Goal: Task Accomplishment & Management: Complete application form

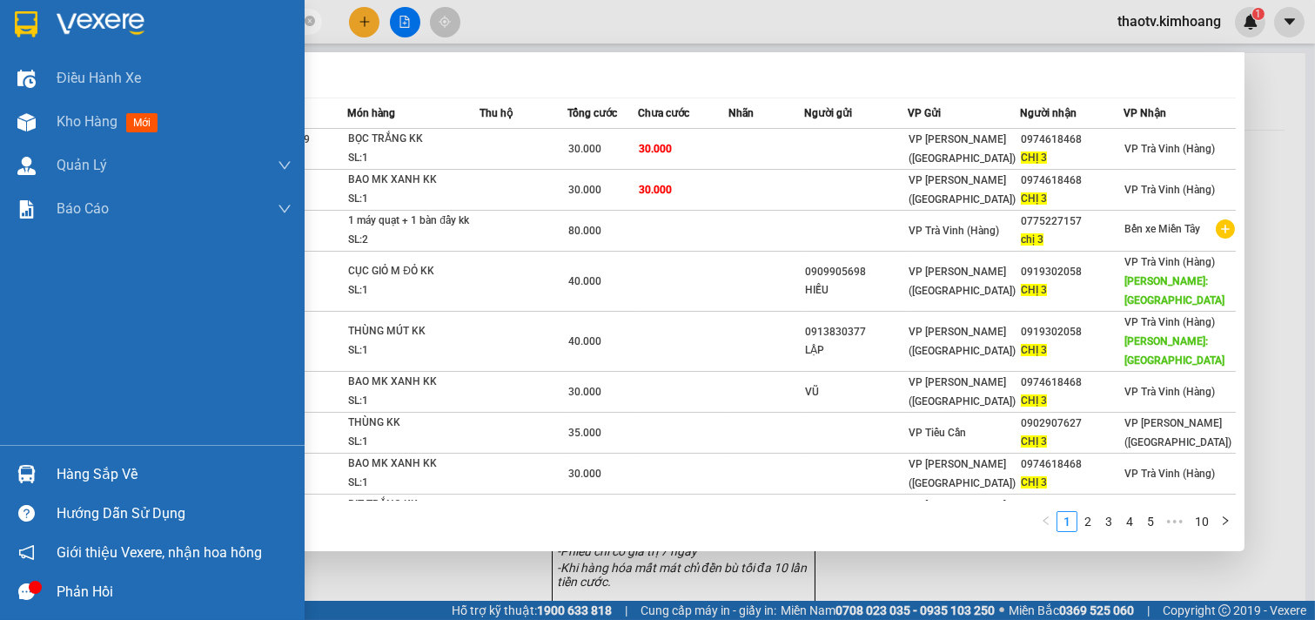
click at [44, 483] on div "Hàng sắp về" at bounding box center [152, 473] width 305 height 39
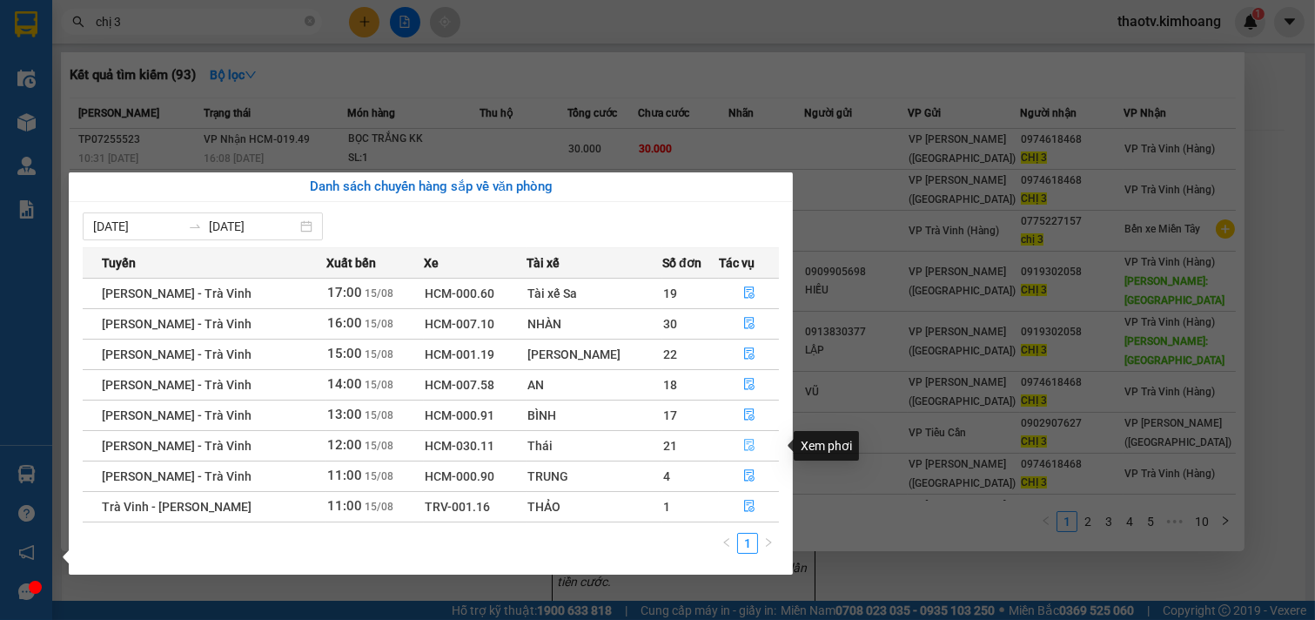
click at [749, 445] on icon "file-done" at bounding box center [749, 445] width 12 height 12
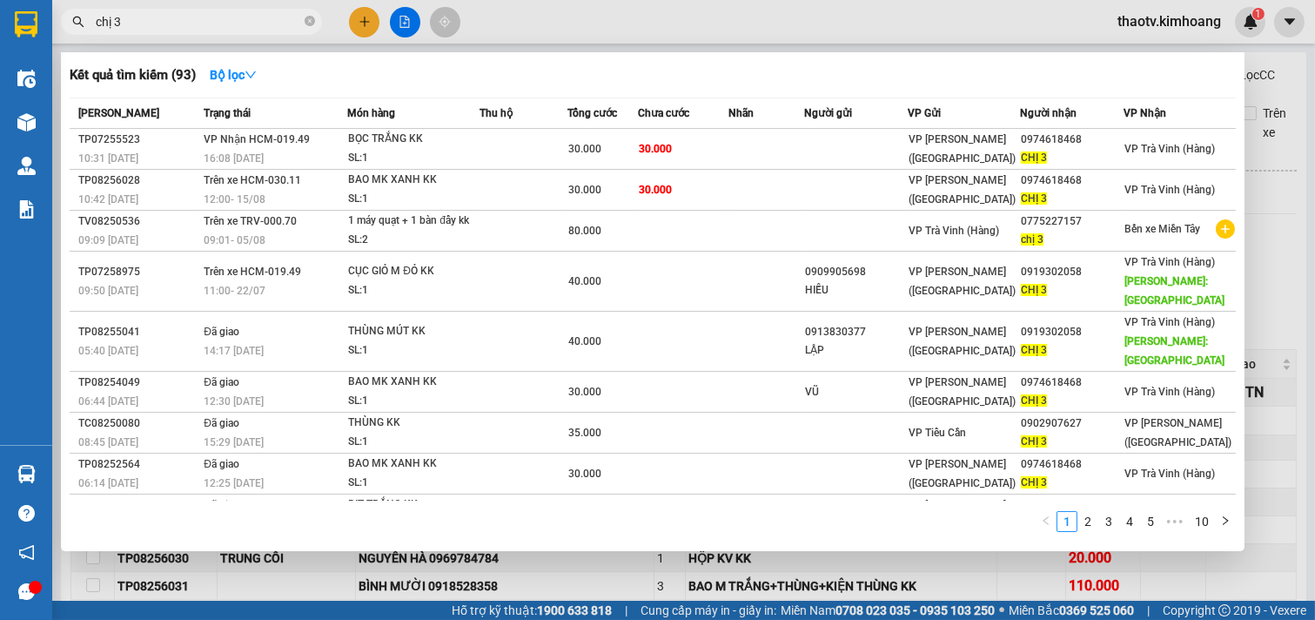
click at [809, 569] on div at bounding box center [657, 310] width 1315 height 620
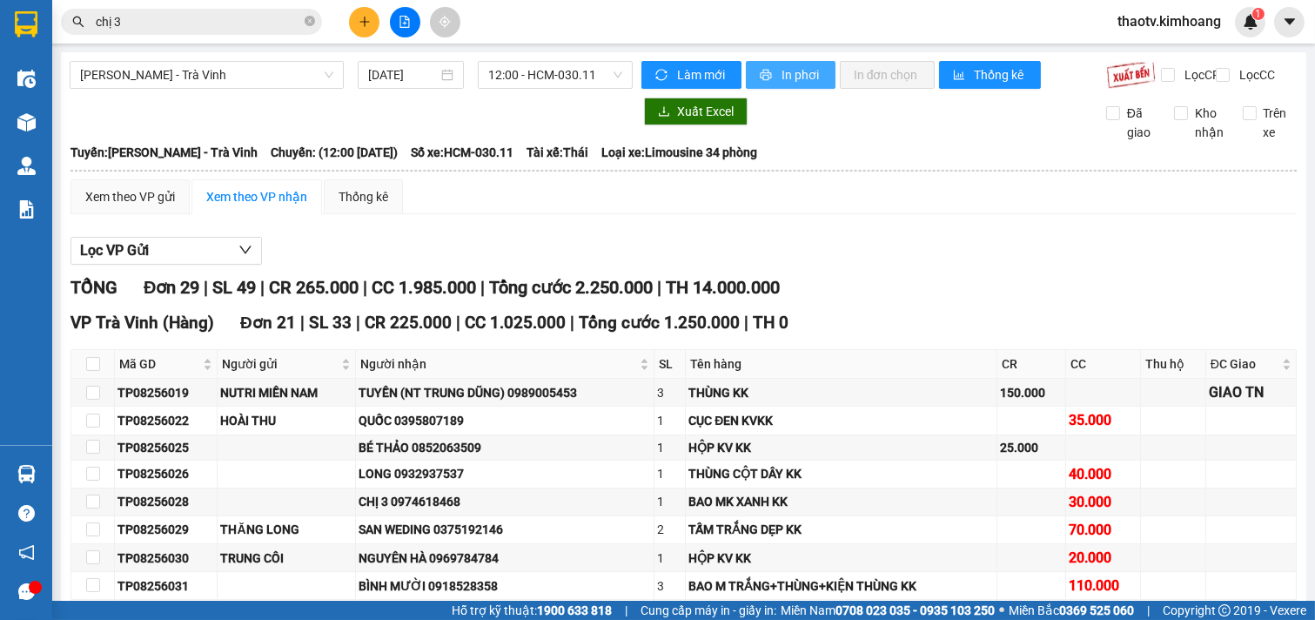
click at [807, 70] on span "In phơi" at bounding box center [801, 74] width 40 height 19
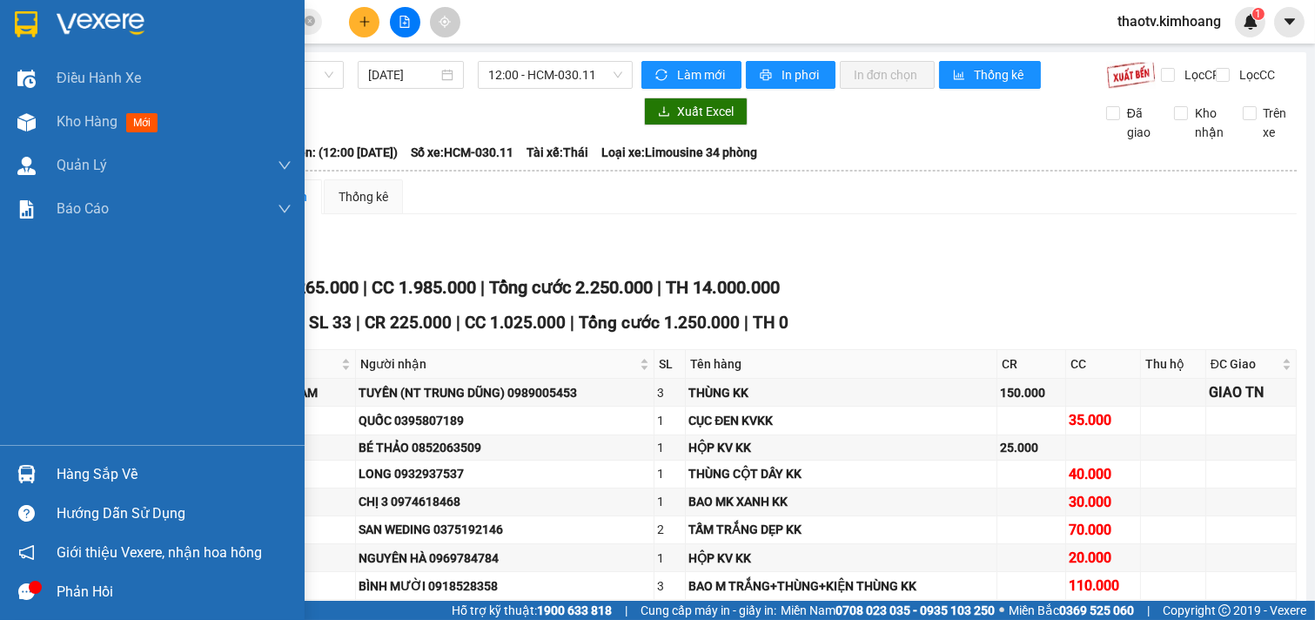
click at [97, 477] on div "Hàng sắp về" at bounding box center [174, 474] width 235 height 26
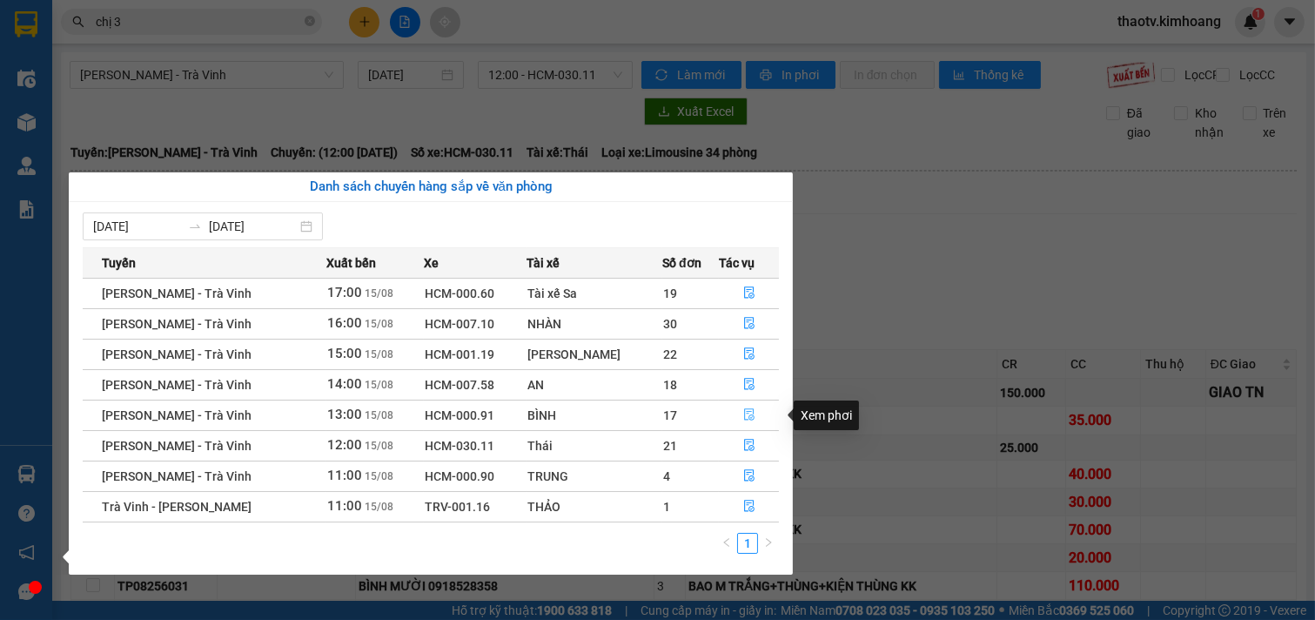
click at [743, 414] on icon "file-done" at bounding box center [749, 414] width 12 height 12
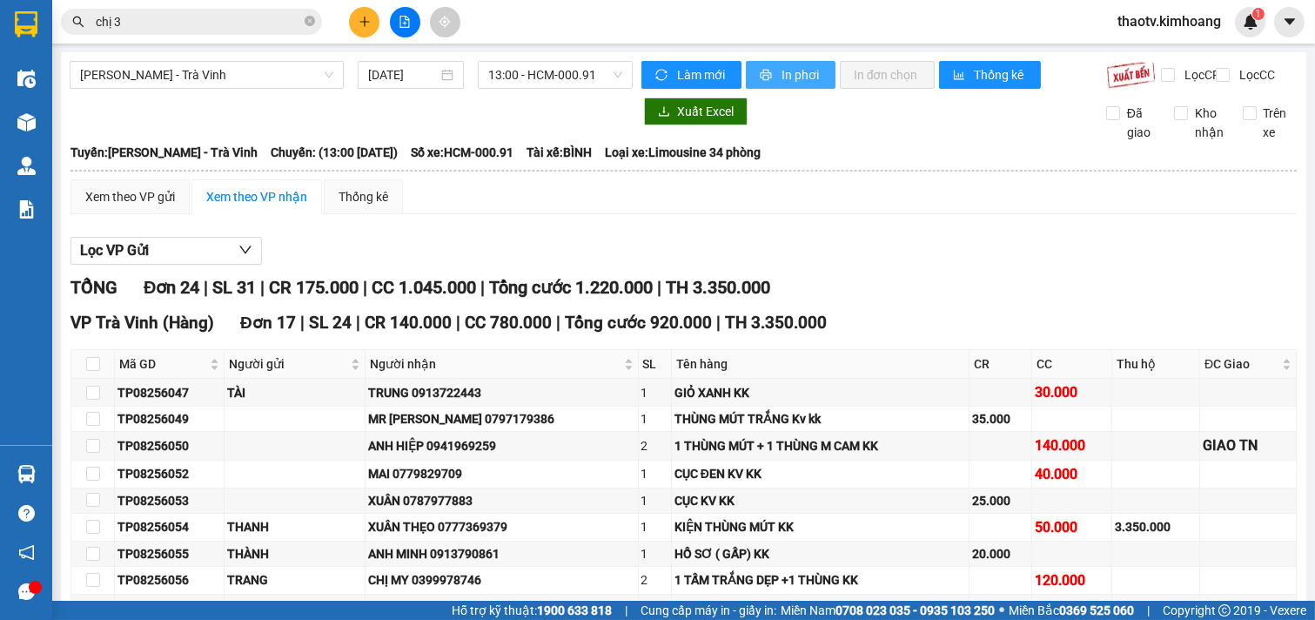
click at [793, 81] on span "In phơi" at bounding box center [801, 74] width 40 height 19
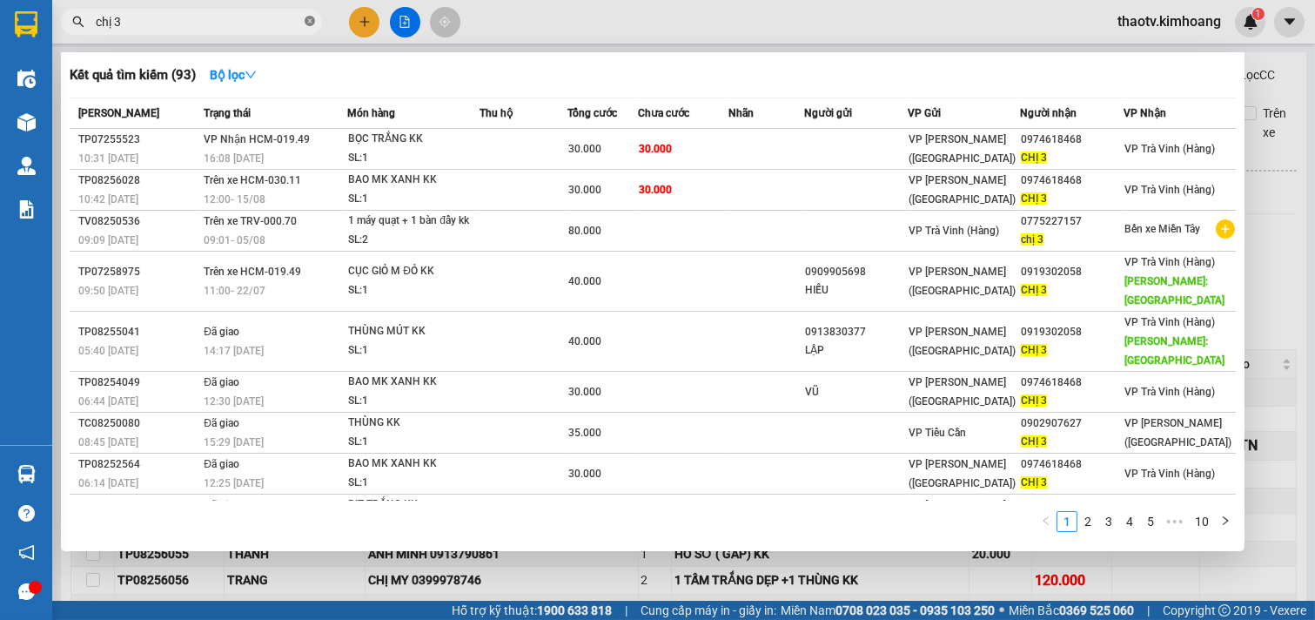
click at [312, 22] on icon "close-circle" at bounding box center [310, 21] width 10 height 10
click at [258, 30] on span at bounding box center [191, 22] width 261 height 26
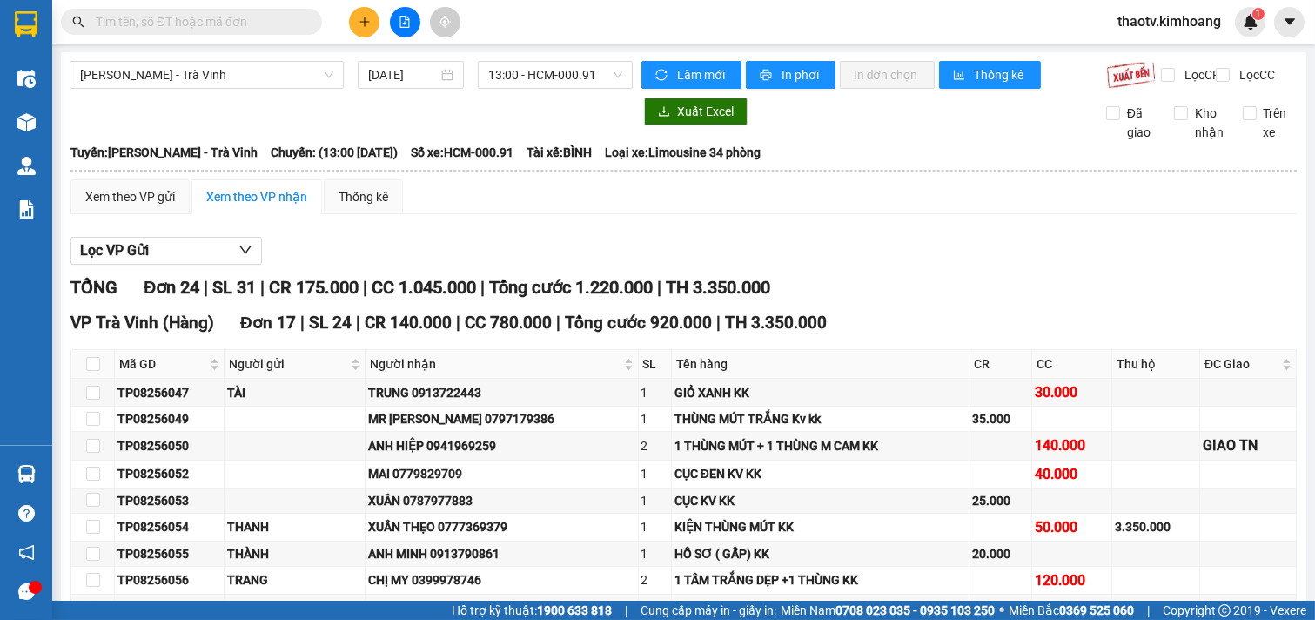
click at [235, 30] on input "text" at bounding box center [198, 21] width 205 height 19
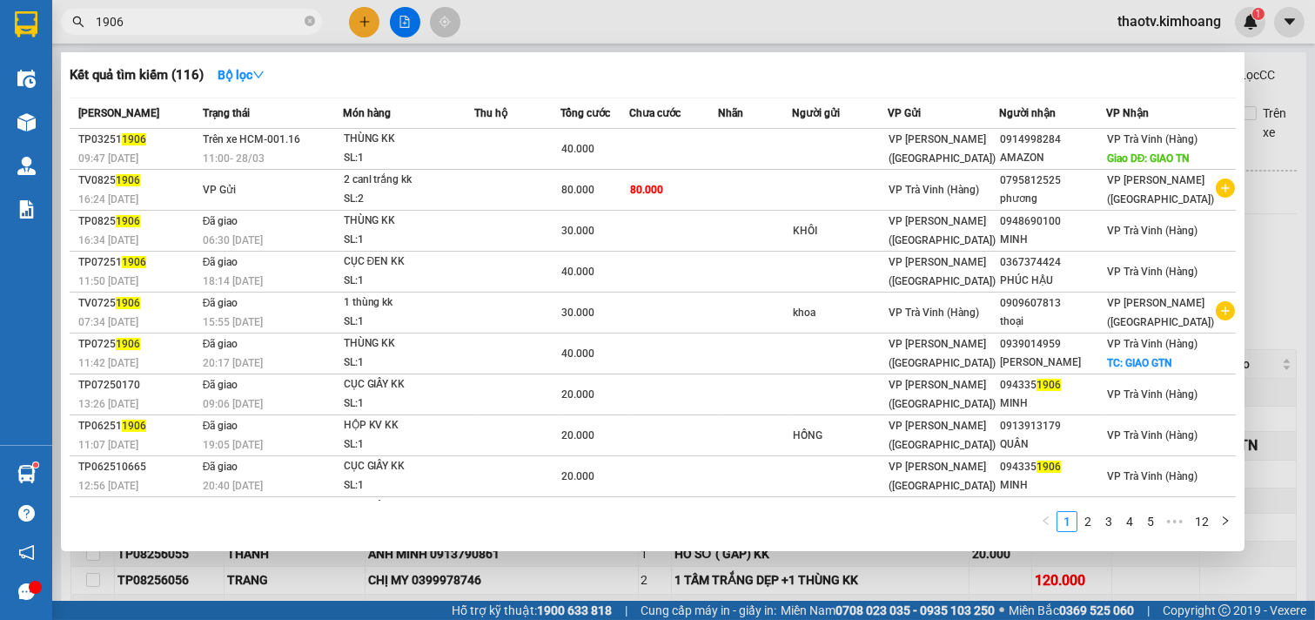
drag, startPoint x: 150, startPoint y: 28, endPoint x: 17, endPoint y: 2, distance: 134.8
click at [9, 21] on section "Kết quả tìm kiếm ( 116 ) Bộ lọc Mã ĐH Trạng thái Món hàng Thu hộ Tổng cước Chưa…" at bounding box center [657, 310] width 1315 height 620
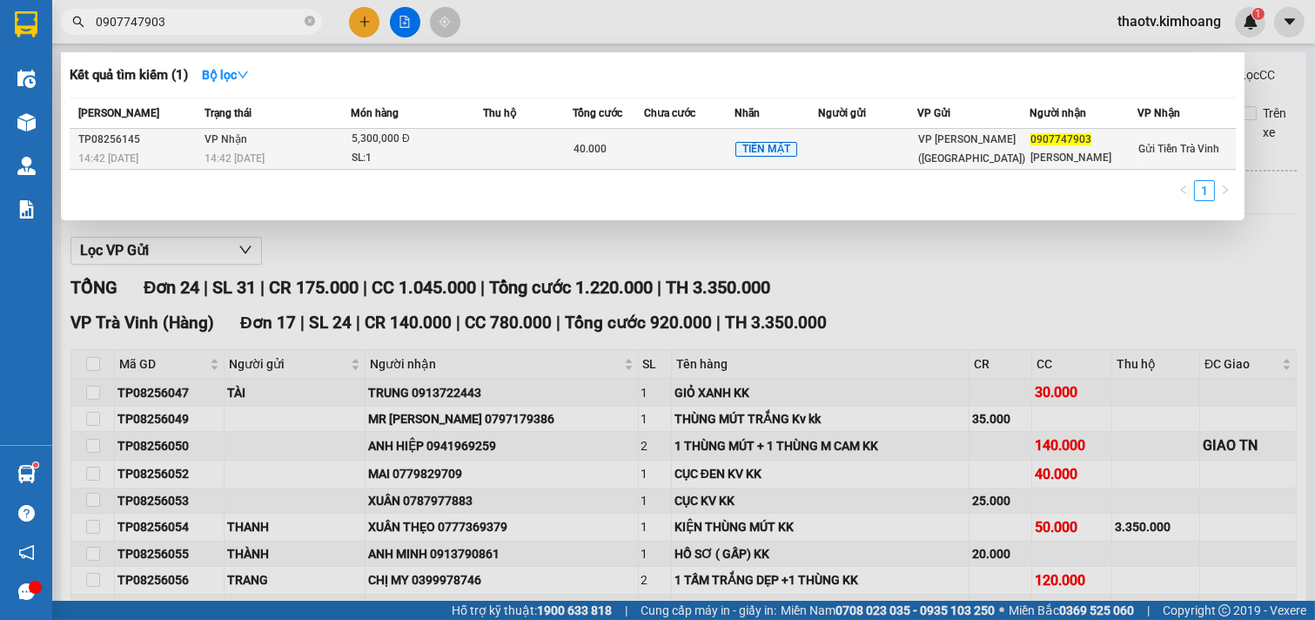
type input "0907747903"
click at [1082, 150] on div "[PERSON_NAME]" at bounding box center [1083, 158] width 106 height 18
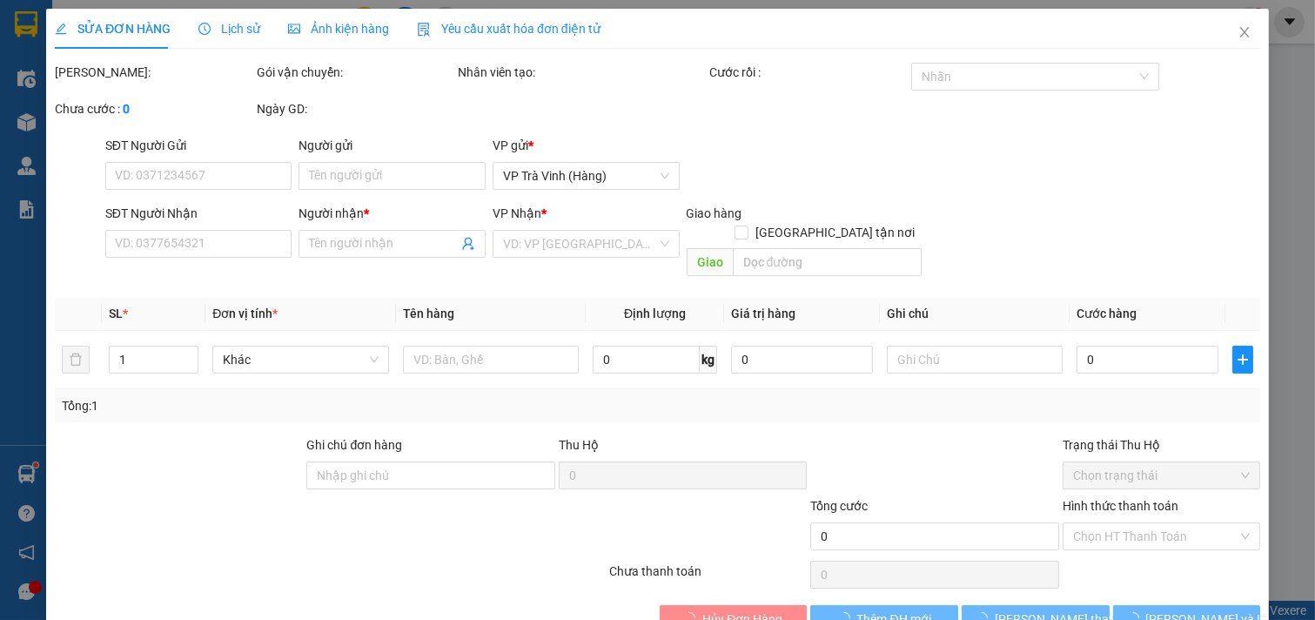
type input "0907747903"
type input "[PERSON_NAME]"
type input "40.000"
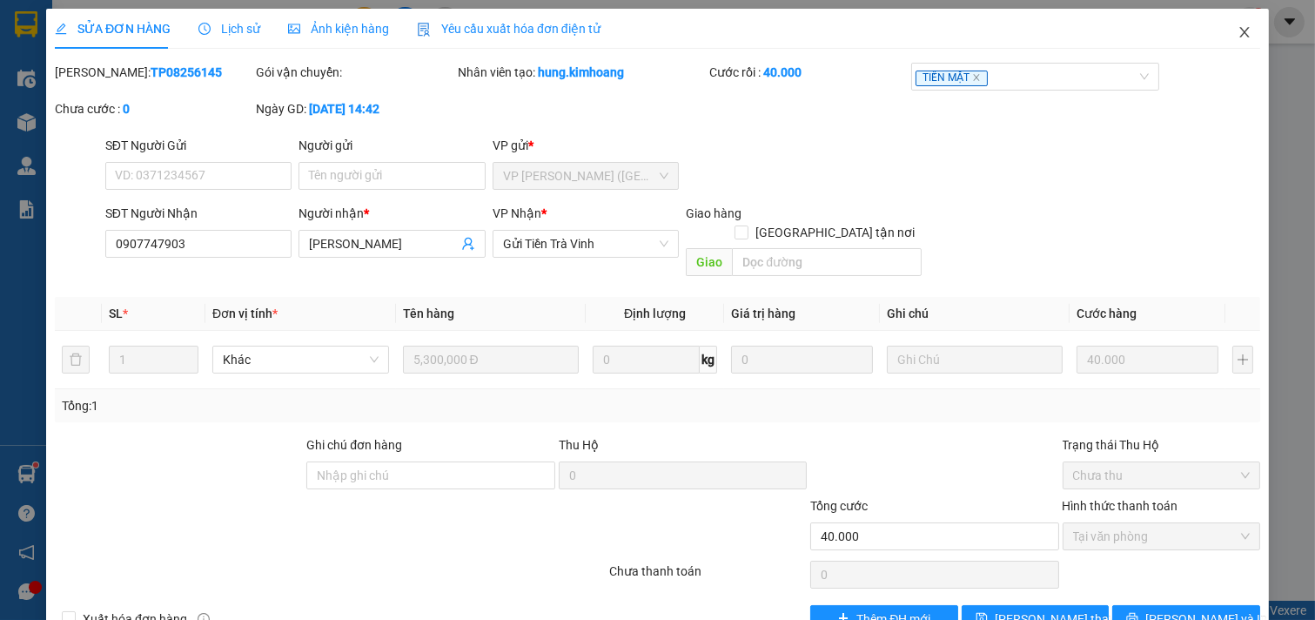
click at [1237, 28] on icon "close" at bounding box center [1244, 32] width 14 height 14
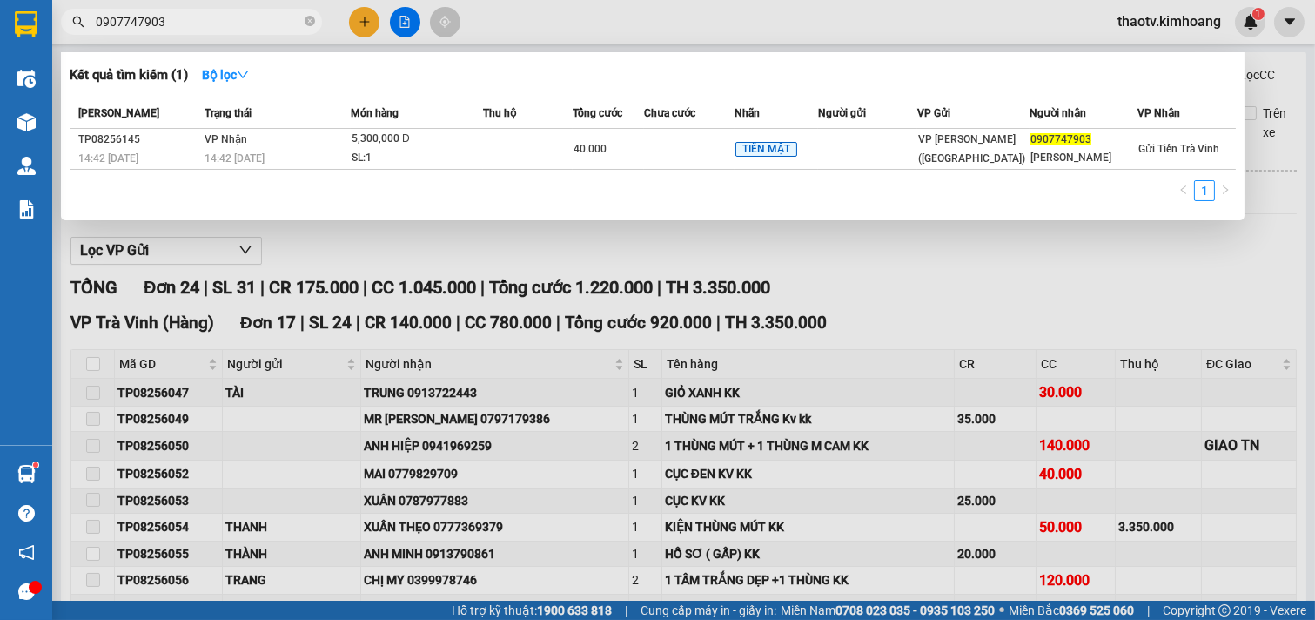
click at [206, 30] on input "0907747903" at bounding box center [198, 21] width 205 height 19
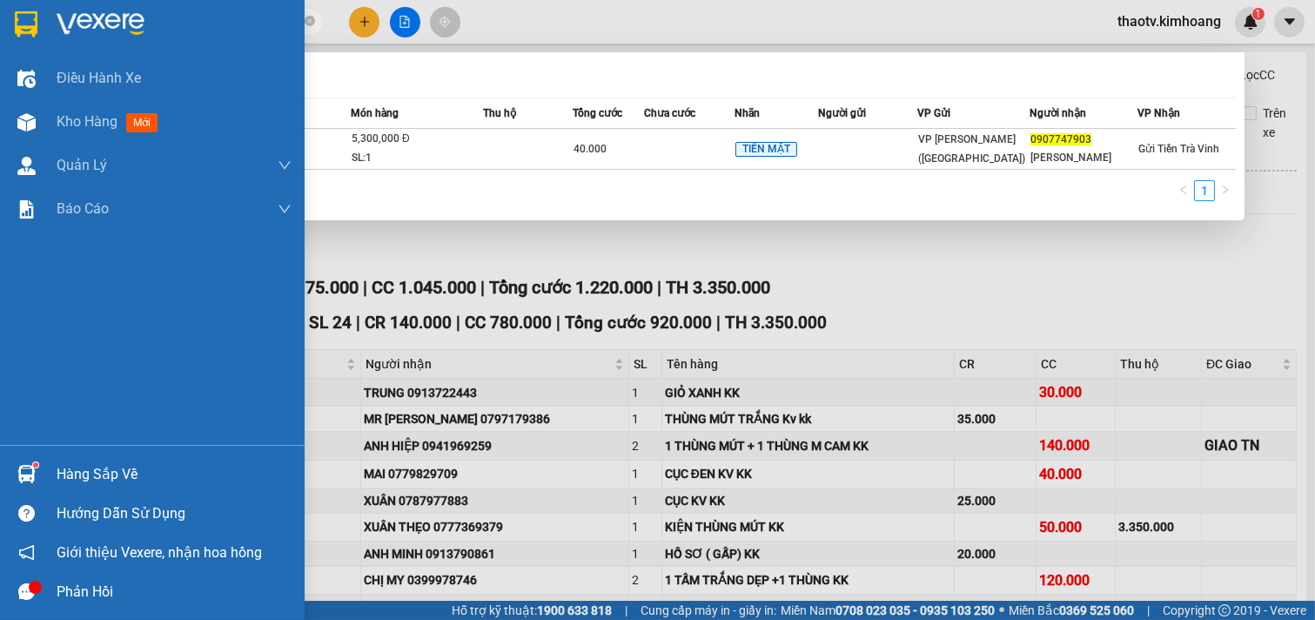
click at [52, 466] on div "Hàng sắp về" at bounding box center [152, 473] width 305 height 39
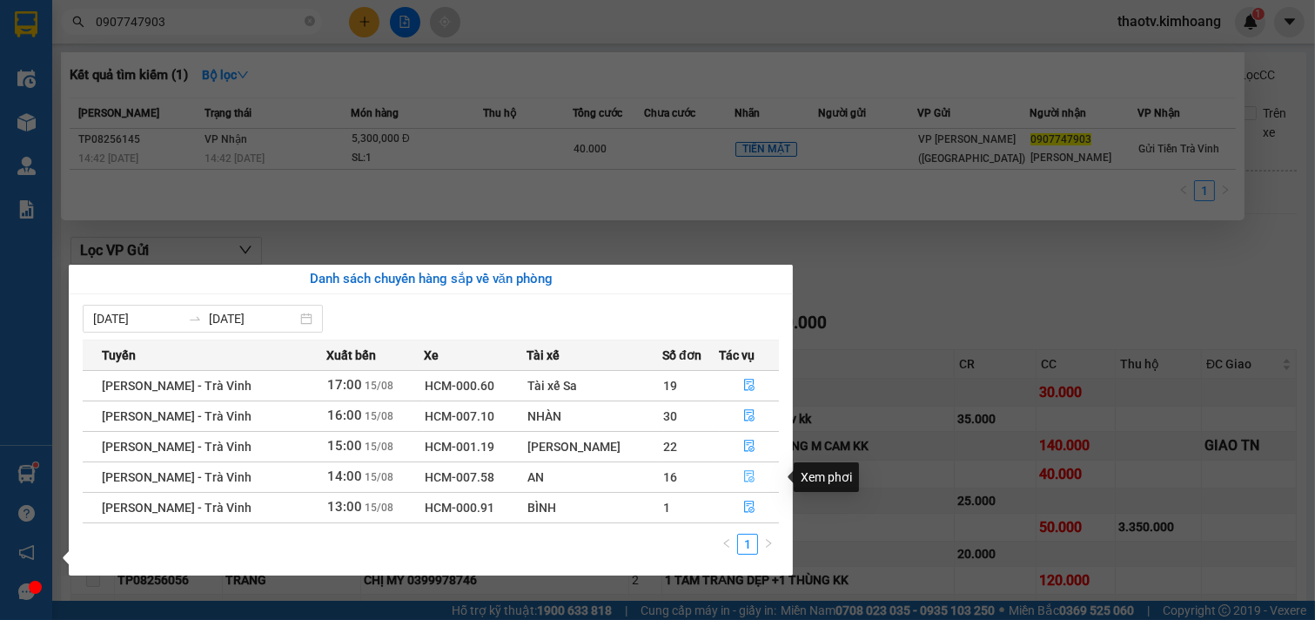
click at [743, 477] on icon "file-done" at bounding box center [749, 476] width 12 height 12
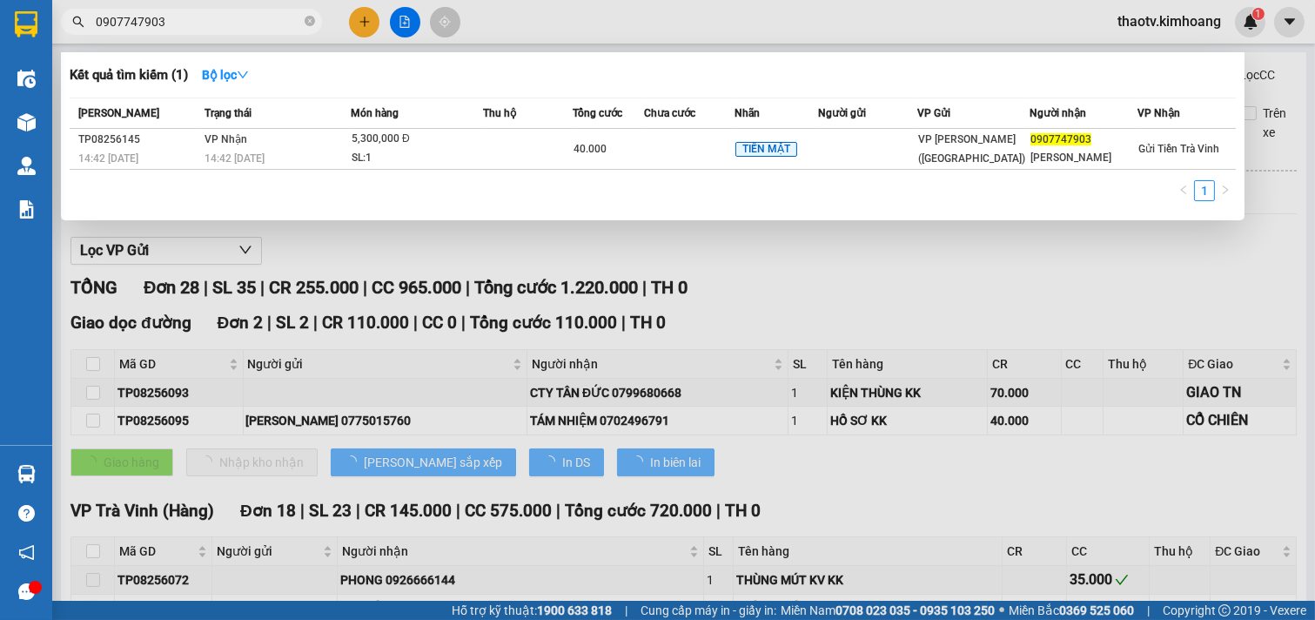
click at [1055, 276] on div at bounding box center [657, 310] width 1315 height 620
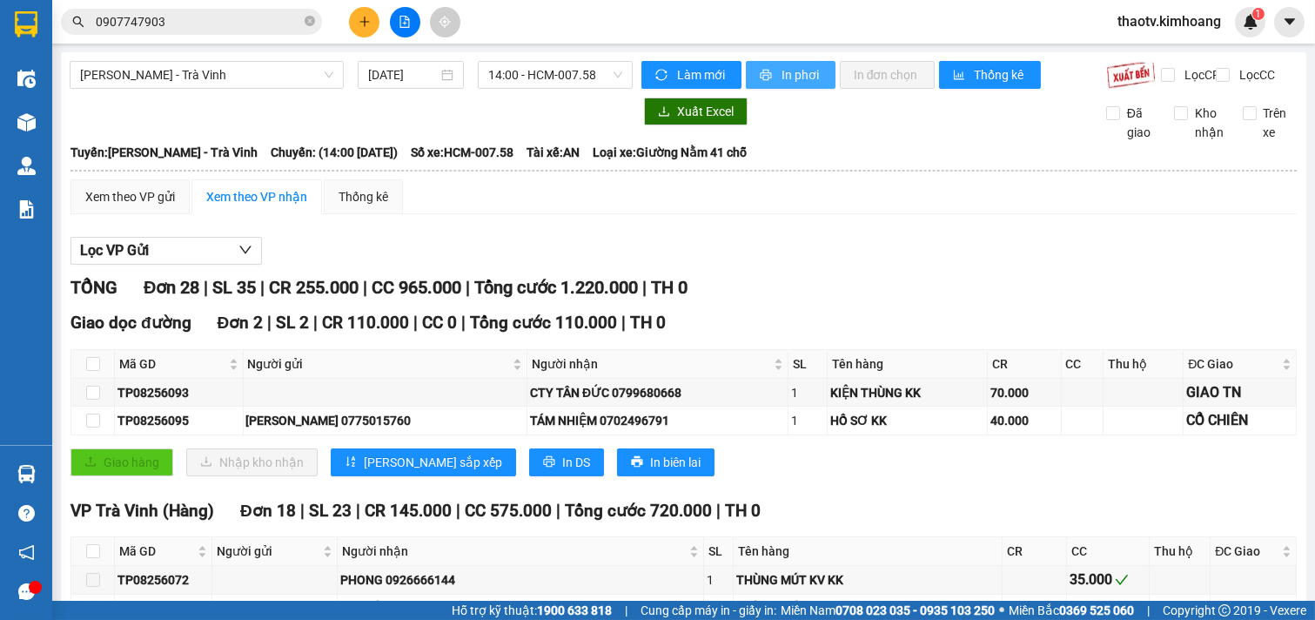
click at [805, 78] on span "In phơi" at bounding box center [801, 74] width 40 height 19
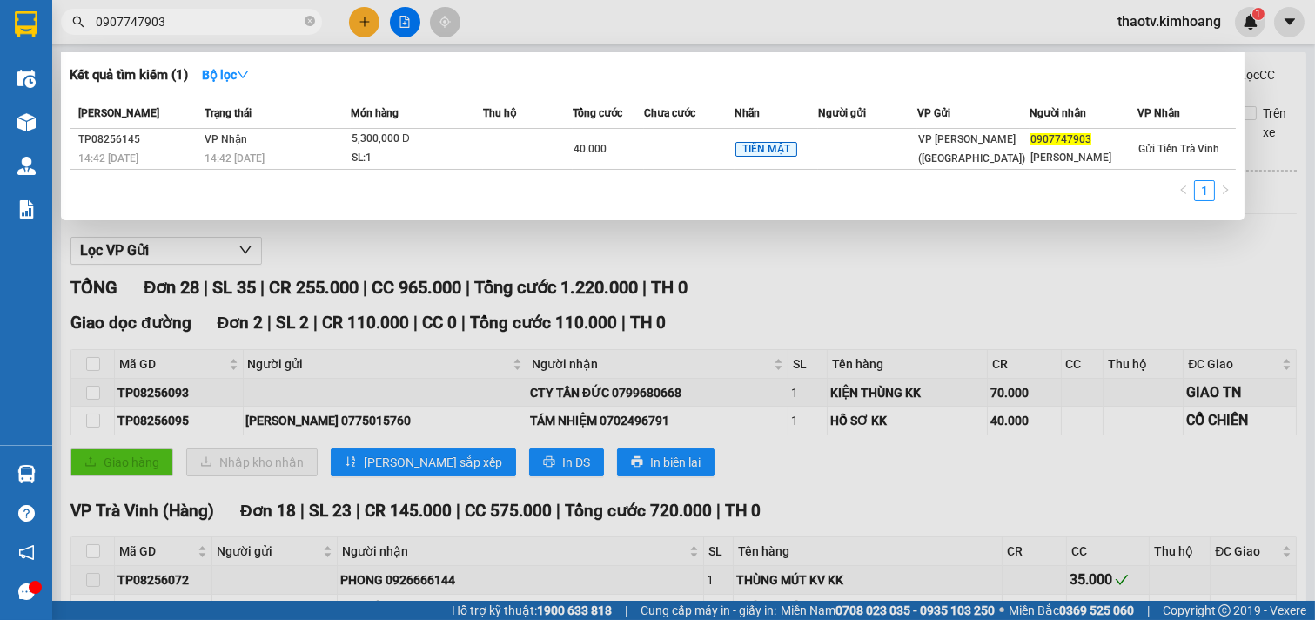
click at [258, 22] on input "0907747903" at bounding box center [198, 21] width 205 height 19
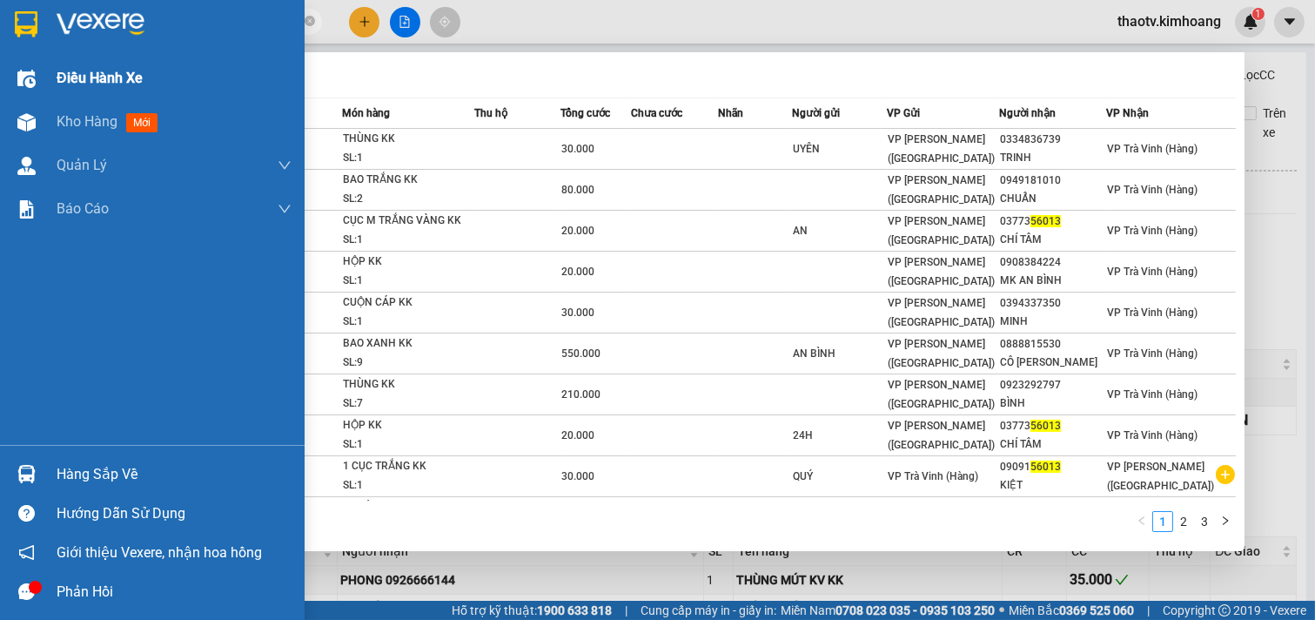
drag, startPoint x: 144, startPoint y: 21, endPoint x: 0, endPoint y: 92, distance: 161.1
click at [0, 97] on section "Kết quả tìm kiếm ( 24 ) Bộ lọc Mã ĐH Trạng thái Món hàng Thu hộ Tổng cước Chưa …" at bounding box center [657, 310] width 1315 height 620
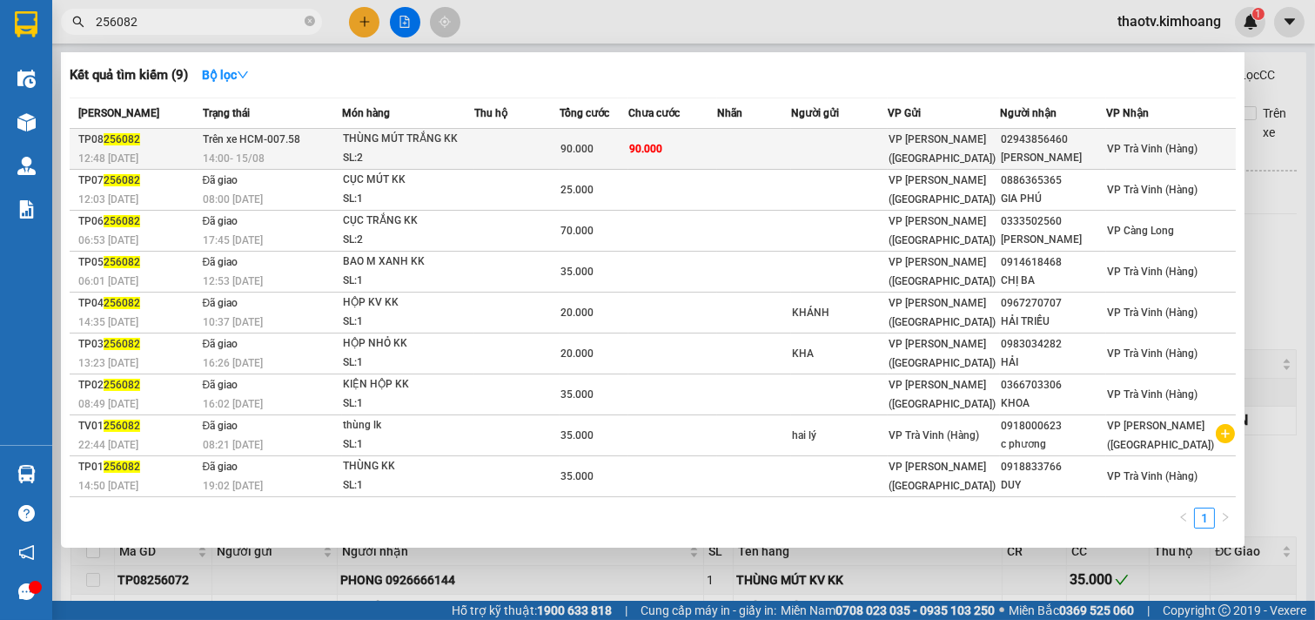
type input "256082"
click at [526, 159] on td at bounding box center [516, 149] width 85 height 41
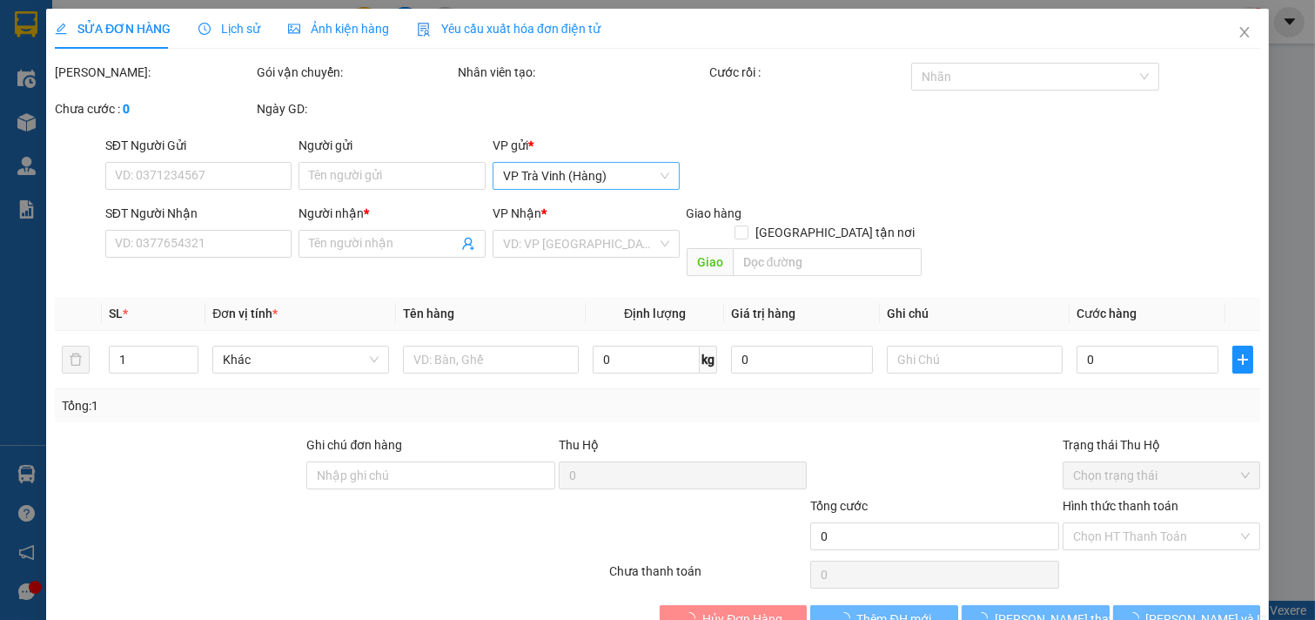
type input "02943856460"
type input "[PERSON_NAME]"
type input "90.000"
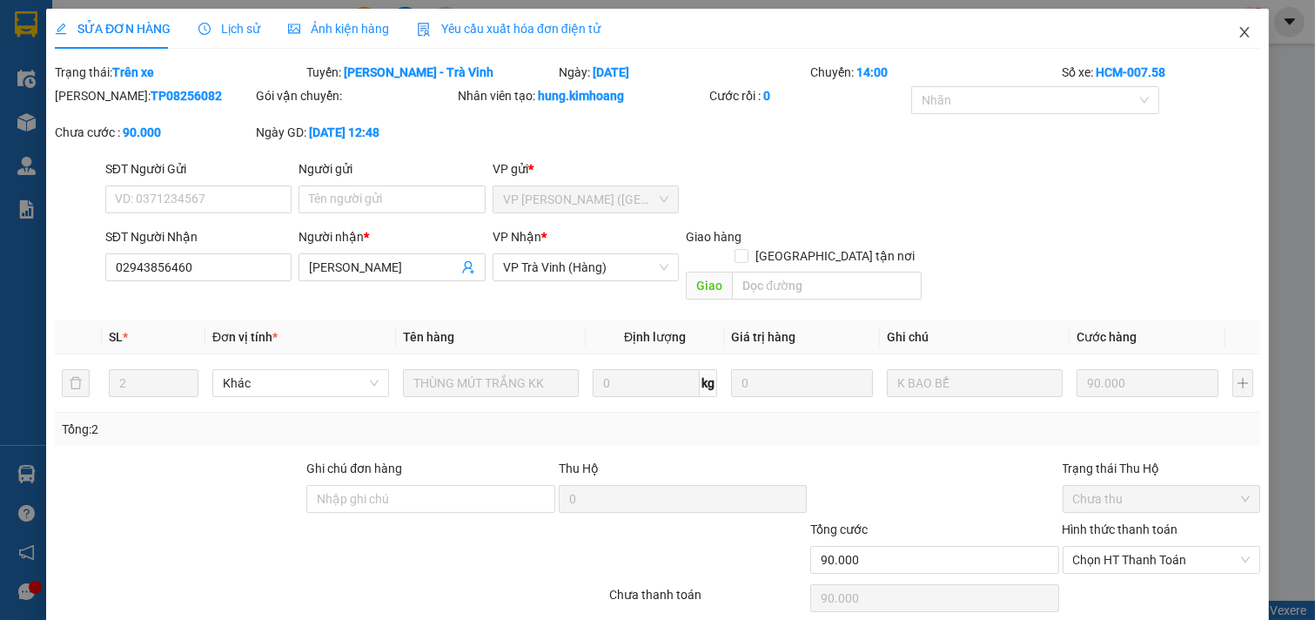
click at [1237, 33] on icon "close" at bounding box center [1244, 32] width 14 height 14
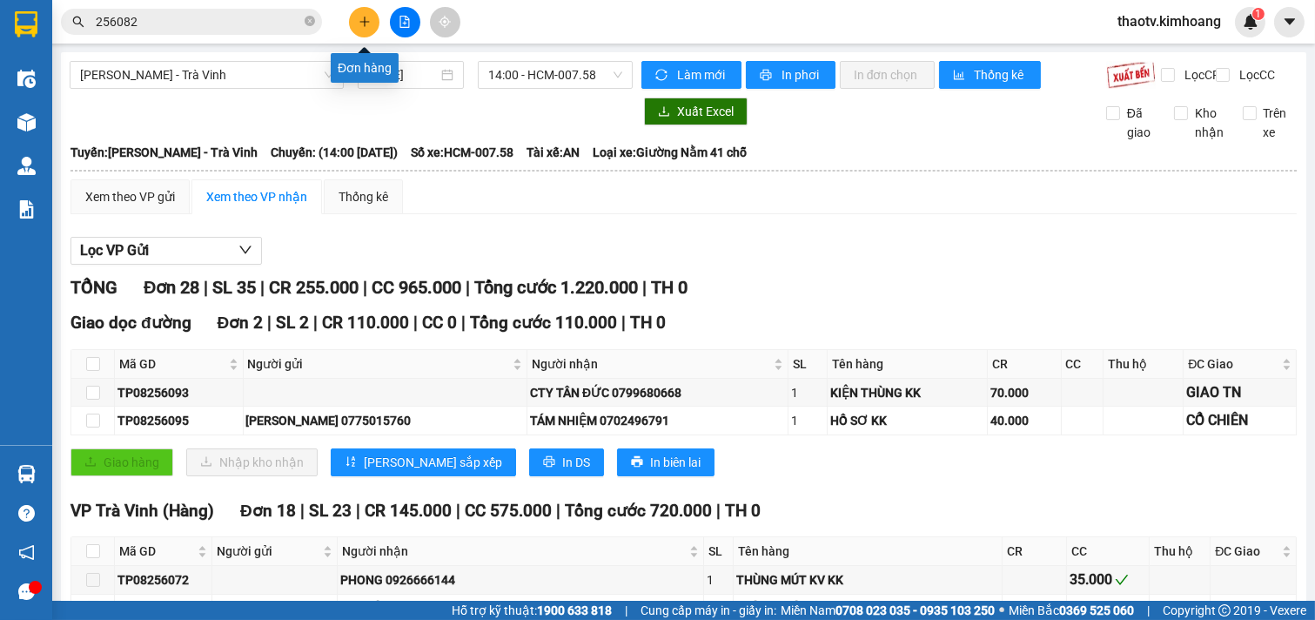
click at [377, 22] on button at bounding box center [364, 22] width 30 height 30
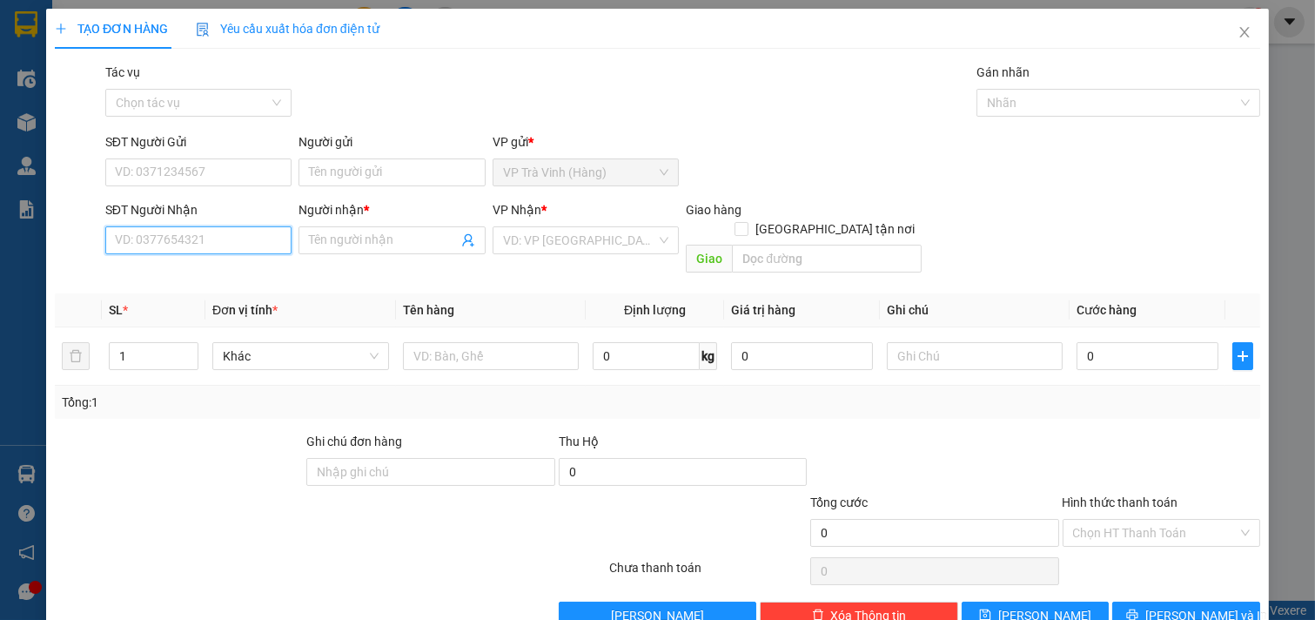
click at [226, 247] on input "SĐT Người Nhận" at bounding box center [198, 240] width 187 height 28
type input "0799227521"
click at [345, 240] on input "Người nhận *" at bounding box center [383, 240] width 149 height 19
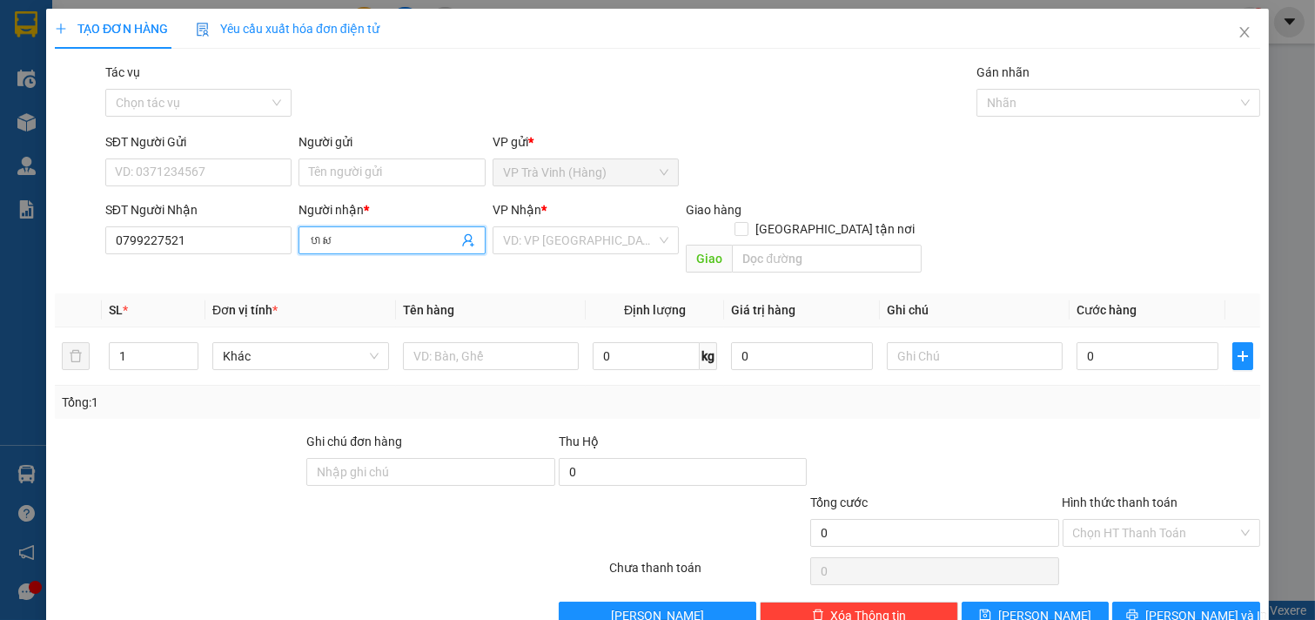
type input "ហ"
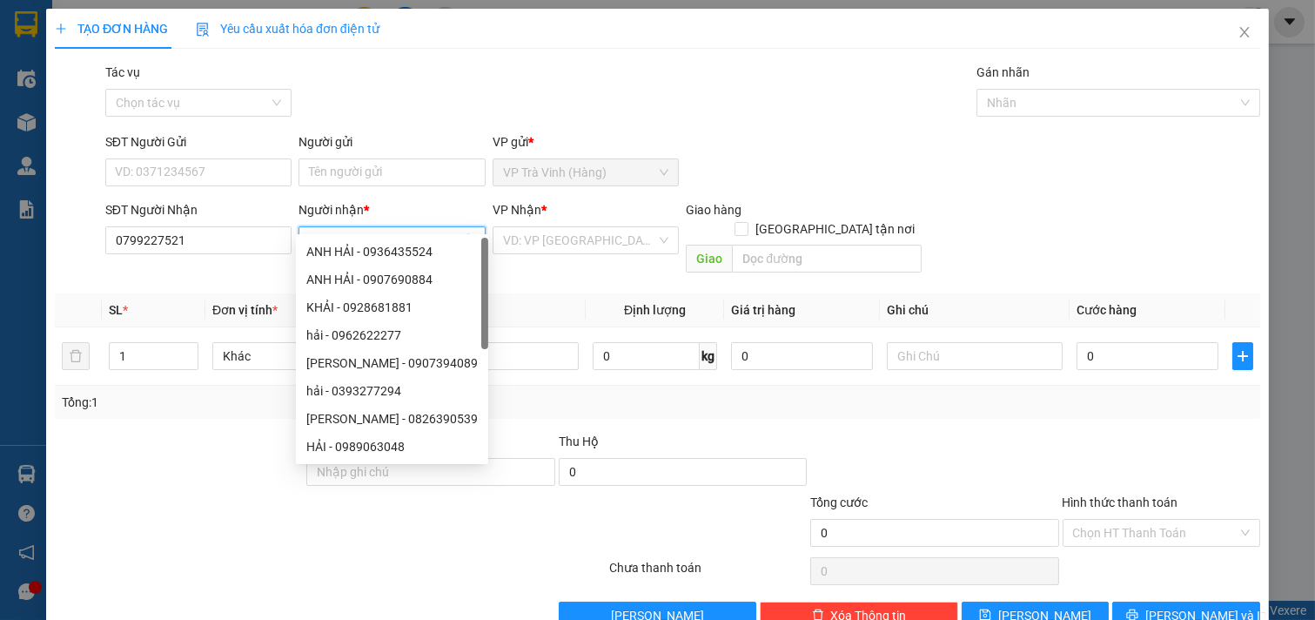
type input "hải"
click at [563, 229] on div "VP Nhận * VD: VP [GEOGRAPHIC_DATA]" at bounding box center [585, 230] width 187 height 61
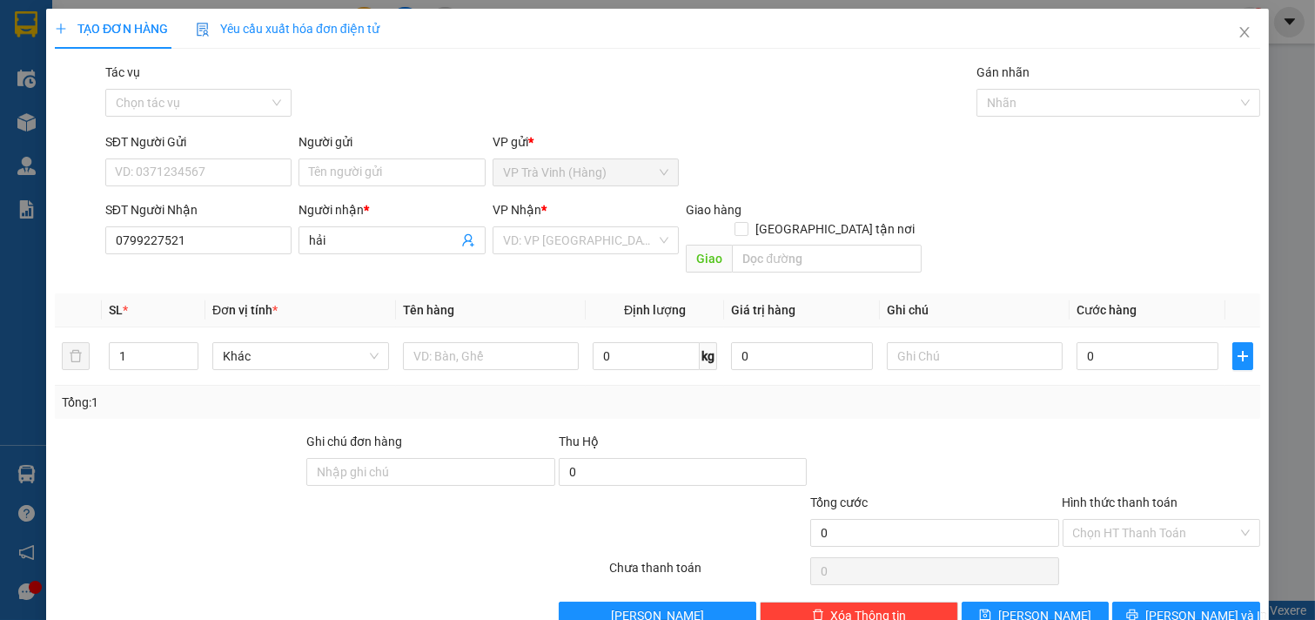
drag, startPoint x: 598, startPoint y: 220, endPoint x: 590, endPoint y: 231, distance: 13.1
click at [599, 227] on input "search" at bounding box center [580, 240] width 154 height 26
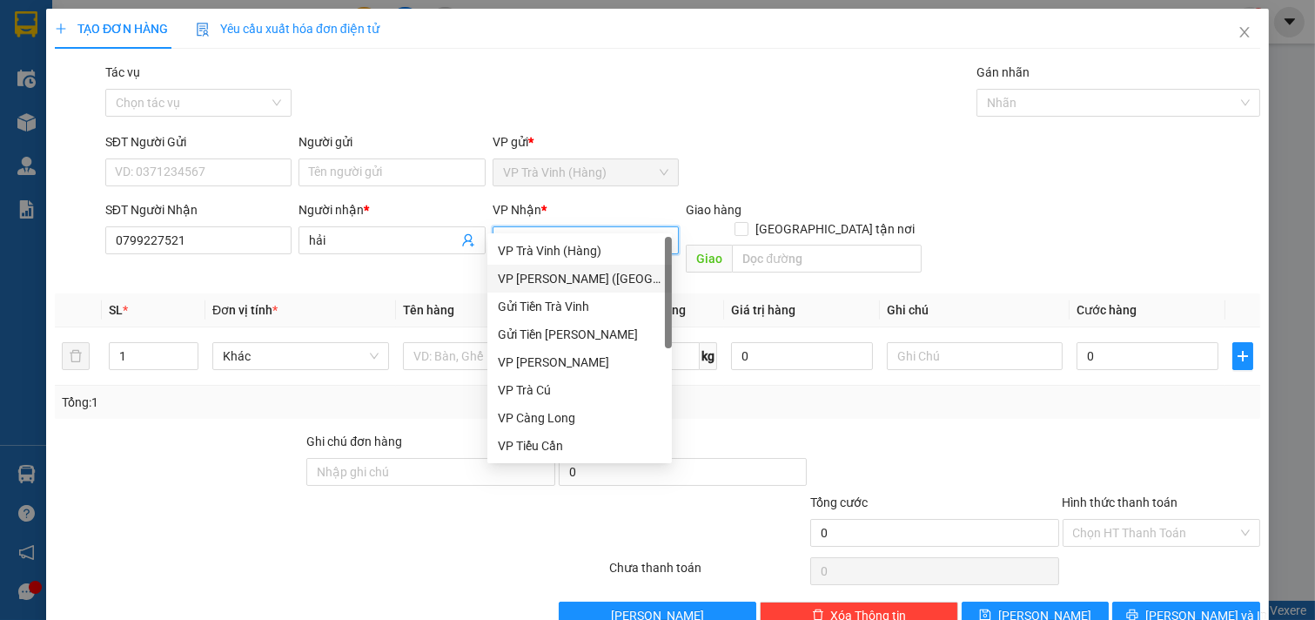
click at [545, 267] on div "VP [PERSON_NAME] ([GEOGRAPHIC_DATA])" at bounding box center [579, 279] width 184 height 28
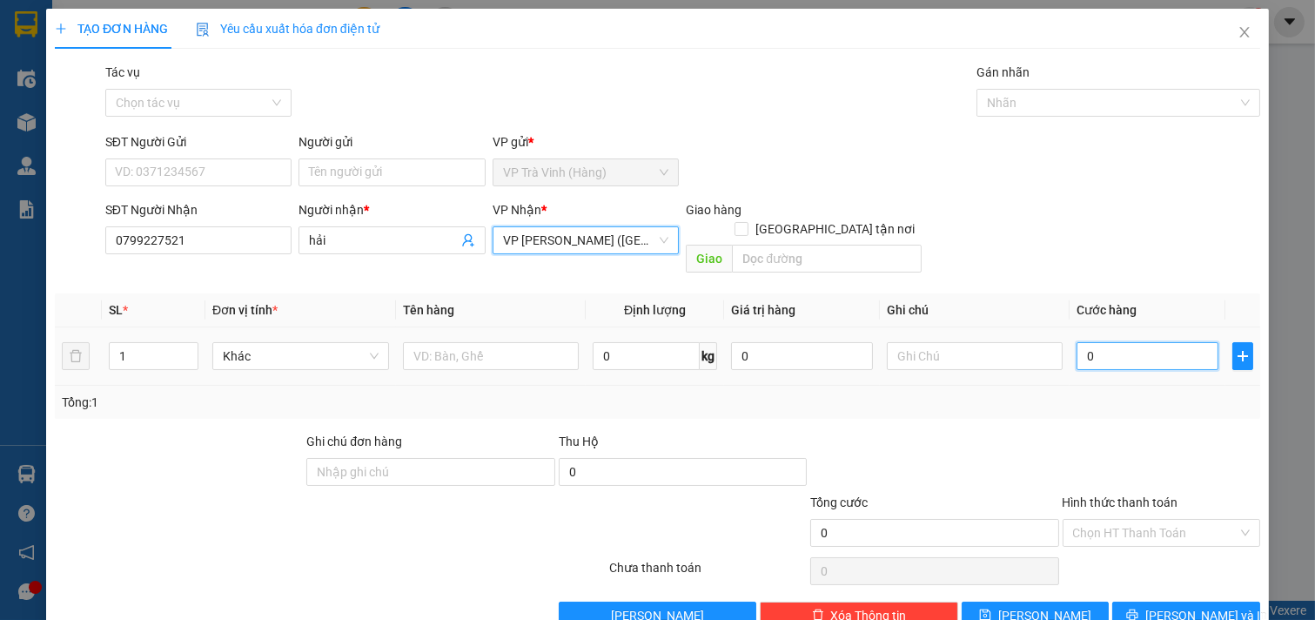
click at [1106, 342] on input "0" at bounding box center [1147, 356] width 142 height 28
type input "3"
type input "30"
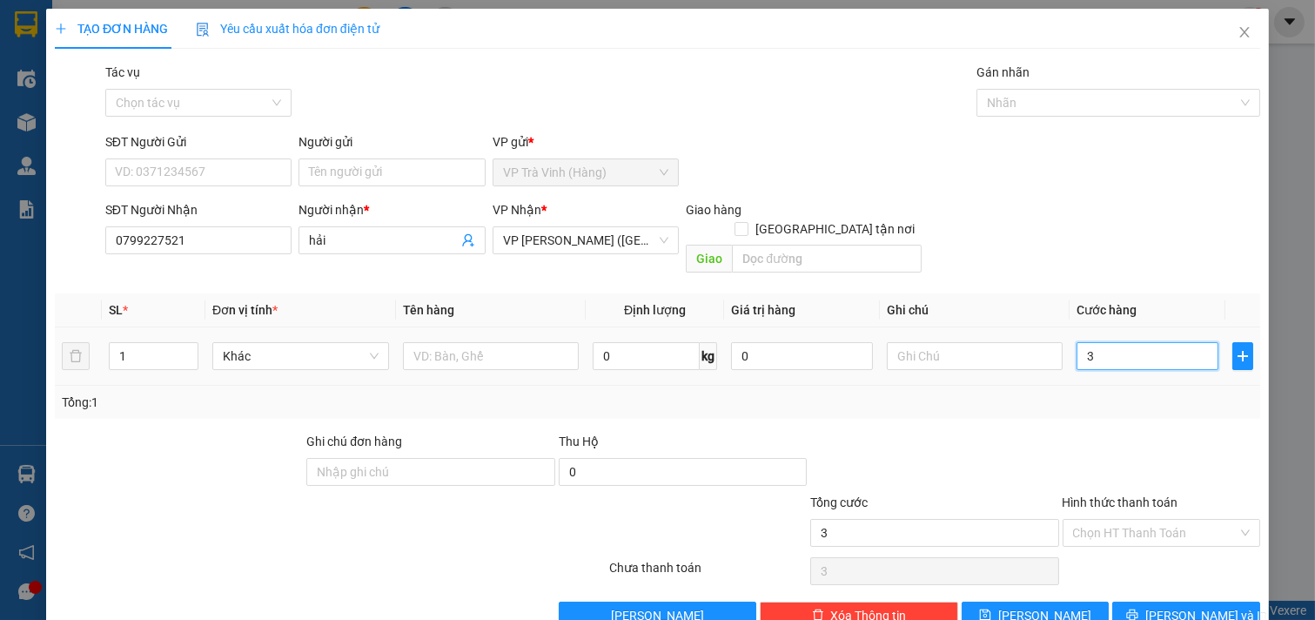
type input "30"
type input "300"
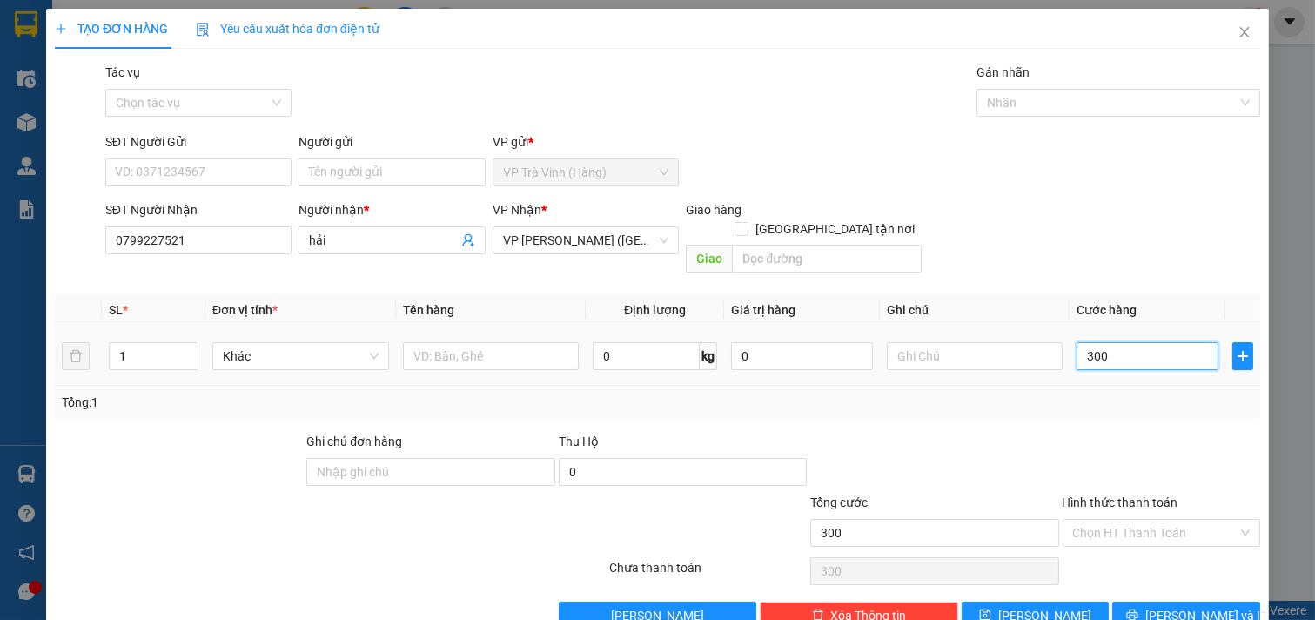
type input "3.000"
type input "30.000"
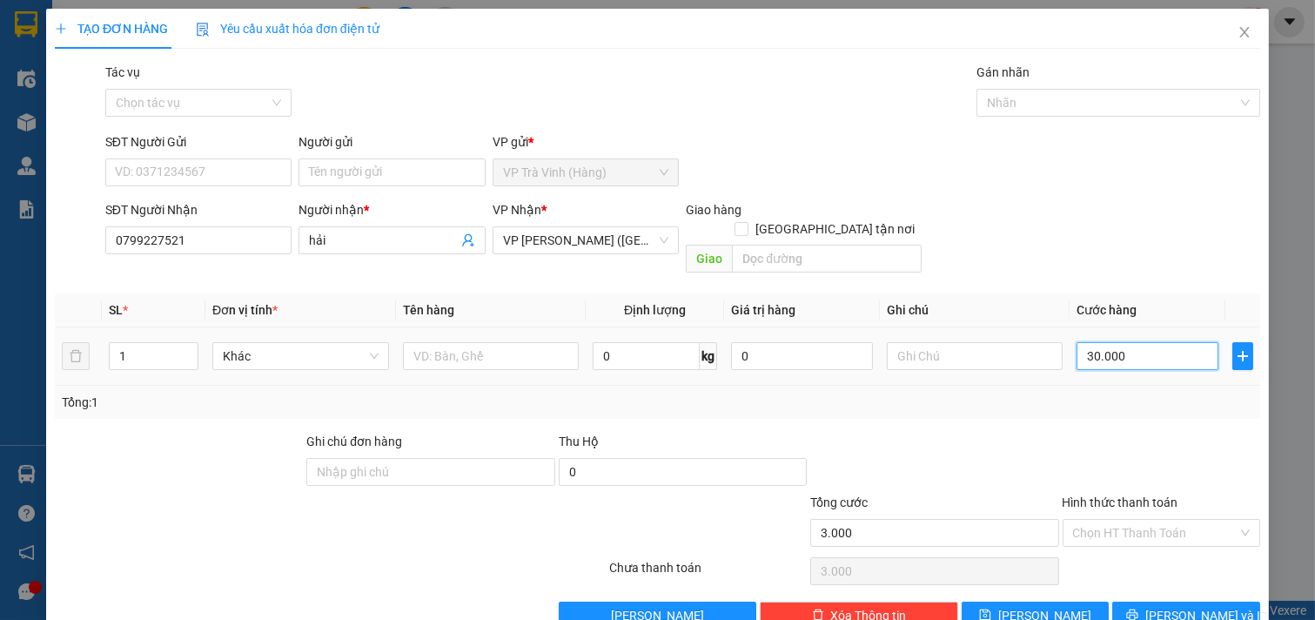
type input "30.000"
click at [455, 342] on input "text" at bounding box center [491, 356] width 177 height 28
type input "thùng mút"
click at [1159, 601] on button "[PERSON_NAME] và In" at bounding box center [1186, 615] width 148 height 28
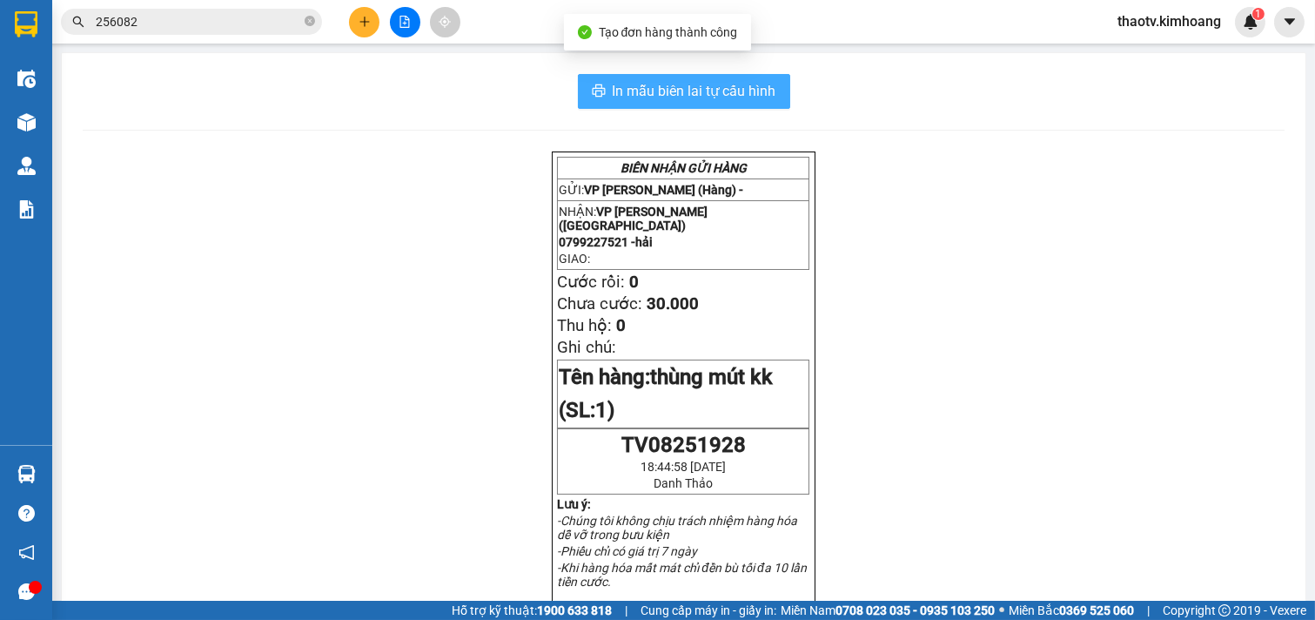
click at [727, 89] on span "In mẫu biên lai tự cấu hình" at bounding box center [695, 91] width 164 height 22
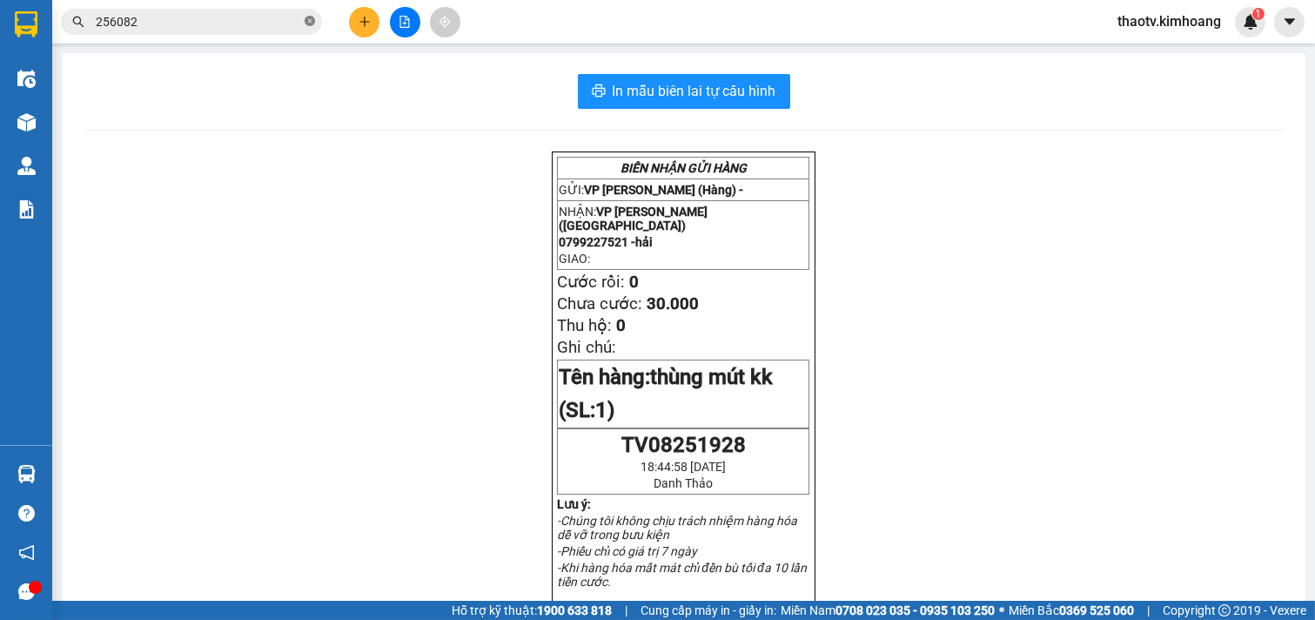
click at [310, 21] on icon "close-circle" at bounding box center [310, 21] width 10 height 10
drag, startPoint x: 309, startPoint y: 20, endPoint x: 265, endPoint y: 30, distance: 44.5
click at [290, 23] on span at bounding box center [191, 22] width 261 height 26
click at [263, 30] on input "text" at bounding box center [198, 21] width 205 height 19
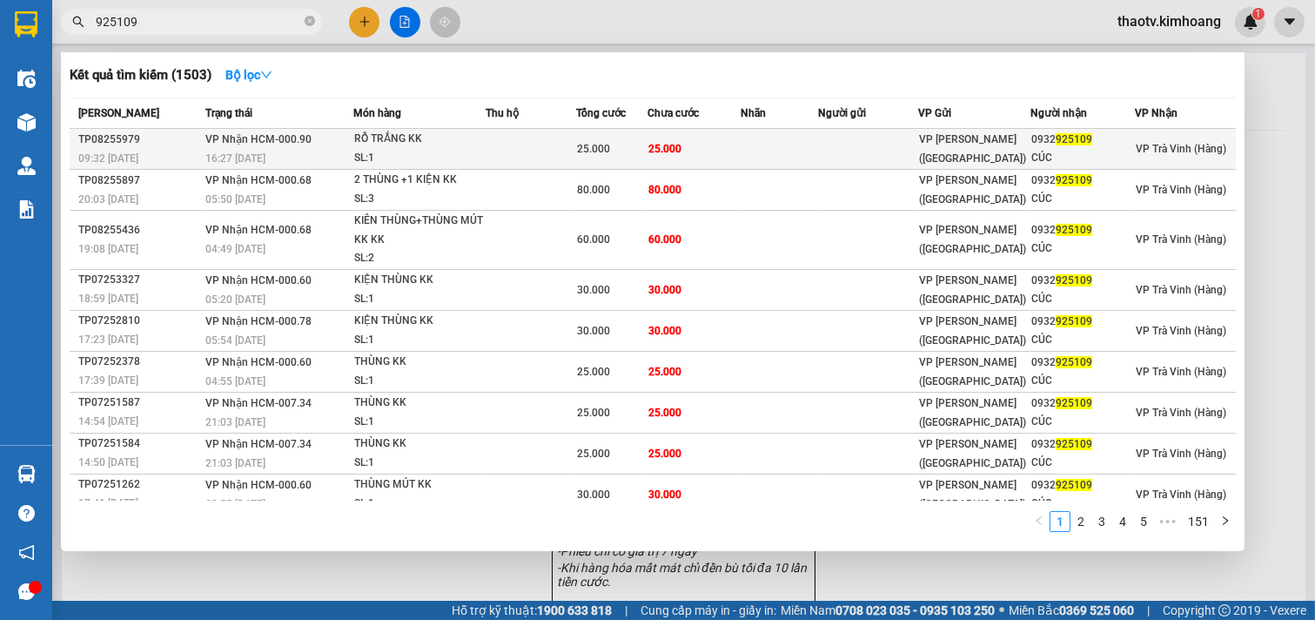
type input "925109"
click at [655, 141] on span "25.000" at bounding box center [664, 148] width 33 height 14
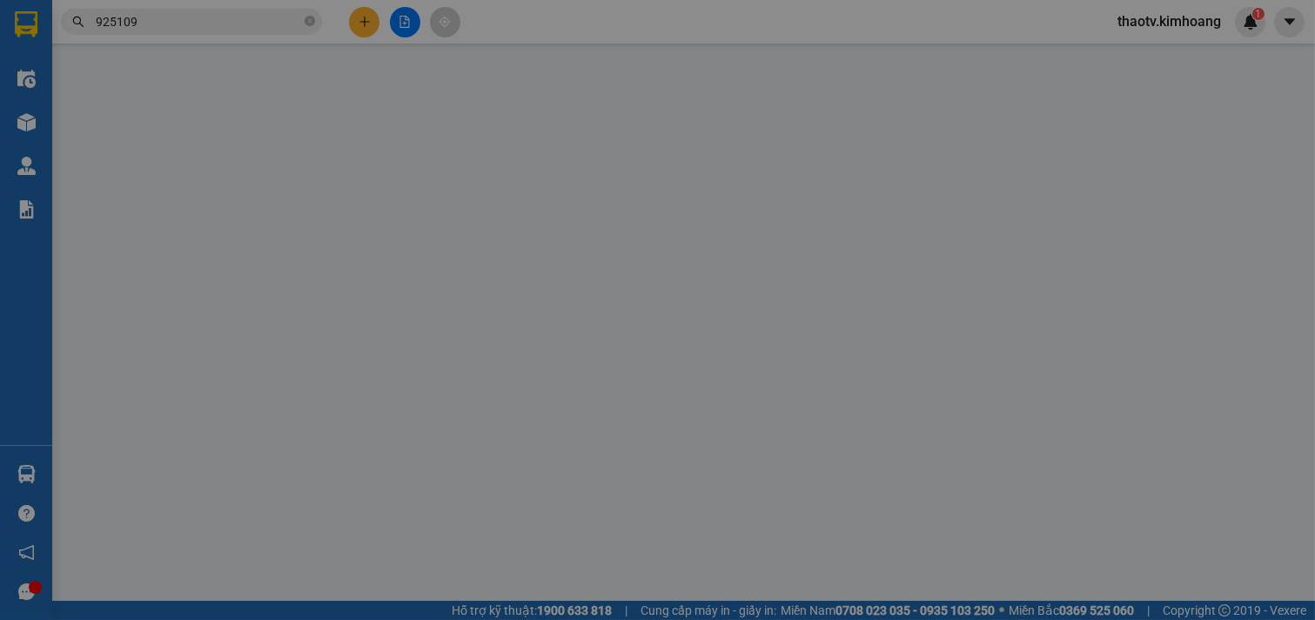
type input "0932925109"
type input "CÚC"
type input "25.000"
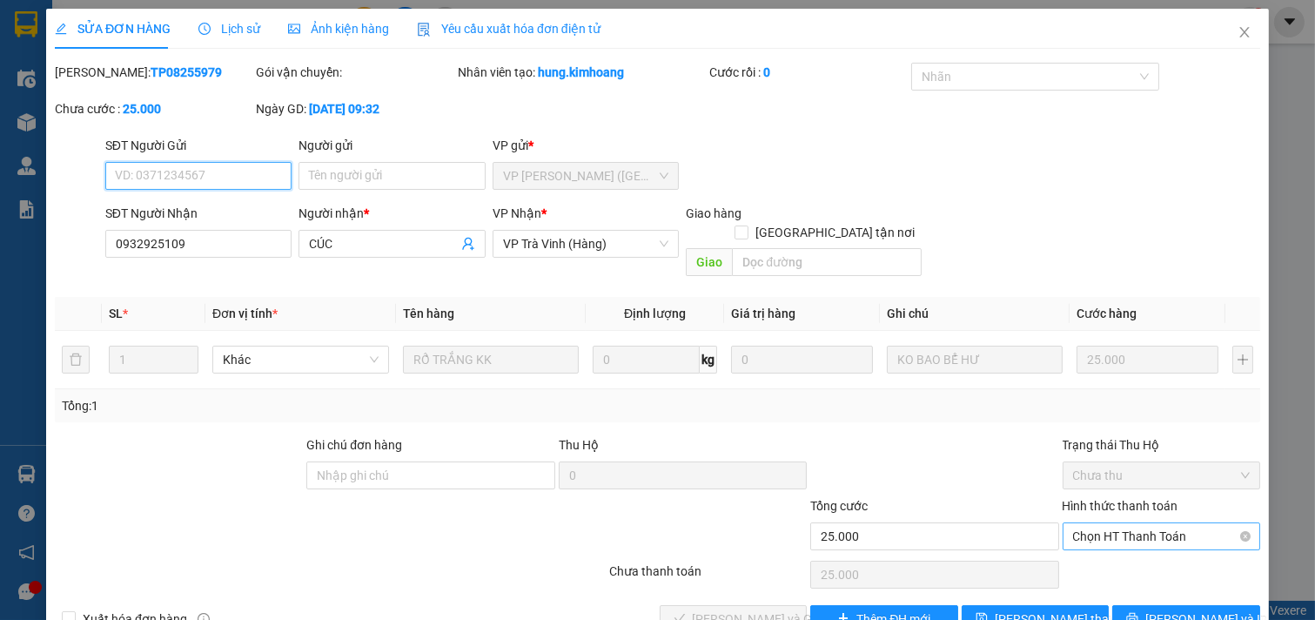
click at [1142, 523] on span "Chọn HT Thanh Toán" at bounding box center [1162, 536] width 178 height 26
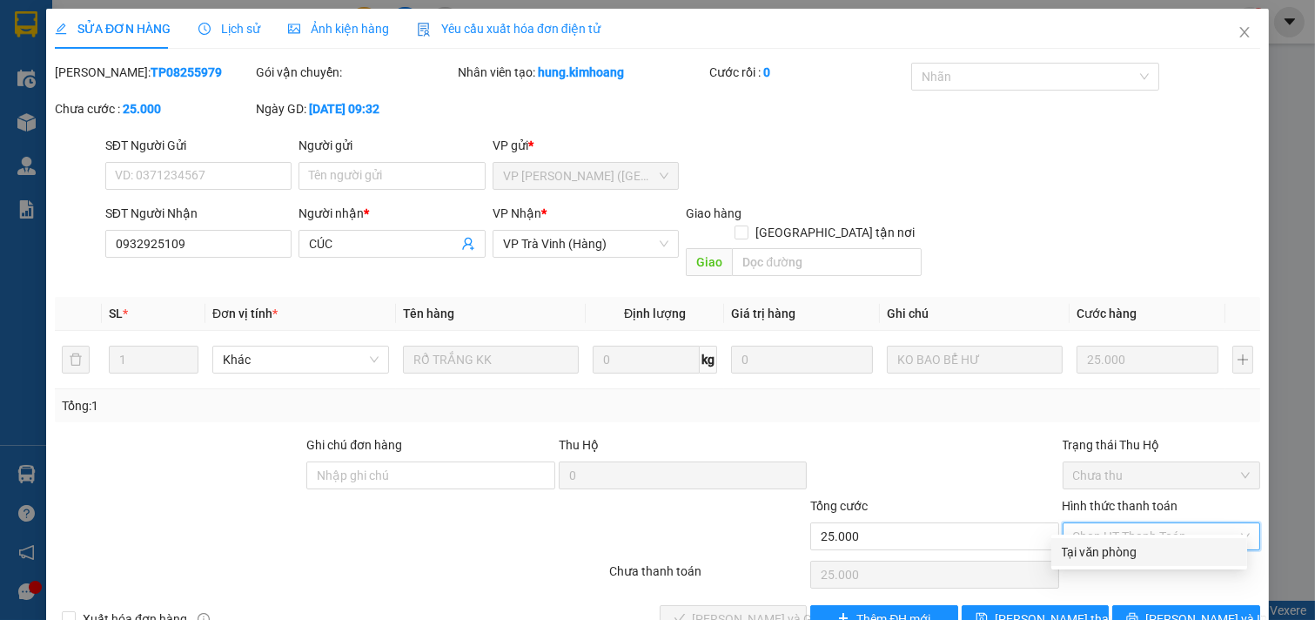
click at [1127, 542] on div "Tại văn phòng" at bounding box center [1149, 551] width 175 height 19
type input "0"
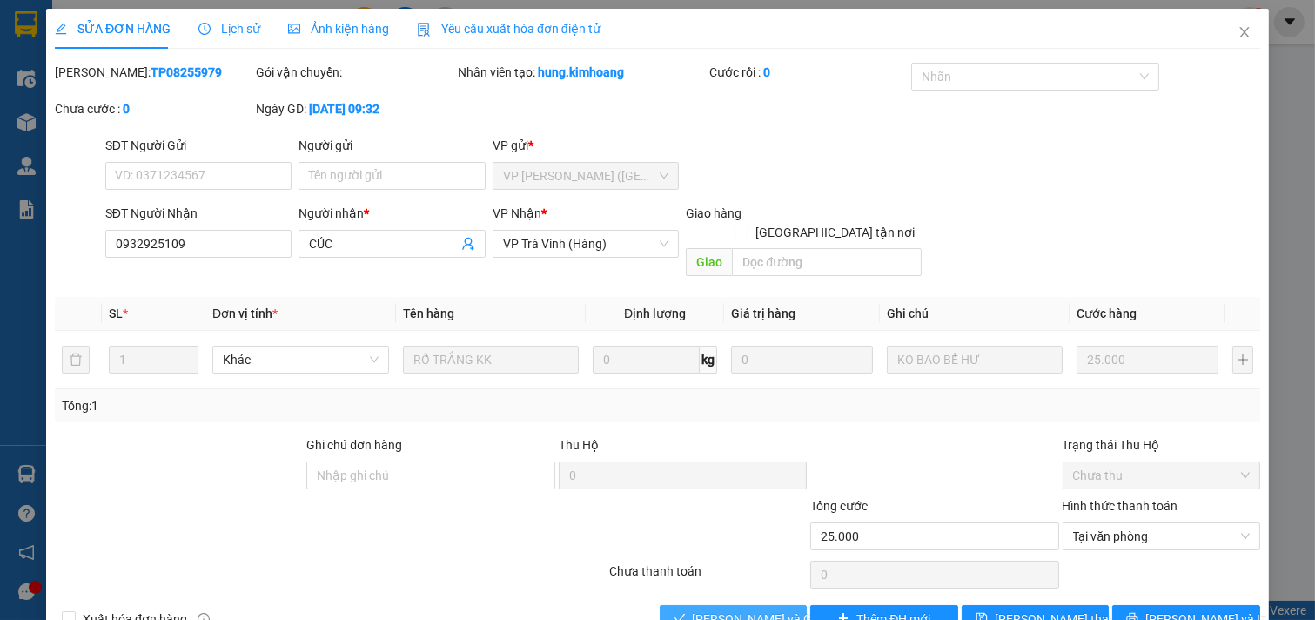
click at [736, 609] on span "[PERSON_NAME] và Giao hàng" at bounding box center [776, 618] width 167 height 19
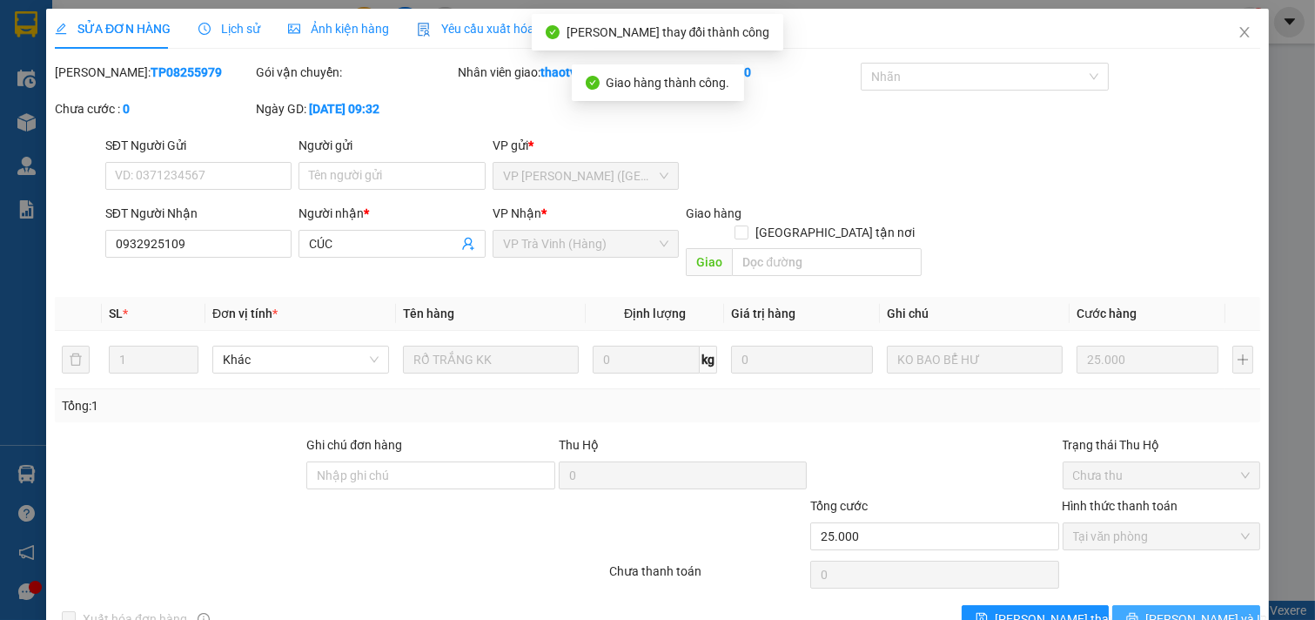
click at [1193, 609] on span "[PERSON_NAME] và In" at bounding box center [1206, 618] width 122 height 19
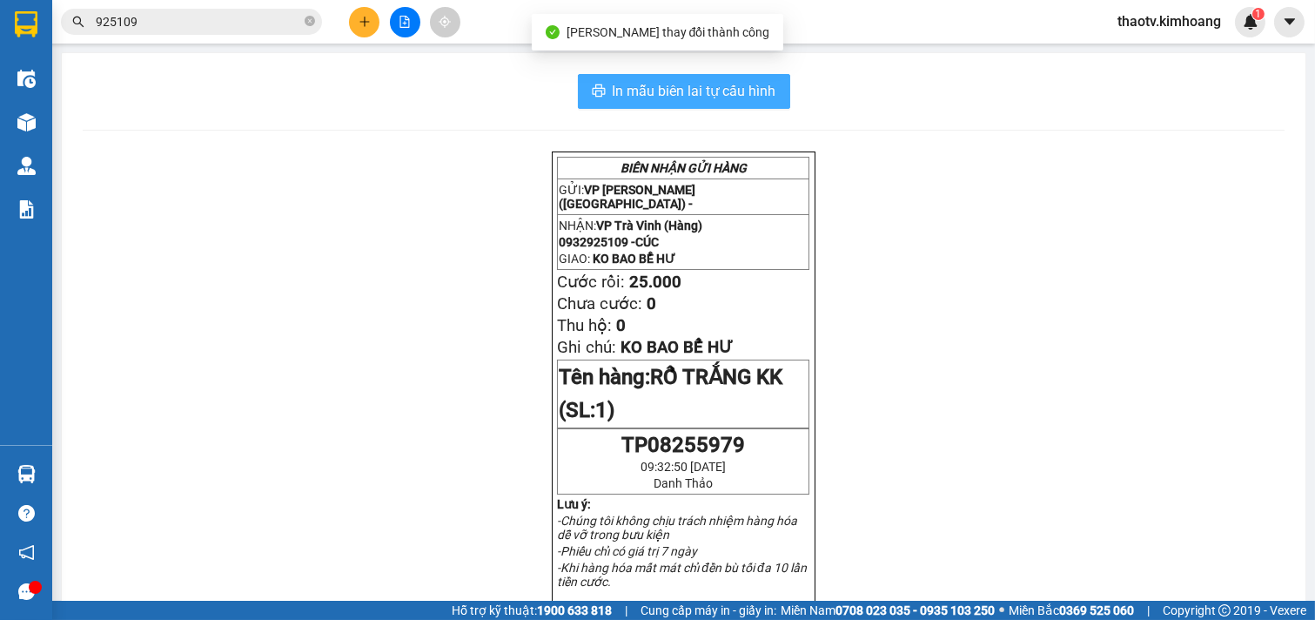
click at [775, 94] on button "In mẫu biên lai tự cấu hình" at bounding box center [684, 91] width 212 height 35
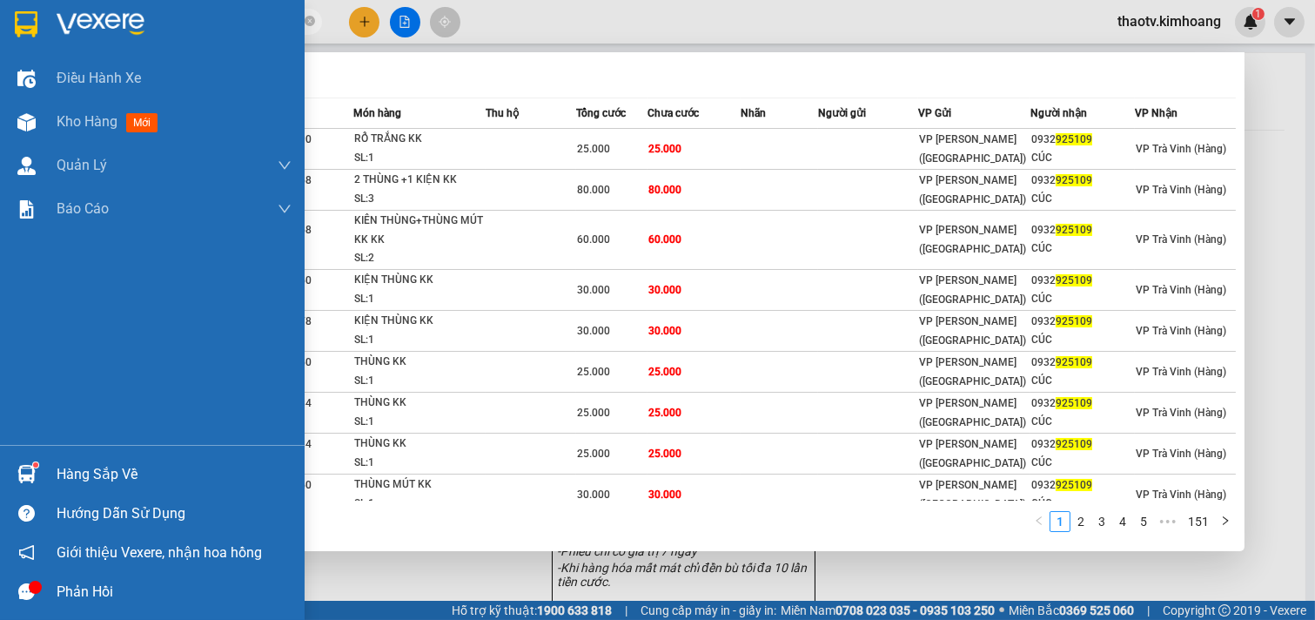
drag, startPoint x: 181, startPoint y: 20, endPoint x: 1, endPoint y: 4, distance: 180.8
click at [0, 10] on section "Kết quả tìm kiếm ( 1503 ) Bộ lọc Mã ĐH Trạng thái Món hàng Thu hộ Tổng cước Chư…" at bounding box center [657, 310] width 1315 height 620
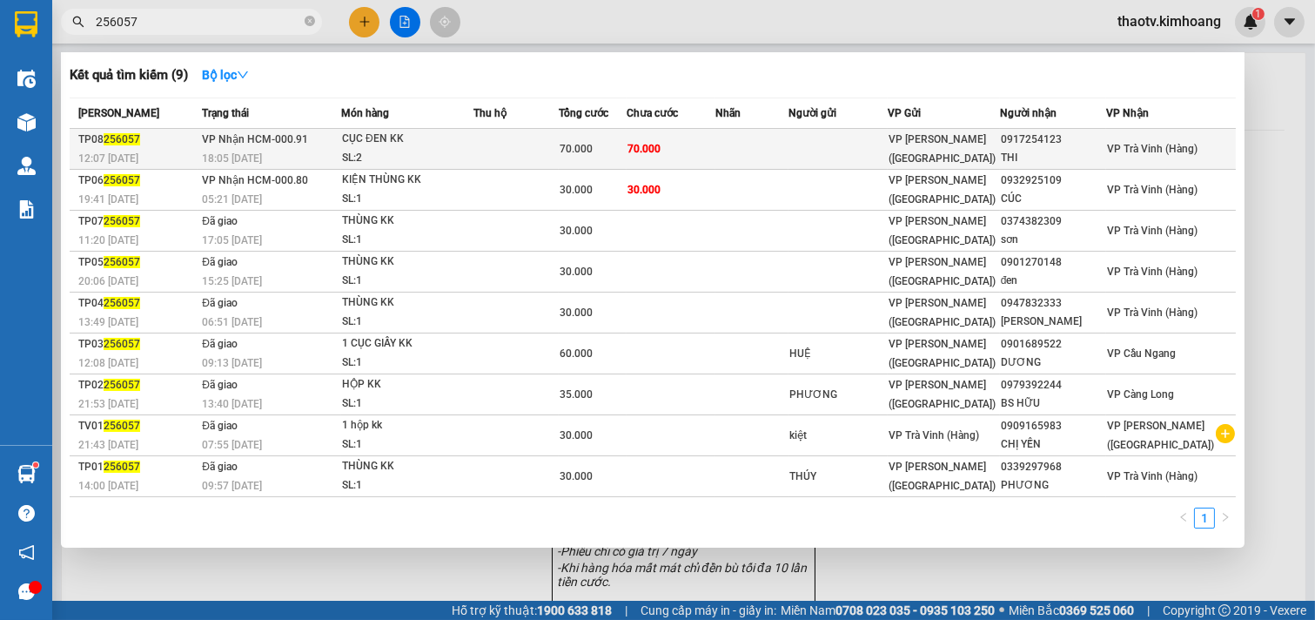
type input "256057"
click at [511, 146] on td at bounding box center [515, 149] width 85 height 41
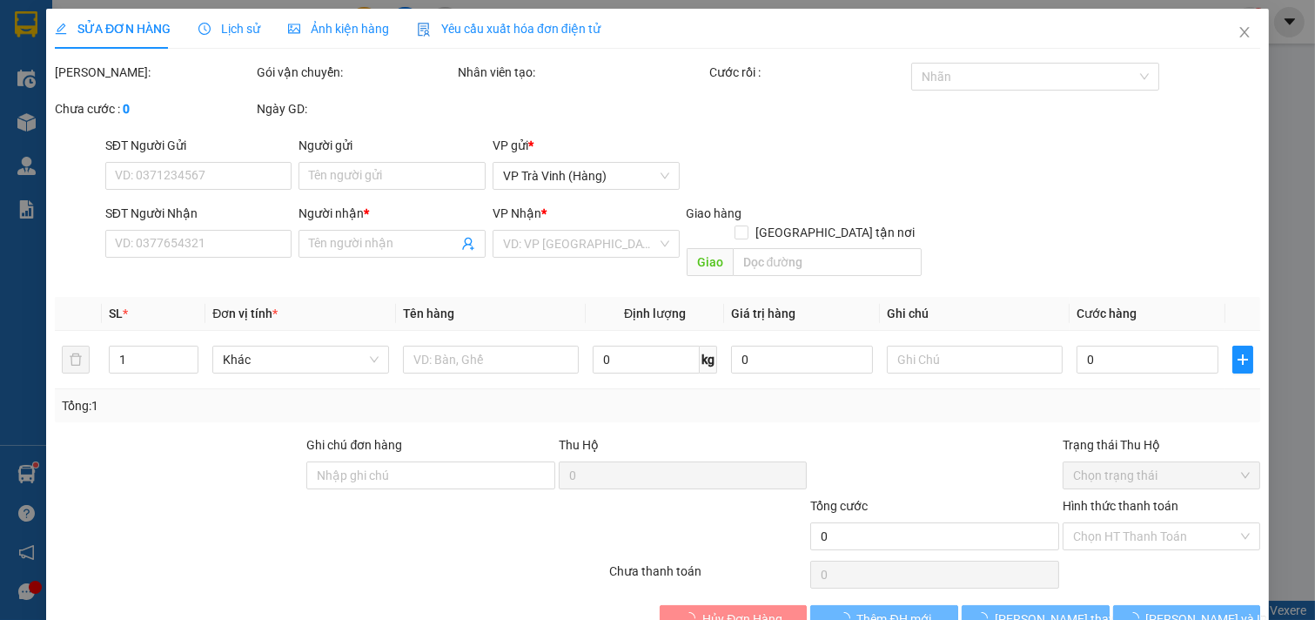
type input "0917254123"
type input "THI"
type input "70.000"
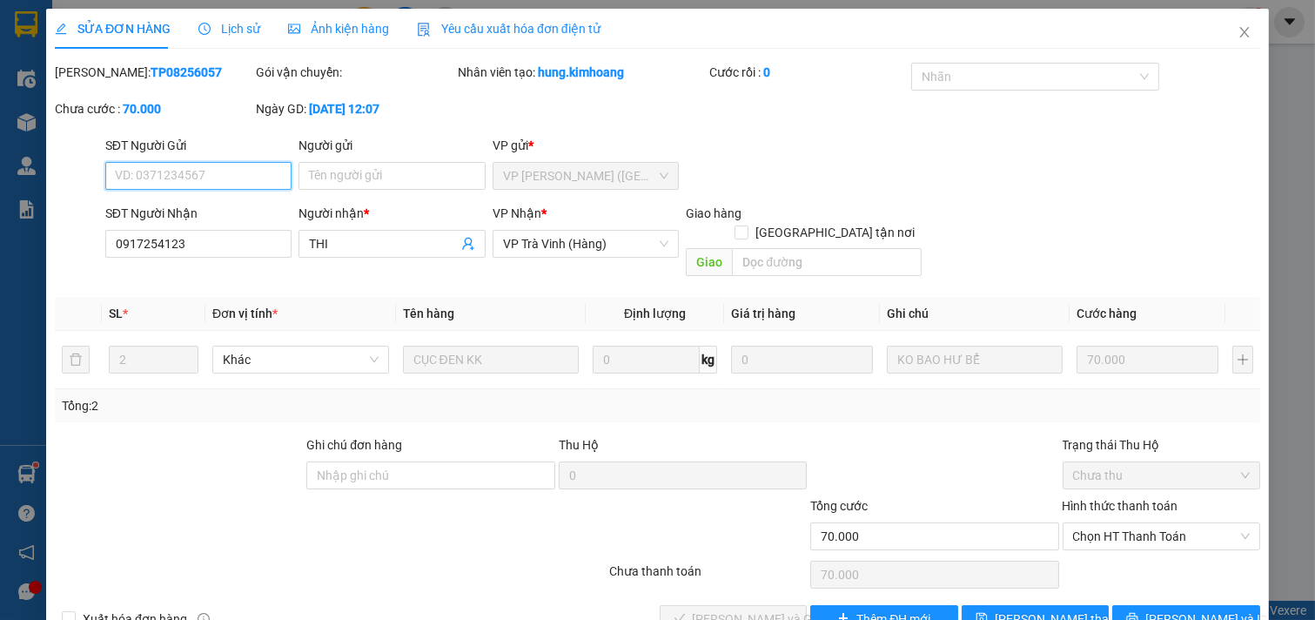
drag, startPoint x: 1085, startPoint y: 493, endPoint x: 1089, endPoint y: 518, distance: 24.7
click at [1086, 523] on span "Chọn HT Thanh Toán" at bounding box center [1162, 536] width 178 height 26
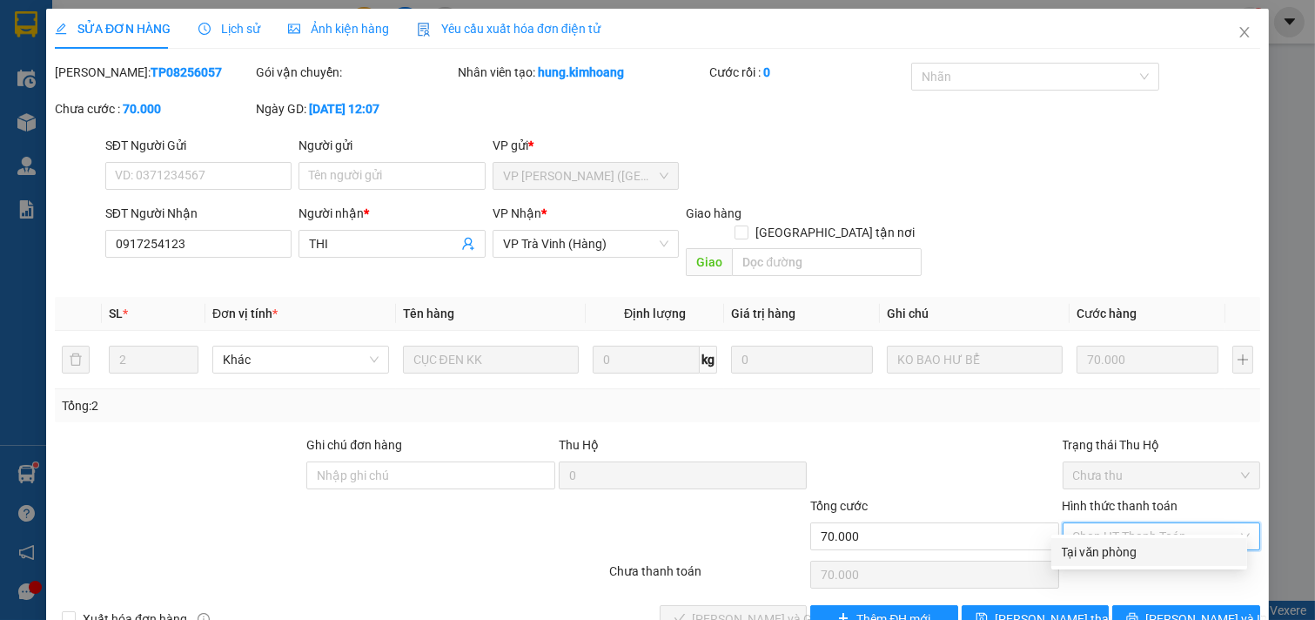
click at [1085, 542] on div "Tại văn phòng" at bounding box center [1149, 551] width 175 height 19
type input "0"
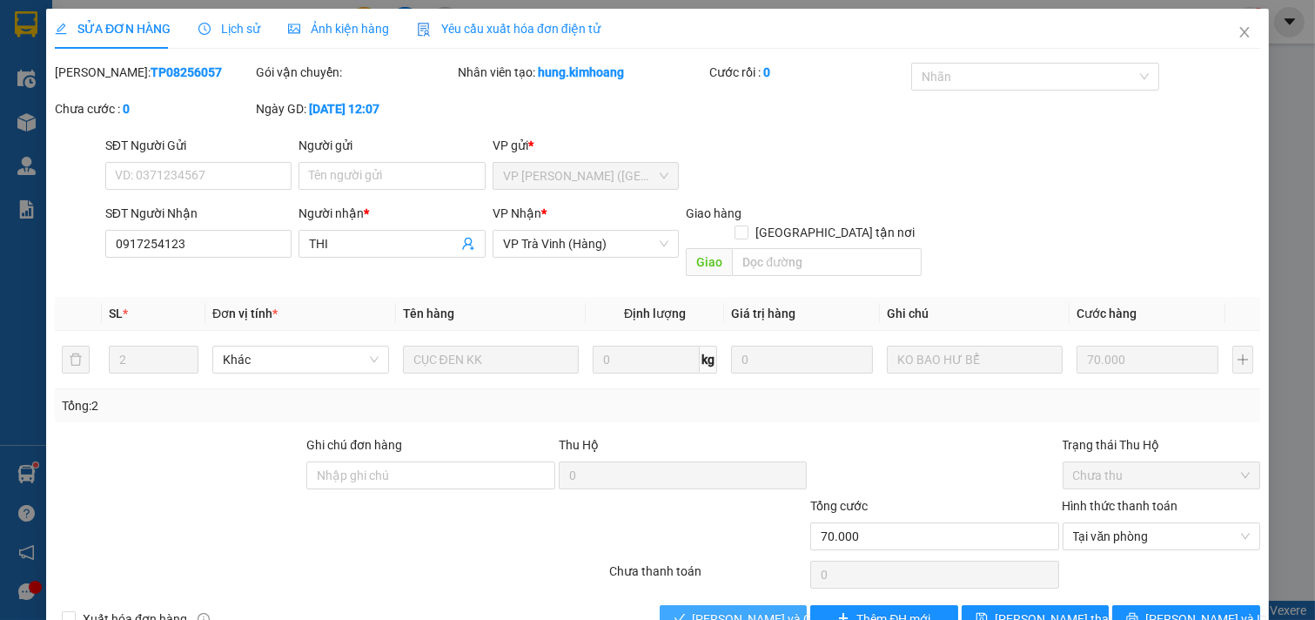
click at [728, 609] on span "[PERSON_NAME] và Giao hàng" at bounding box center [776, 618] width 167 height 19
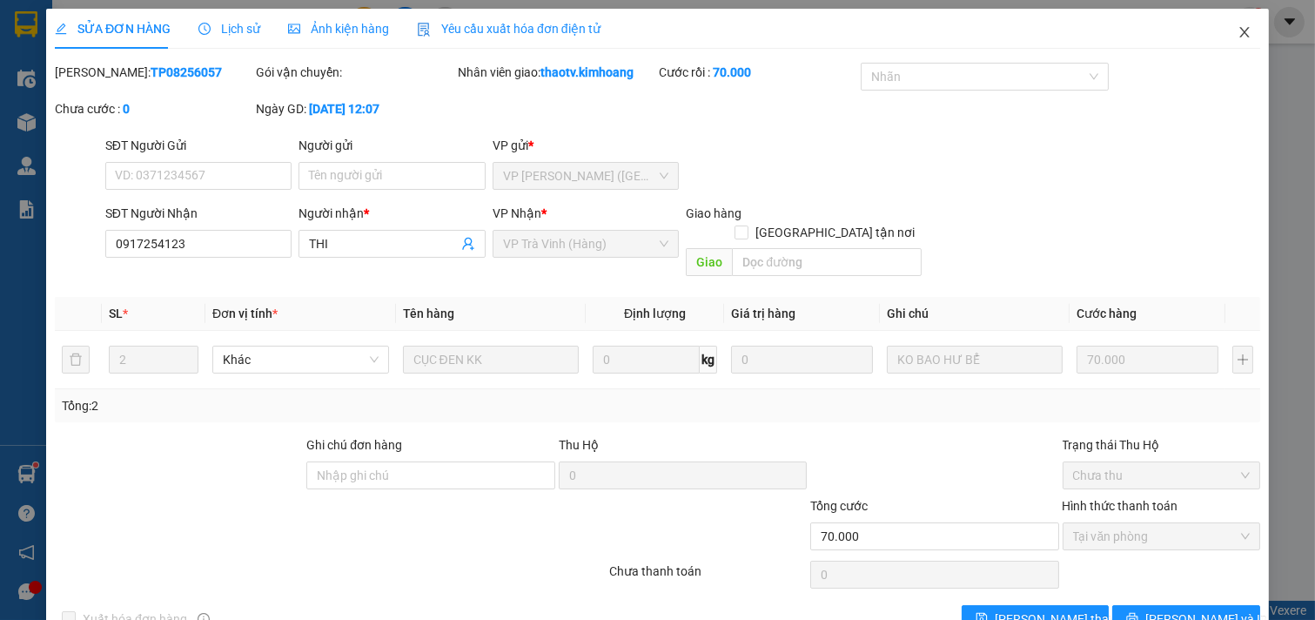
drag, startPoint x: 1230, startPoint y: 13, endPoint x: 1143, endPoint y: 29, distance: 88.4
click at [1239, 27] on icon "close" at bounding box center [1244, 32] width 10 height 10
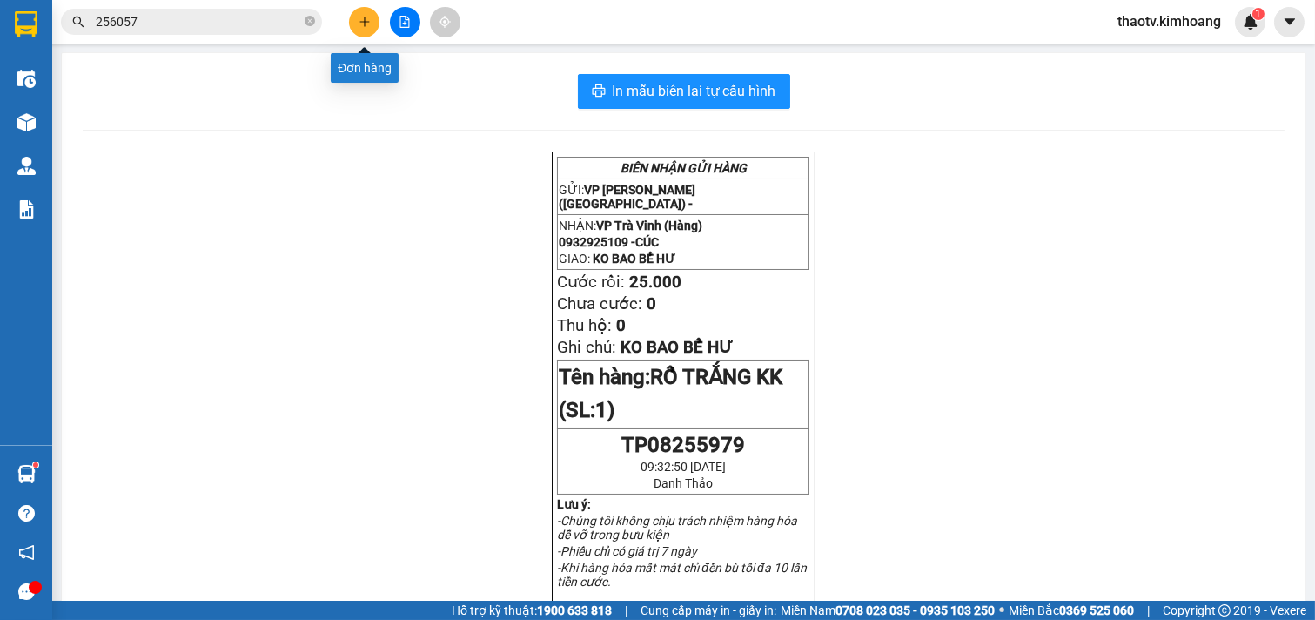
click at [357, 23] on button at bounding box center [364, 22] width 30 height 30
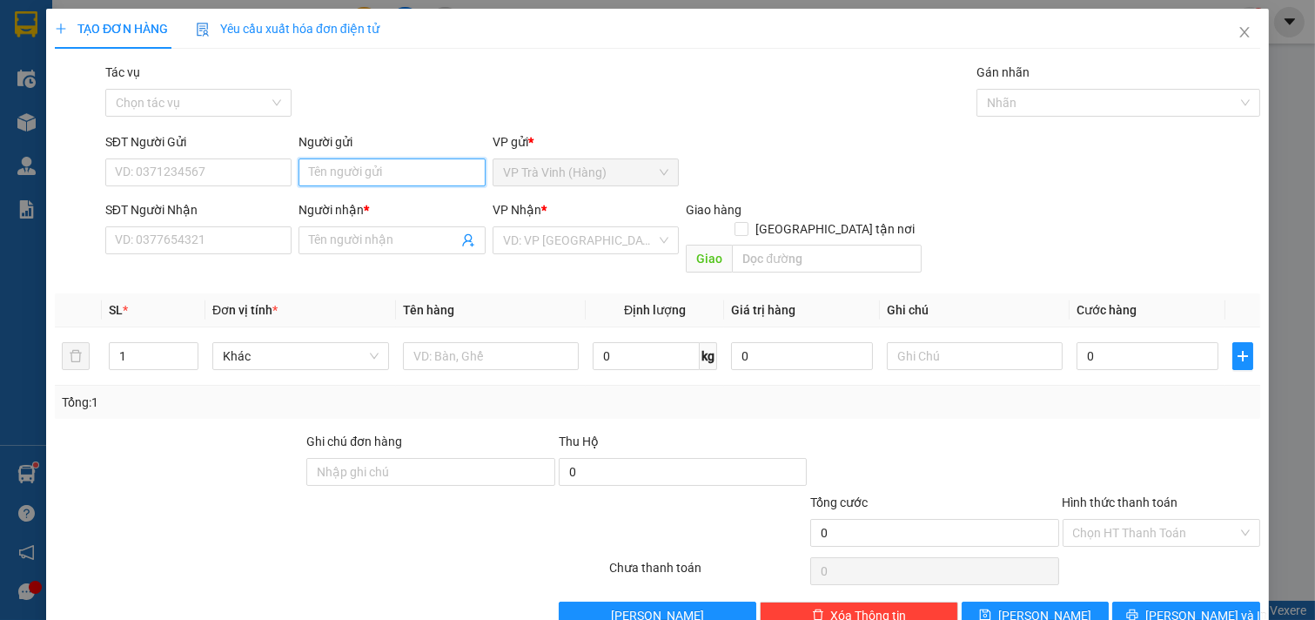
click at [344, 169] on input "Người gửi" at bounding box center [391, 172] width 187 height 28
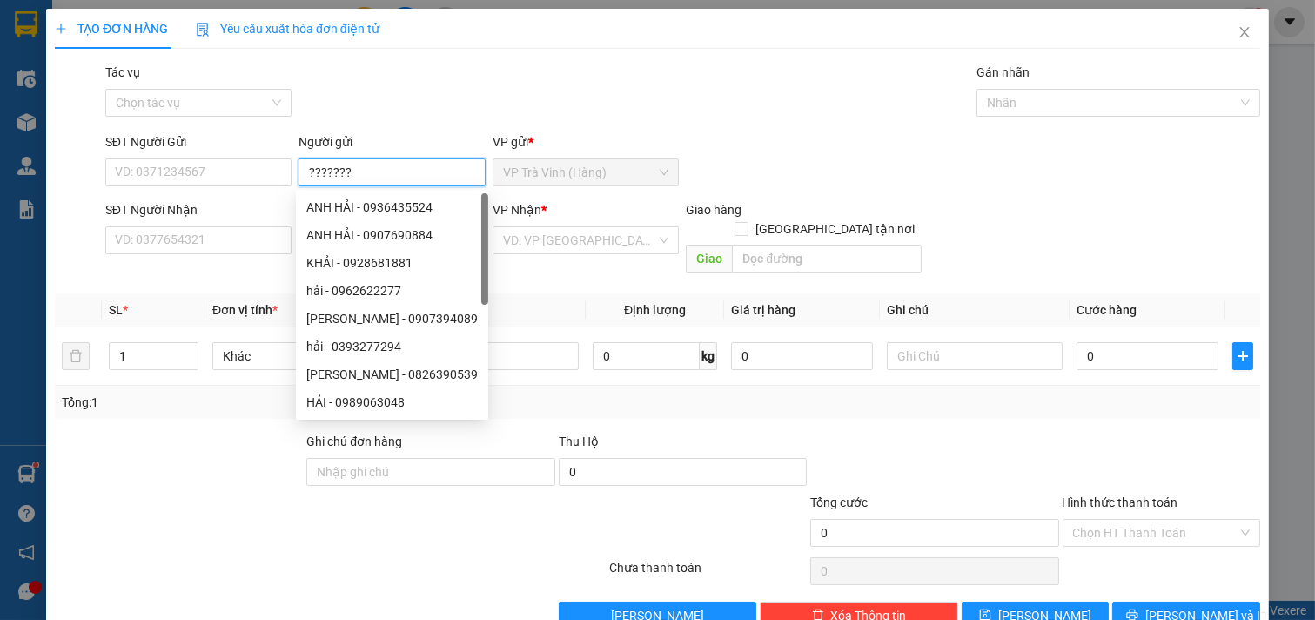
type input "???????"
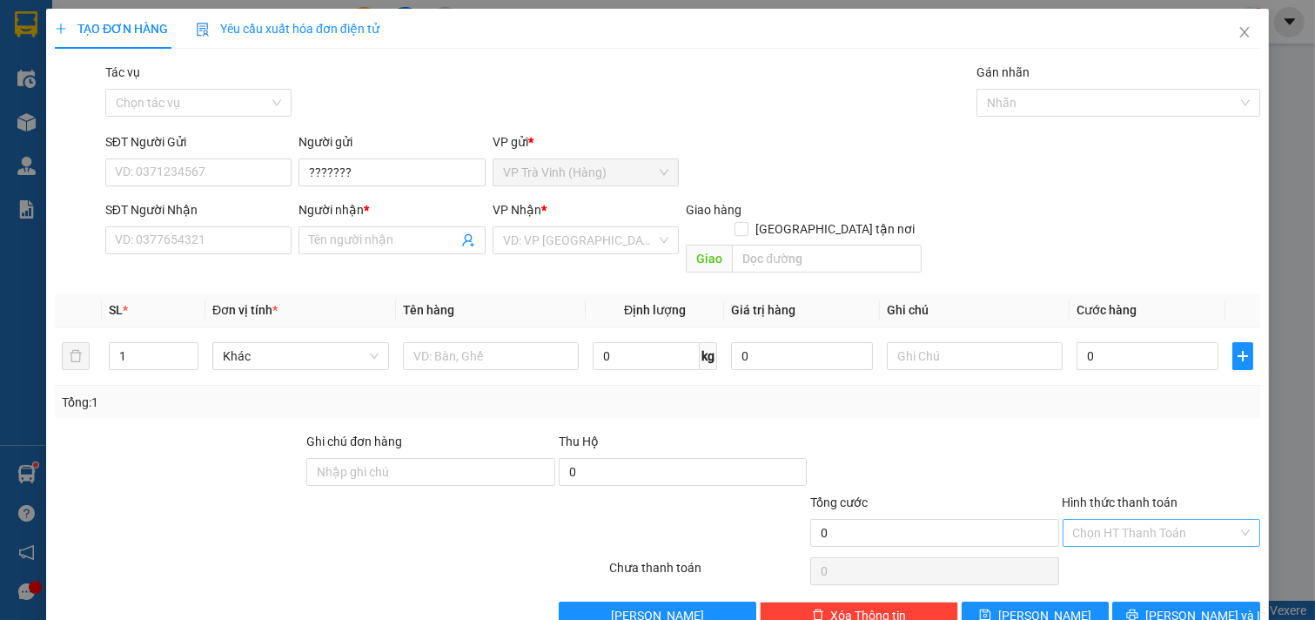
click at [1098, 519] on input "Hình thức thanh toán" at bounding box center [1155, 532] width 165 height 26
click at [1129, 396] on div "Tổng: 1" at bounding box center [657, 401] width 1205 height 33
click at [1237, 31] on icon "close" at bounding box center [1244, 32] width 14 height 14
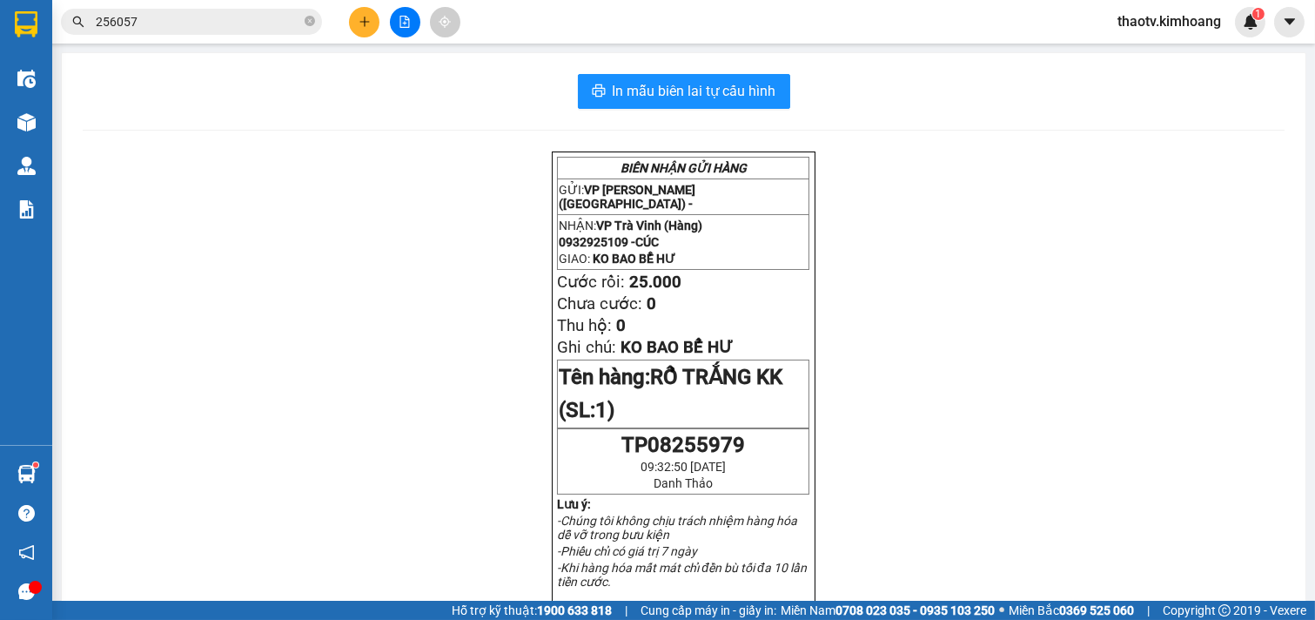
click at [204, 29] on input "256057" at bounding box center [198, 21] width 205 height 19
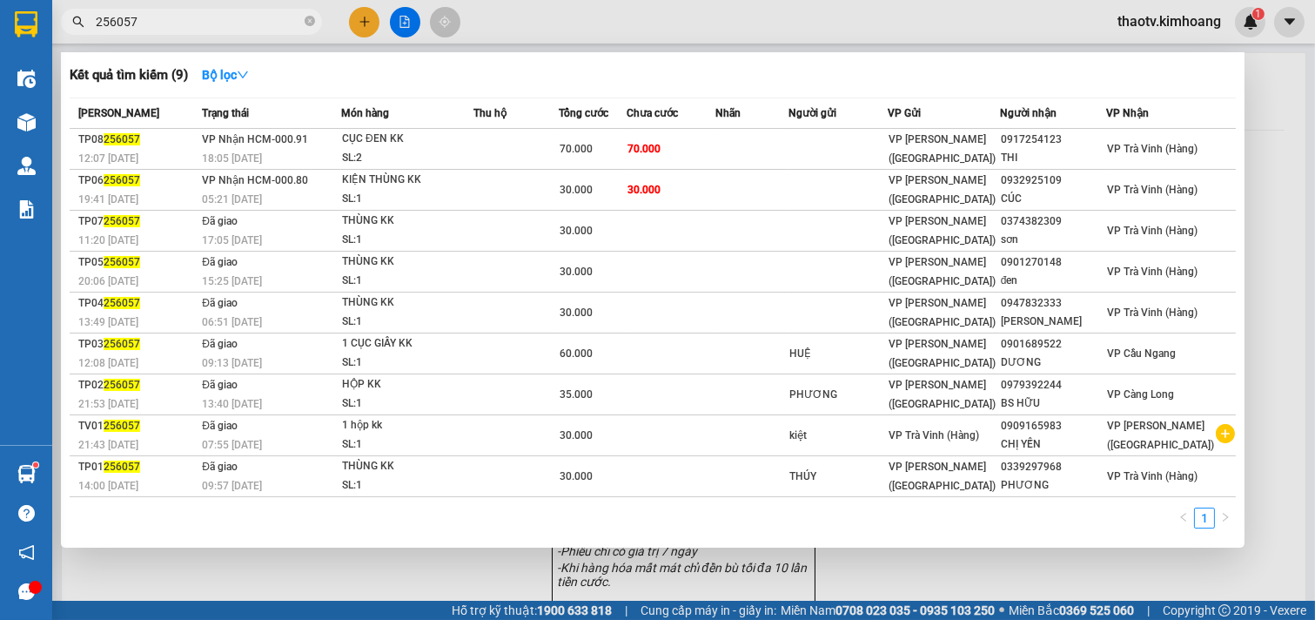
click at [365, 3] on div at bounding box center [657, 310] width 1315 height 620
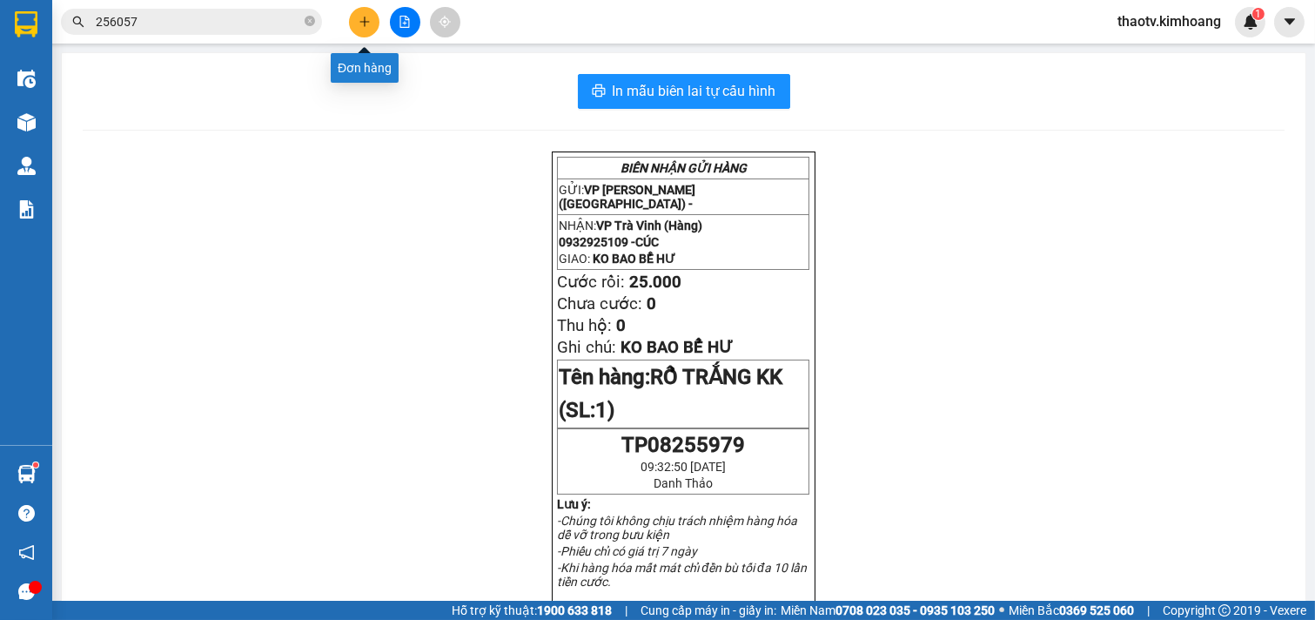
click at [368, 16] on icon "plus" at bounding box center [364, 22] width 12 height 12
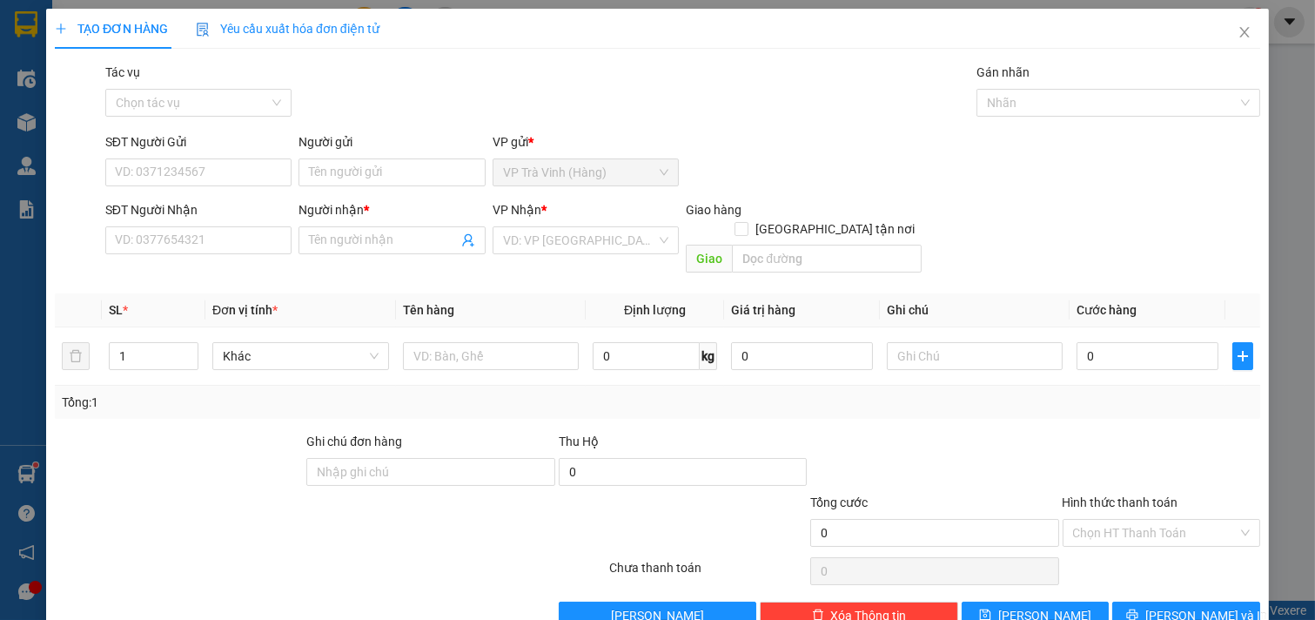
click at [338, 157] on div "Người gửi" at bounding box center [391, 145] width 187 height 26
click at [328, 178] on input "Người gửi" at bounding box center [391, 172] width 187 height 28
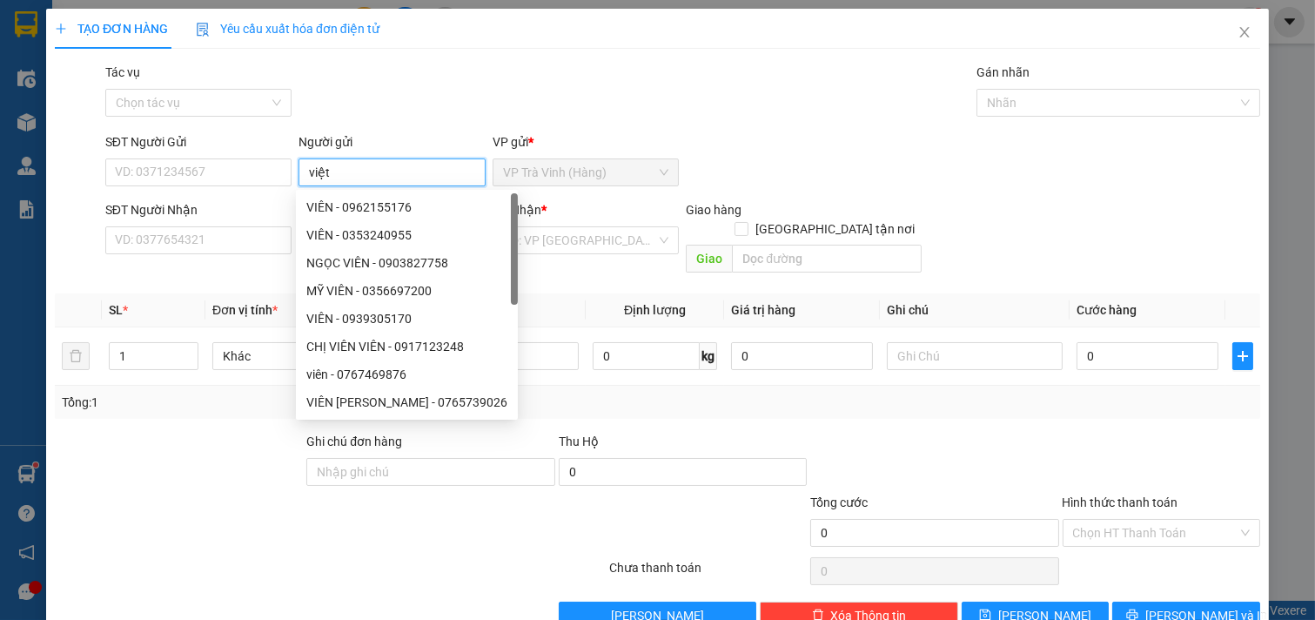
type input "việt"
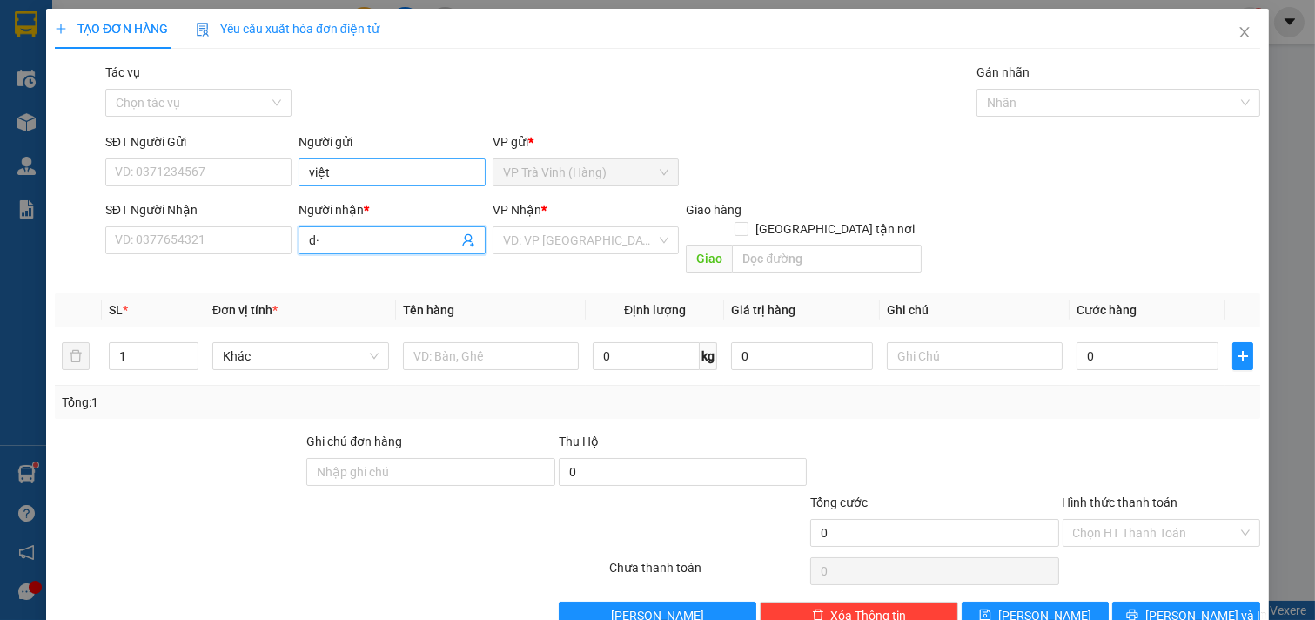
type input "d"
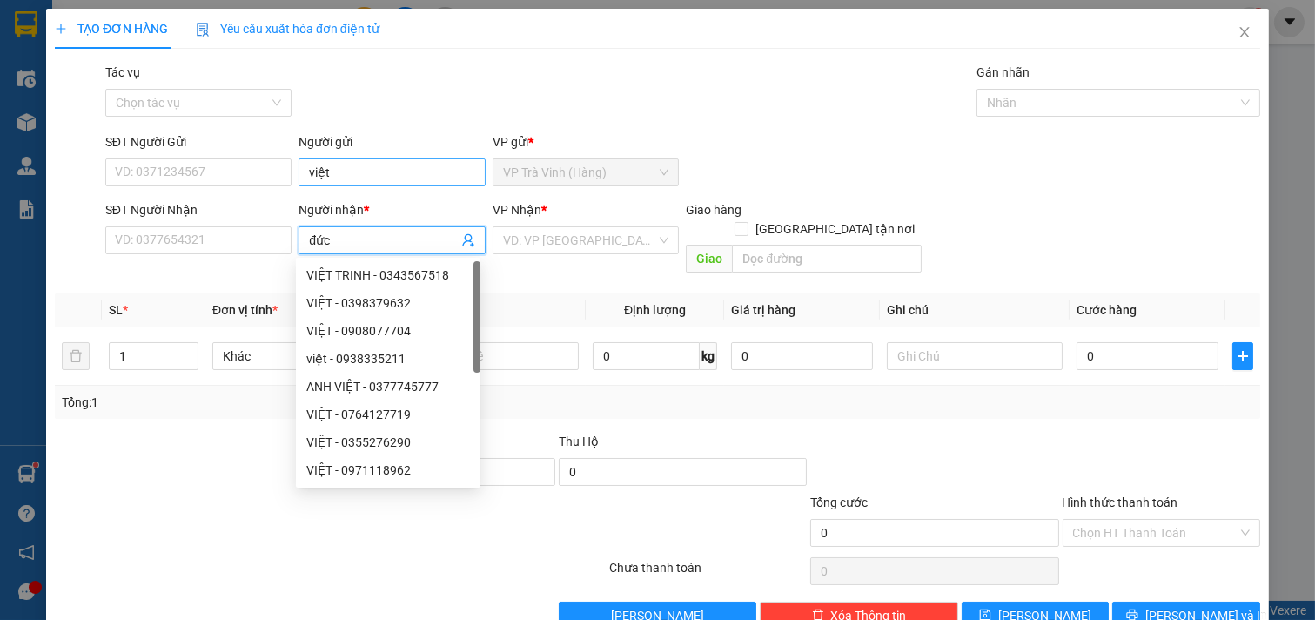
type input "đức"
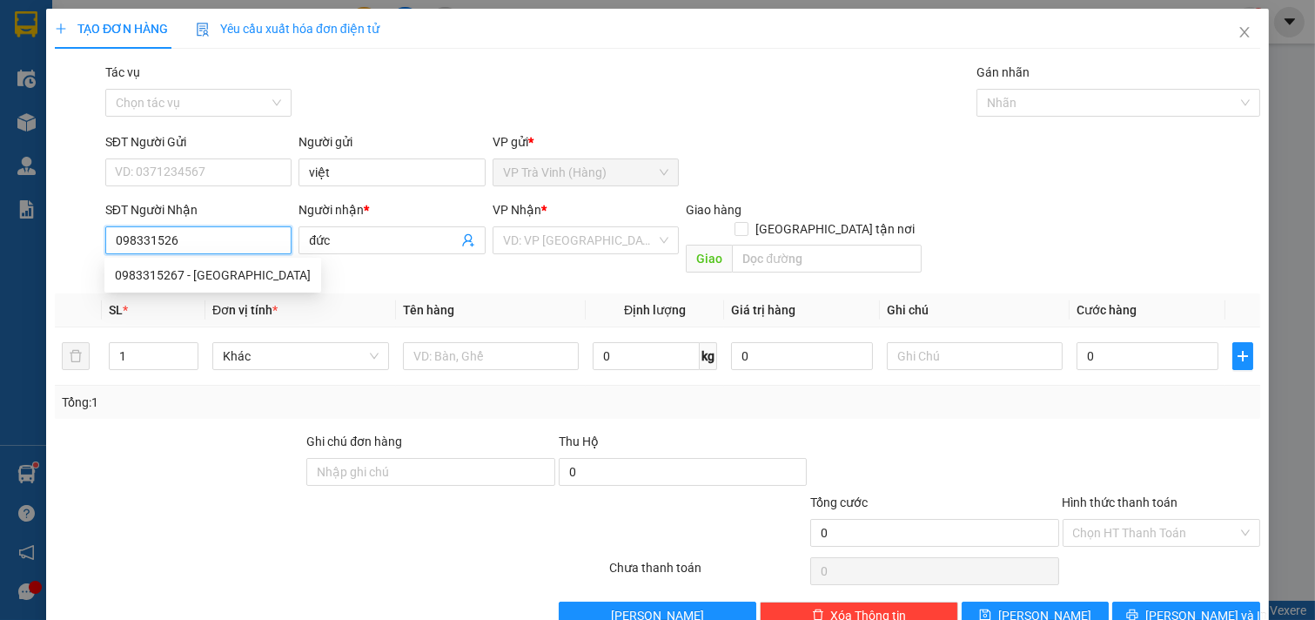
type input "0983315267"
click at [201, 271] on div "0983315267 - [GEOGRAPHIC_DATA]" at bounding box center [213, 274] width 196 height 19
type input "ĐỨC"
type input "30.000"
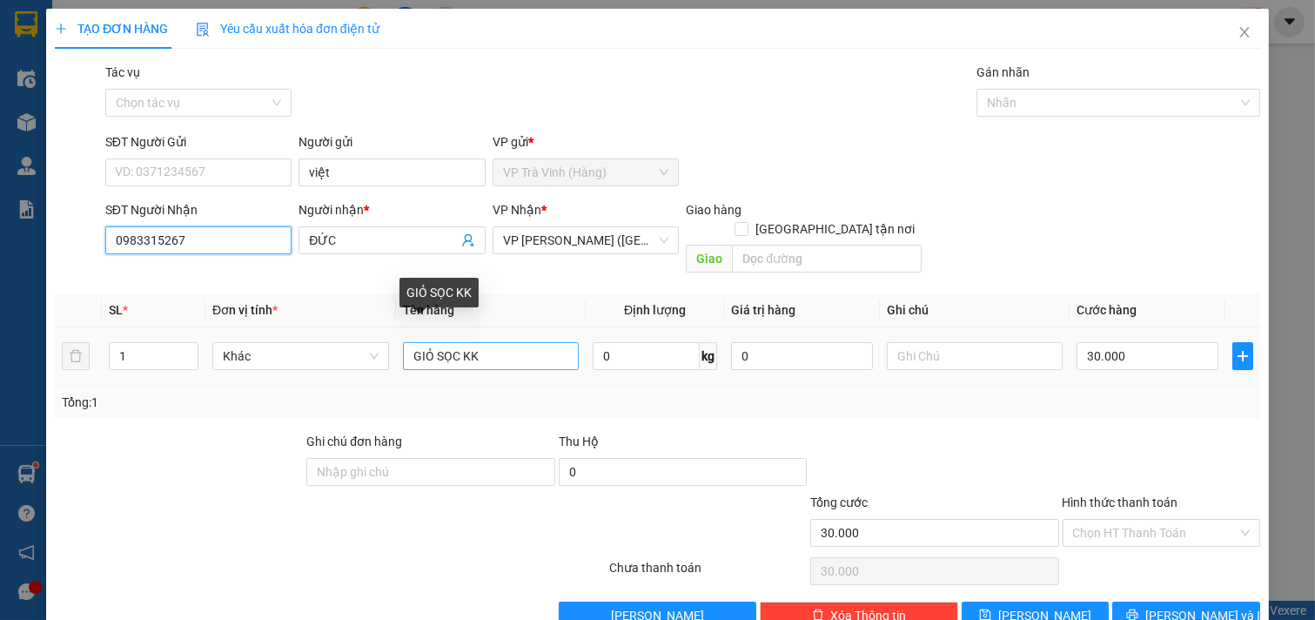
type input "0983315267"
drag, startPoint x: 497, startPoint y: 341, endPoint x: 116, endPoint y: 359, distance: 381.6
click at [117, 359] on tr "1 Khác GIỎ SỌC KK 0 kg 0 30.000" at bounding box center [657, 356] width 1205 height 58
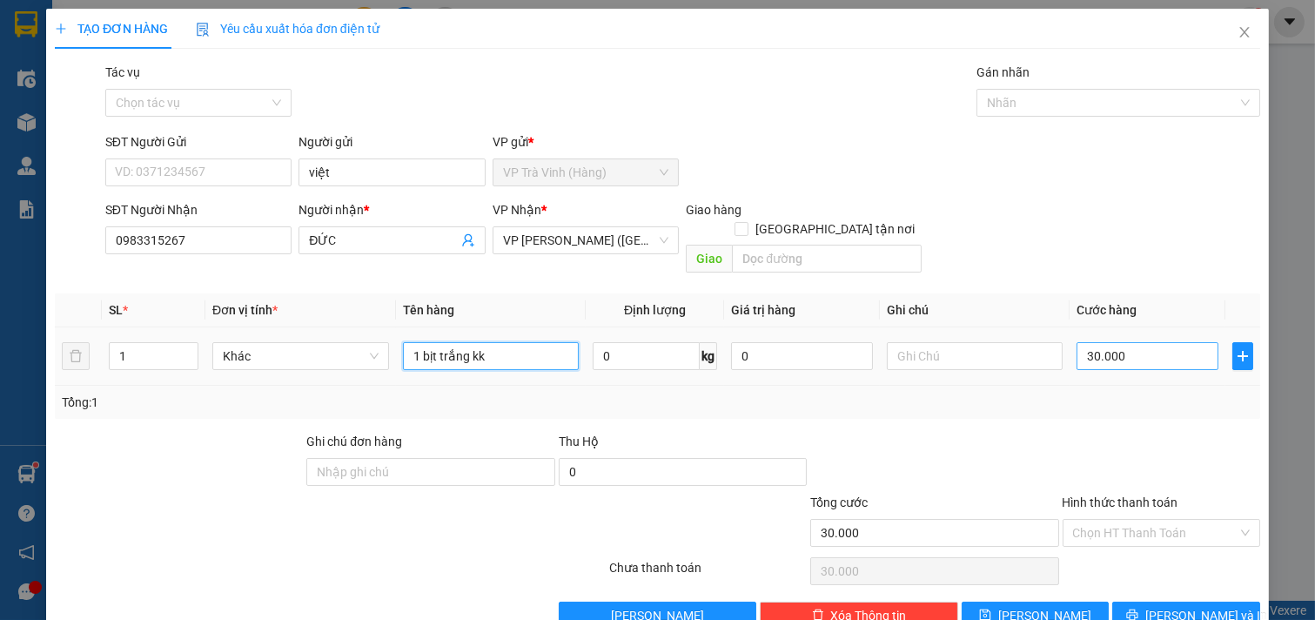
type input "1 bịt trắng kk"
click at [1110, 343] on input "30.000" at bounding box center [1147, 356] width 142 height 28
type input "2"
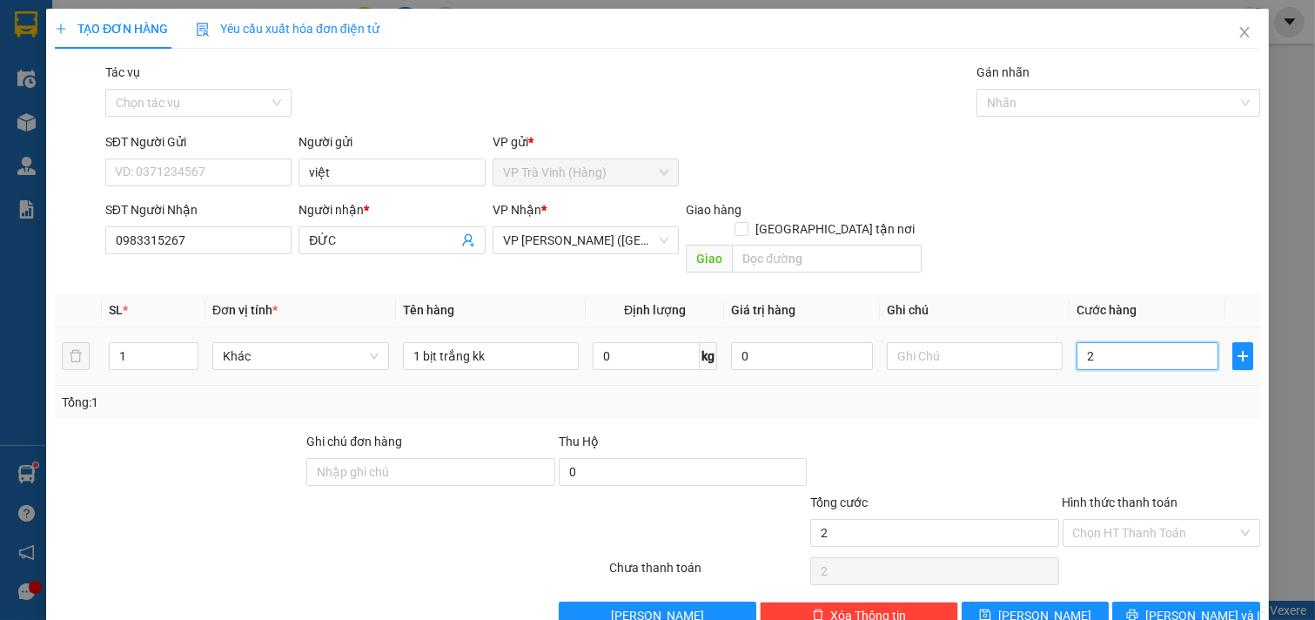
type input "25"
type input "25.000"
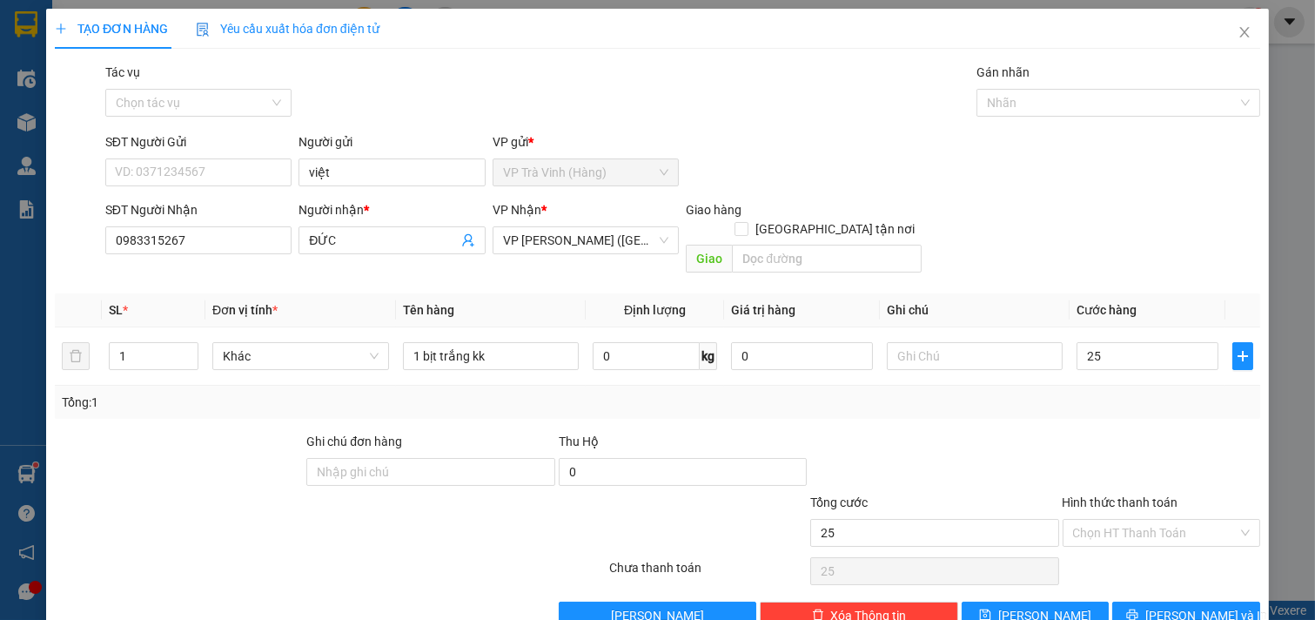
type input "25.000"
click at [1126, 455] on div at bounding box center [1162, 462] width 202 height 61
click at [1129, 519] on input "Hình thức thanh toán" at bounding box center [1155, 532] width 165 height 26
click at [1116, 557] on div "Tại văn phòng" at bounding box center [1149, 548] width 175 height 19
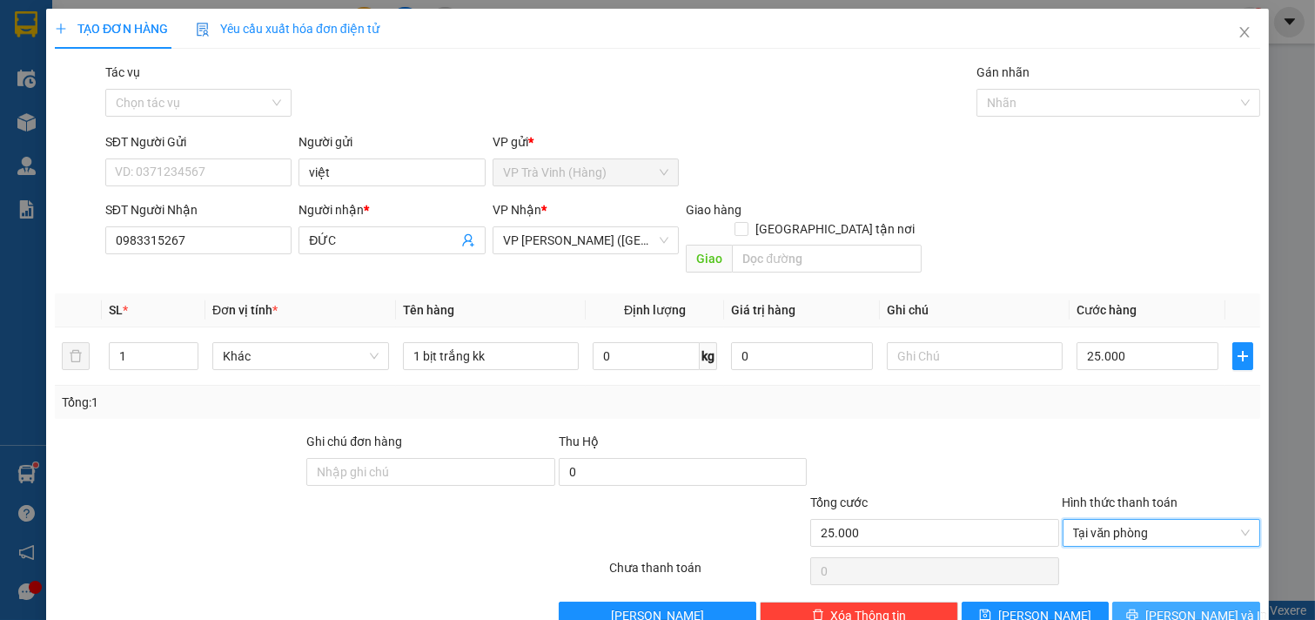
click at [1138, 609] on icon "printer" at bounding box center [1132, 614] width 11 height 11
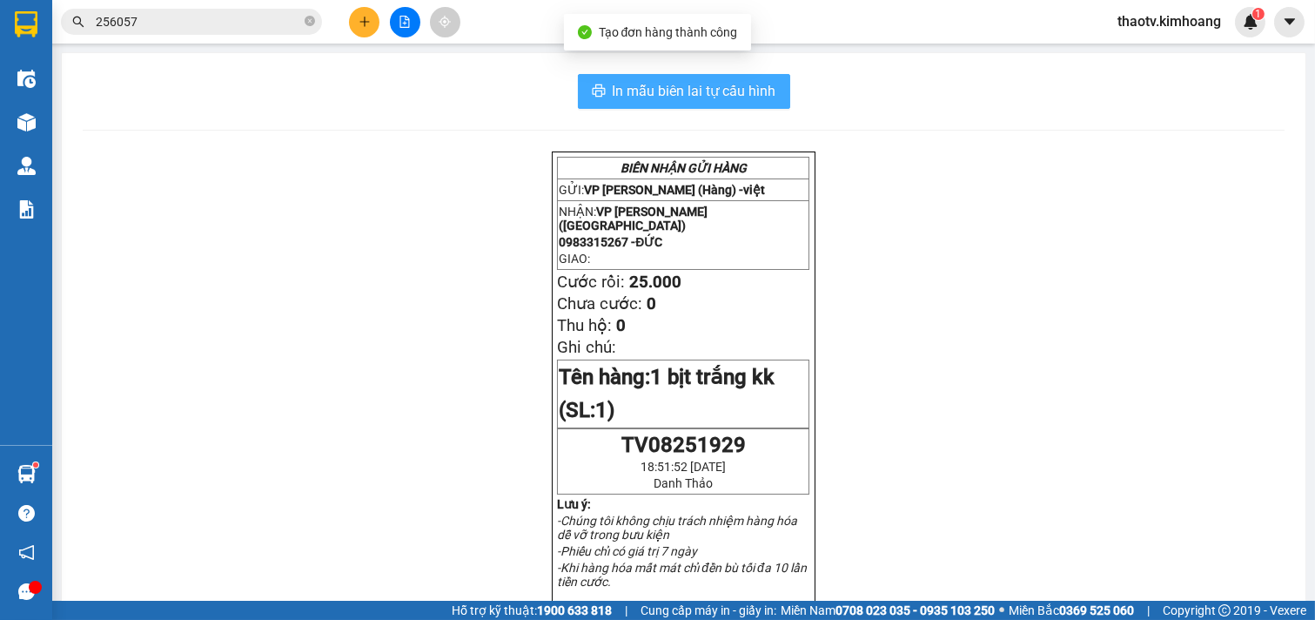
click at [731, 84] on span "In mẫu biên lai tự cấu hình" at bounding box center [695, 91] width 164 height 22
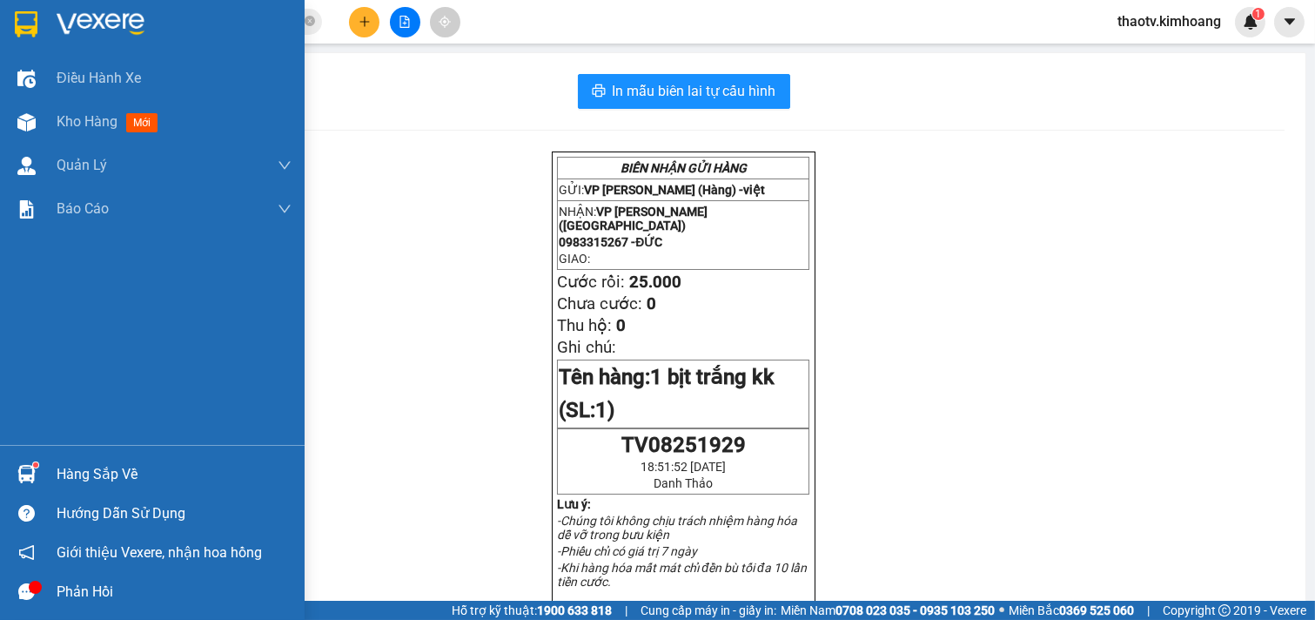
click at [84, 476] on div "Hàng sắp về" at bounding box center [174, 474] width 235 height 26
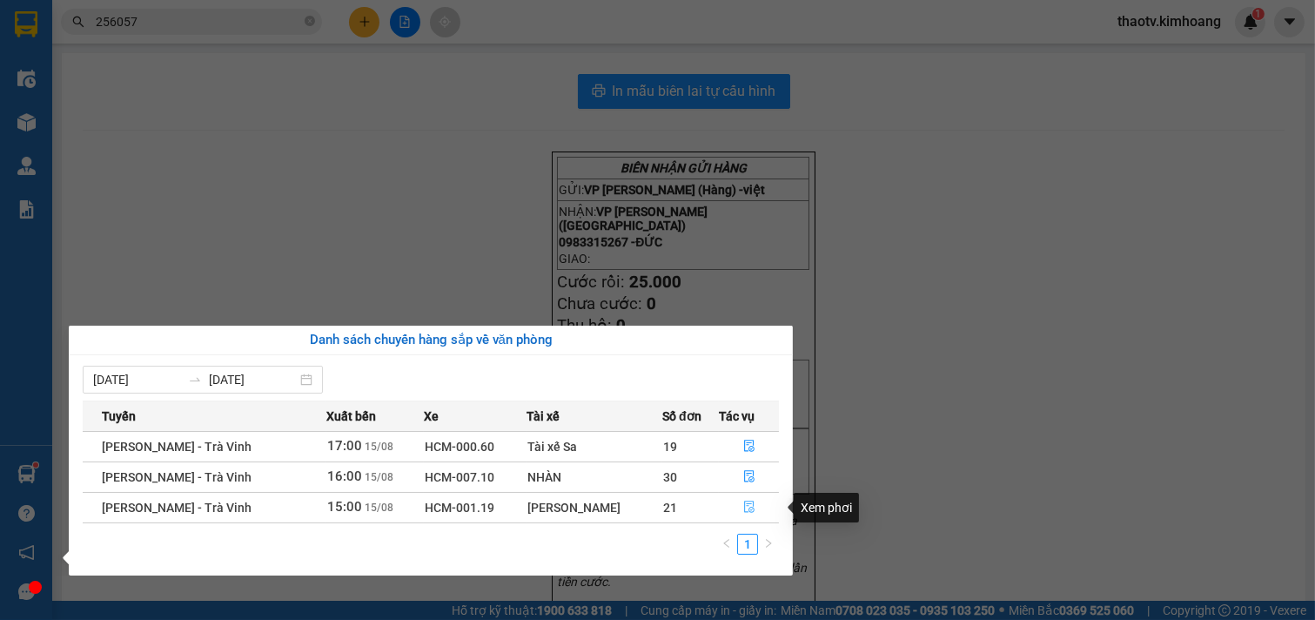
click at [743, 508] on icon "file-done" at bounding box center [749, 506] width 12 height 12
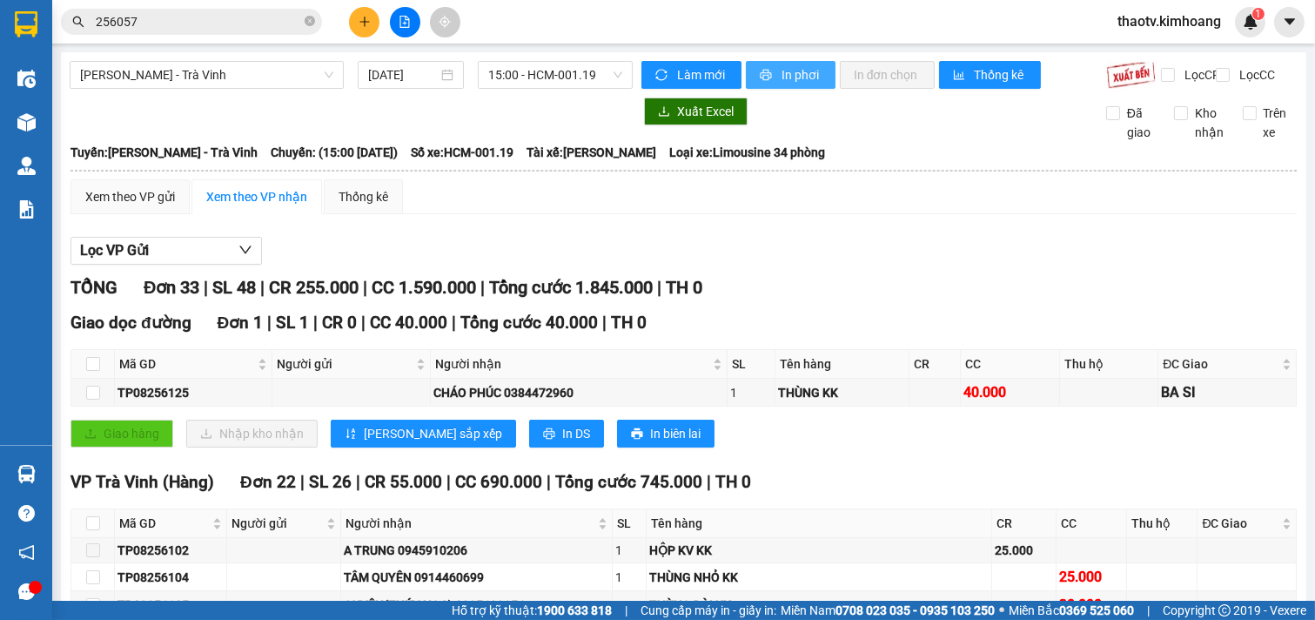
click at [803, 79] on span "In phơi" at bounding box center [801, 74] width 40 height 19
click at [91, 516] on input "checkbox" at bounding box center [93, 523] width 14 height 14
checkbox input "true"
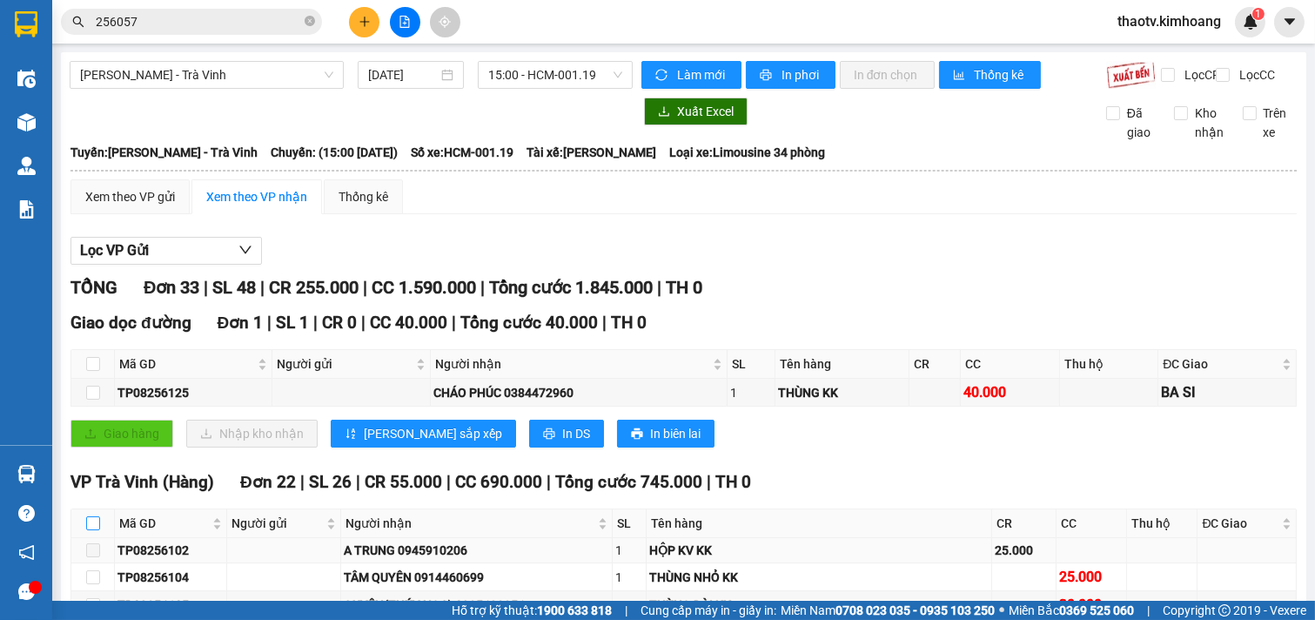
checkbox input "true"
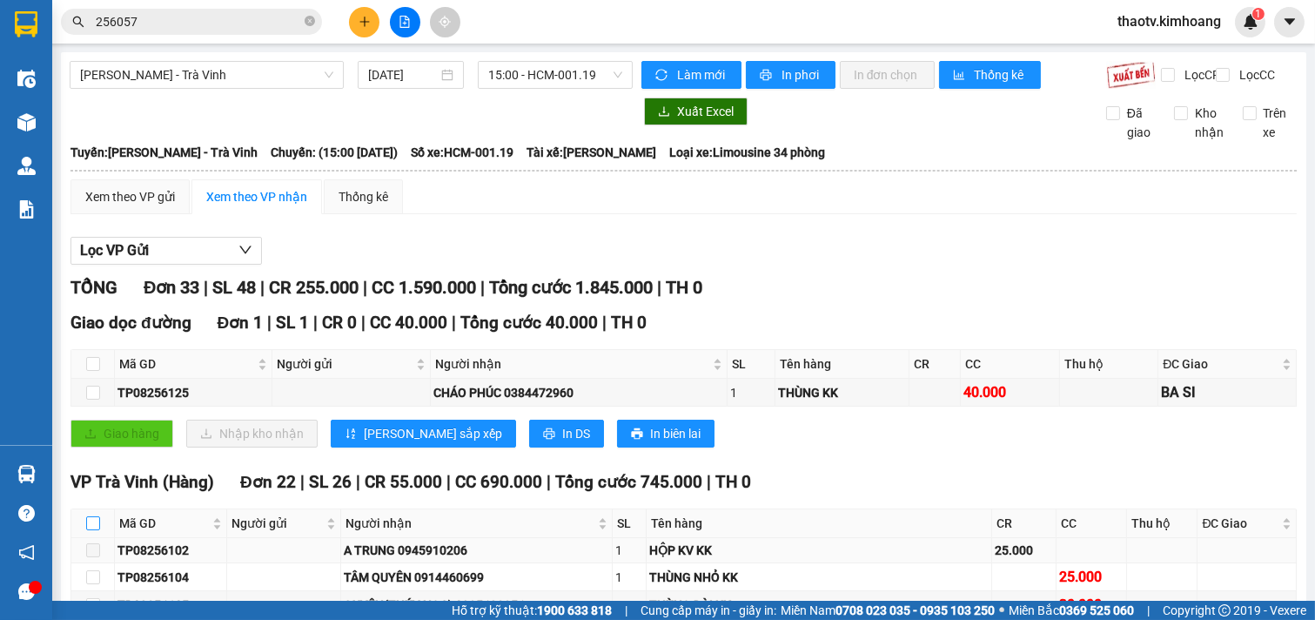
checkbox input "true"
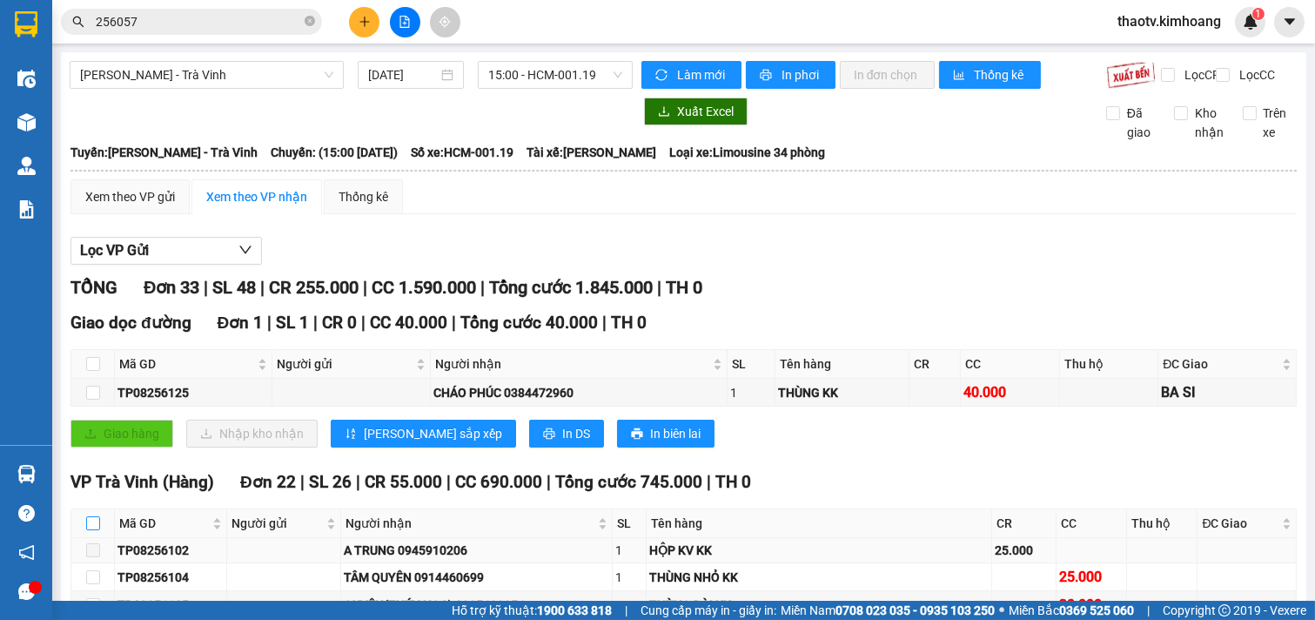
checkbox input "true"
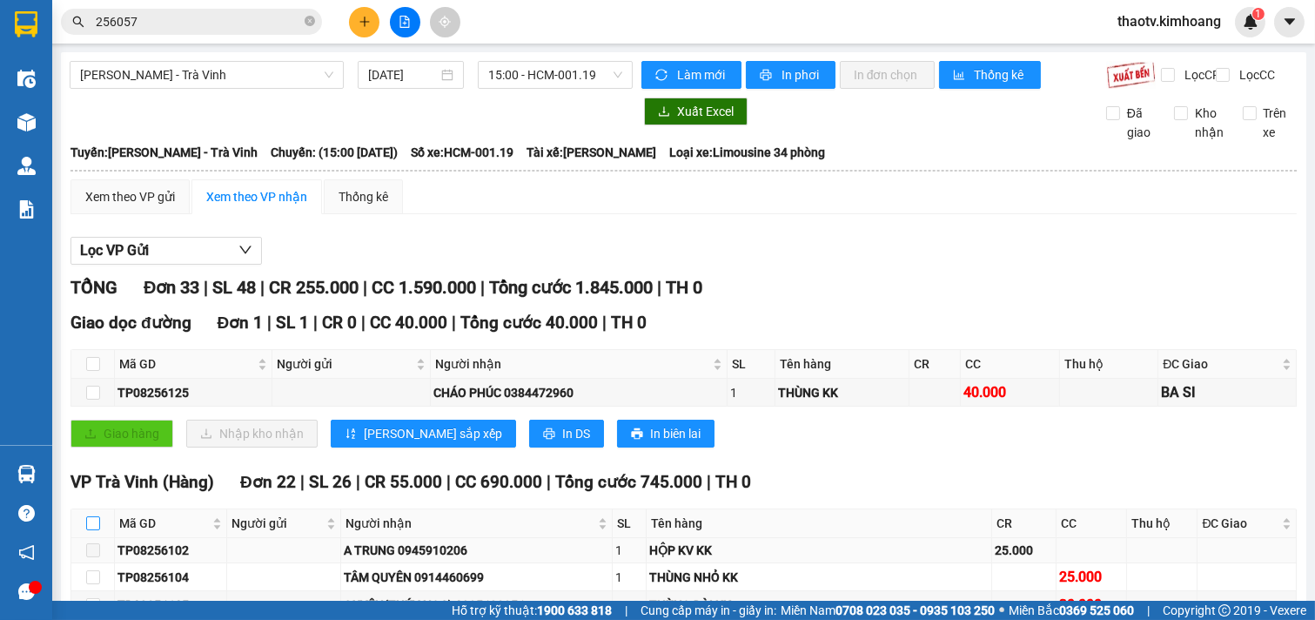
checkbox input "true"
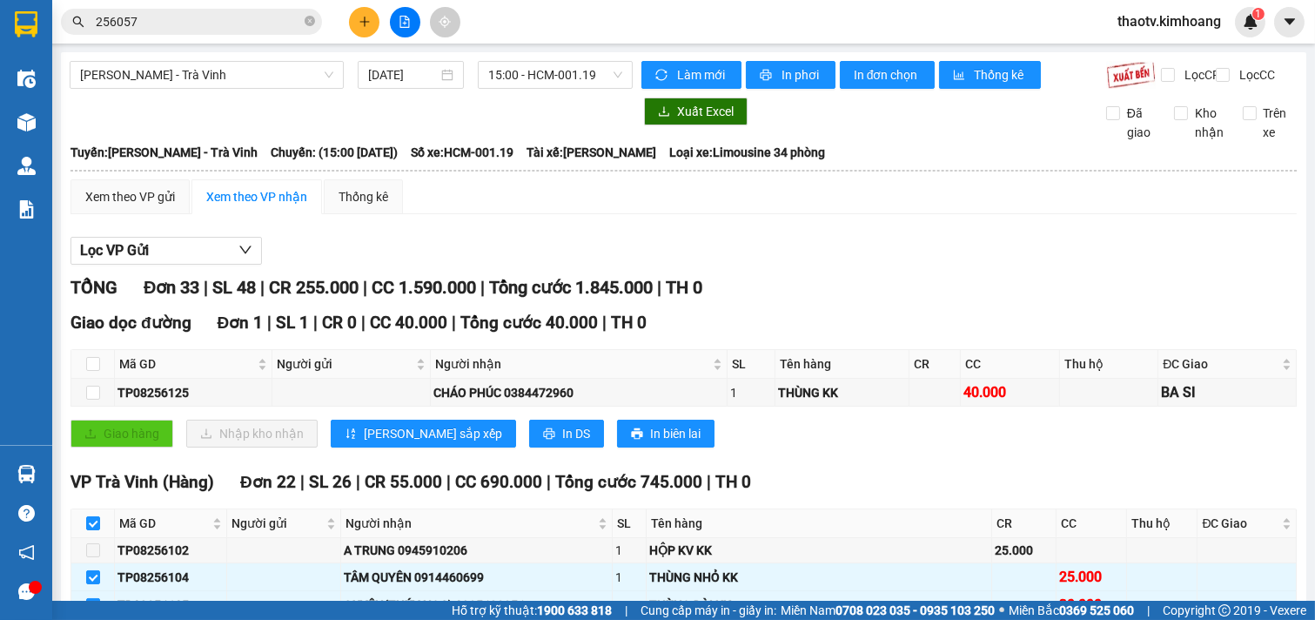
checkbox input "false"
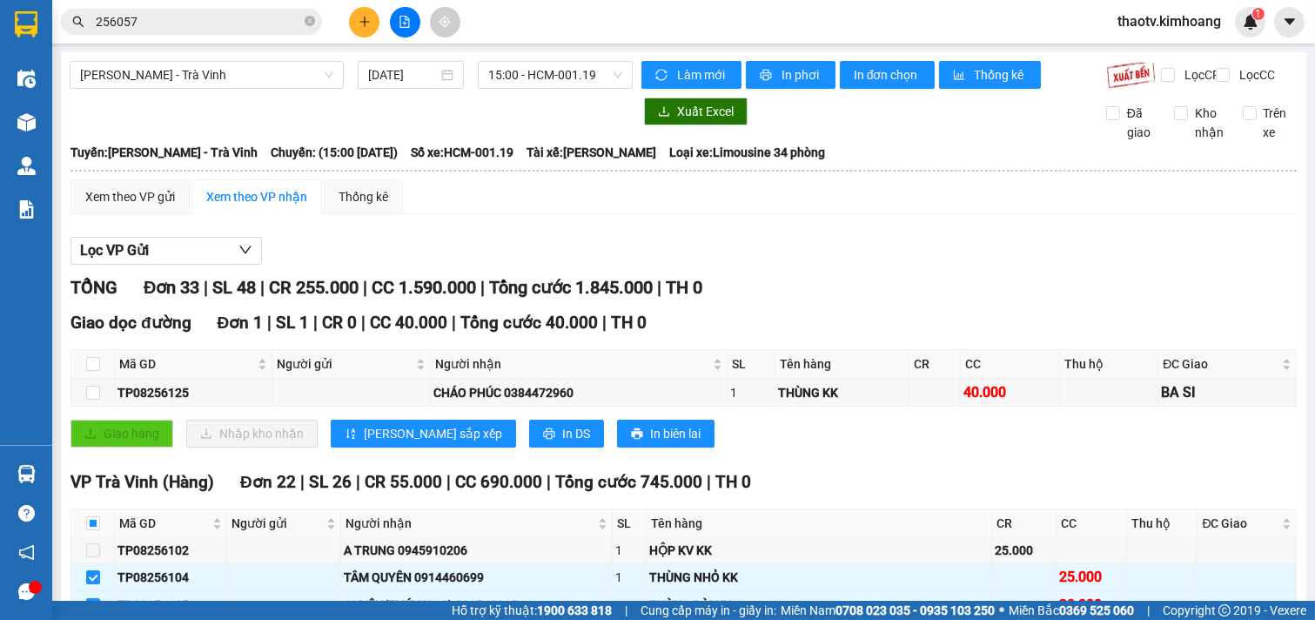
checkbox input "false"
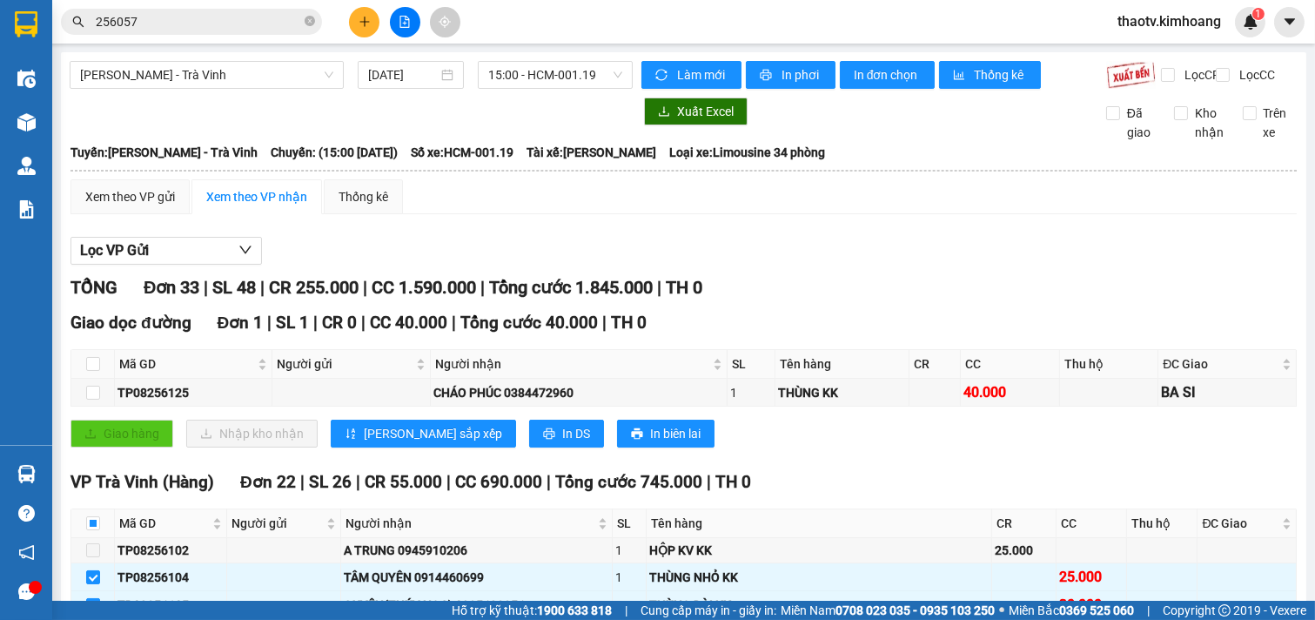
checkbox input "false"
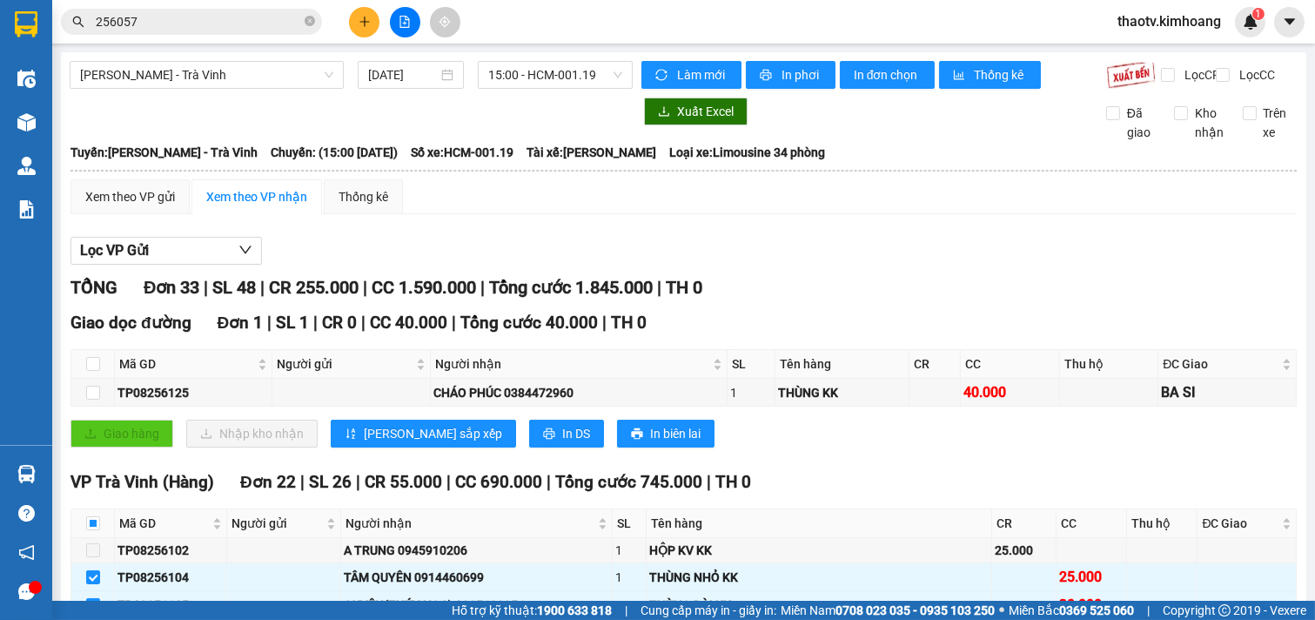
checkbox input "false"
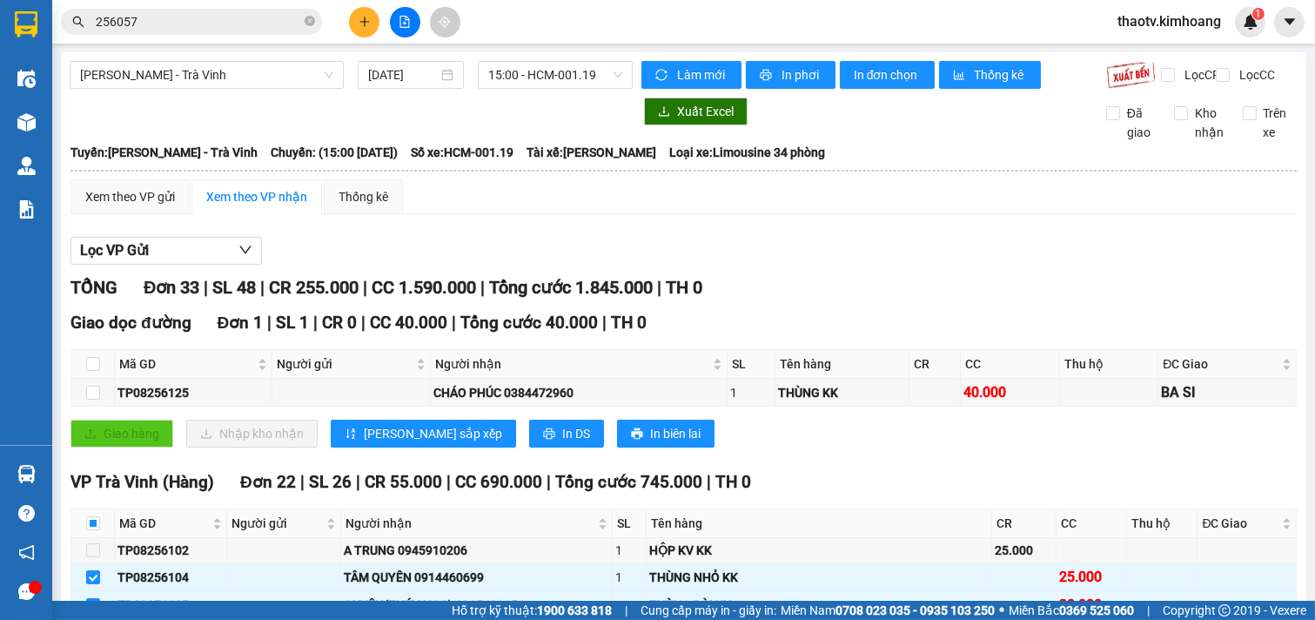
checkbox input "false"
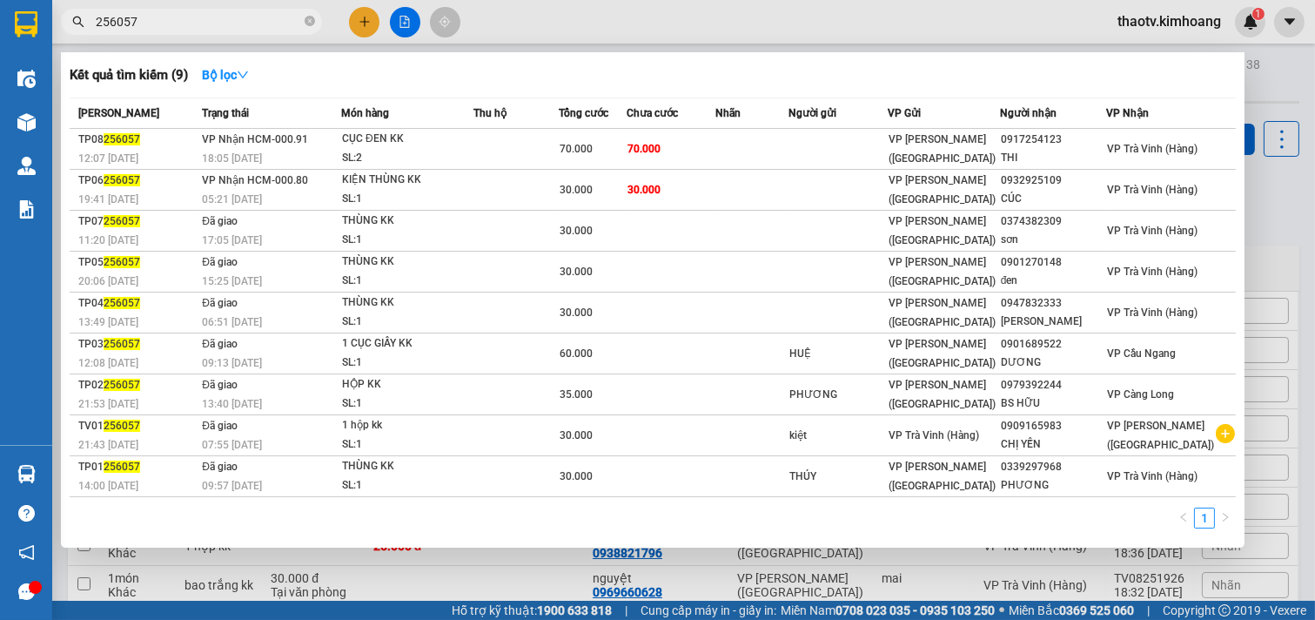
click at [178, 19] on input "256057" at bounding box center [198, 21] width 205 height 19
click at [487, 568] on div at bounding box center [657, 310] width 1315 height 620
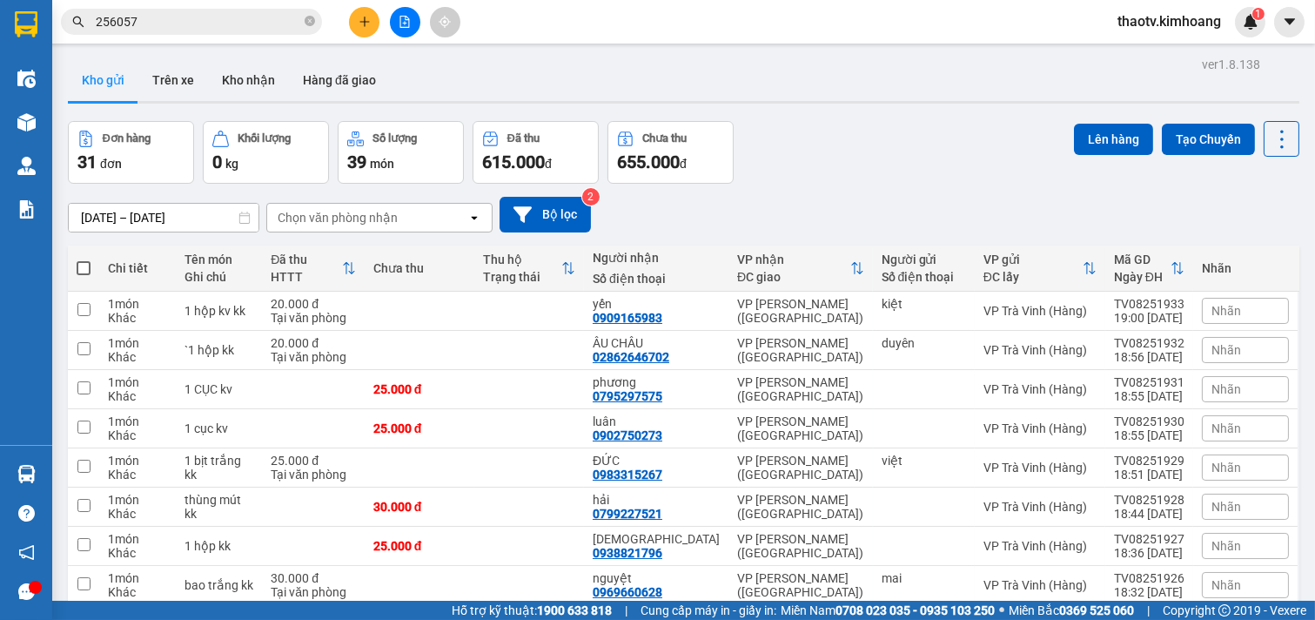
click at [1189, 21] on span "thaotv.kimhoang" at bounding box center [1168, 21] width 131 height 22
click at [1168, 46] on span "Đăng xuất" at bounding box center [1177, 53] width 97 height 19
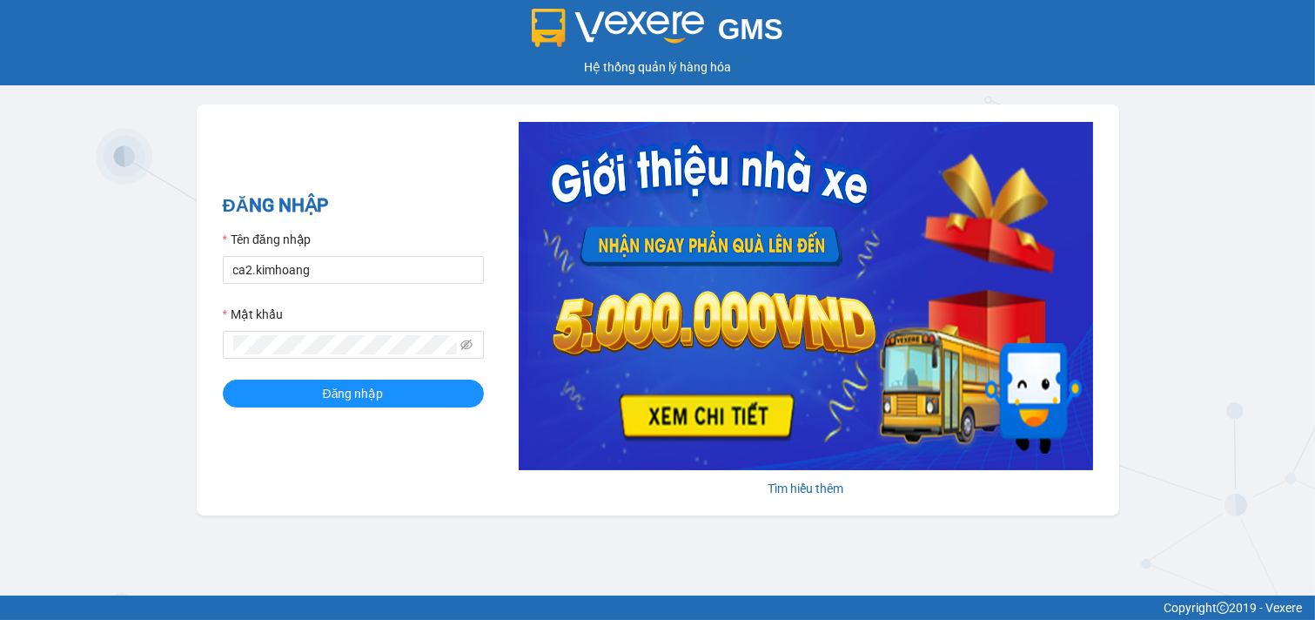
drag, startPoint x: 1100, startPoint y: 134, endPoint x: 645, endPoint y: 511, distance: 590.8
click at [645, 511] on div "ĐĂNG NHẬP Tên đăng nhập ca2.[PERSON_NAME] khẩu Đăng nhập [PERSON_NAME] thêm" at bounding box center [658, 309] width 922 height 411
click at [358, 270] on input "ca2.kimhoang" at bounding box center [353, 270] width 261 height 28
type input "c"
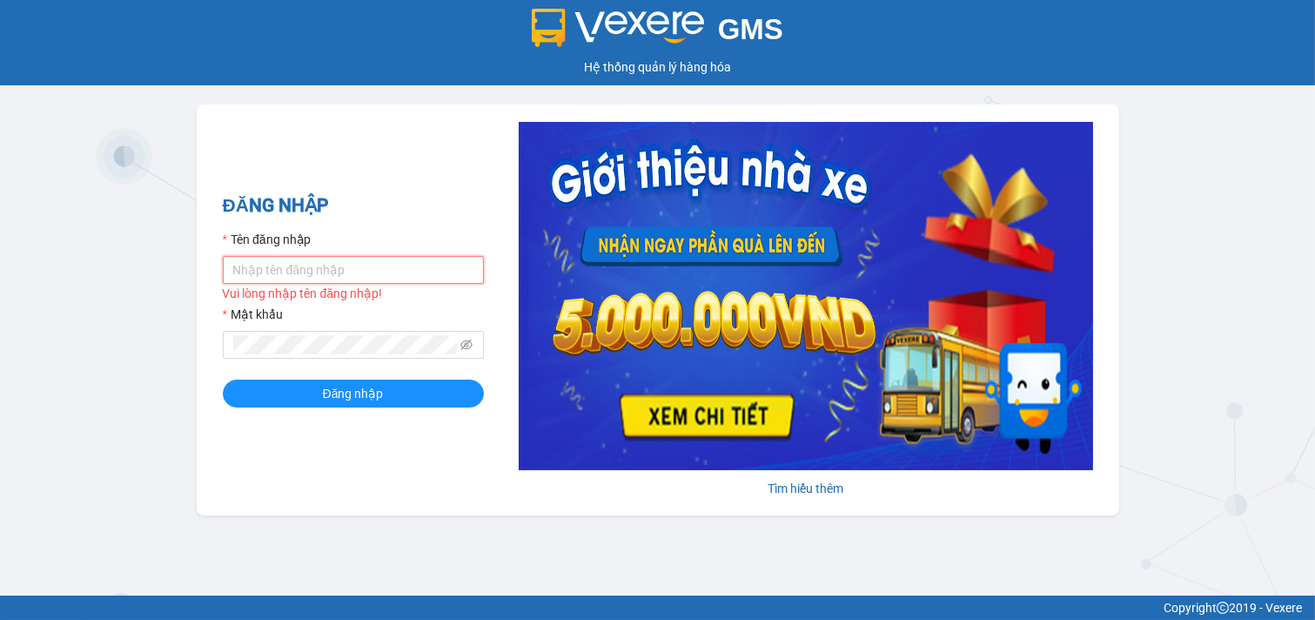
type input "ា"
type input "antravinh.kimhoang"
click at [345, 355] on span at bounding box center [353, 345] width 261 height 28
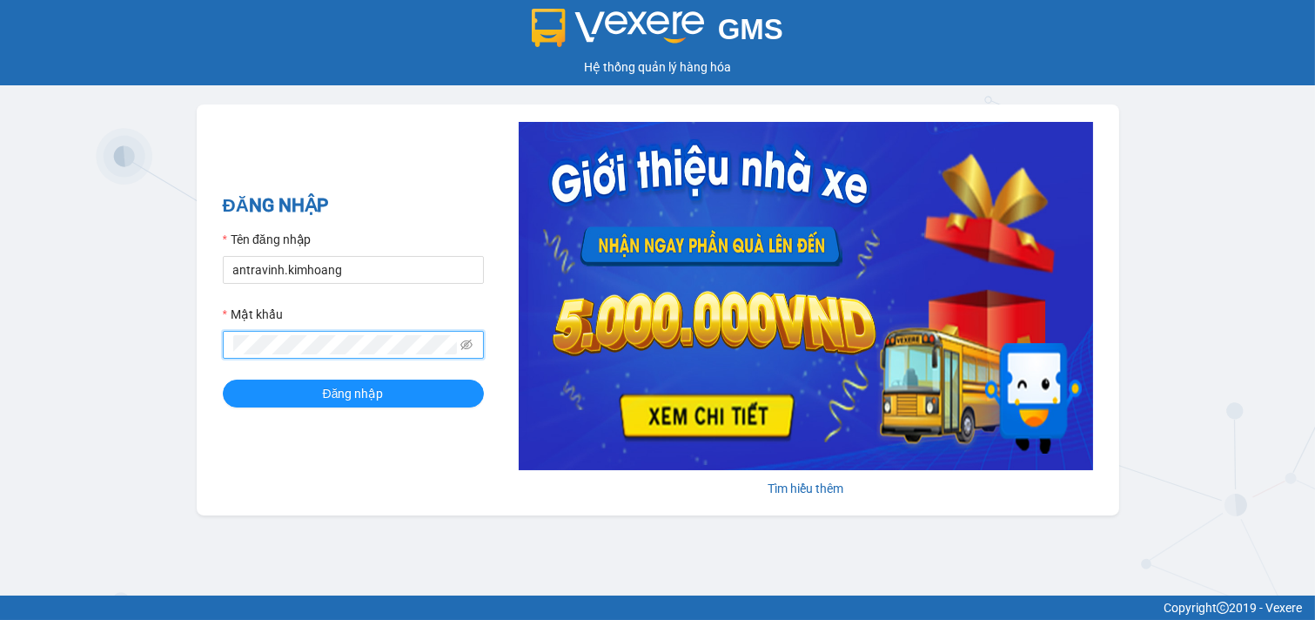
click at [223, 379] on button "Đăng nhập" at bounding box center [353, 393] width 261 height 28
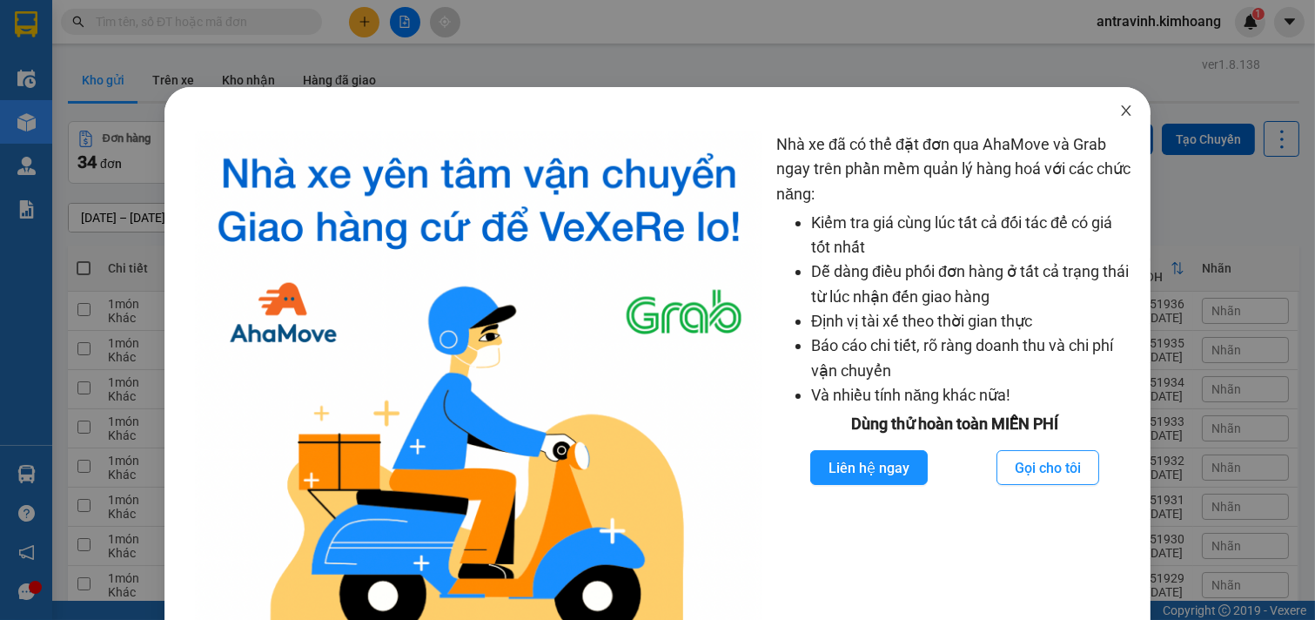
click at [1119, 106] on icon "close" at bounding box center [1126, 111] width 14 height 14
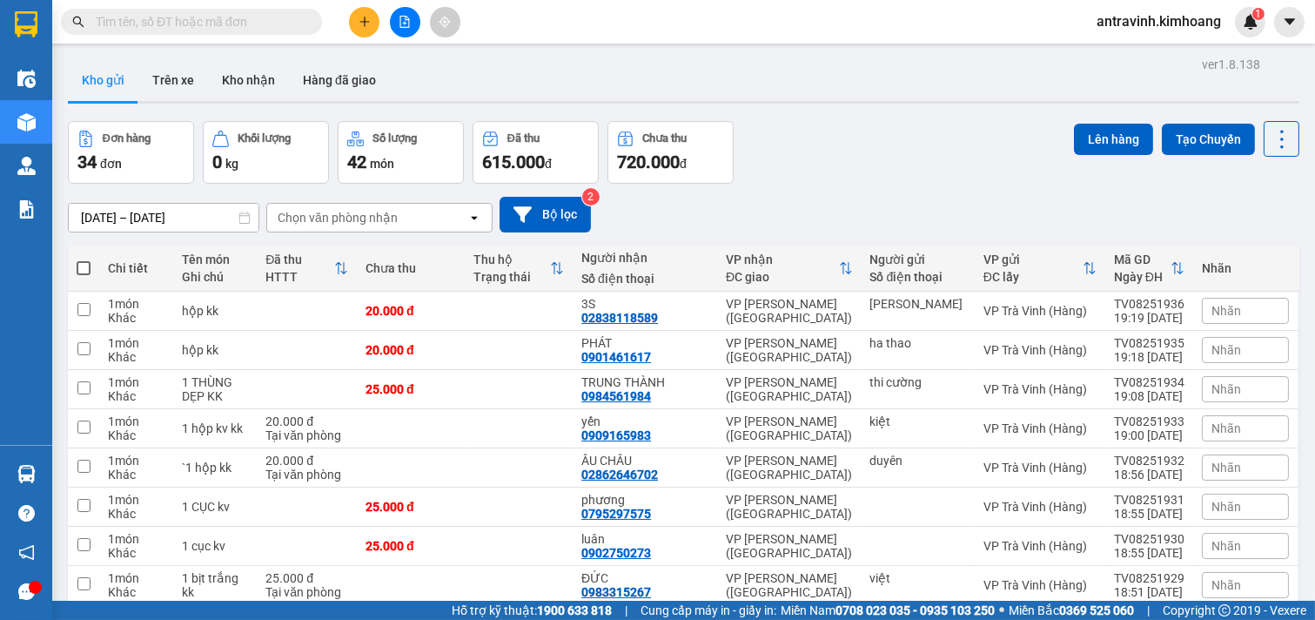
click at [246, 24] on input "text" at bounding box center [198, 21] width 205 height 19
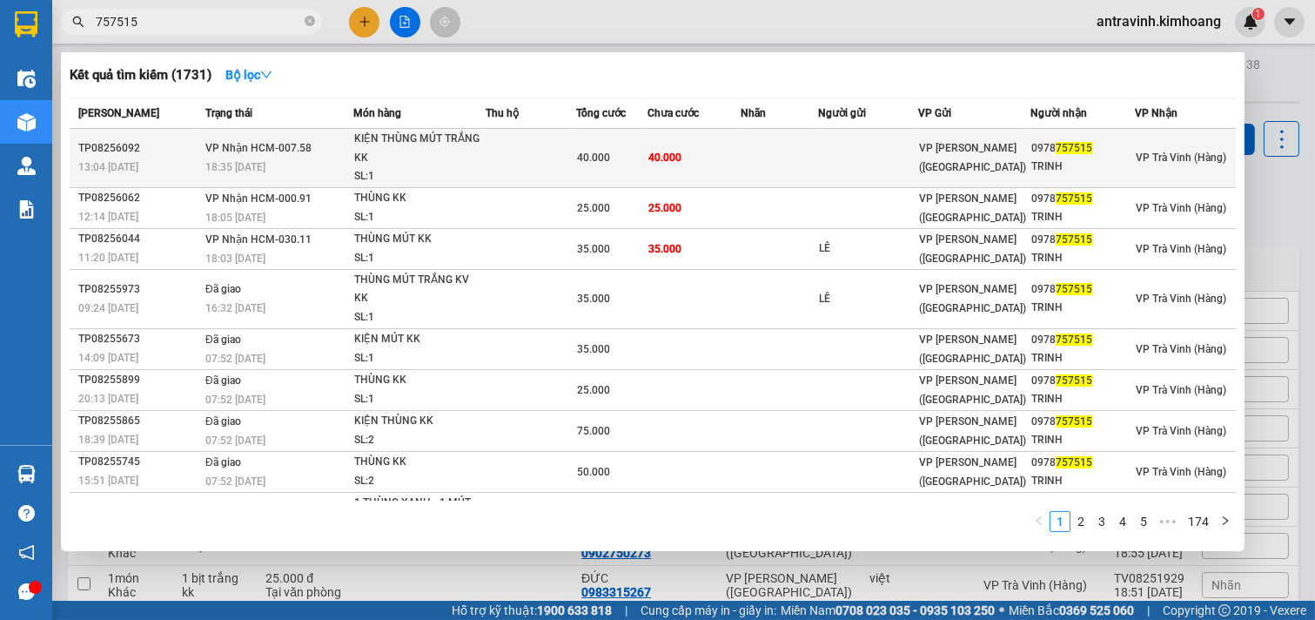
type input "757515"
click at [821, 151] on td at bounding box center [868, 158] width 100 height 59
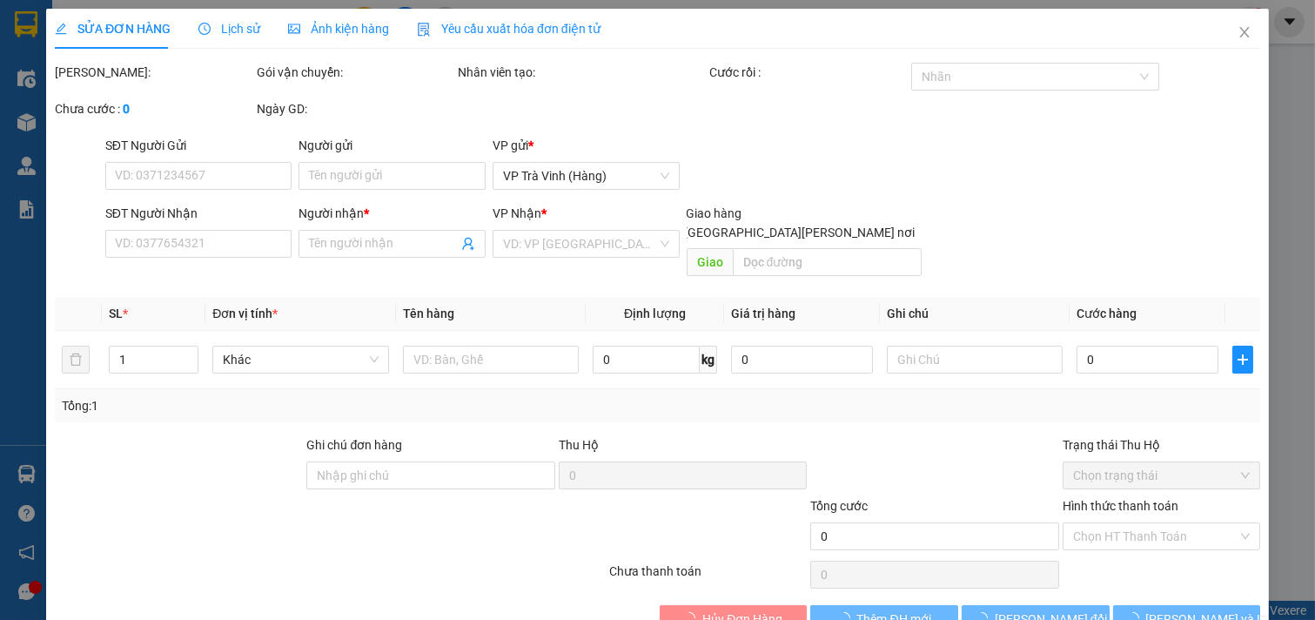
type input "0978757515"
type input "TRINH"
type input "40.000"
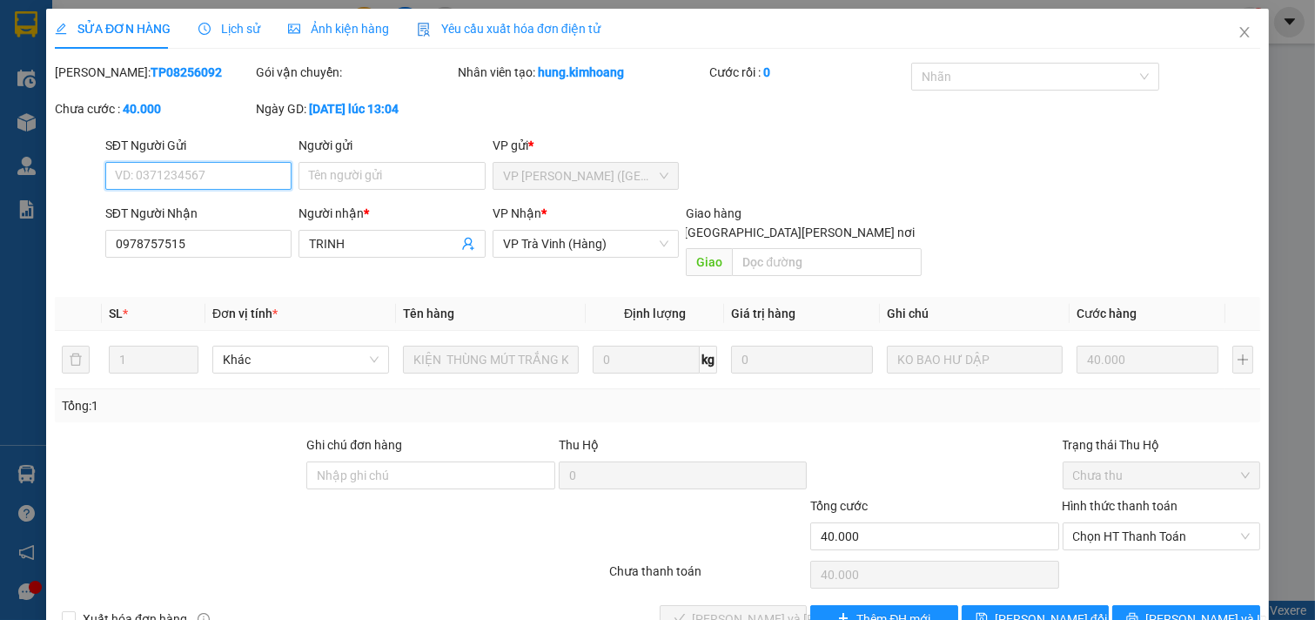
scroll to position [28, 0]
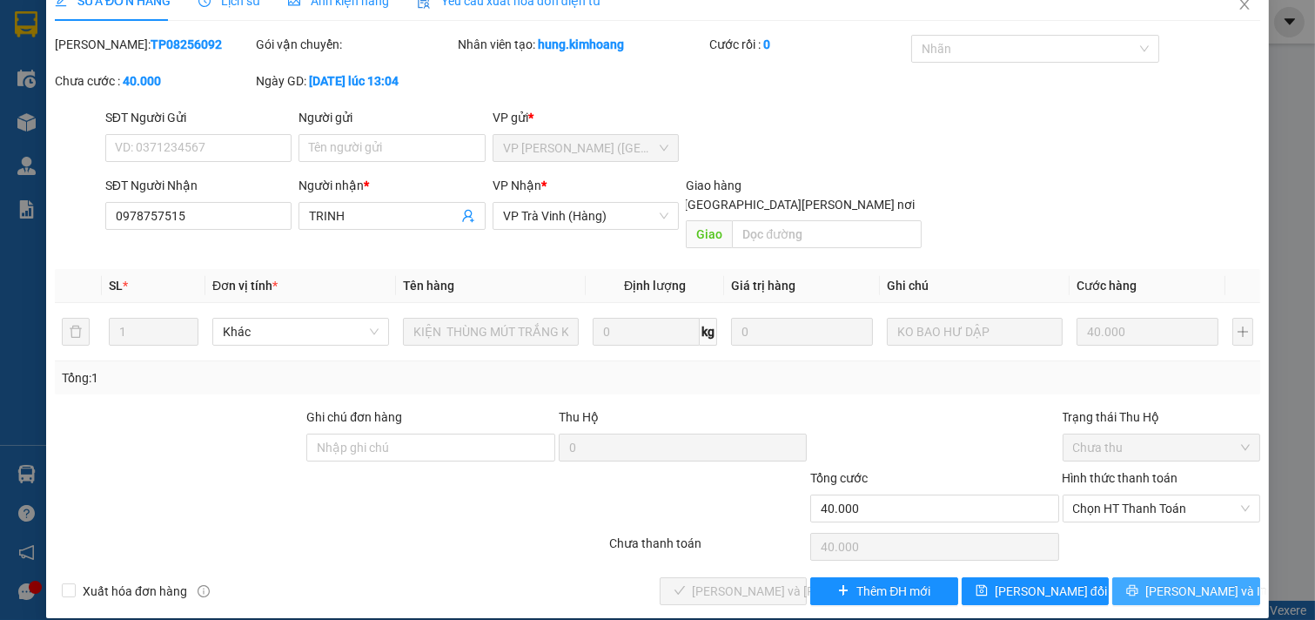
click at [1168, 581] on span "[PERSON_NAME] và In" at bounding box center [1206, 590] width 122 height 19
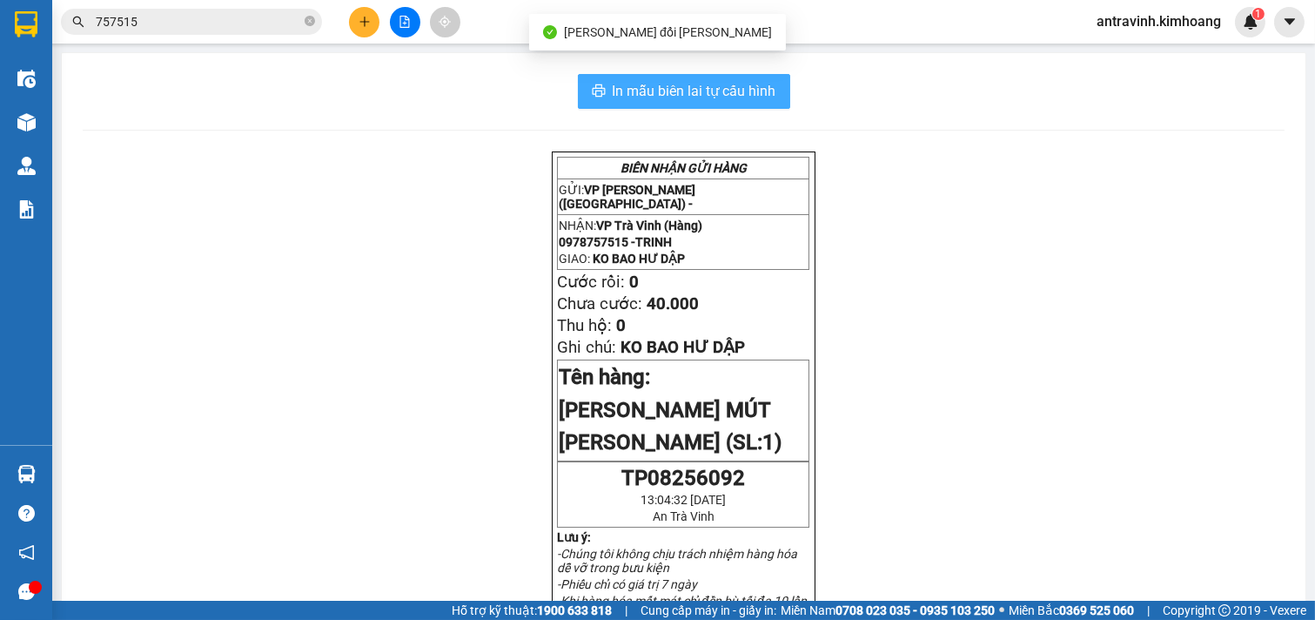
click at [760, 91] on span "In mẫu biên lai tự cấu hình" at bounding box center [695, 91] width 164 height 22
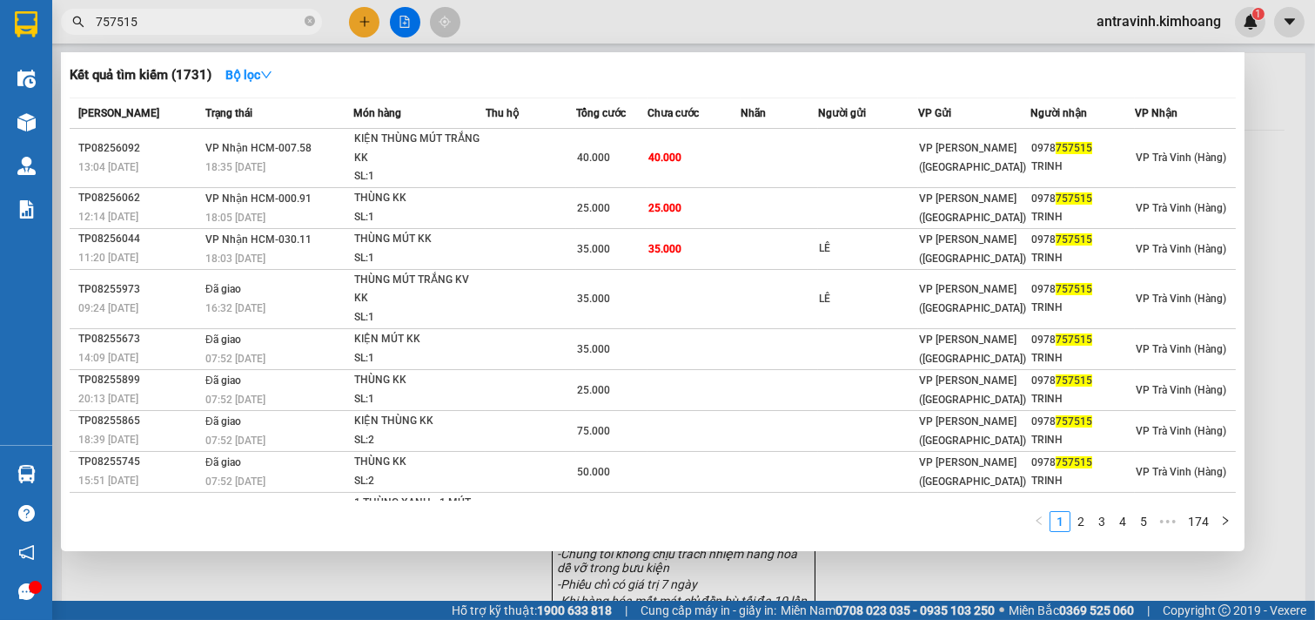
click at [203, 21] on input "757515" at bounding box center [198, 21] width 205 height 19
click at [201, 21] on input "757515" at bounding box center [198, 21] width 205 height 19
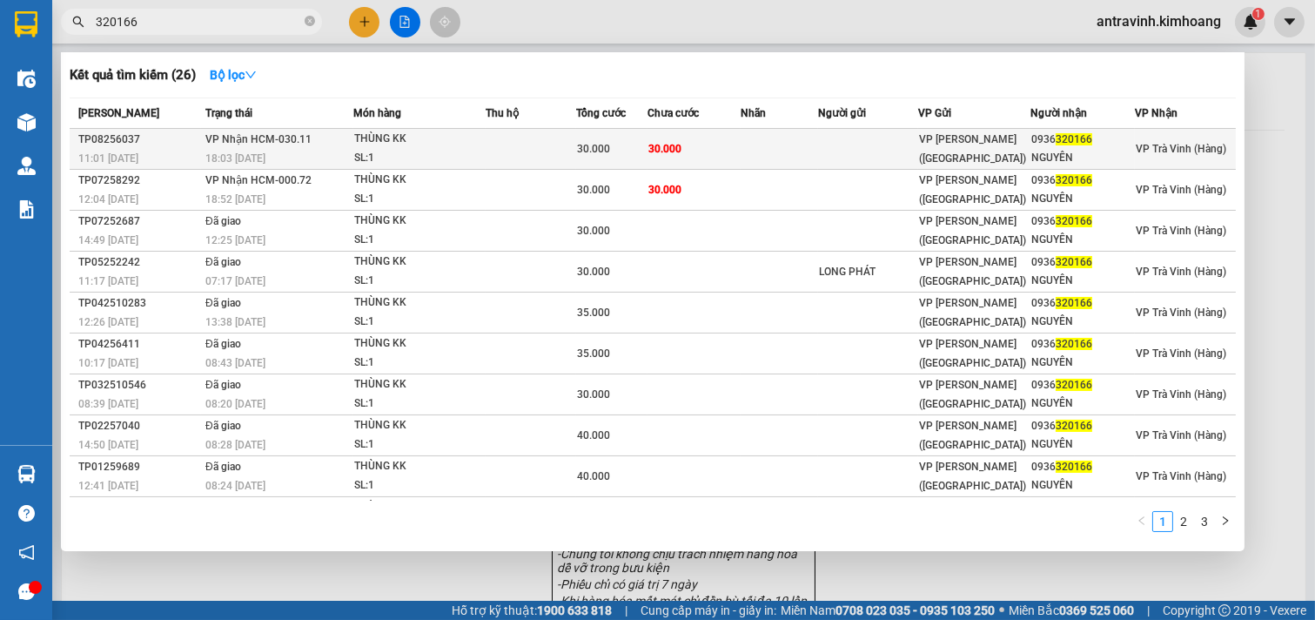
type input "320166"
click at [716, 148] on td "30.000" at bounding box center [693, 149] width 93 height 41
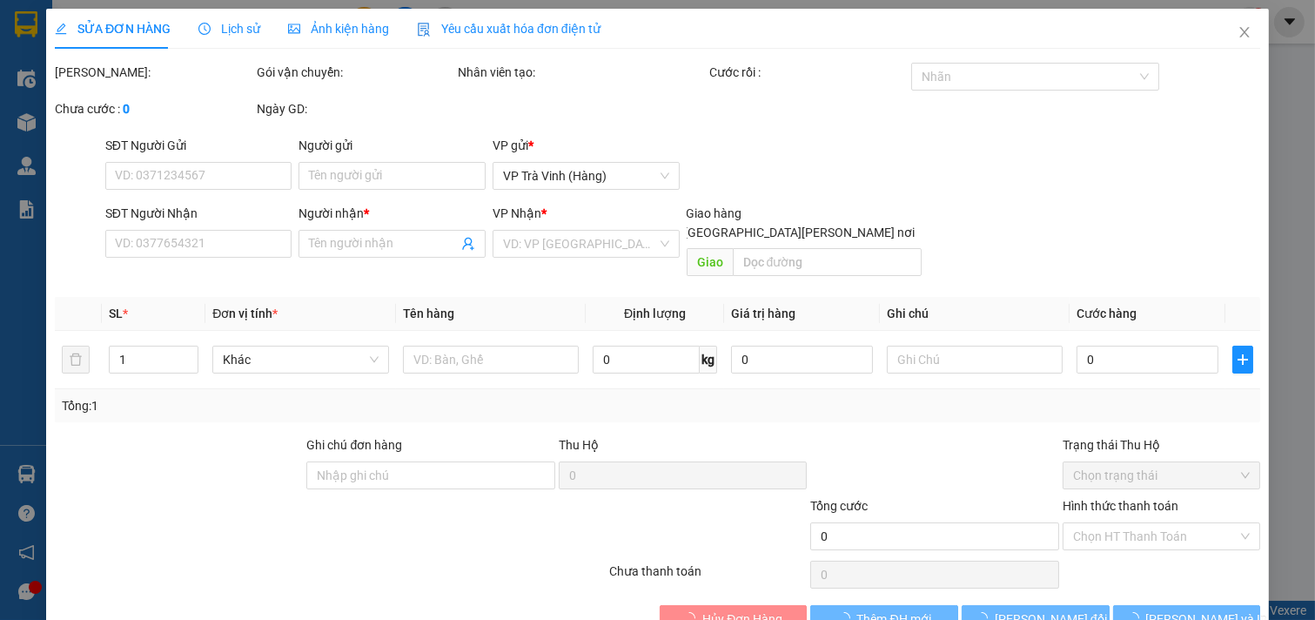
type input "0936320166"
type input "NGUYÊN"
type input "30.000"
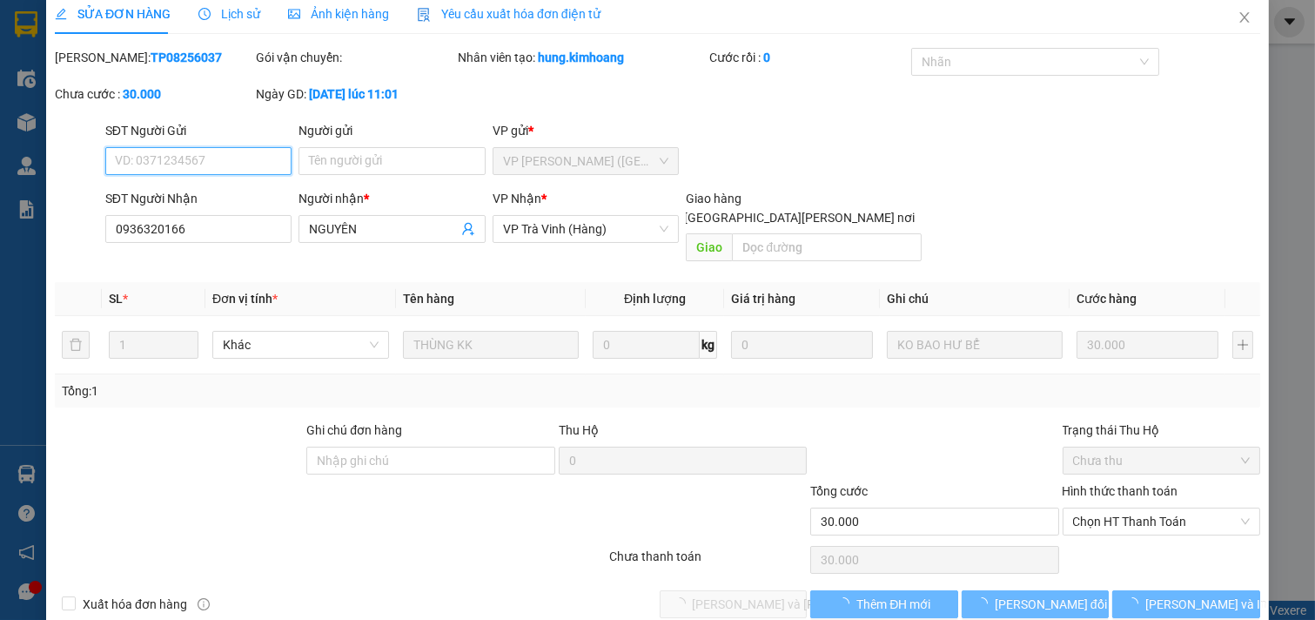
scroll to position [28, 0]
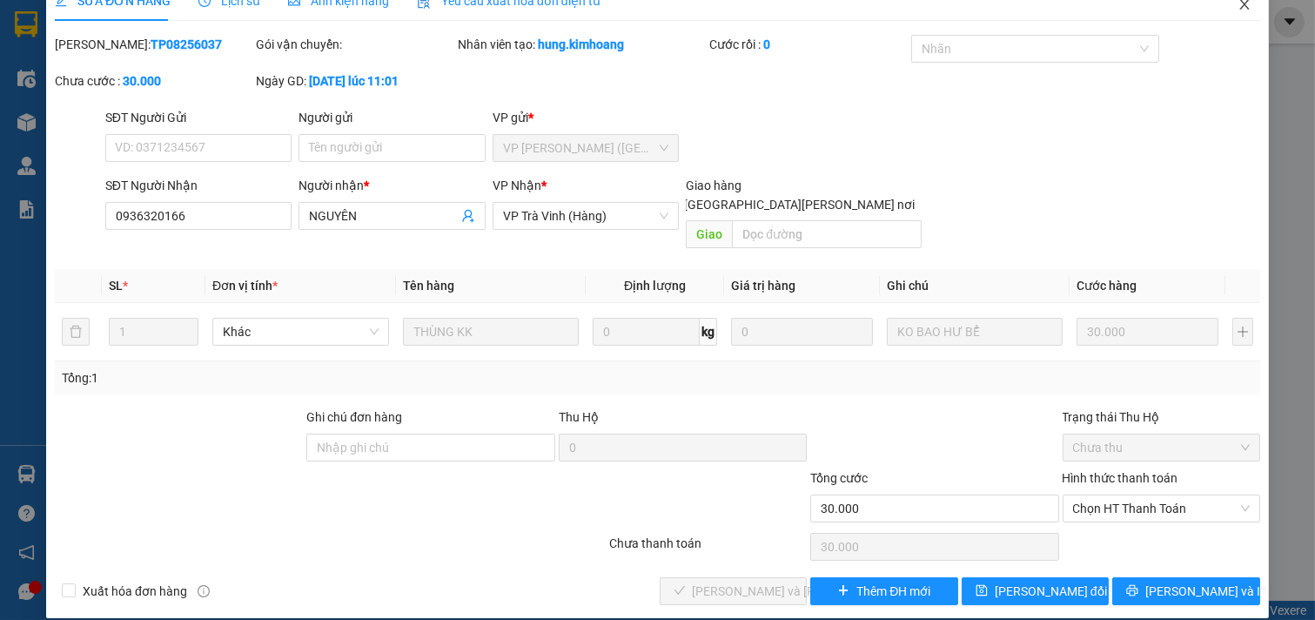
click at [1237, 6] on icon "close" at bounding box center [1244, 4] width 14 height 14
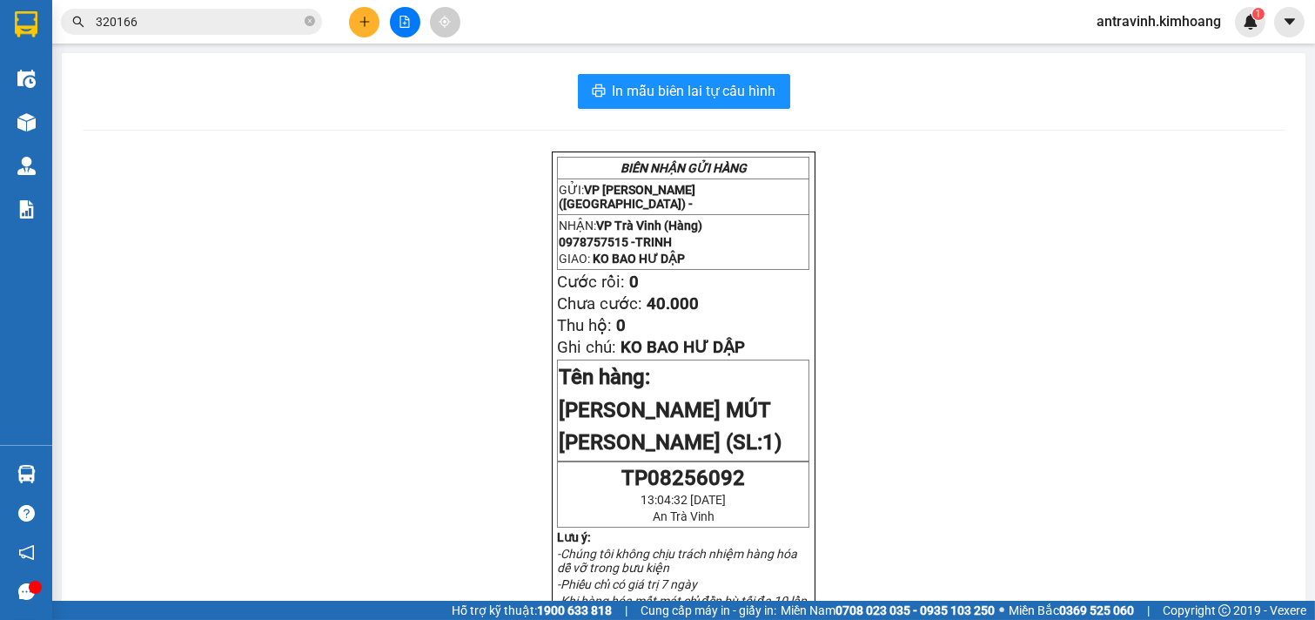
click at [244, 21] on input "320166" at bounding box center [198, 21] width 205 height 19
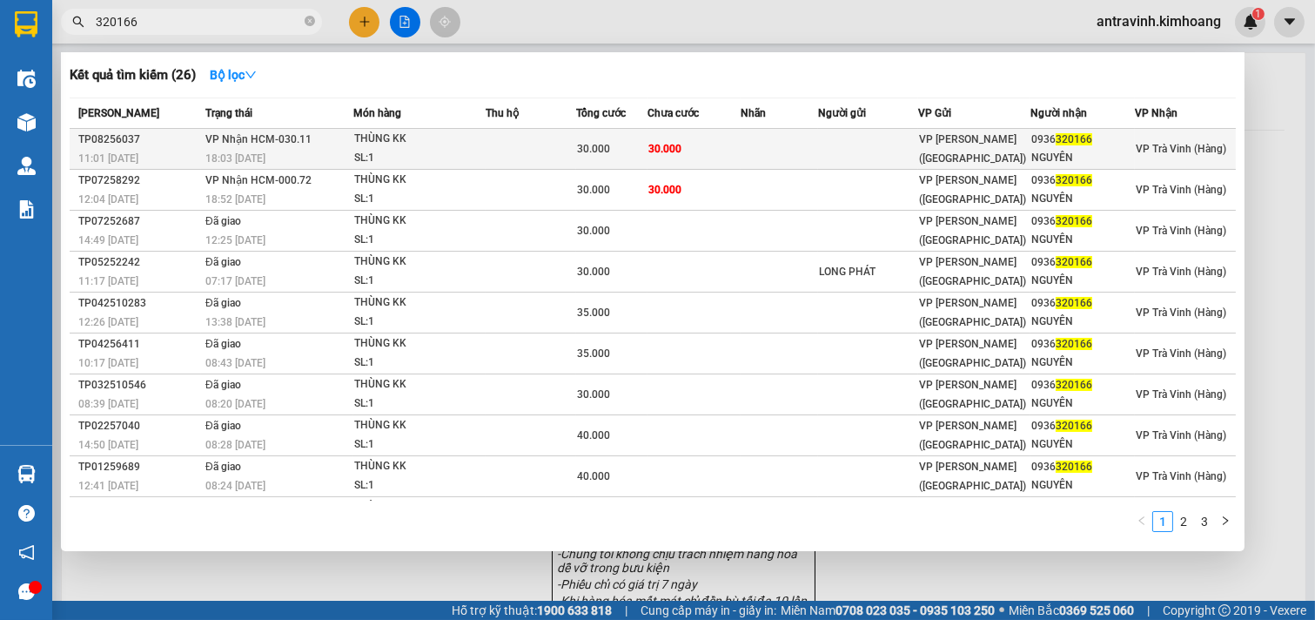
click at [711, 148] on td "30.000" at bounding box center [693, 149] width 93 height 41
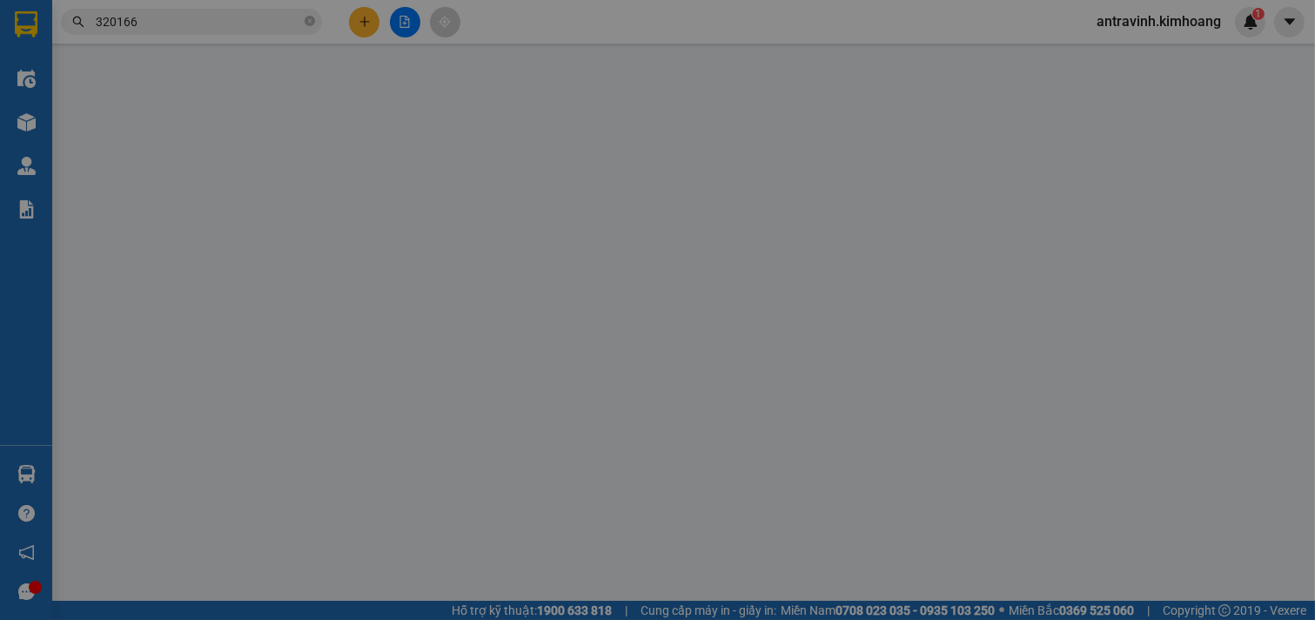
type input "0936320166"
type input "NGUYÊN"
type input "30.000"
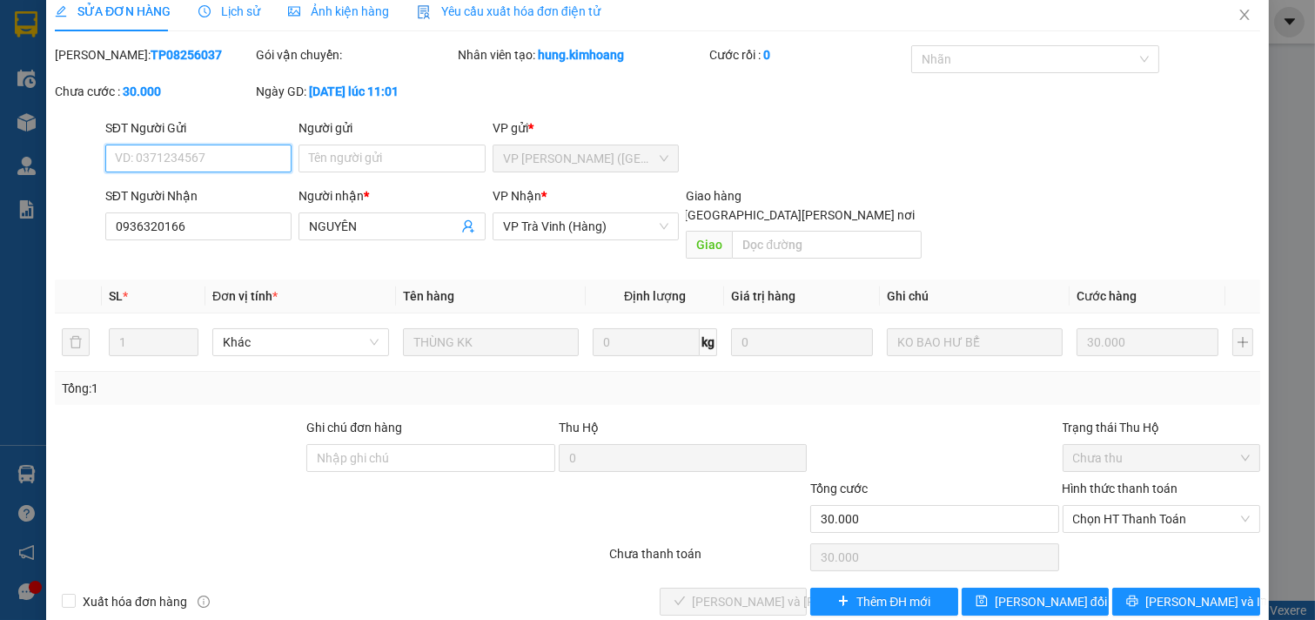
scroll to position [28, 0]
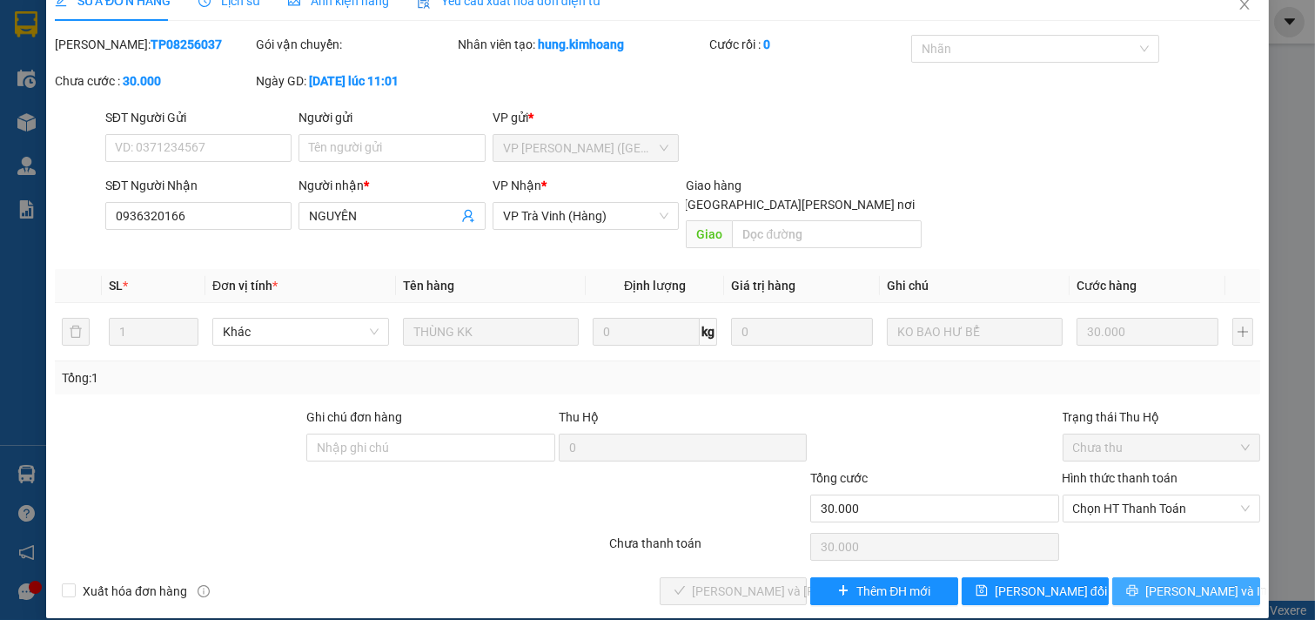
click at [1138, 584] on icon "printer" at bounding box center [1132, 590] width 12 height 12
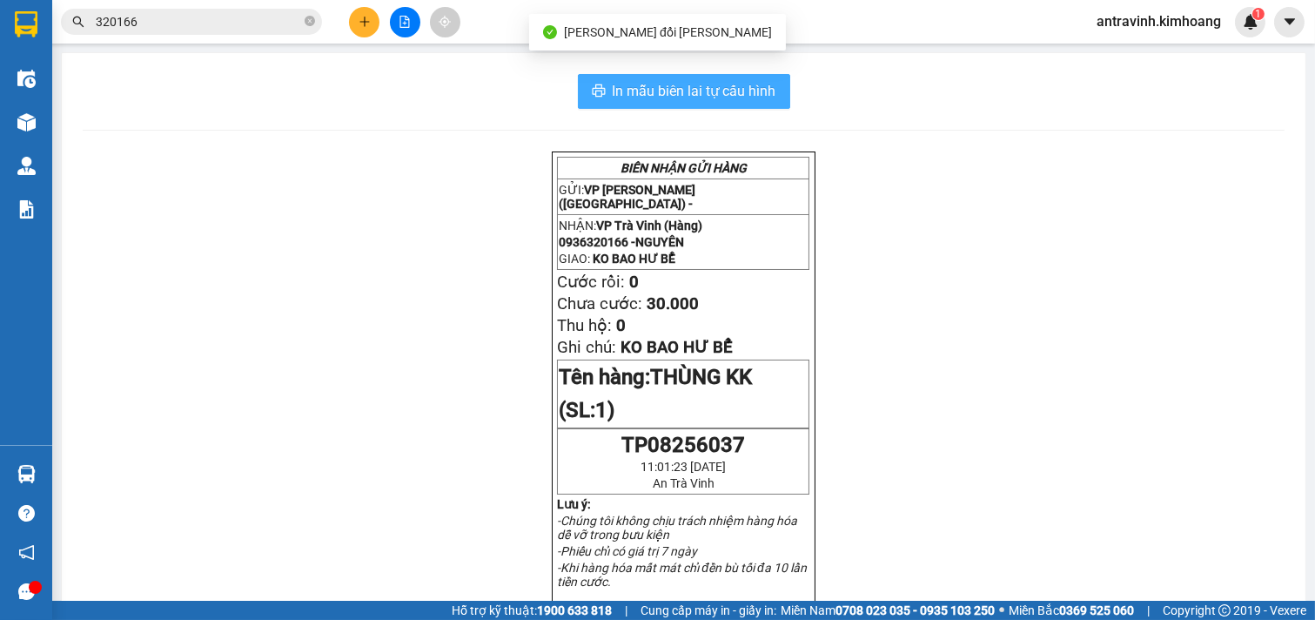
click at [716, 92] on span "In mẫu biên lai tự cấu hình" at bounding box center [695, 91] width 164 height 22
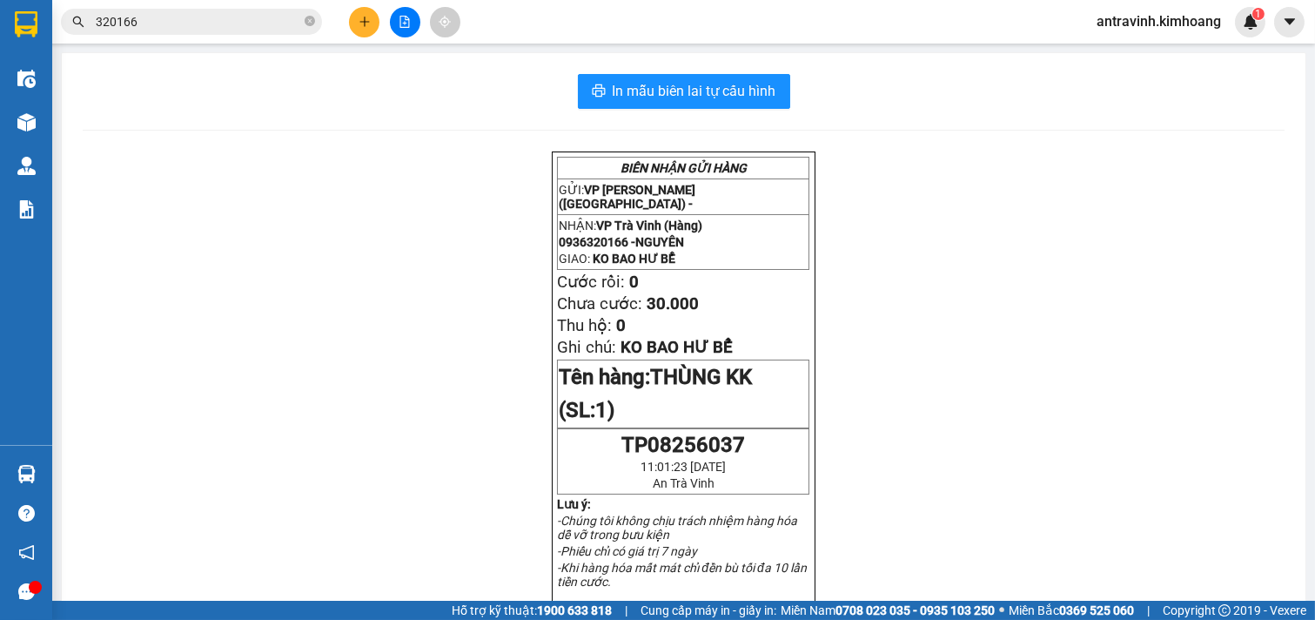
click at [211, 16] on input "320166" at bounding box center [198, 21] width 205 height 19
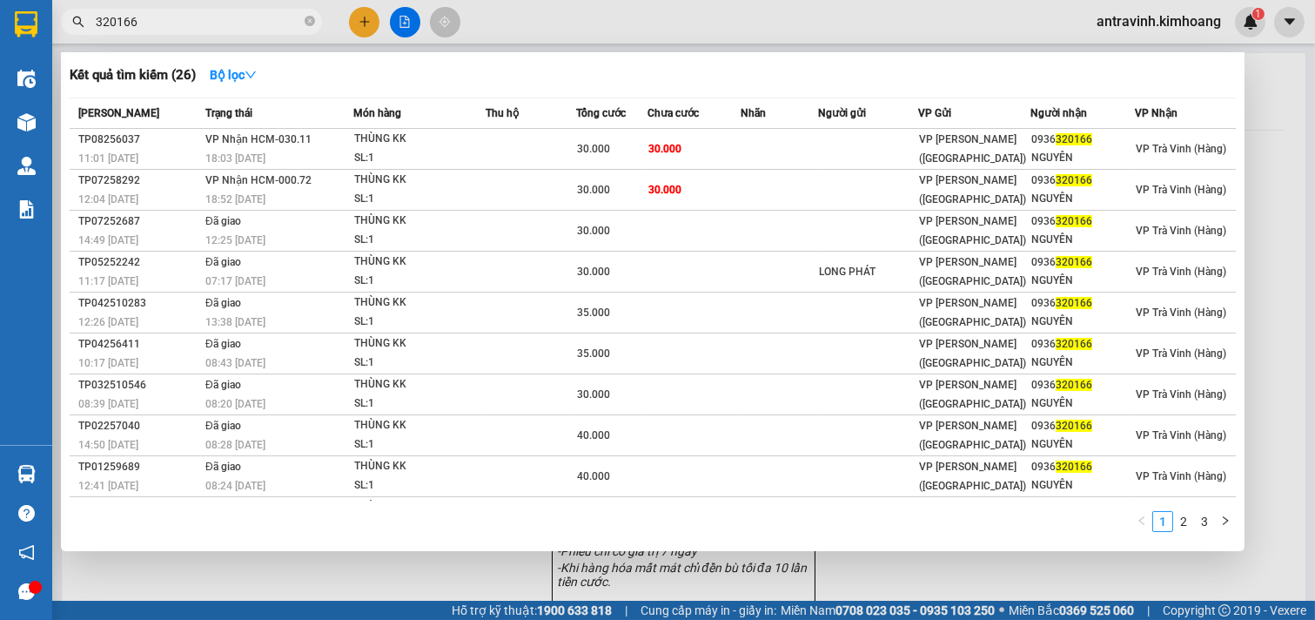
click at [211, 16] on input "320166" at bounding box center [198, 21] width 205 height 19
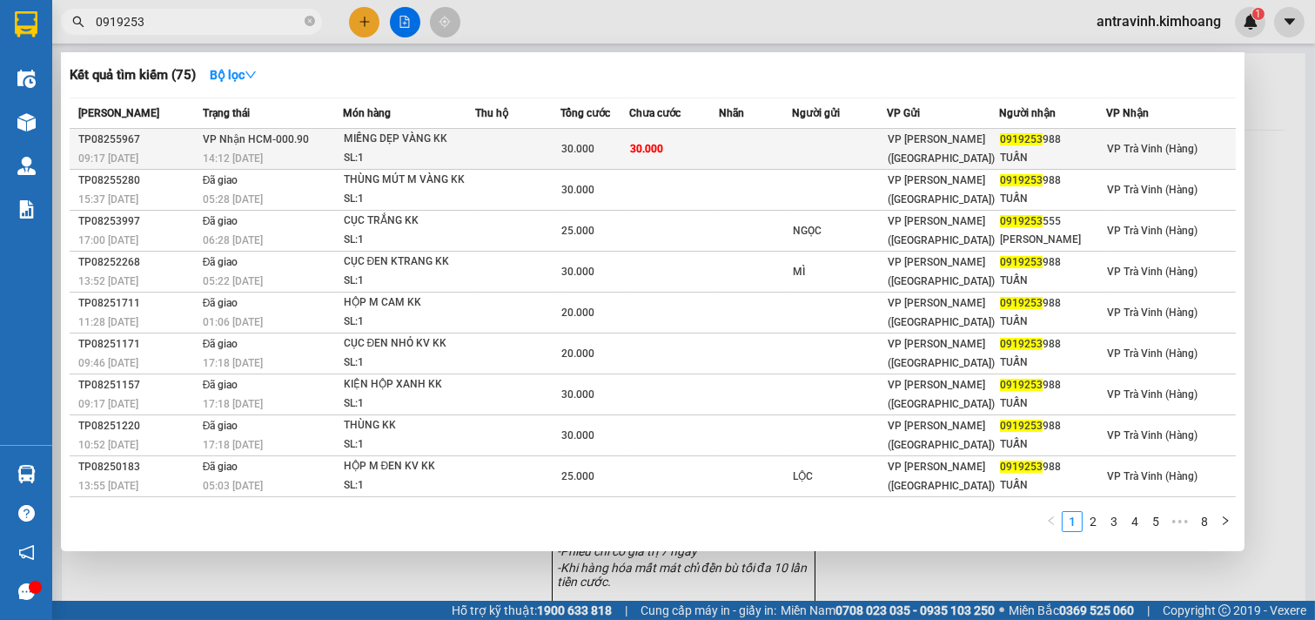
type input "0919253"
click at [718, 155] on td "30.000" at bounding box center [673, 149] width 89 height 41
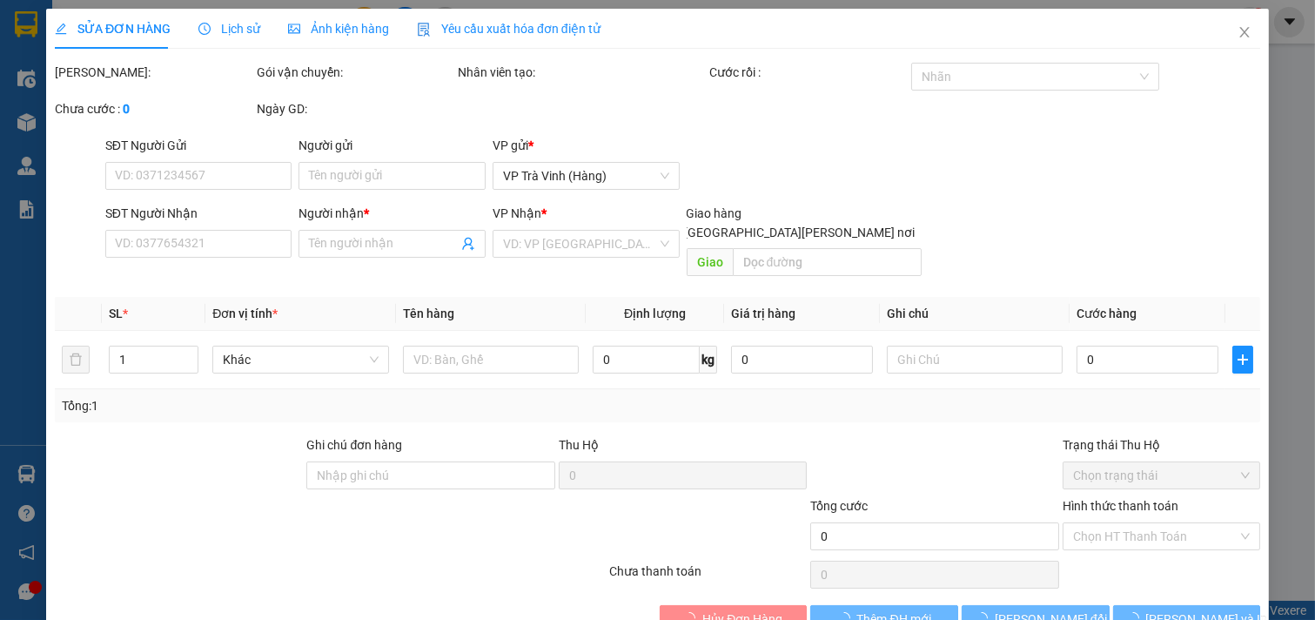
type input "0919253988"
type input "TUẤN"
type input "30.000"
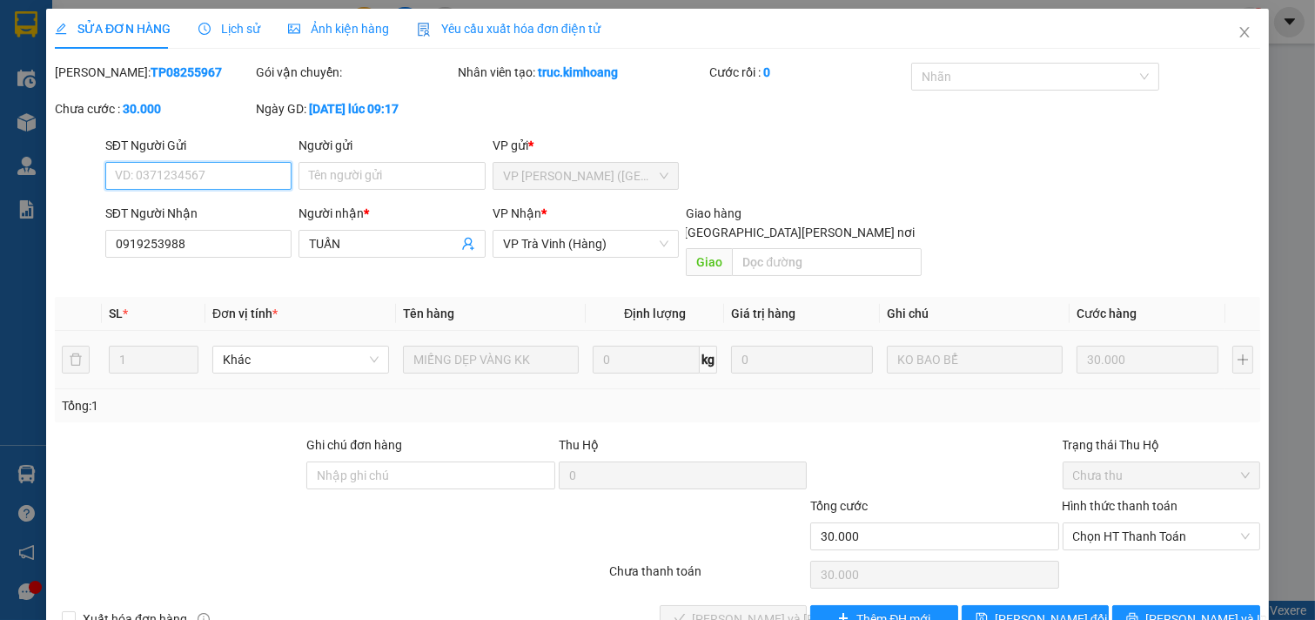
scroll to position [28, 0]
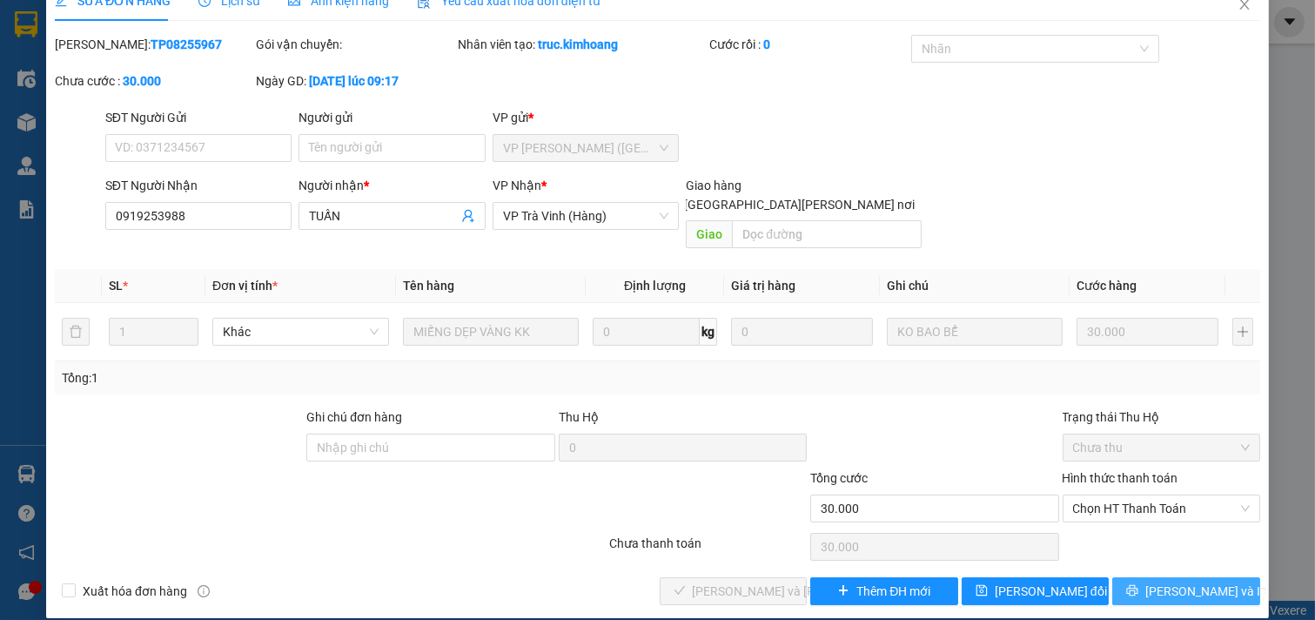
click at [1136, 577] on button "[PERSON_NAME] và In" at bounding box center [1186, 591] width 148 height 28
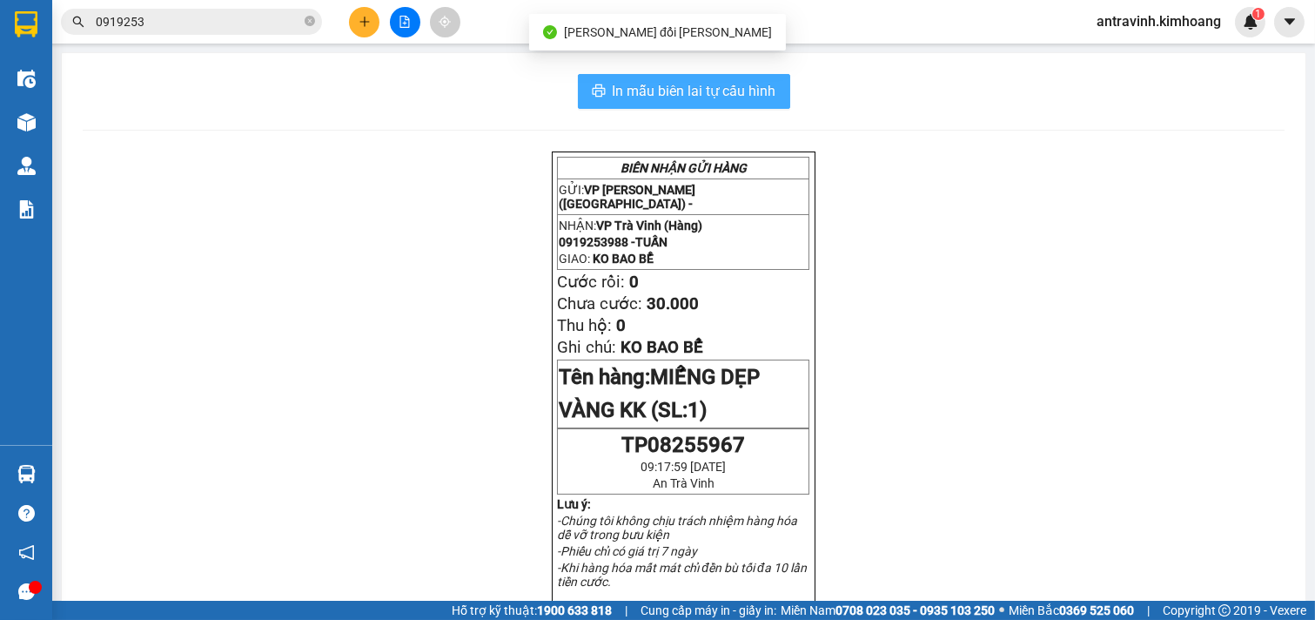
click at [743, 80] on span "In mẫu biên lai tự cấu hình" at bounding box center [695, 91] width 164 height 22
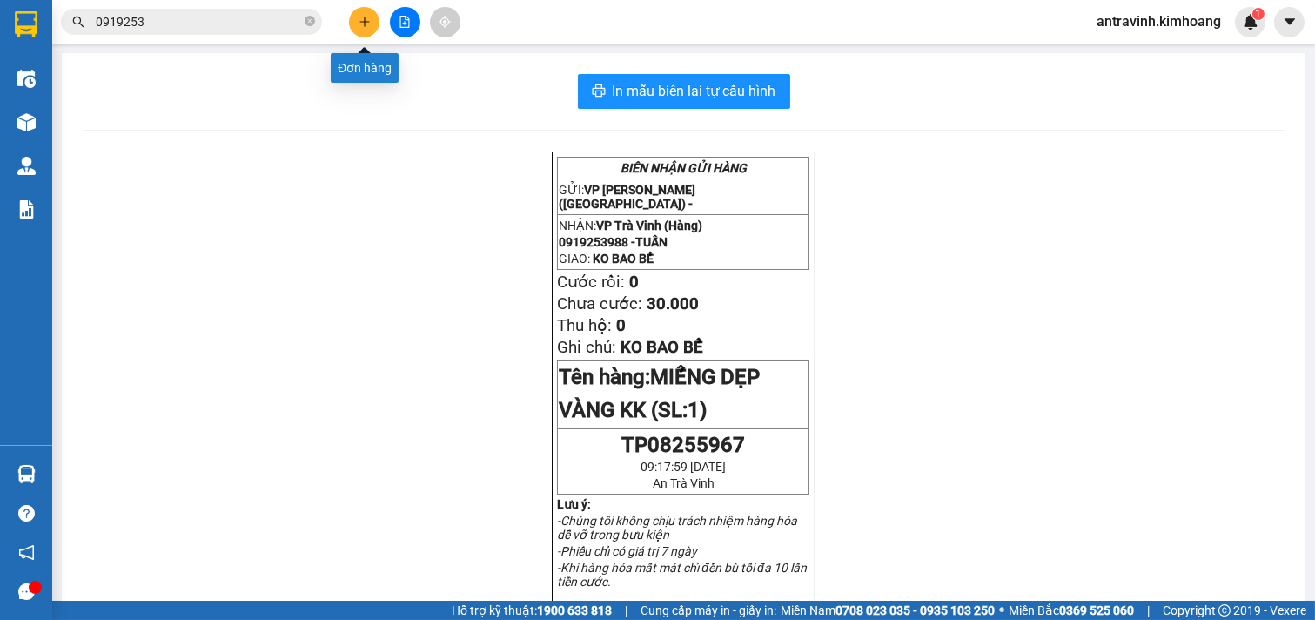
click at [364, 24] on icon "plus" at bounding box center [364, 22] width 1 height 10
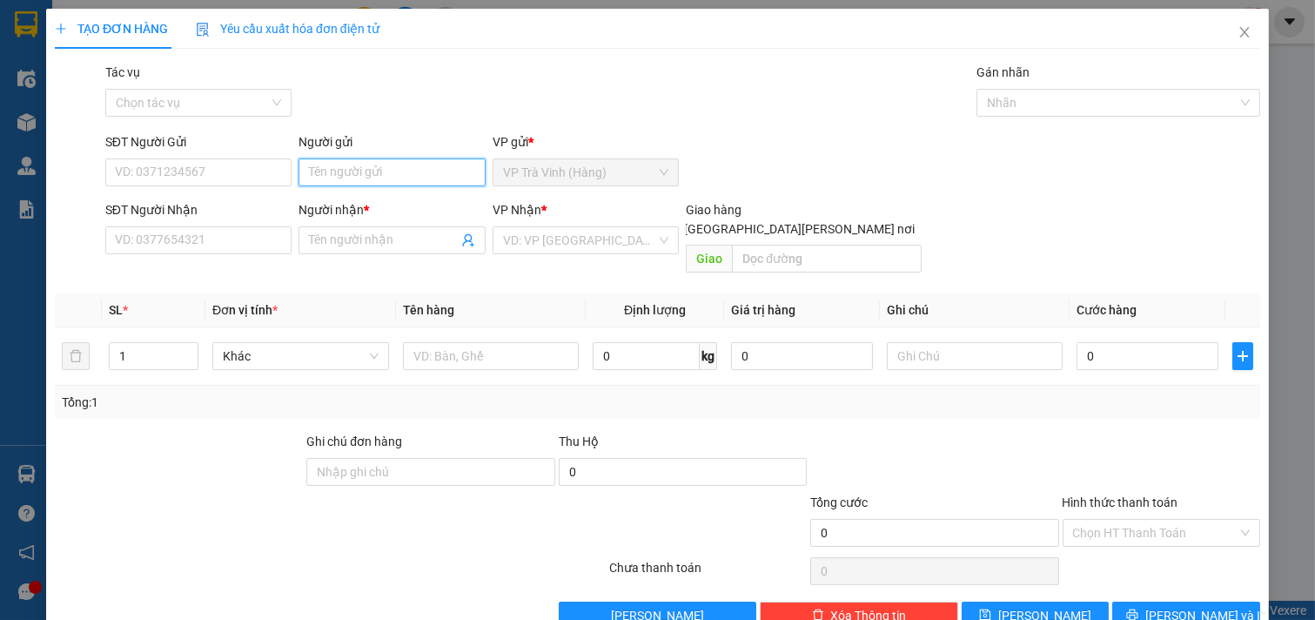
click at [394, 161] on input "Người gửi" at bounding box center [391, 172] width 187 height 28
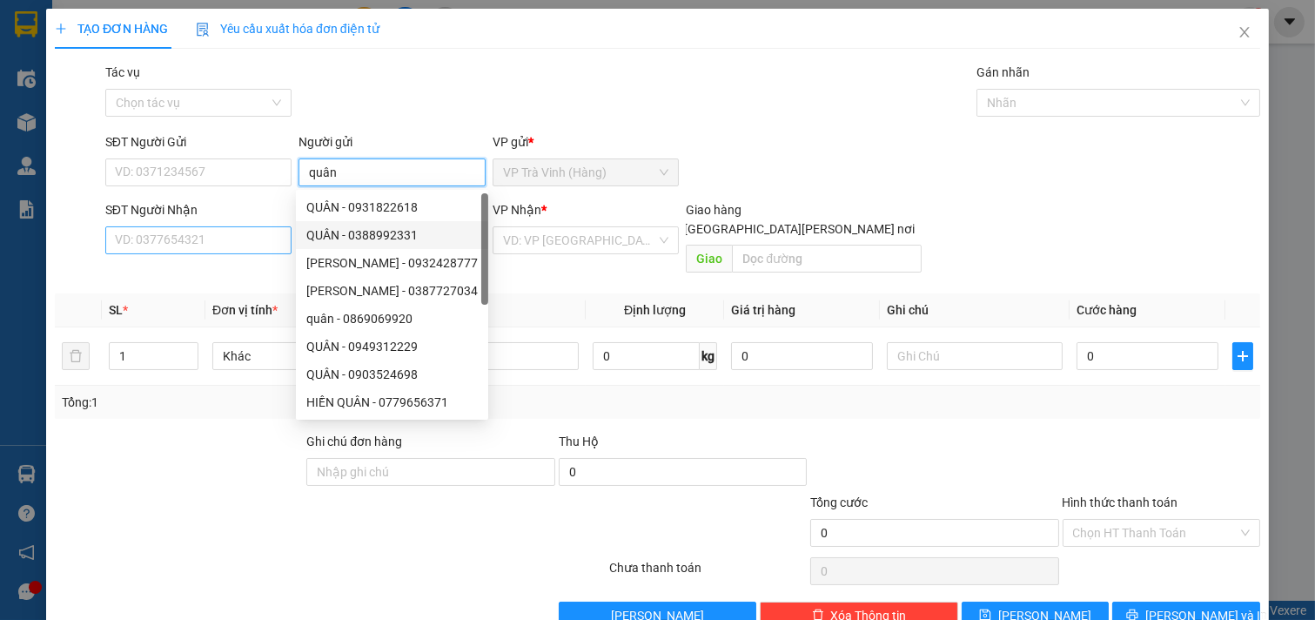
type input "quân"
click at [239, 253] on input "SĐT Người Nhận" at bounding box center [198, 240] width 187 height 28
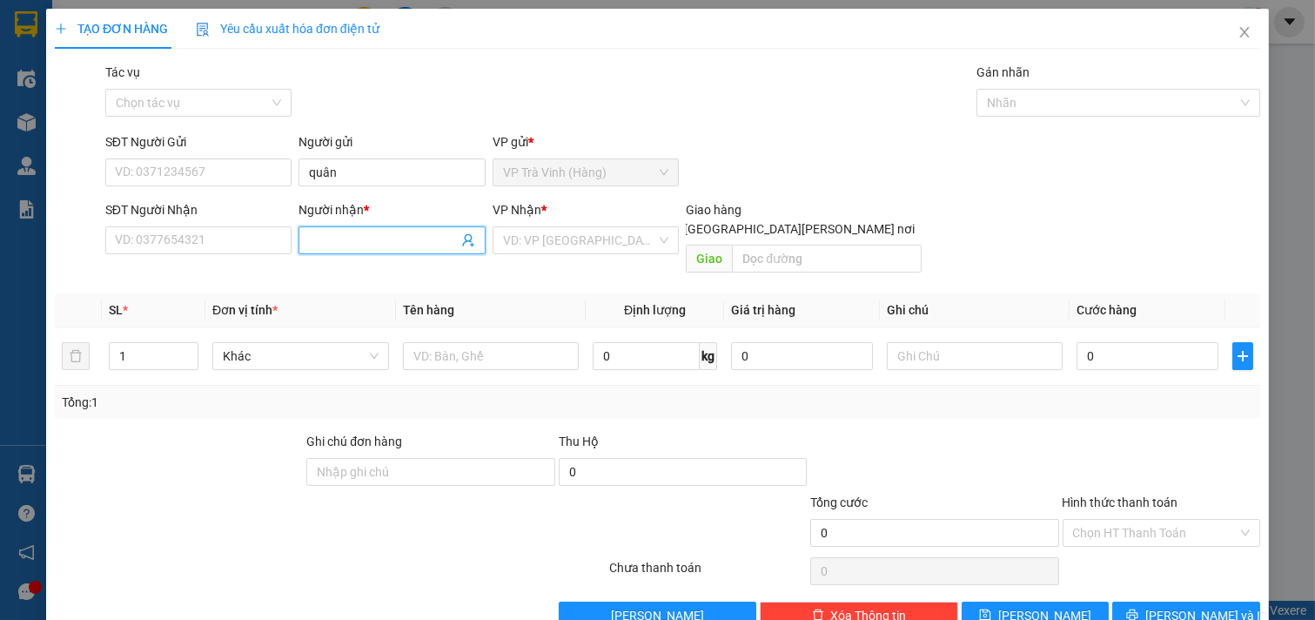
click at [332, 237] on input "Người nhận *" at bounding box center [383, 240] width 149 height 19
type input "thuận*"
click at [262, 245] on input "SĐT Người Nhận" at bounding box center [198, 240] width 187 height 28
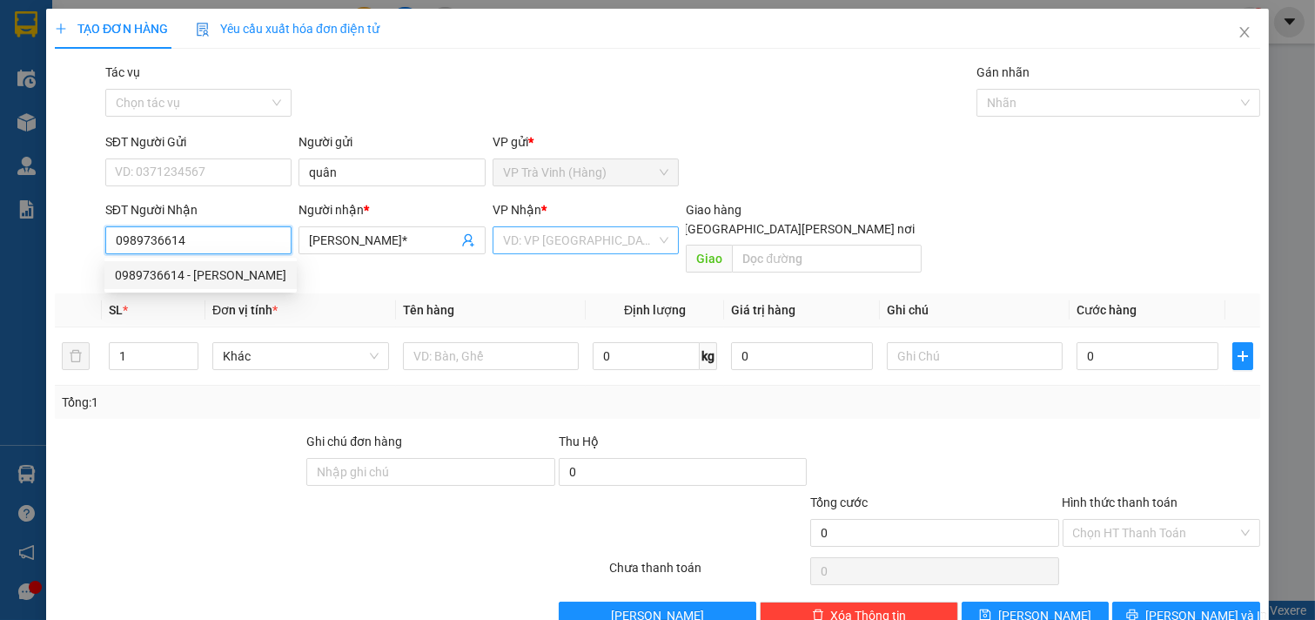
type input "0989736614"
click at [572, 239] on input "search" at bounding box center [580, 240] width 154 height 26
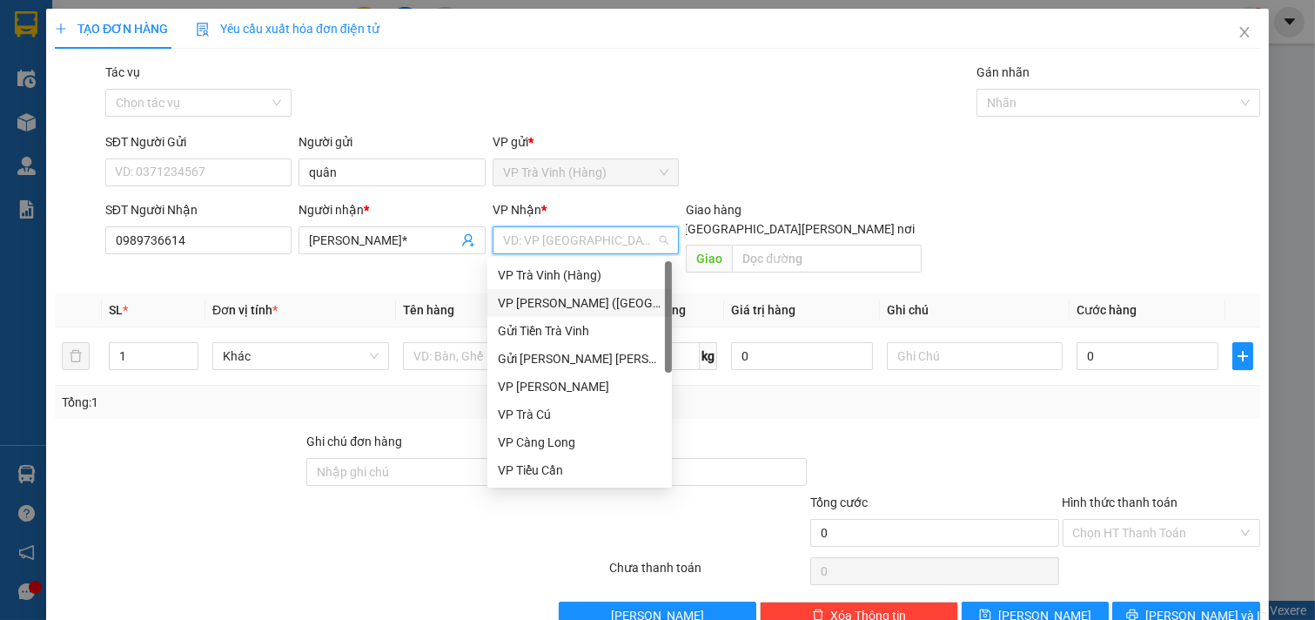
click at [587, 296] on div "VP [PERSON_NAME] ([GEOGRAPHIC_DATA])" at bounding box center [580, 302] width 164 height 19
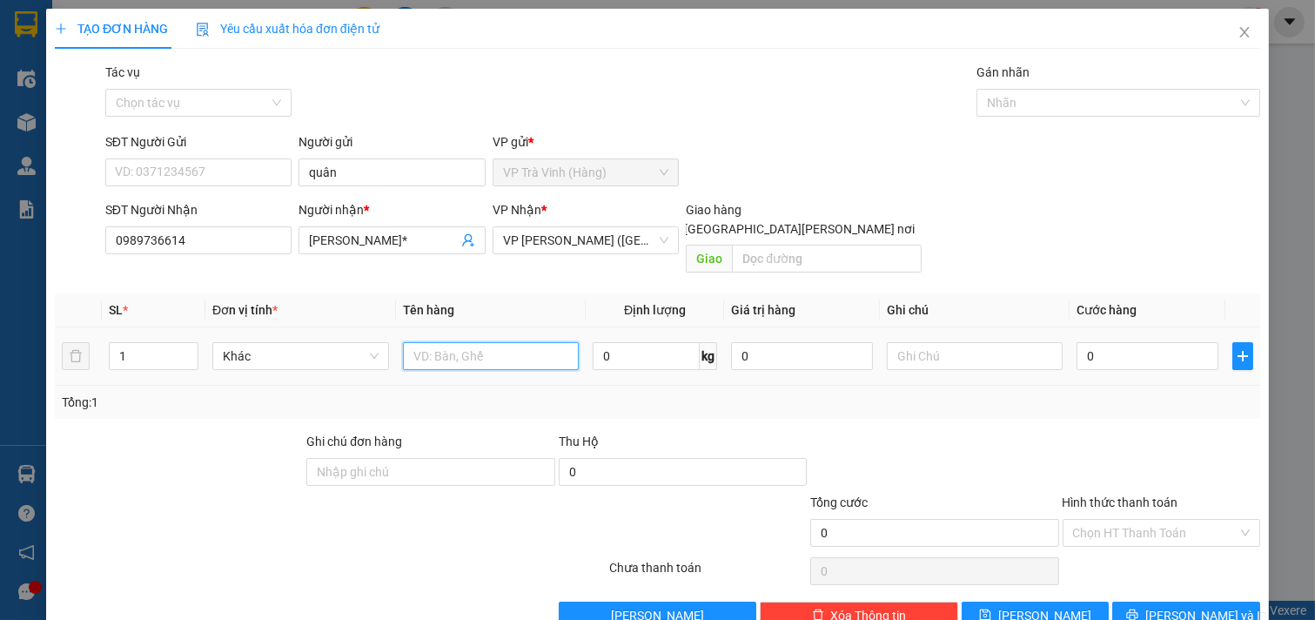
click at [508, 342] on input "text" at bounding box center [491, 356] width 177 height 28
type input "1 hộp"
click at [1101, 342] on input "0" at bounding box center [1147, 356] width 142 height 28
type input "2"
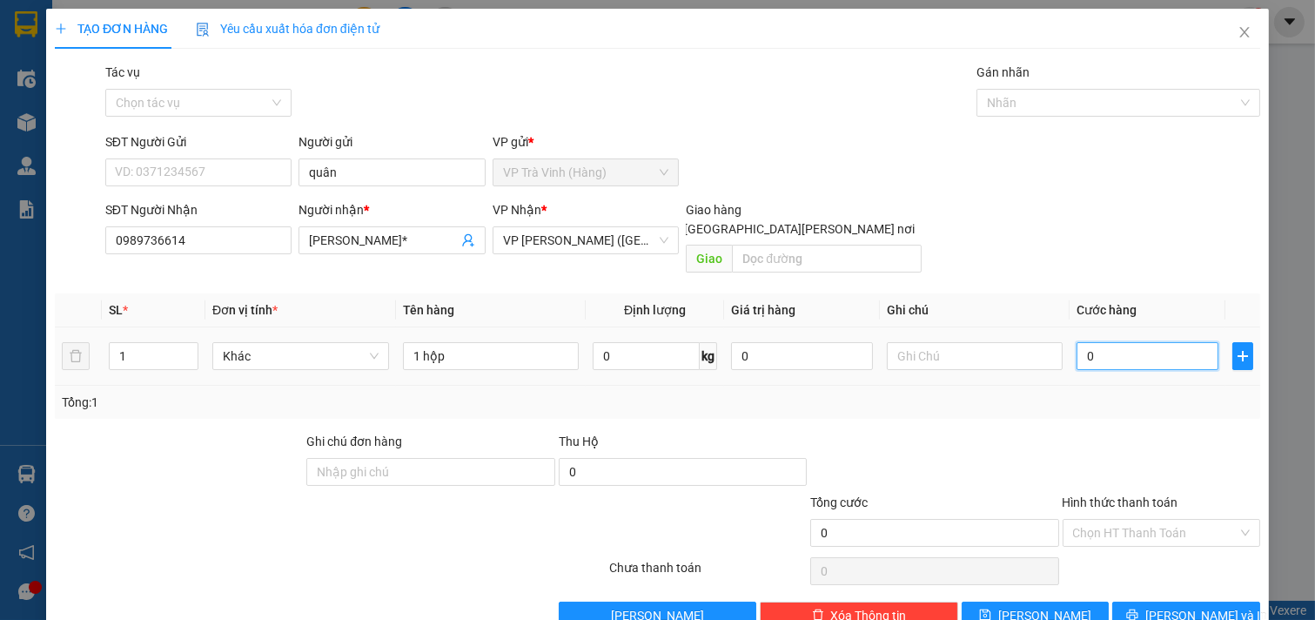
type input "2"
type input "20"
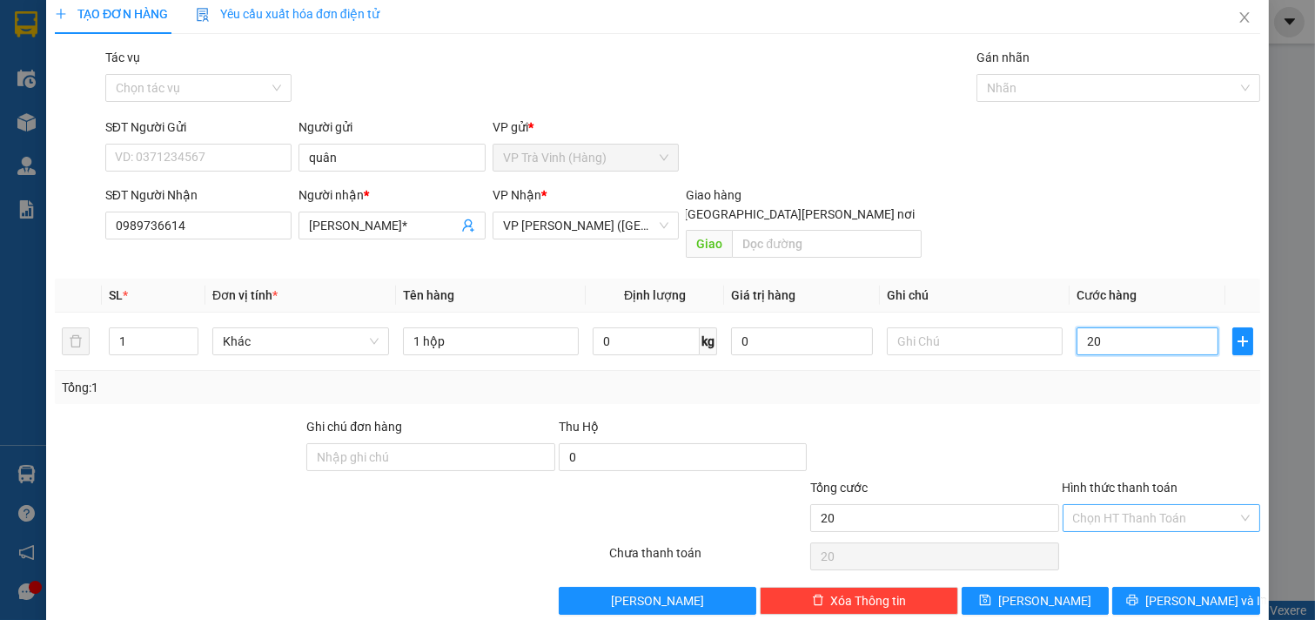
scroll to position [23, 0]
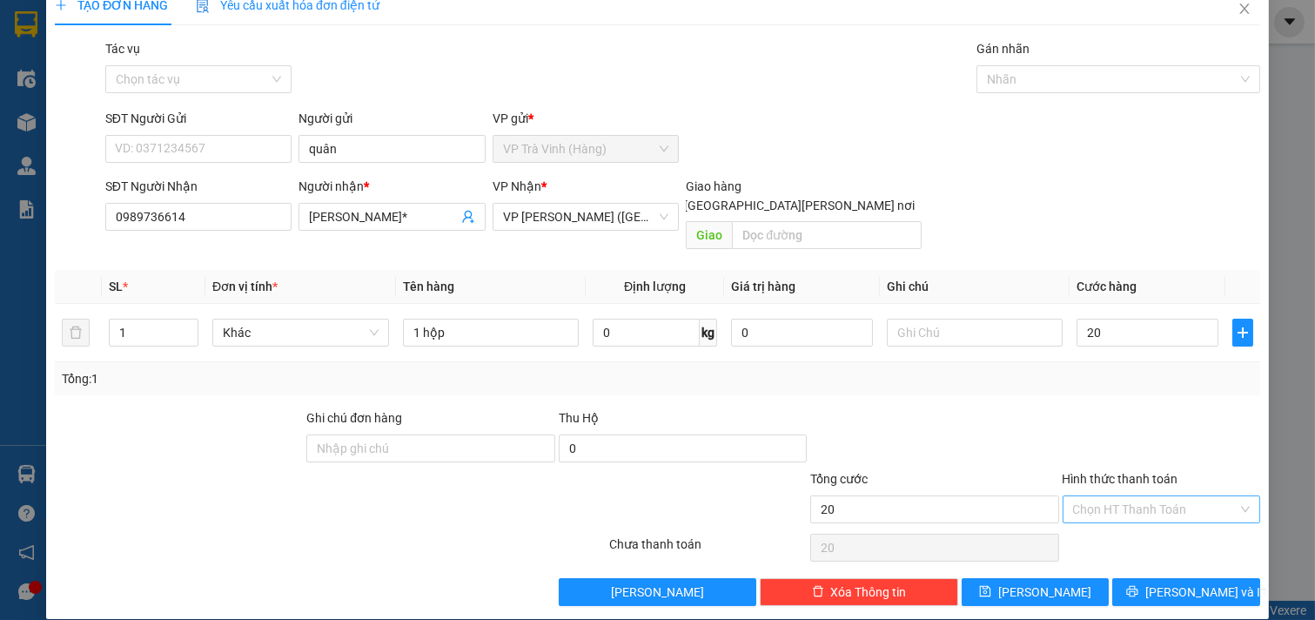
type input "20.000"
click at [1107, 496] on input "Hình thức thanh toán" at bounding box center [1155, 509] width 165 height 26
click at [1108, 528] on div "Tại văn phòng" at bounding box center [1149, 524] width 175 height 19
type input "0"
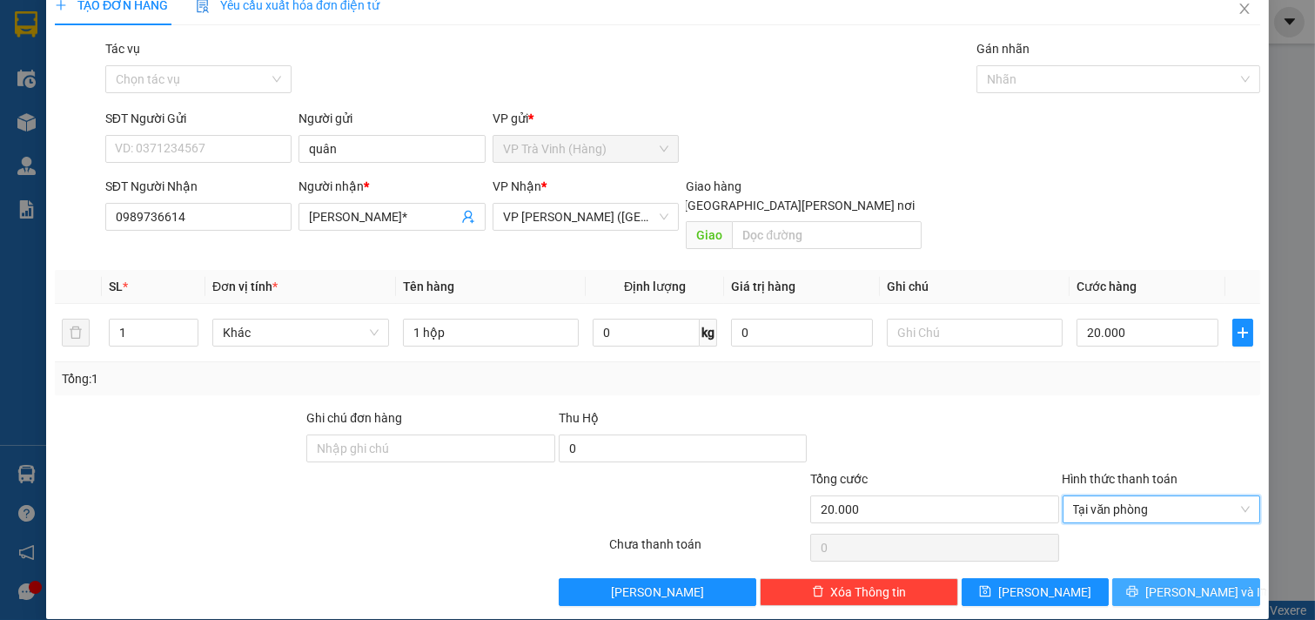
click at [1138, 585] on icon "printer" at bounding box center [1132, 591] width 12 height 12
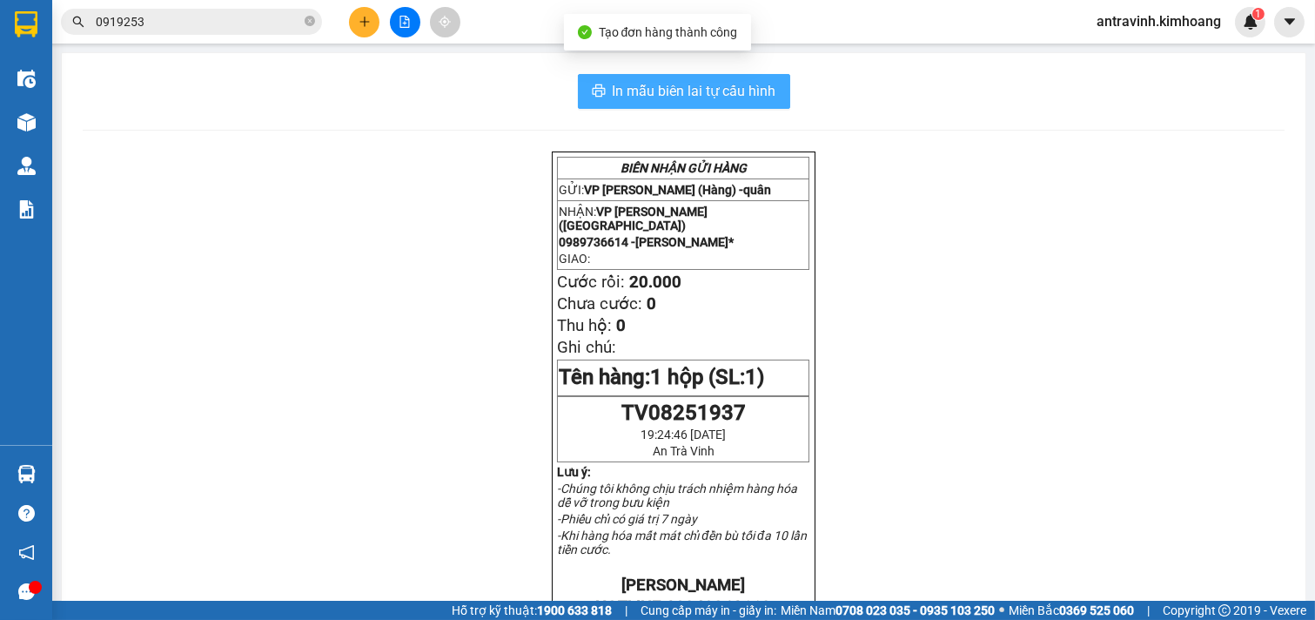
click at [735, 84] on span "In mẫu biên lai tự cấu hình" at bounding box center [695, 91] width 164 height 22
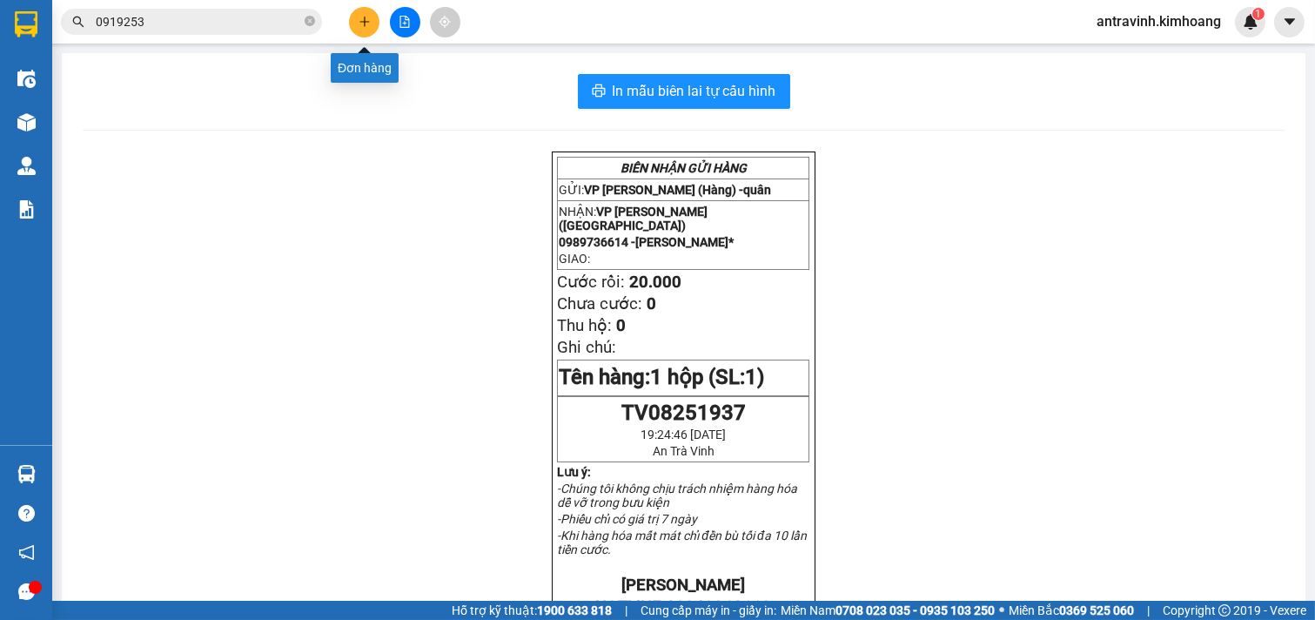
click at [360, 19] on icon "plus" at bounding box center [364, 22] width 12 height 12
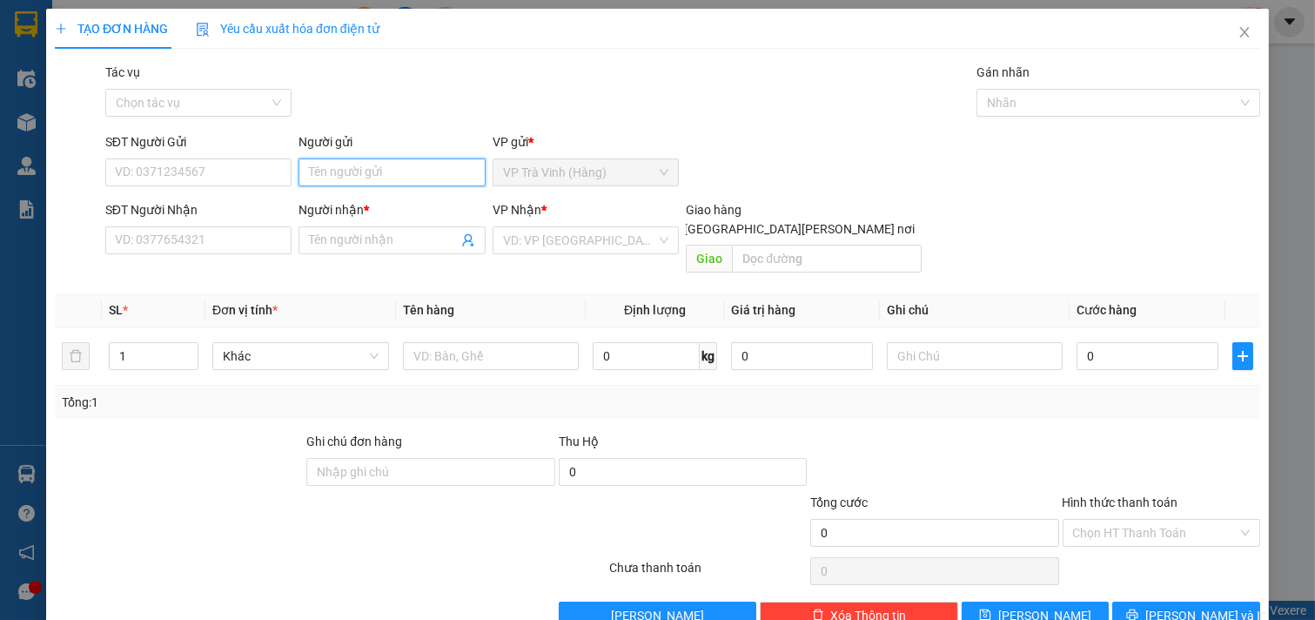
click at [340, 168] on input "Người gửi" at bounding box center [391, 172] width 187 height 28
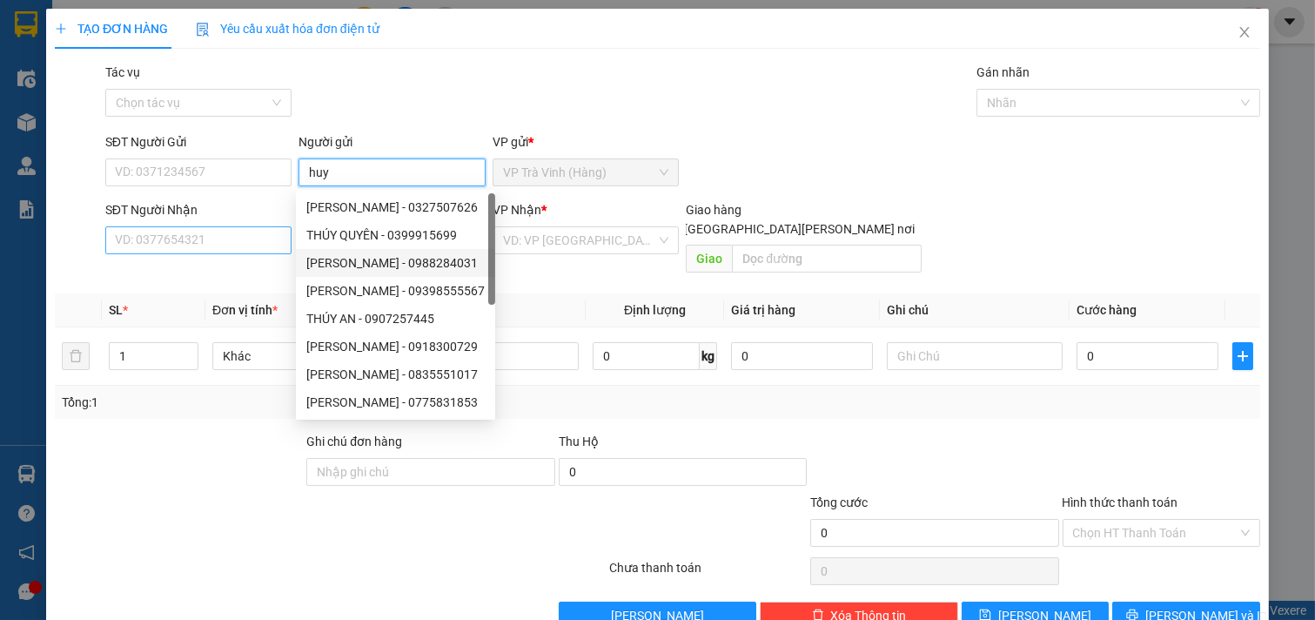
type input "huy"
click at [131, 236] on input "SĐT Người Nhận" at bounding box center [198, 240] width 187 height 28
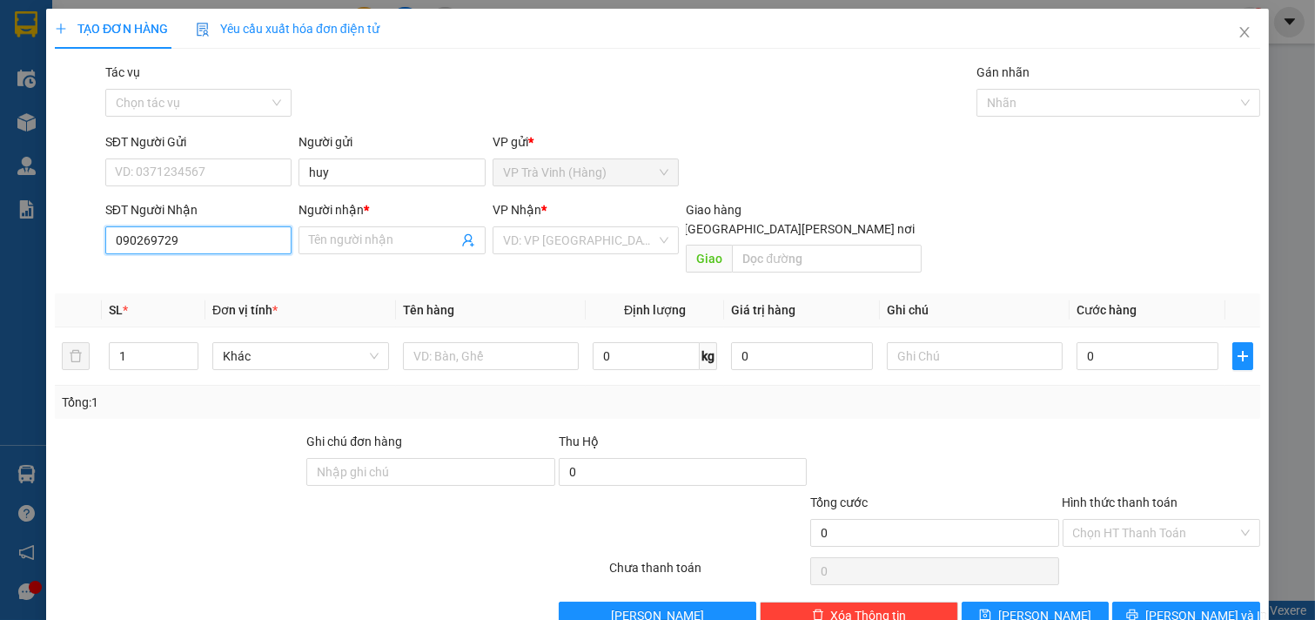
type input "0902697299"
click at [157, 279] on div "0902697299 - a hoà" at bounding box center [197, 274] width 164 height 19
type input "a hoà"
type input "20.000"
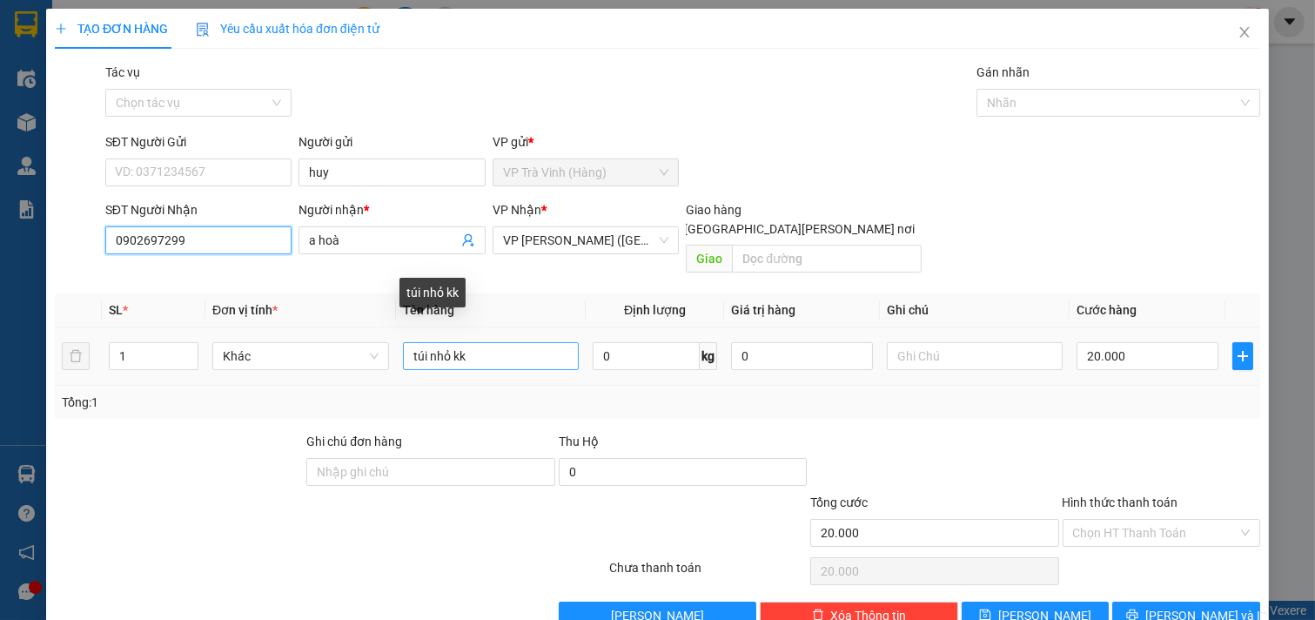
type input "0902697299"
click at [492, 342] on input "túi nhỏ kk" at bounding box center [491, 356] width 177 height 28
type input "t"
type input "thùng mút"
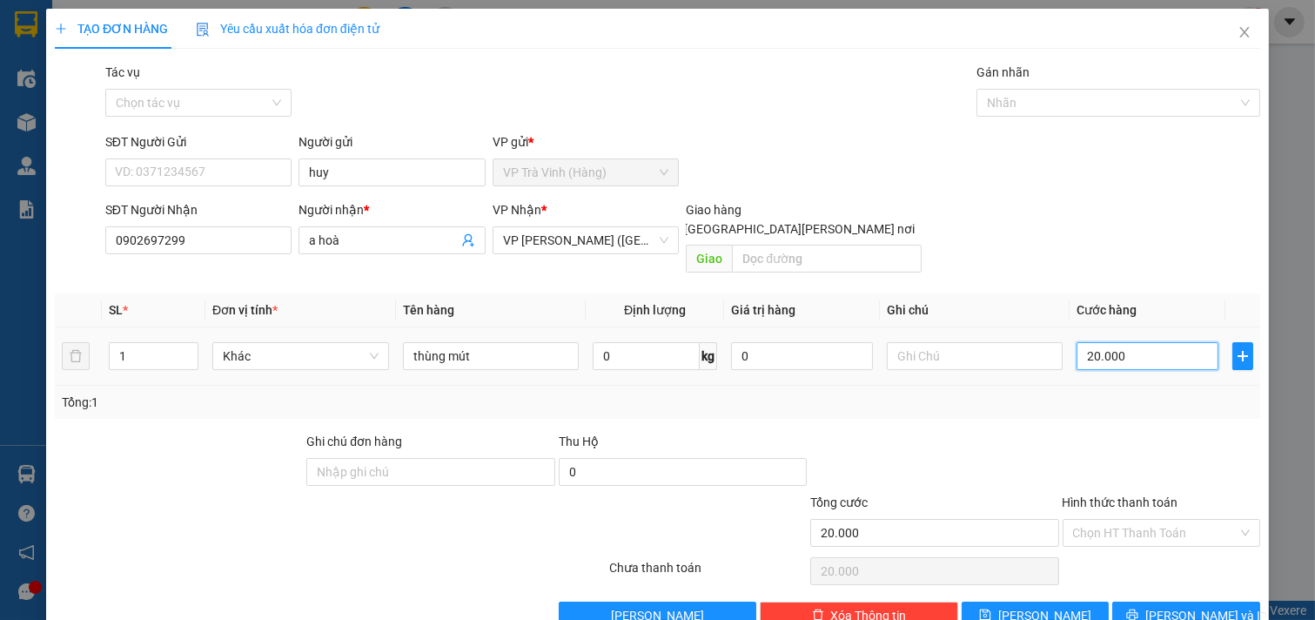
click at [1151, 342] on input "20.000" at bounding box center [1147, 356] width 142 height 28
type input "3"
type input "30"
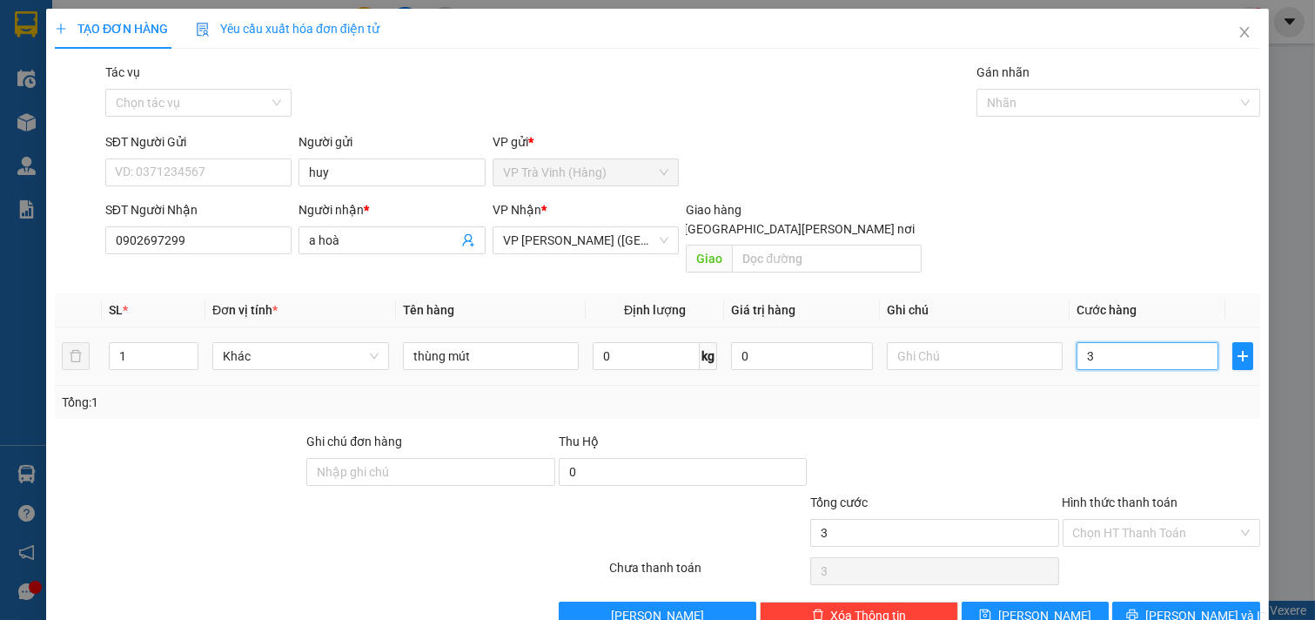
type input "30"
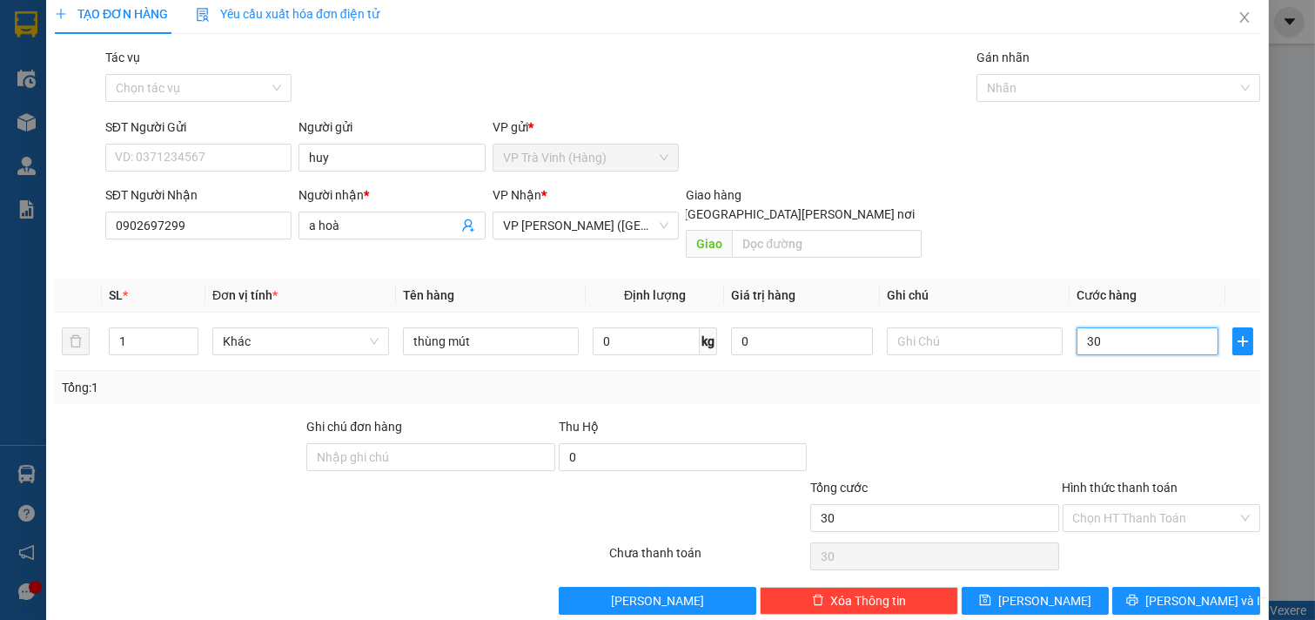
scroll to position [23, 0]
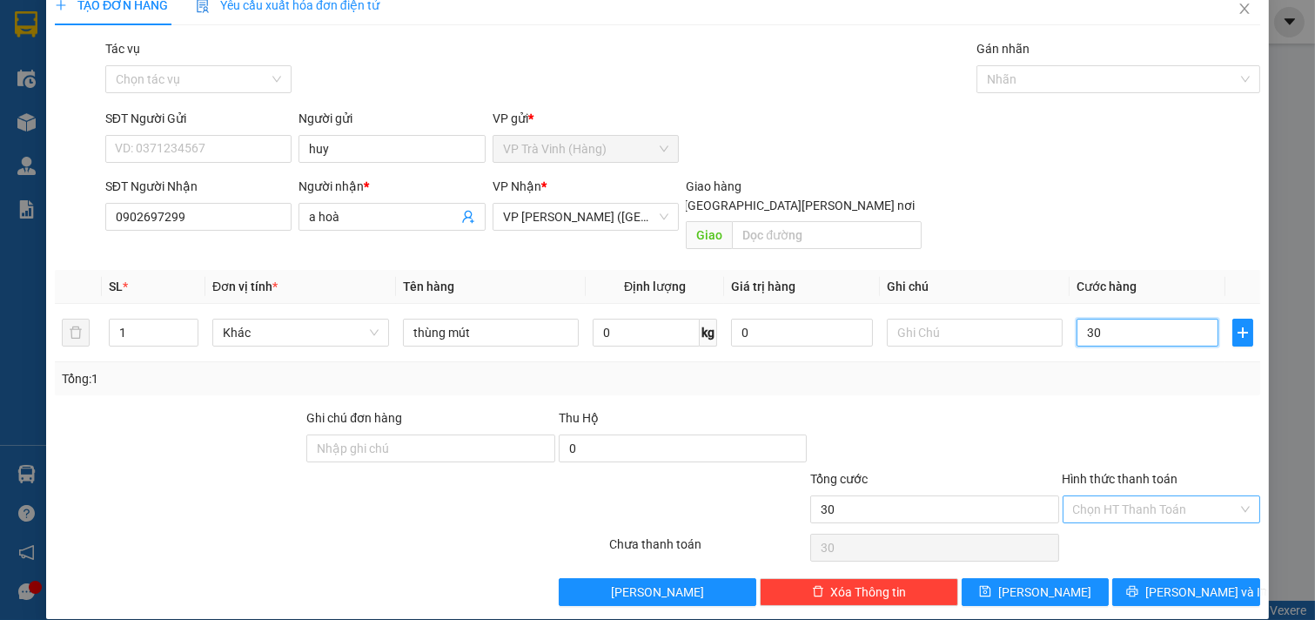
type input "30"
type input "30.000"
click at [1136, 496] on input "Hình thức thanh toán" at bounding box center [1155, 509] width 165 height 26
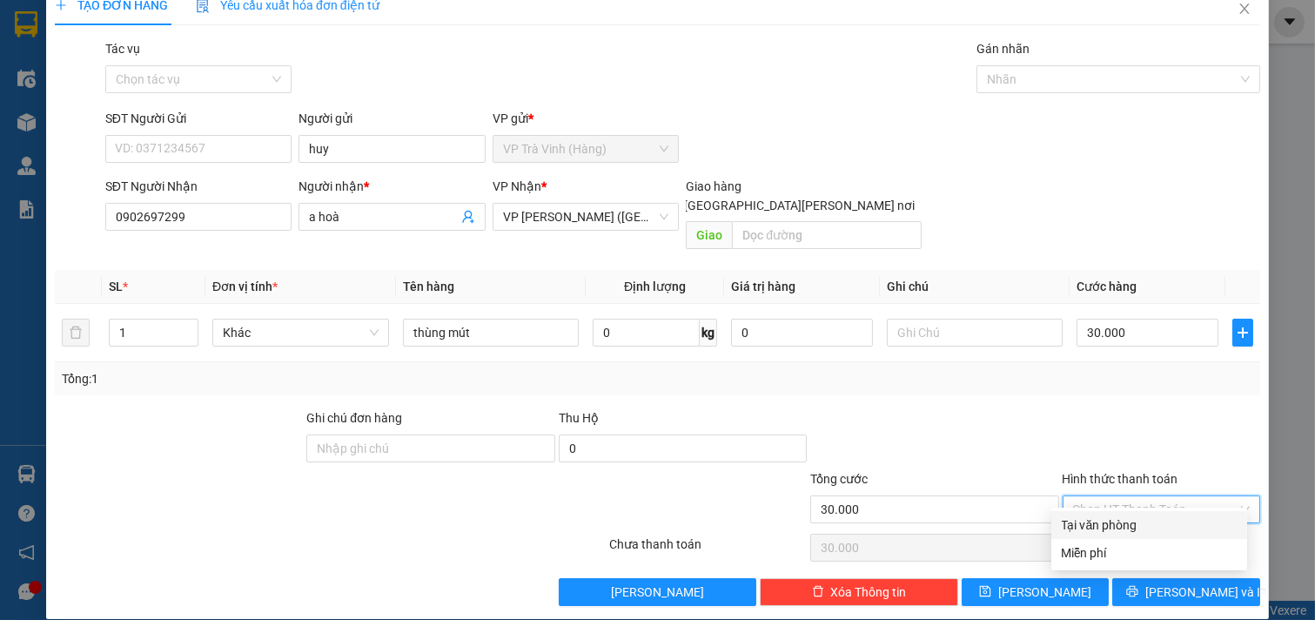
click at [1135, 531] on div "Tại văn phòng" at bounding box center [1149, 524] width 175 height 19
type input "0"
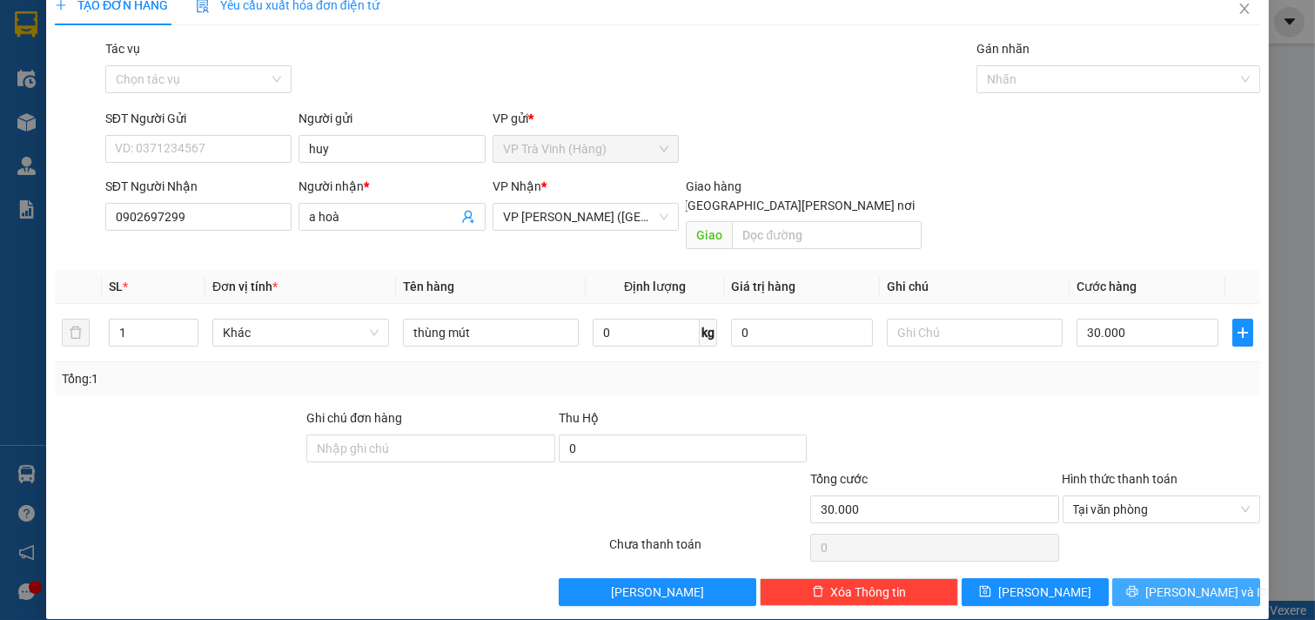
click at [1151, 578] on button "[PERSON_NAME] và In" at bounding box center [1186, 592] width 148 height 28
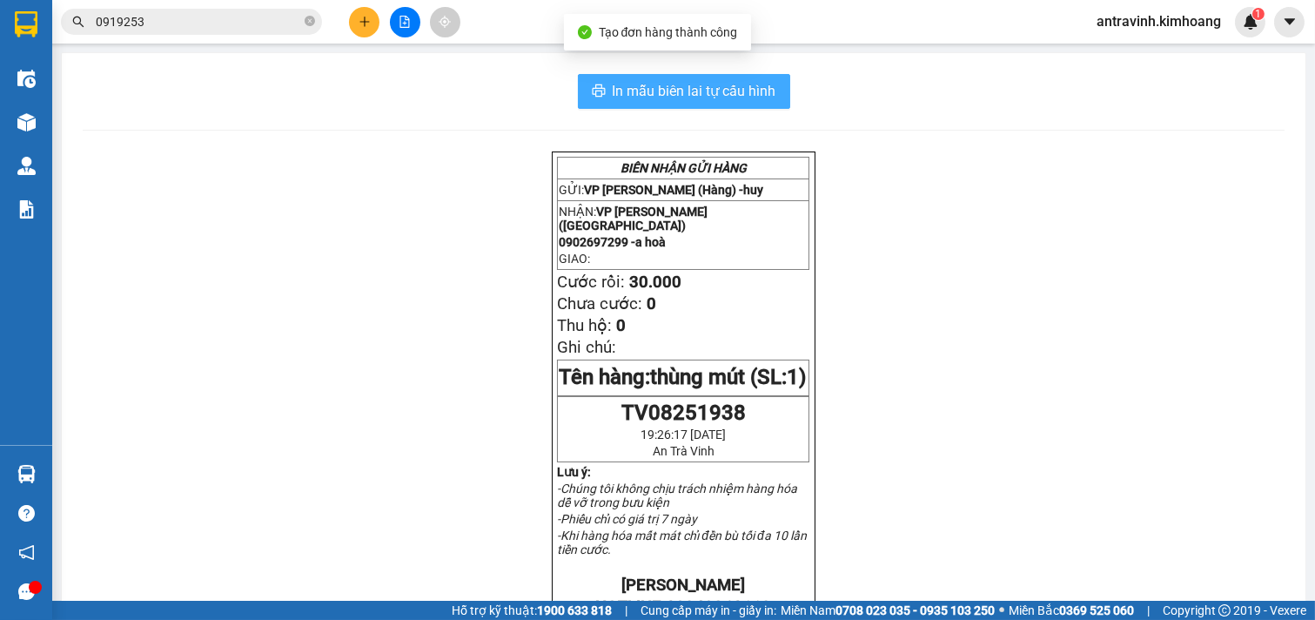
click at [681, 97] on span "In mẫu biên lai tự cấu hình" at bounding box center [695, 91] width 164 height 22
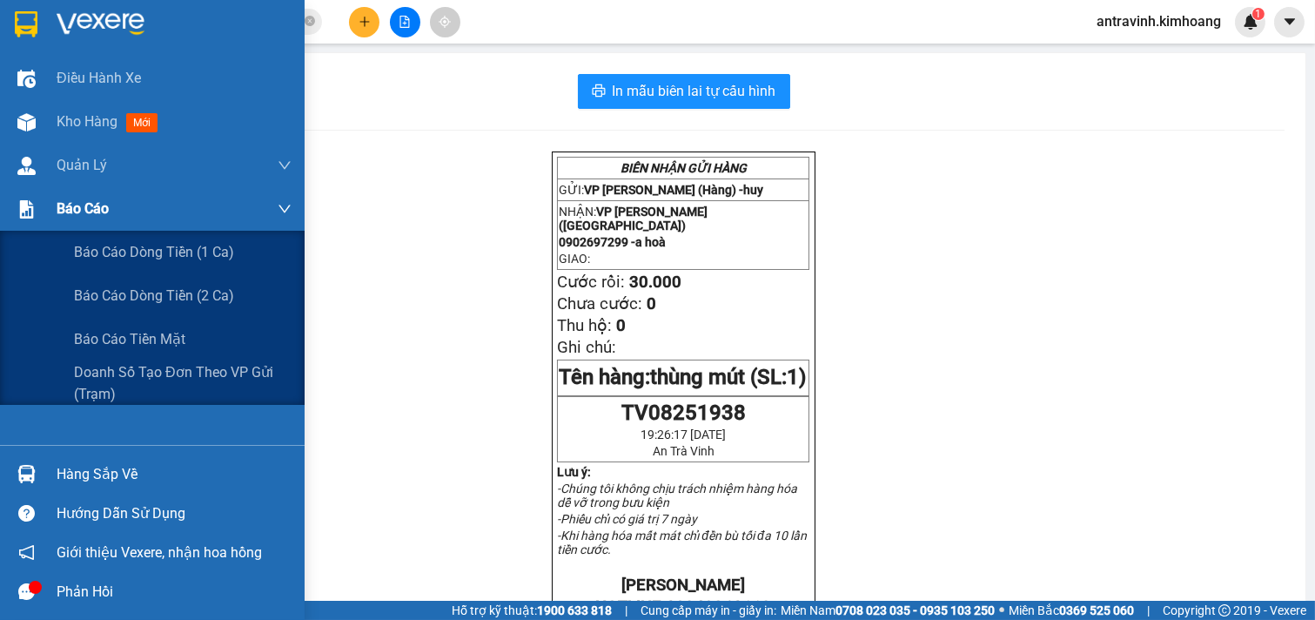
click at [120, 211] on div "Báo cáo" at bounding box center [174, 209] width 235 height 44
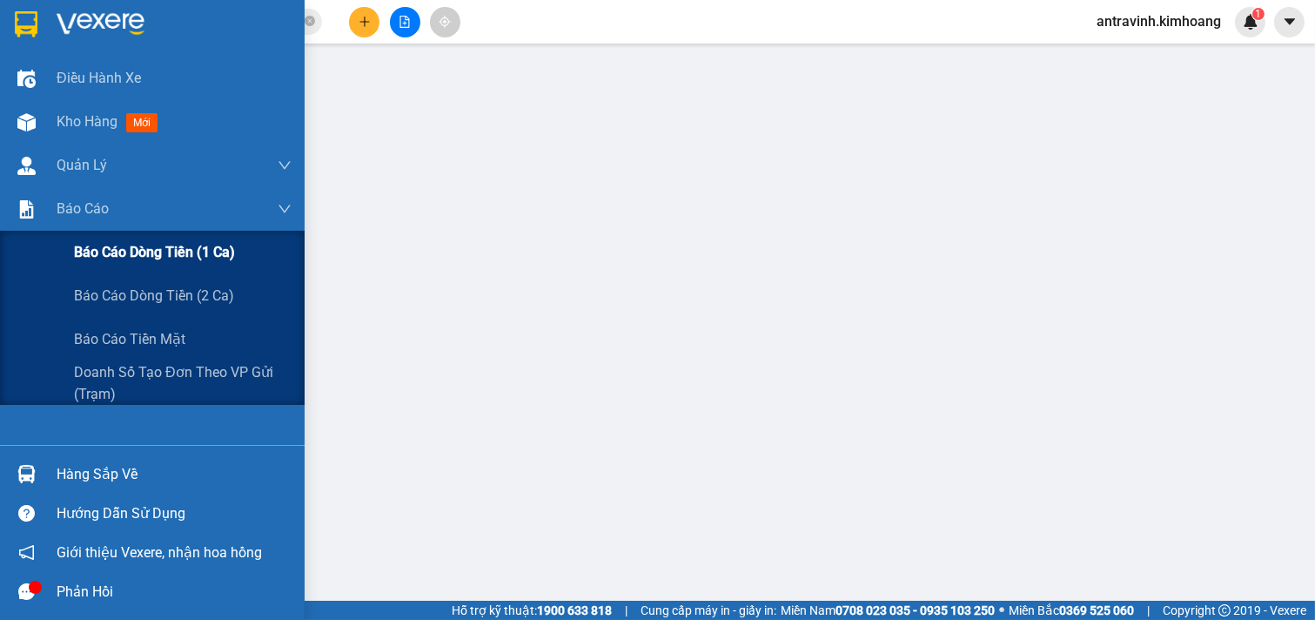
click at [140, 265] on div "Báo cáo dòng tiền (1 ca)" at bounding box center [183, 253] width 218 height 44
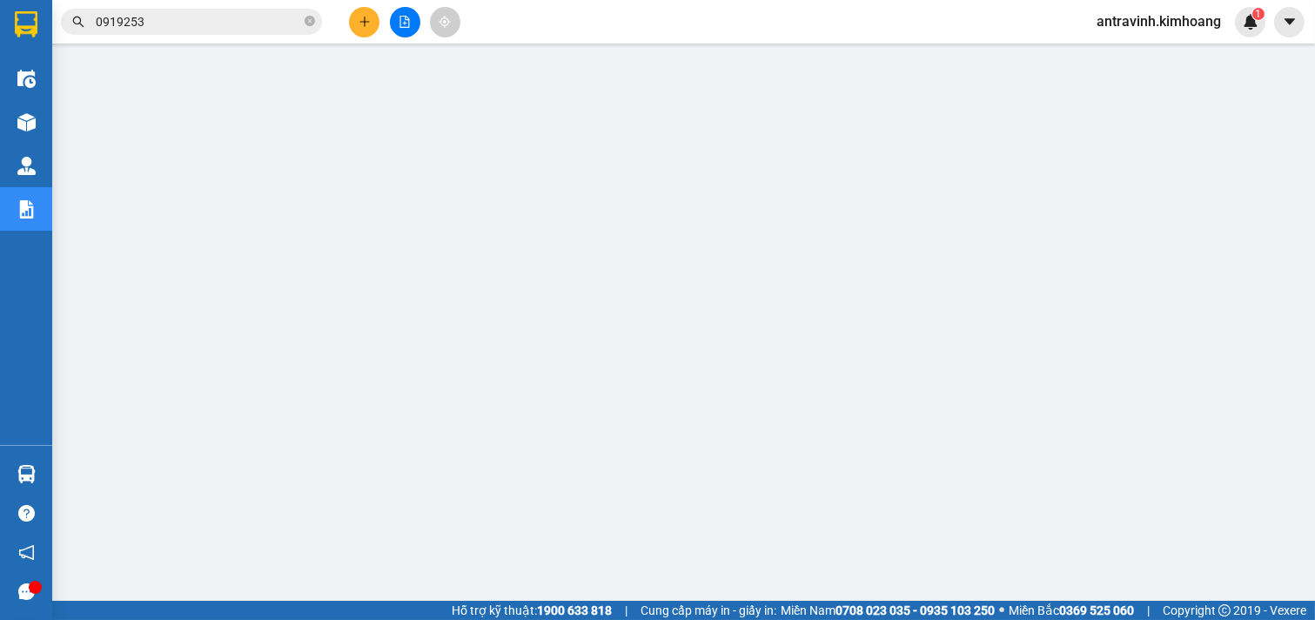
scroll to position [50, 0]
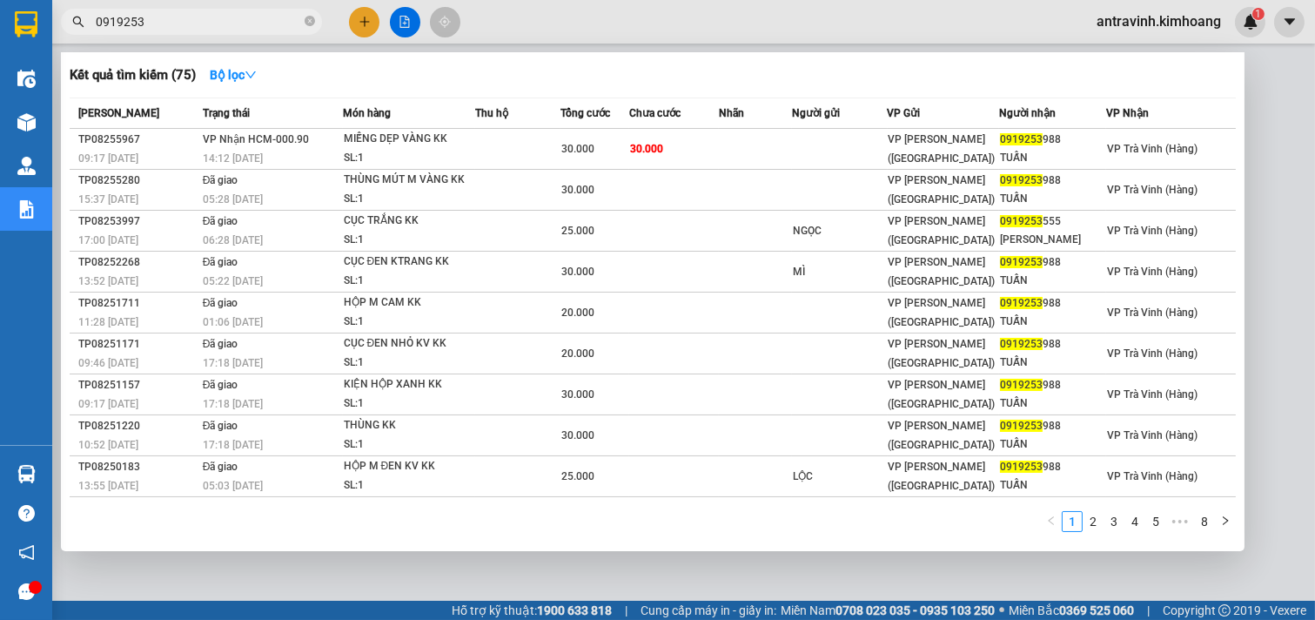
click at [168, 23] on input "0919253" at bounding box center [198, 21] width 205 height 19
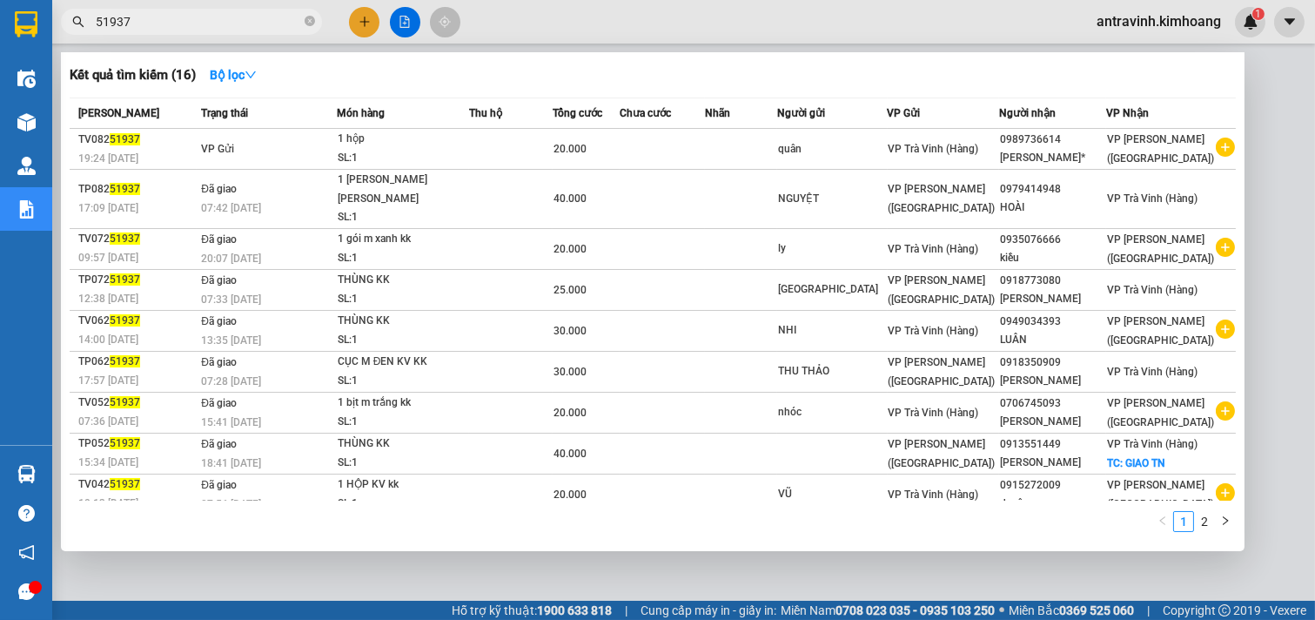
click at [148, 24] on input "51937" at bounding box center [198, 21] width 205 height 19
click at [146, 24] on input "51937" at bounding box center [198, 21] width 205 height 19
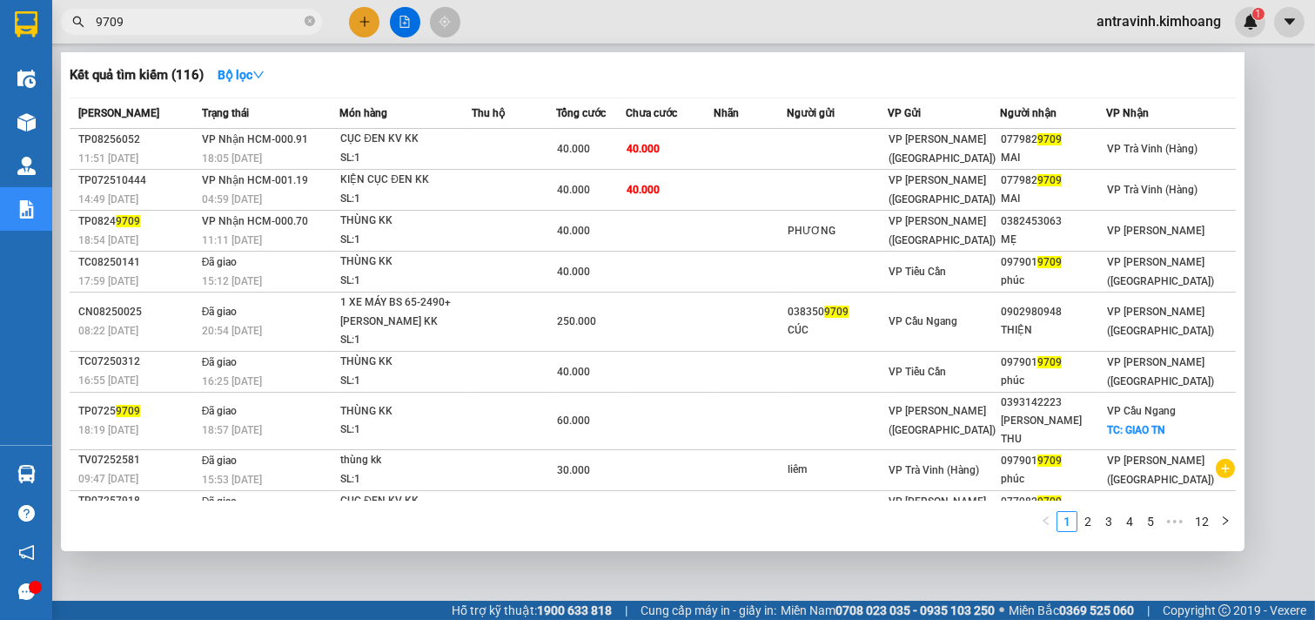
click at [184, 26] on input "9709" at bounding box center [198, 21] width 205 height 19
type input "9709"
click at [361, 26] on div at bounding box center [657, 310] width 1315 height 620
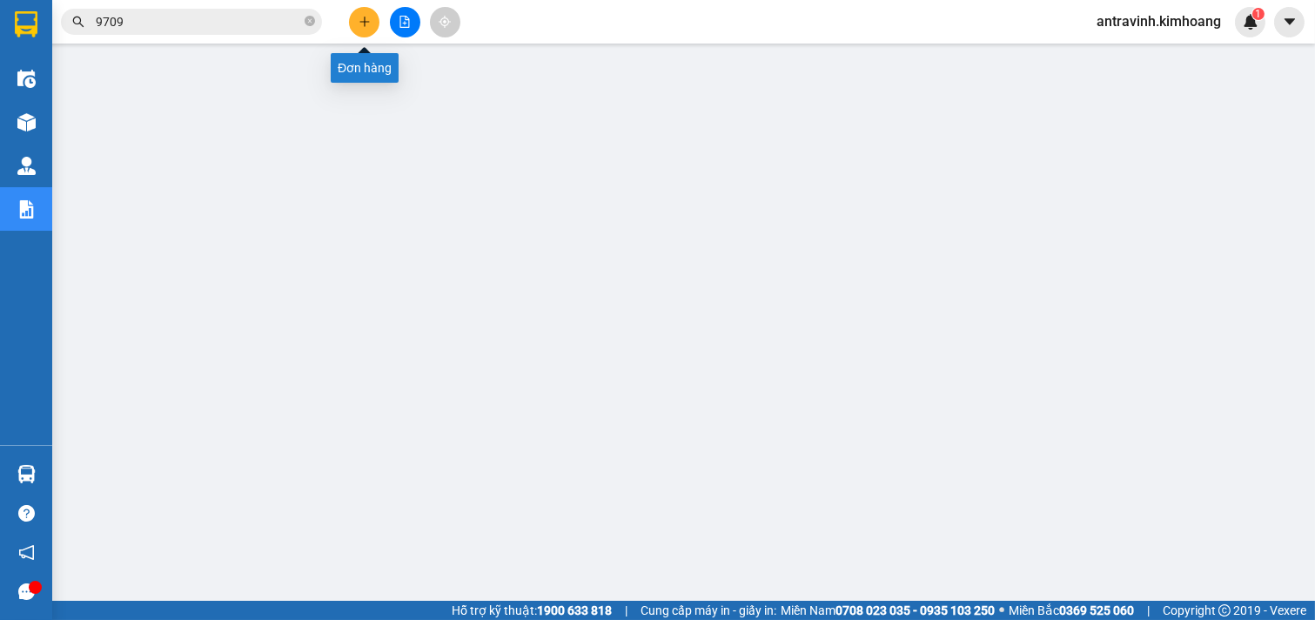
click at [361, 23] on icon "plus" at bounding box center [364, 22] width 12 height 12
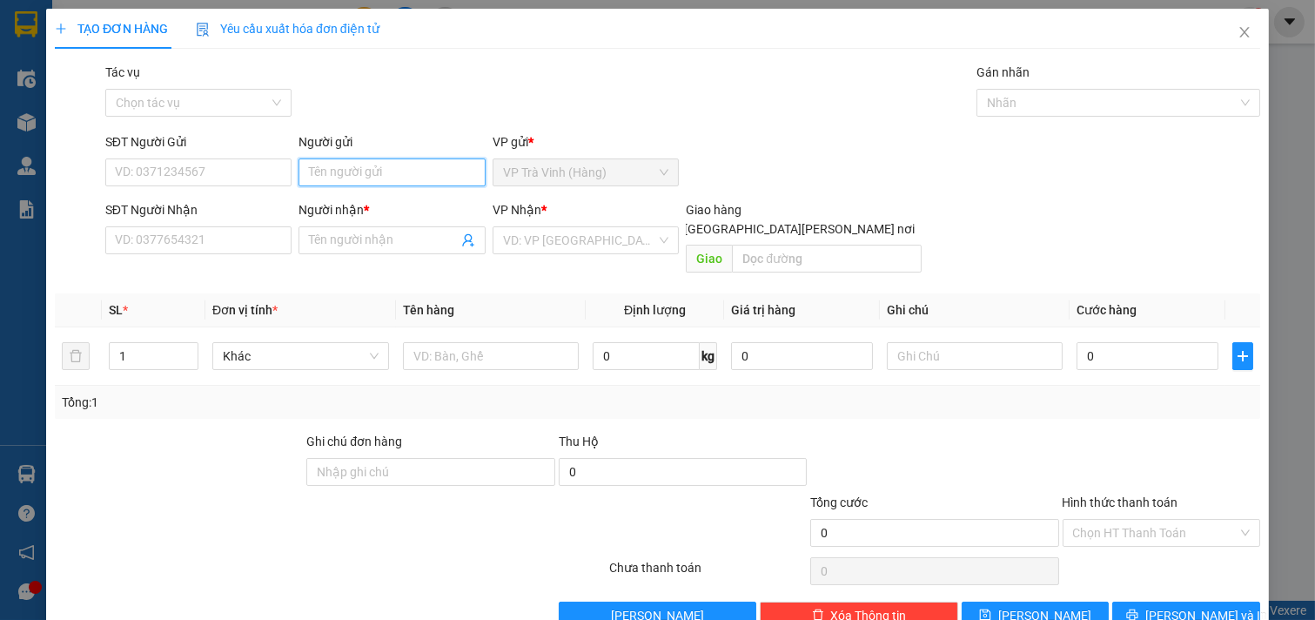
click at [362, 171] on input "Người gửi" at bounding box center [391, 172] width 187 height 28
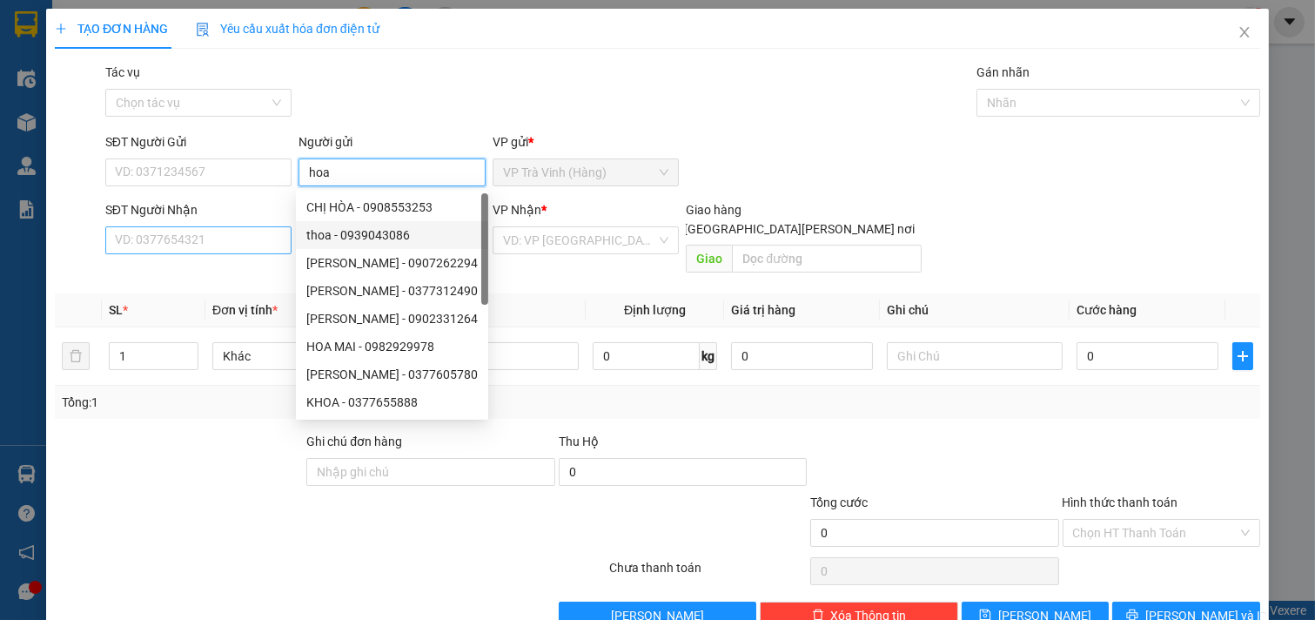
type input "hoa"
click at [238, 249] on input "SĐT Người Nhận" at bounding box center [198, 240] width 187 height 28
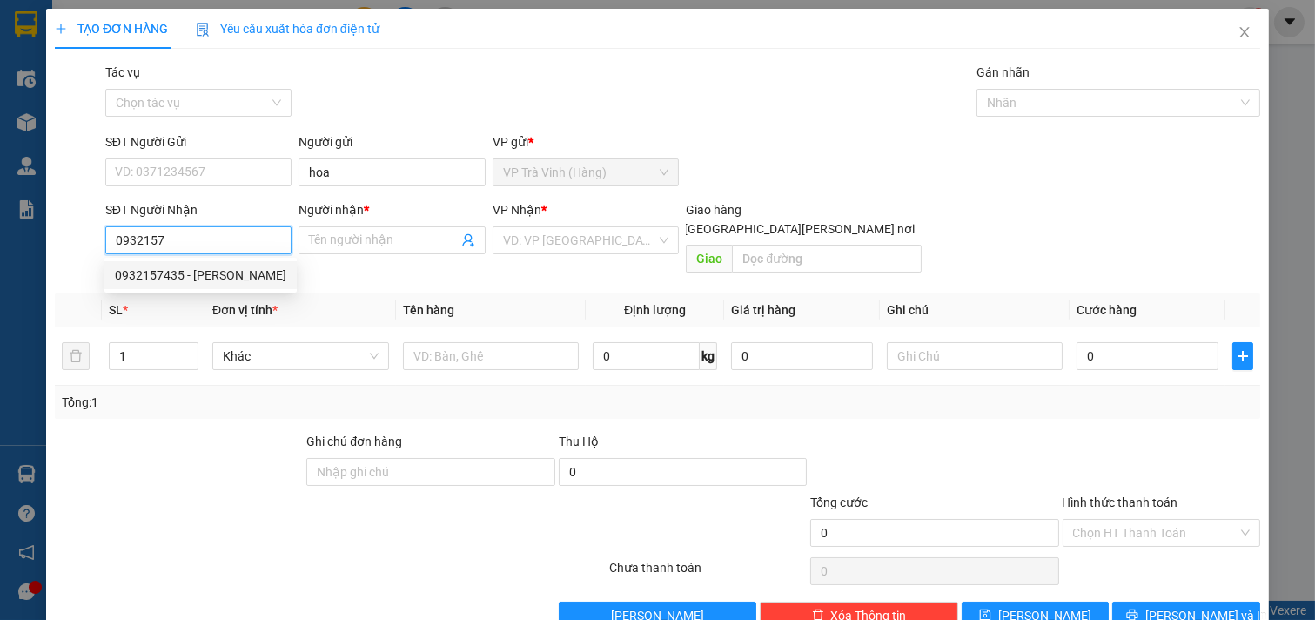
click at [190, 277] on div "0932157435 - DŨNG" at bounding box center [200, 274] width 171 height 19
type input "0932157435"
type input "DŨNG"
type input "60.000"
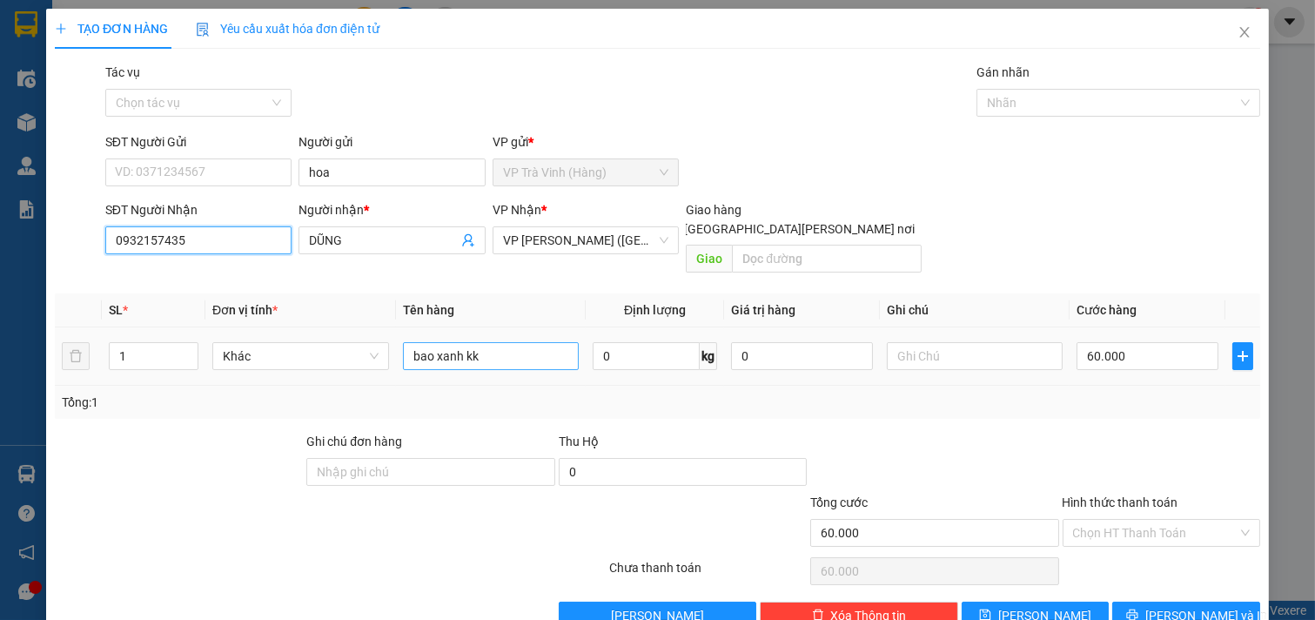
type input "0932157435"
click at [531, 342] on input "bao xanh kk" at bounding box center [491, 356] width 177 height 28
click at [529, 342] on input "bao xanh kk" at bounding box center [491, 356] width 177 height 28
type input "b"
type input "cục đen kv"
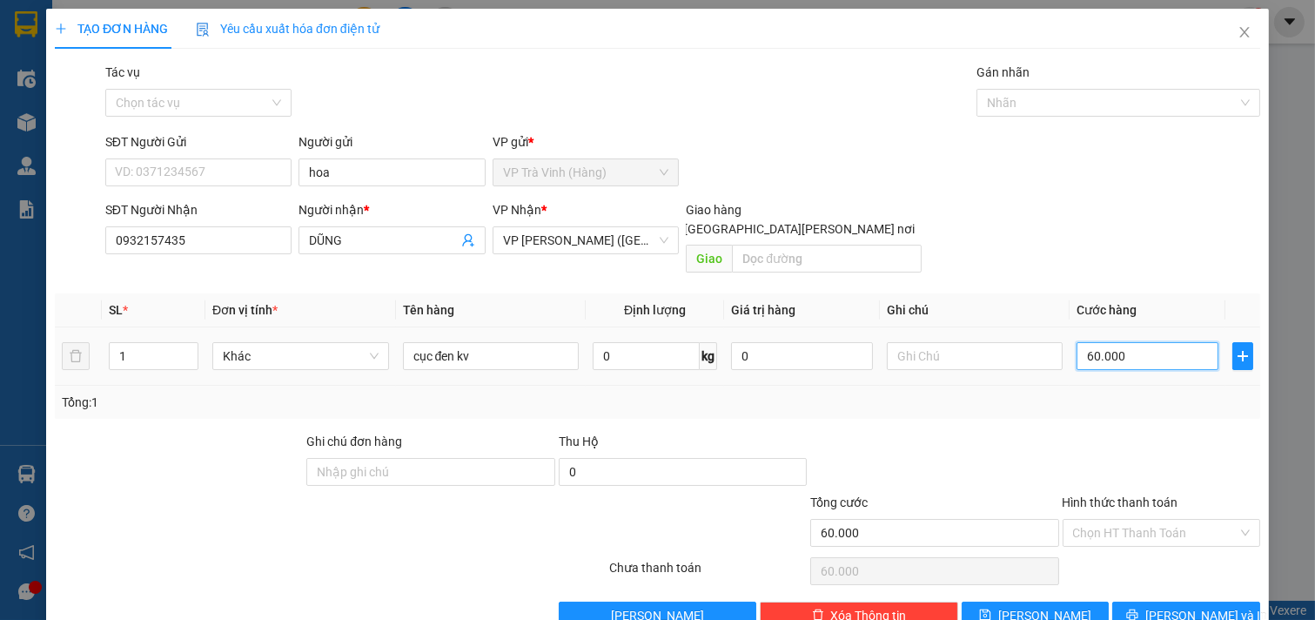
click at [1173, 342] on input "60.000" at bounding box center [1147, 356] width 142 height 28
type input "3"
type input "35"
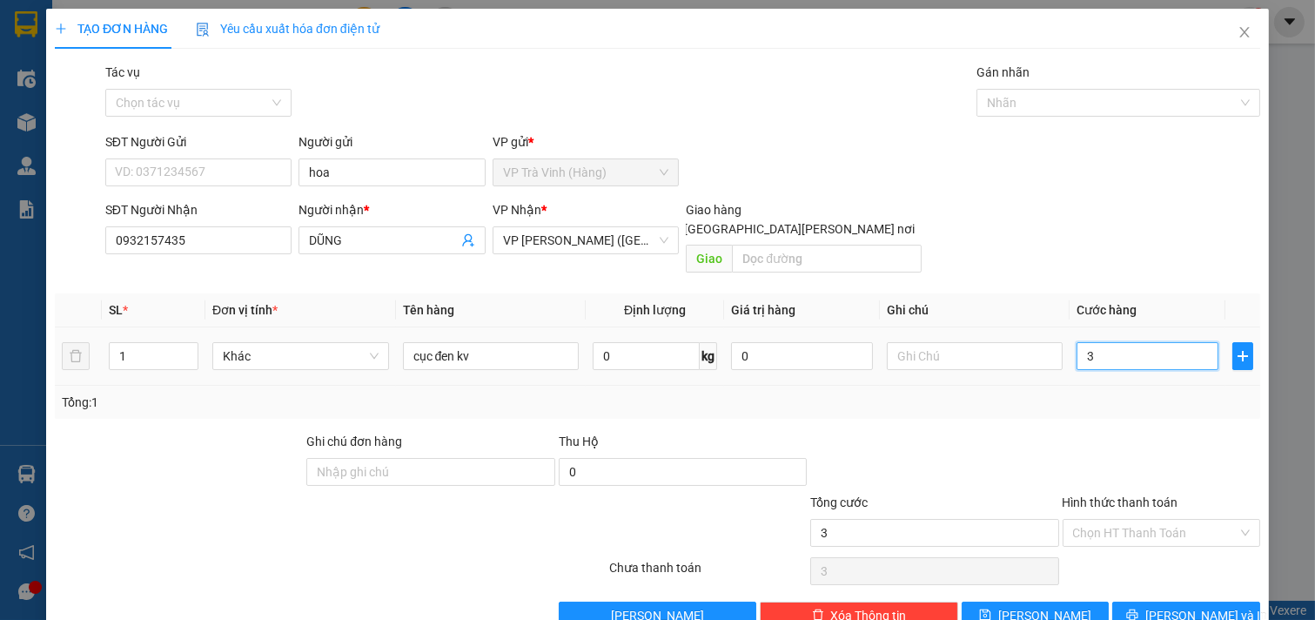
type input "35"
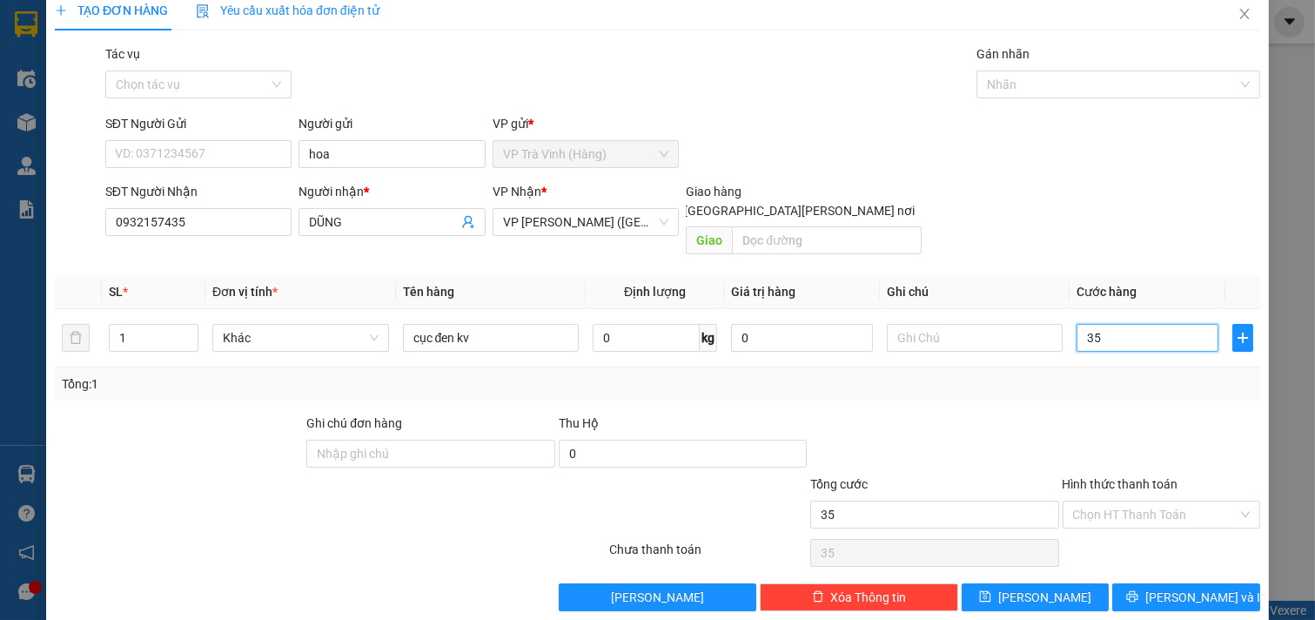
scroll to position [23, 0]
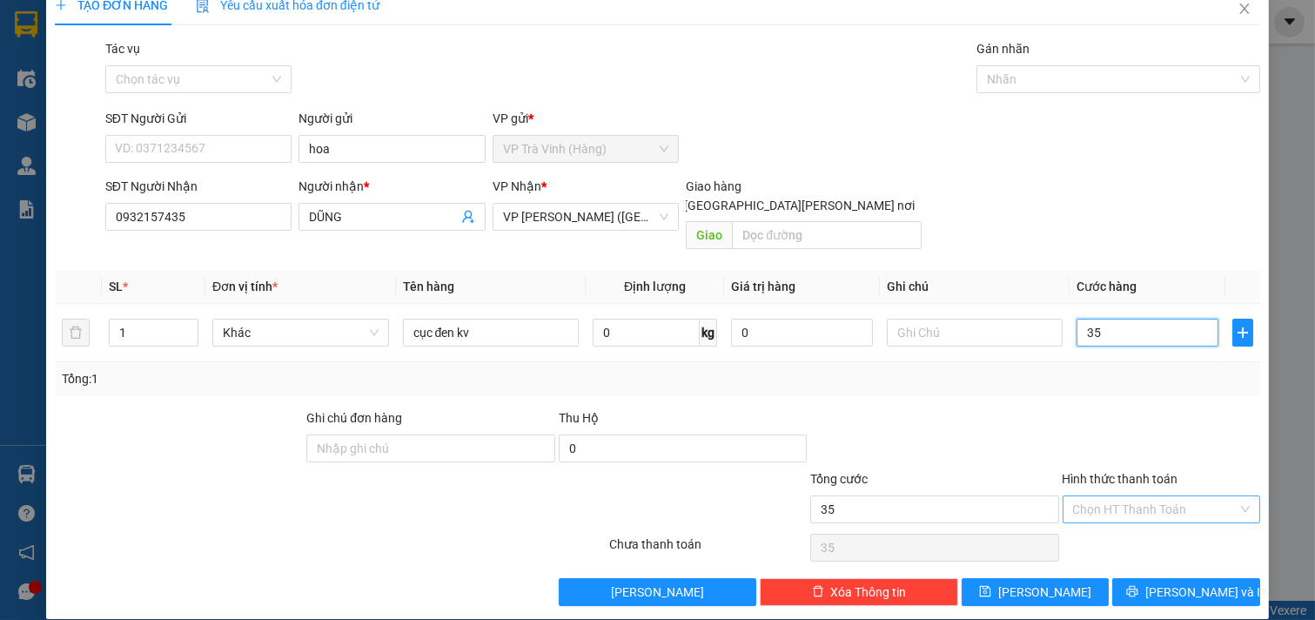
type input "35"
type input "35.000"
click at [1155, 496] on input "Hình thức thanh toán" at bounding box center [1155, 509] width 165 height 26
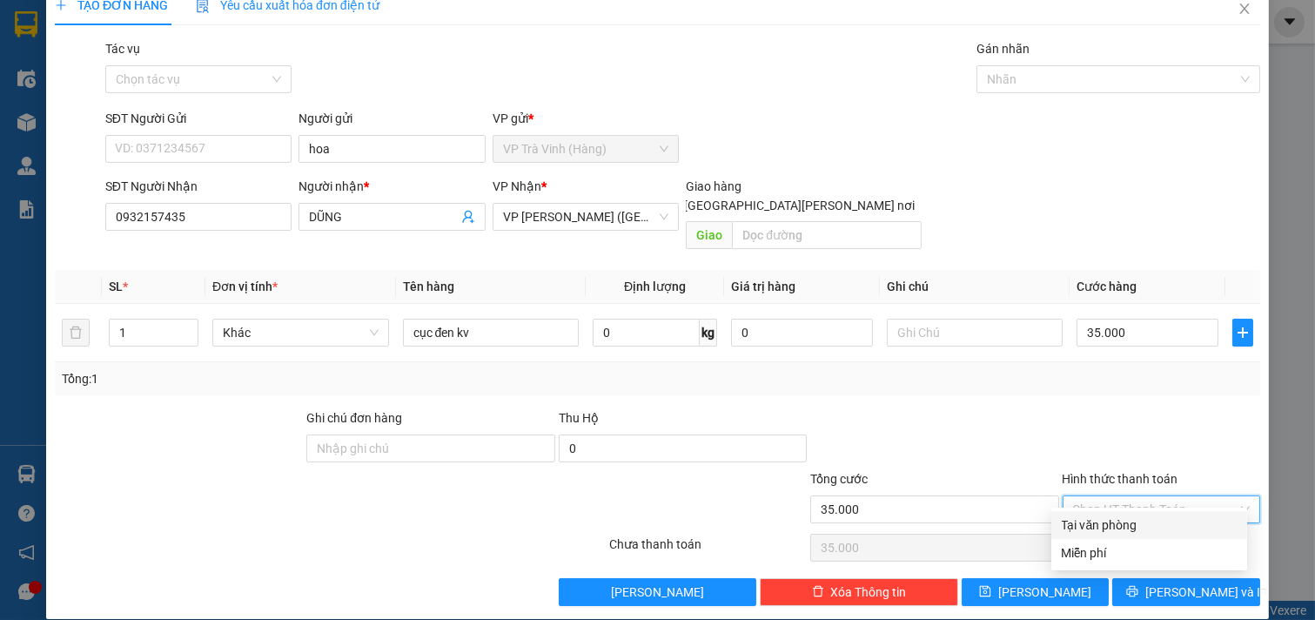
click at [1158, 524] on div "Tại văn phòng" at bounding box center [1149, 524] width 175 height 19
type input "0"
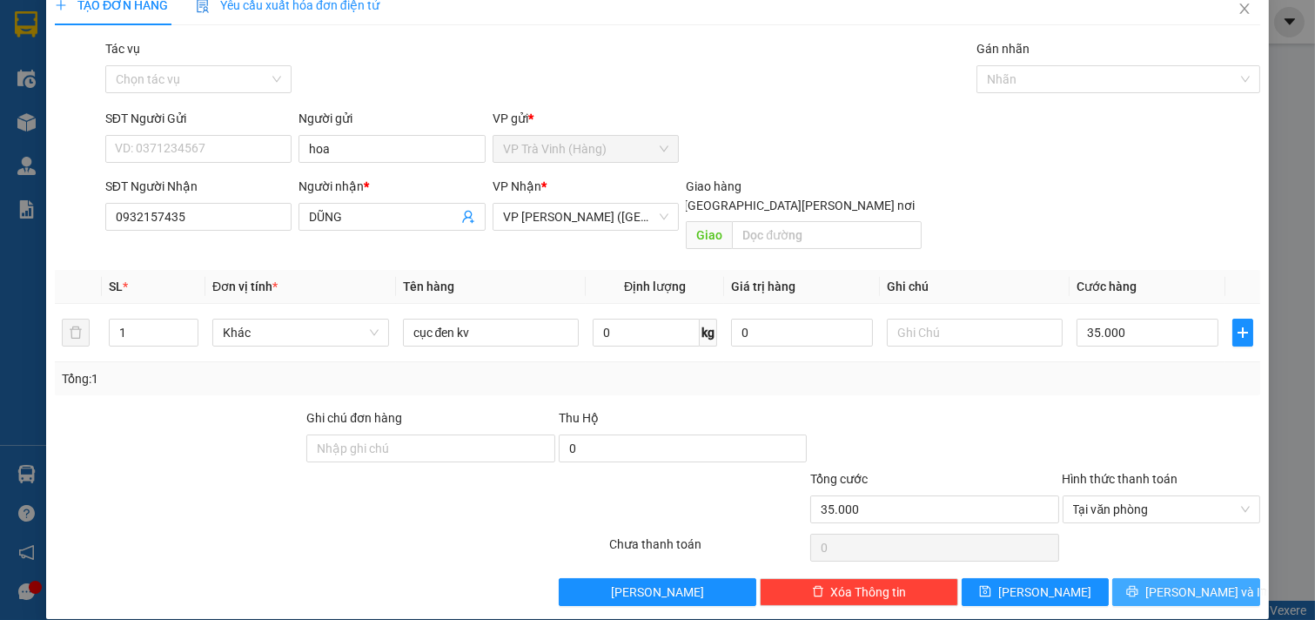
click at [1169, 582] on span "[PERSON_NAME] và In" at bounding box center [1206, 591] width 122 height 19
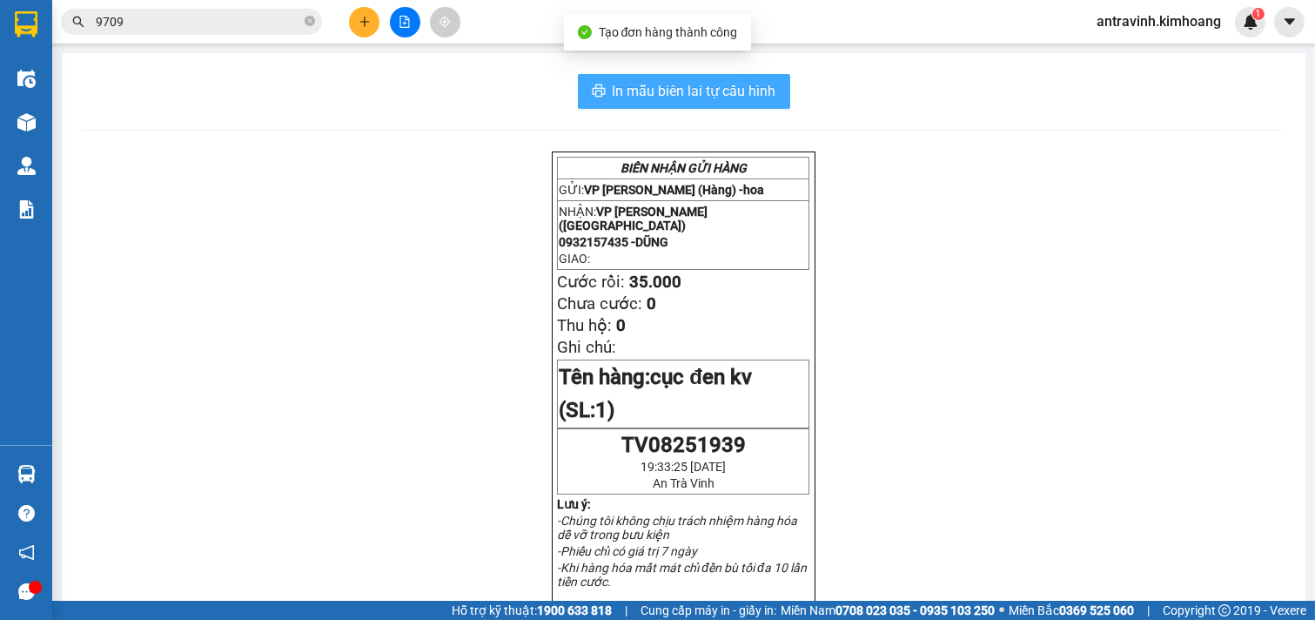
click at [733, 83] on span "In mẫu biên lai tự cấu hình" at bounding box center [695, 91] width 164 height 22
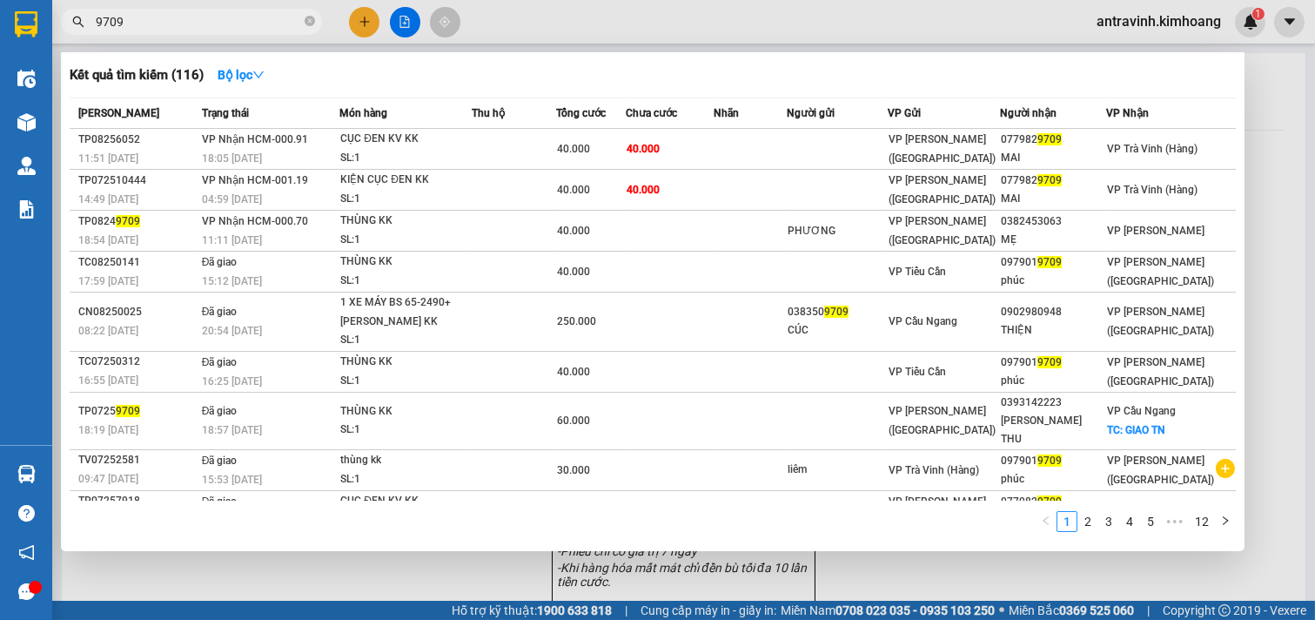
click at [160, 21] on input "9709" at bounding box center [198, 21] width 205 height 19
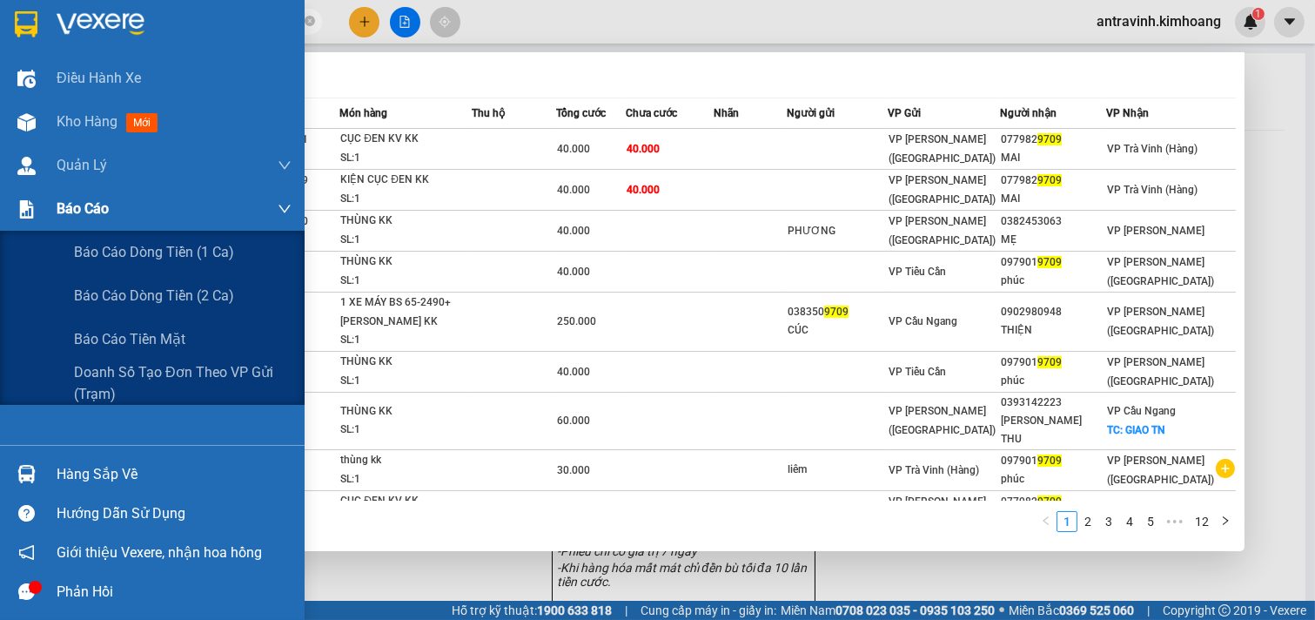
click at [82, 218] on span "Báo cáo" at bounding box center [83, 209] width 52 height 22
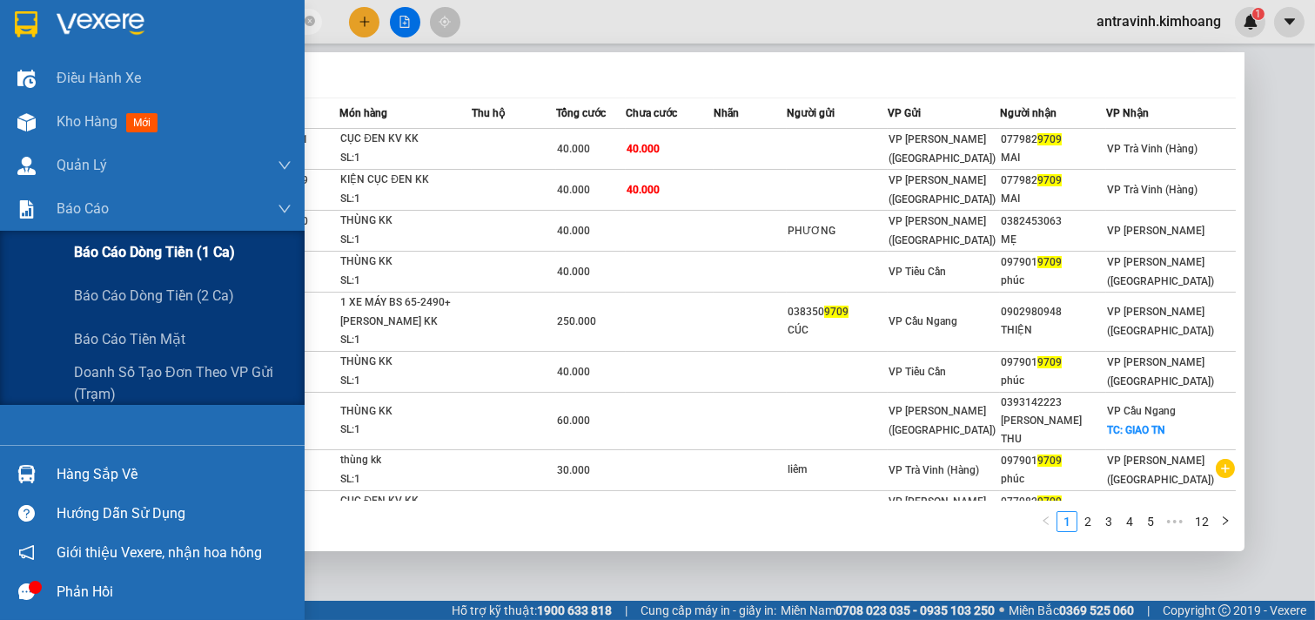
click at [111, 258] on span "Báo cáo dòng tiền (1 ca)" at bounding box center [154, 252] width 161 height 22
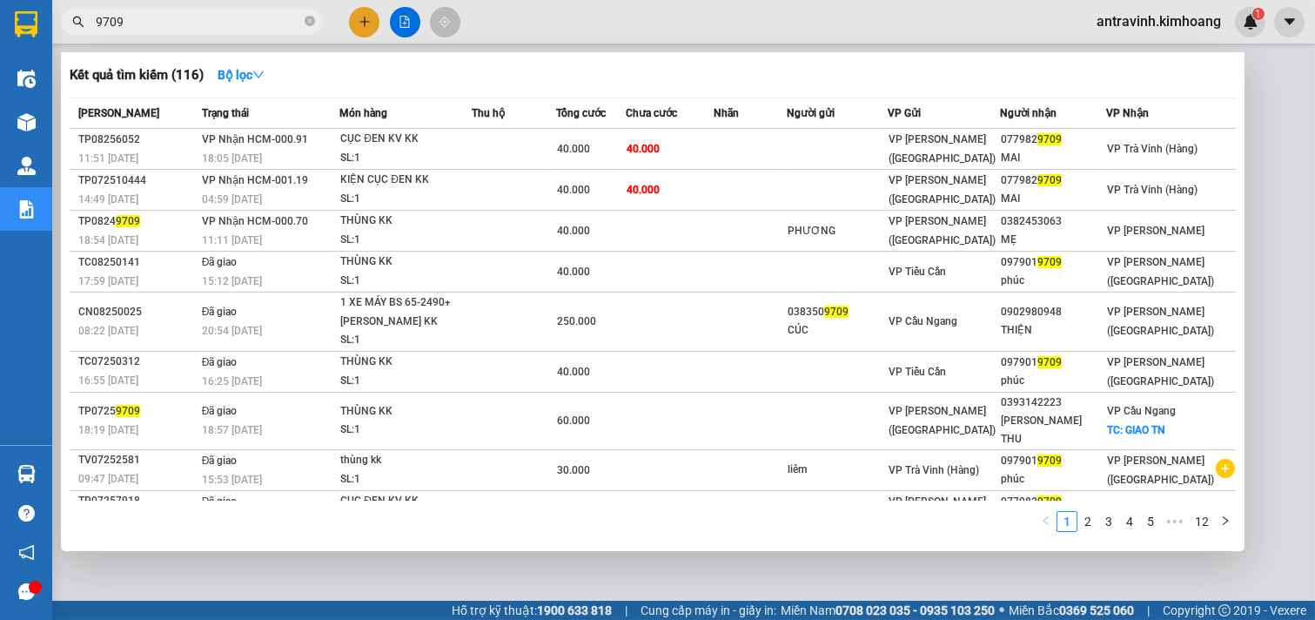
click at [1255, 163] on div at bounding box center [657, 310] width 1315 height 620
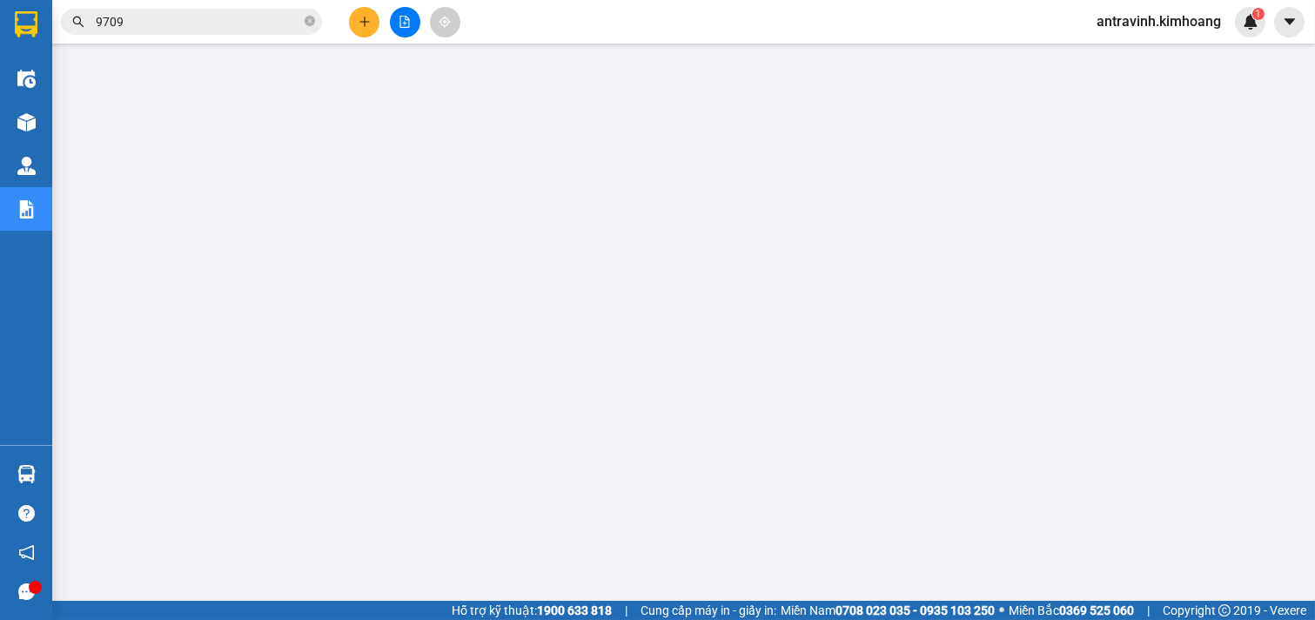
click at [171, 16] on input "9709" at bounding box center [198, 21] width 205 height 19
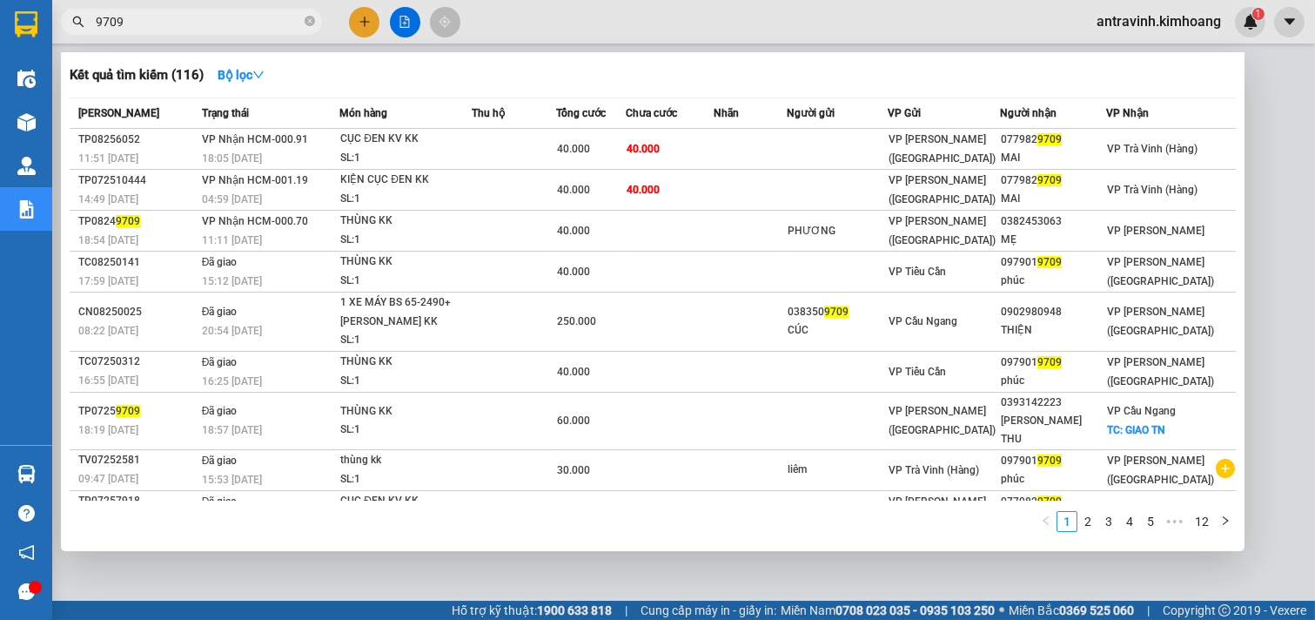
click at [171, 16] on input "9709" at bounding box center [198, 21] width 205 height 19
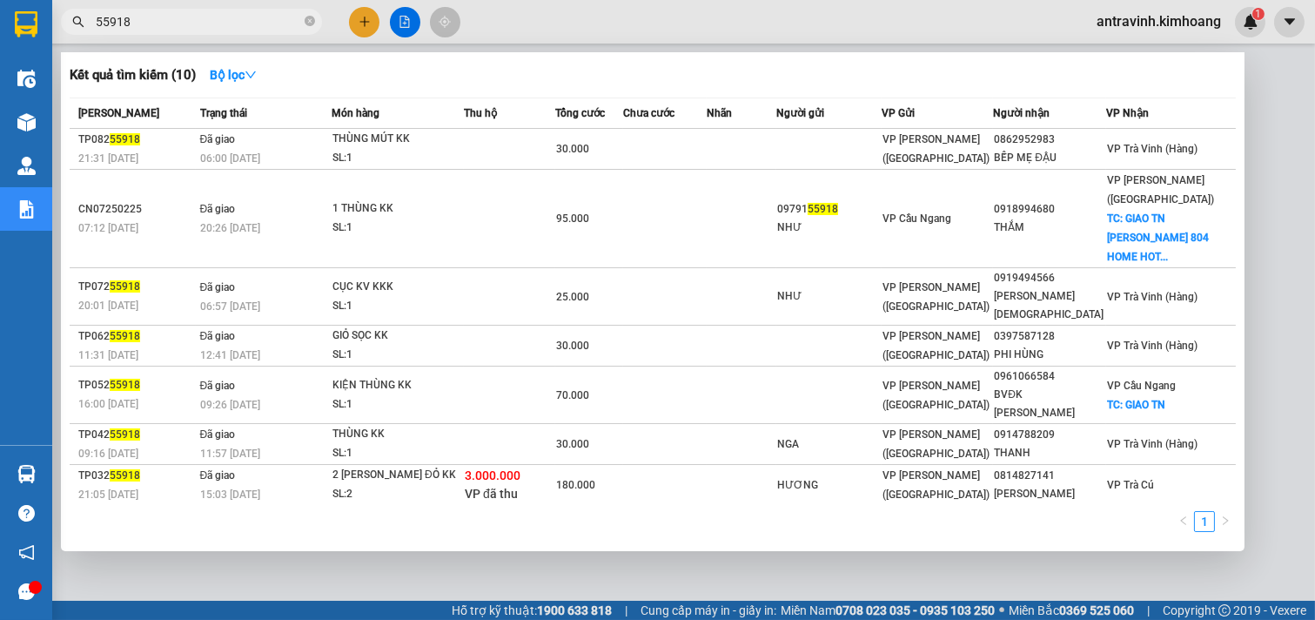
type input "55918"
click at [1256, 202] on div at bounding box center [657, 310] width 1315 height 620
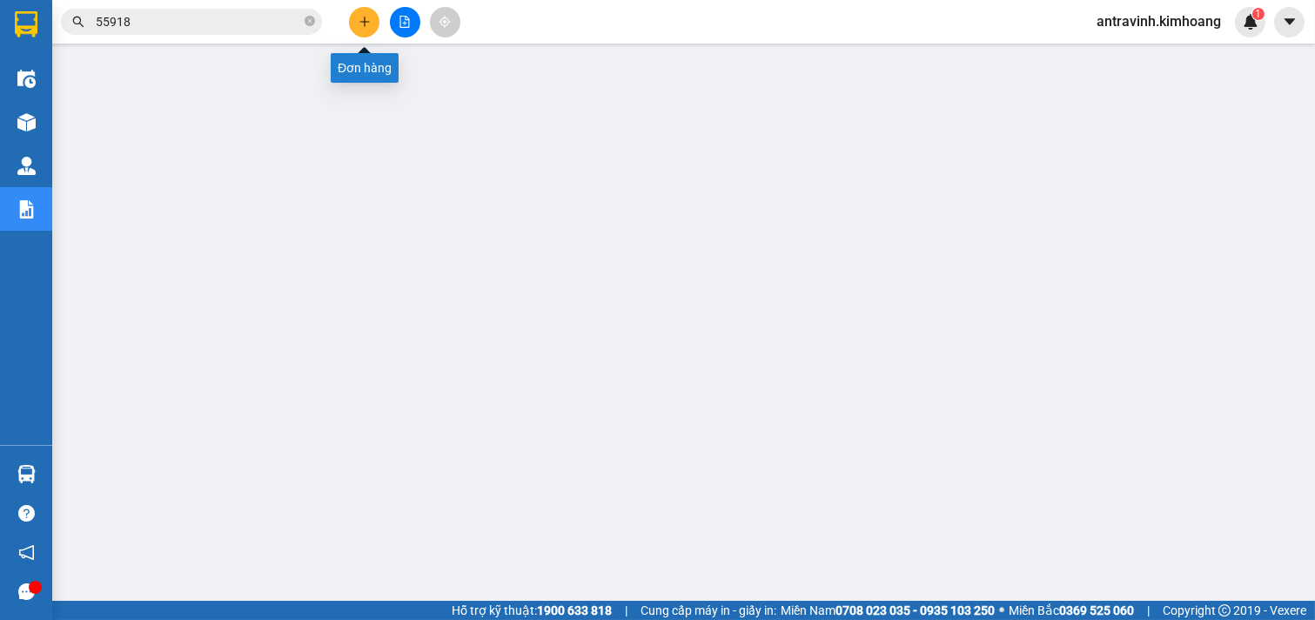
click at [354, 22] on button at bounding box center [364, 22] width 30 height 30
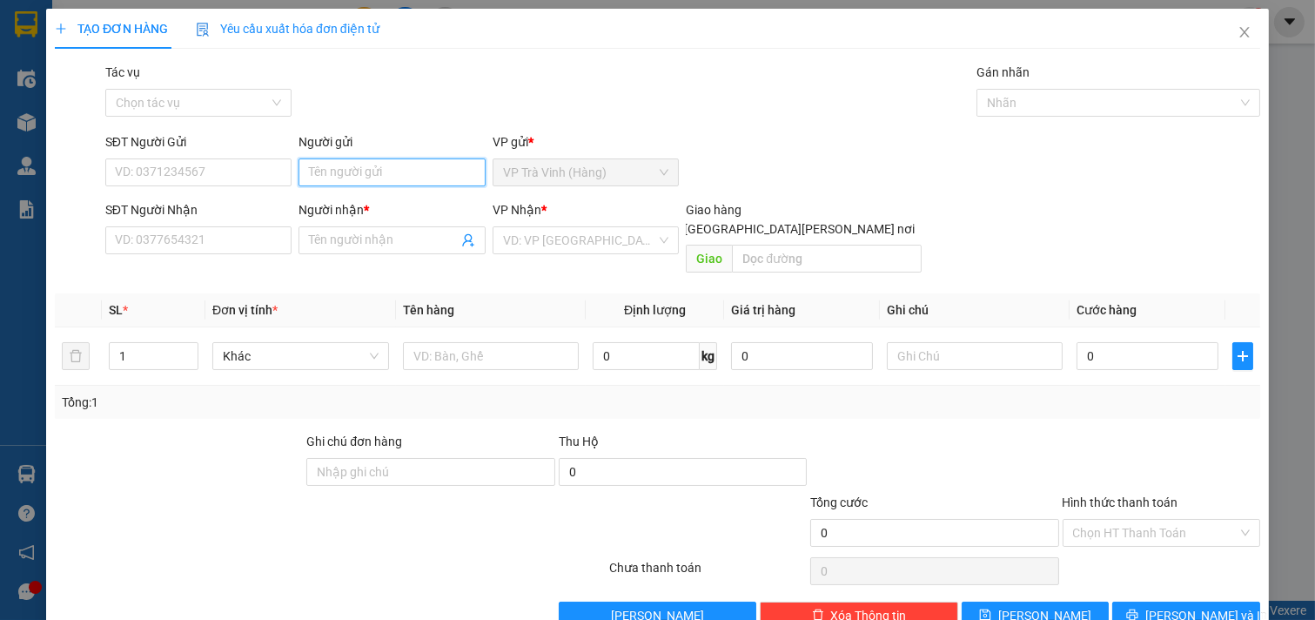
click at [346, 168] on input "Người gửi" at bounding box center [391, 172] width 187 height 28
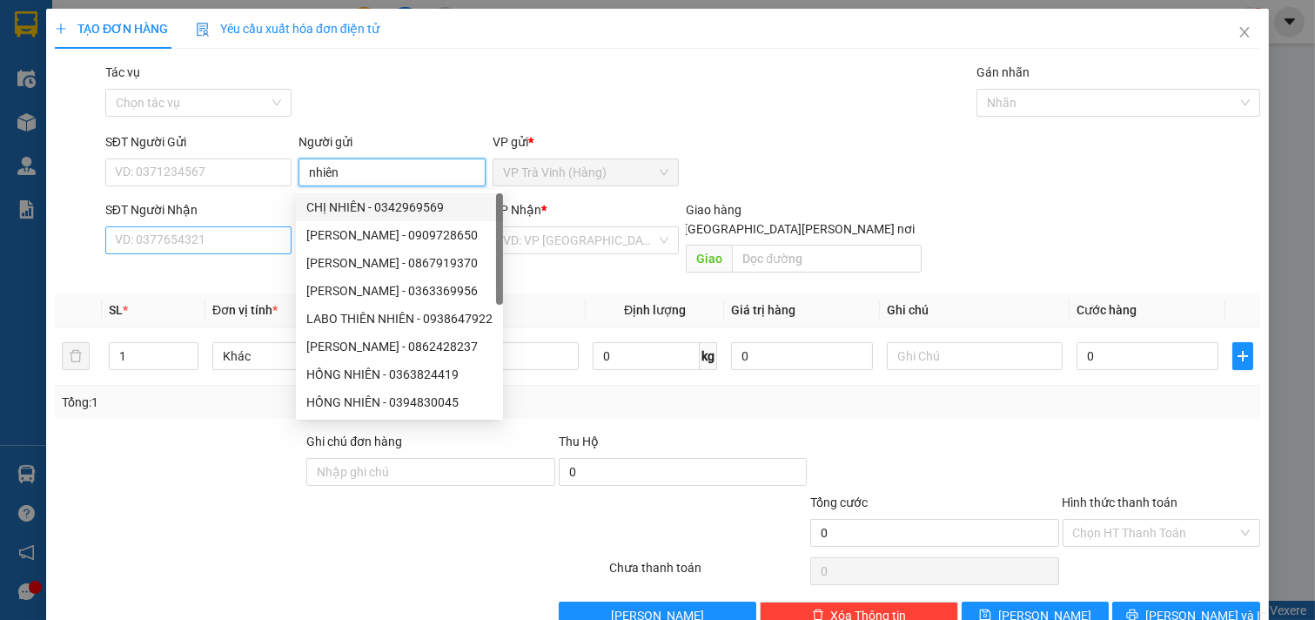
type input "nhiên"
click at [166, 238] on input "SĐT Người Nhận" at bounding box center [198, 240] width 187 height 28
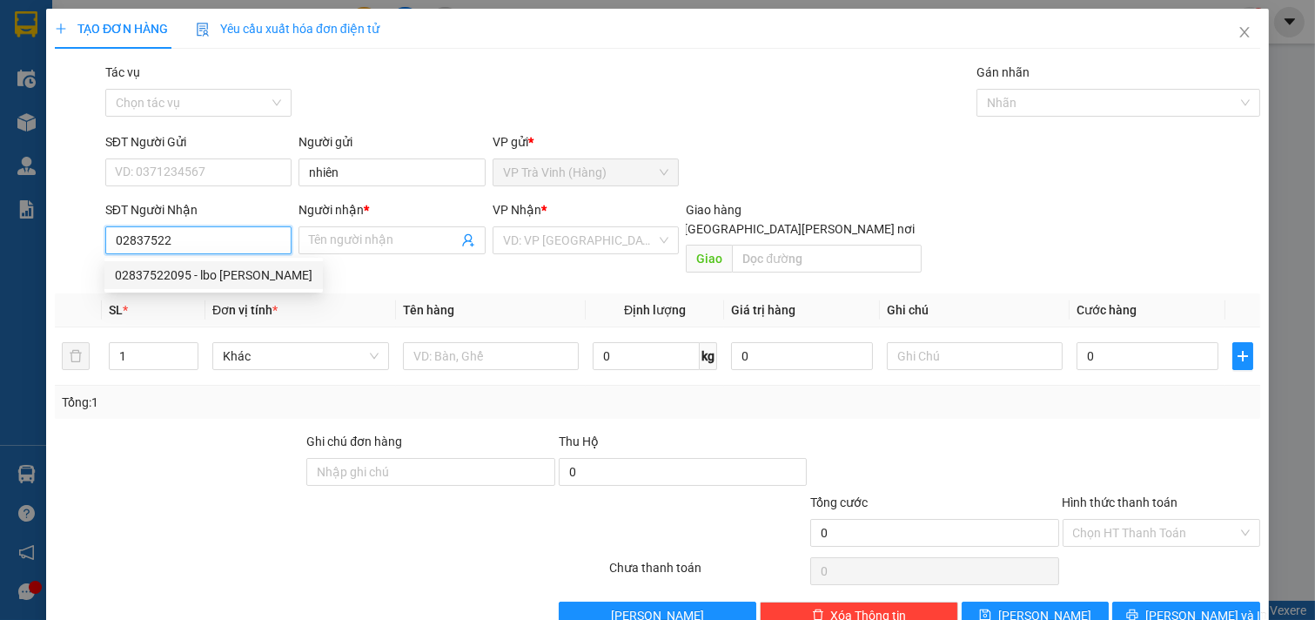
click at [187, 273] on div "02837522095 - lbo kim chi" at bounding box center [214, 274] width 198 height 19
type input "02837522095"
type input "lbo kim chi"
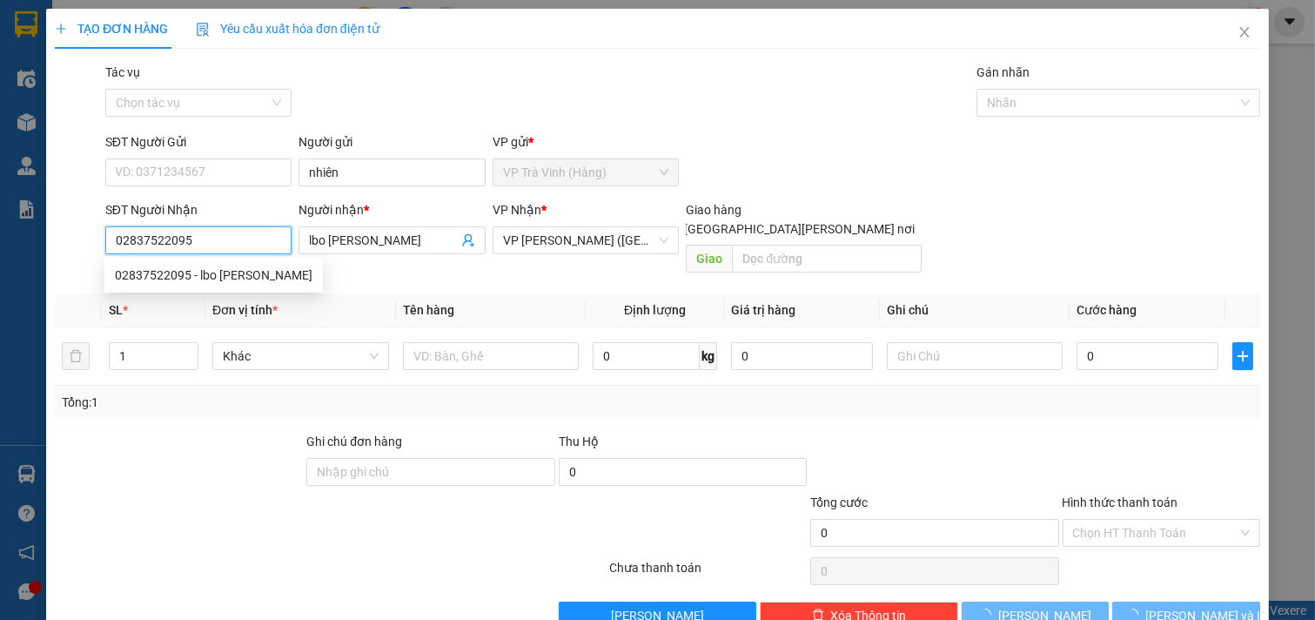
type input "20.000"
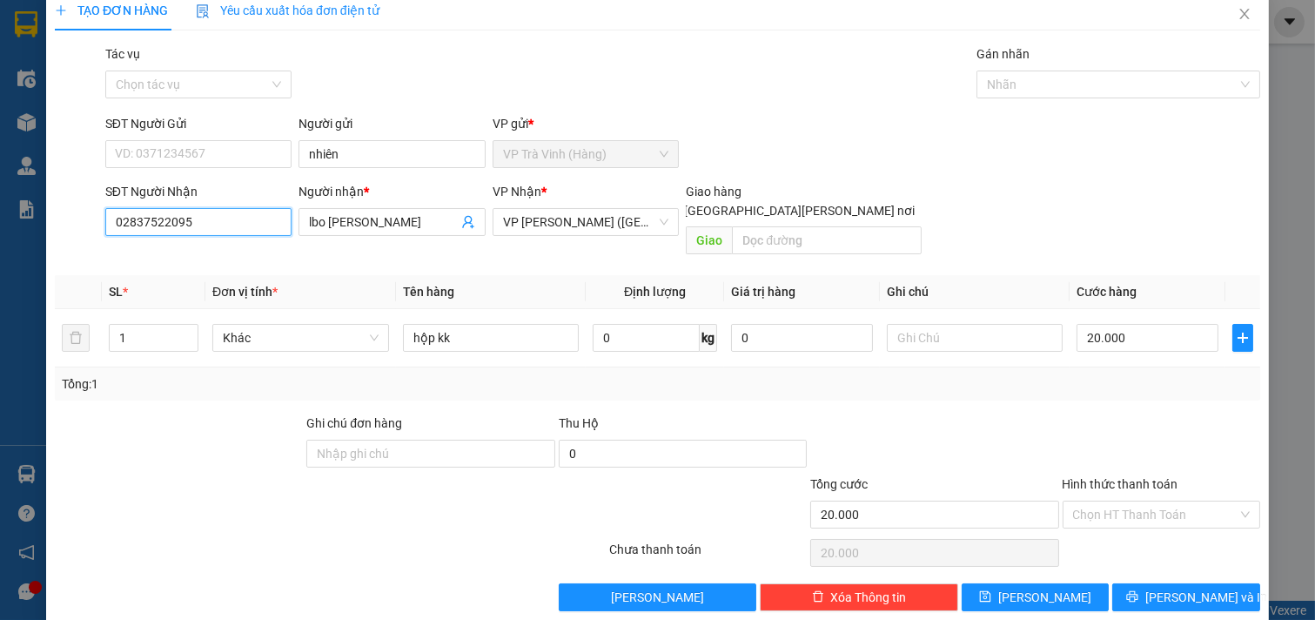
scroll to position [23, 0]
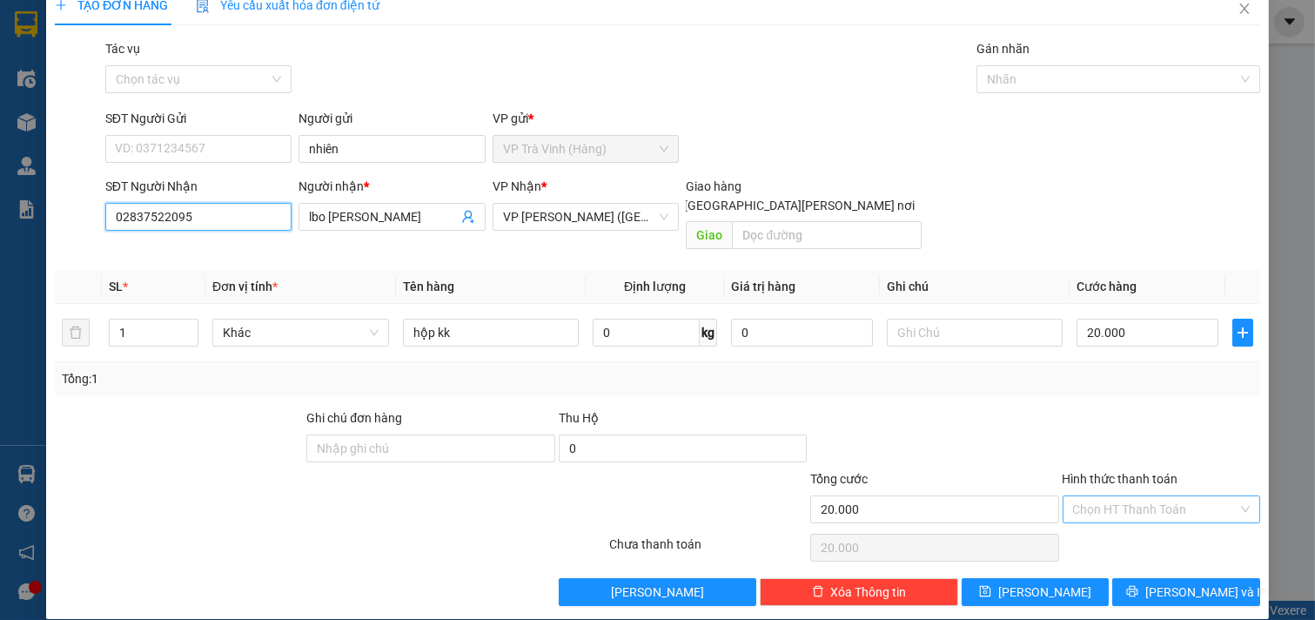
type input "02837522095"
click at [1089, 496] on input "Hình thức thanh toán" at bounding box center [1155, 509] width 165 height 26
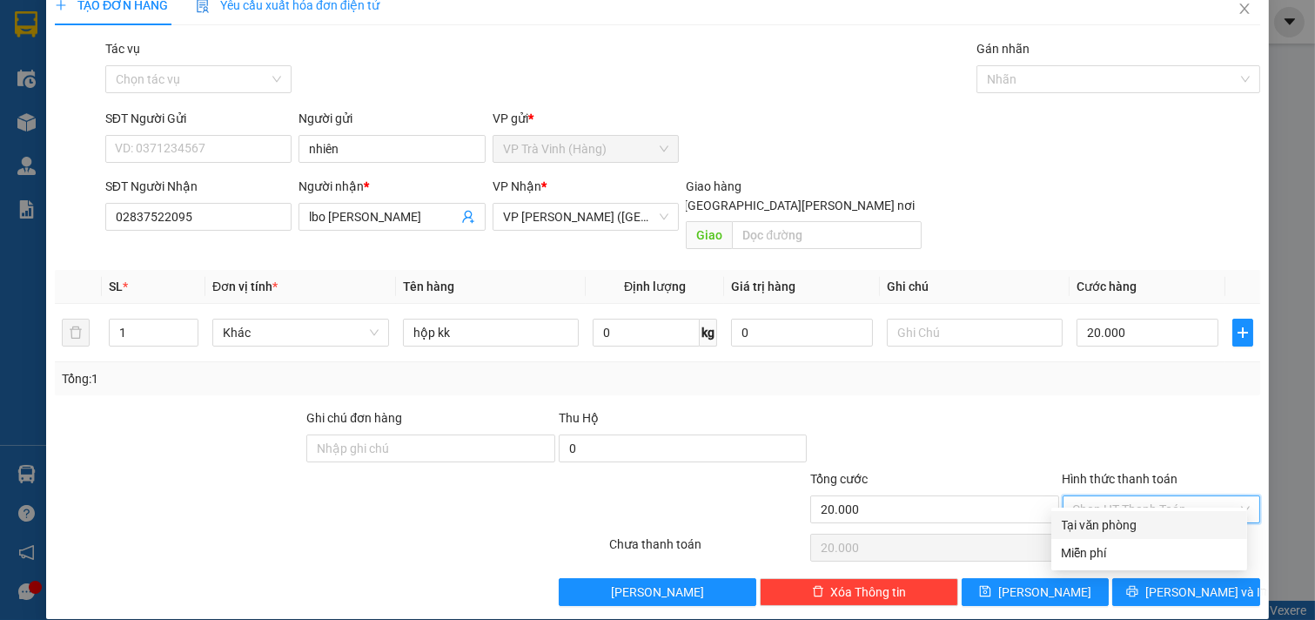
click at [1090, 520] on div "Tại văn phòng" at bounding box center [1149, 524] width 175 height 19
type input "0"
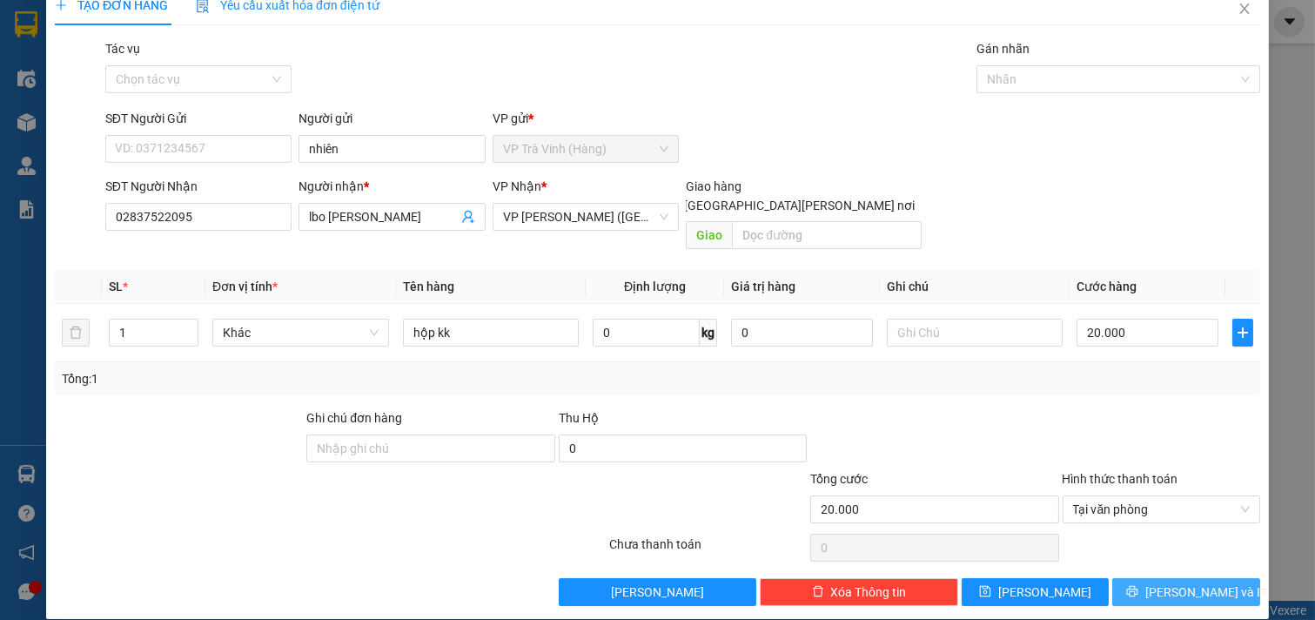
click at [1138, 585] on icon "printer" at bounding box center [1132, 591] width 12 height 12
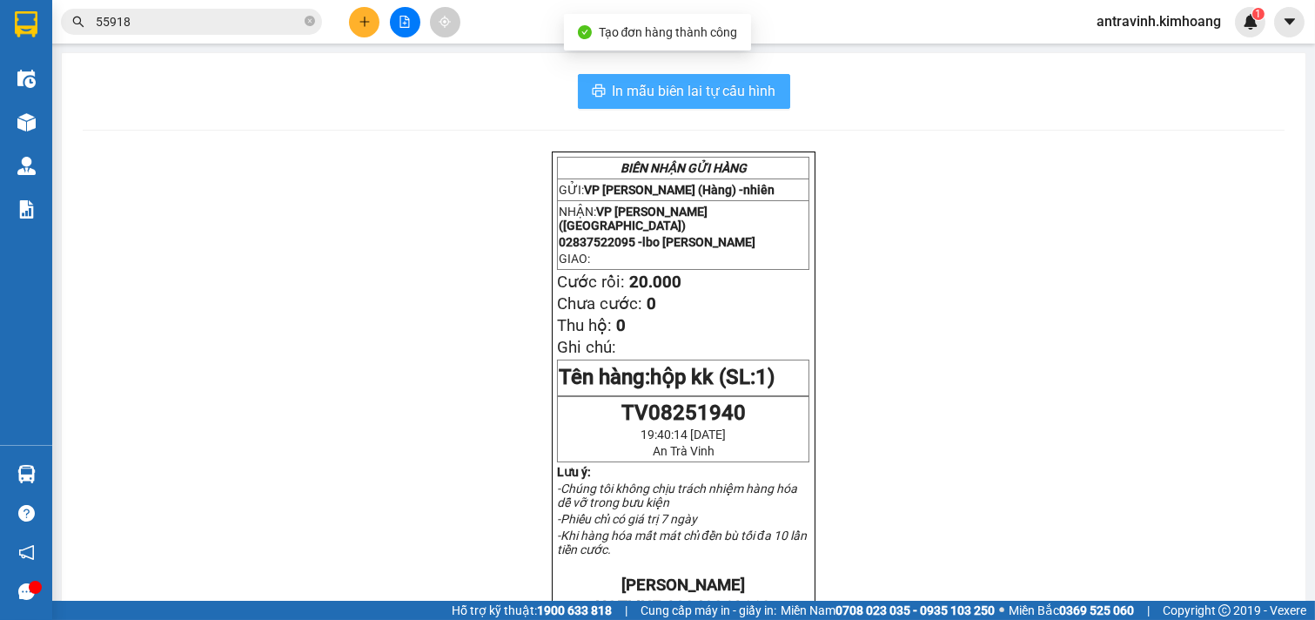
click at [754, 89] on span "In mẫu biên lai tự cấu hình" at bounding box center [695, 91] width 164 height 22
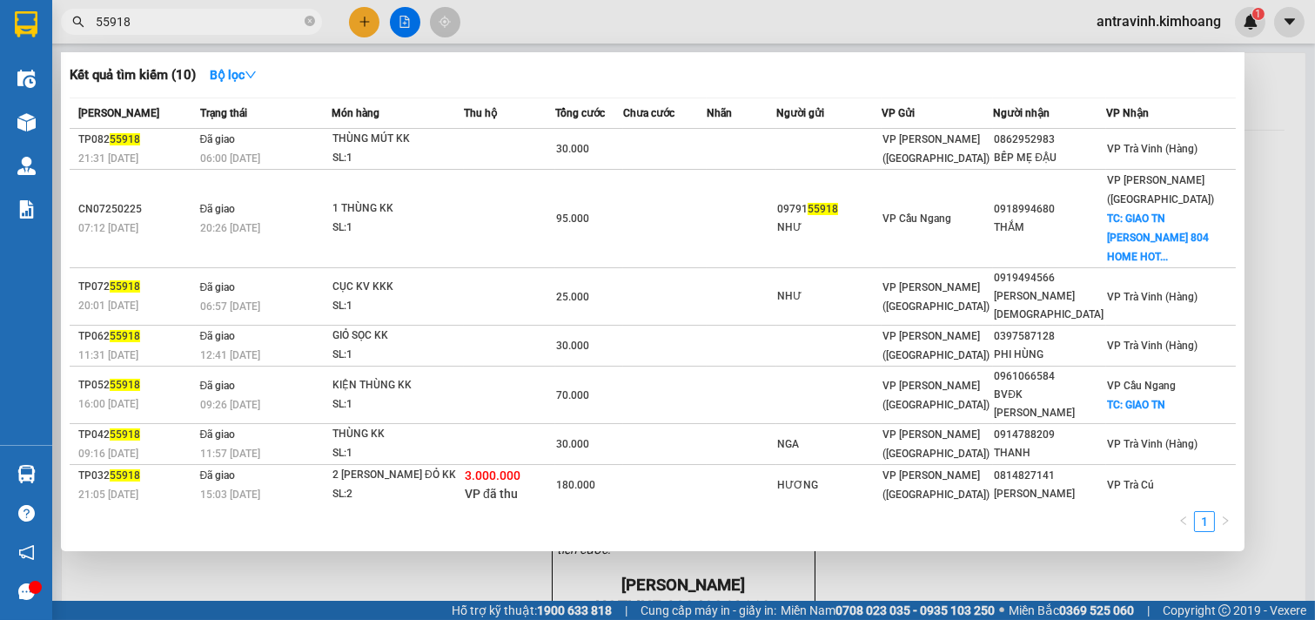
click at [167, 30] on input "55918" at bounding box center [198, 21] width 205 height 19
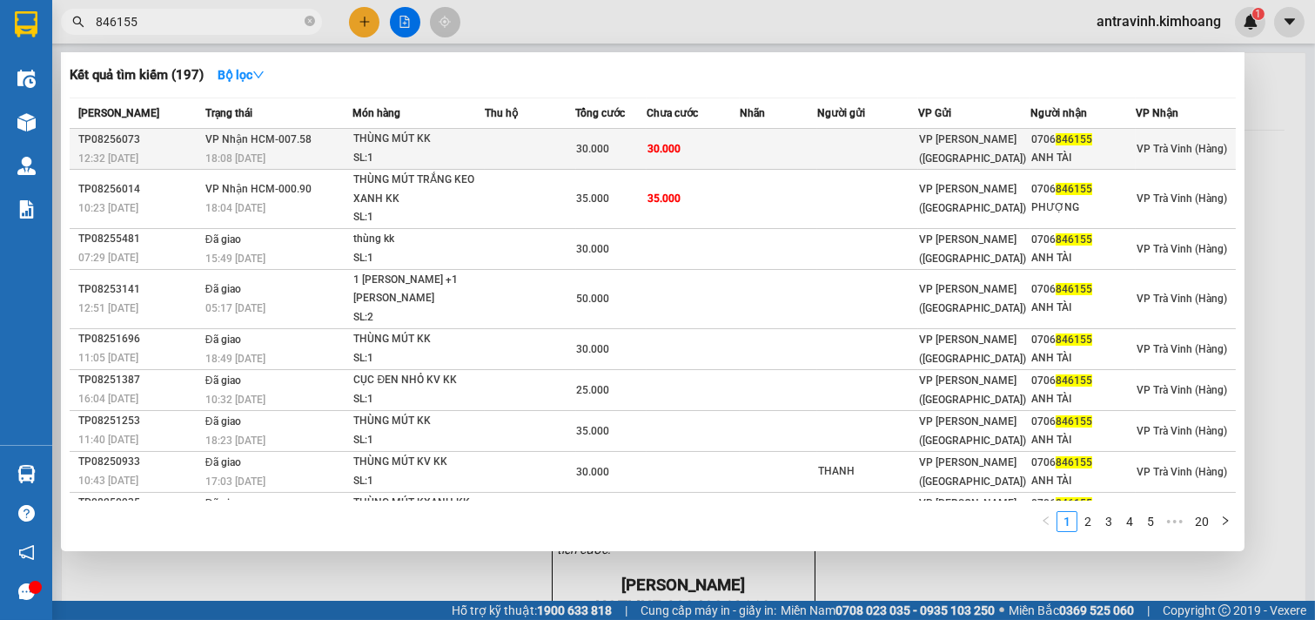
type input "846155"
click at [788, 151] on td at bounding box center [778, 149] width 77 height 41
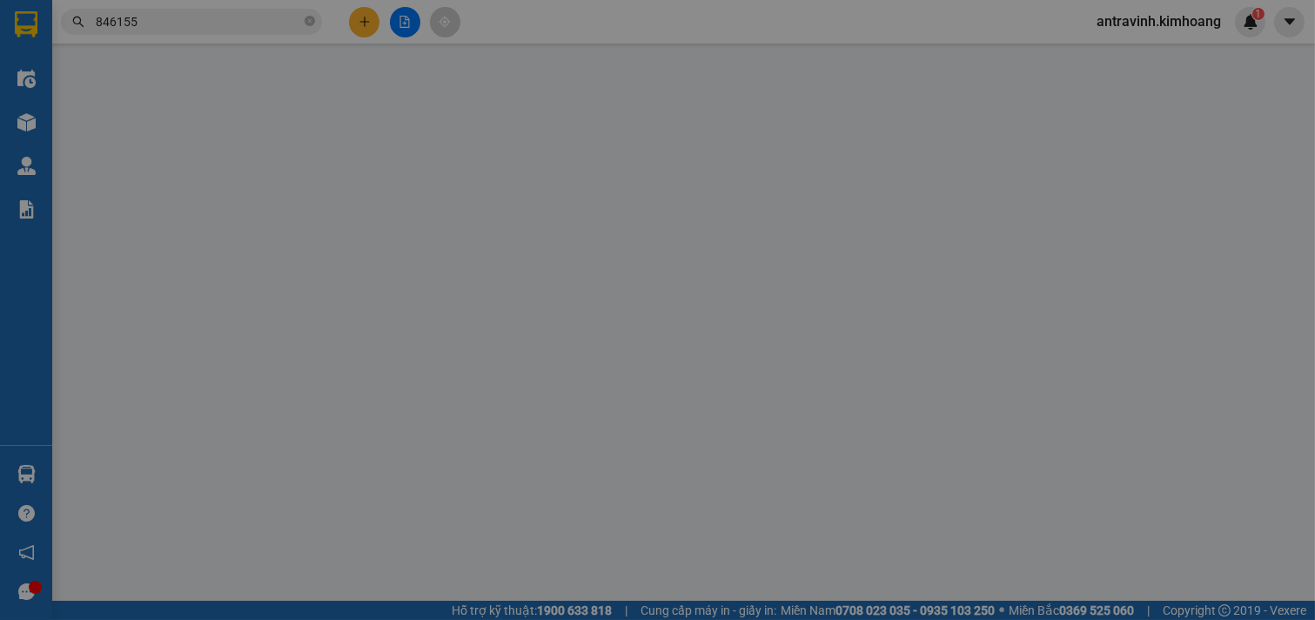
type input "0706846155"
type input "ANH TÀI"
type input "30.000"
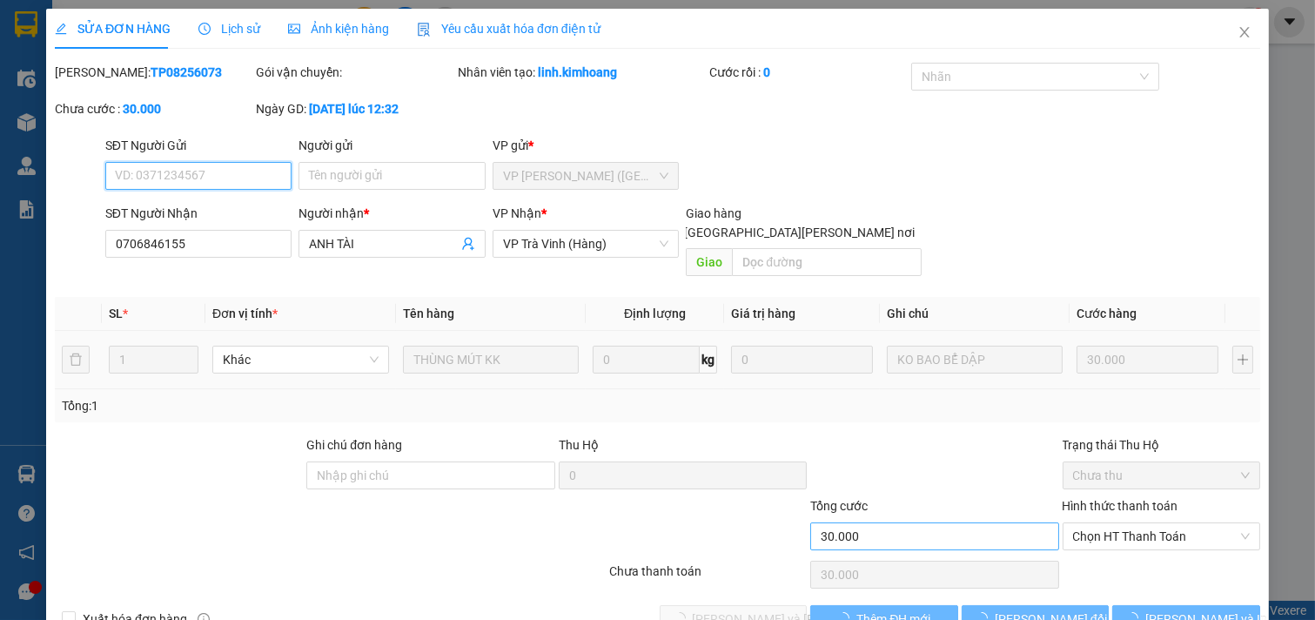
scroll to position [28, 0]
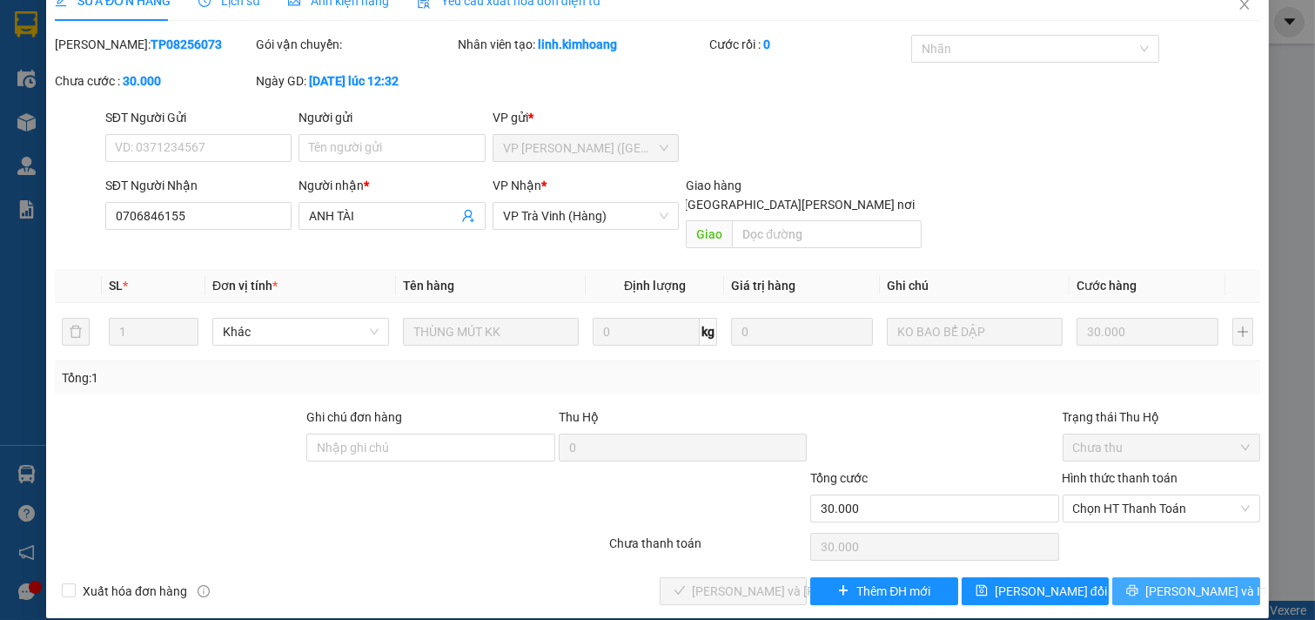
click at [1138, 585] on icon "printer" at bounding box center [1132, 590] width 11 height 11
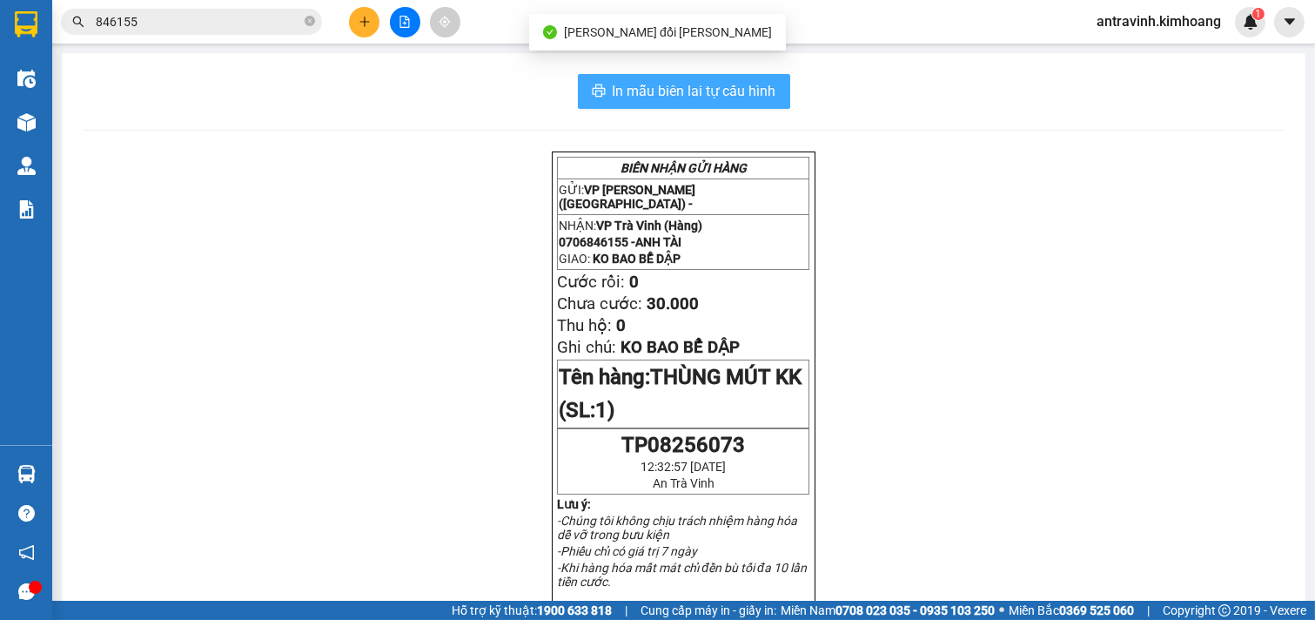
click at [746, 90] on span "In mẫu biên lai tự cấu hình" at bounding box center [695, 91] width 164 height 22
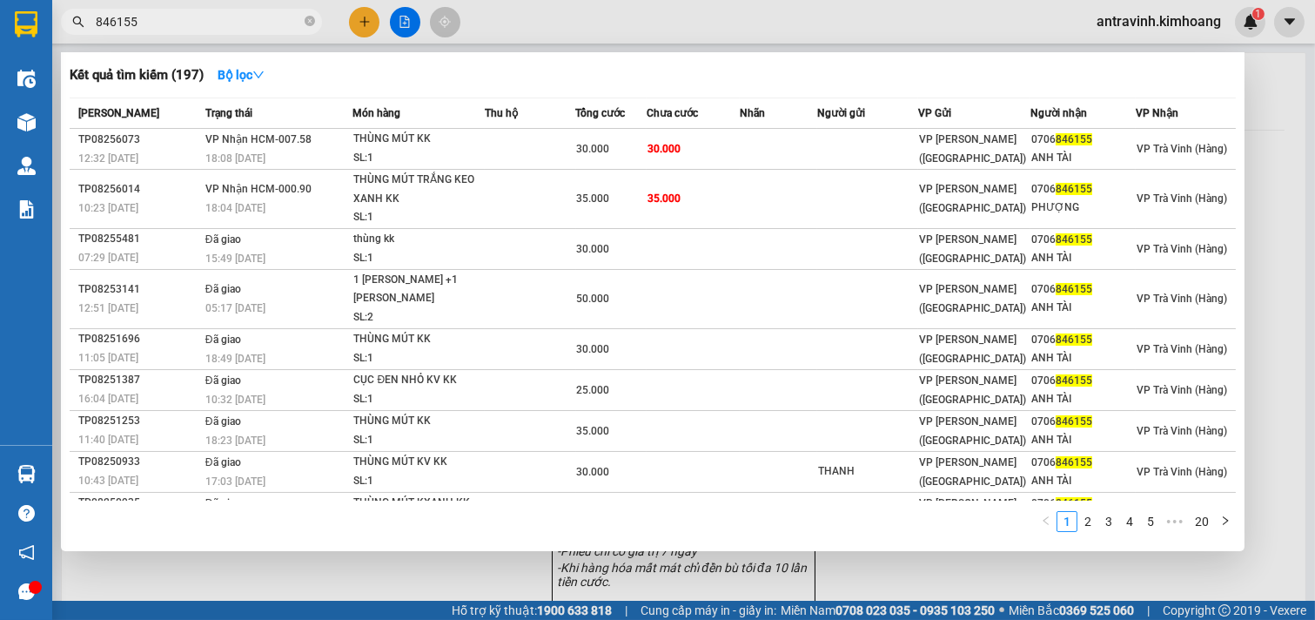
click at [228, 23] on input "846155" at bounding box center [198, 21] width 205 height 19
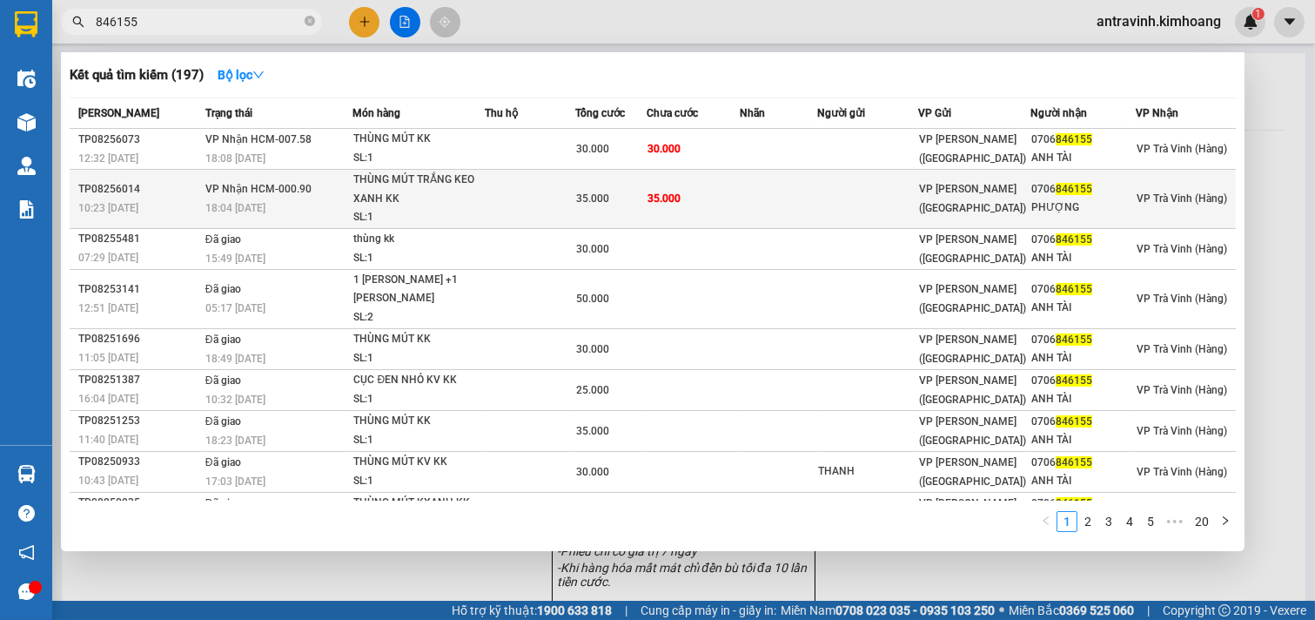
click at [466, 201] on div "THÙNG MÚT TRẮNG KEO XANH KK" at bounding box center [418, 189] width 131 height 37
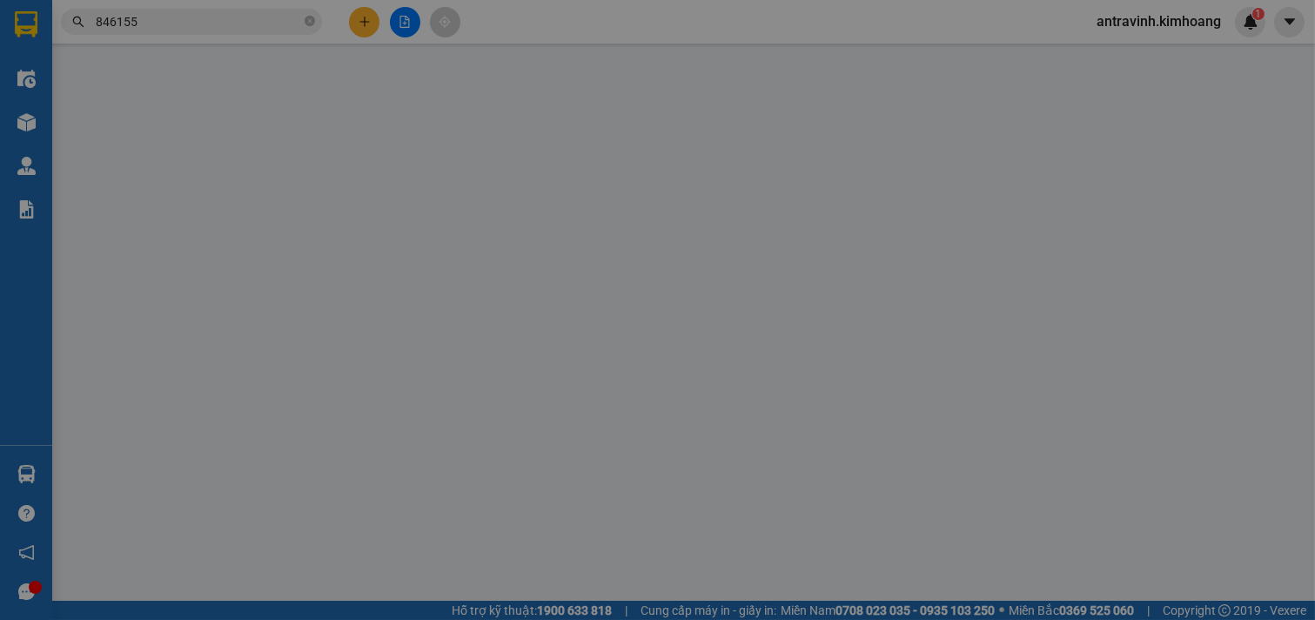
type input "0706846155"
type input "PHƯỢNG"
type input "35.000"
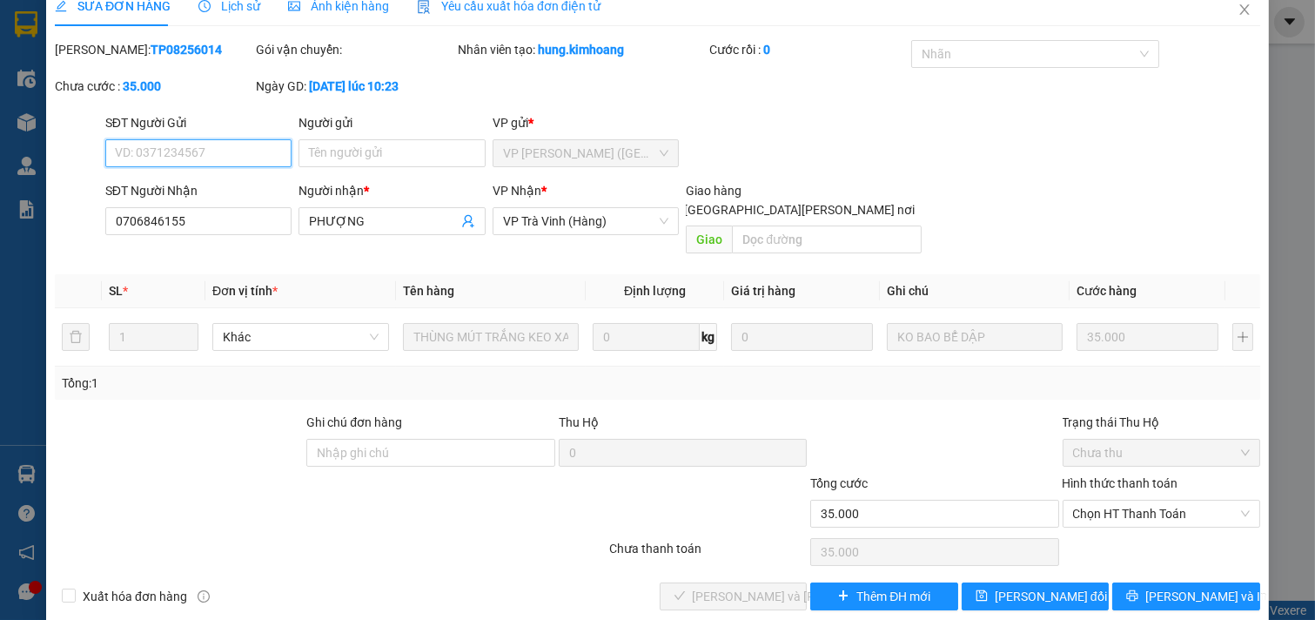
scroll to position [28, 0]
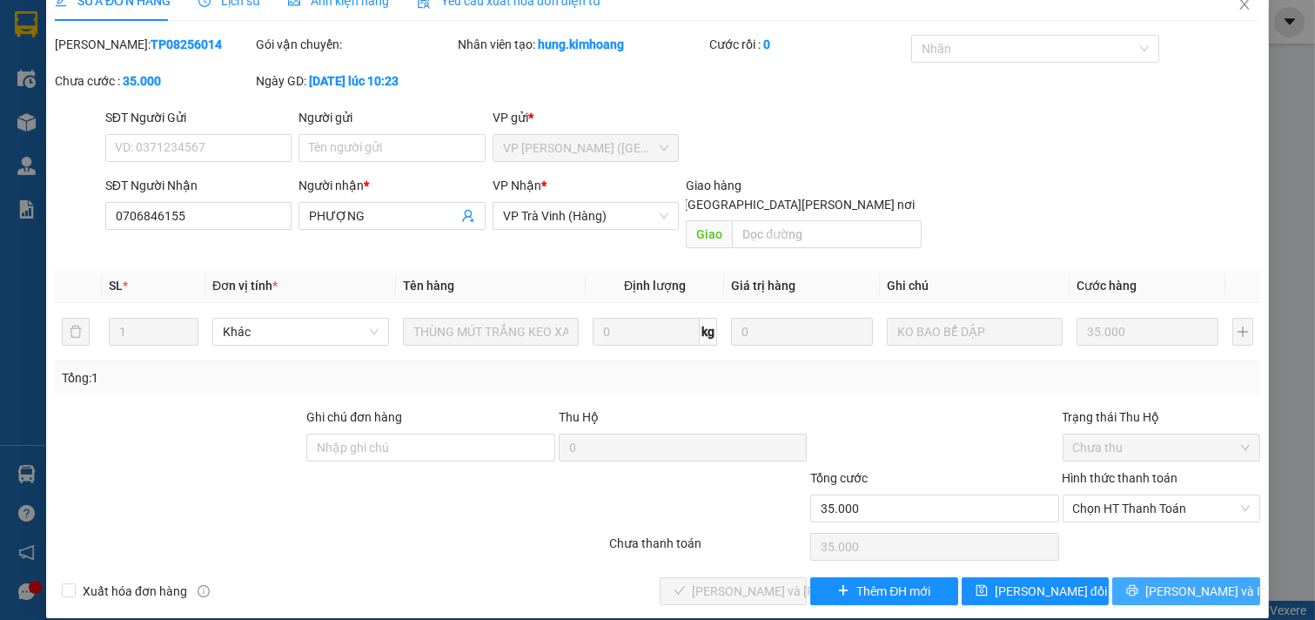
click at [1152, 577] on button "[PERSON_NAME] và In" at bounding box center [1186, 591] width 148 height 28
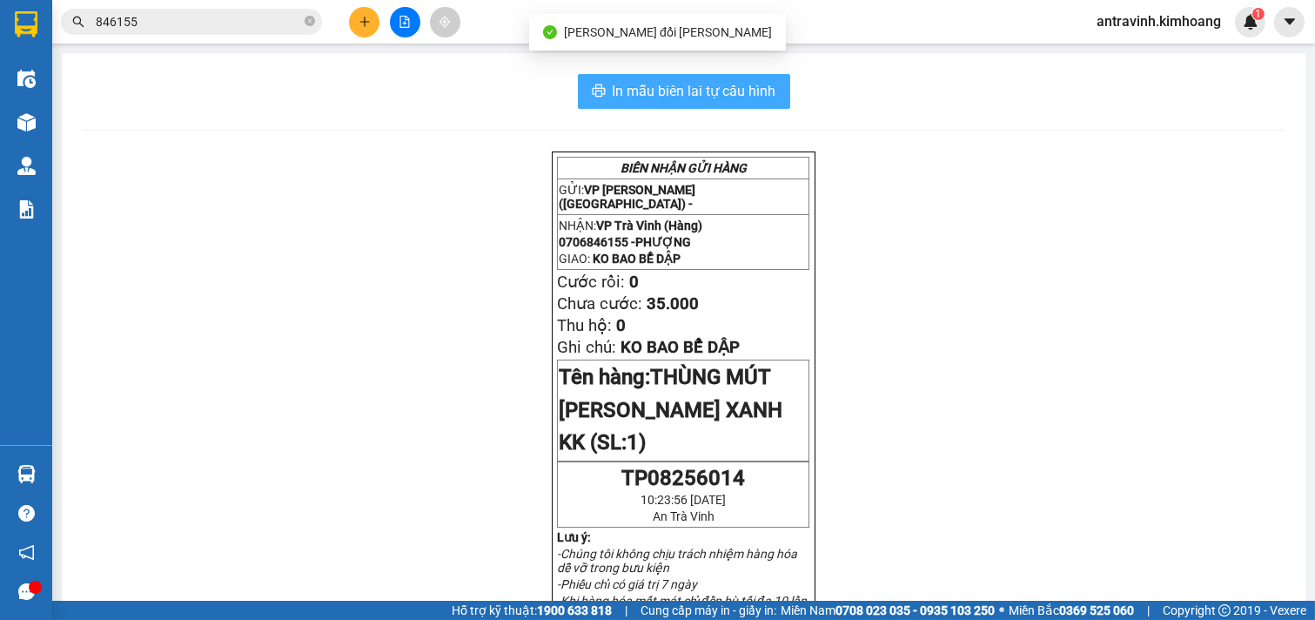
click at [667, 80] on span "In mẫu biên lai tự cấu hình" at bounding box center [695, 91] width 164 height 22
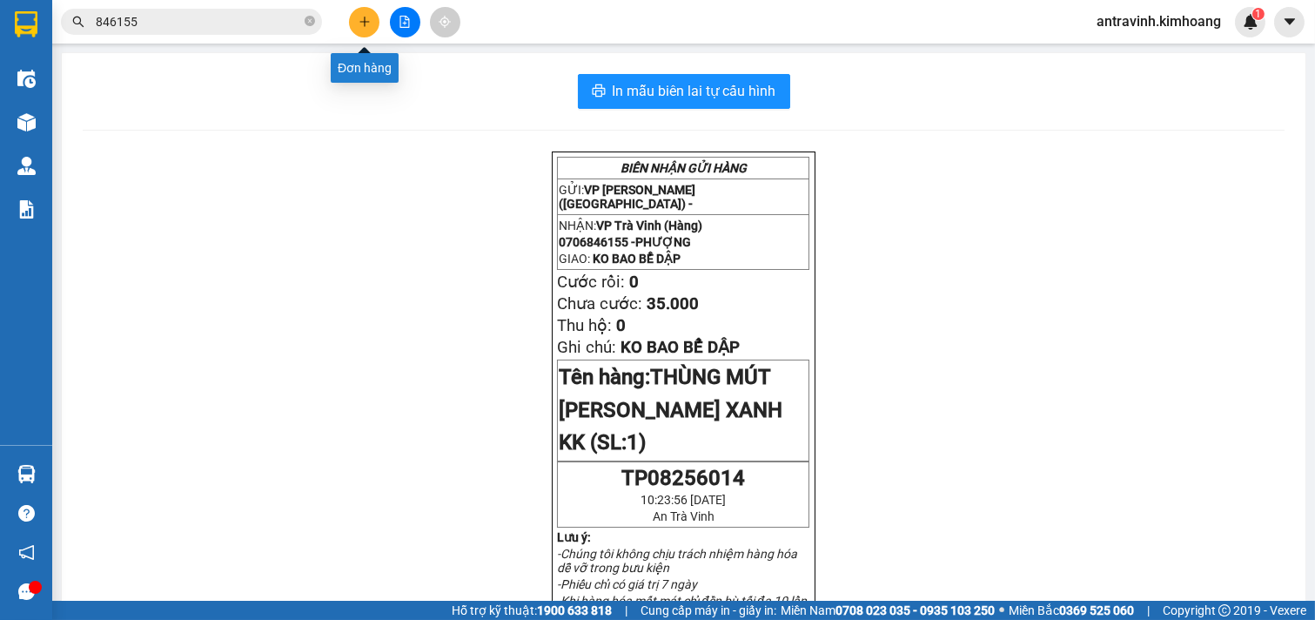
click at [355, 23] on button at bounding box center [364, 22] width 30 height 30
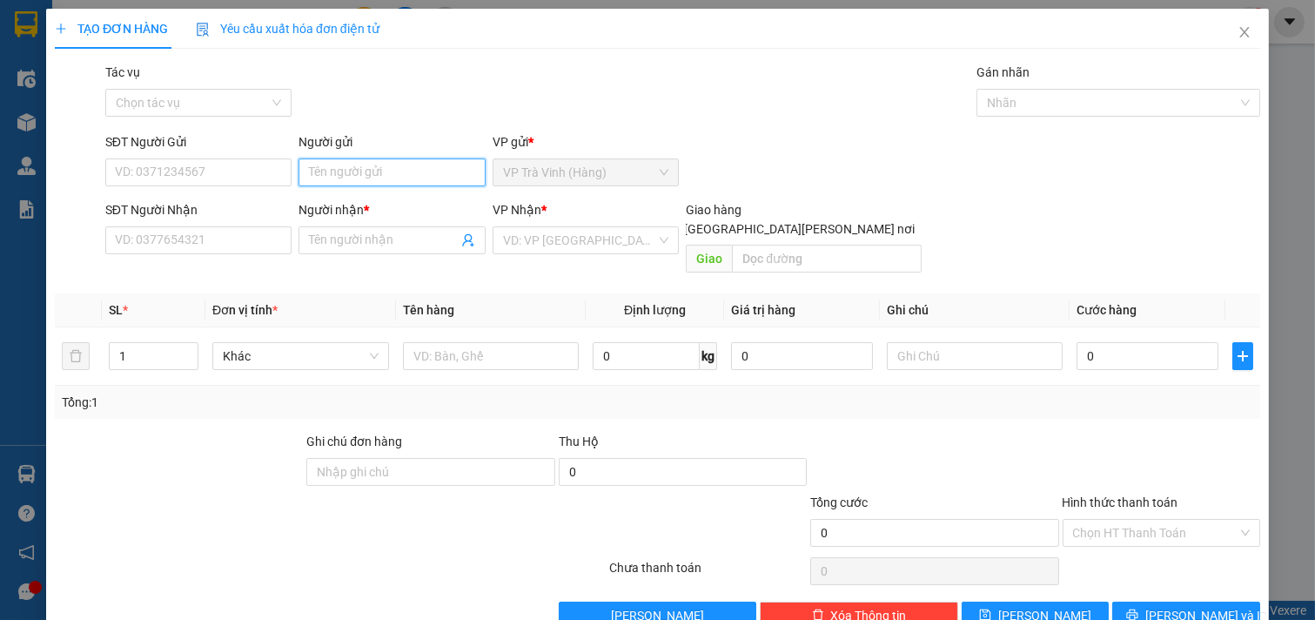
click at [358, 175] on input "Người gửi" at bounding box center [391, 172] width 187 height 28
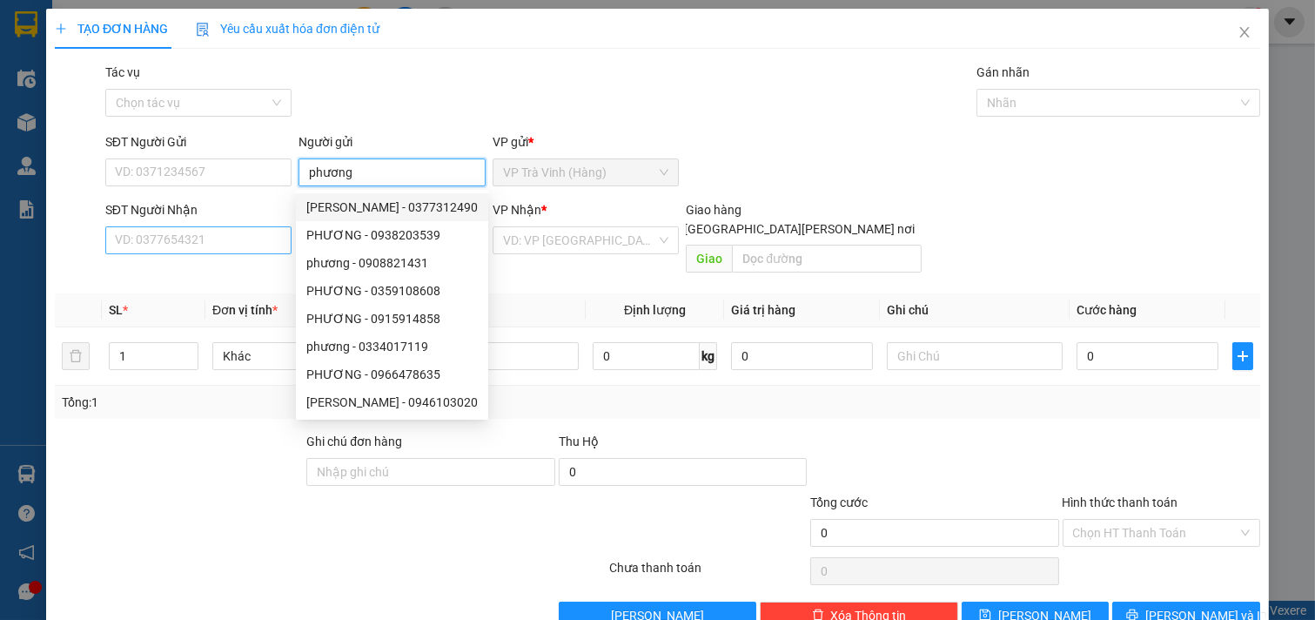
type input "phương"
click at [184, 238] on input "SĐT Người Nhận" at bounding box center [198, 240] width 187 height 28
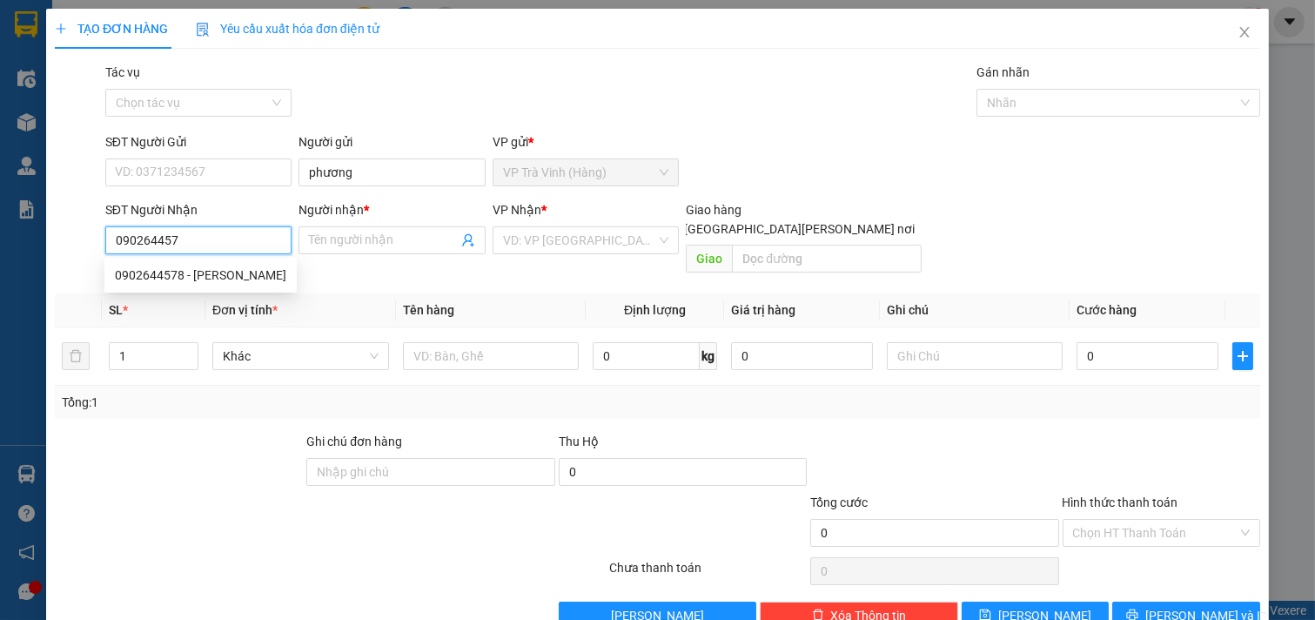
type input "0902644578"
click at [185, 281] on div "0902644578 - TIỂU ĐANG" at bounding box center [200, 274] width 171 height 19
type input "TIỂU ĐANG"
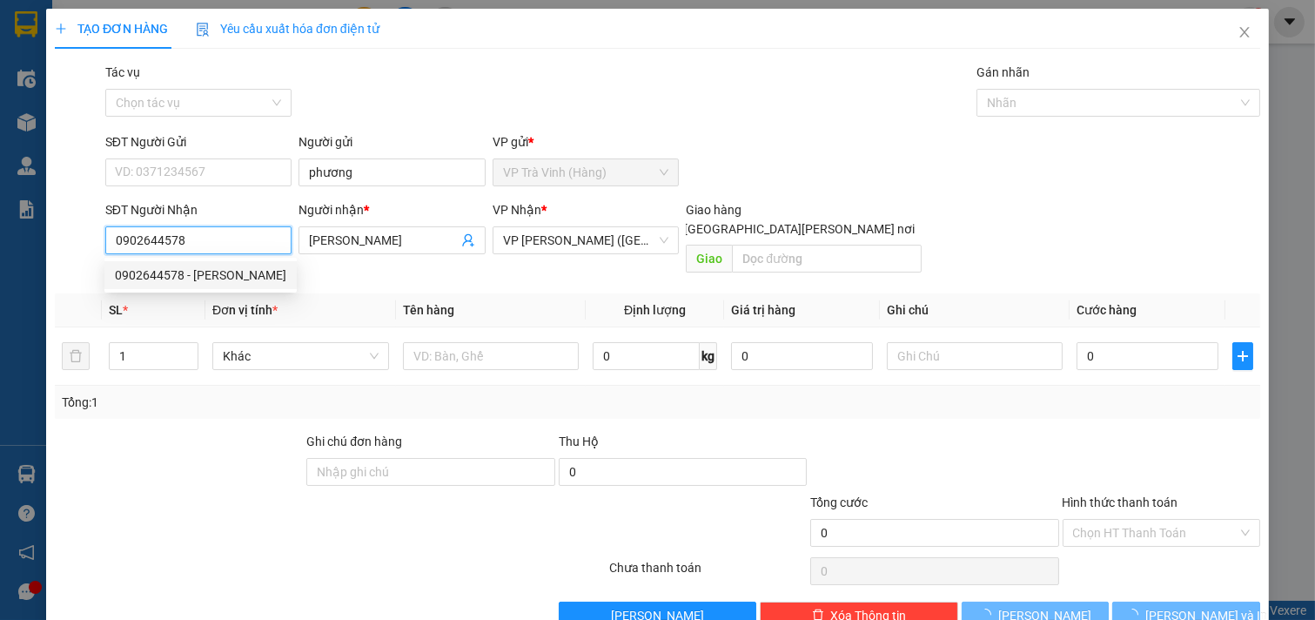
type input "240.000"
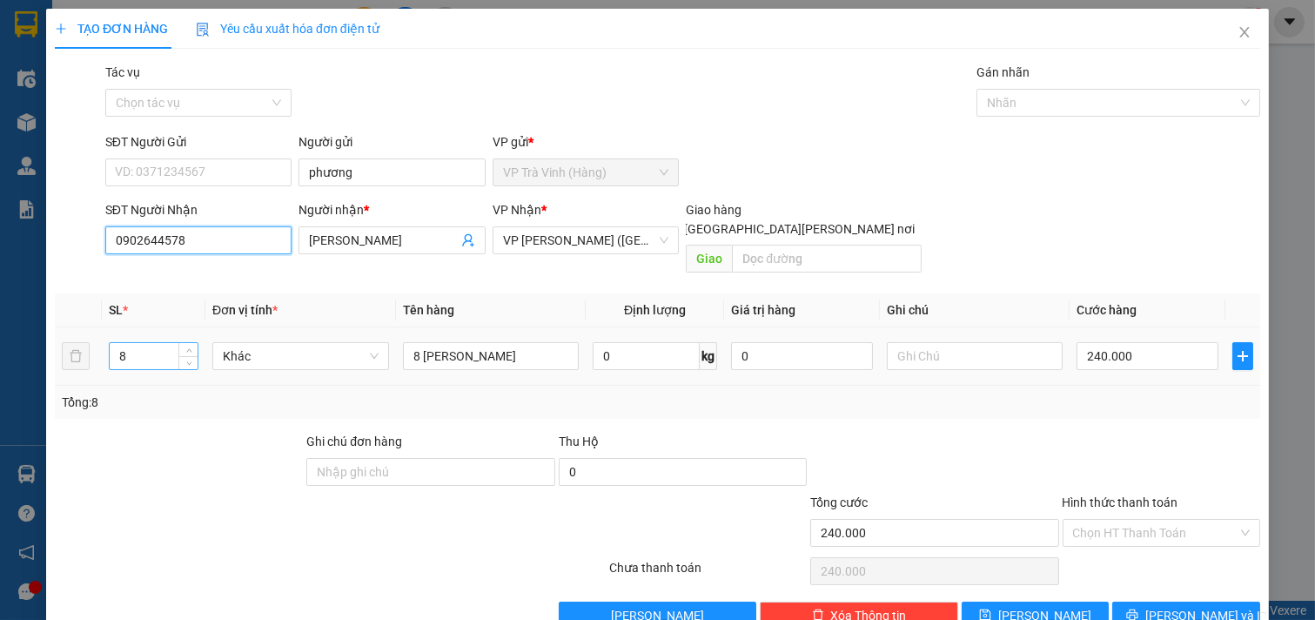
type input "0902644578"
click at [145, 343] on input "8" at bounding box center [154, 356] width 88 height 26
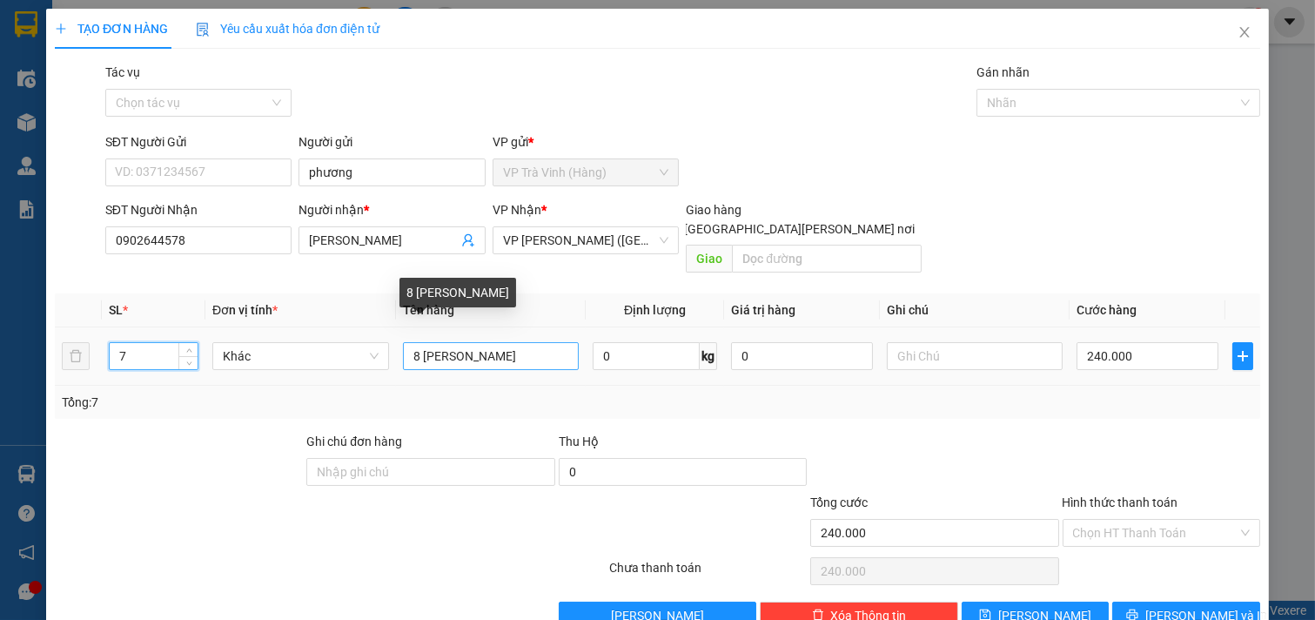
type input "7"
click at [413, 342] on input "8 THÙNG KK" at bounding box center [491, 356] width 177 height 28
type input "7 THÙNG KK"
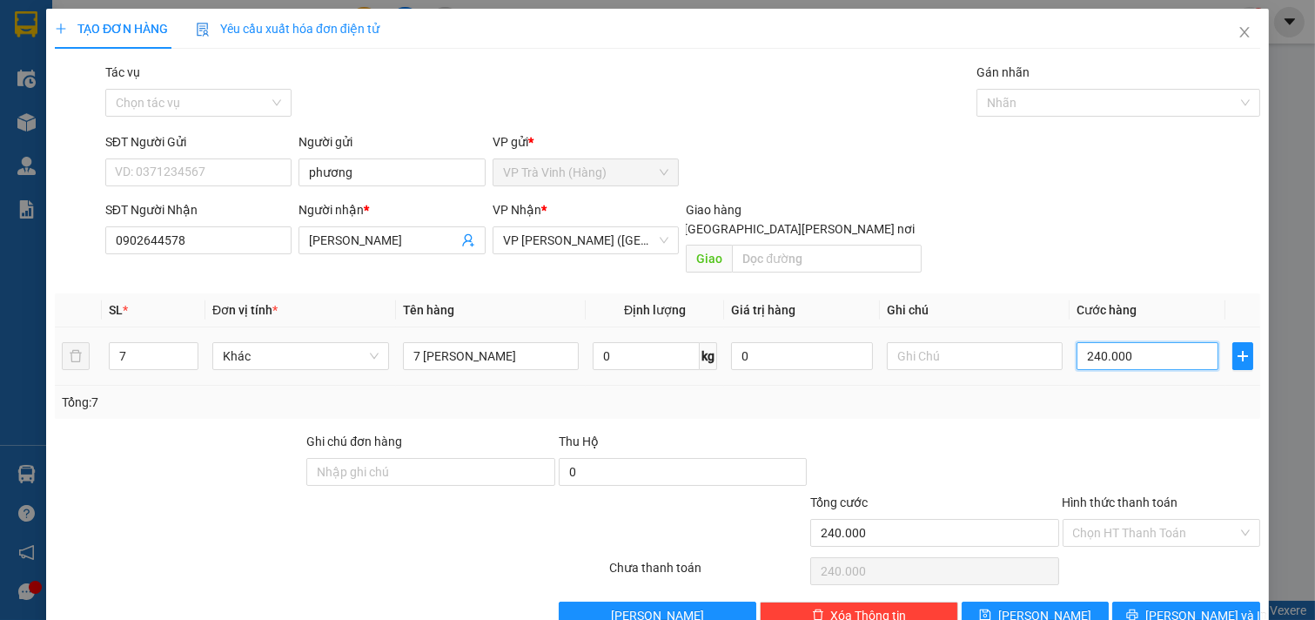
click at [1143, 342] on input "240.000" at bounding box center [1147, 356] width 142 height 28
type input "2"
type input "21"
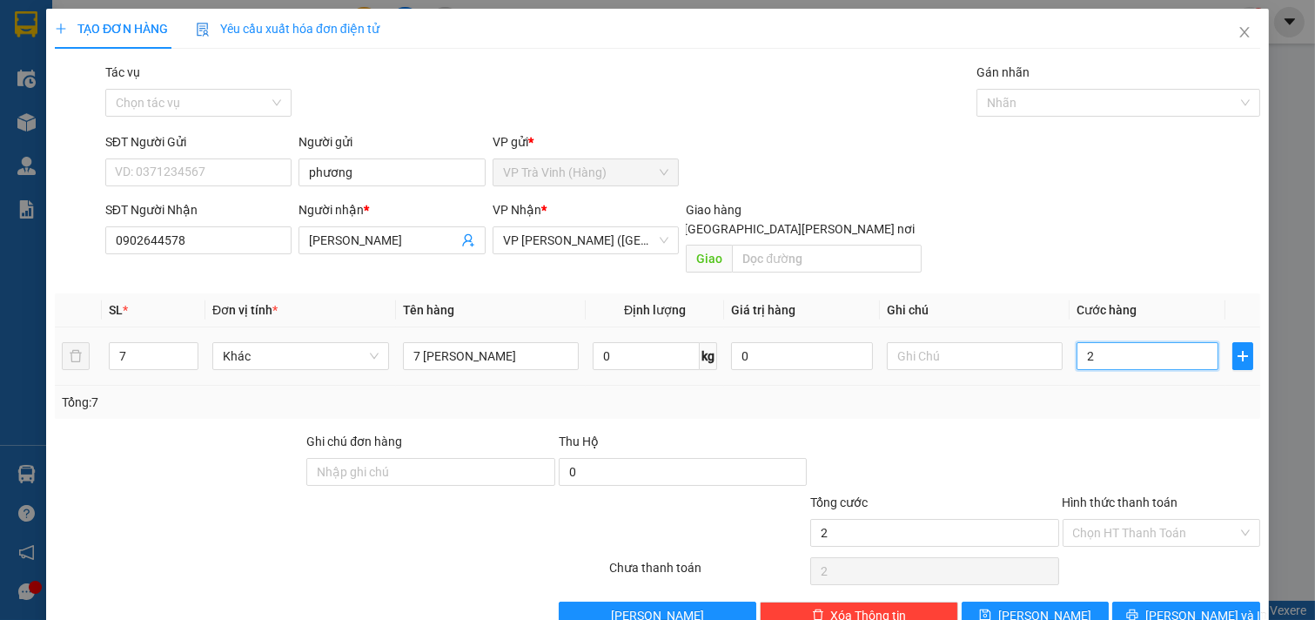
type input "21"
type input "210"
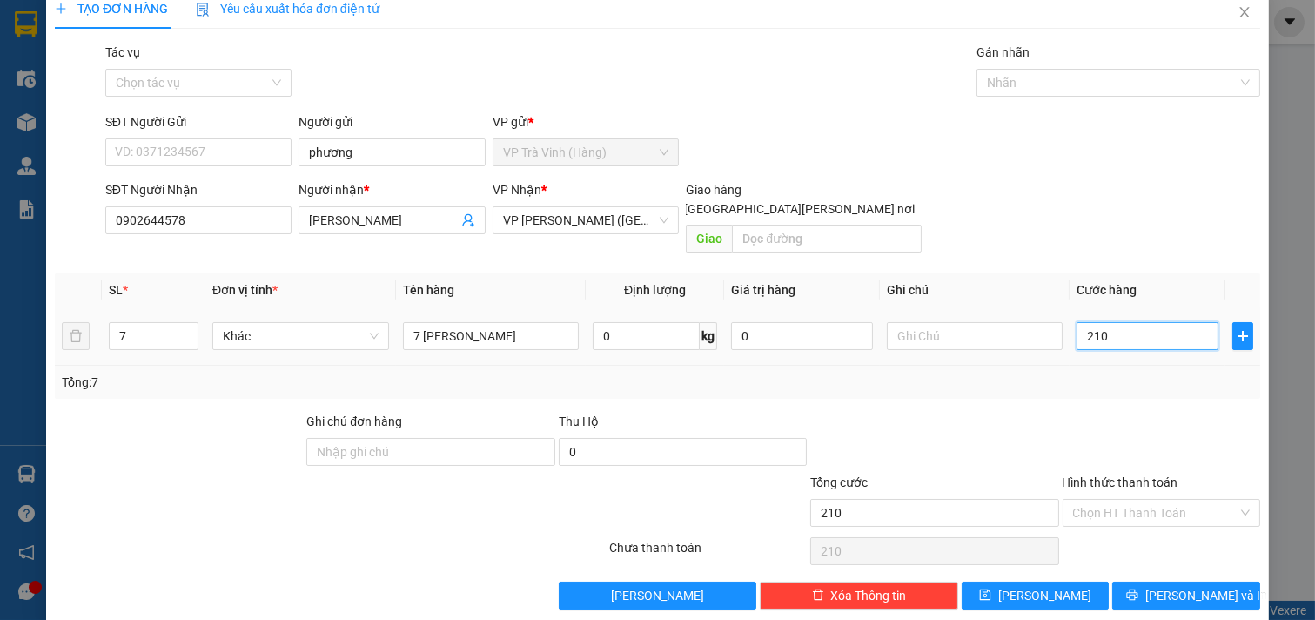
scroll to position [23, 0]
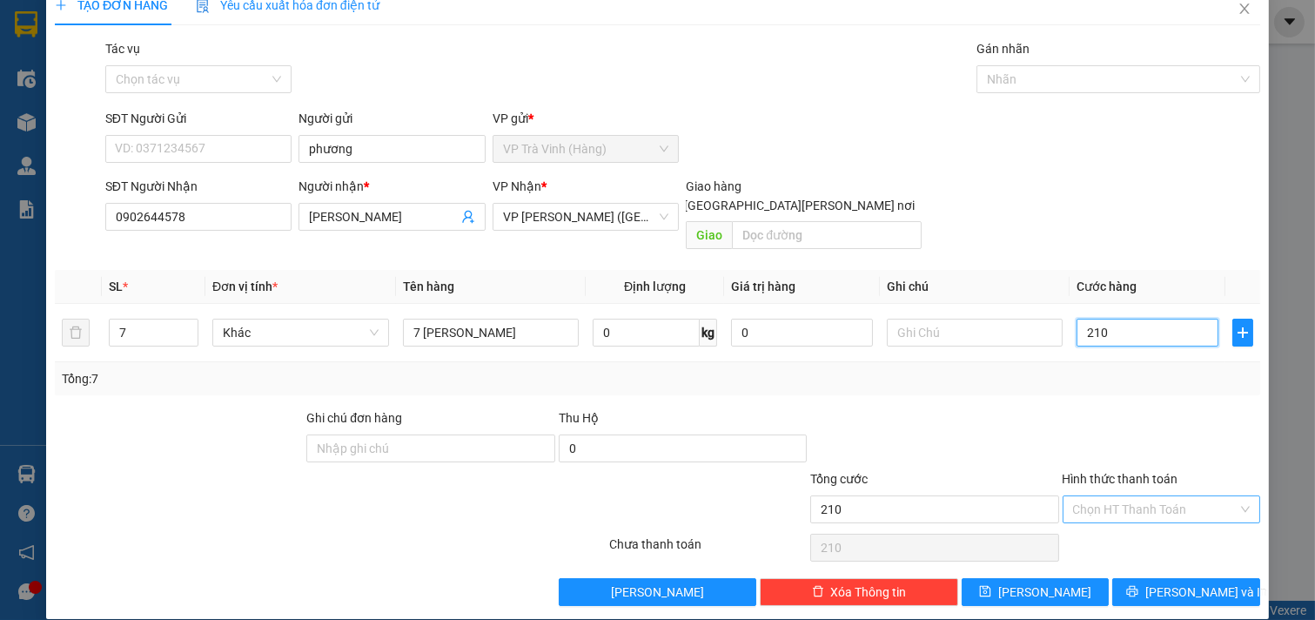
type input "210"
type input "210.000"
click at [1153, 496] on input "Hình thức thanh toán" at bounding box center [1155, 509] width 165 height 26
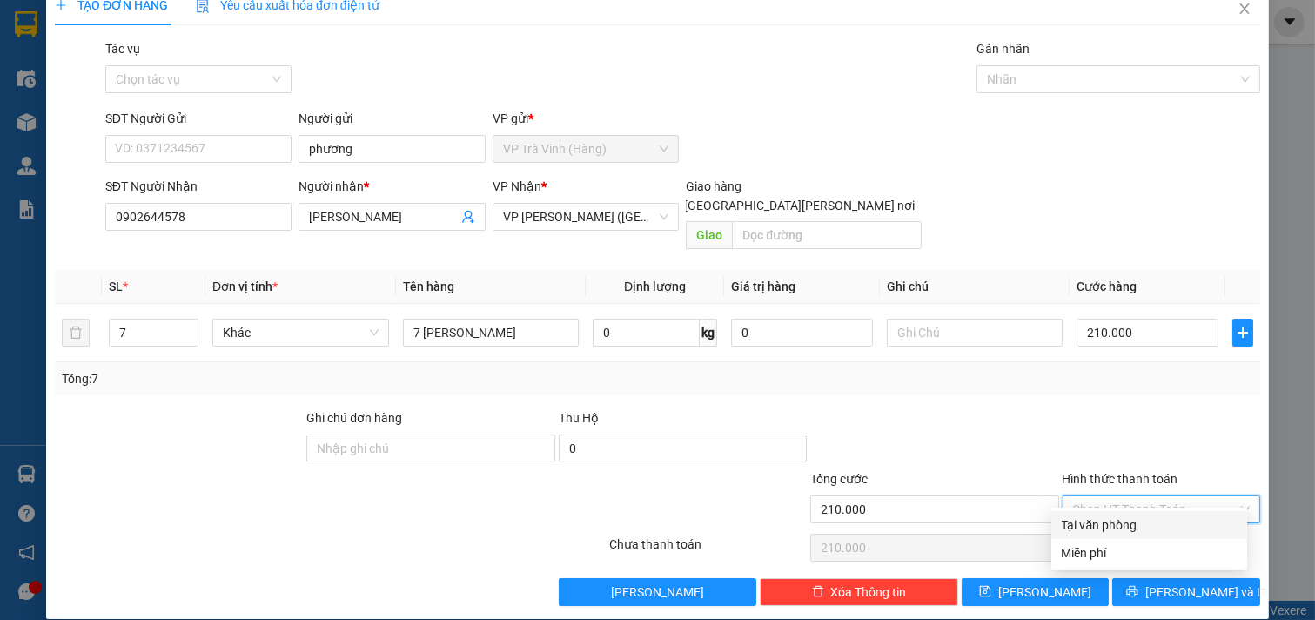
click at [1144, 524] on div "Tại văn phòng" at bounding box center [1149, 524] width 175 height 19
type input "0"
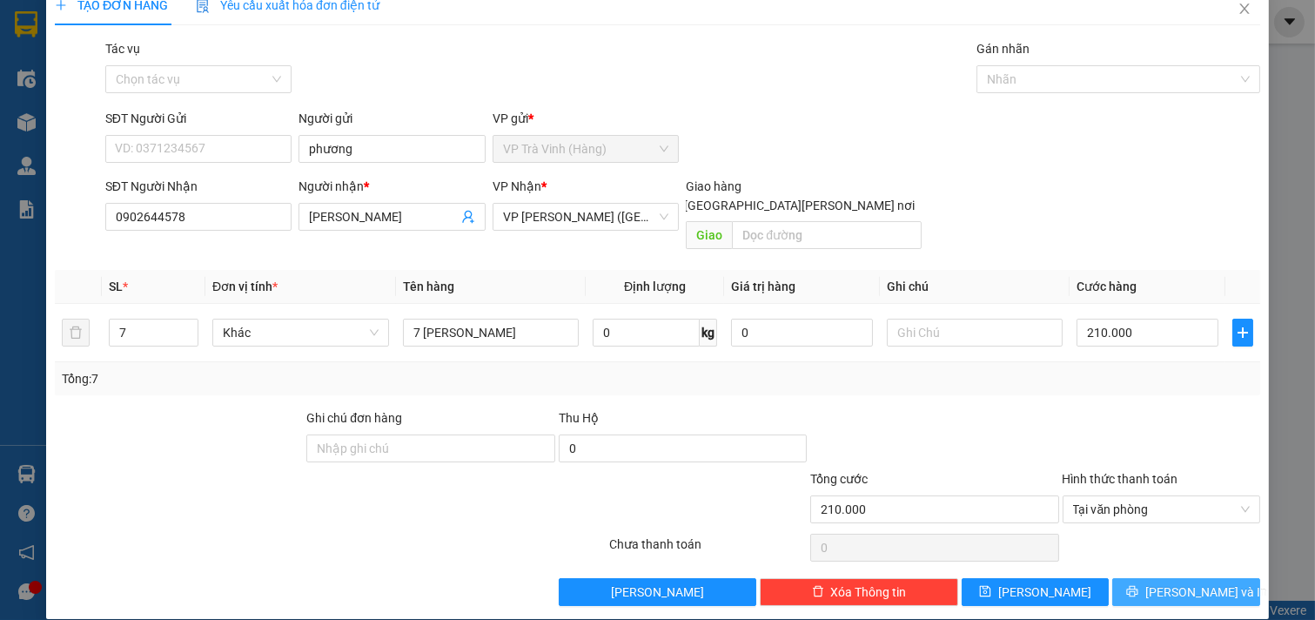
click at [1157, 578] on button "[PERSON_NAME] và In" at bounding box center [1186, 592] width 148 height 28
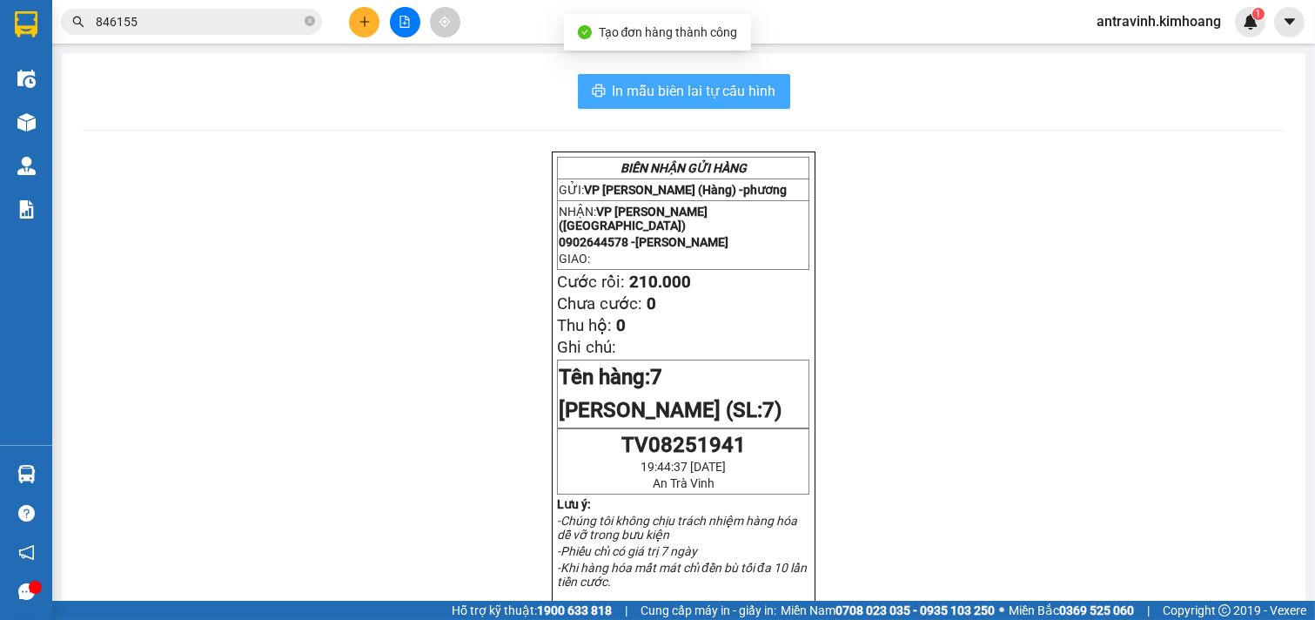
click at [760, 93] on span "In mẫu biên lai tự cấu hình" at bounding box center [695, 91] width 164 height 22
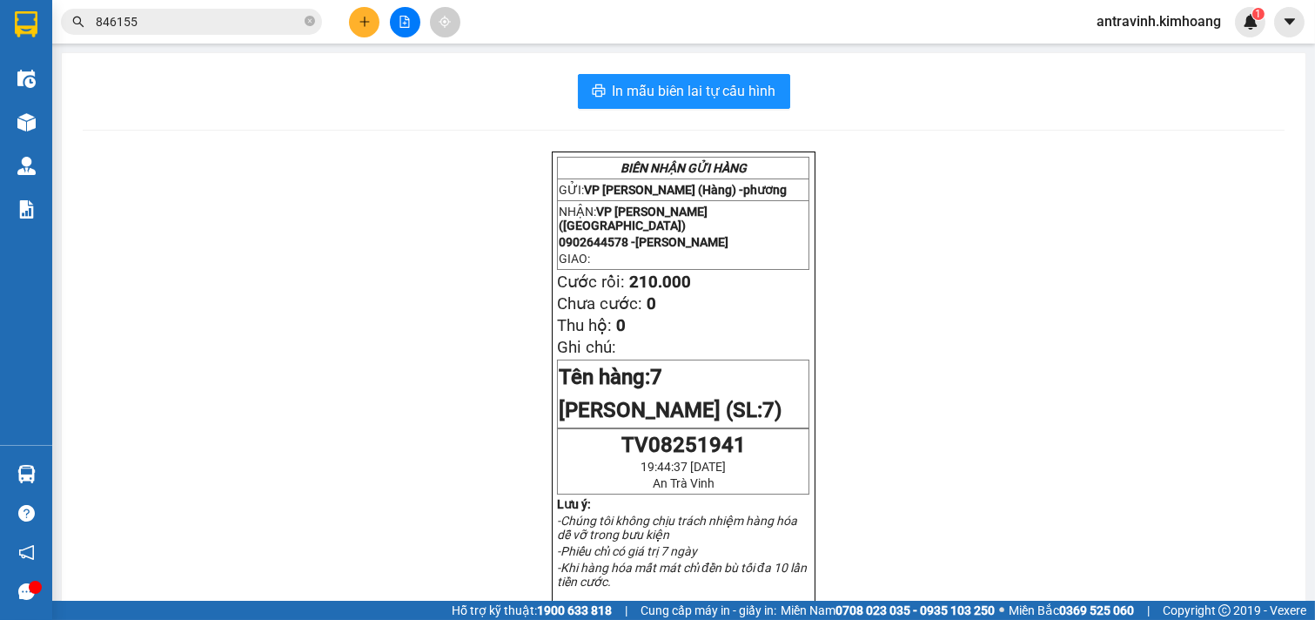
click at [207, 26] on input "846155" at bounding box center [198, 21] width 205 height 19
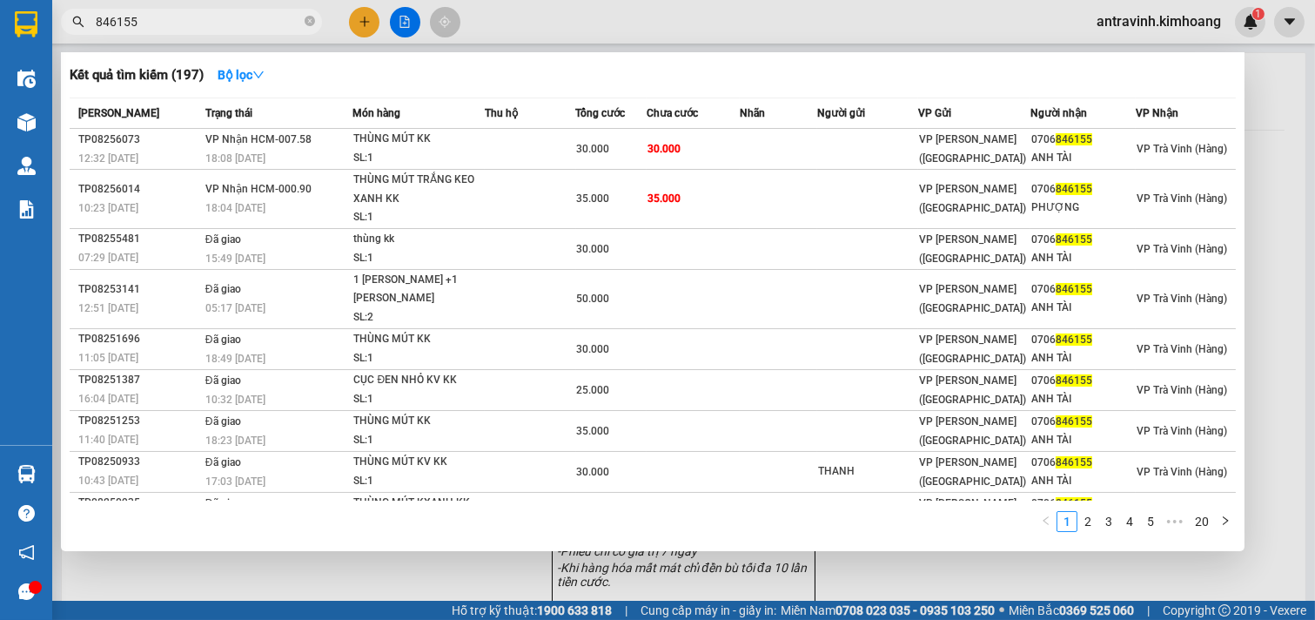
click at [204, 26] on input "846155" at bounding box center [198, 21] width 205 height 19
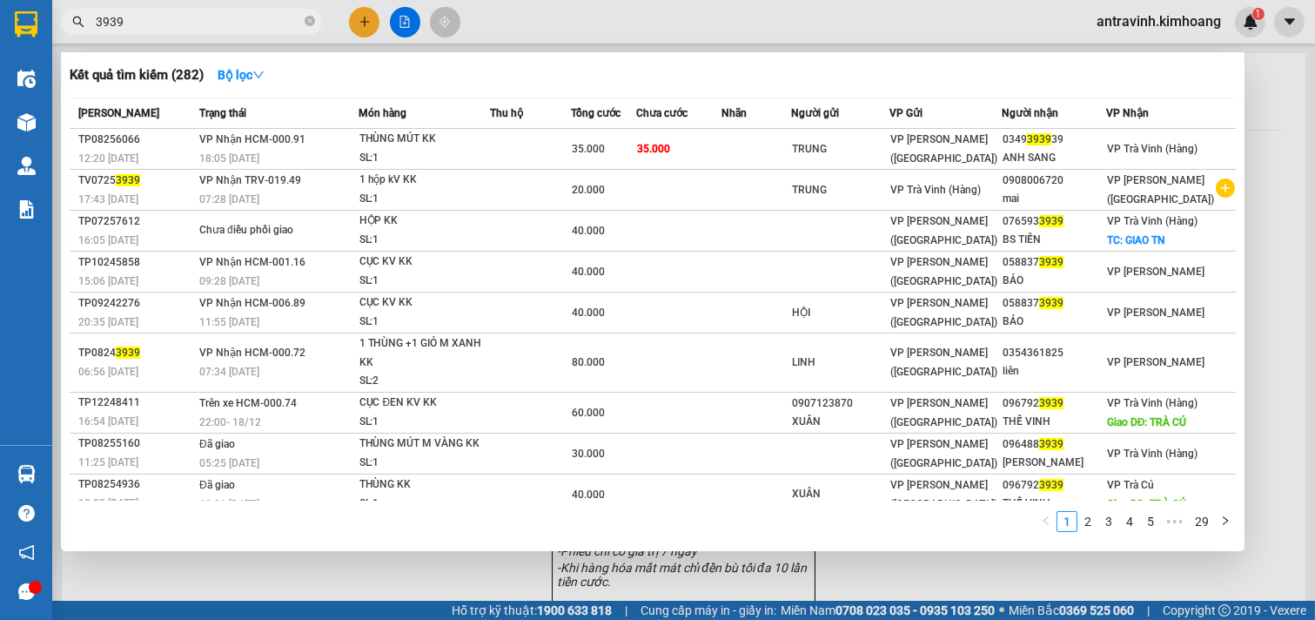
click at [162, 23] on input "3939" at bounding box center [198, 21] width 205 height 19
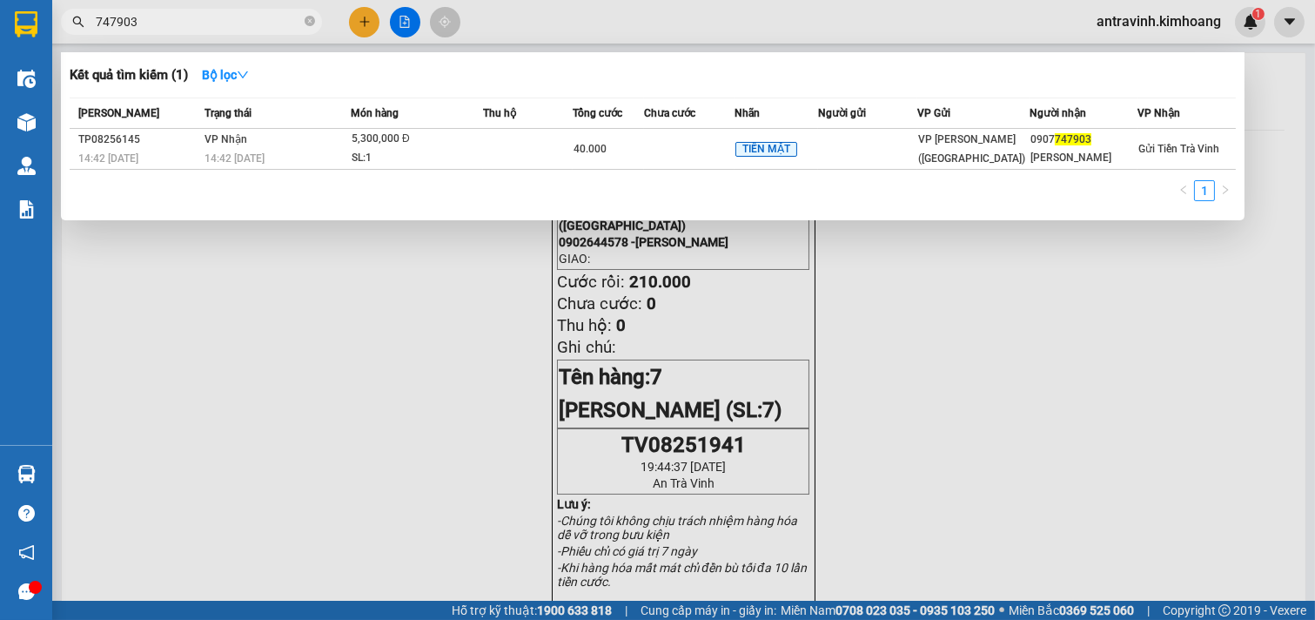
click at [218, 18] on input "747903" at bounding box center [198, 21] width 205 height 19
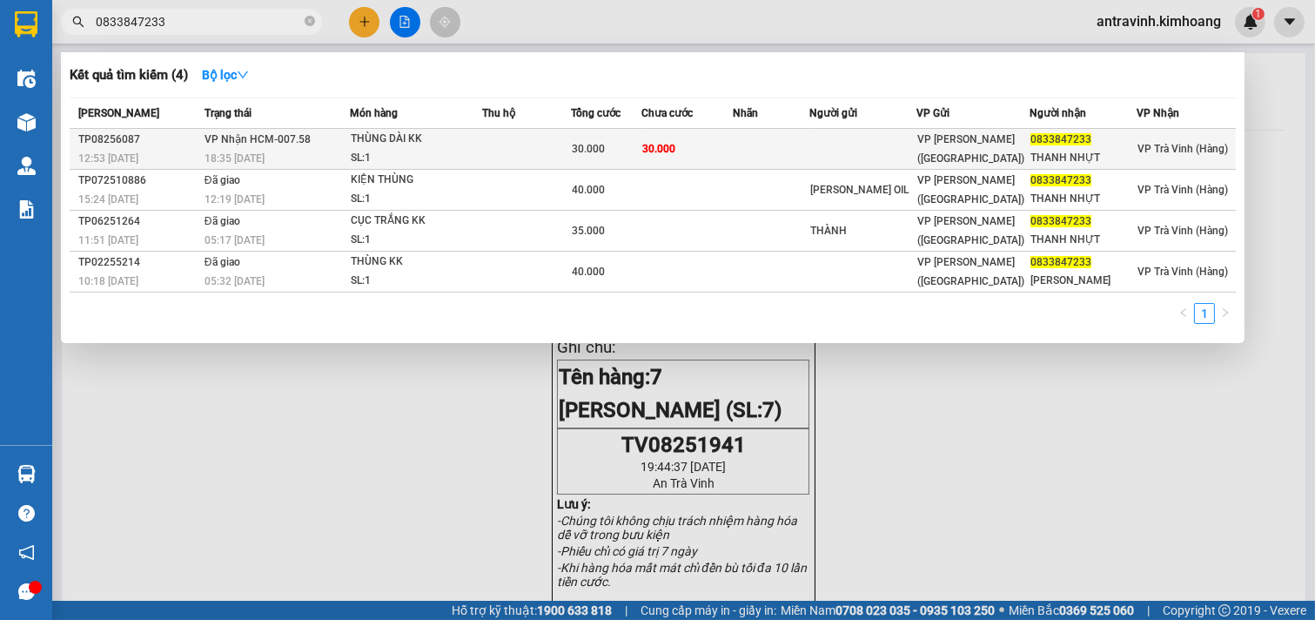
click at [709, 152] on td "30.000" at bounding box center [687, 149] width 92 height 41
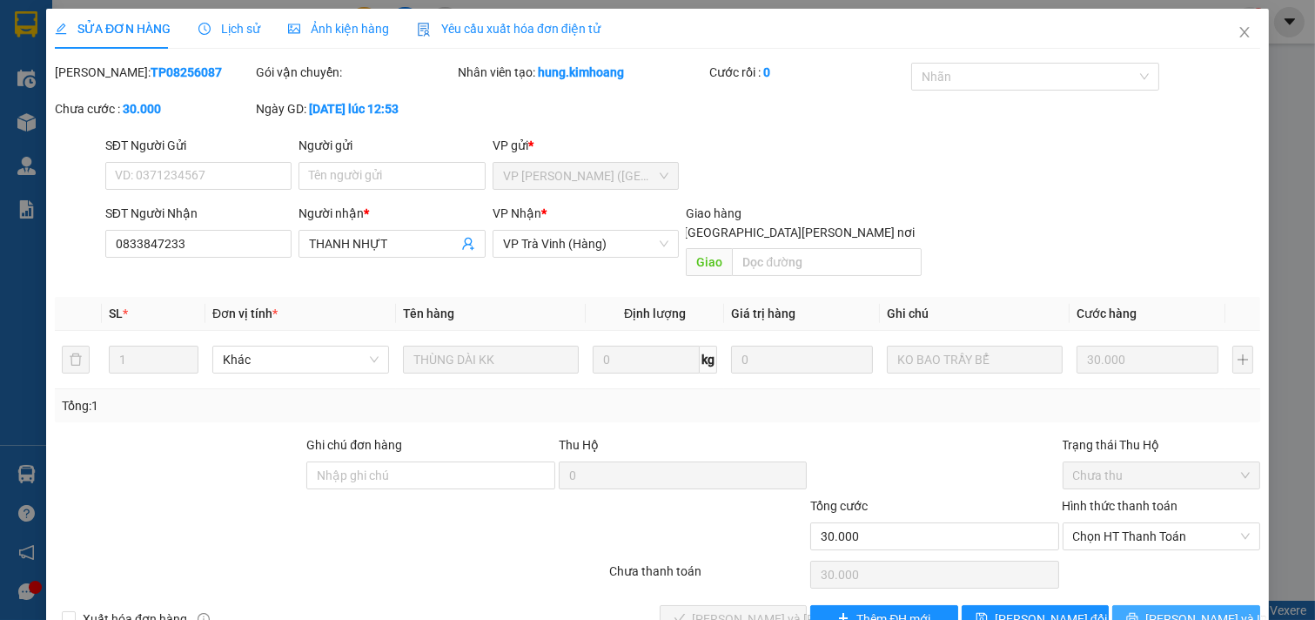
click at [1138, 612] on icon "printer" at bounding box center [1132, 618] width 12 height 12
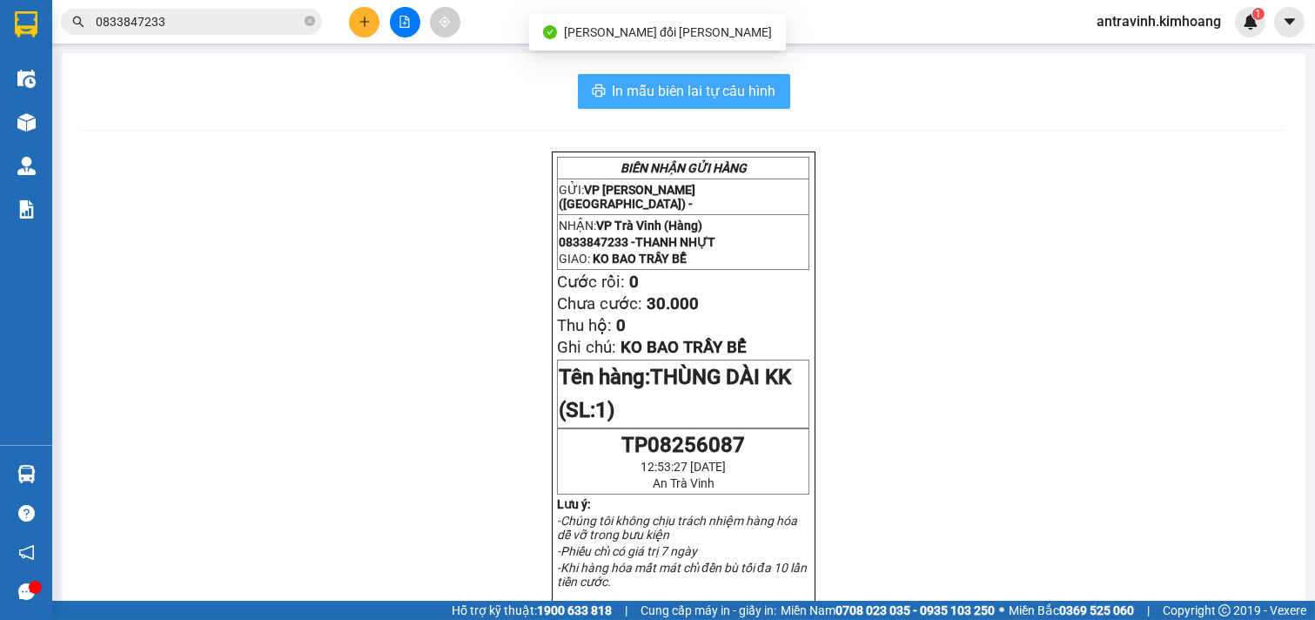
click at [731, 84] on span "In mẫu biên lai tự cấu hình" at bounding box center [695, 91] width 164 height 22
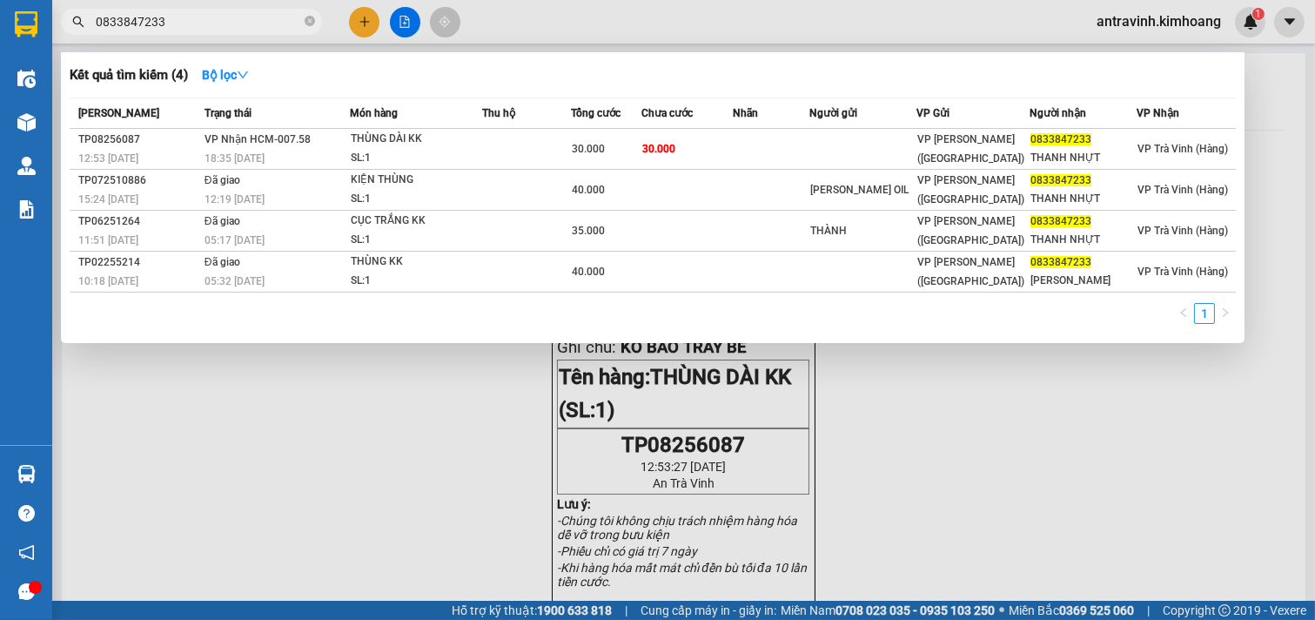
click at [197, 27] on input "0833847233" at bounding box center [198, 21] width 205 height 19
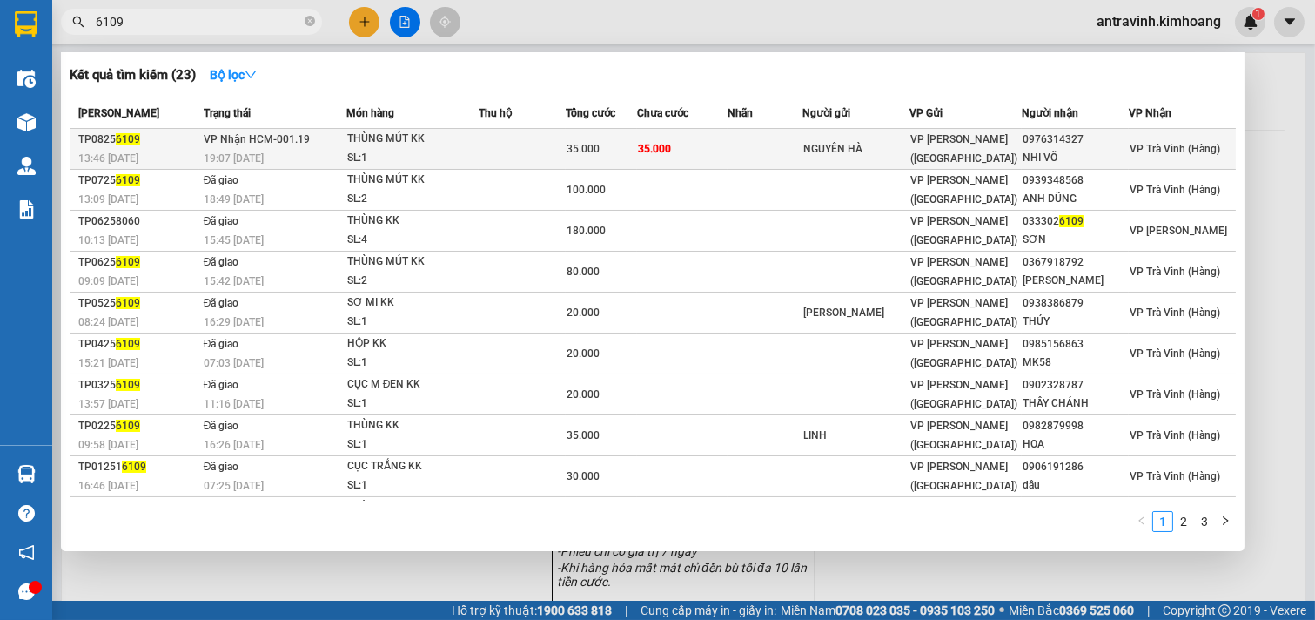
type input "6109"
click at [727, 153] on td "35.000" at bounding box center [682, 149] width 90 height 41
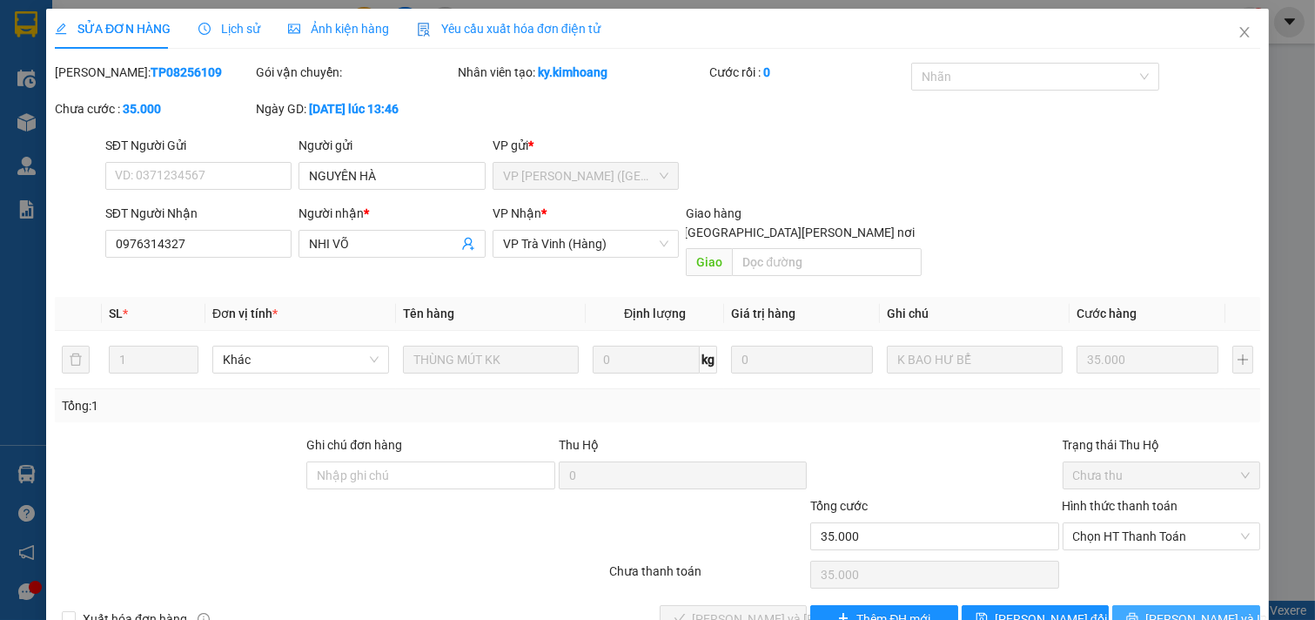
click at [1138, 612] on icon "printer" at bounding box center [1132, 618] width 12 height 12
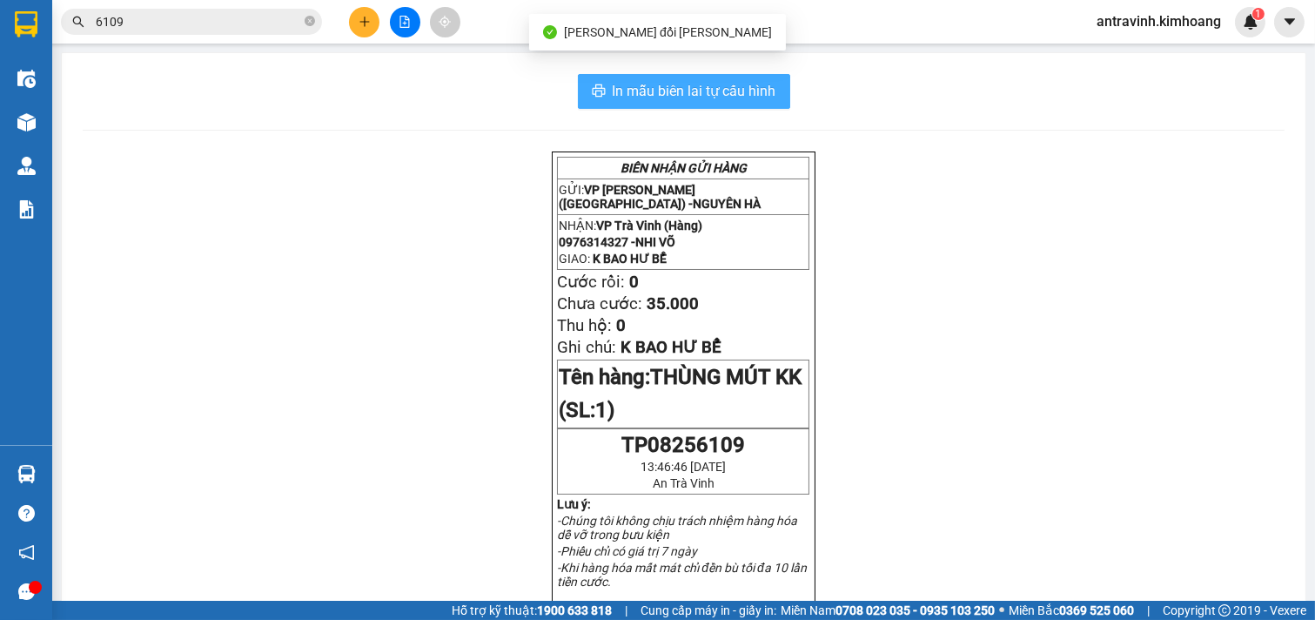
click at [723, 93] on span "In mẫu biên lai tự cấu hình" at bounding box center [695, 91] width 164 height 22
click at [724, 93] on span "In mẫu biên lai tự cấu hình" at bounding box center [695, 91] width 164 height 22
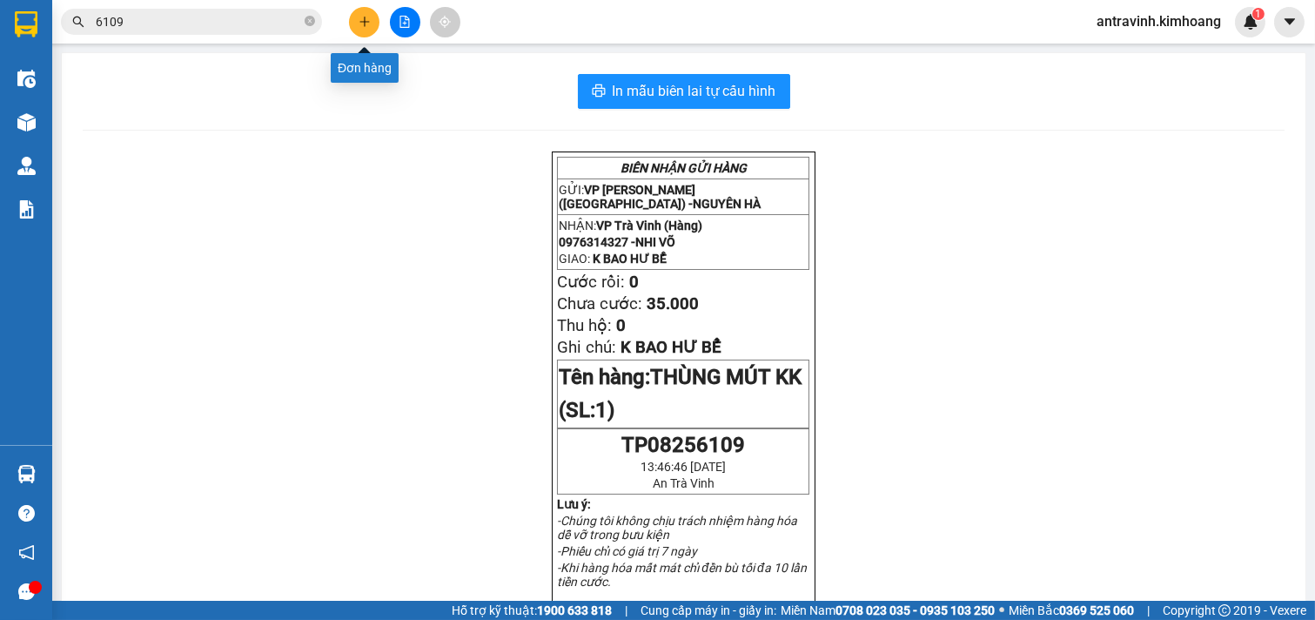
click at [366, 16] on icon "plus" at bounding box center [364, 22] width 12 height 12
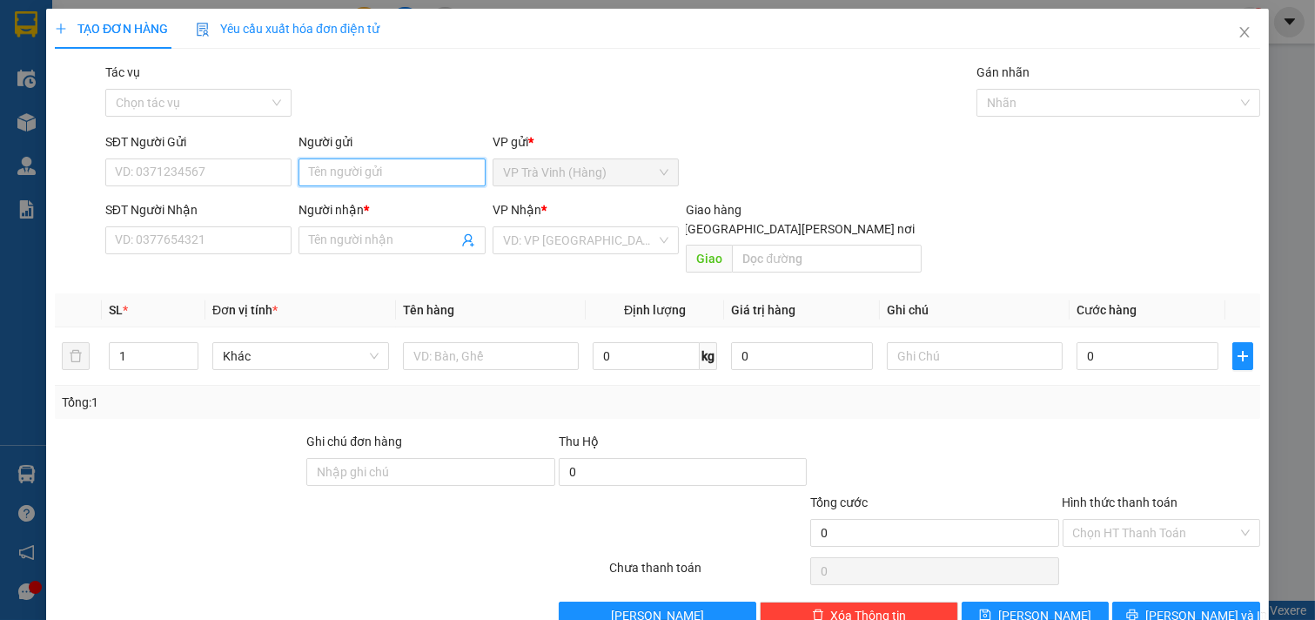
click at [372, 178] on input "Người gửi" at bounding box center [391, 172] width 187 height 28
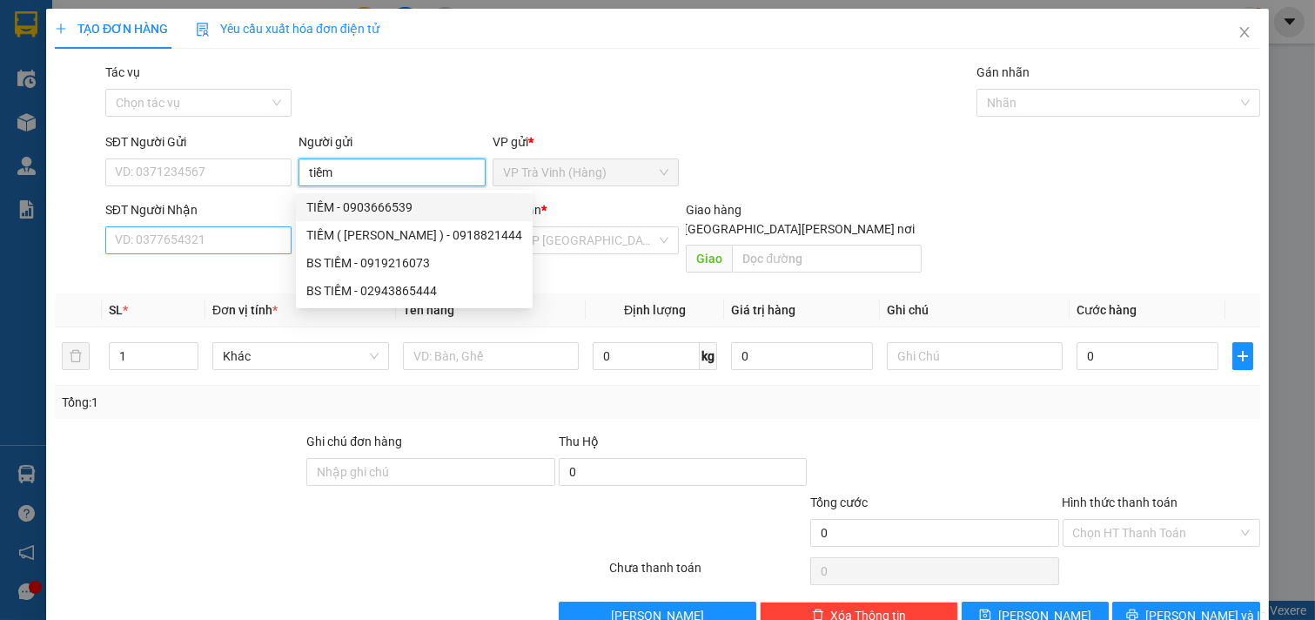
type input "tiềm"
click at [245, 247] on input "SĐT Người Nhận" at bounding box center [198, 240] width 187 height 28
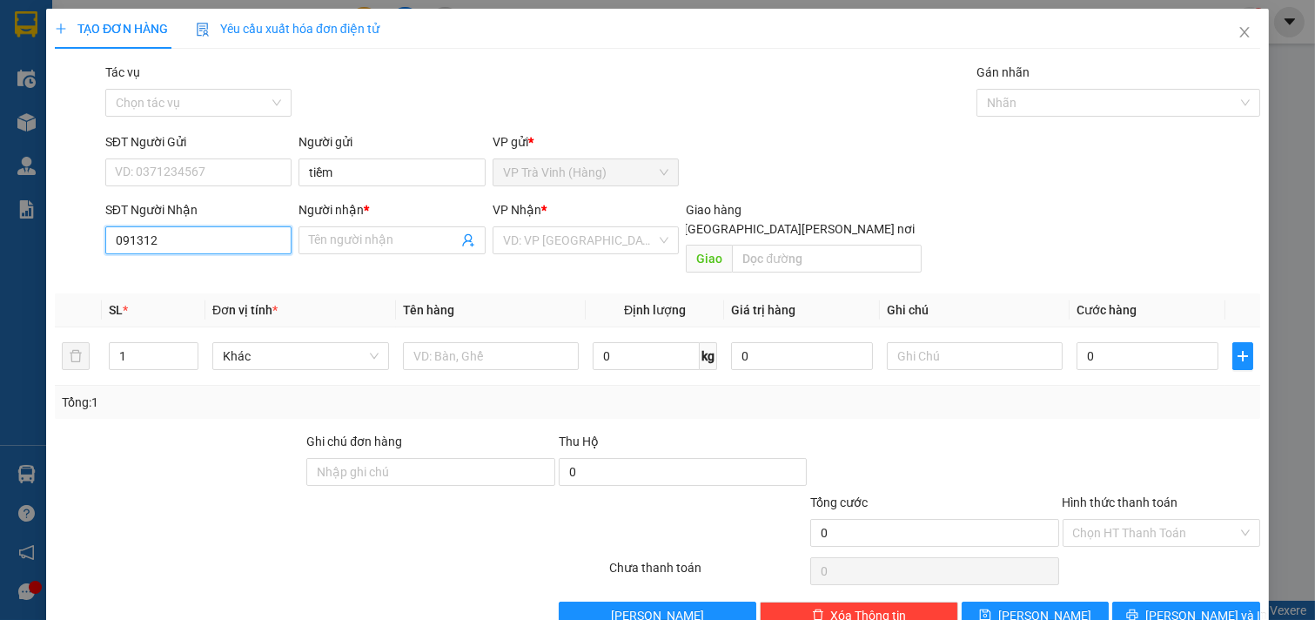
type input "0913129"
click at [245, 274] on div "0913129199 - nguyễn long" at bounding box center [200, 274] width 171 height 19
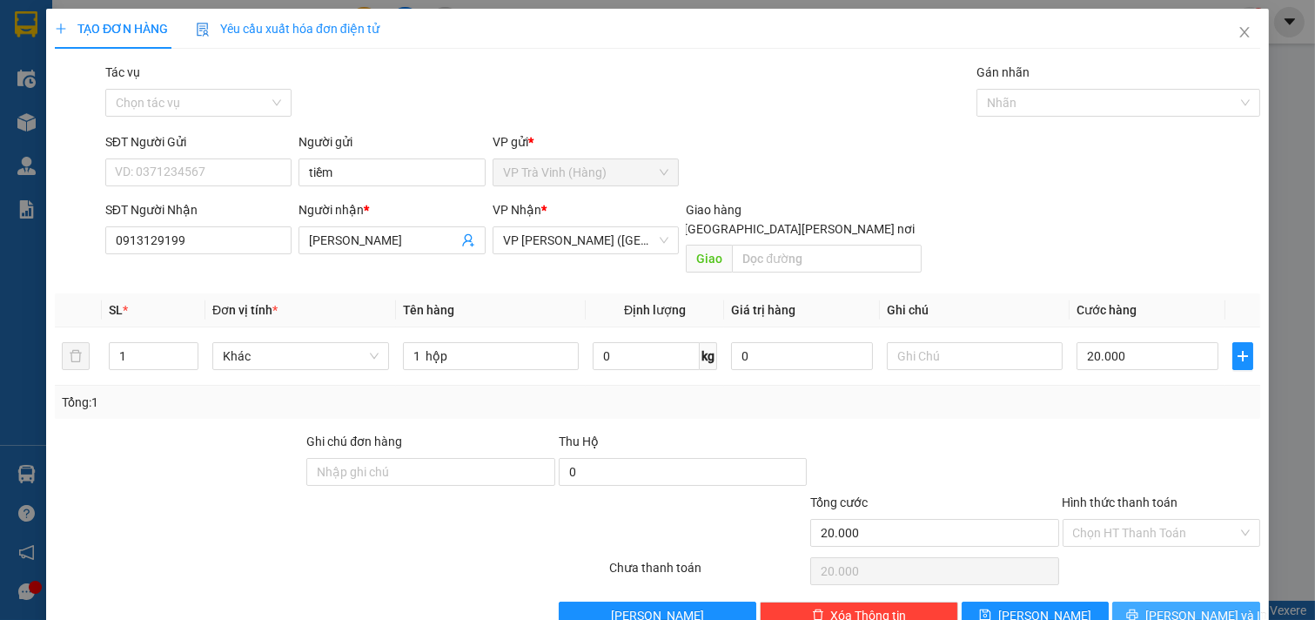
click at [1155, 601] on button "[PERSON_NAME] và In" at bounding box center [1186, 615] width 148 height 28
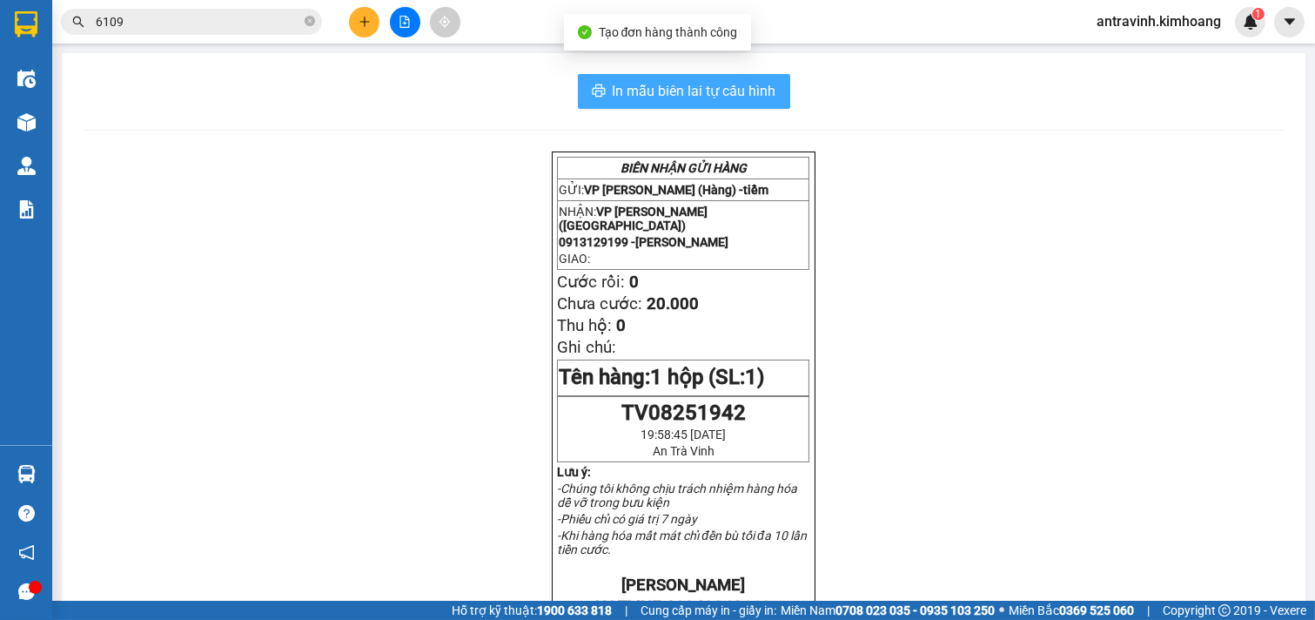
click at [746, 89] on span "In mẫu biên lai tự cấu hình" at bounding box center [695, 91] width 164 height 22
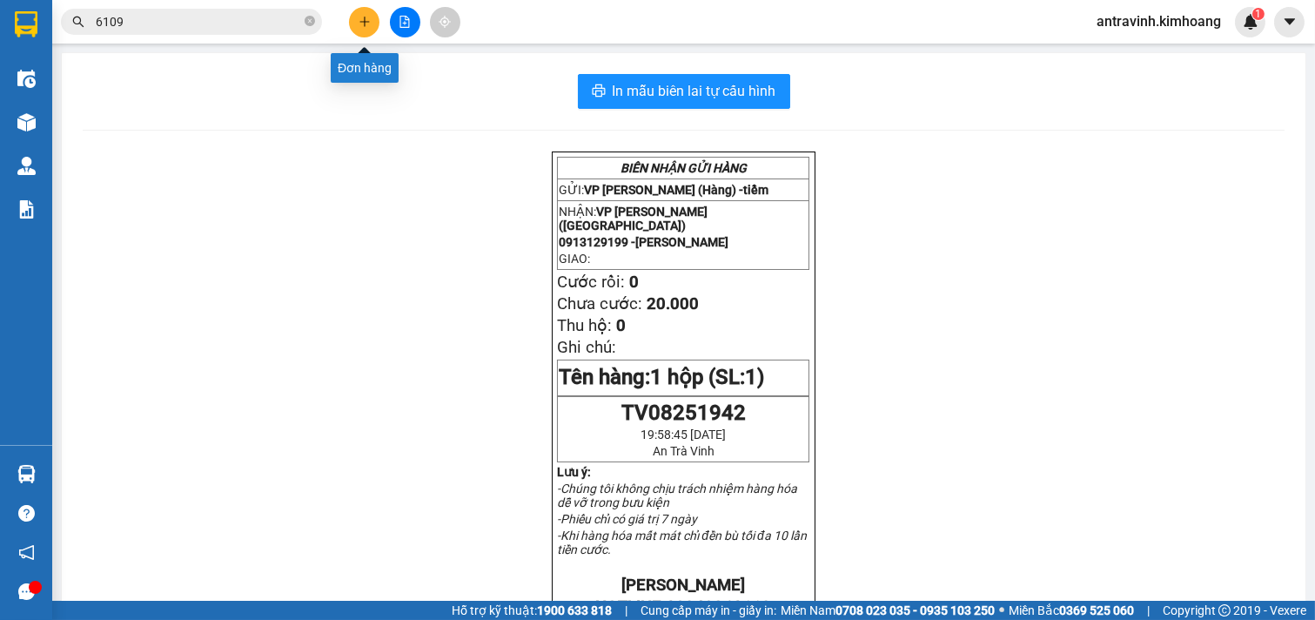
click at [359, 19] on icon "plus" at bounding box center [364, 22] width 12 height 12
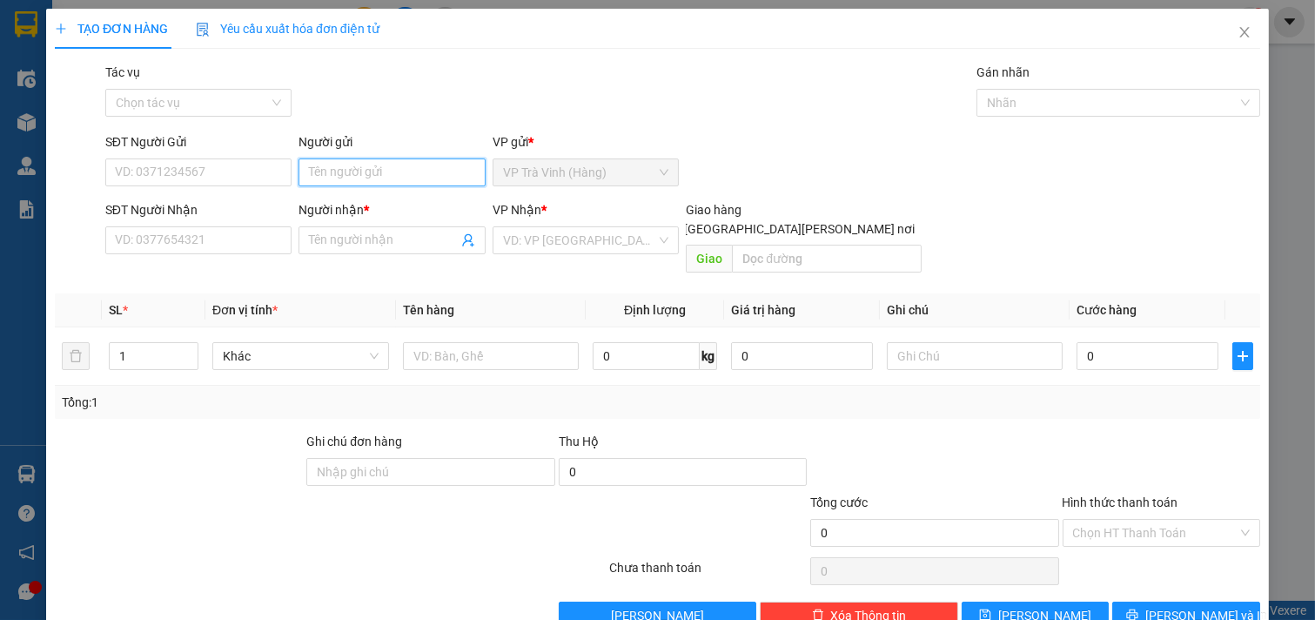
click at [392, 171] on input "Người gửi" at bounding box center [391, 172] width 187 height 28
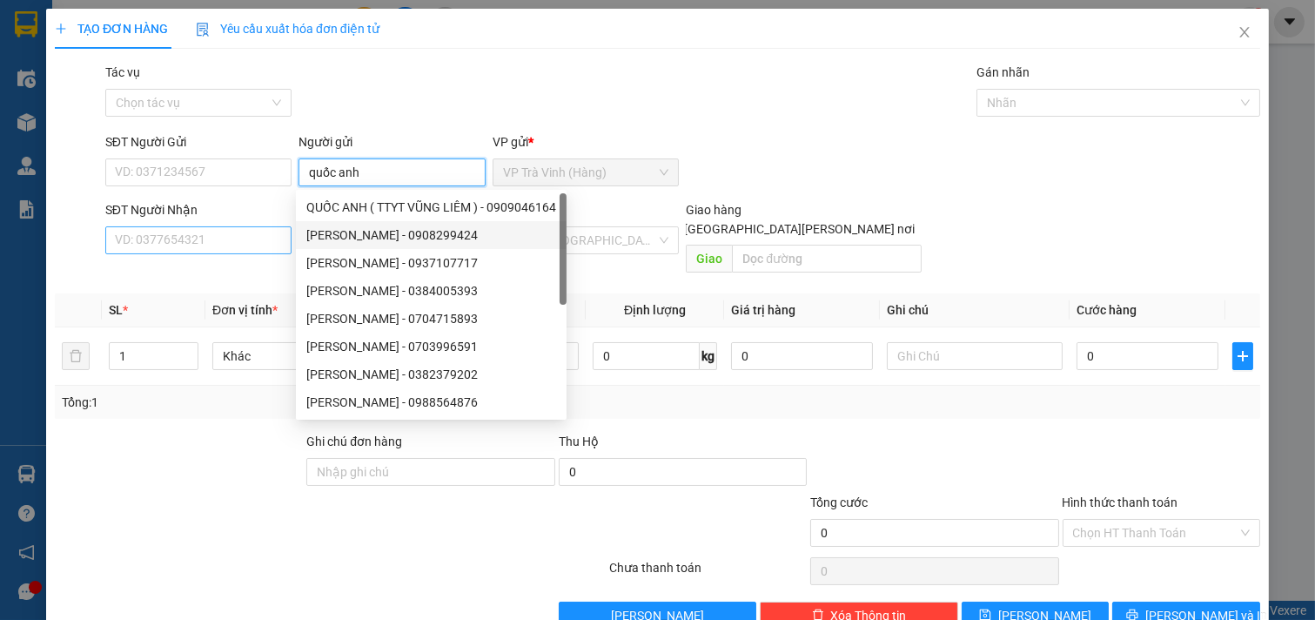
type input "quốc anh"
click at [268, 237] on input "SĐT Người Nhận" at bounding box center [198, 240] width 187 height 28
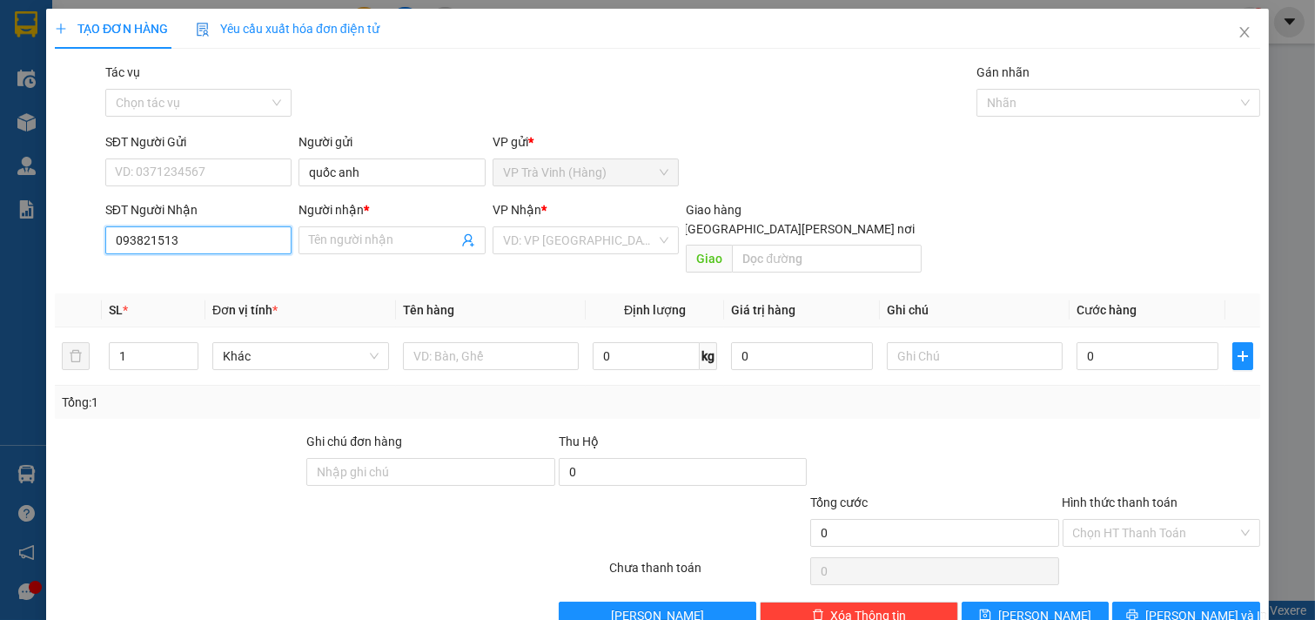
type input "0938215135"
click at [1237, 35] on icon "close" at bounding box center [1244, 32] width 14 height 14
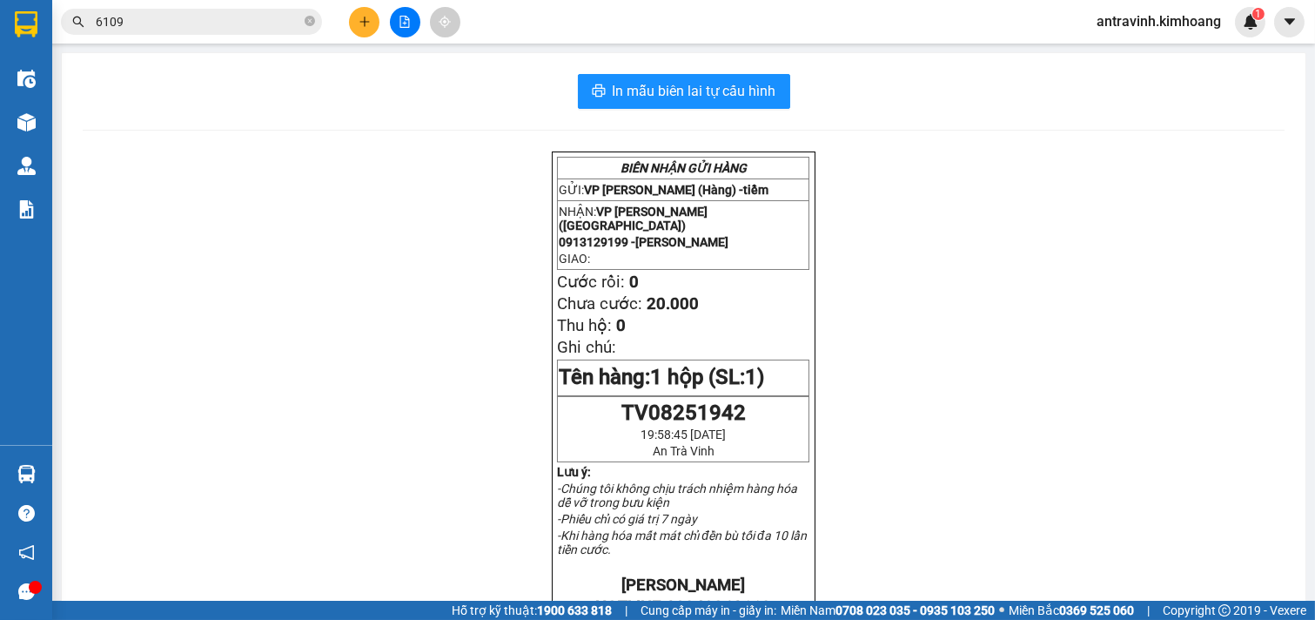
click at [151, 23] on input "6109" at bounding box center [198, 21] width 205 height 19
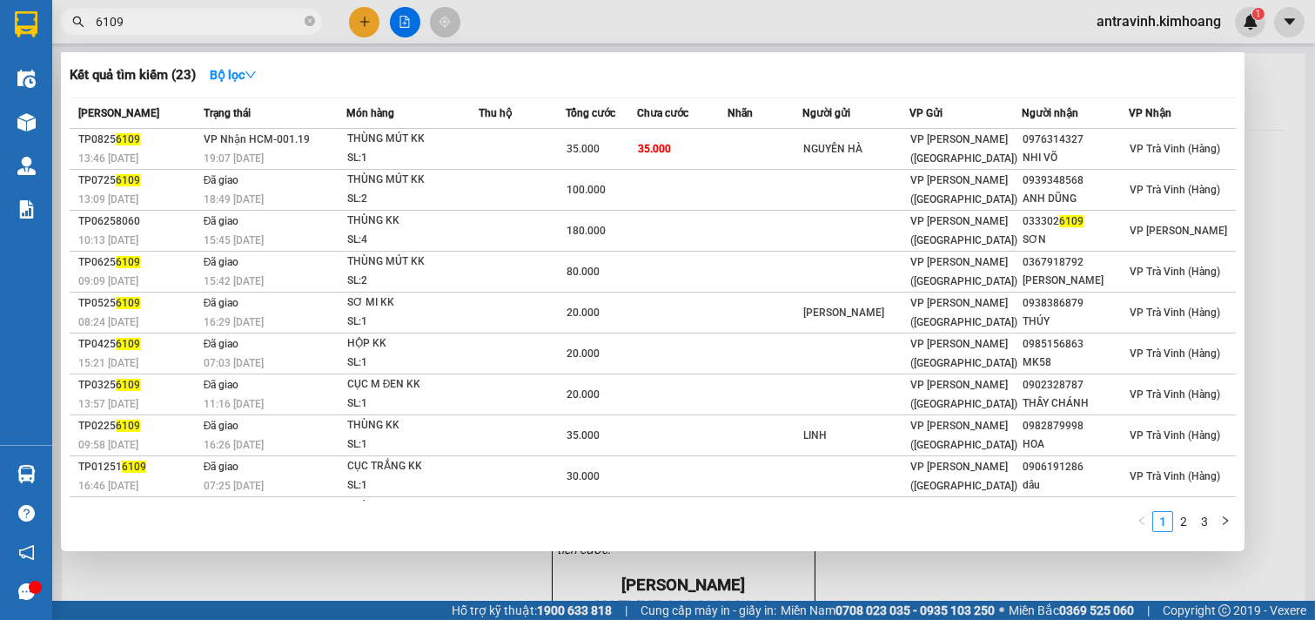
click at [151, 23] on input "6109" at bounding box center [198, 21] width 205 height 19
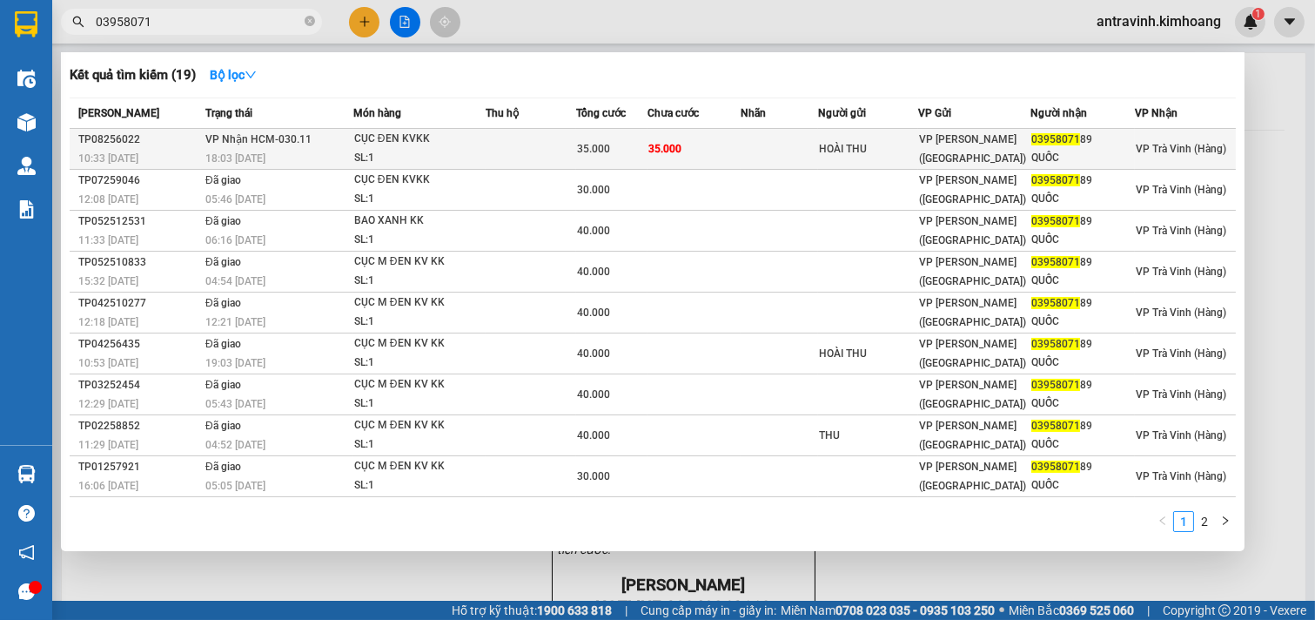
click at [722, 149] on td "35.000" at bounding box center [693, 149] width 93 height 41
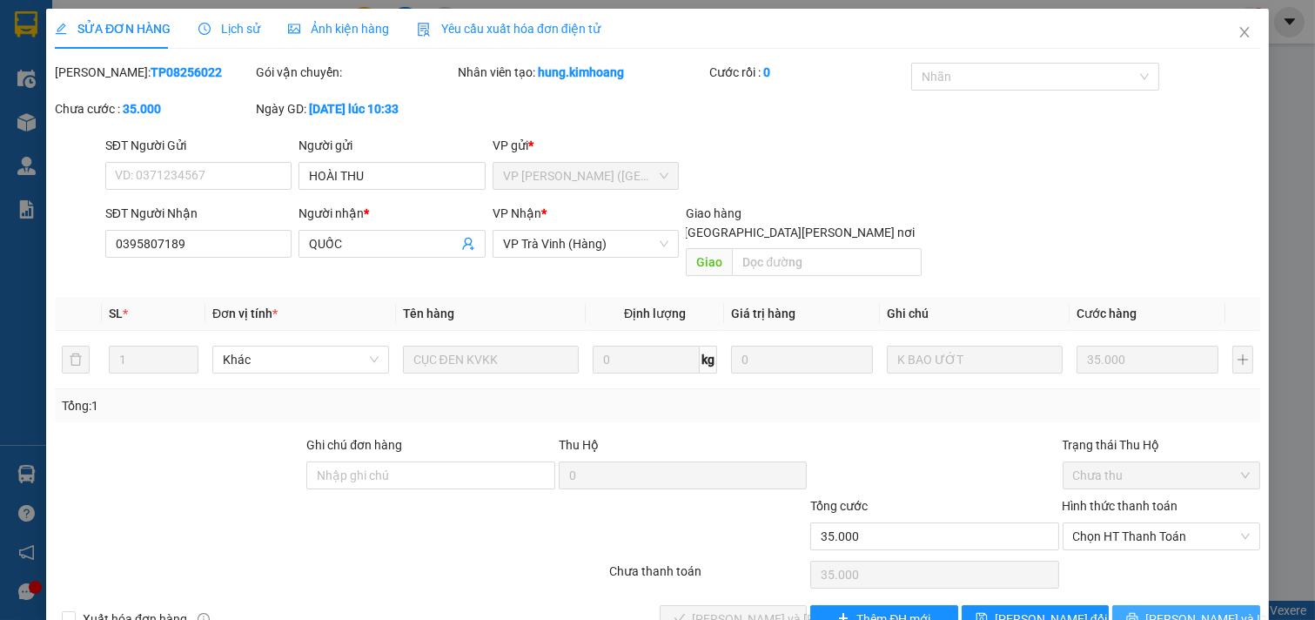
click at [1137, 605] on button "[PERSON_NAME] và In" at bounding box center [1186, 619] width 148 height 28
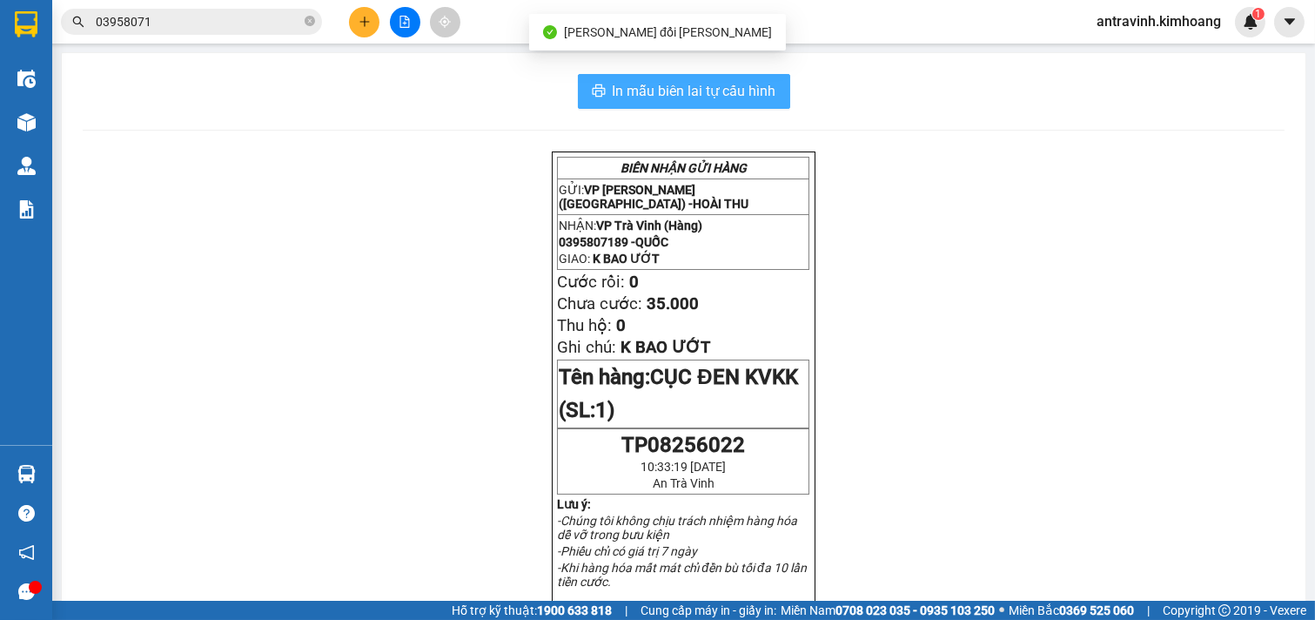
click at [733, 96] on span "In mẫu biên lai tự cấu hình" at bounding box center [695, 91] width 164 height 22
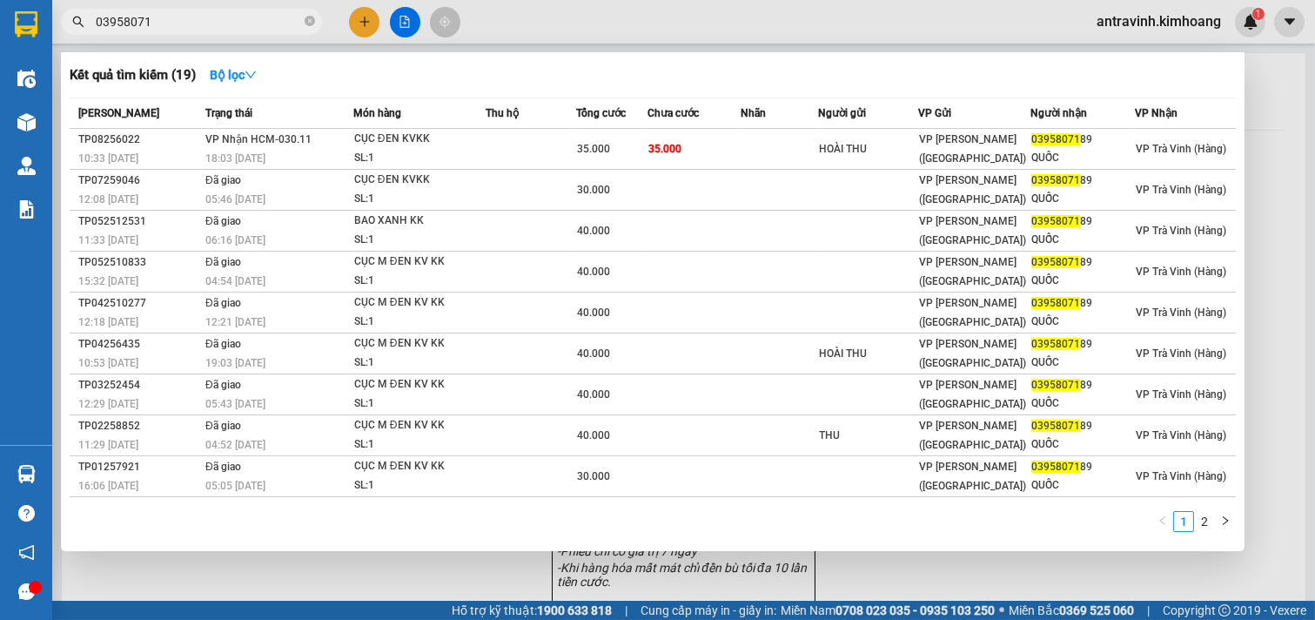
click at [169, 24] on input "03958071" at bounding box center [198, 21] width 205 height 19
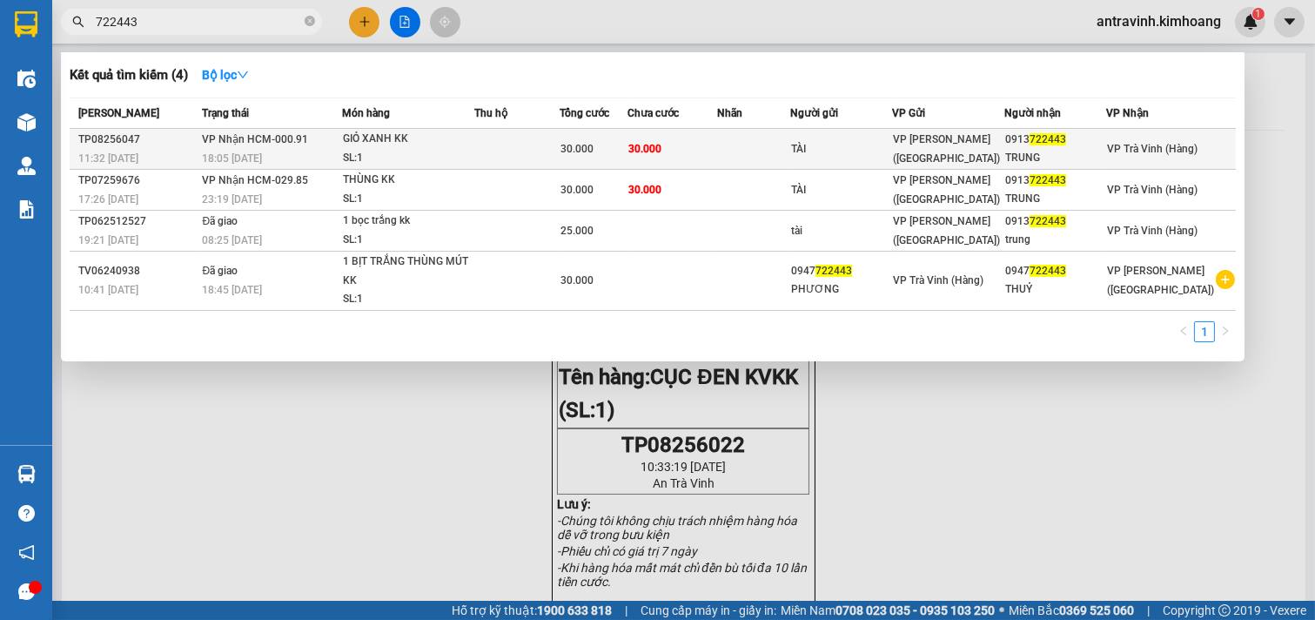
click at [528, 144] on td at bounding box center [516, 149] width 85 height 41
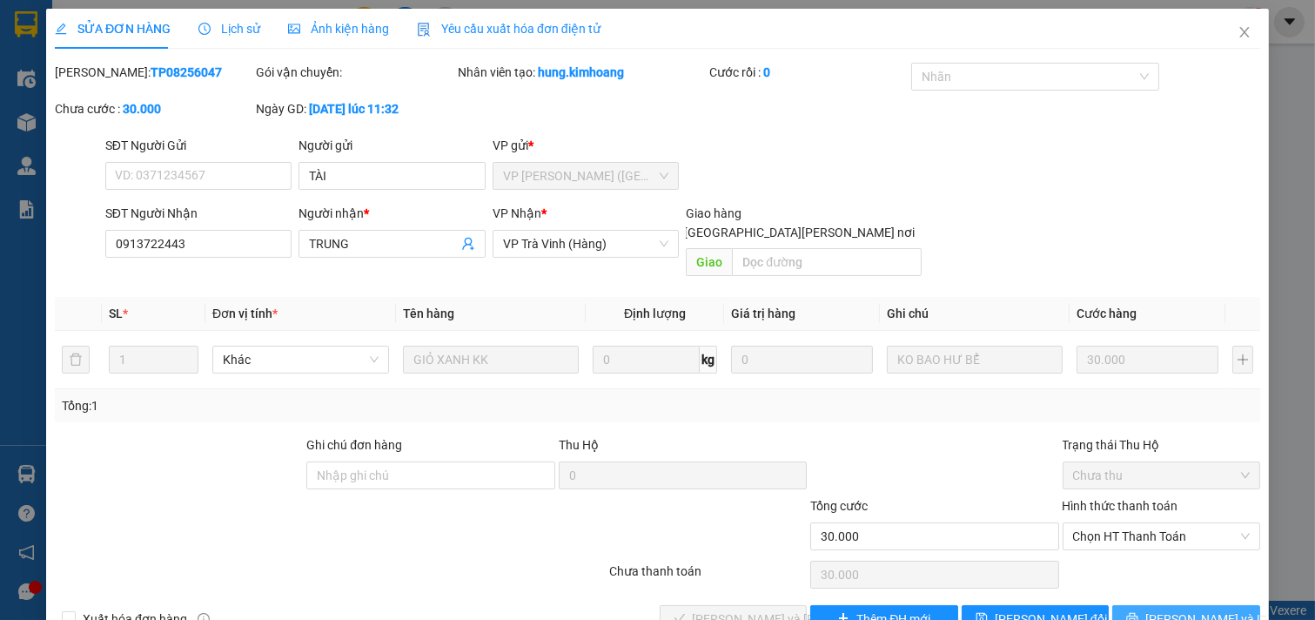
click at [1166, 609] on span "[PERSON_NAME] và In" at bounding box center [1206, 618] width 122 height 19
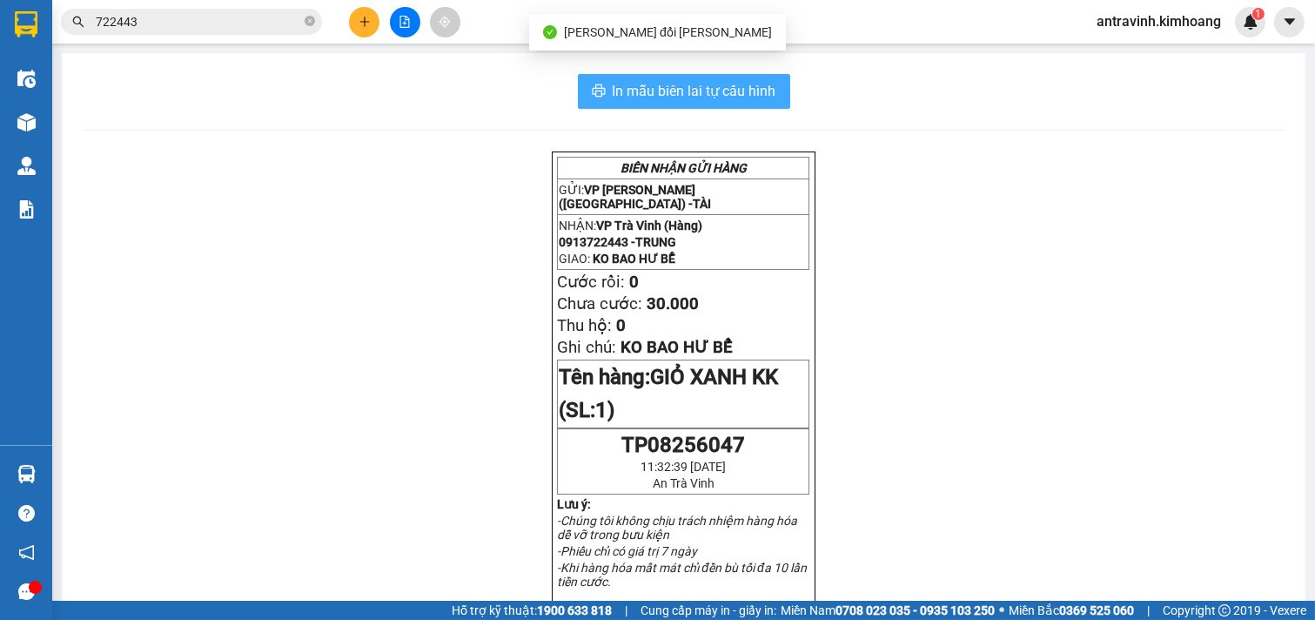
click at [755, 87] on span "In mẫu biên lai tự cấu hình" at bounding box center [695, 91] width 164 height 22
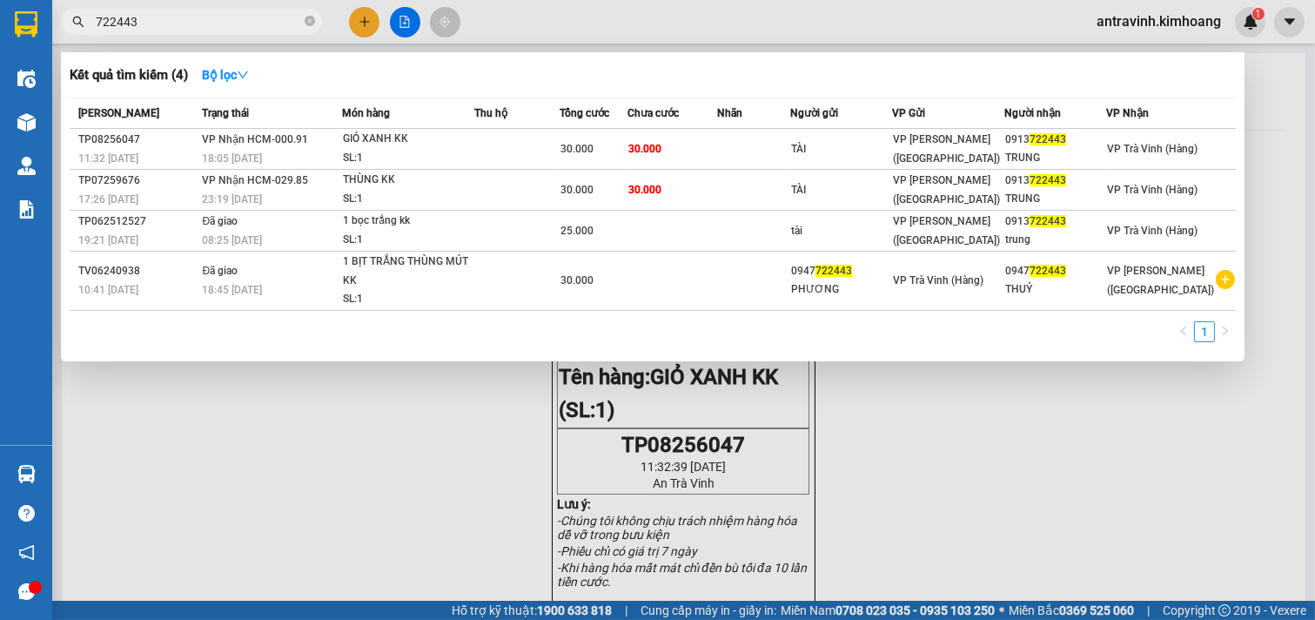
click at [169, 23] on input "722443" at bounding box center [198, 21] width 205 height 19
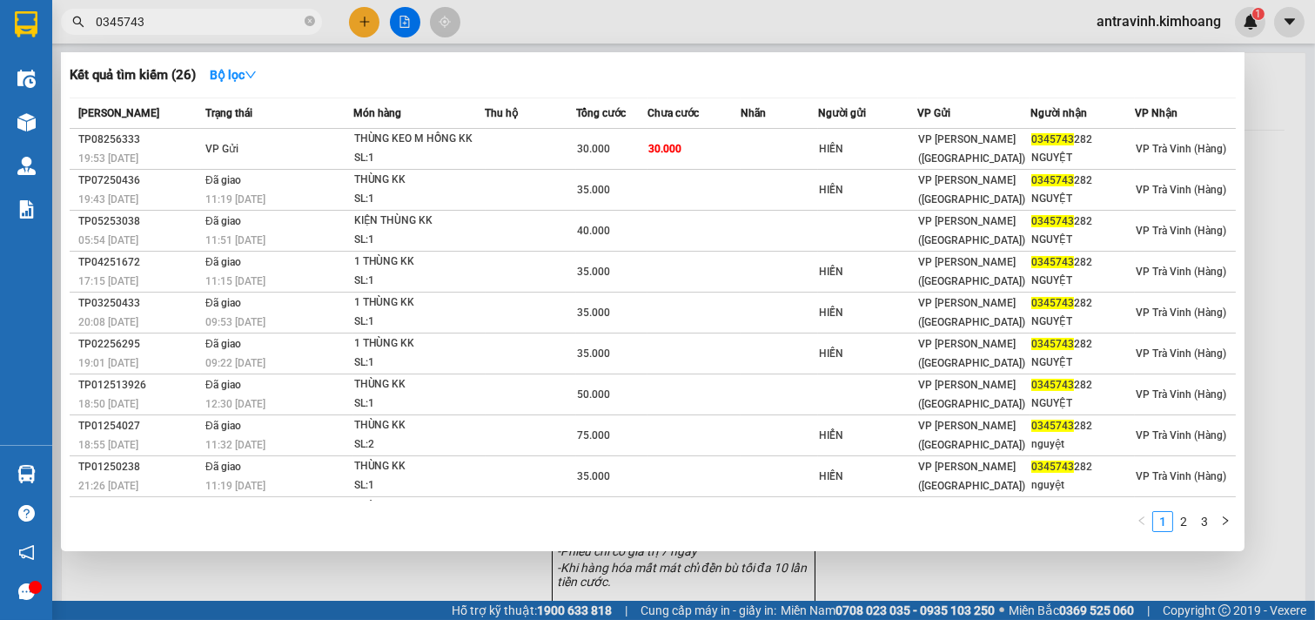
click at [155, 16] on input "0345743" at bounding box center [198, 21] width 205 height 19
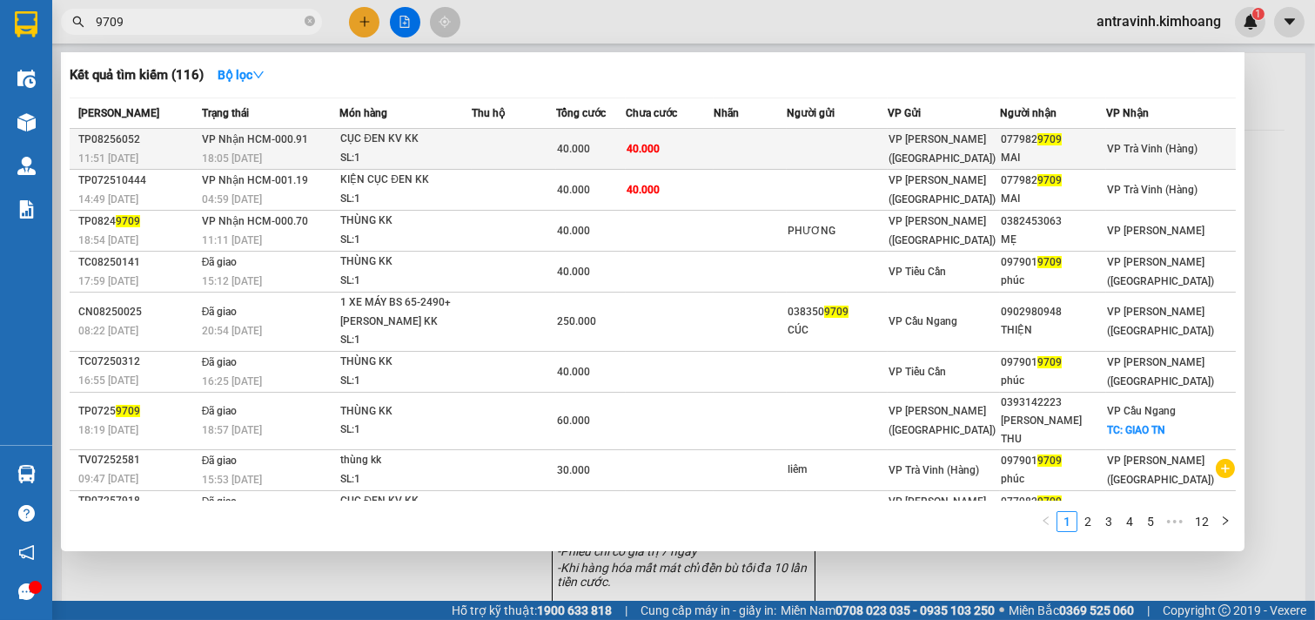
type input "9709"
click at [615, 151] on div "40.000" at bounding box center [591, 148] width 68 height 19
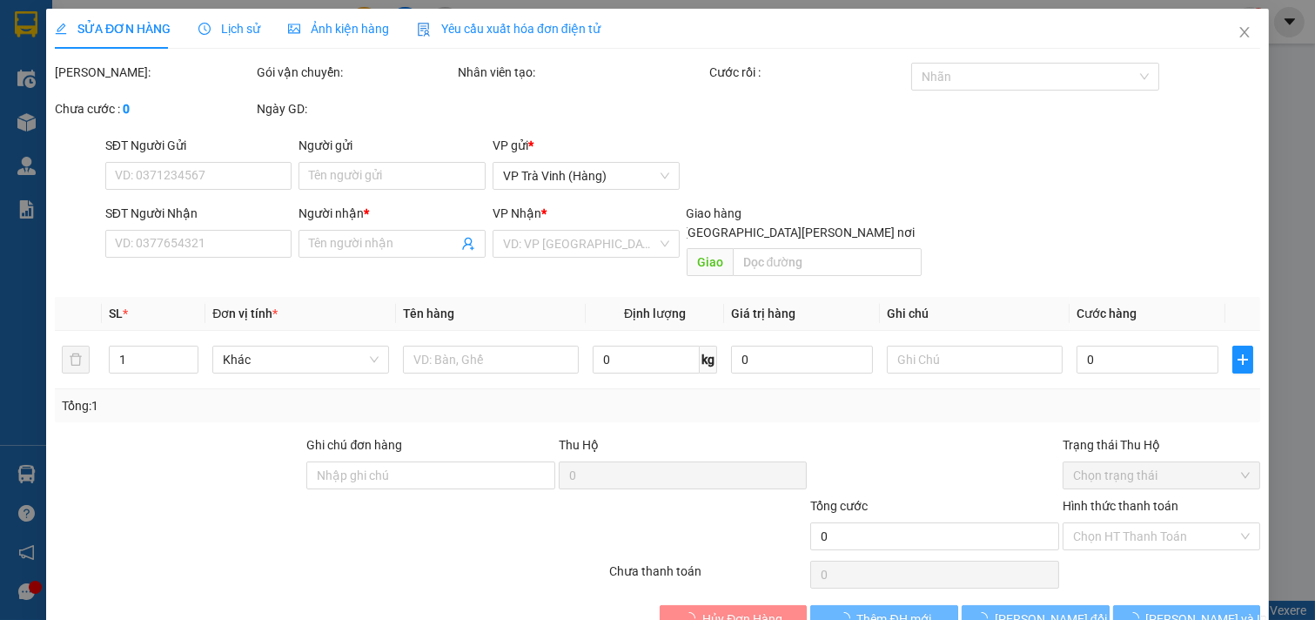
type input "0779829709"
type input "MAI"
type input "40.000"
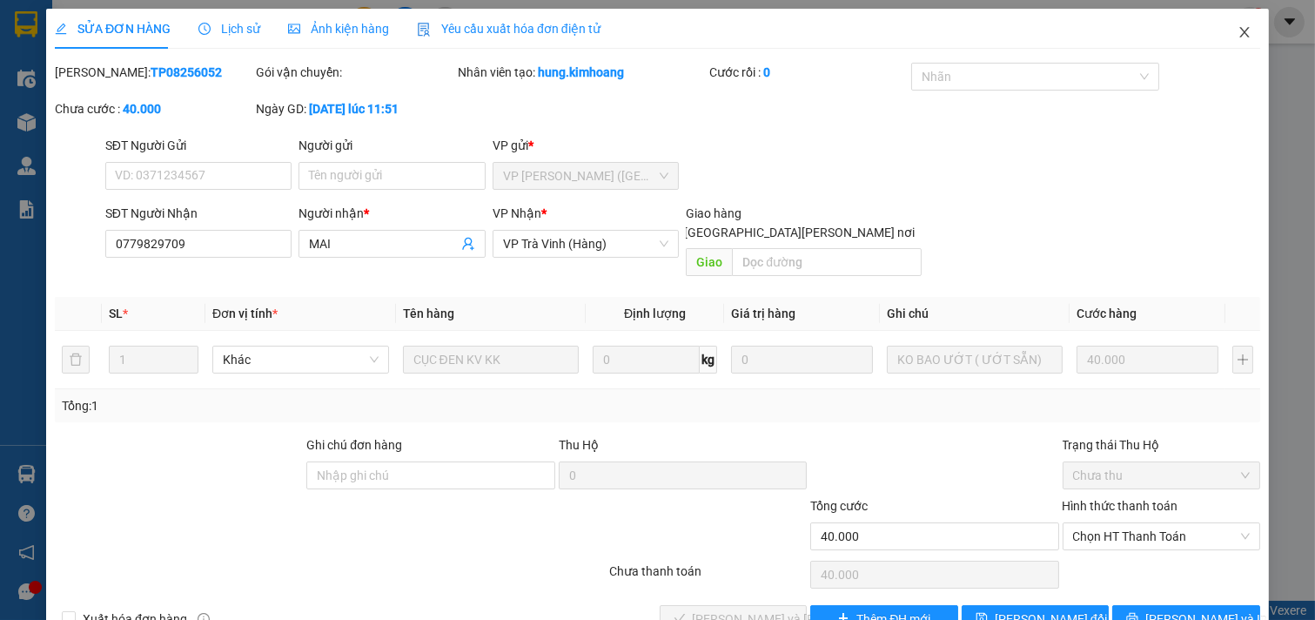
click at [1237, 25] on icon "close" at bounding box center [1244, 32] width 14 height 14
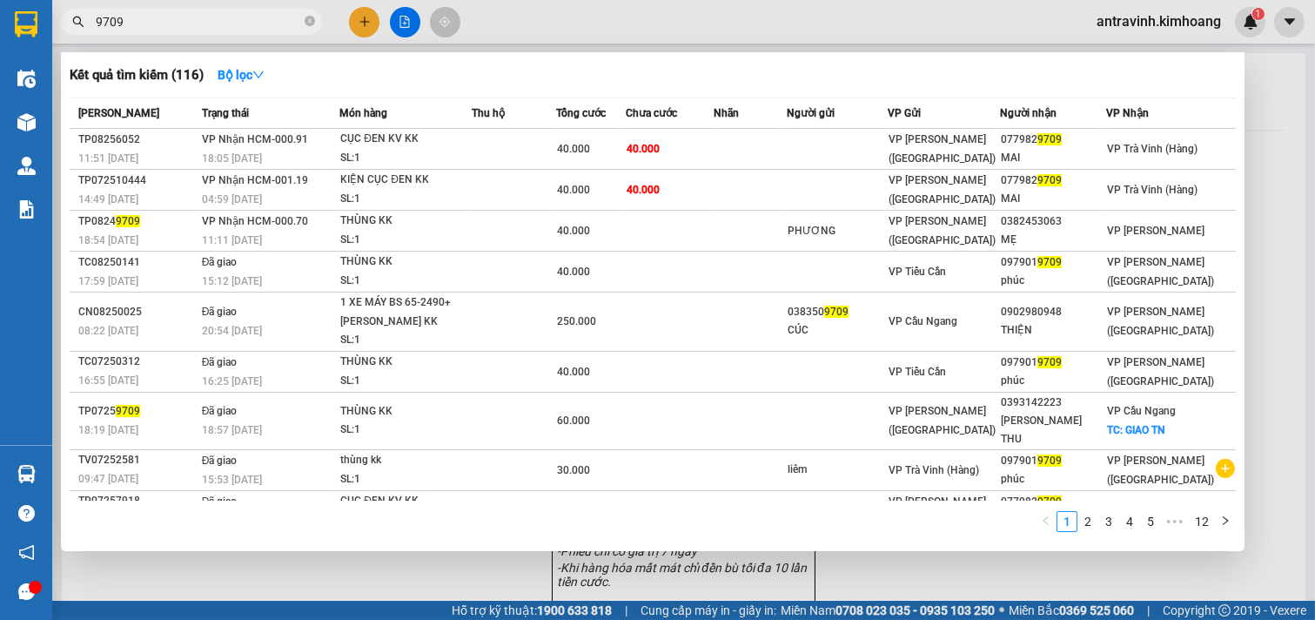
click at [176, 20] on input "9709" at bounding box center [198, 21] width 205 height 19
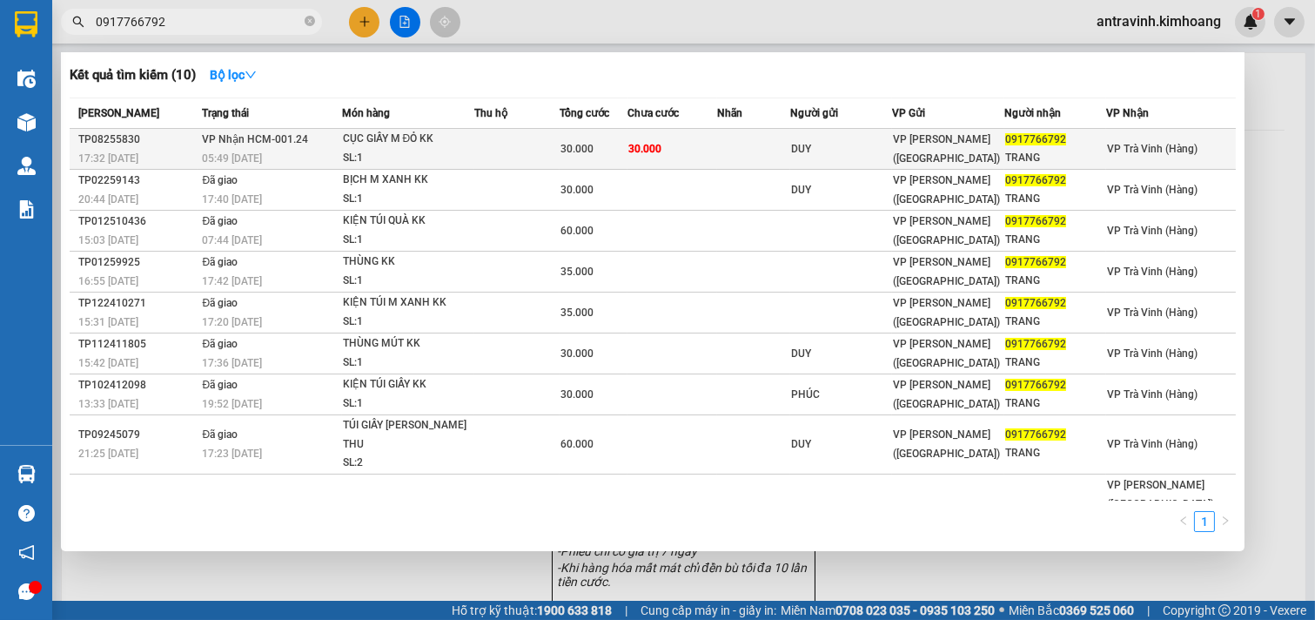
click at [770, 148] on td at bounding box center [753, 149] width 73 height 41
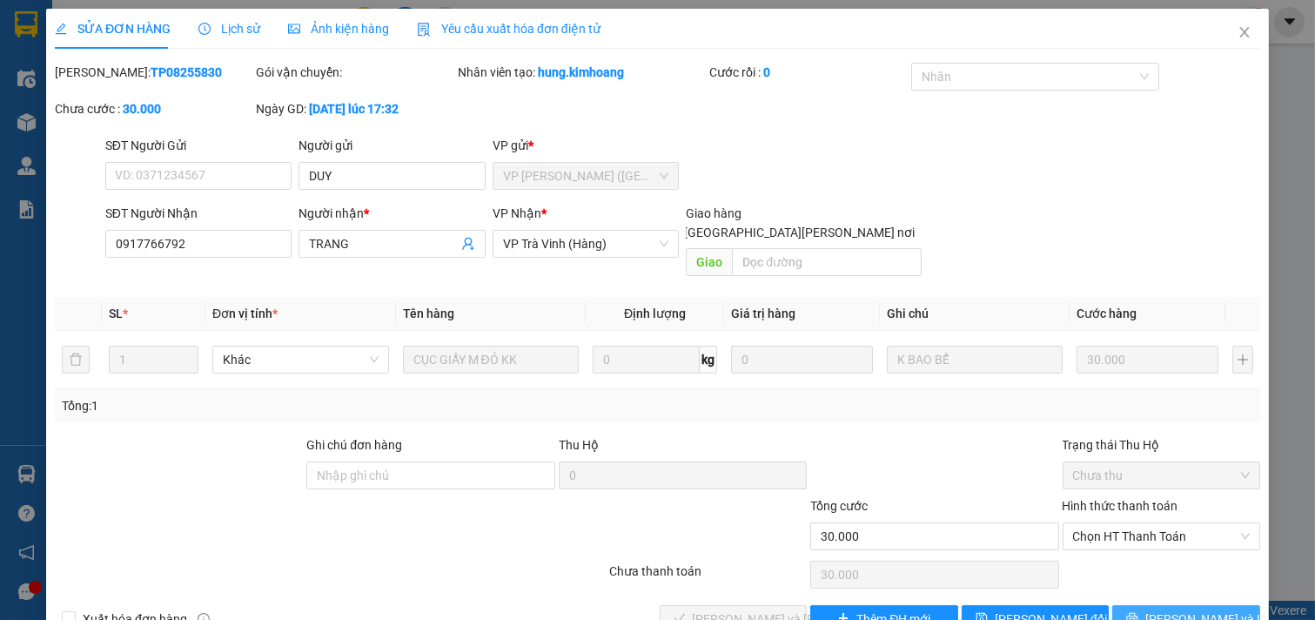
click at [1169, 609] on span "[PERSON_NAME] và In" at bounding box center [1206, 618] width 122 height 19
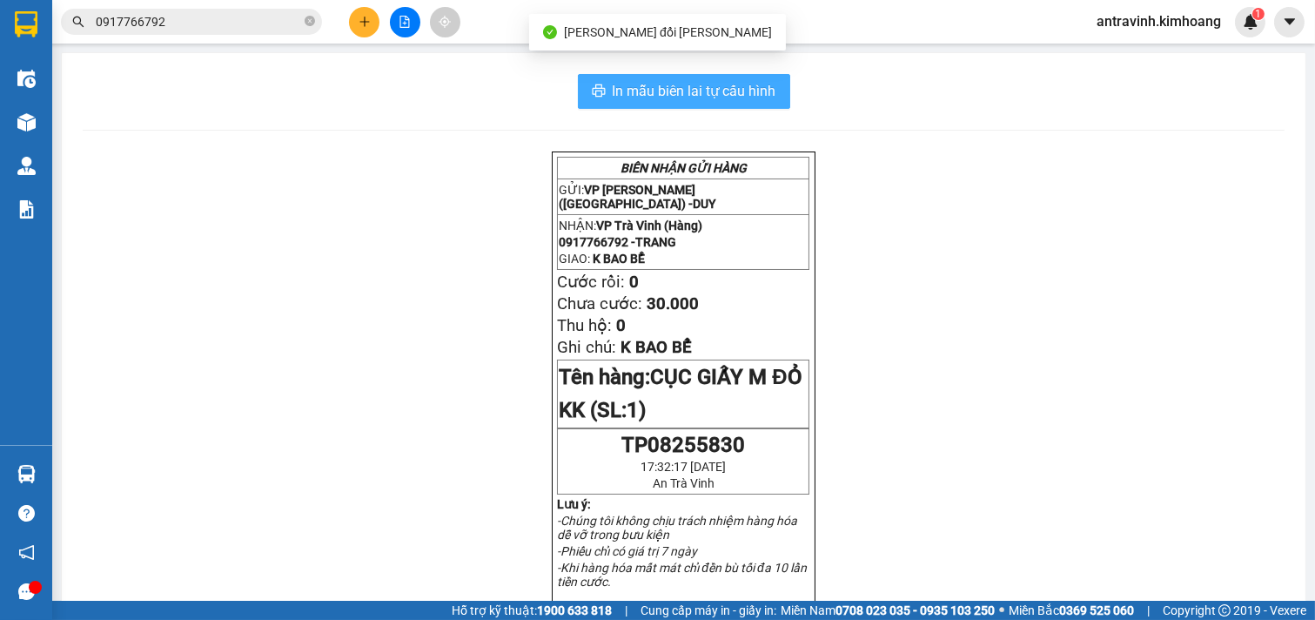
click at [737, 83] on span "In mẫu biên lai tự cấu hình" at bounding box center [695, 91] width 164 height 22
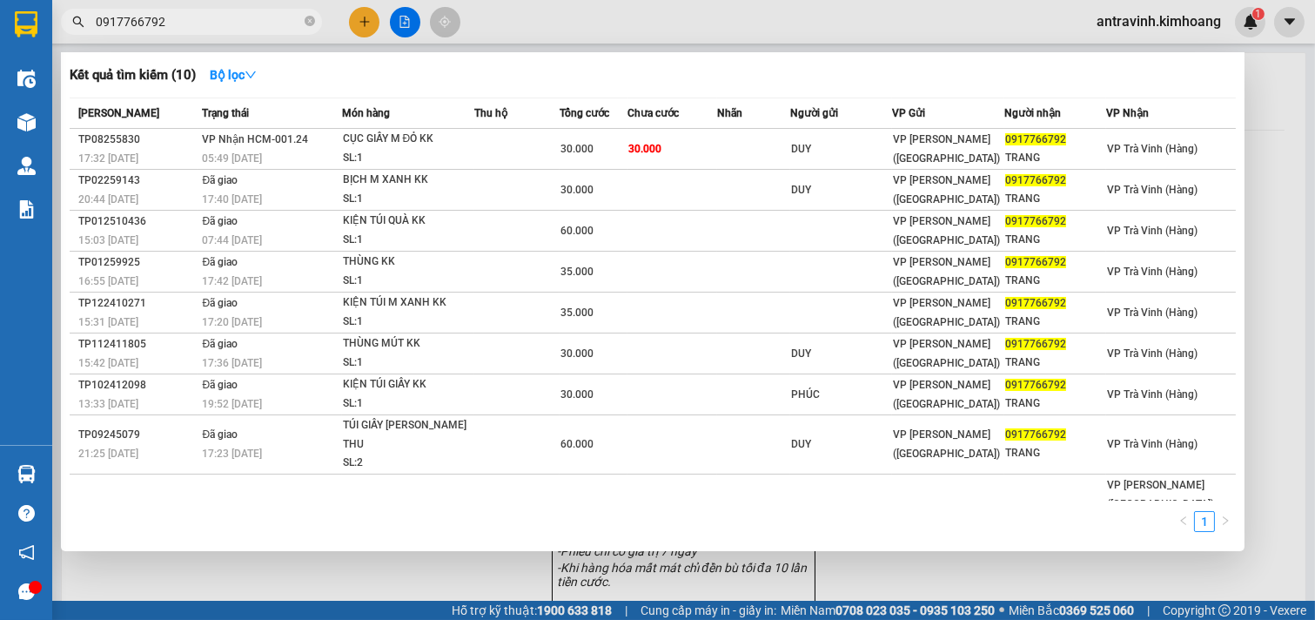
click at [184, 27] on input "0917766792" at bounding box center [198, 21] width 205 height 19
click at [212, 30] on input "0917766792" at bounding box center [198, 21] width 205 height 19
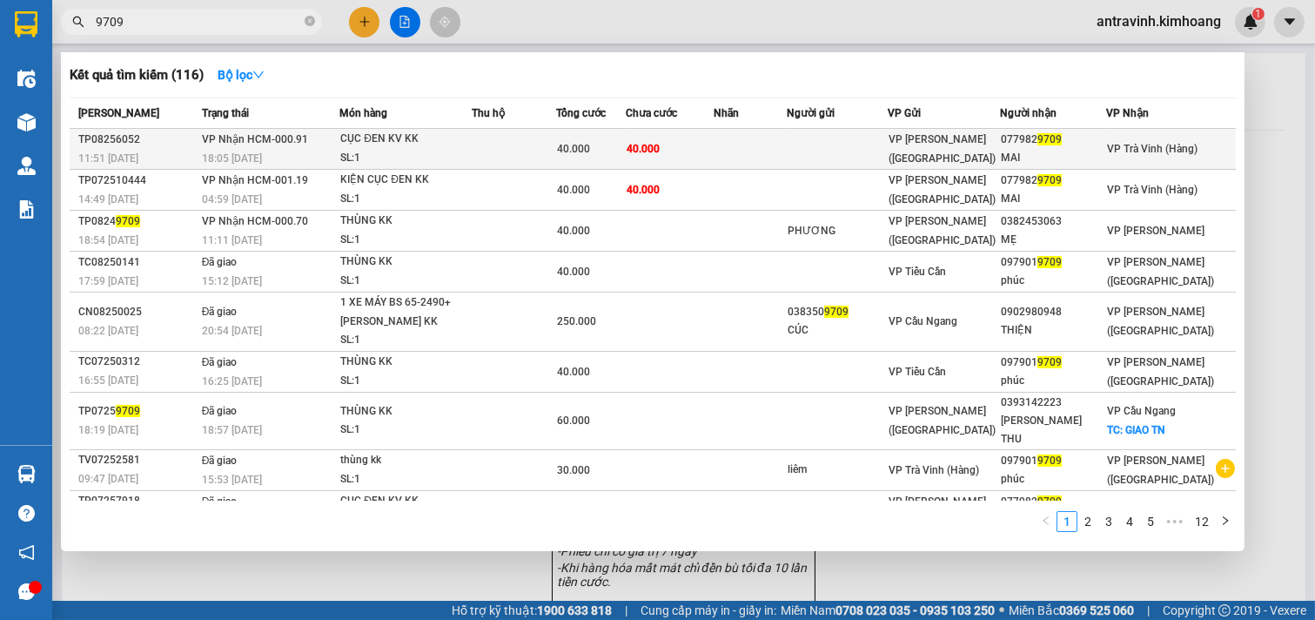
type input "9709"
click at [679, 157] on td "40.000" at bounding box center [670, 149] width 88 height 41
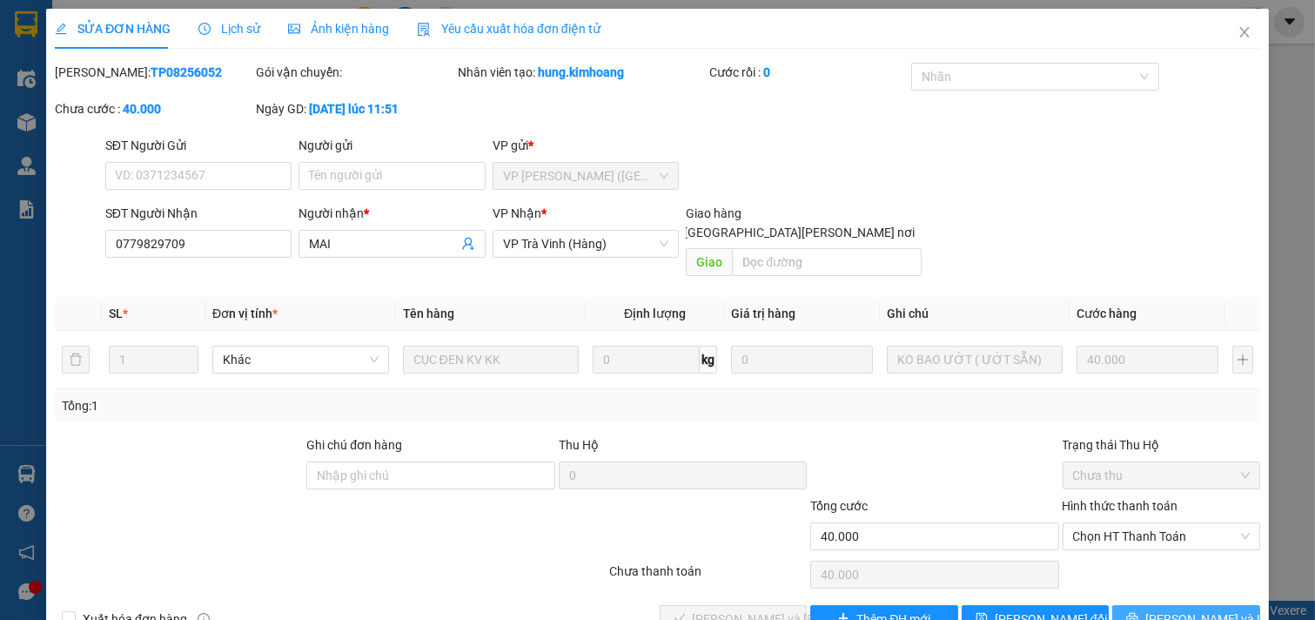
click at [1167, 609] on span "[PERSON_NAME] và In" at bounding box center [1206, 618] width 122 height 19
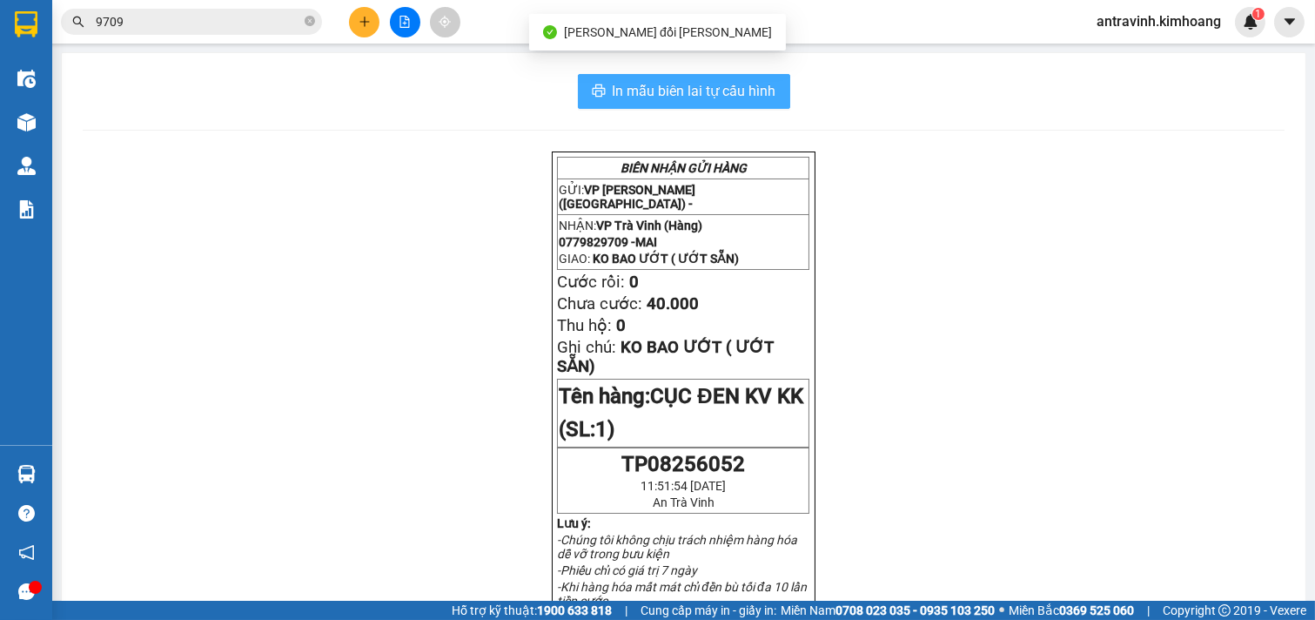
click at [746, 85] on span "In mẫu biên lai tự cấu hình" at bounding box center [695, 91] width 164 height 22
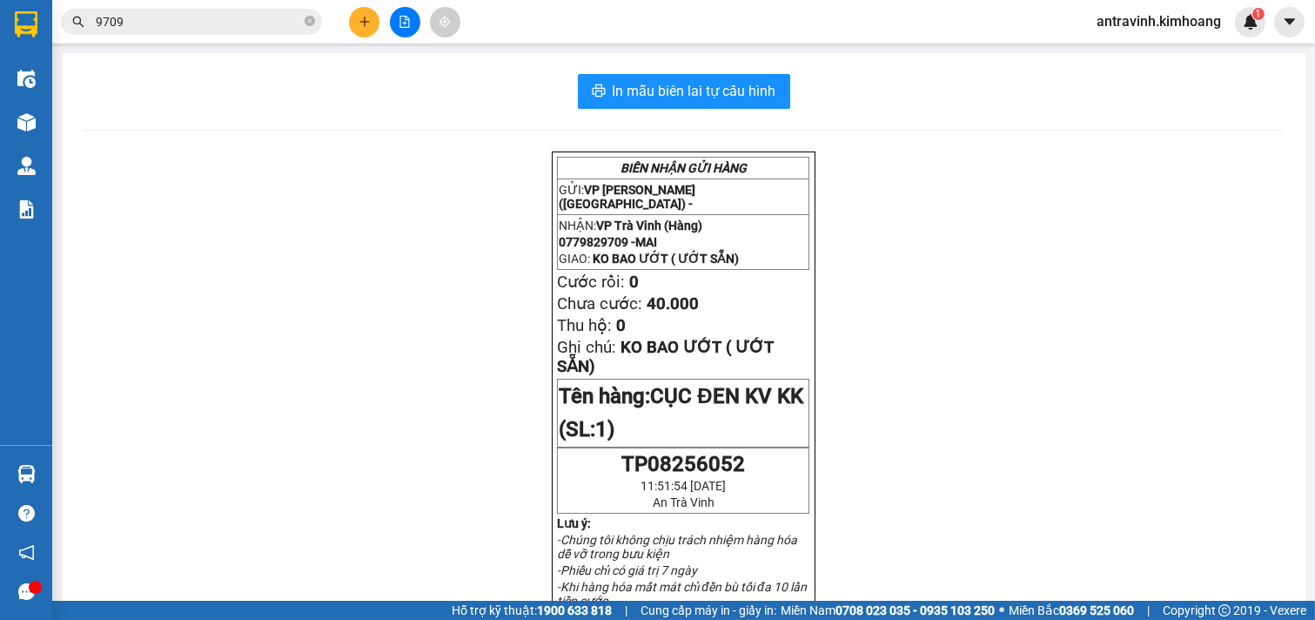
click at [259, 21] on input "9709" at bounding box center [198, 21] width 205 height 19
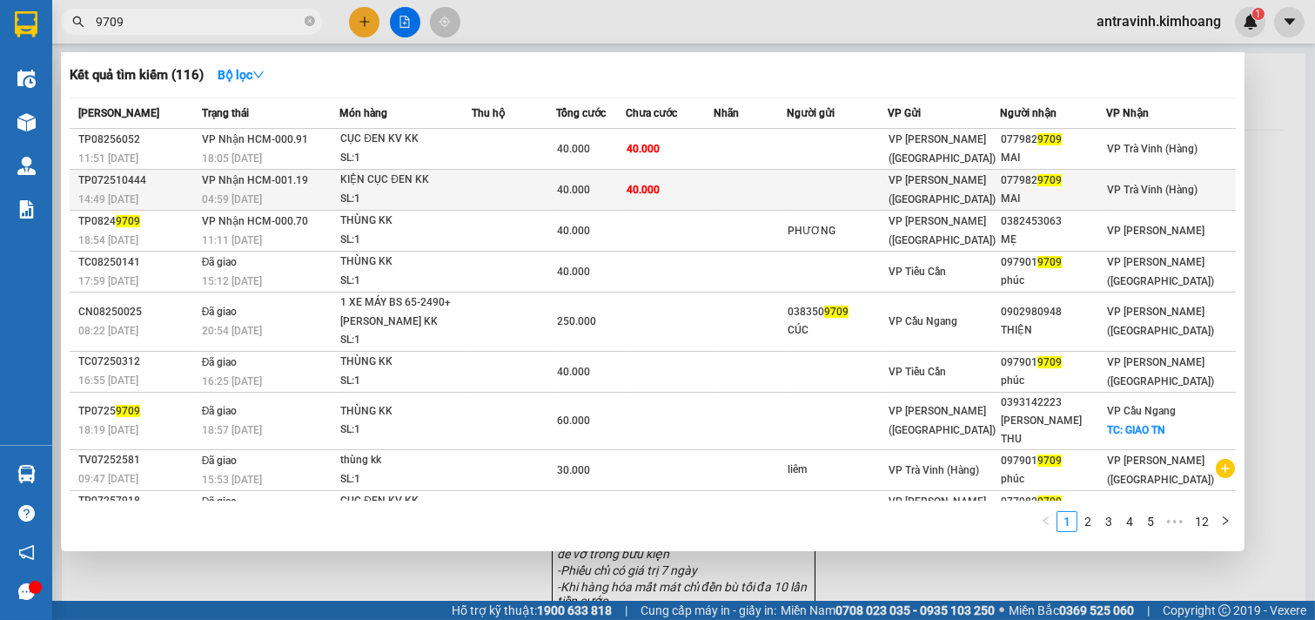
click at [701, 178] on td "40.000" at bounding box center [670, 190] width 88 height 41
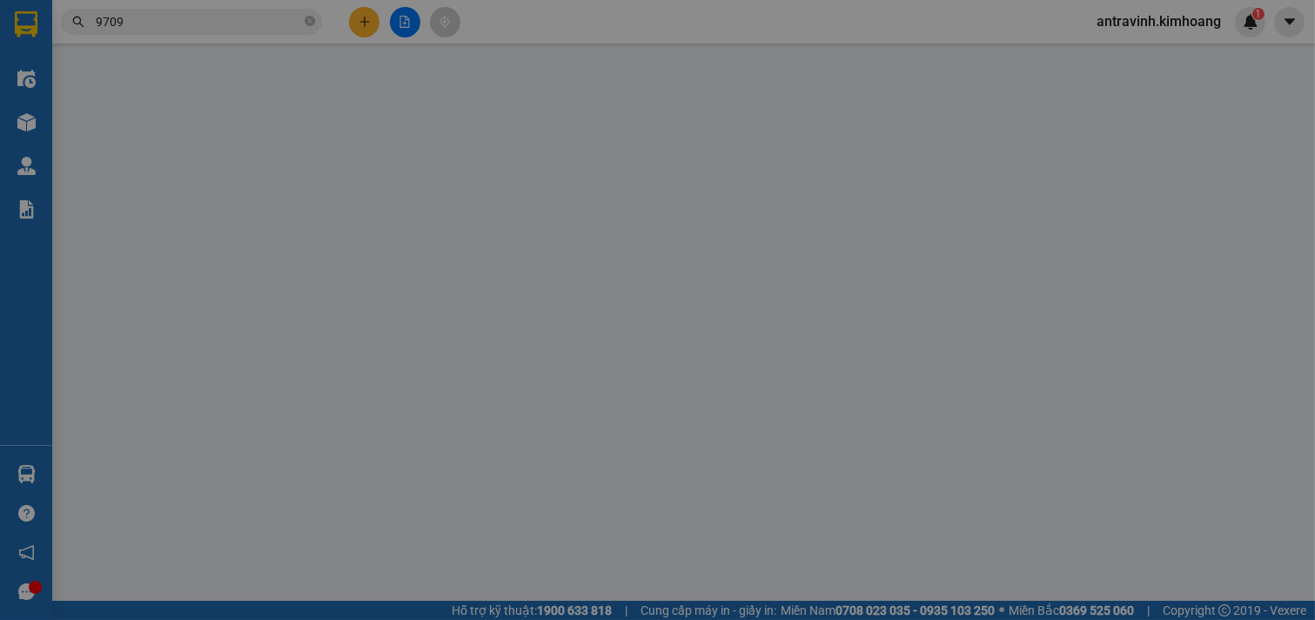
type input "0779829709"
type input "MAI"
type input "40.000"
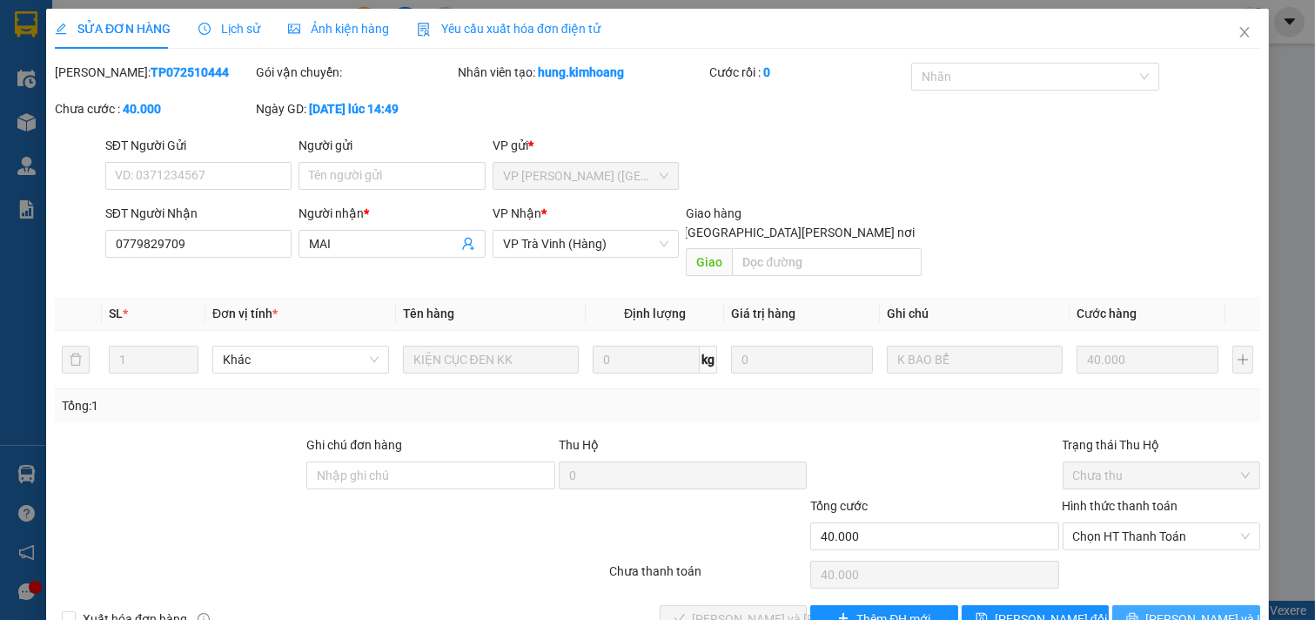
click at [1168, 605] on button "[PERSON_NAME] và In" at bounding box center [1186, 619] width 148 height 28
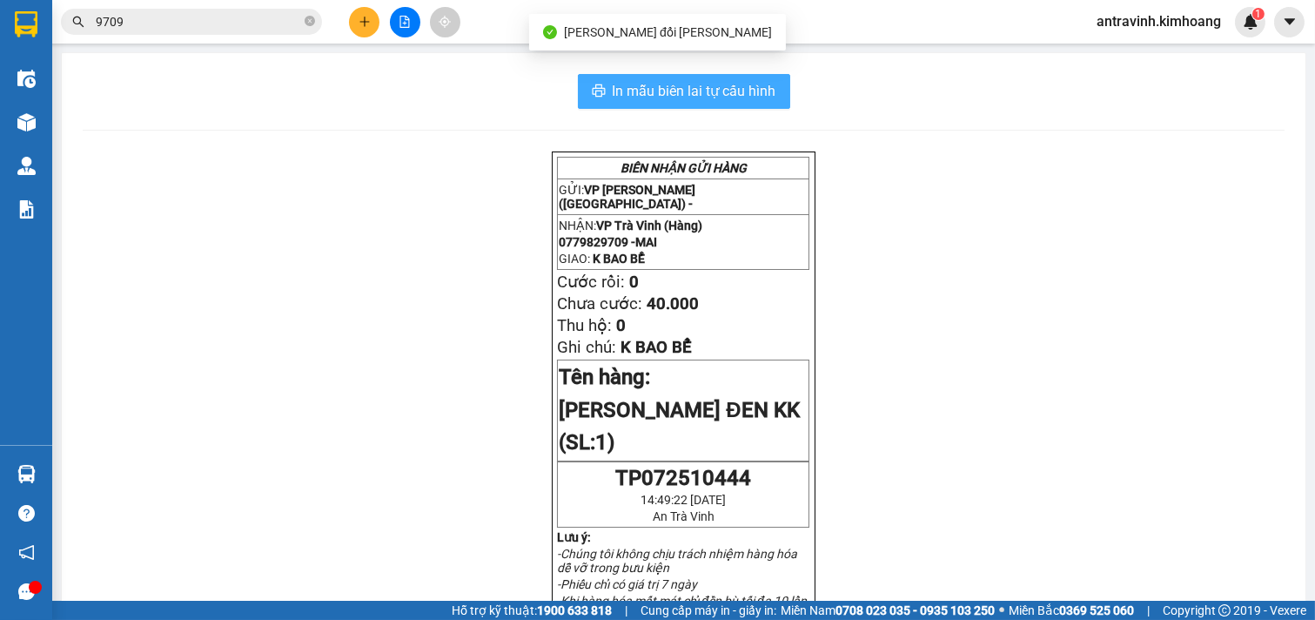
click at [760, 90] on span "In mẫu biên lai tự cấu hình" at bounding box center [695, 91] width 164 height 22
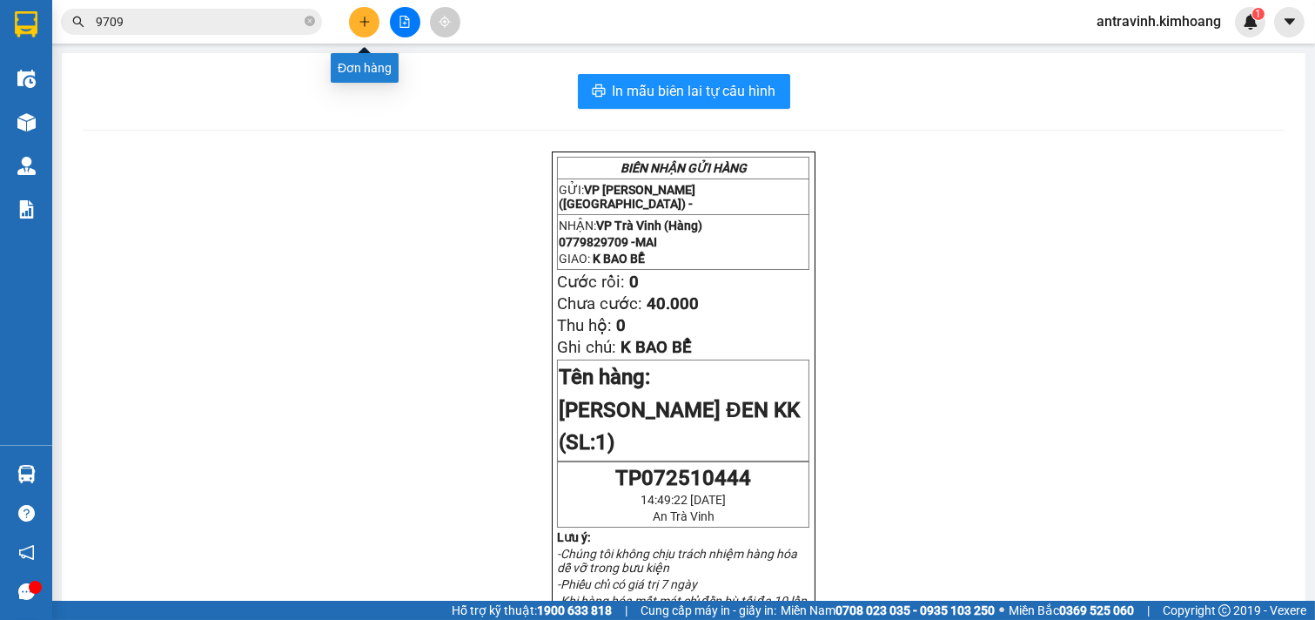
click at [357, 15] on button at bounding box center [364, 22] width 30 height 30
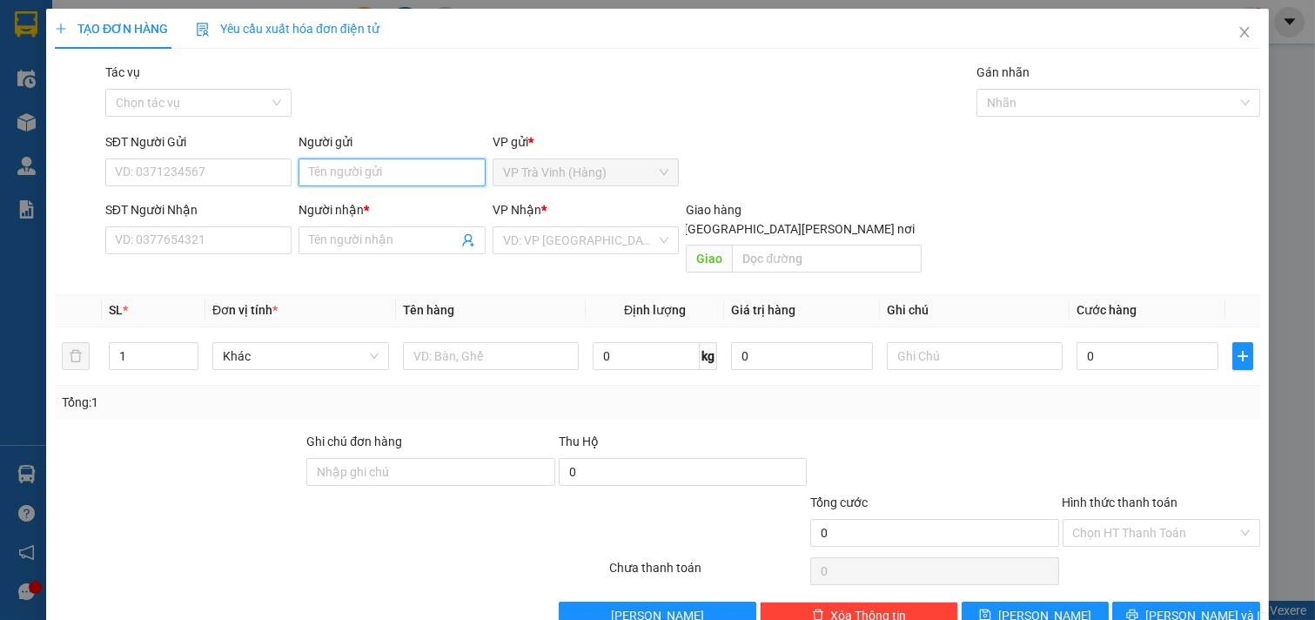
click at [371, 177] on input "Người gửi" at bounding box center [391, 172] width 187 height 28
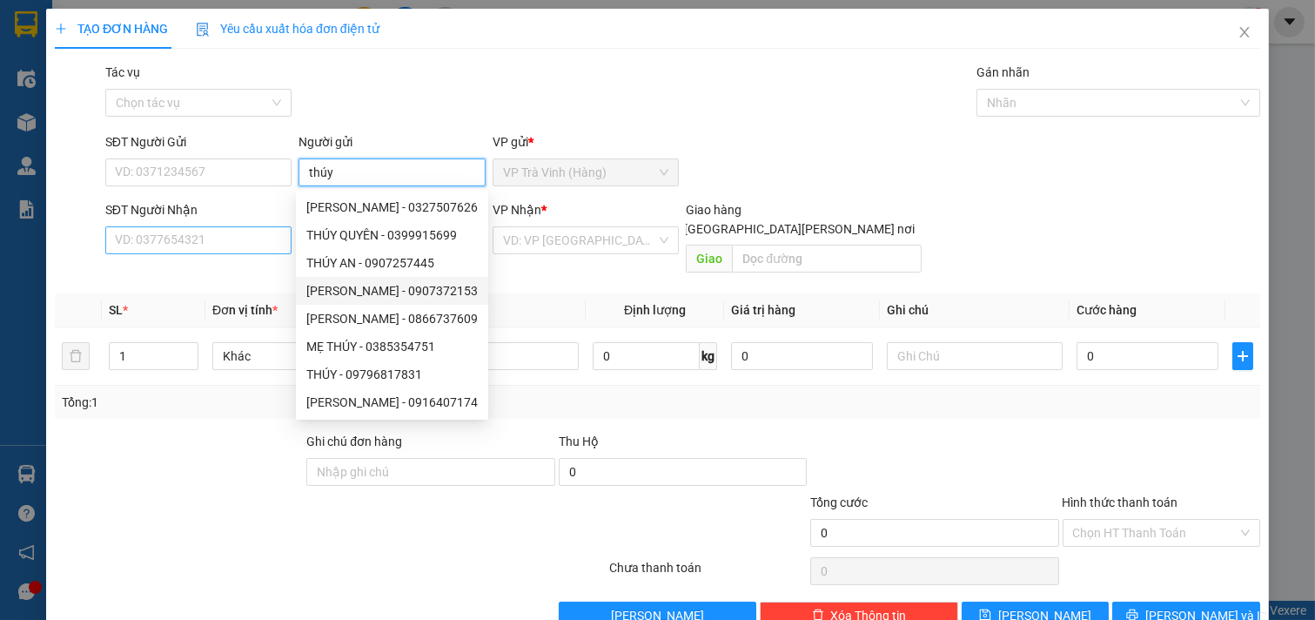
type input "thúy"
click at [185, 244] on input "SĐT Người Nhận" at bounding box center [198, 240] width 187 height 28
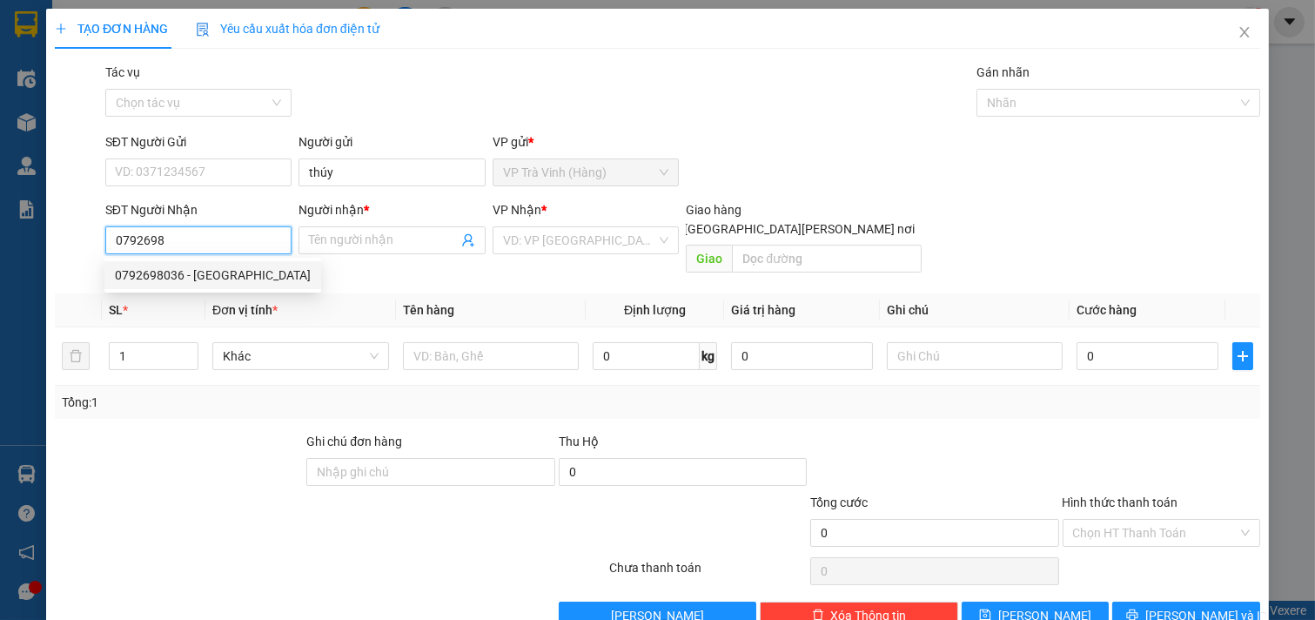
click at [178, 276] on div "0792698036 - đức" at bounding box center [213, 274] width 196 height 19
type input "0792698036"
type input "đức"
type input "40.000"
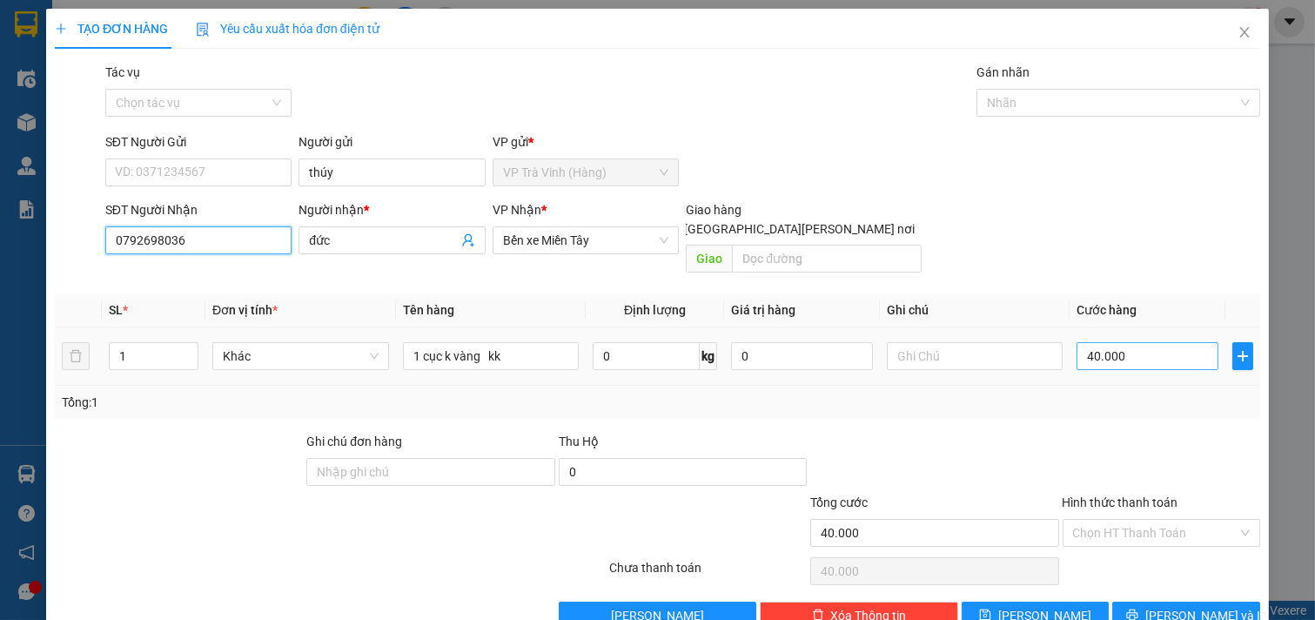
type input "0792698036"
click at [1114, 342] on input "40.000" at bounding box center [1147, 356] width 142 height 28
type input "3"
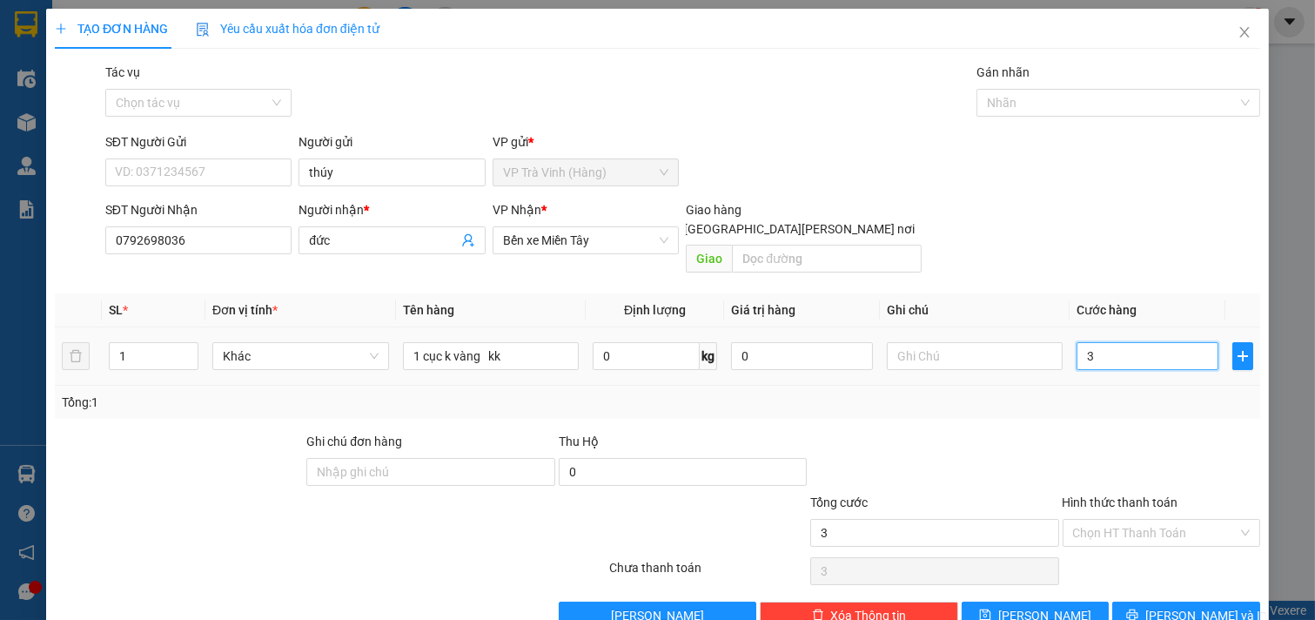
type input "30"
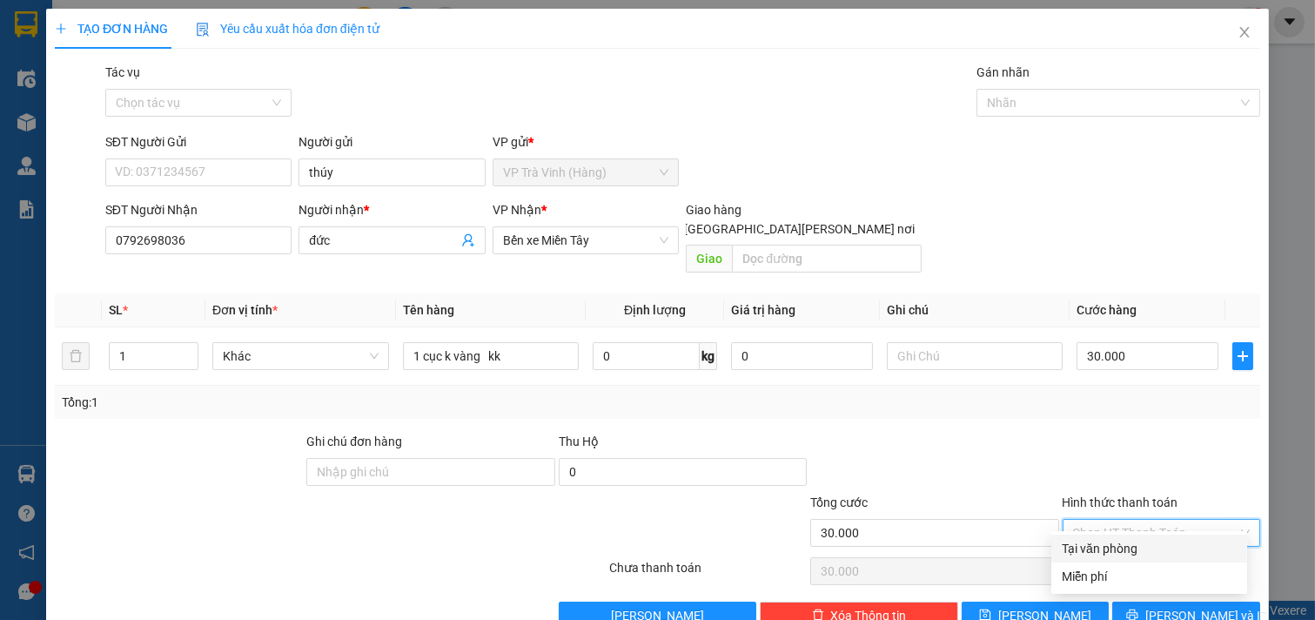
click at [1146, 519] on input "Hình thức thanh toán" at bounding box center [1155, 532] width 165 height 26
click at [1151, 539] on div "Tại văn phòng" at bounding box center [1149, 548] width 175 height 19
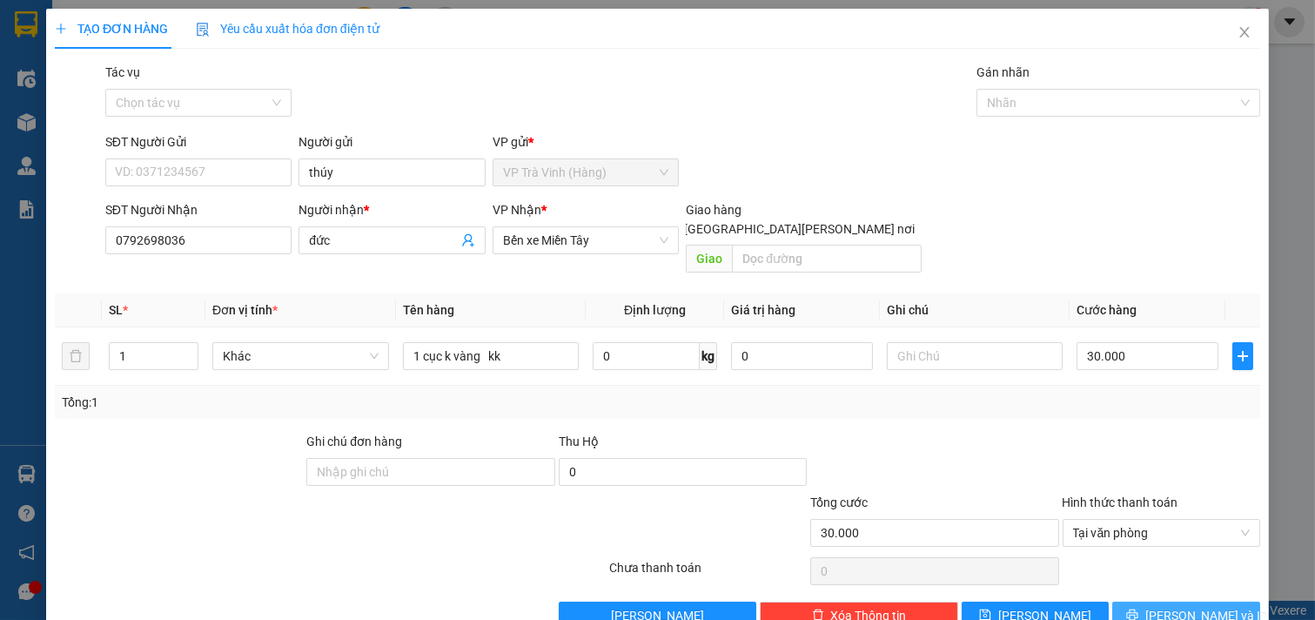
click at [1164, 606] on span "[PERSON_NAME] và In" at bounding box center [1206, 615] width 122 height 19
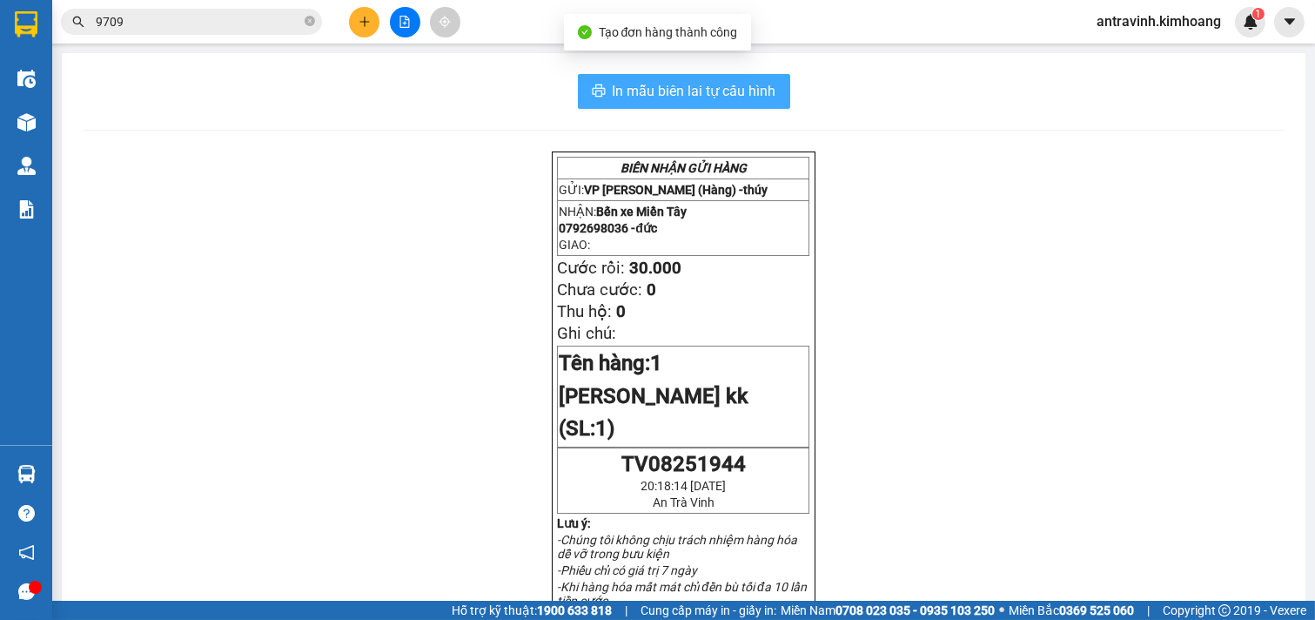
click at [717, 84] on span "In mẫu biên lai tự cấu hình" at bounding box center [695, 91] width 164 height 22
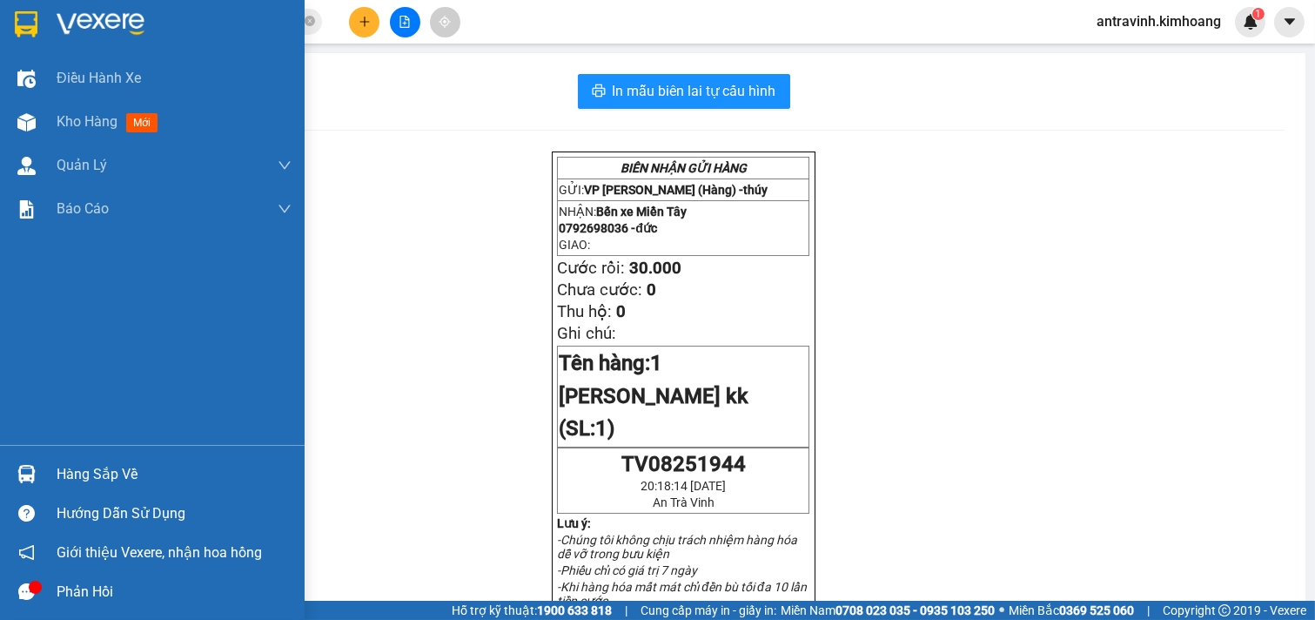
click at [63, 473] on div "Hàng sắp về" at bounding box center [174, 474] width 235 height 26
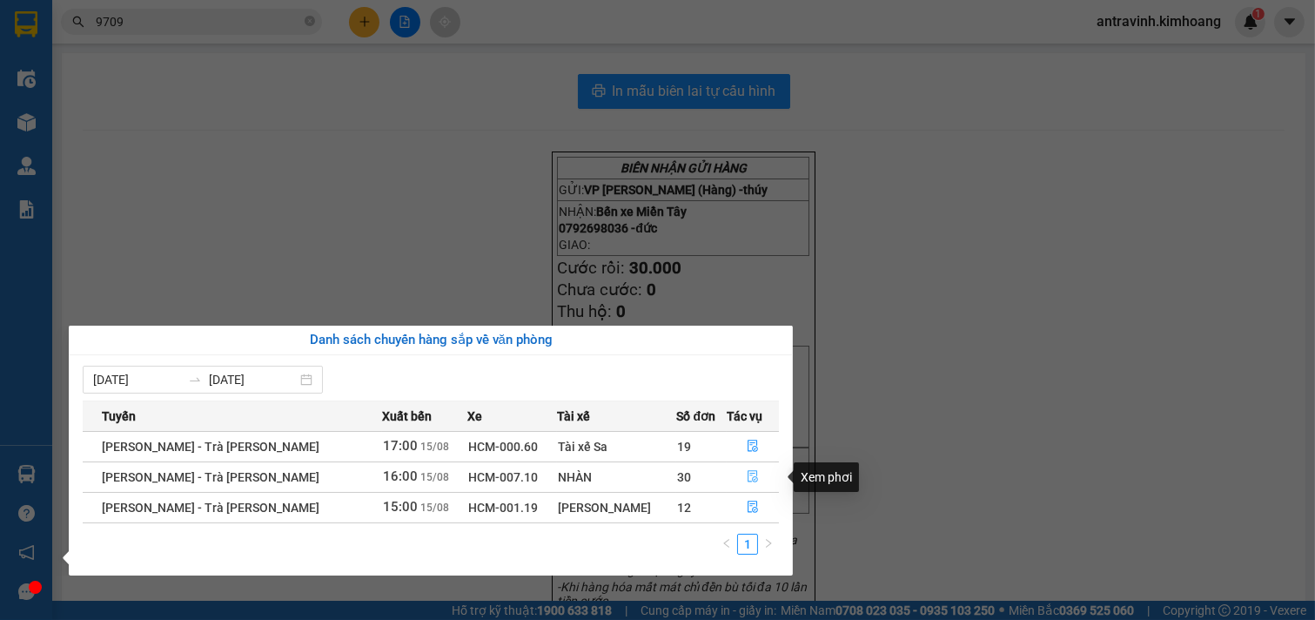
click at [747, 477] on icon "file-done" at bounding box center [753, 476] width 12 height 12
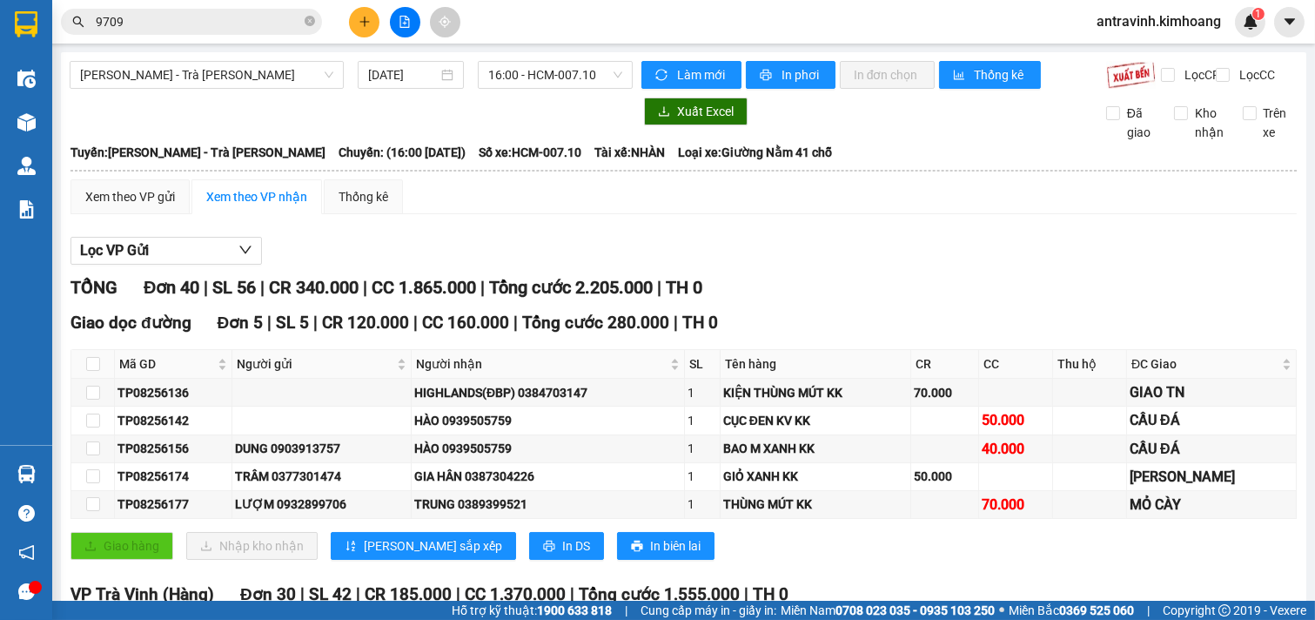
checkbox input "true"
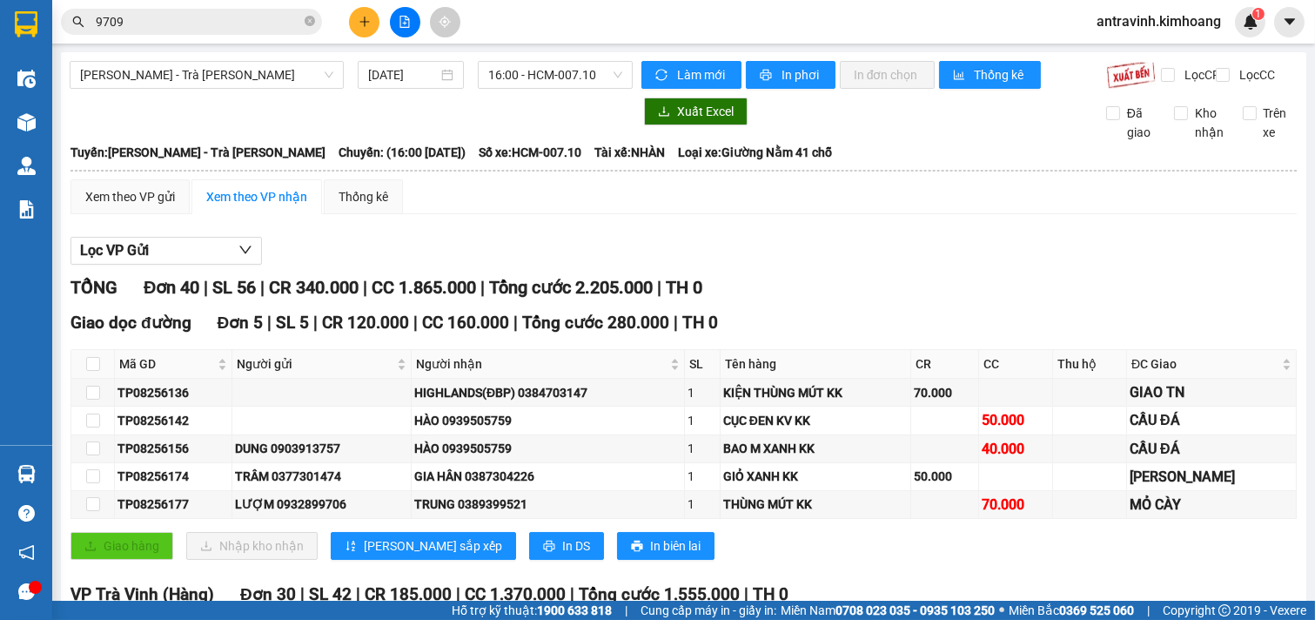
checkbox input "true"
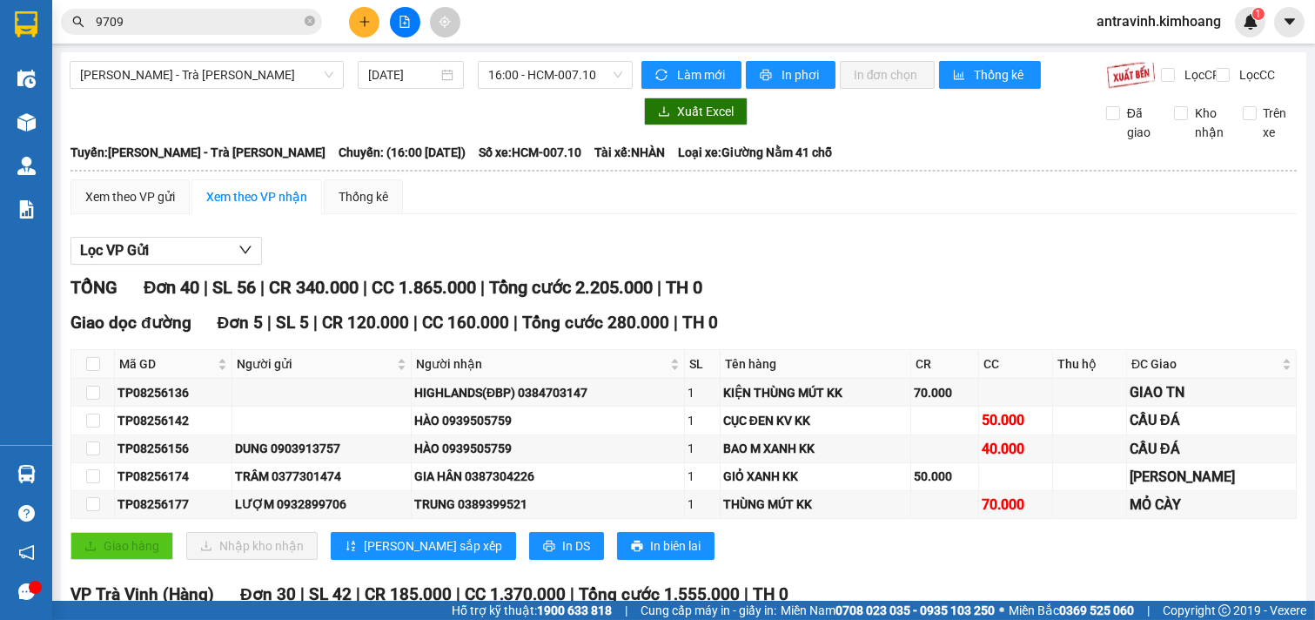
checkbox input "true"
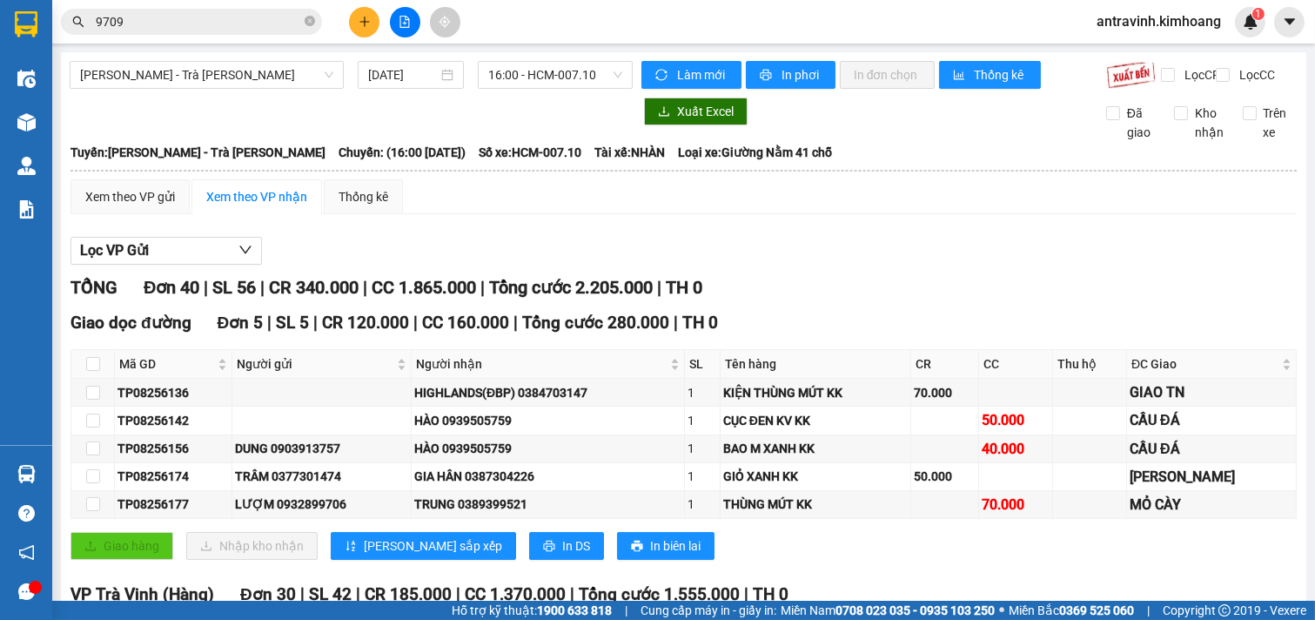
checkbox input "true"
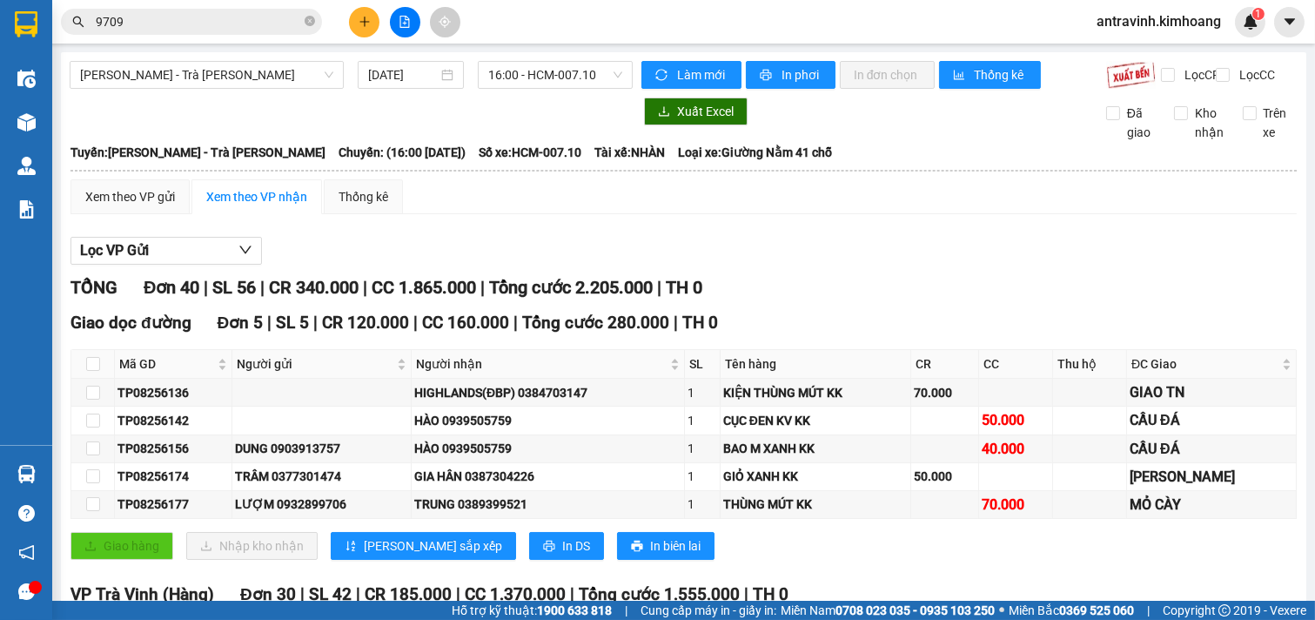
checkbox input "true"
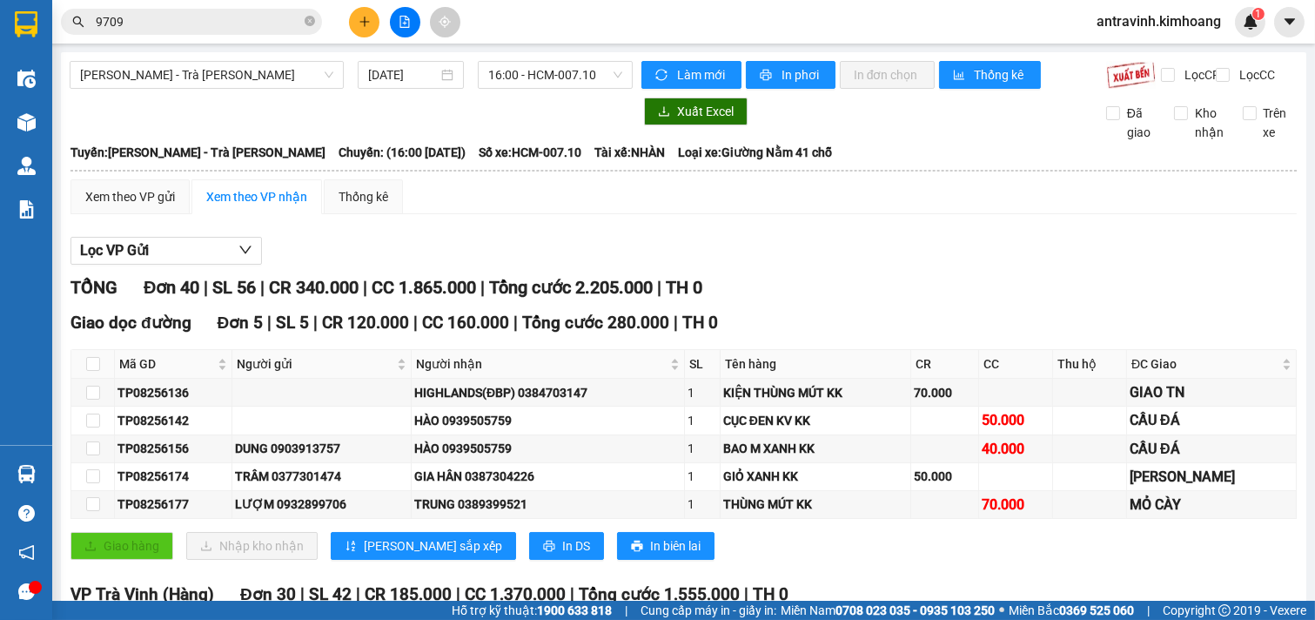
checkbox input "true"
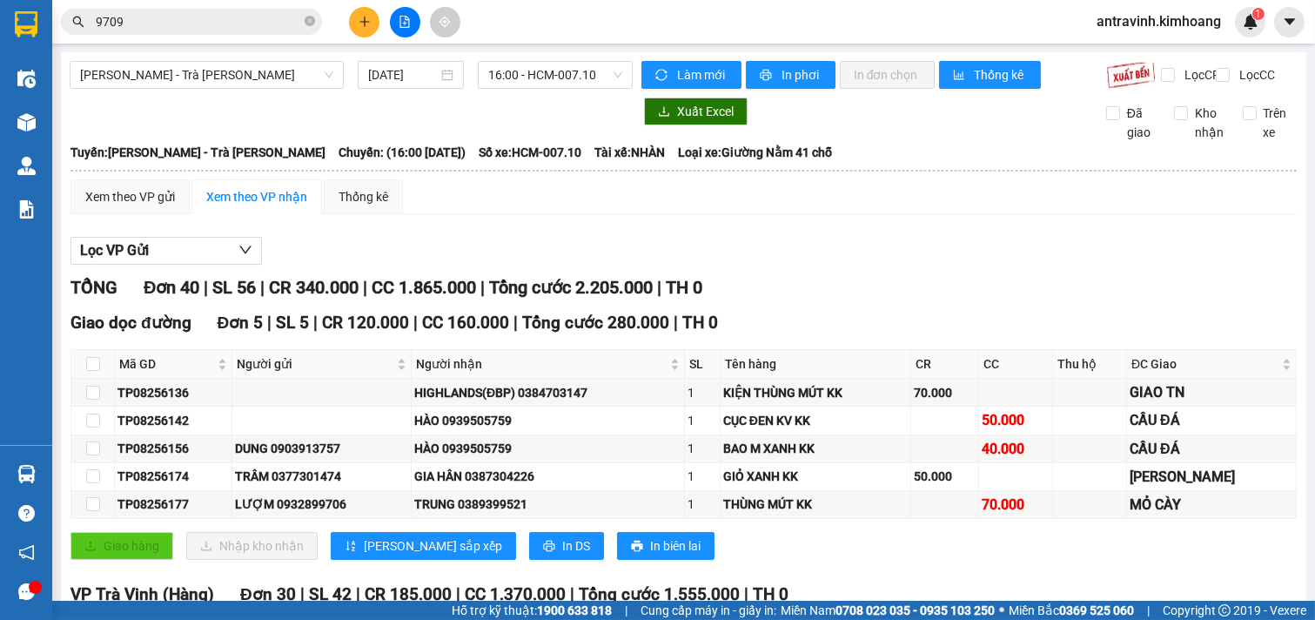
checkbox input "true"
click at [781, 83] on span "In phơi" at bounding box center [801, 74] width 40 height 19
click at [171, 36] on div "Kết quả tìm kiếm ( 116 ) Bộ lọc Mã ĐH Trạng thái Món hàng Thu hộ Tổng cước Chưa…" at bounding box center [169, 22] width 339 height 30
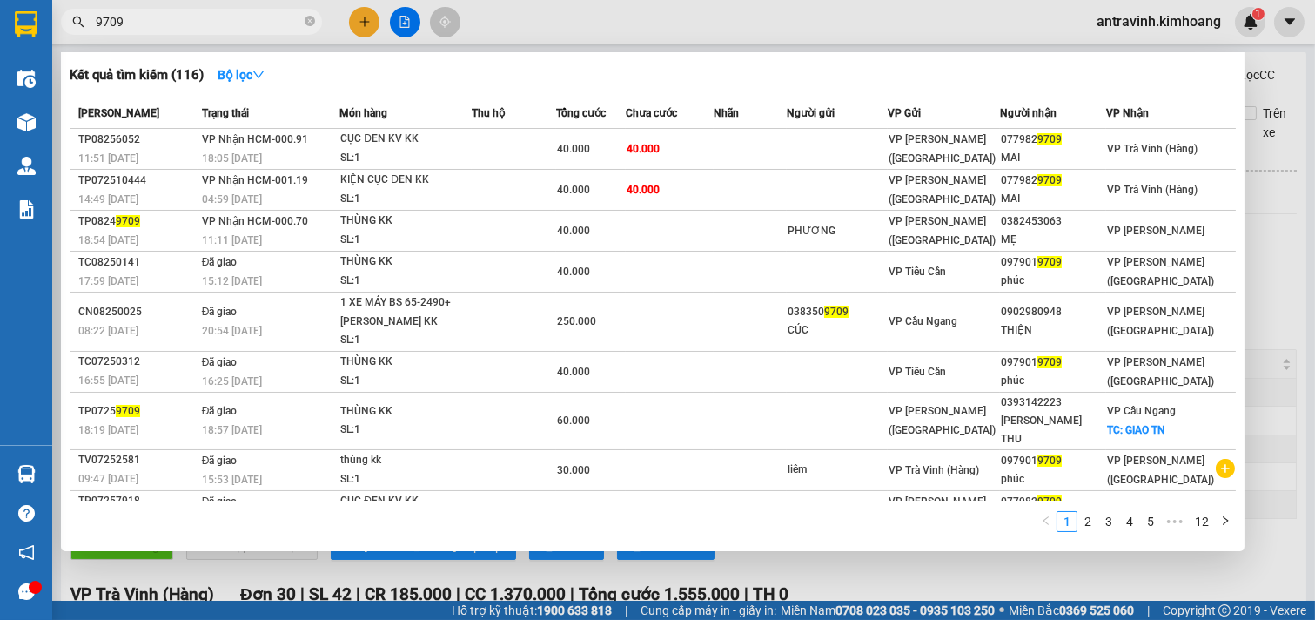
click at [171, 28] on input "9709" at bounding box center [198, 21] width 205 height 19
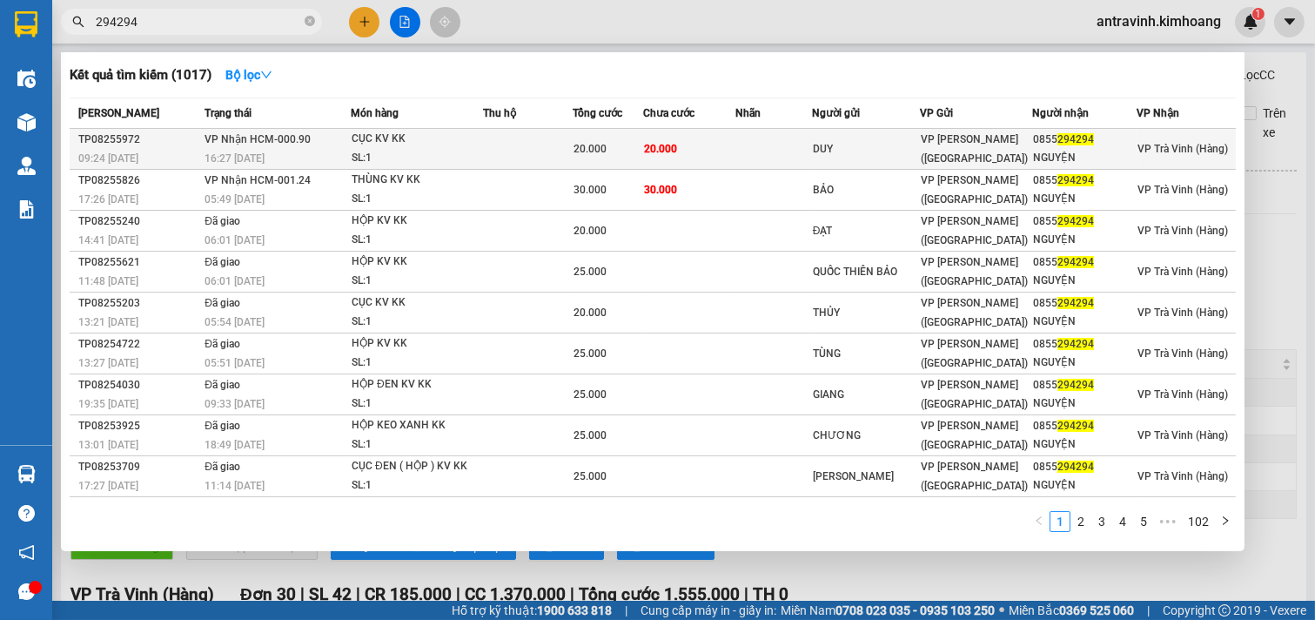
type input "294294"
click at [766, 153] on td at bounding box center [773, 149] width 77 height 41
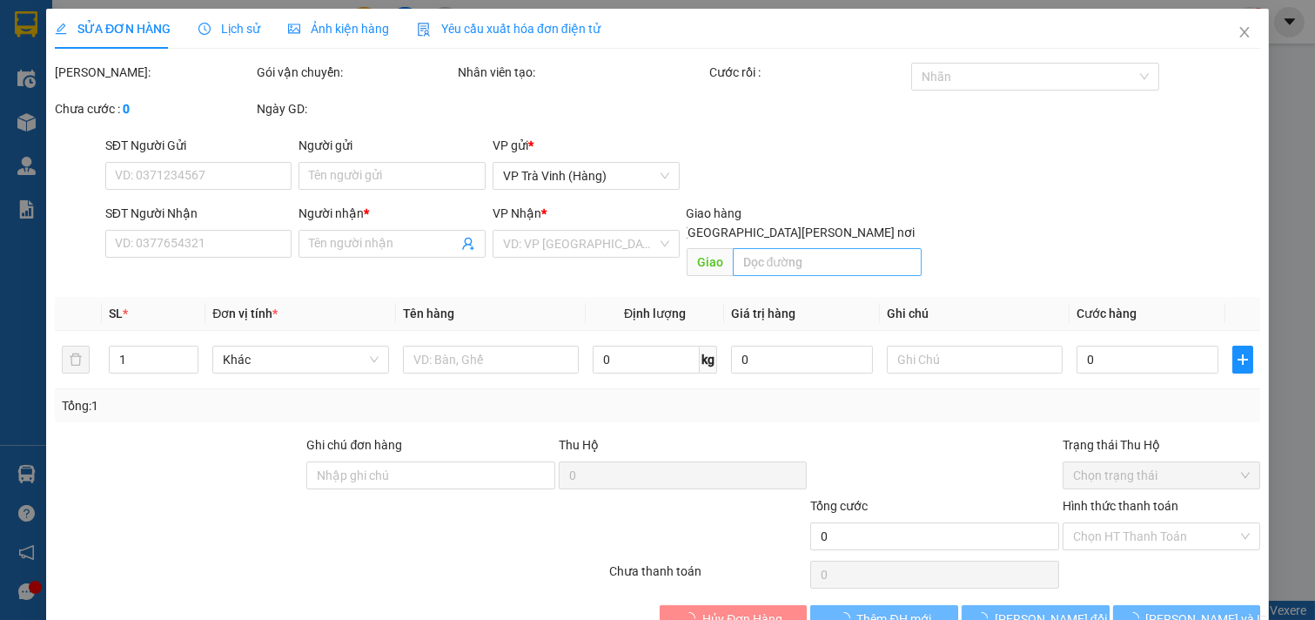
type input "DUY"
type input "0855294294"
type input "NGUYỆN"
type input "20.000"
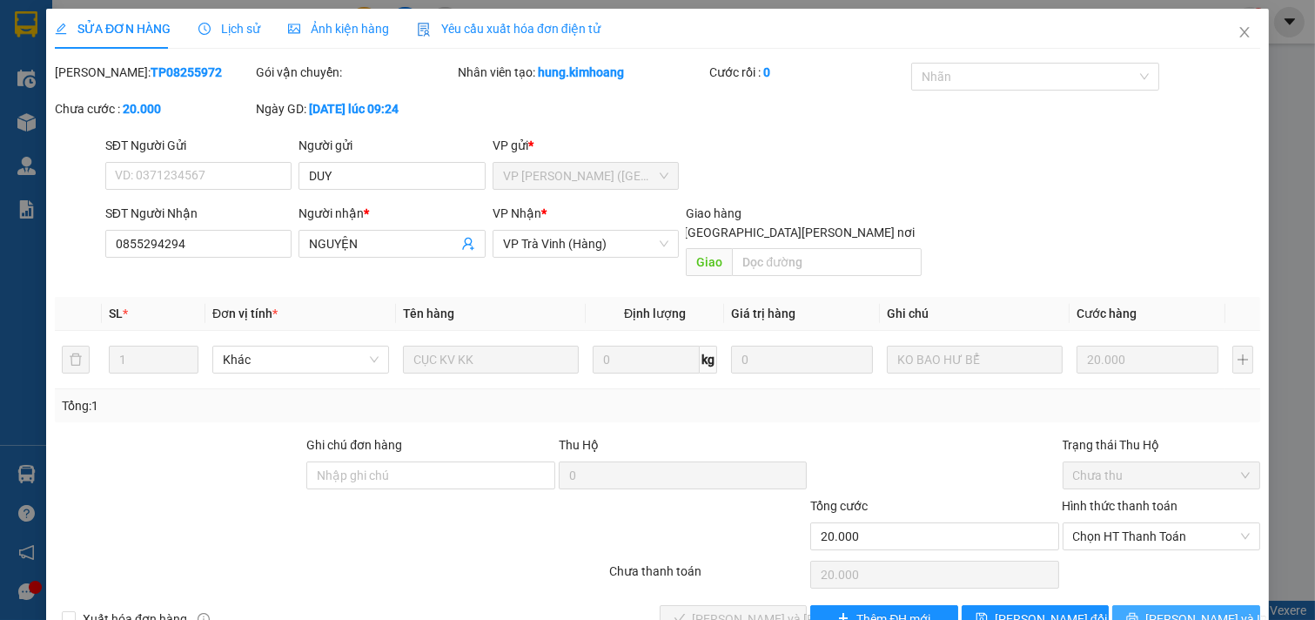
click at [1170, 609] on span "[PERSON_NAME] và In" at bounding box center [1206, 618] width 122 height 19
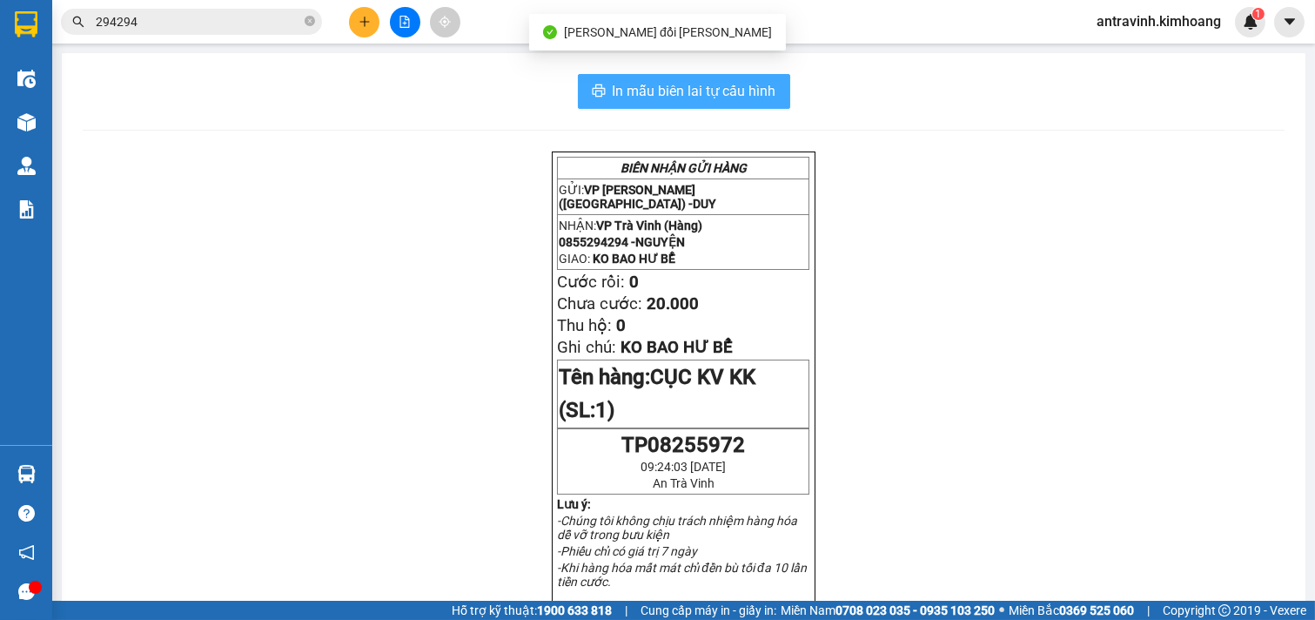
click at [694, 96] on span "In mẫu biên lai tự cấu hình" at bounding box center [695, 91] width 164 height 22
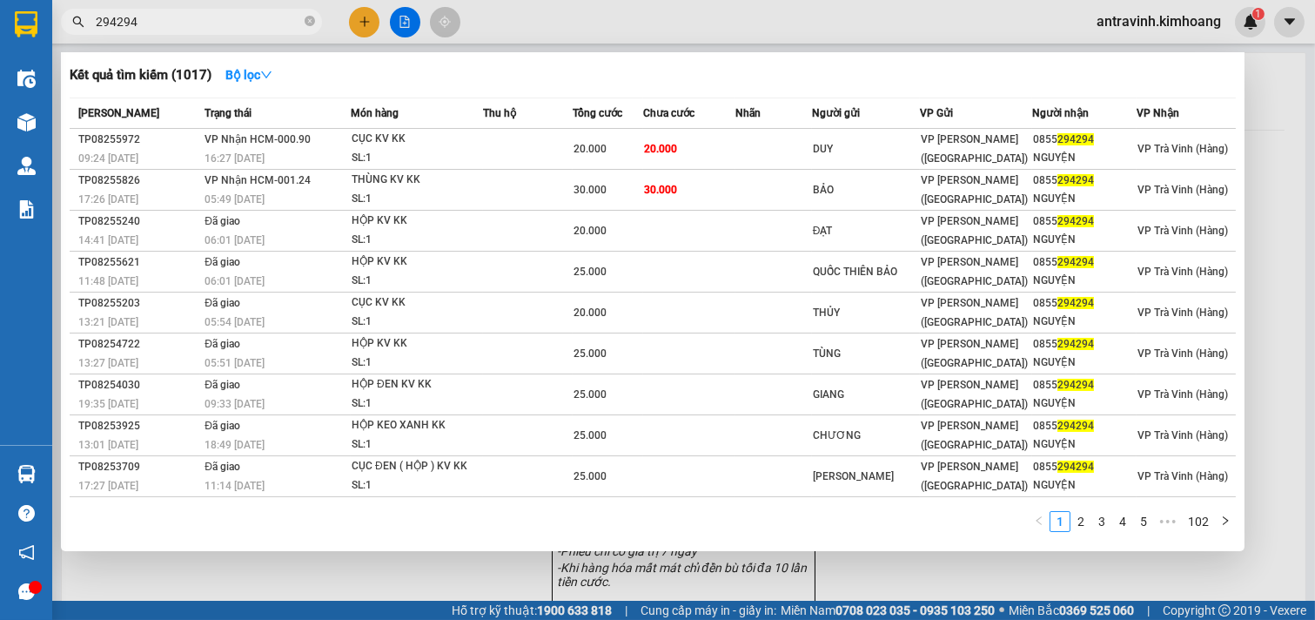
click at [171, 24] on input "294294" at bounding box center [198, 21] width 205 height 19
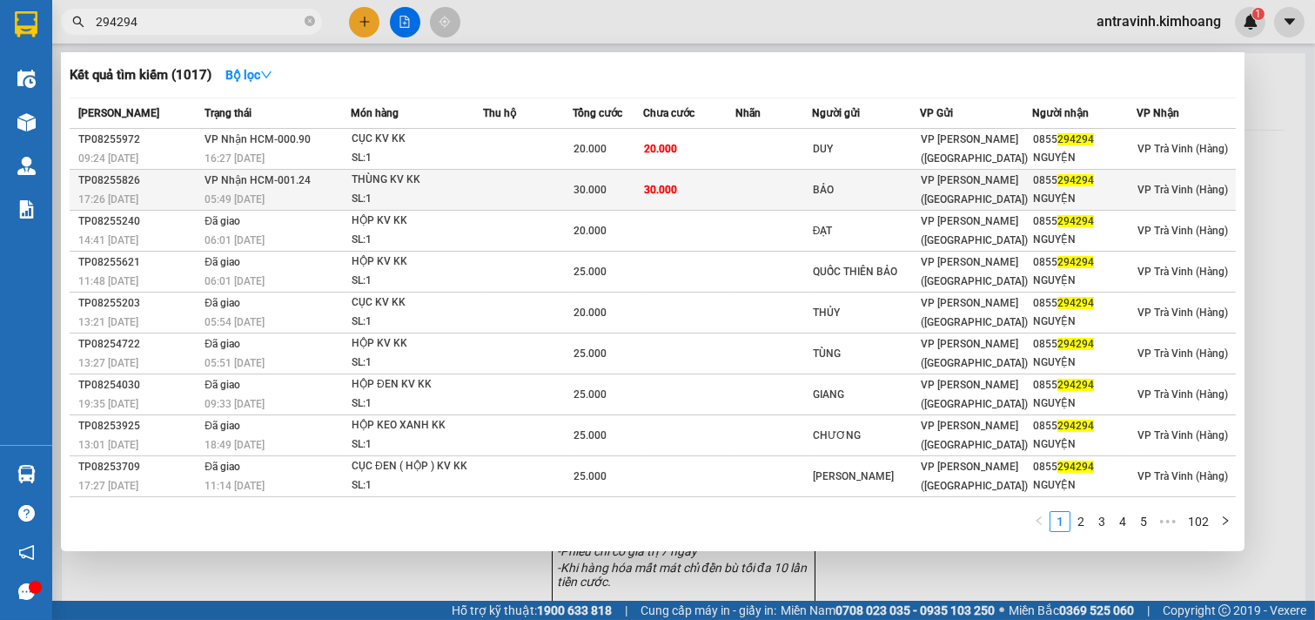
click at [507, 178] on td at bounding box center [528, 190] width 90 height 41
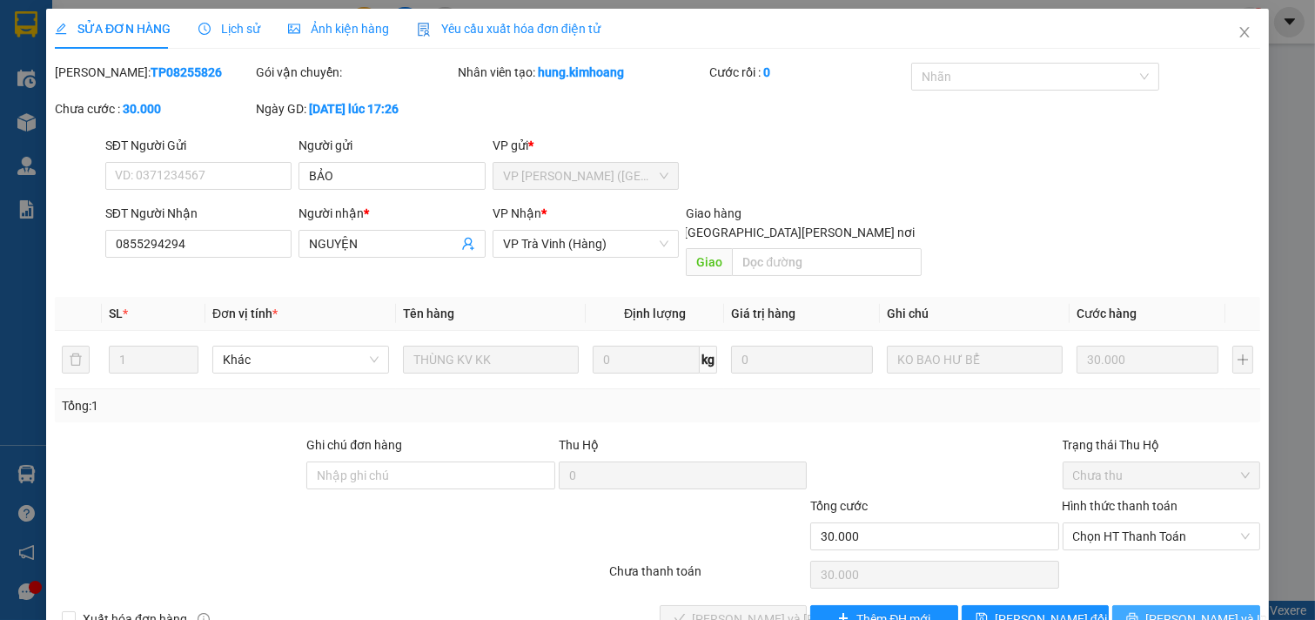
click at [1138, 612] on icon "printer" at bounding box center [1132, 618] width 12 height 12
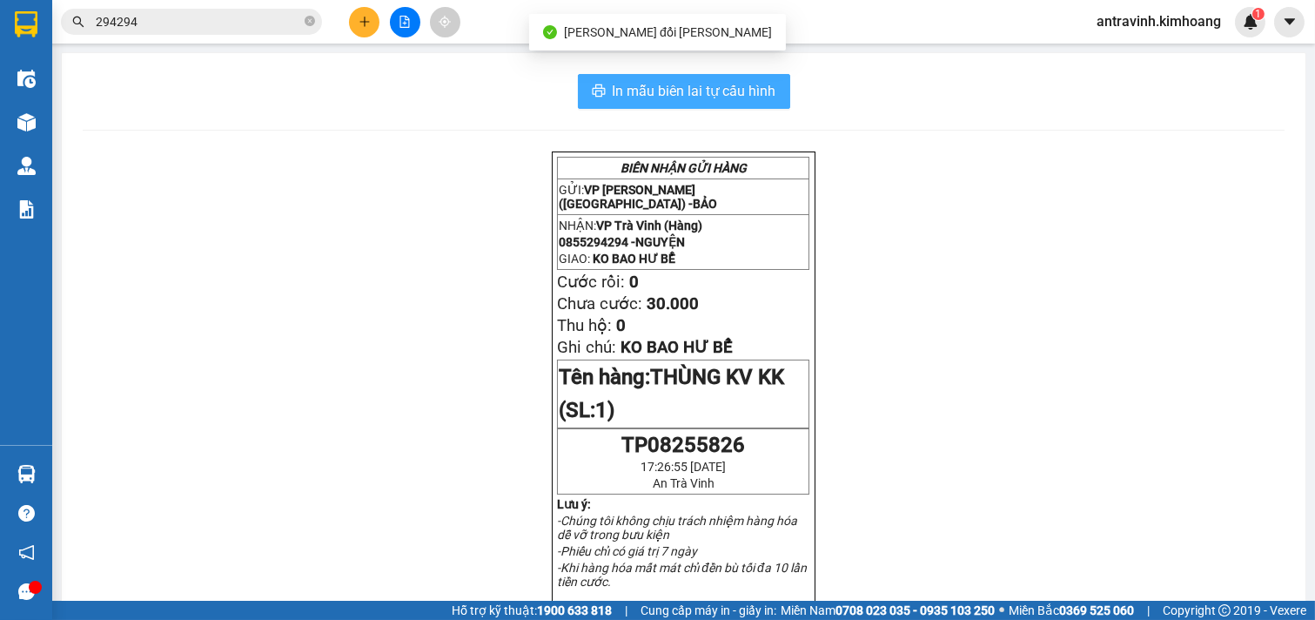
click at [759, 89] on span "In mẫu biên lai tự cấu hình" at bounding box center [695, 91] width 164 height 22
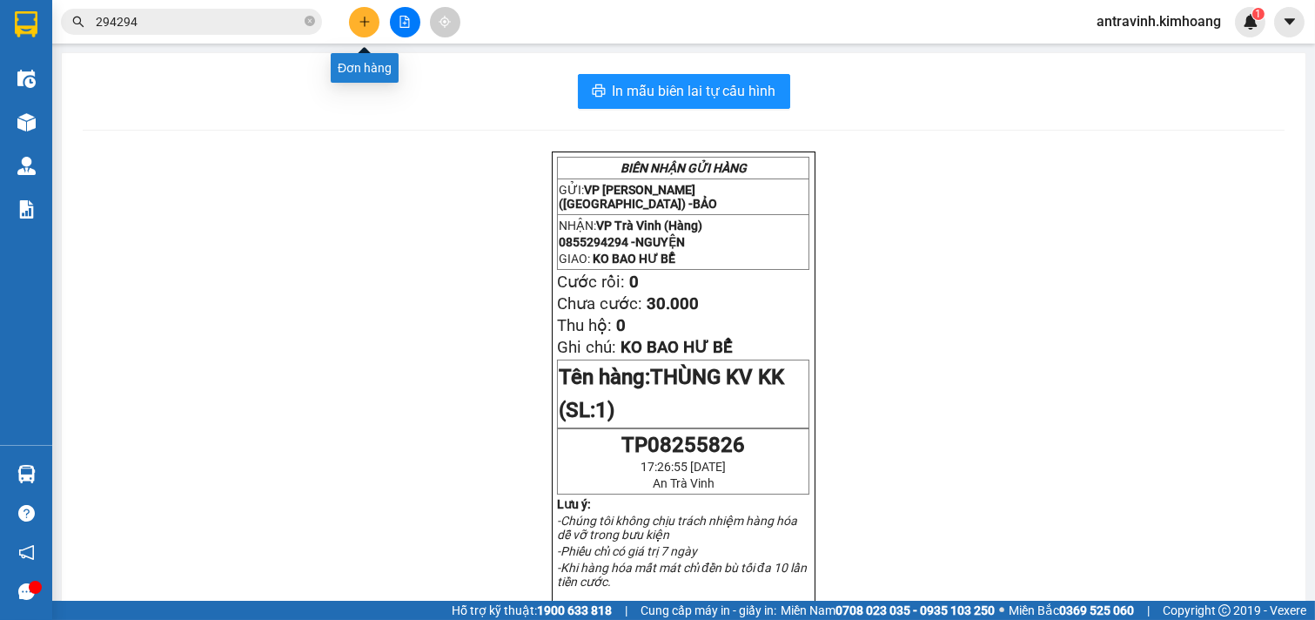
click at [367, 16] on icon "plus" at bounding box center [364, 22] width 12 height 12
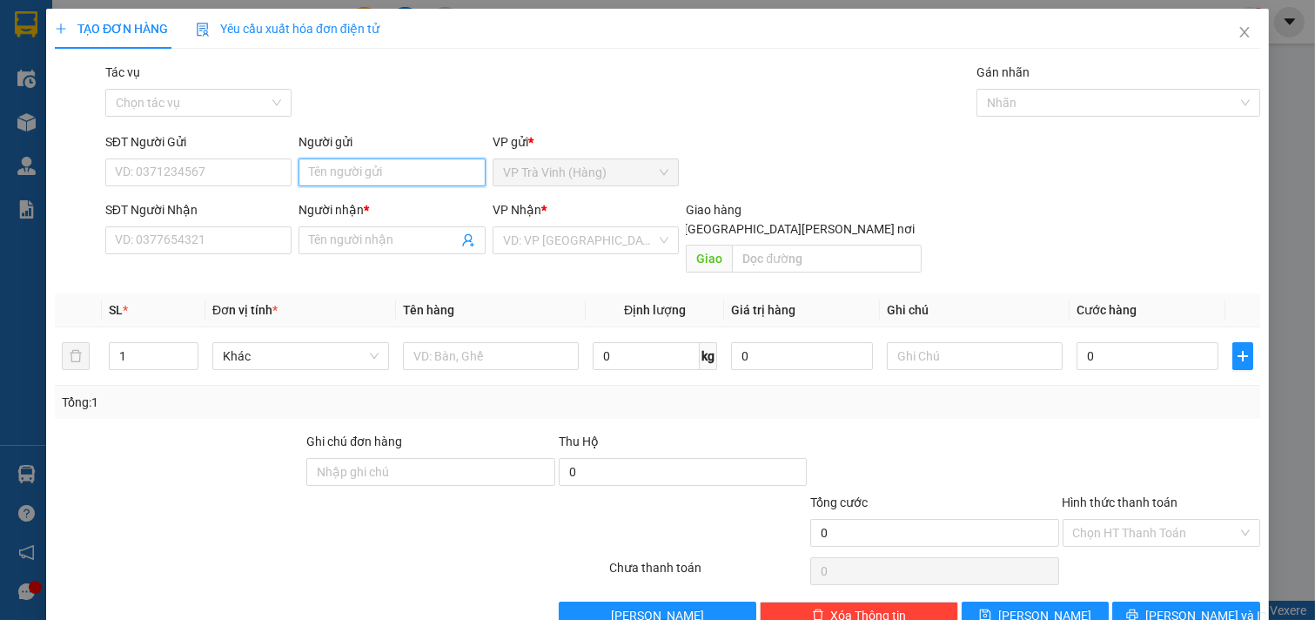
click at [387, 178] on input "Người gửi" at bounding box center [391, 172] width 187 height 28
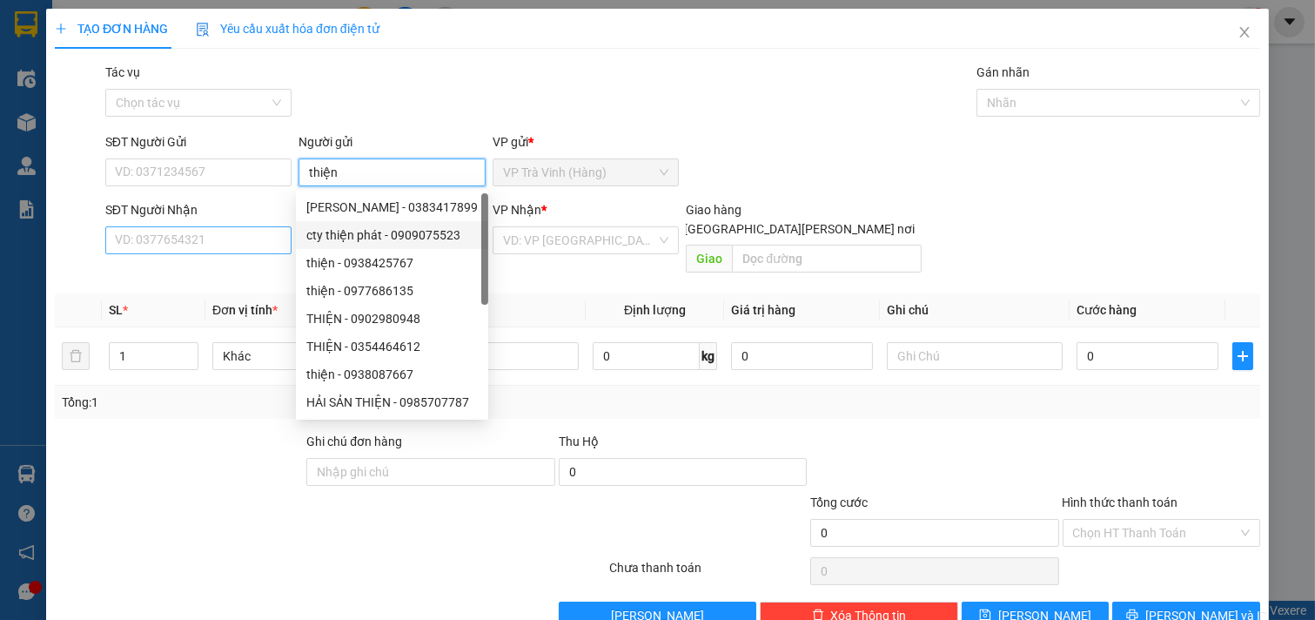
type input "thiện"
click at [192, 239] on input "SĐT Người Nhận" at bounding box center [198, 240] width 187 height 28
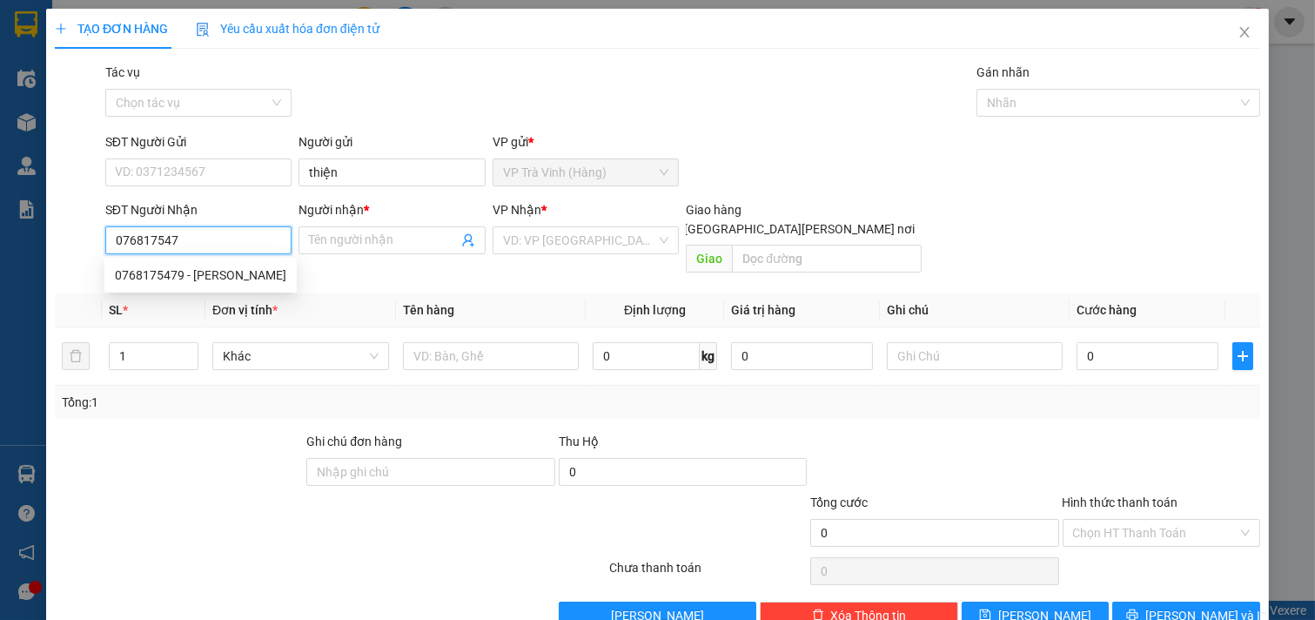
type input "0768175479"
click at [204, 281] on div "0768175479 - CHÚ THIÊN" at bounding box center [200, 274] width 171 height 19
type input "CHÚ THIÊN"
type input "25.000"
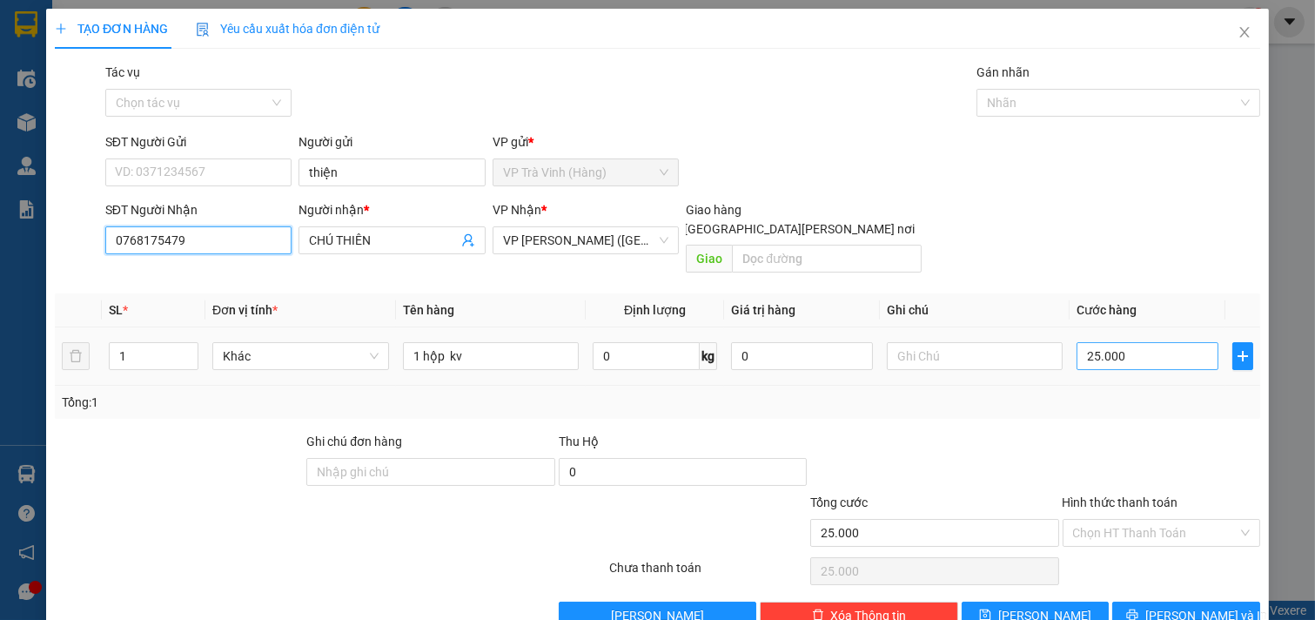
type input "0768175479"
type input "2"
type input "20"
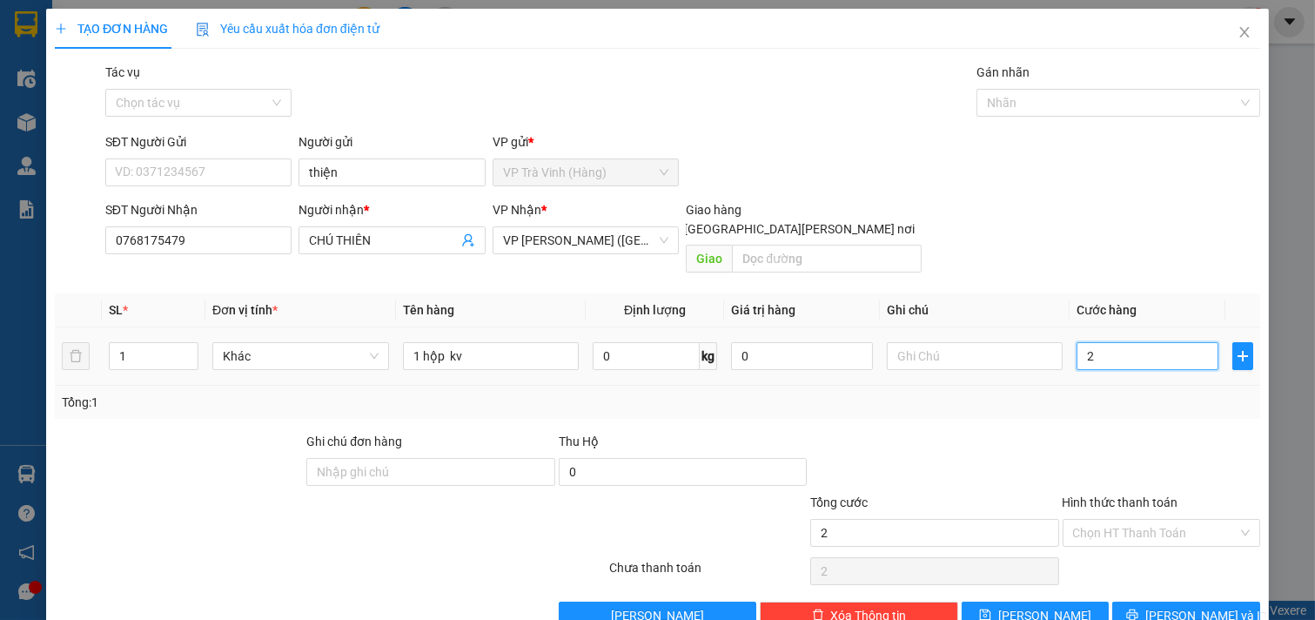
type input "20"
click at [1144, 519] on input "Hình thức thanh toán" at bounding box center [1155, 532] width 165 height 26
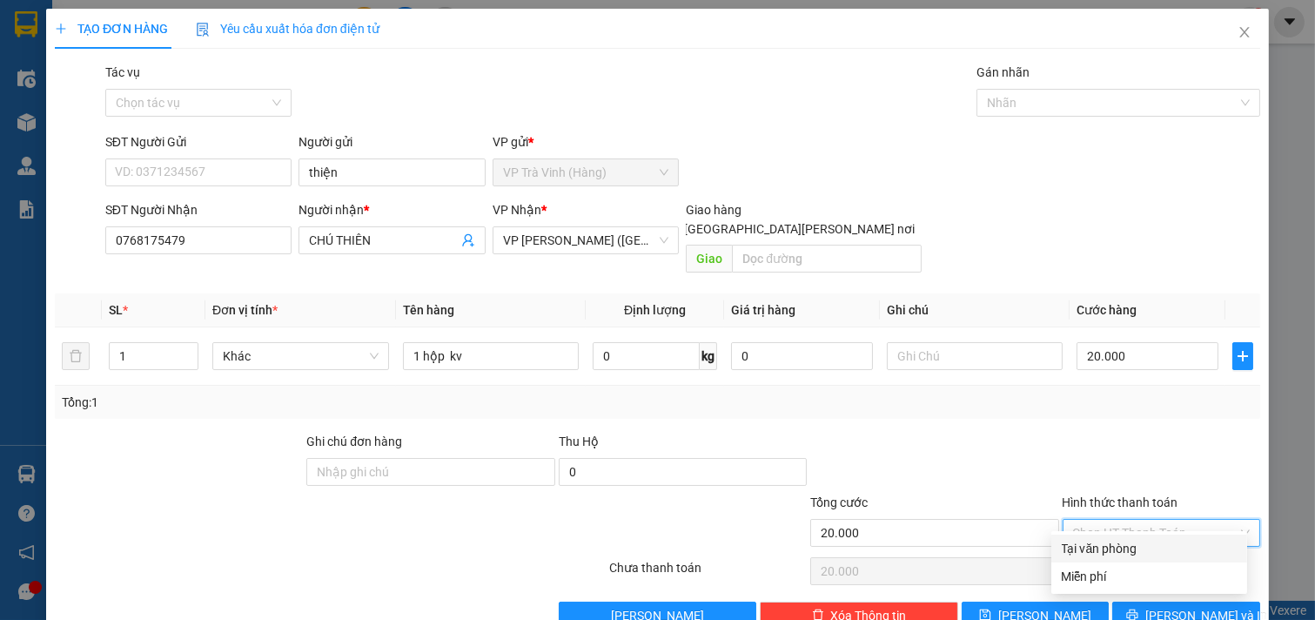
click at [1126, 539] on div "Tại văn phòng" at bounding box center [1149, 548] width 175 height 19
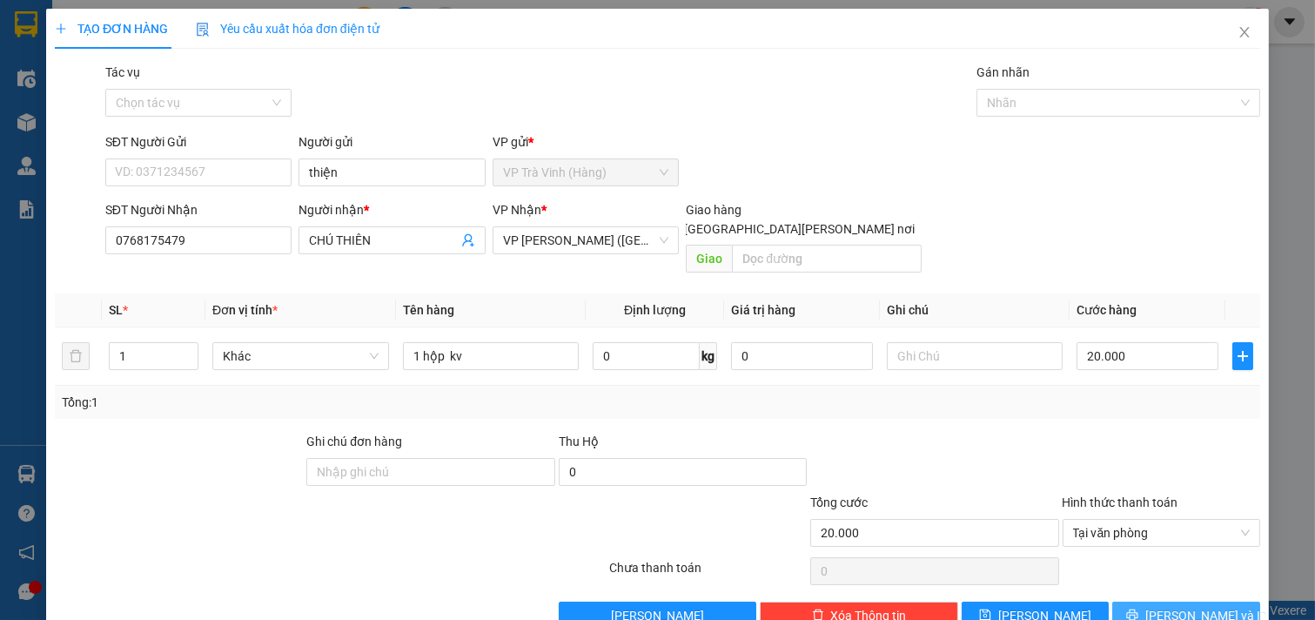
click at [1138, 608] on icon "printer" at bounding box center [1132, 614] width 12 height 12
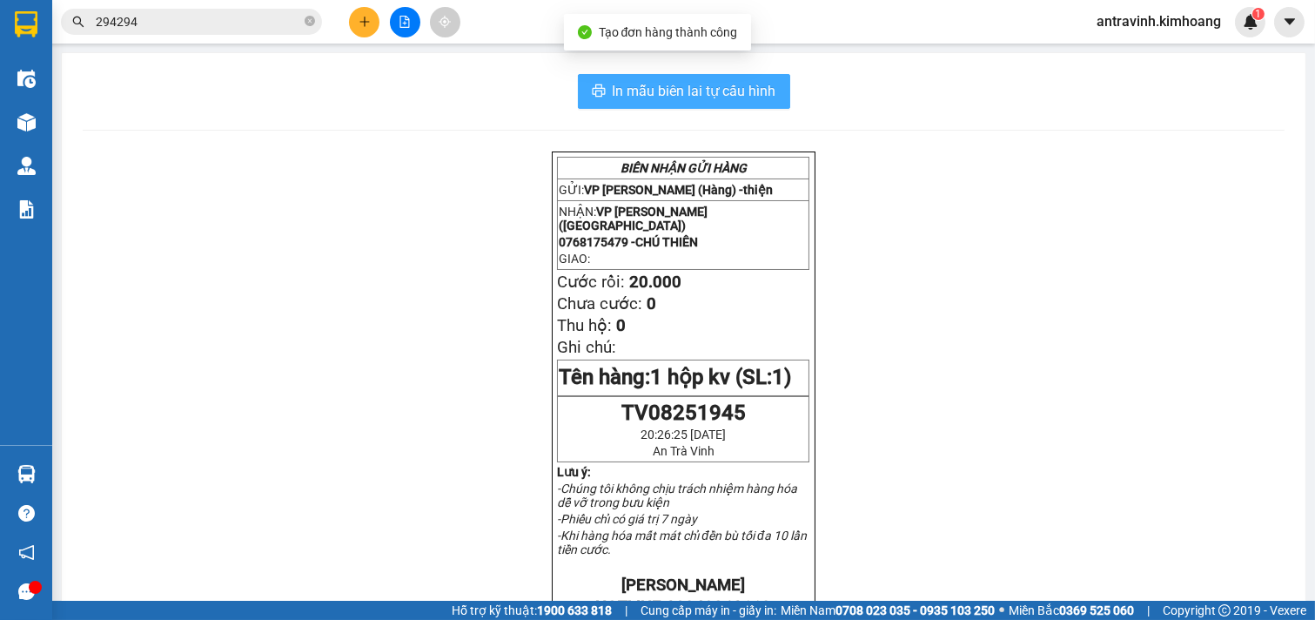
click at [684, 88] on span "In mẫu biên lai tự cấu hình" at bounding box center [695, 91] width 164 height 22
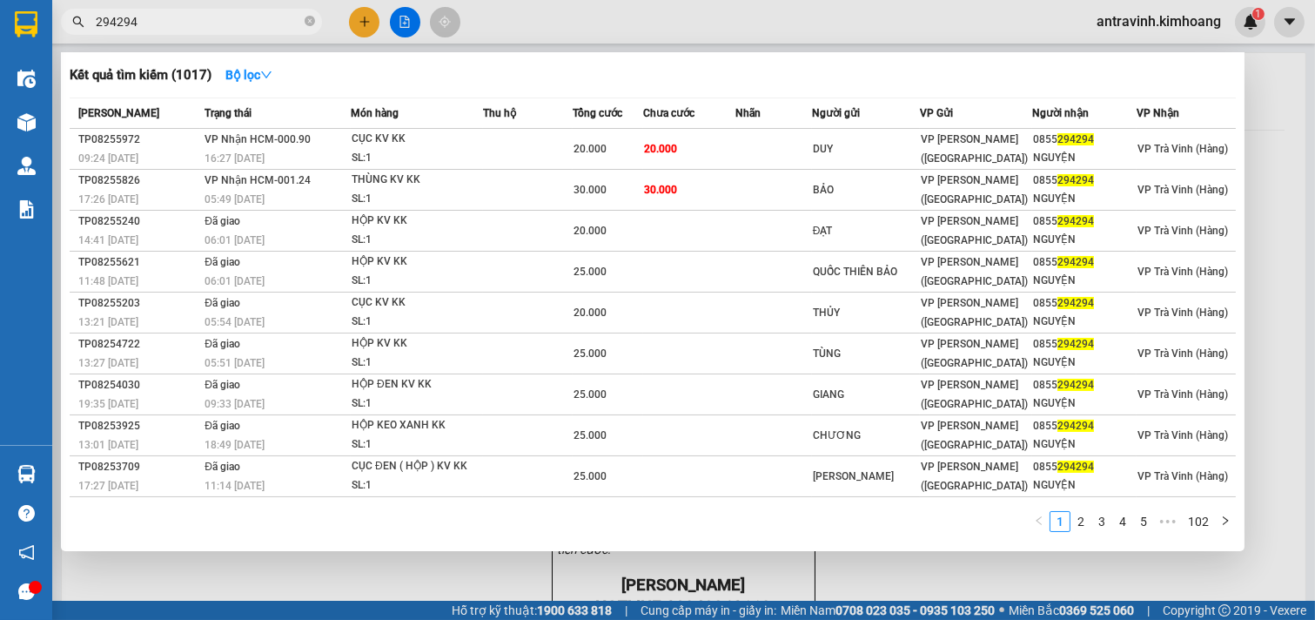
click at [151, 26] on input "294294" at bounding box center [198, 21] width 205 height 19
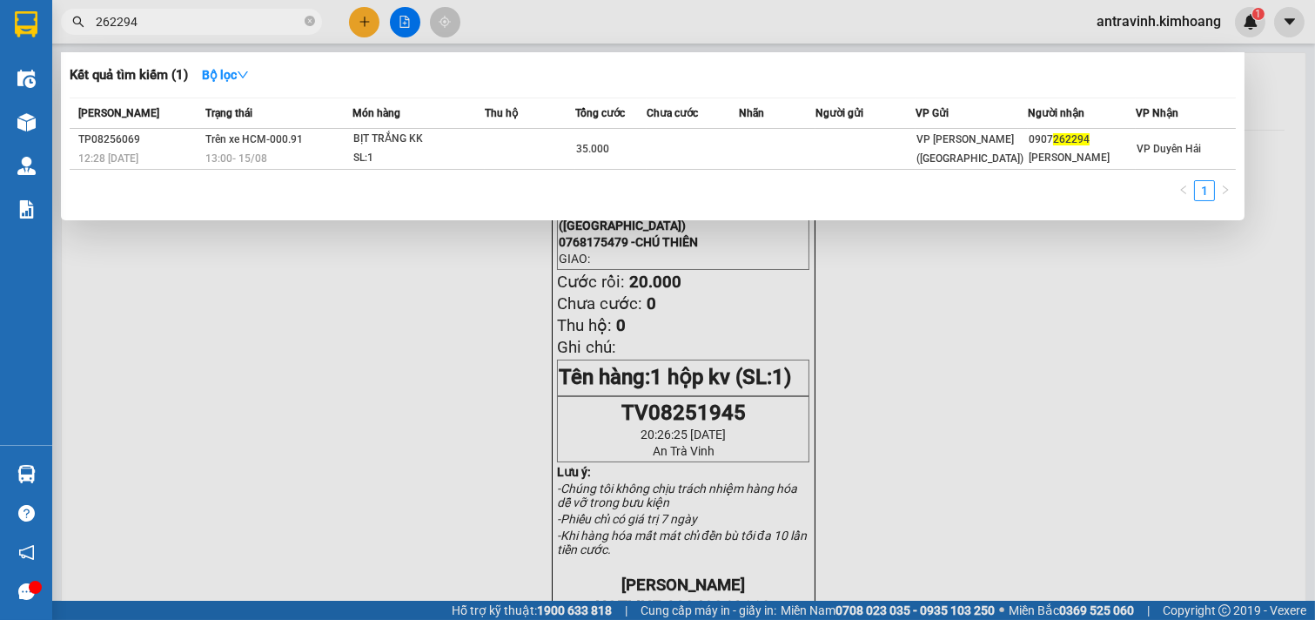
click at [148, 26] on input "262294" at bounding box center [198, 21] width 205 height 19
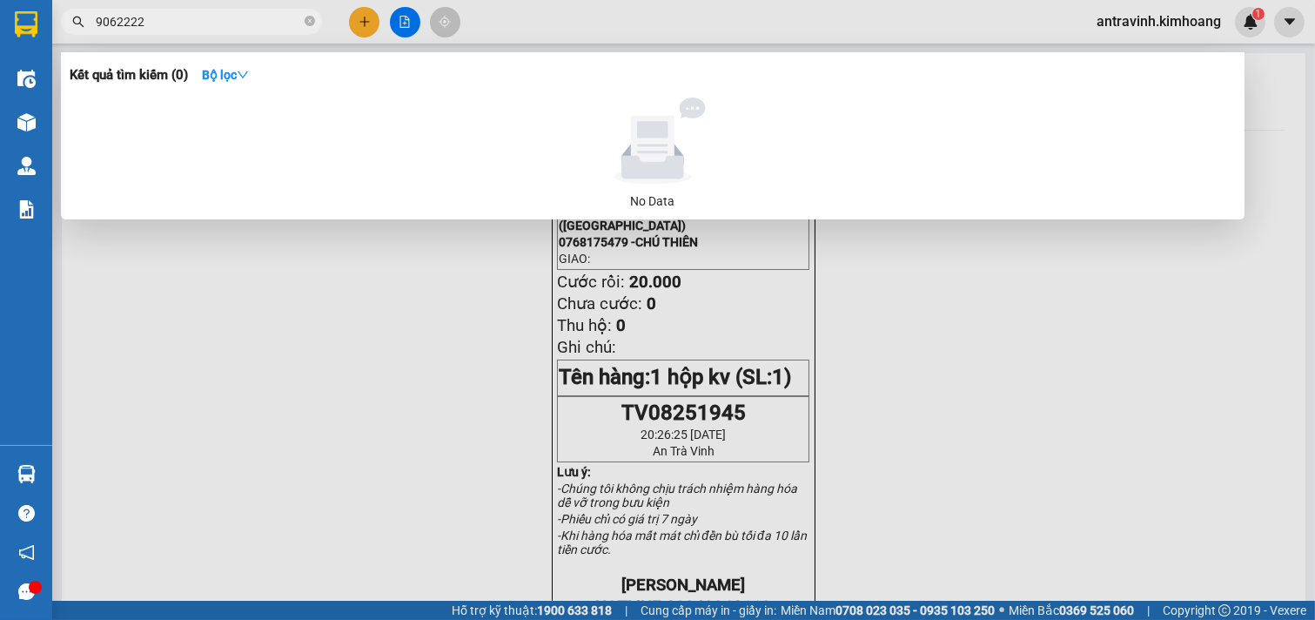
click at [169, 30] on input "9062222" at bounding box center [198, 21] width 205 height 19
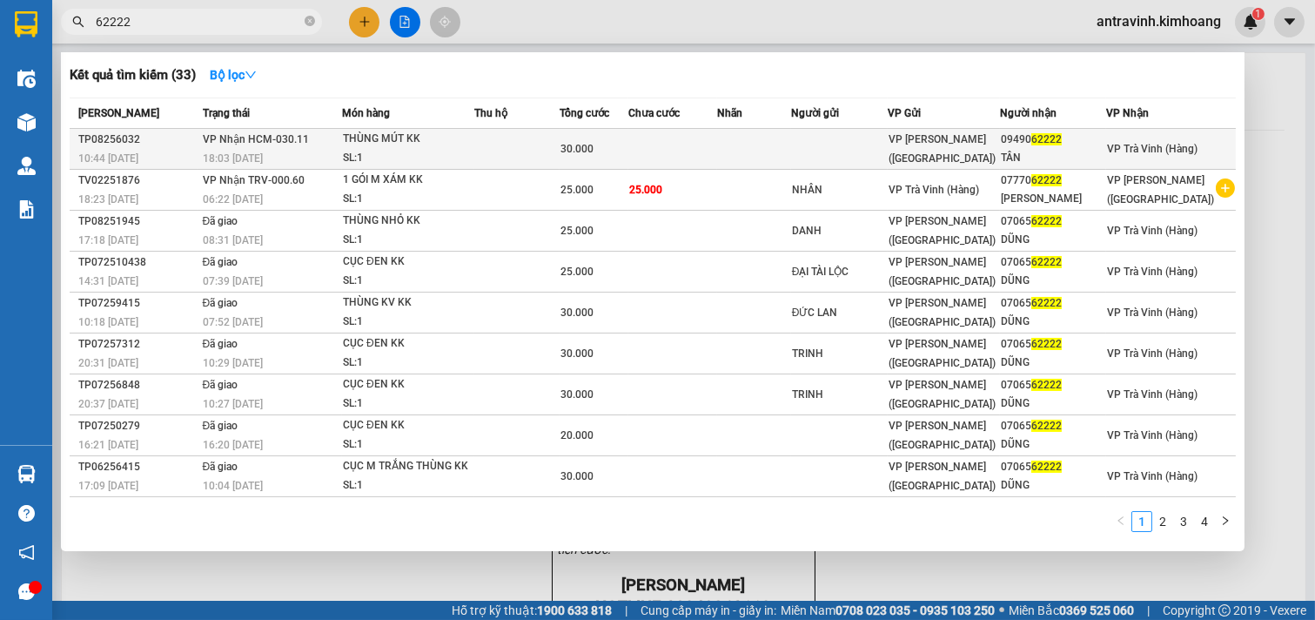
type input "62222"
click at [771, 151] on td at bounding box center [753, 149] width 73 height 41
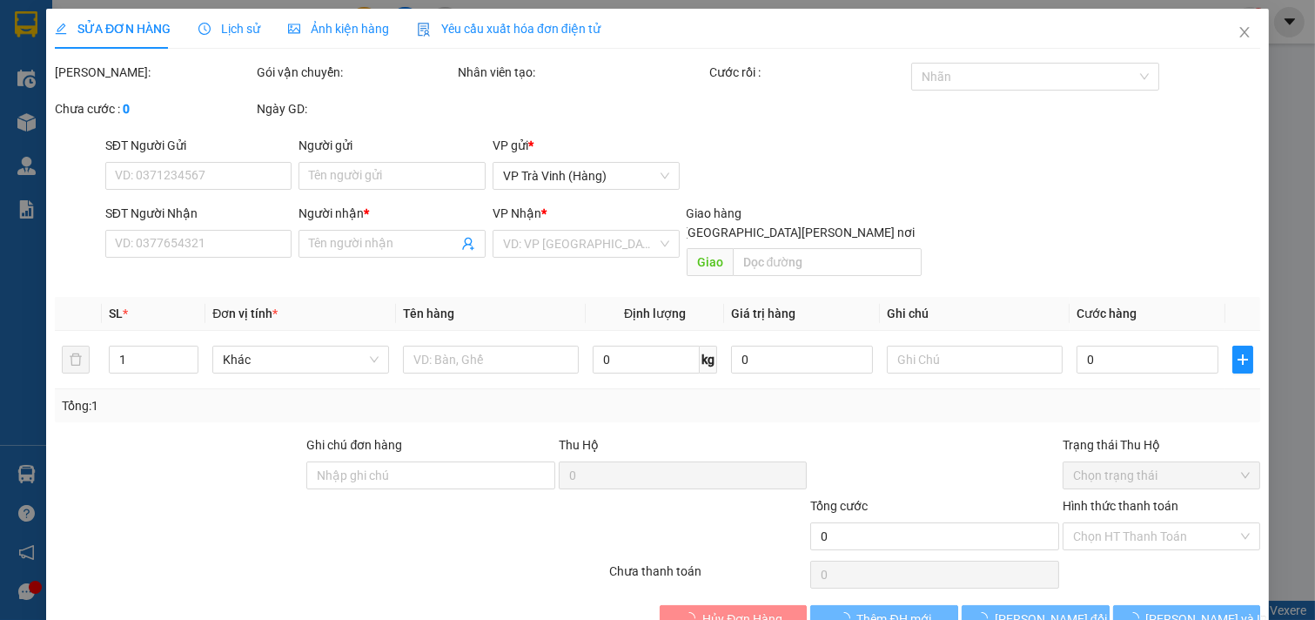
type input "0949062222"
type input "TÂN"
type input "30.000"
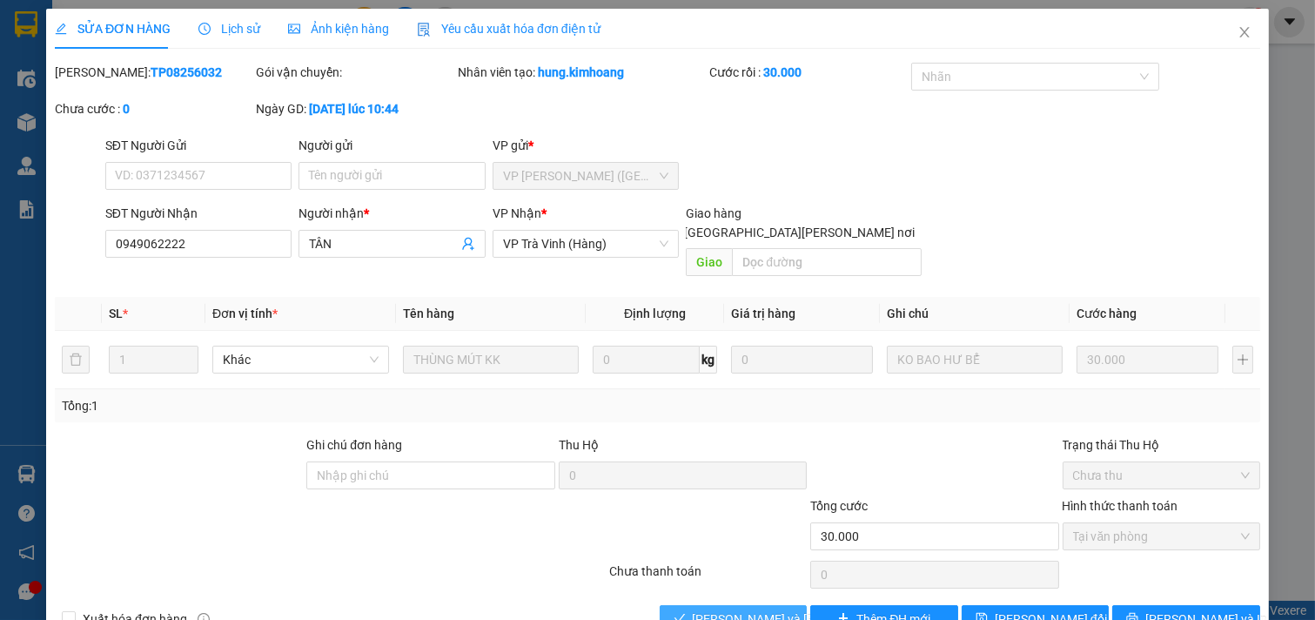
click at [753, 609] on span "[PERSON_NAME] và Giao hàng" at bounding box center [810, 618] width 235 height 19
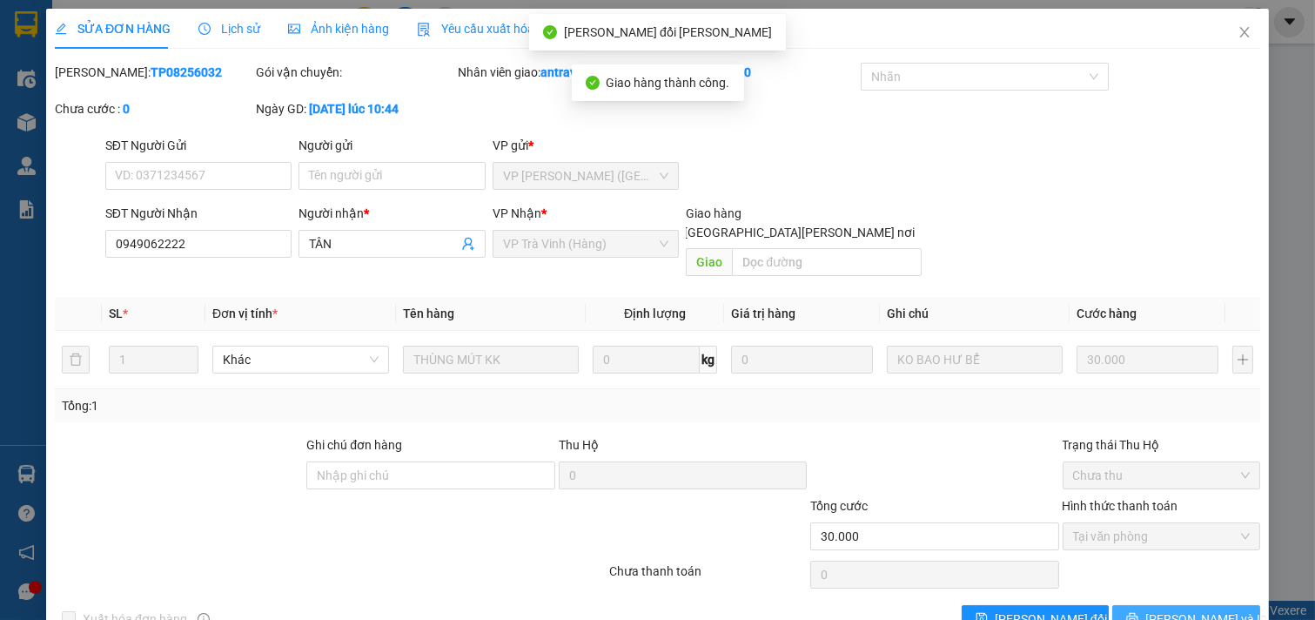
click at [1162, 605] on button "[PERSON_NAME] và In" at bounding box center [1186, 619] width 148 height 28
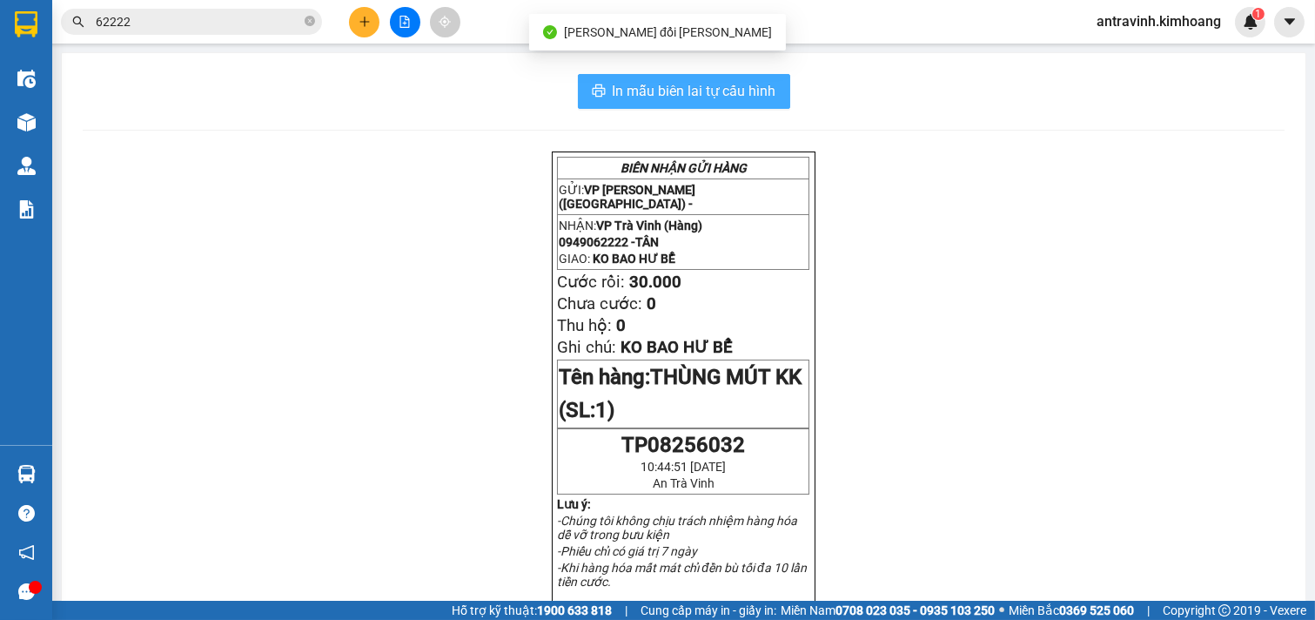
click at [755, 90] on span "In mẫu biên lai tự cấu hình" at bounding box center [695, 91] width 164 height 22
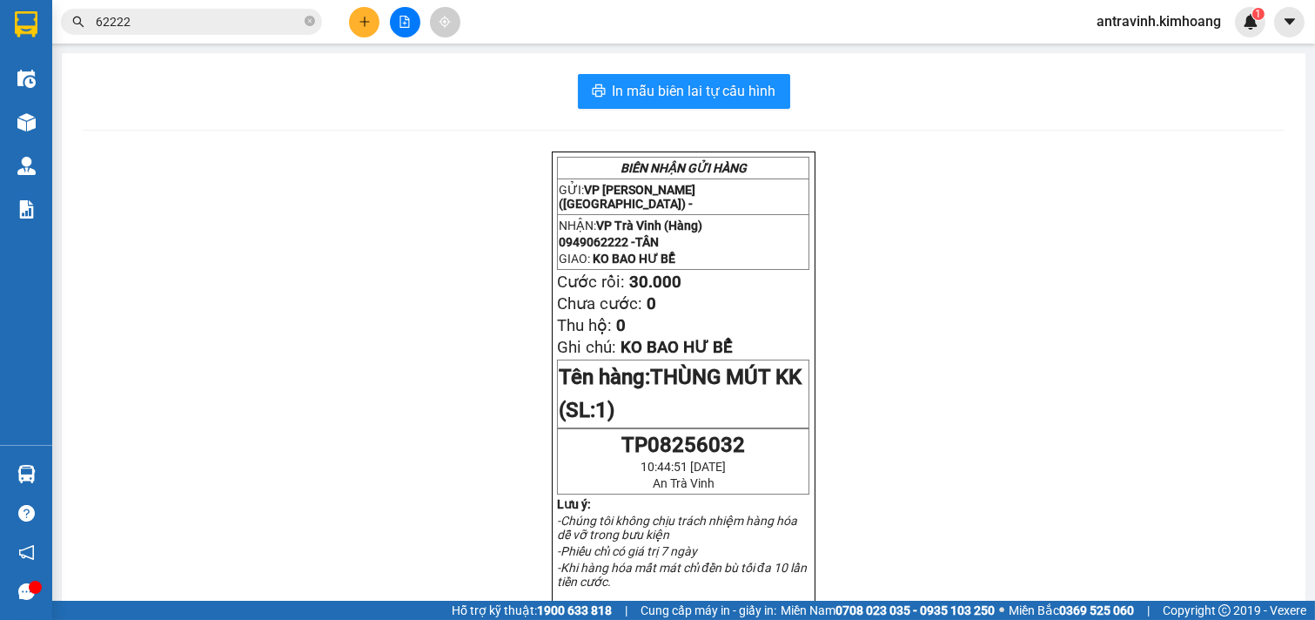
click at [190, 27] on input "62222" at bounding box center [198, 21] width 205 height 19
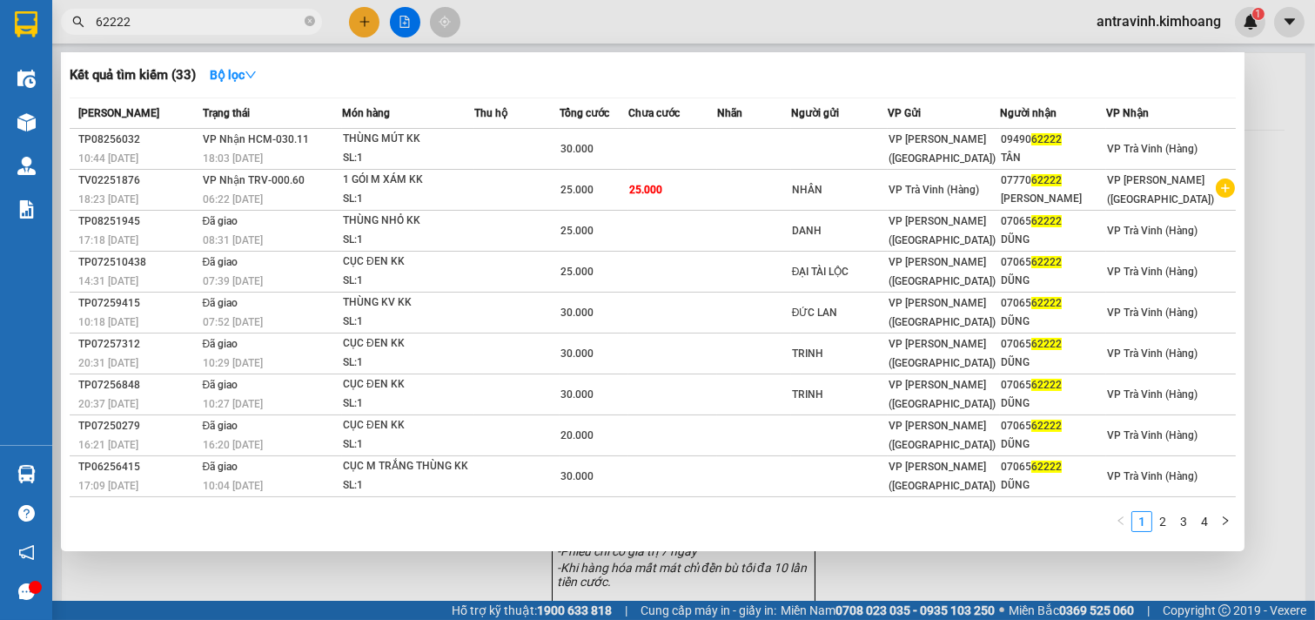
click at [190, 27] on input "62222" at bounding box center [198, 21] width 205 height 19
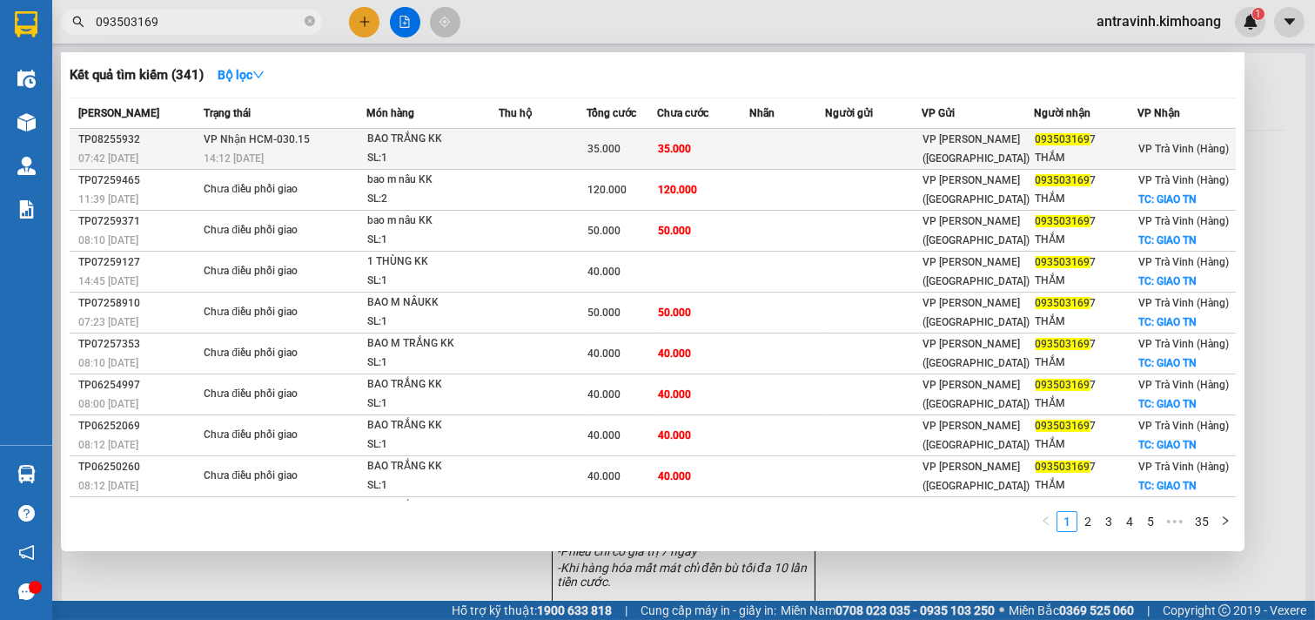
type input "093503169"
click at [829, 148] on td at bounding box center [873, 149] width 97 height 41
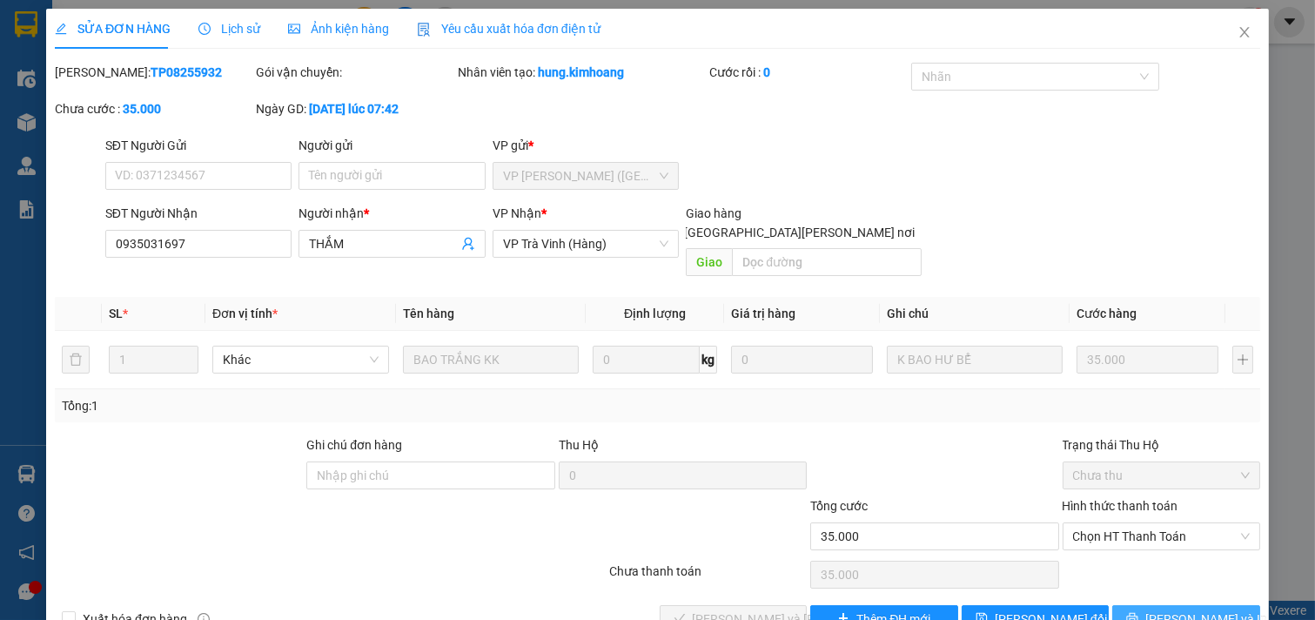
click at [1154, 605] on button "[PERSON_NAME] và In" at bounding box center [1186, 619] width 148 height 28
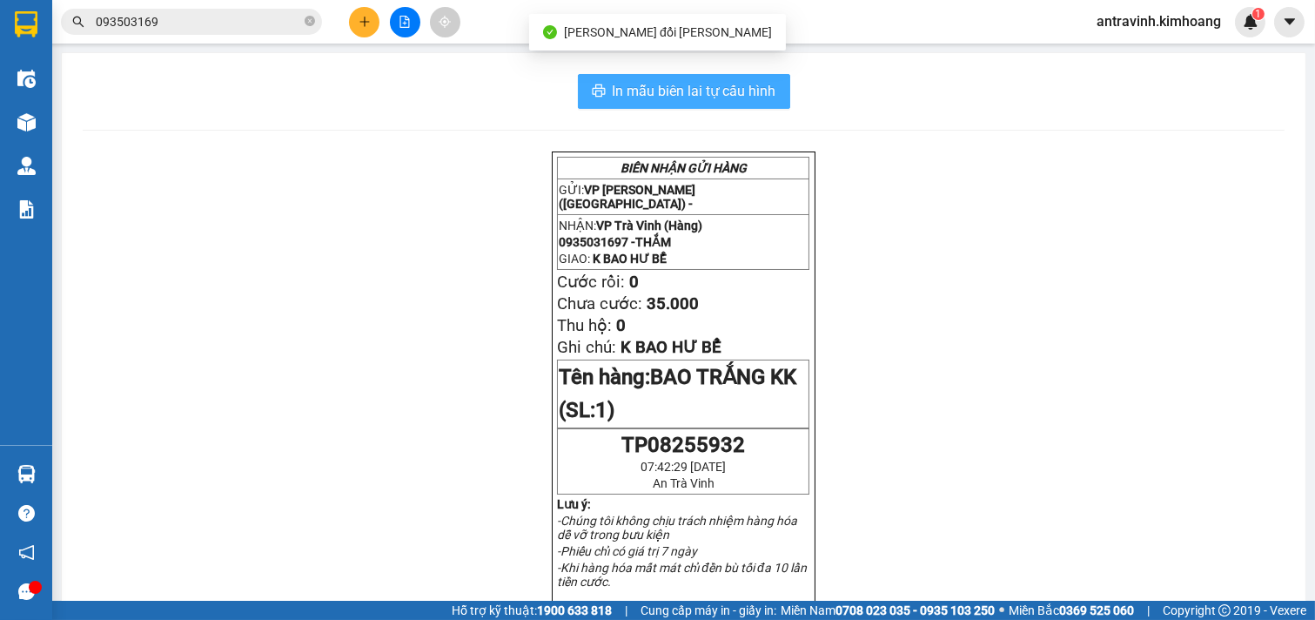
click at [724, 83] on span "In mẫu biên lai tự cấu hình" at bounding box center [695, 91] width 164 height 22
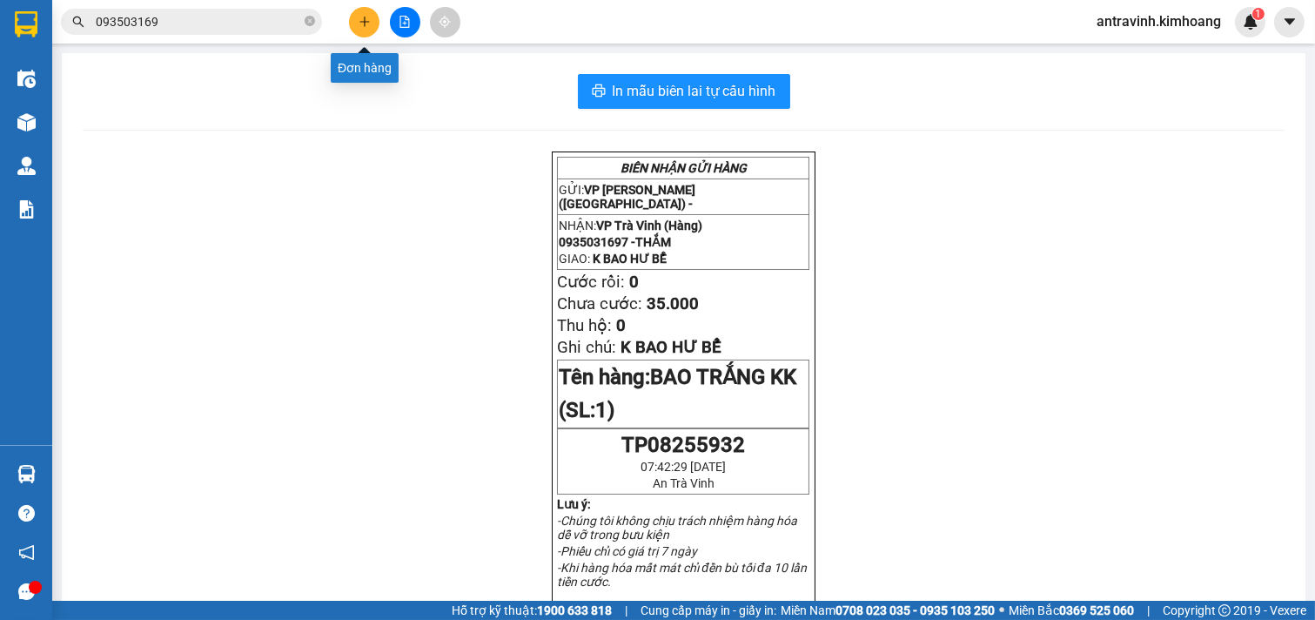
click at [365, 19] on icon "plus" at bounding box center [364, 22] width 12 height 12
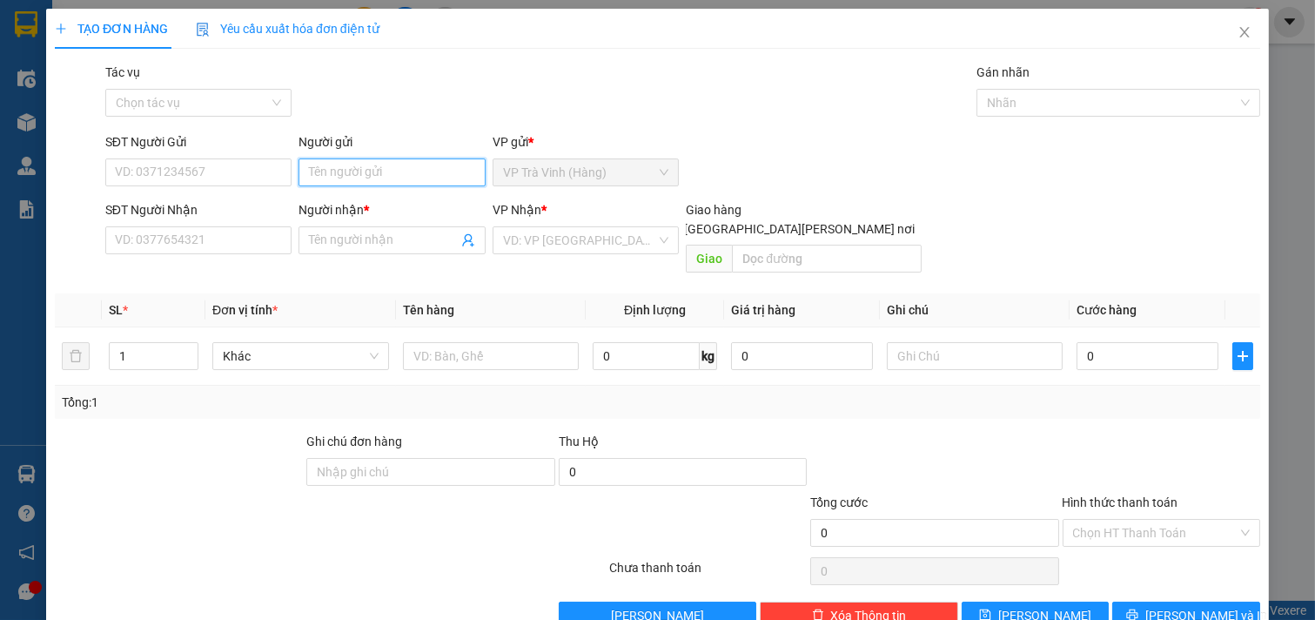
click at [385, 184] on input "Người gửi" at bounding box center [391, 172] width 187 height 28
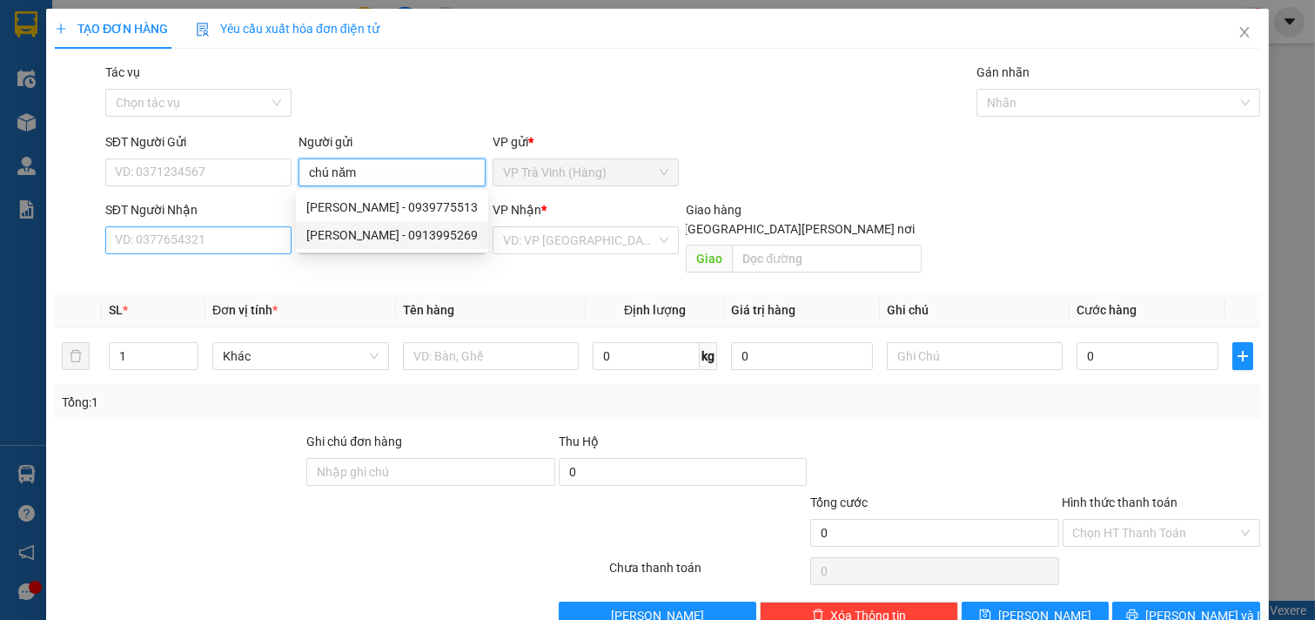
type input "chú năm"
click at [224, 242] on input "SĐT Người Nhận" at bounding box center [198, 240] width 187 height 28
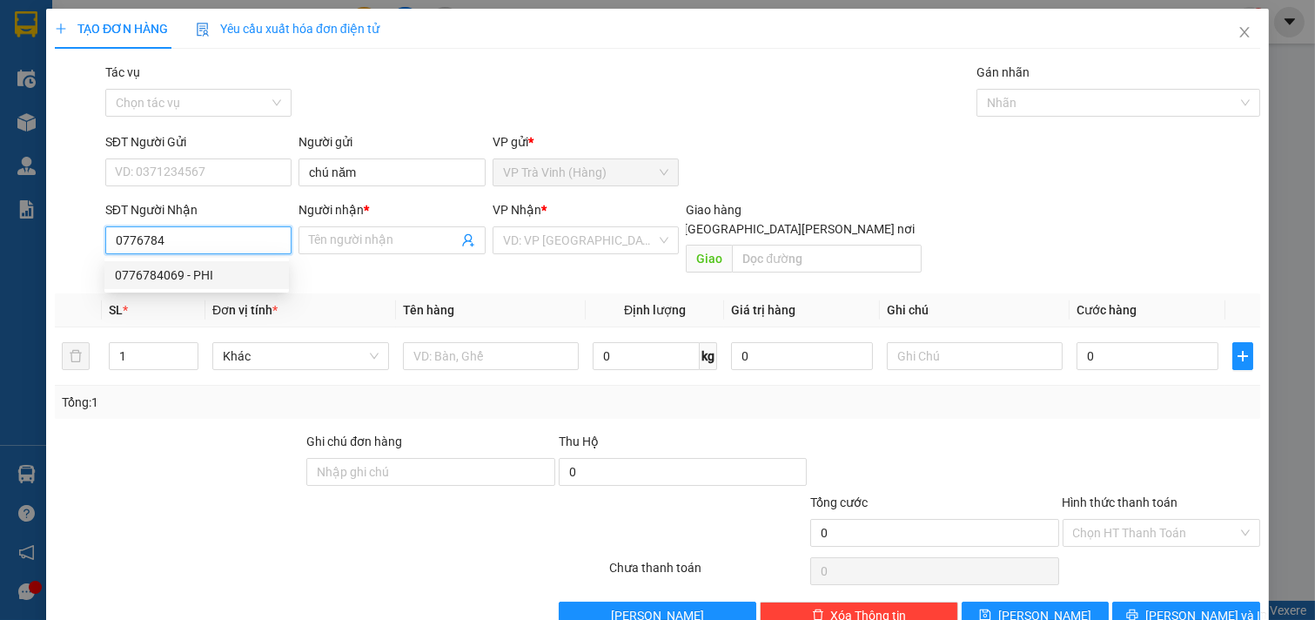
click at [203, 276] on div "0776784069 - PHI" at bounding box center [197, 274] width 164 height 19
type input "0776784069"
type input "PHI"
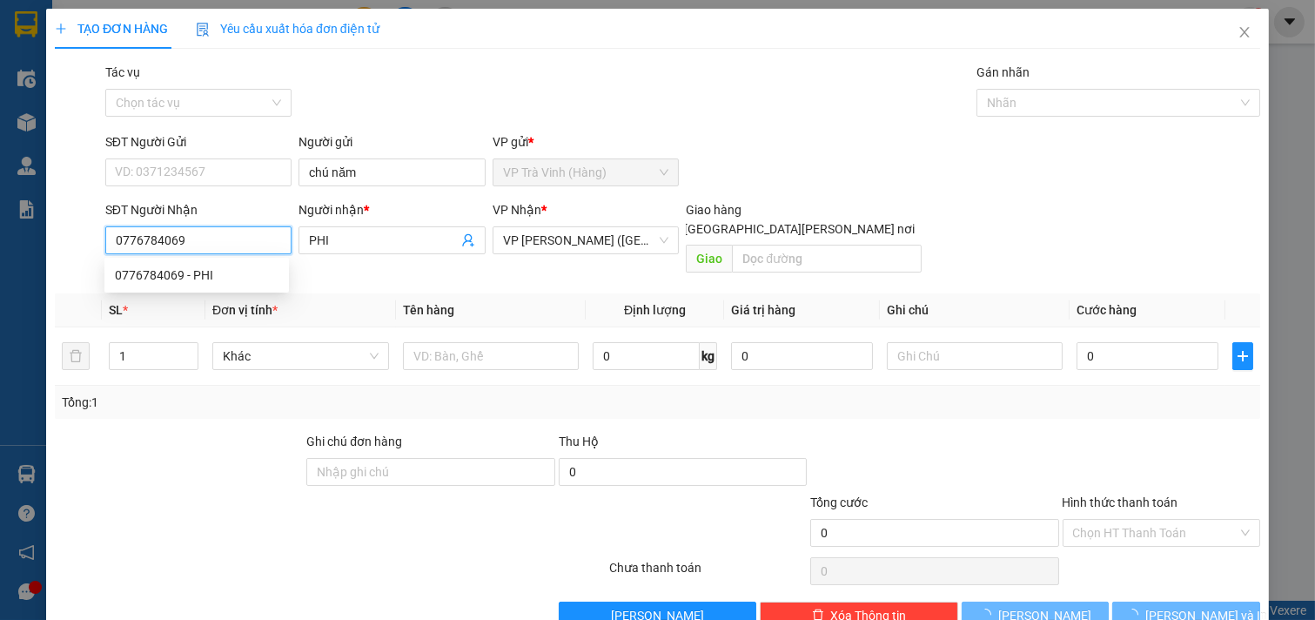
type input "20.000"
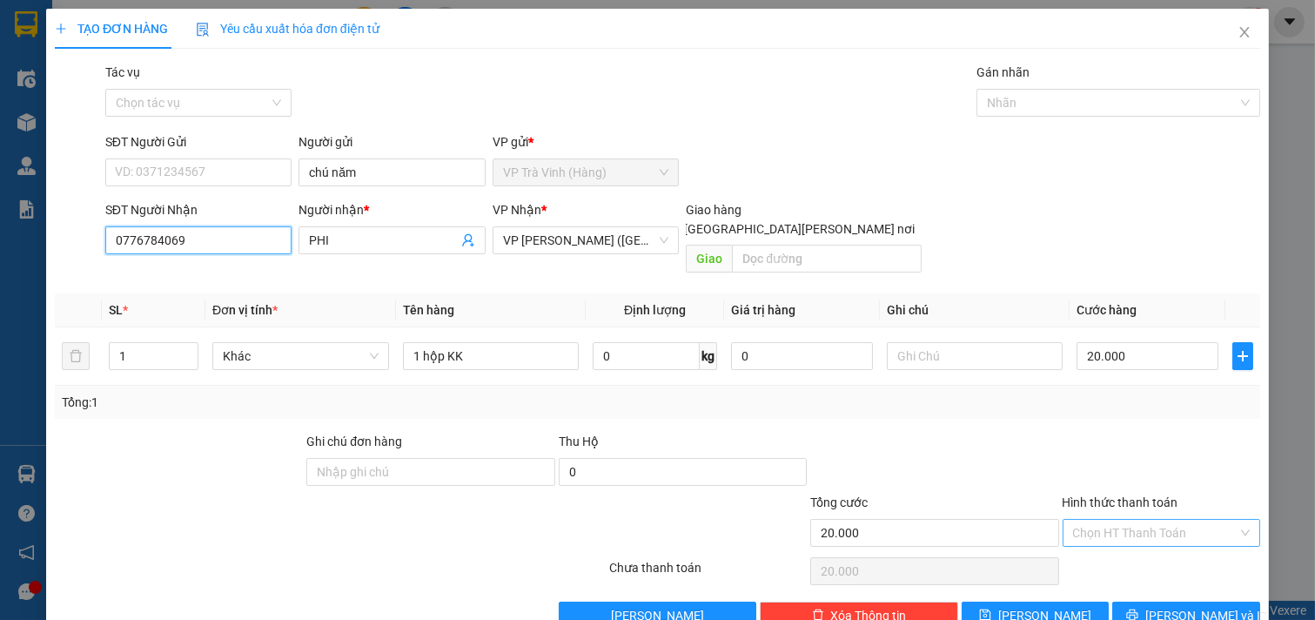
type input "0776784069"
click at [1085, 519] on input "Hình thức thanh toán" at bounding box center [1155, 532] width 165 height 26
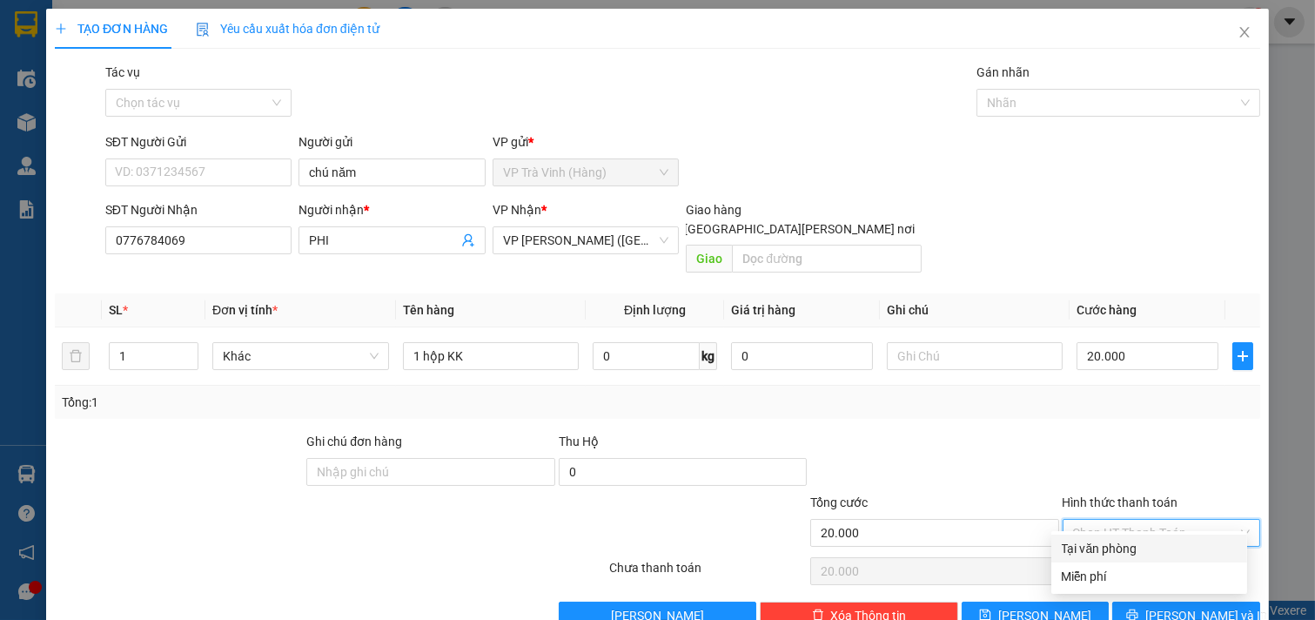
click at [1089, 539] on div "Tại văn phòng" at bounding box center [1149, 548] width 175 height 19
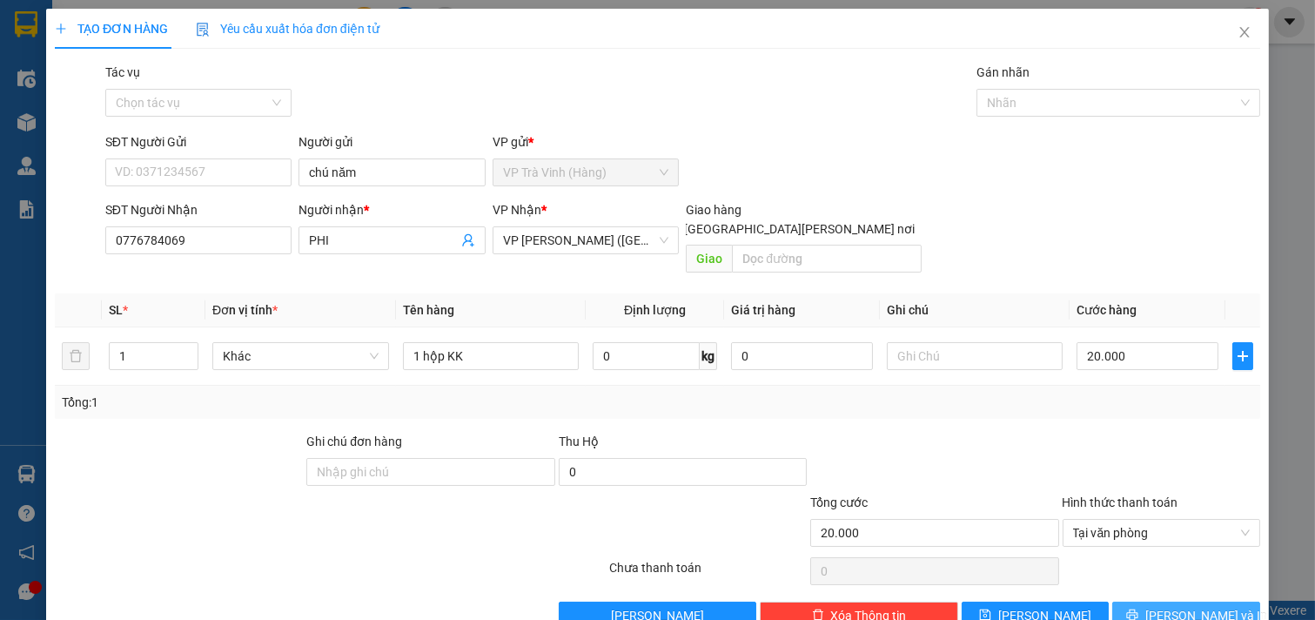
click at [1162, 606] on span "[PERSON_NAME] và In" at bounding box center [1206, 615] width 122 height 19
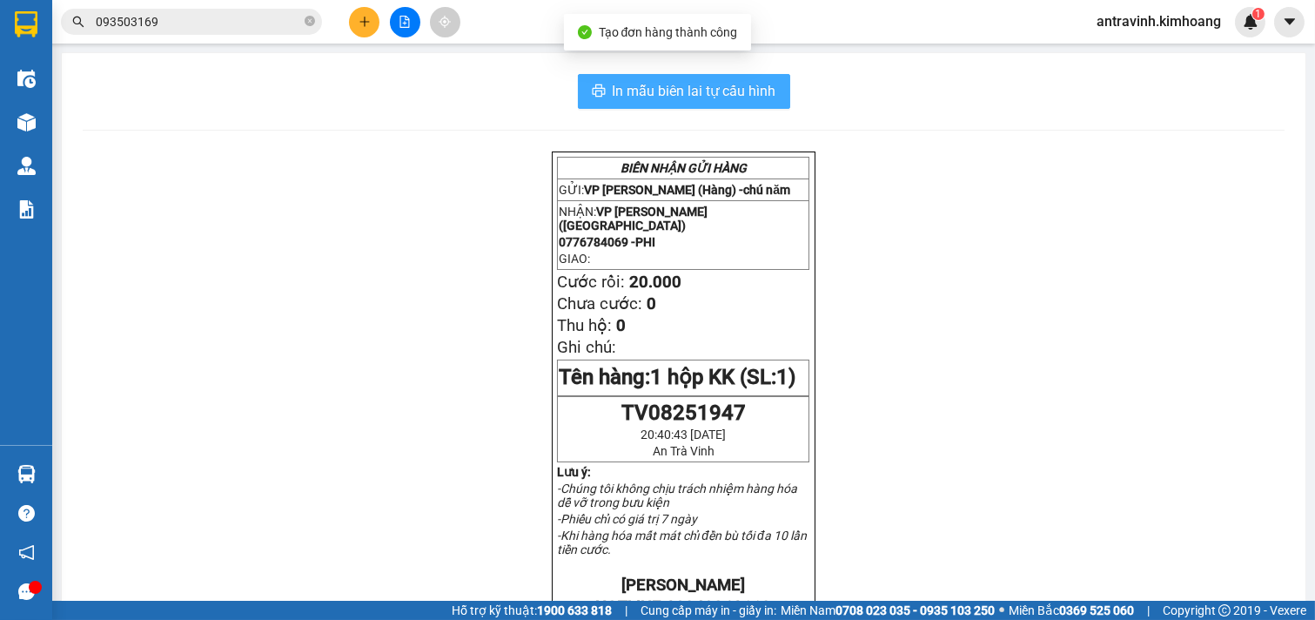
click at [755, 97] on span "In mẫu biên lai tự cấu hình" at bounding box center [695, 91] width 164 height 22
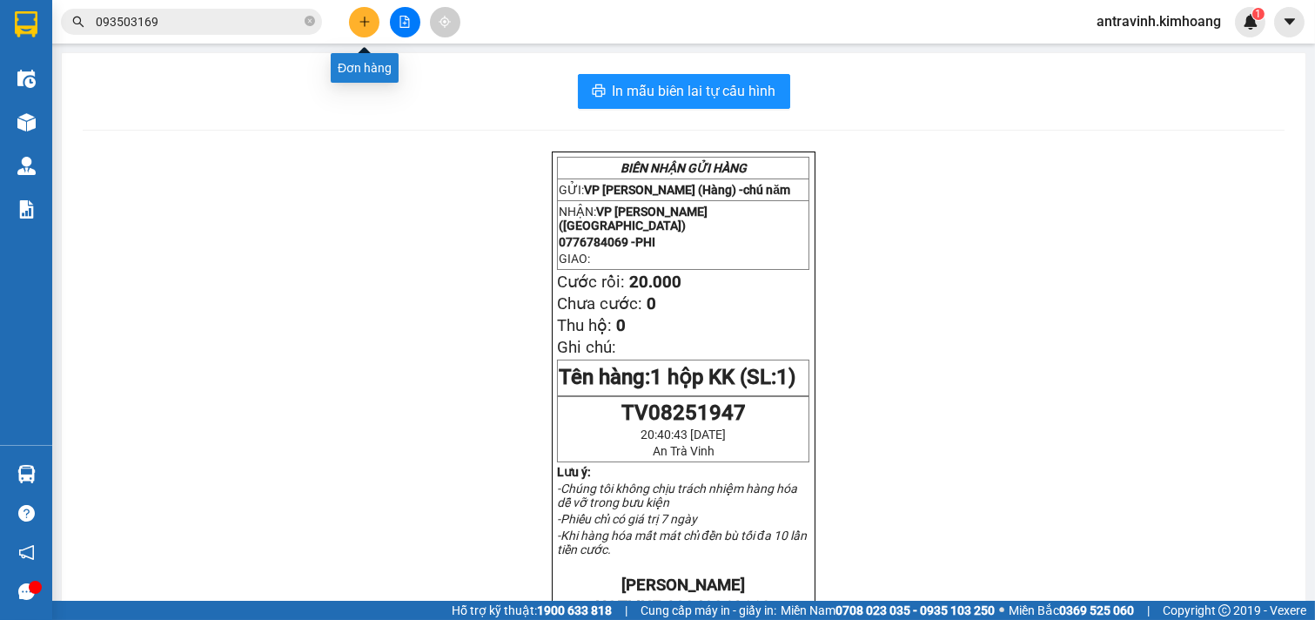
click at [358, 23] on icon "plus" at bounding box center [364, 22] width 12 height 12
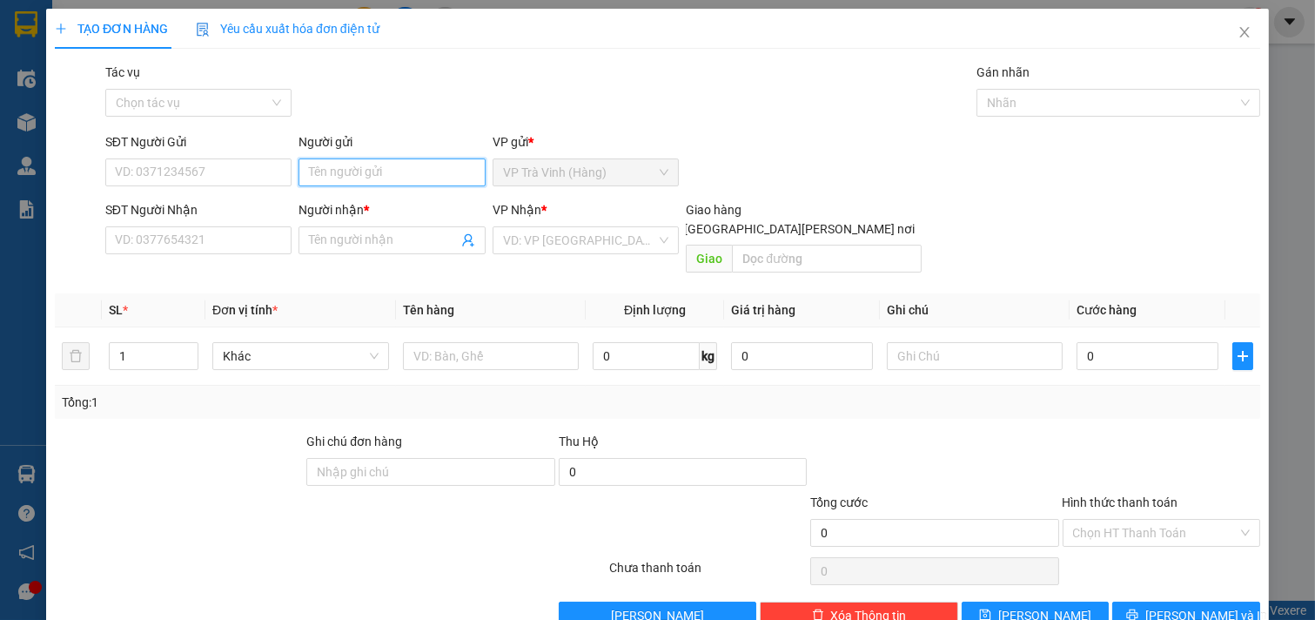
click at [362, 172] on input "Người gửi" at bounding box center [391, 172] width 187 height 28
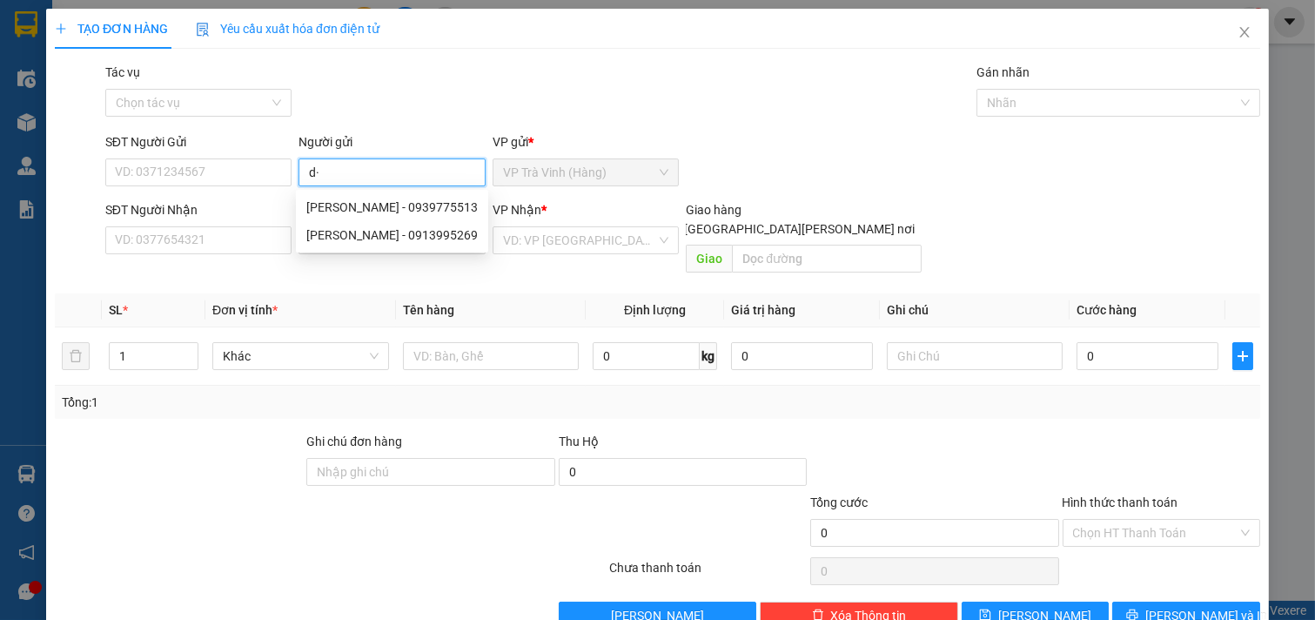
type input "d"
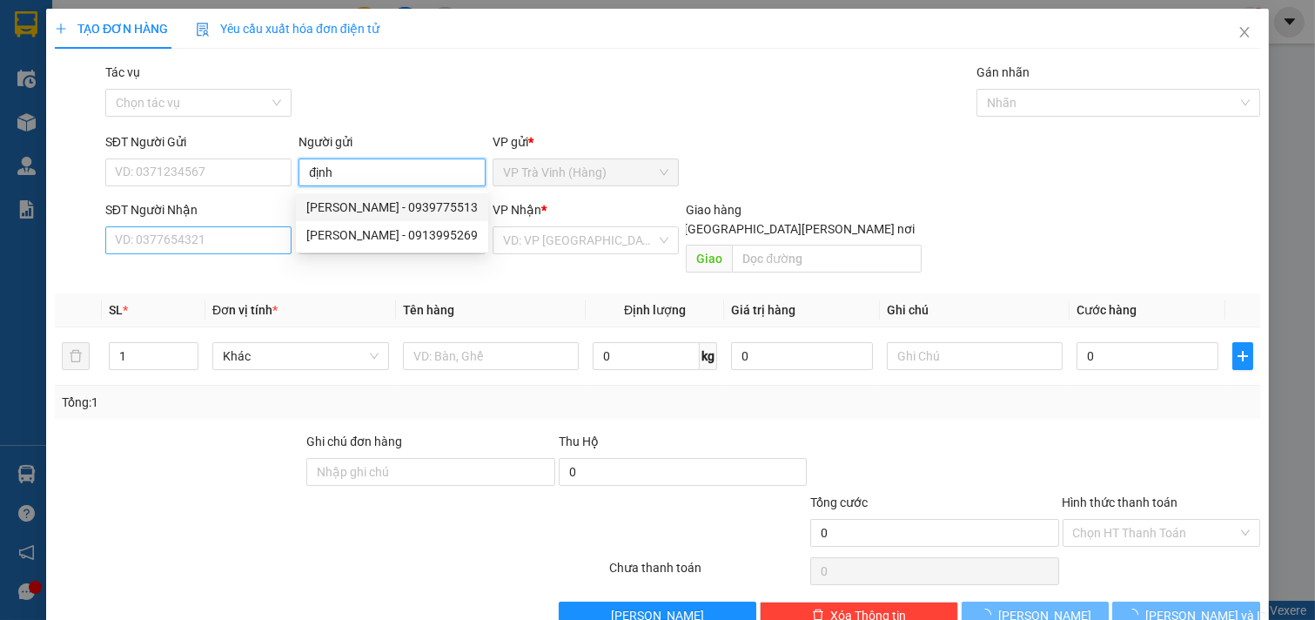
type input "định"
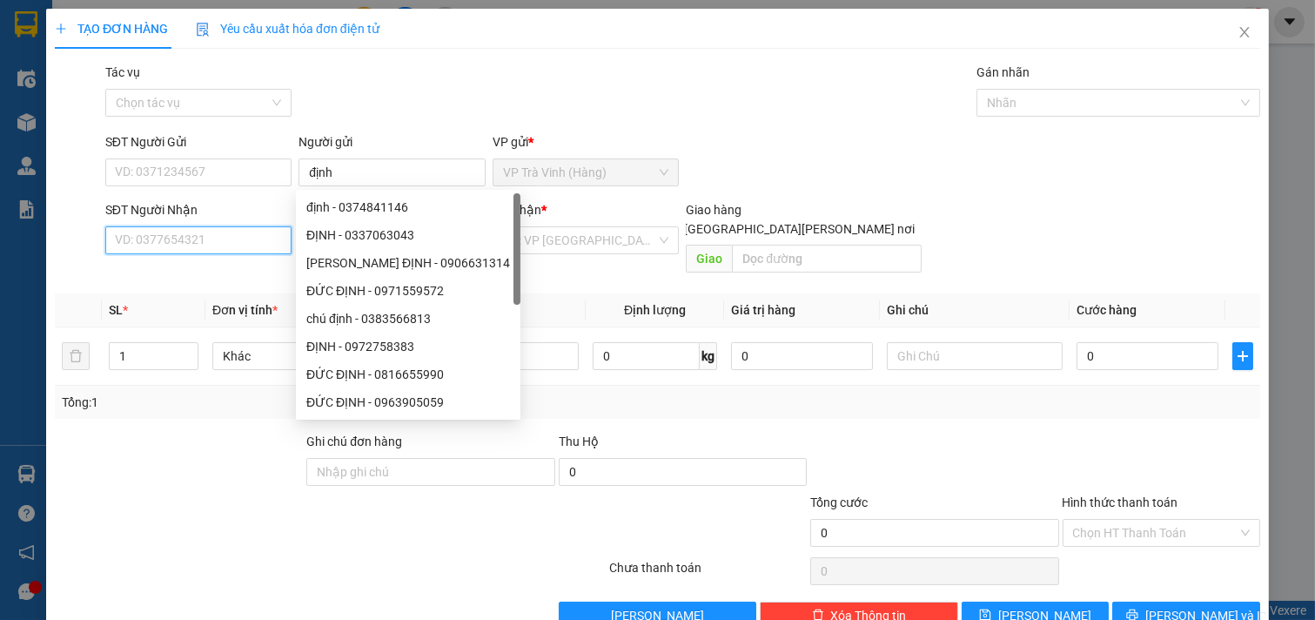
click at [228, 238] on input "SĐT Người Nhận" at bounding box center [198, 240] width 187 height 28
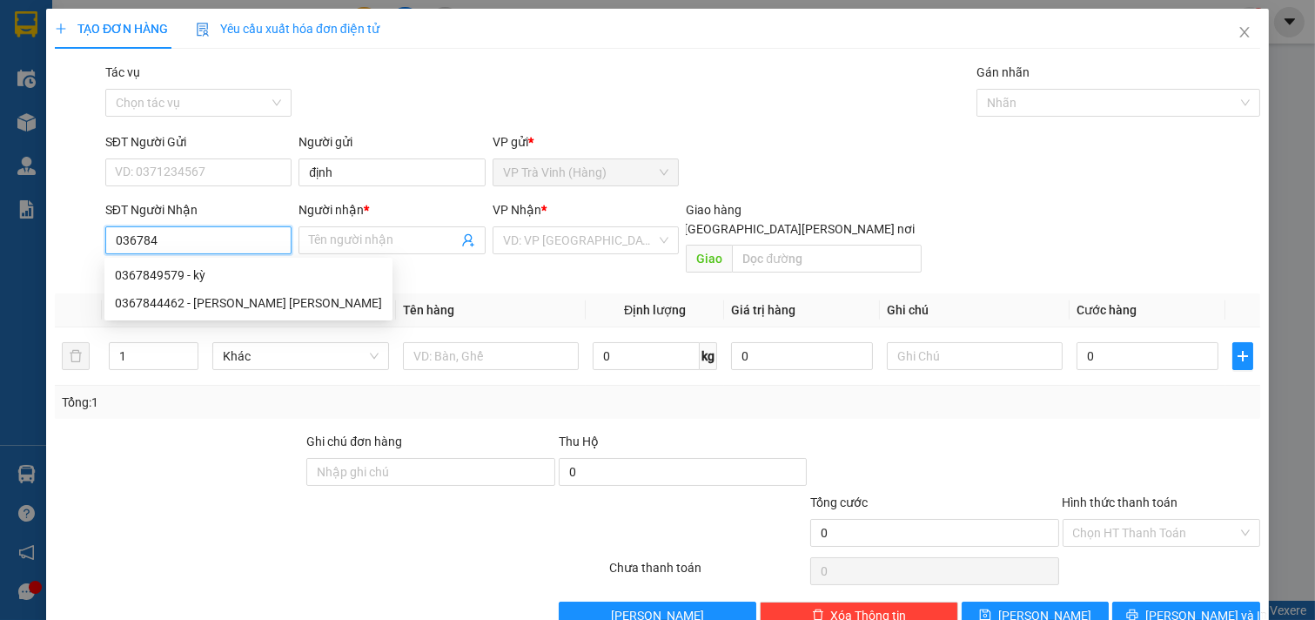
type input "0367849"
click at [219, 272] on div "0367849579 - kỳ" at bounding box center [197, 274] width 164 height 19
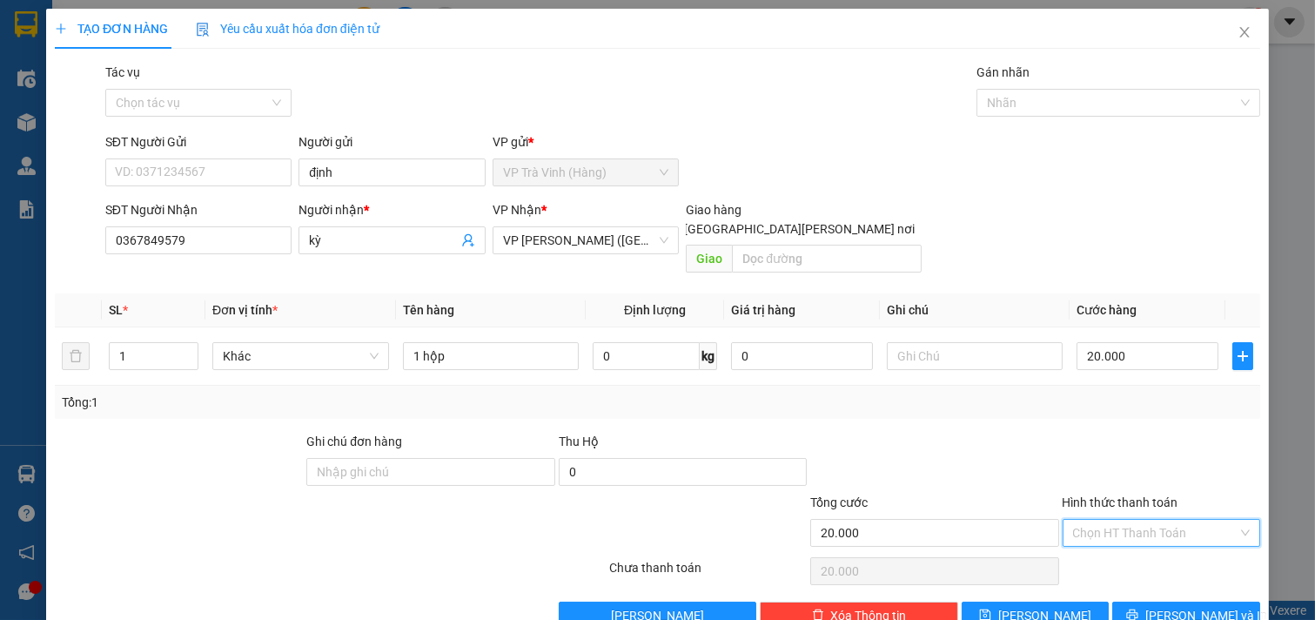
click at [1153, 519] on input "Hình thức thanh toán" at bounding box center [1155, 532] width 165 height 26
click at [1154, 539] on div "Tại văn phòng" at bounding box center [1149, 548] width 175 height 19
click at [1169, 606] on span "[PERSON_NAME] và In" at bounding box center [1206, 615] width 122 height 19
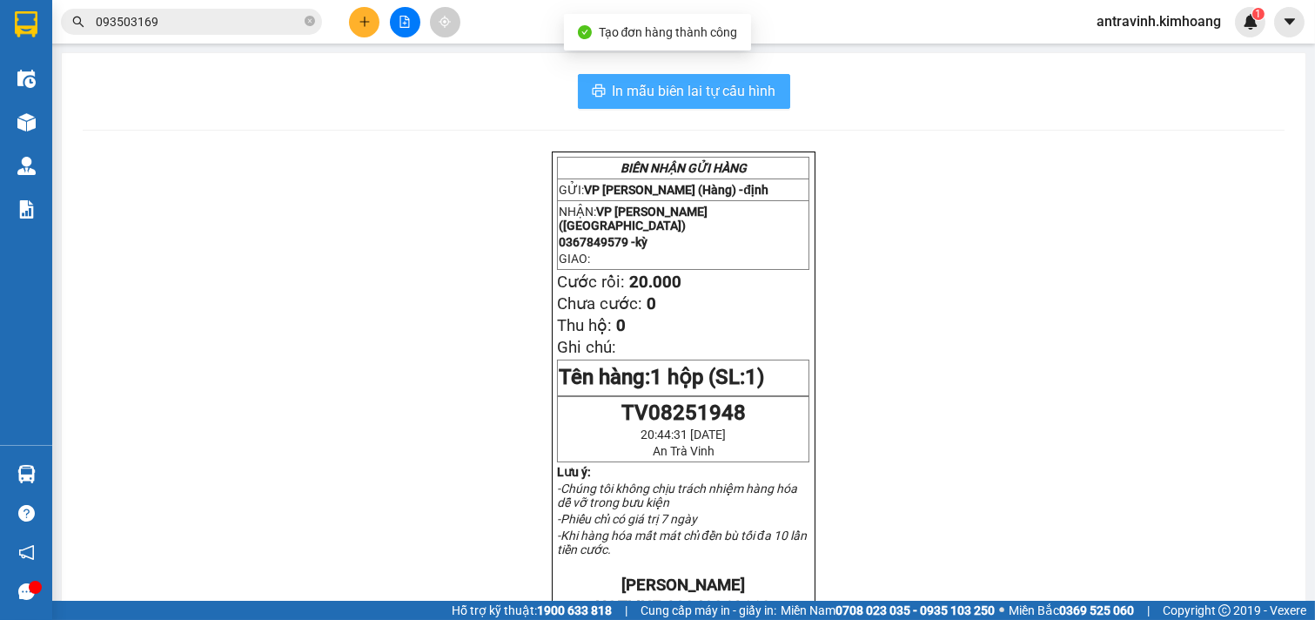
click at [700, 97] on span "In mẫu biên lai tự cấu hình" at bounding box center [695, 91] width 164 height 22
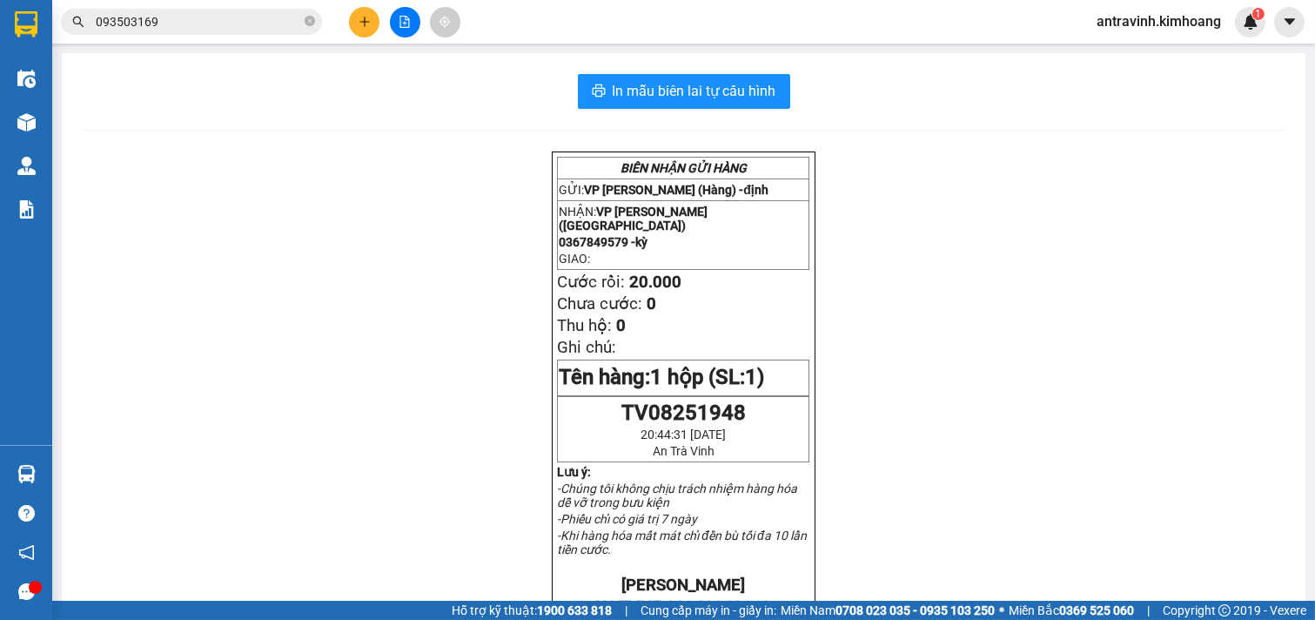
click at [245, 19] on input "093503169" at bounding box center [198, 21] width 205 height 19
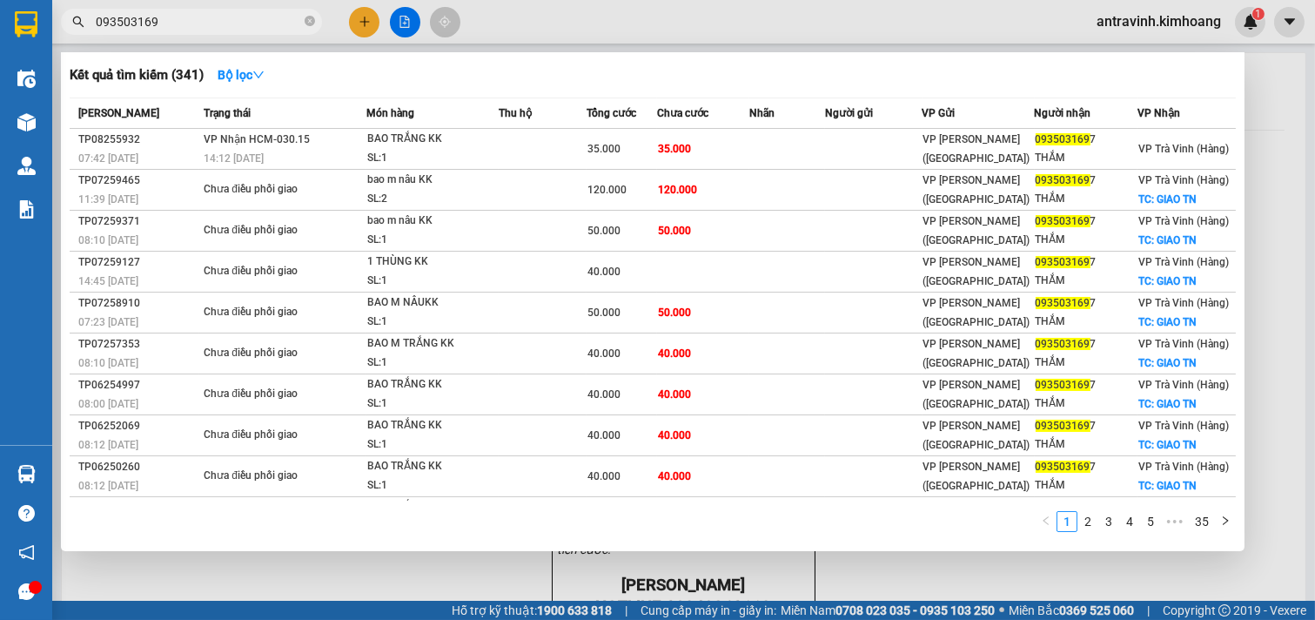
click at [245, 19] on input "093503169" at bounding box center [198, 21] width 205 height 19
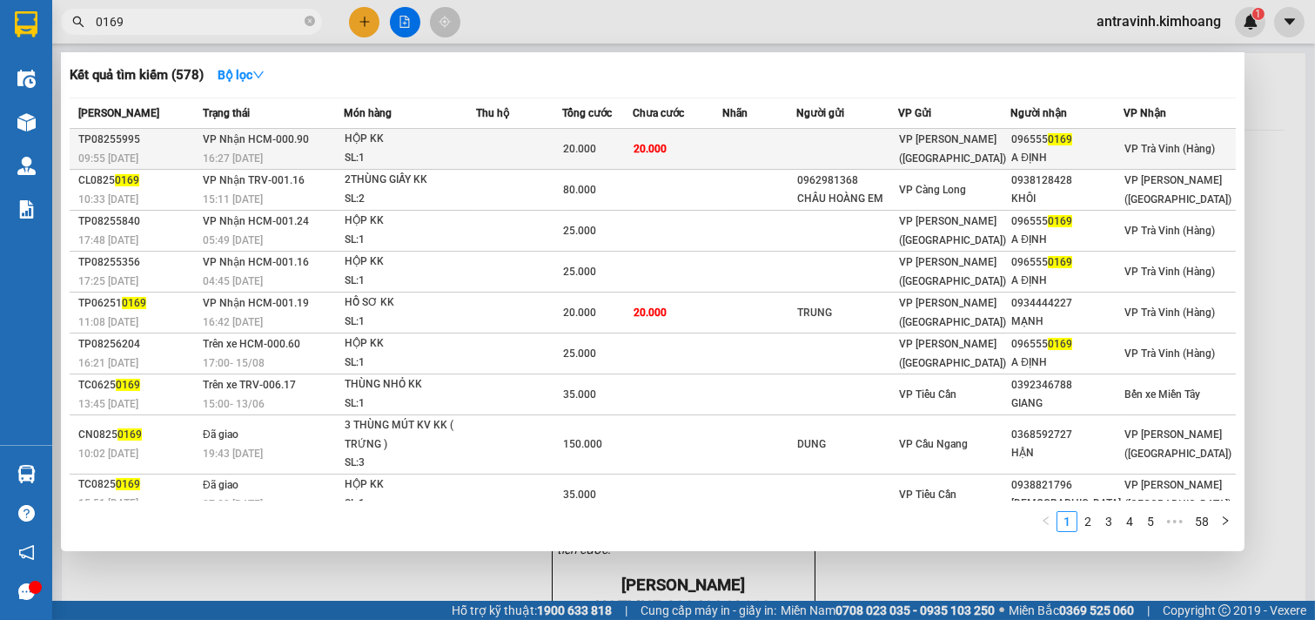
click at [532, 144] on td at bounding box center [519, 149] width 86 height 41
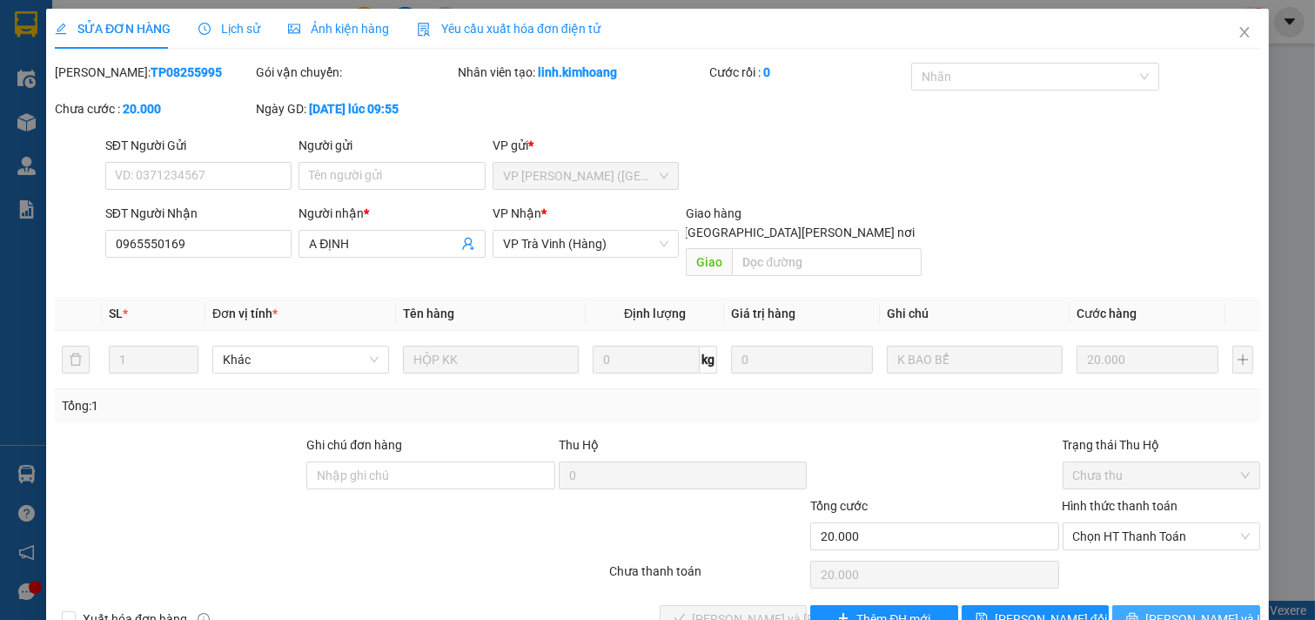
click at [1176, 609] on span "[PERSON_NAME] và In" at bounding box center [1206, 618] width 122 height 19
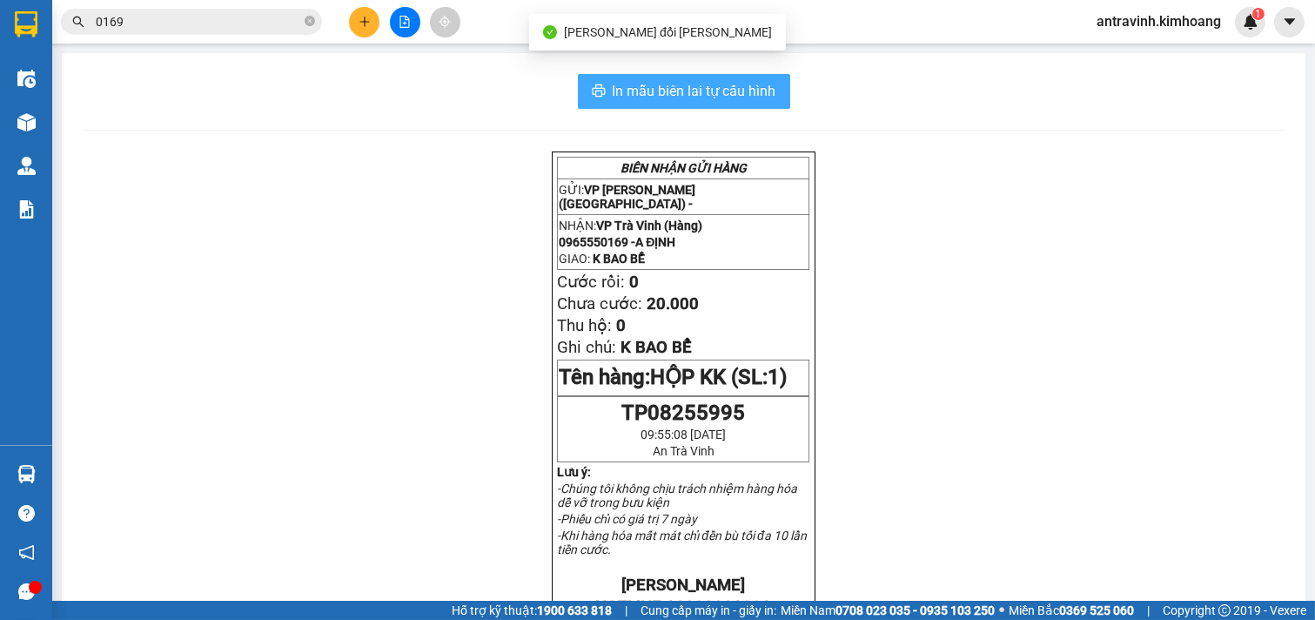
click at [728, 91] on span "In mẫu biên lai tự cấu hình" at bounding box center [695, 91] width 164 height 22
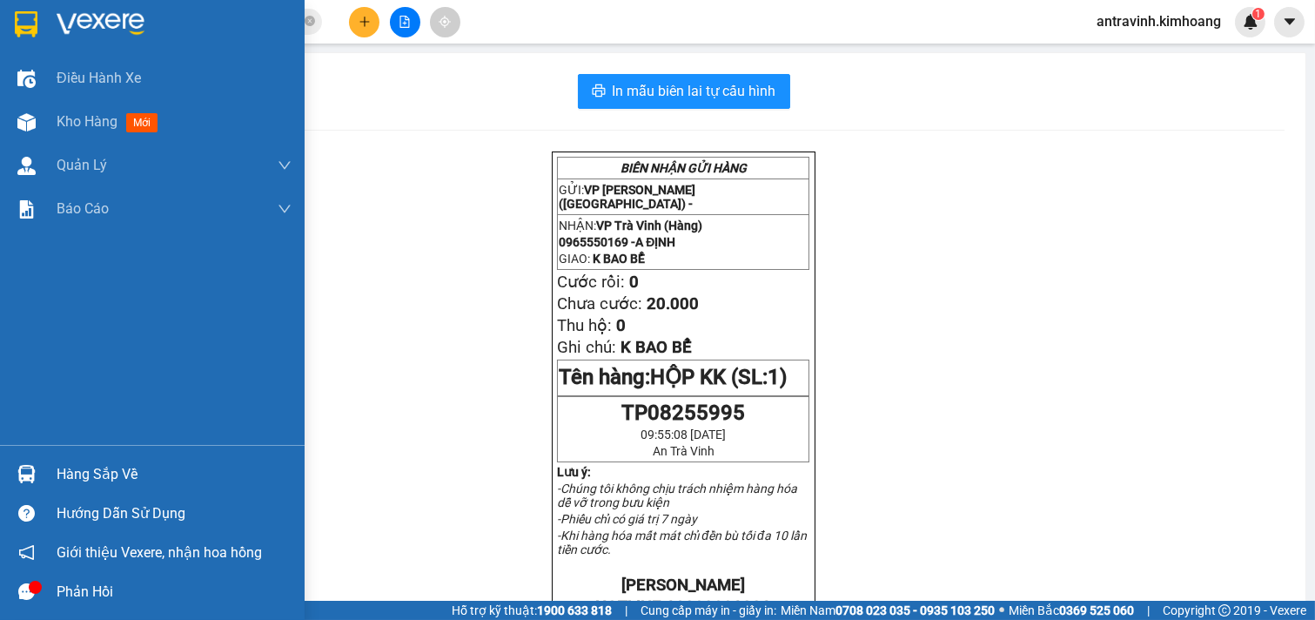
click at [73, 459] on div "Hàng sắp về" at bounding box center [152, 473] width 305 height 39
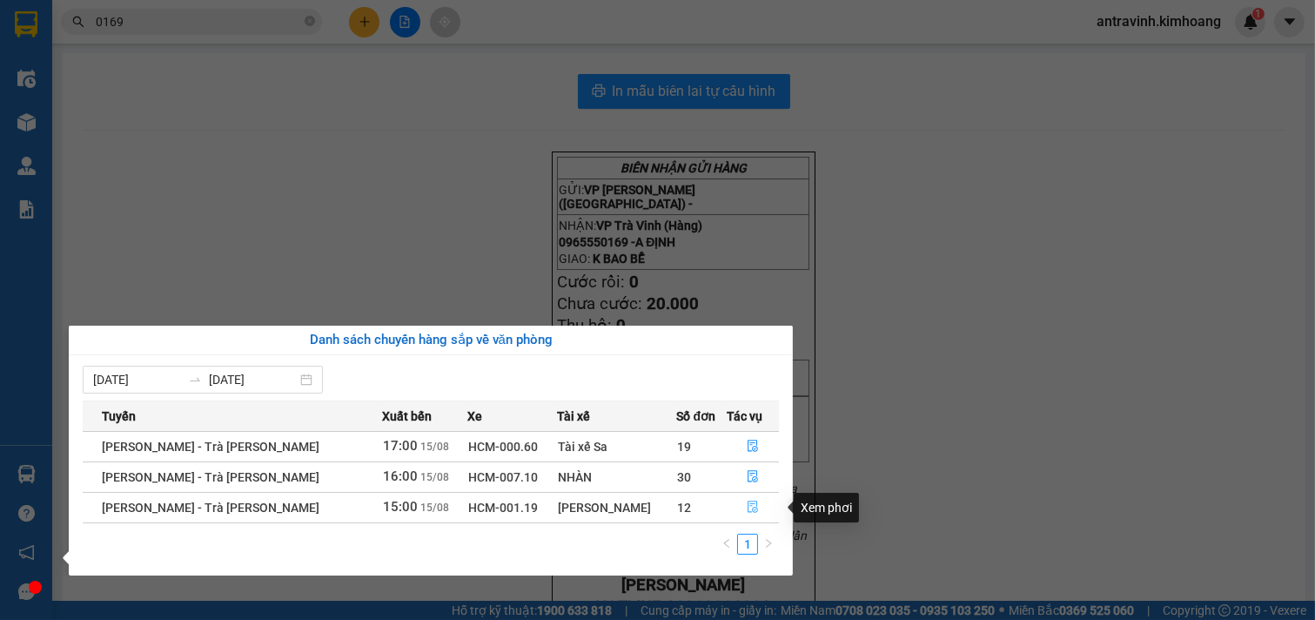
click at [747, 508] on icon "file-done" at bounding box center [752, 506] width 10 height 12
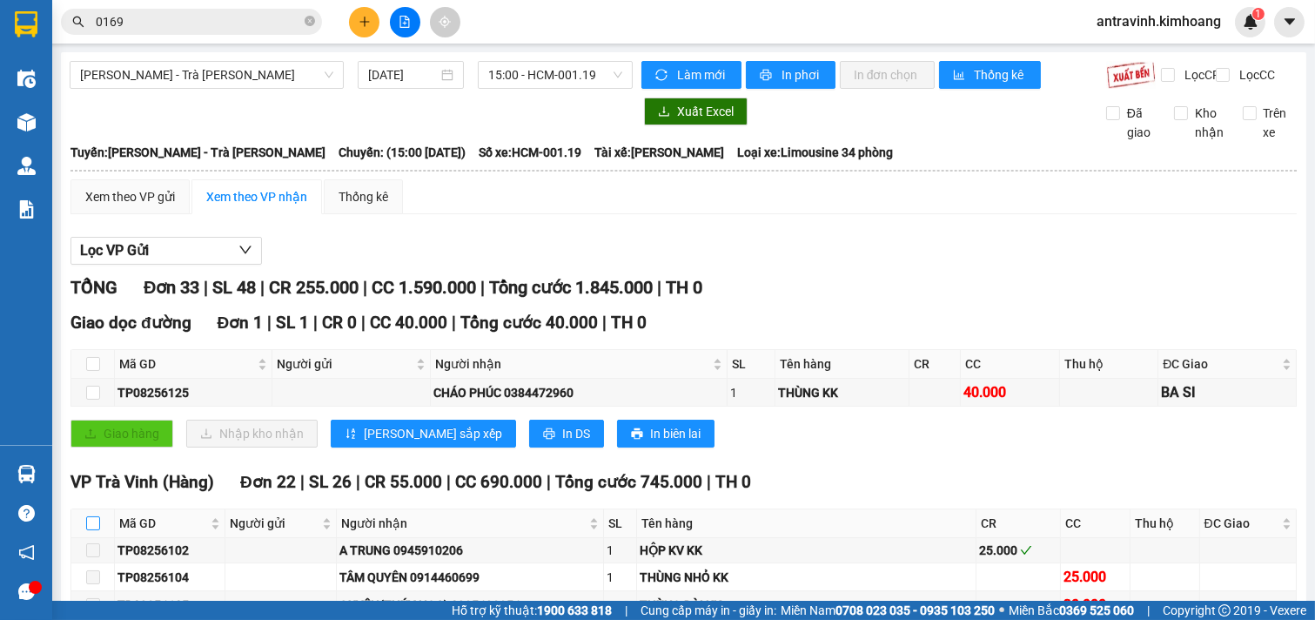
click at [93, 516] on input "checkbox" at bounding box center [93, 523] width 14 height 14
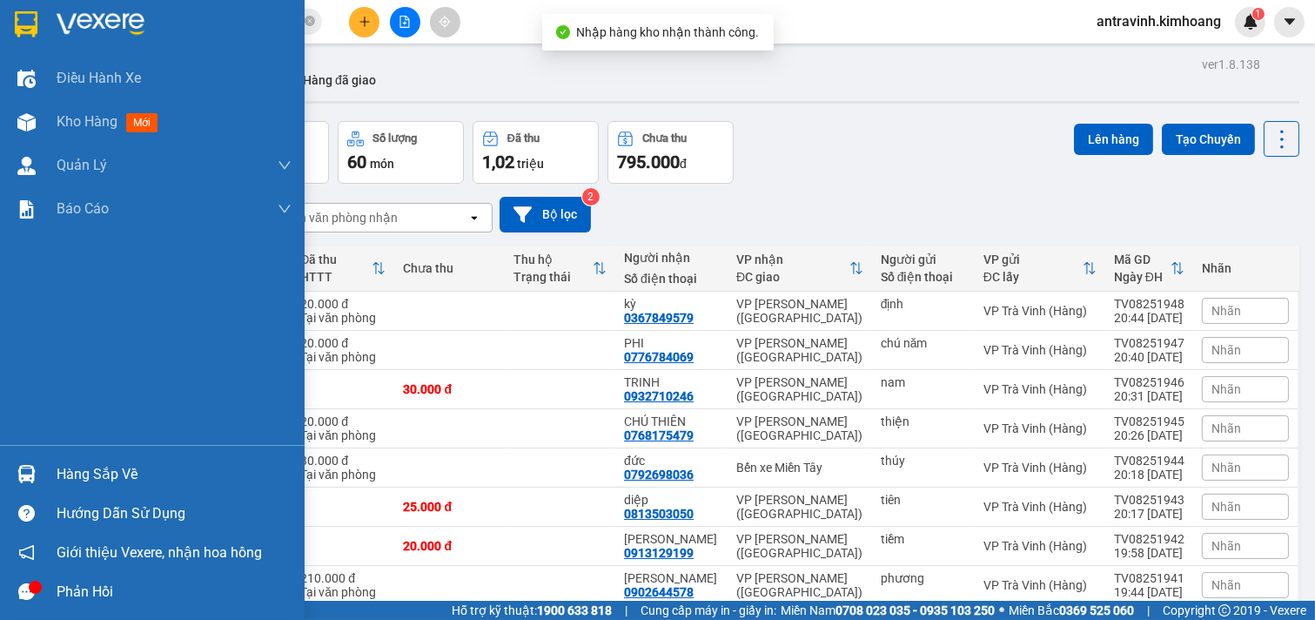
click at [47, 472] on div "Hàng sắp về" at bounding box center [152, 473] width 305 height 39
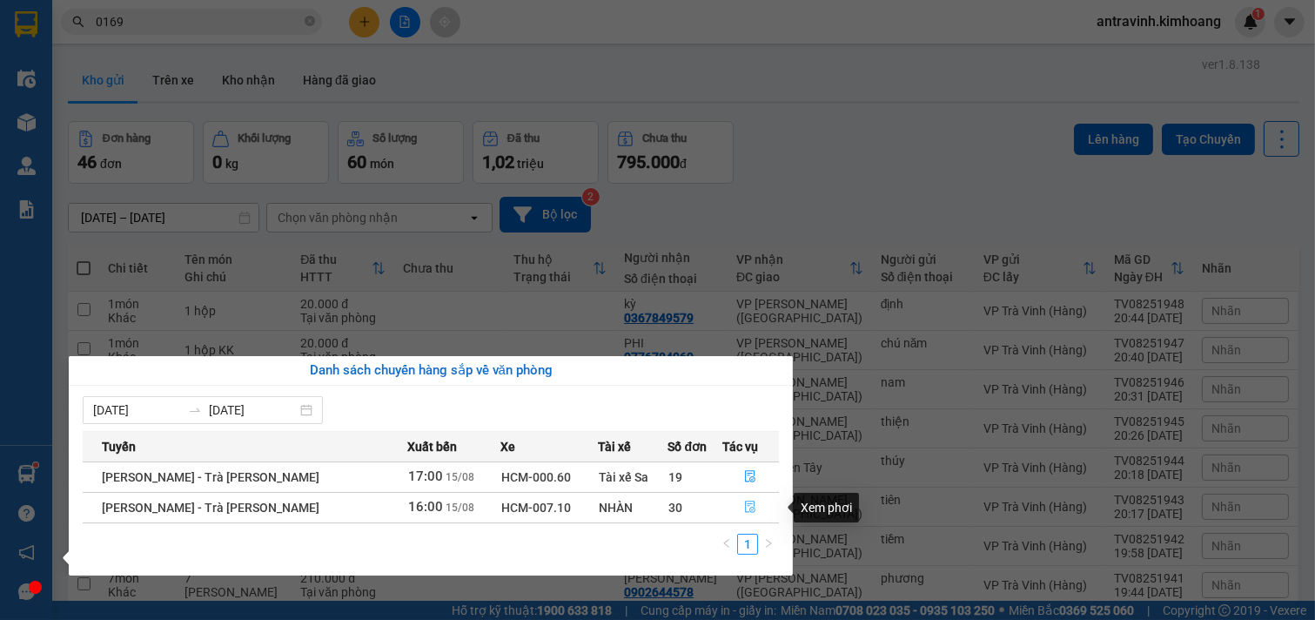
click at [746, 505] on icon "file-done" at bounding box center [751, 506] width 10 height 12
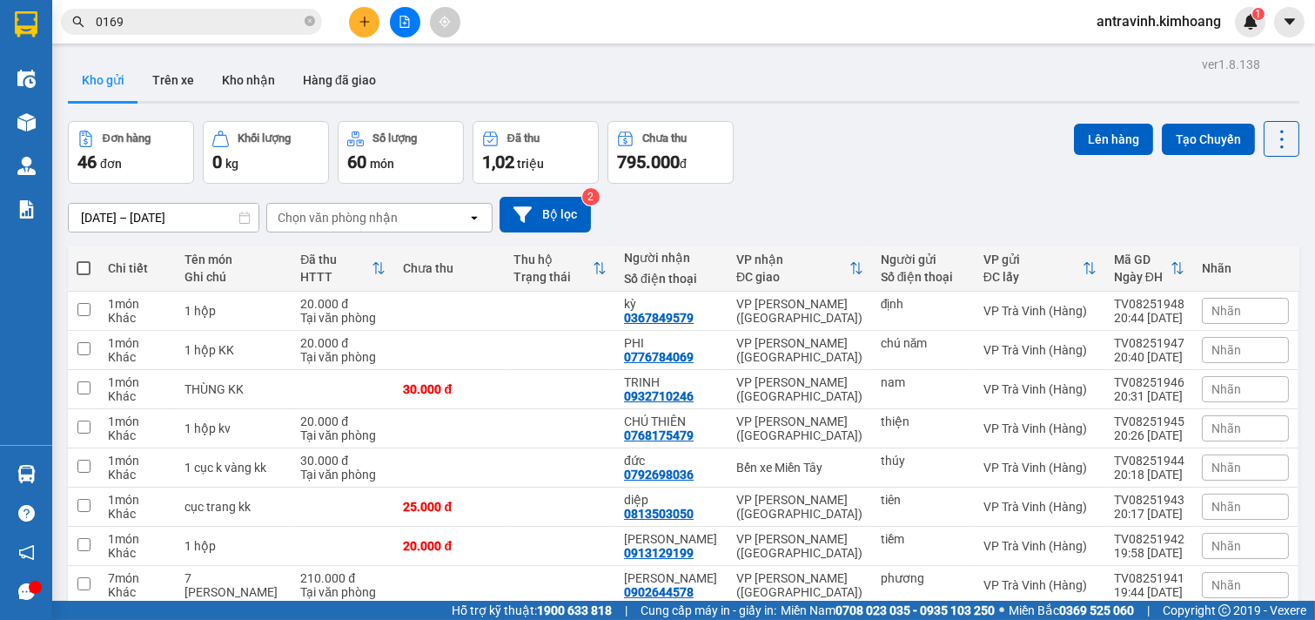
click at [185, 23] on input "0169" at bounding box center [198, 21] width 205 height 19
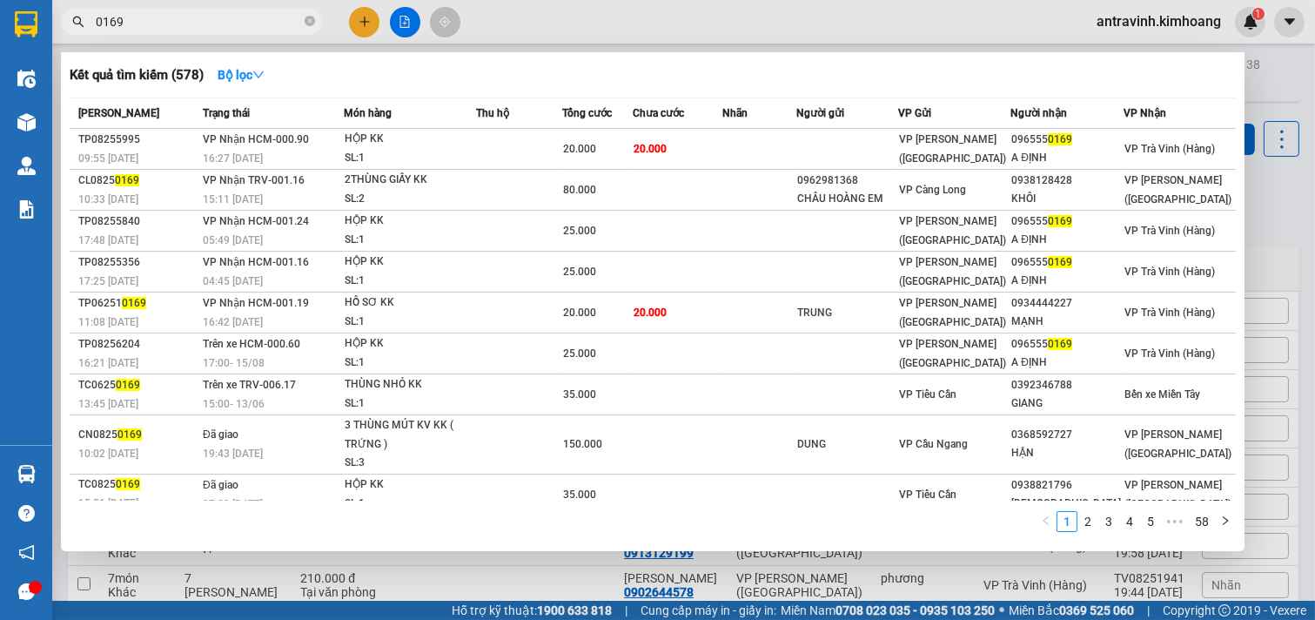
click at [185, 23] on input "0169" at bounding box center [198, 21] width 205 height 19
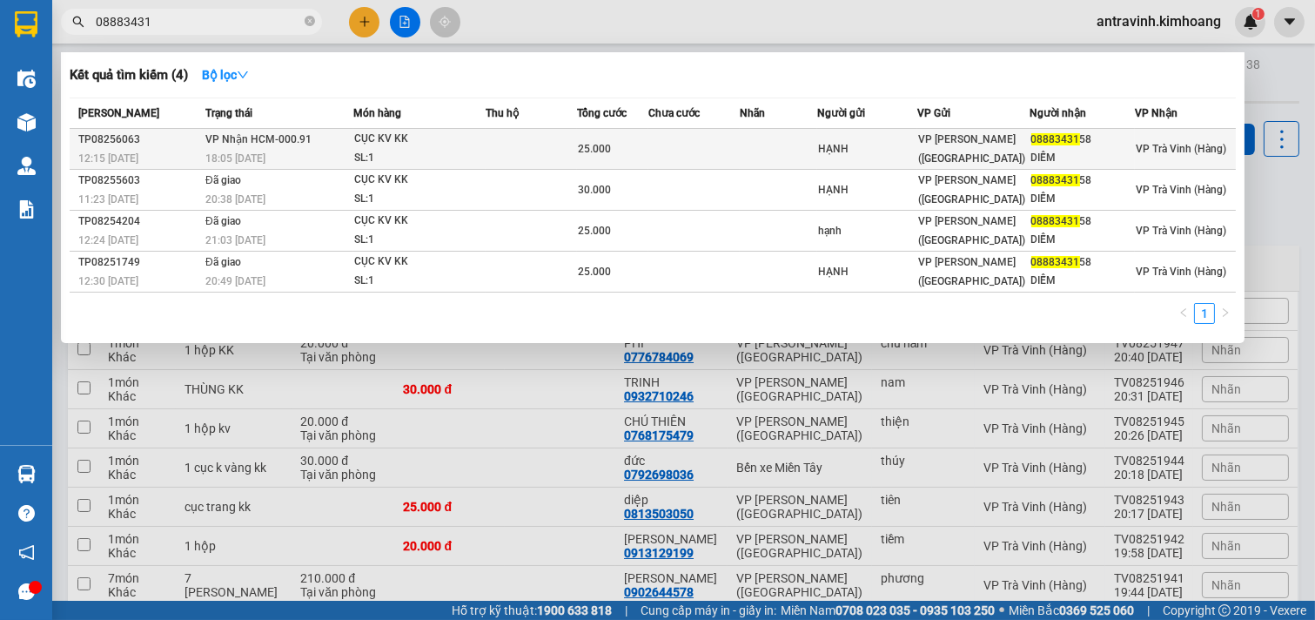
click at [526, 151] on td at bounding box center [531, 149] width 90 height 41
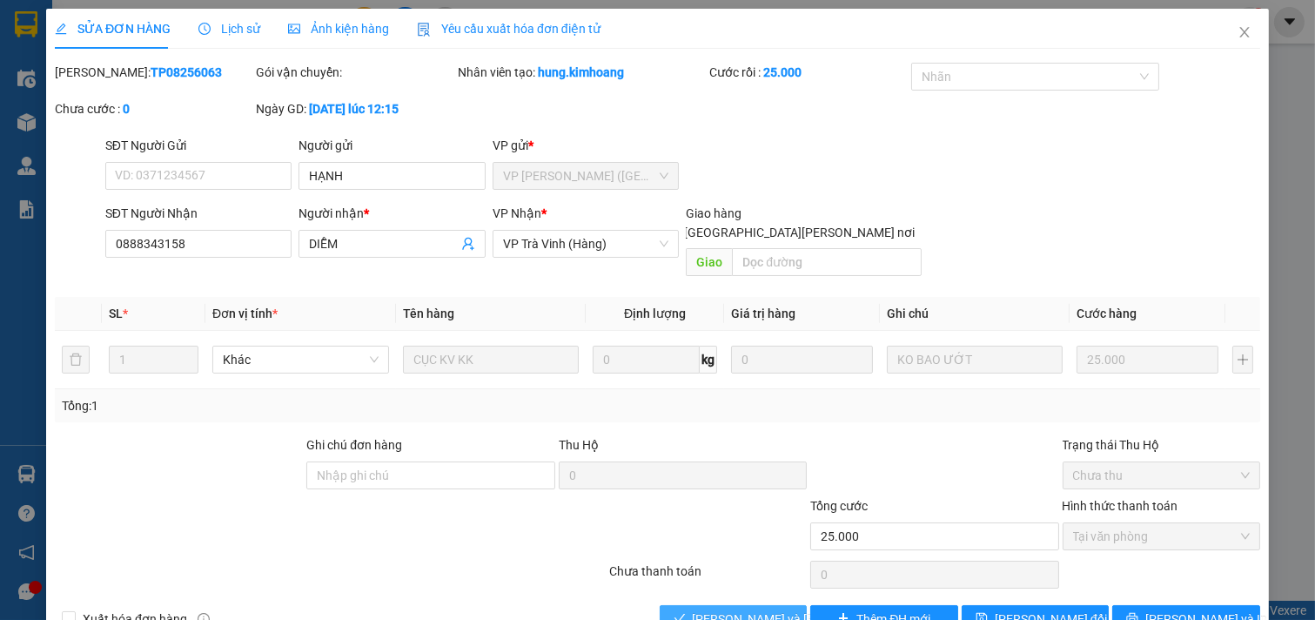
click at [736, 609] on span "[PERSON_NAME] và Giao hàng" at bounding box center [810, 618] width 235 height 19
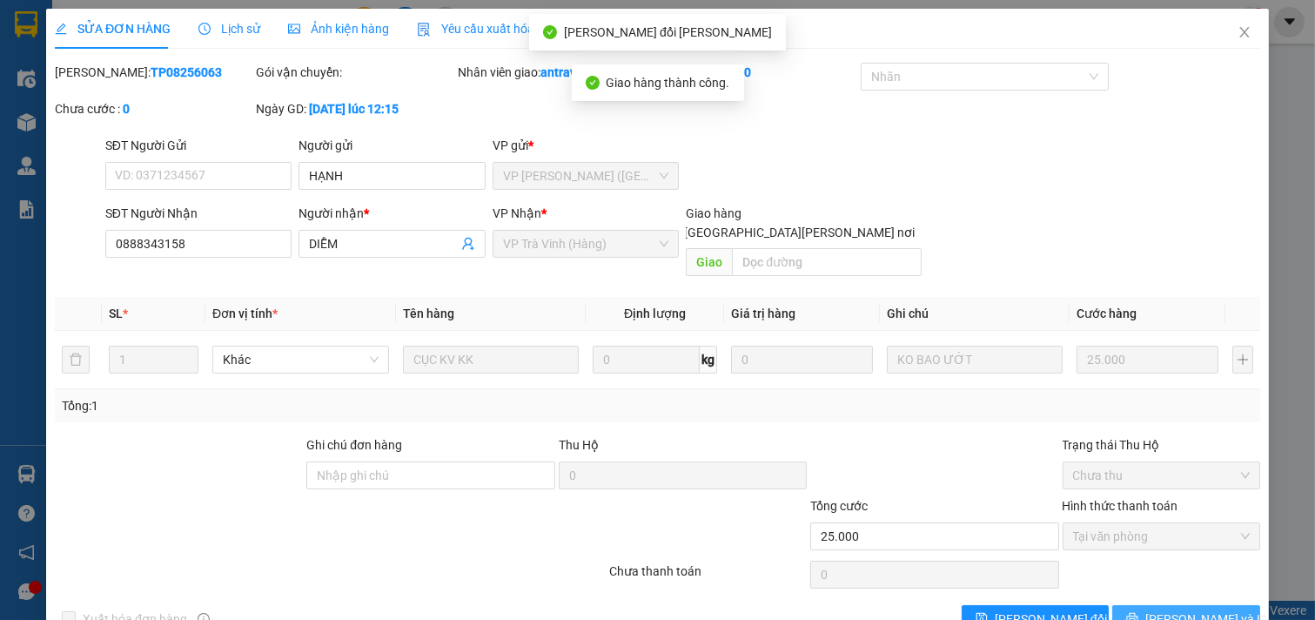
click at [1163, 609] on span "[PERSON_NAME] và In" at bounding box center [1206, 618] width 122 height 19
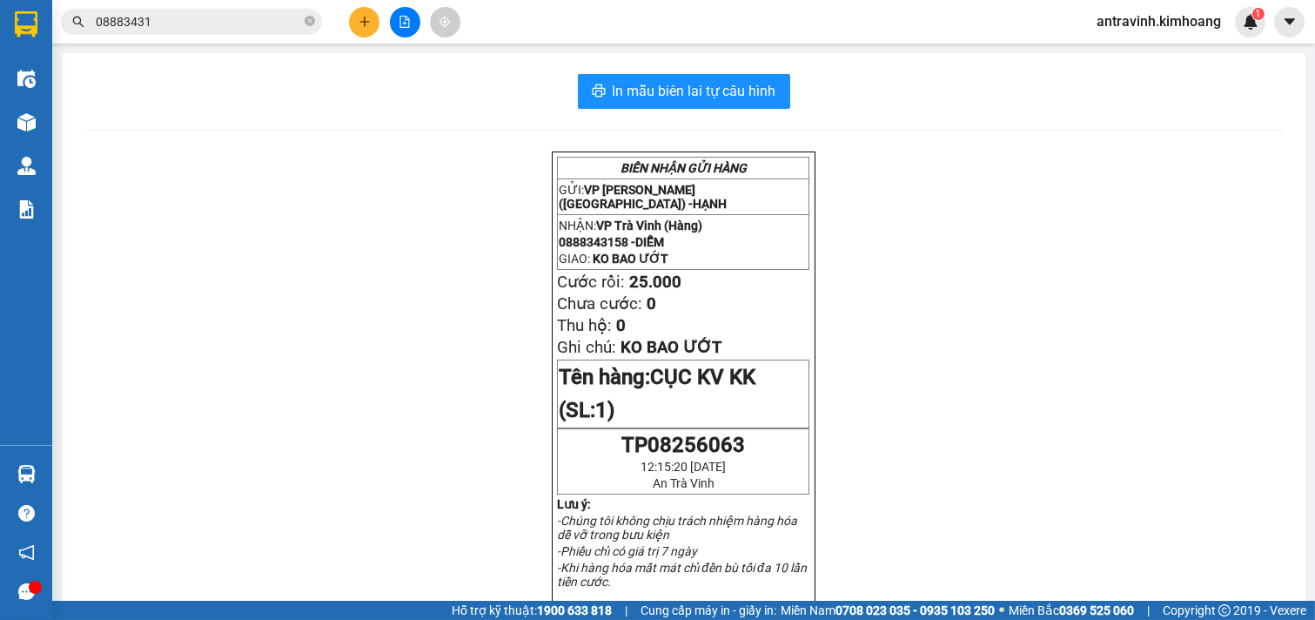
click at [187, 22] on input "08883431" at bounding box center [198, 21] width 205 height 19
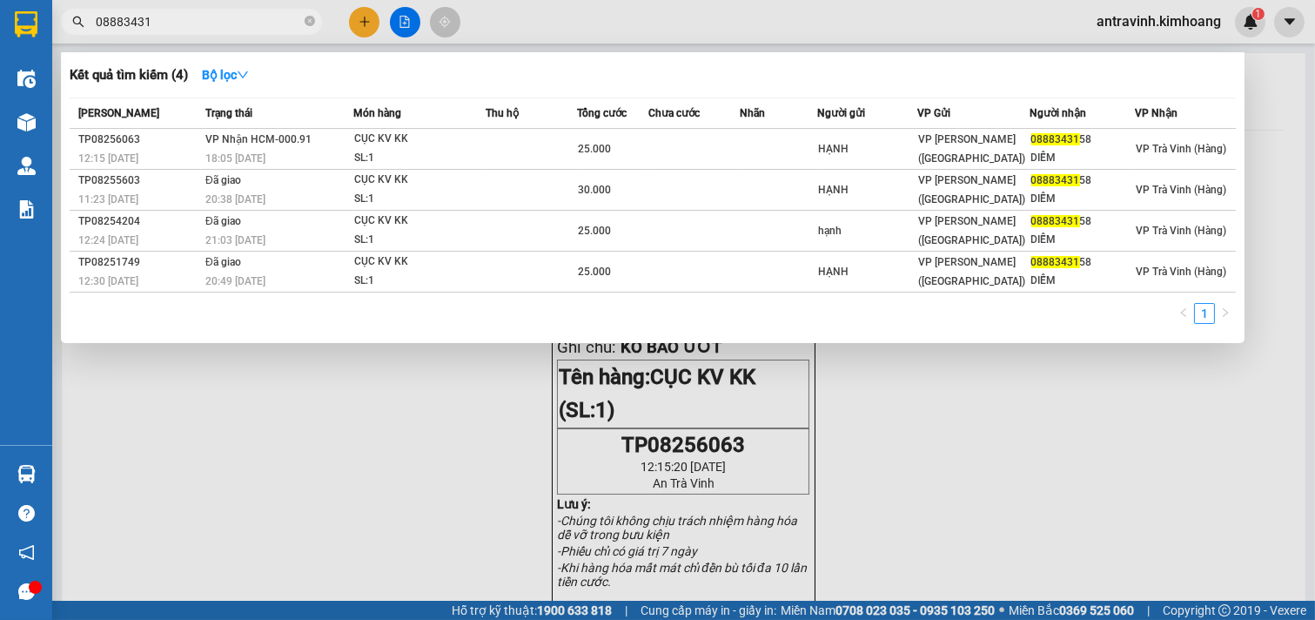
click at [187, 22] on input "08883431" at bounding box center [198, 21] width 205 height 19
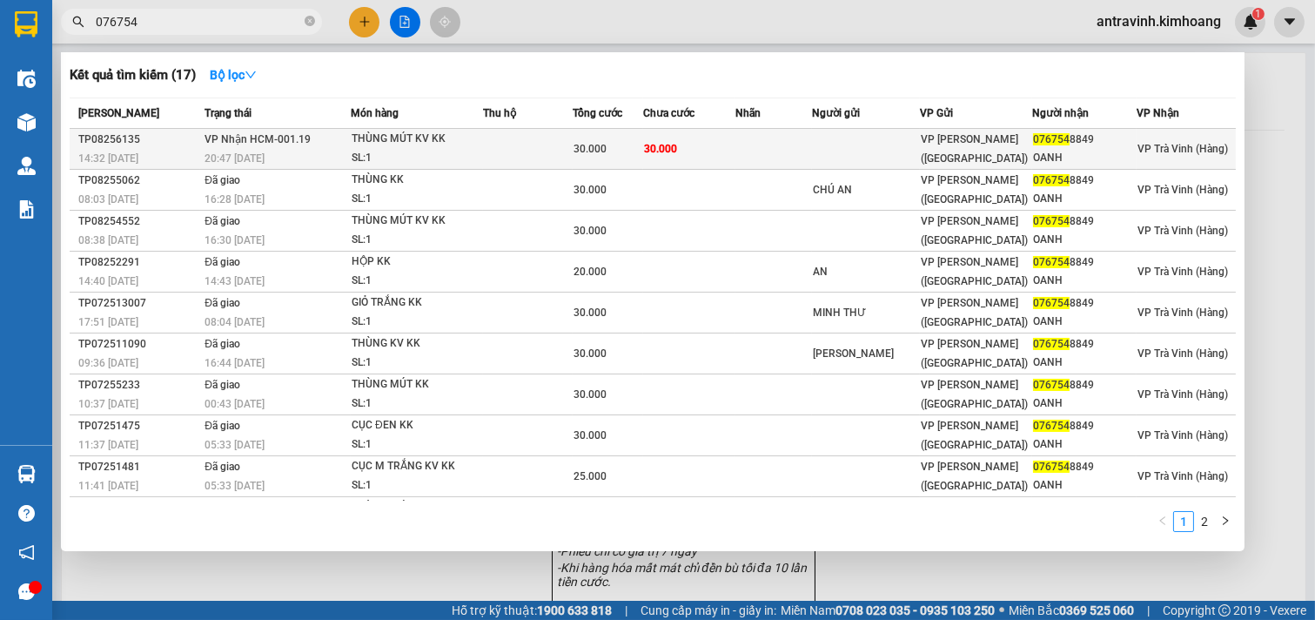
click at [718, 137] on td "30.000" at bounding box center [689, 149] width 92 height 41
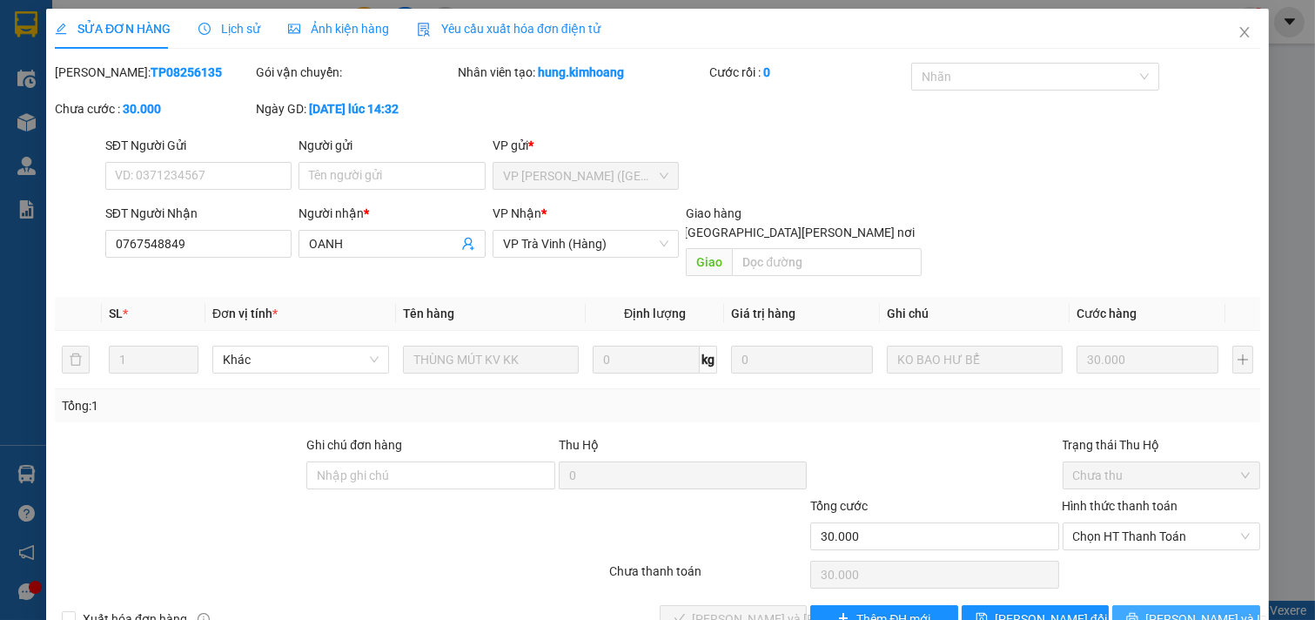
click at [1161, 609] on span "[PERSON_NAME] và In" at bounding box center [1206, 618] width 122 height 19
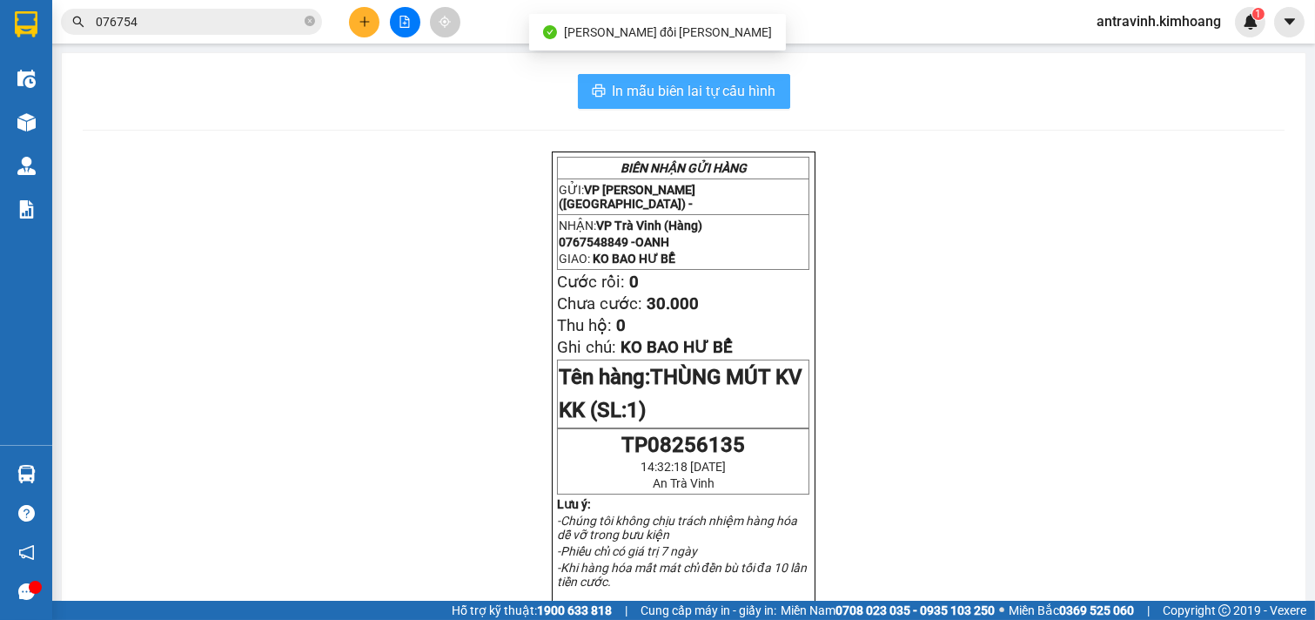
click at [755, 77] on button "In mẫu biên lai tự cấu hình" at bounding box center [684, 91] width 212 height 35
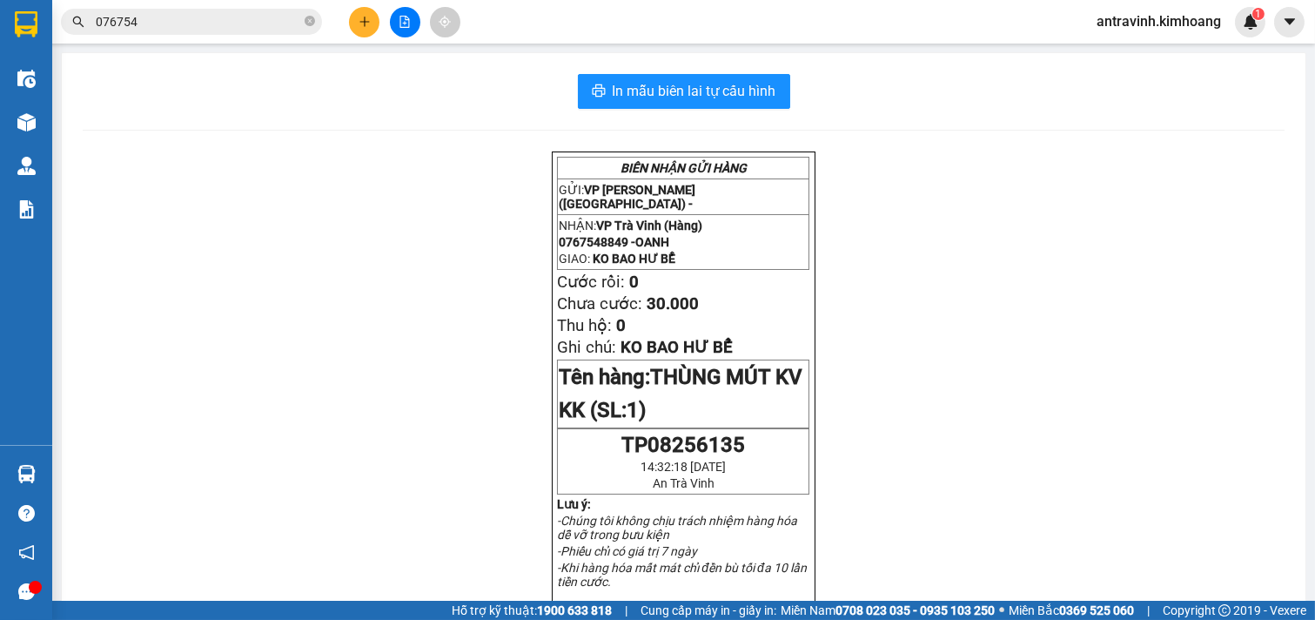
click at [211, 15] on input "076754" at bounding box center [198, 21] width 205 height 19
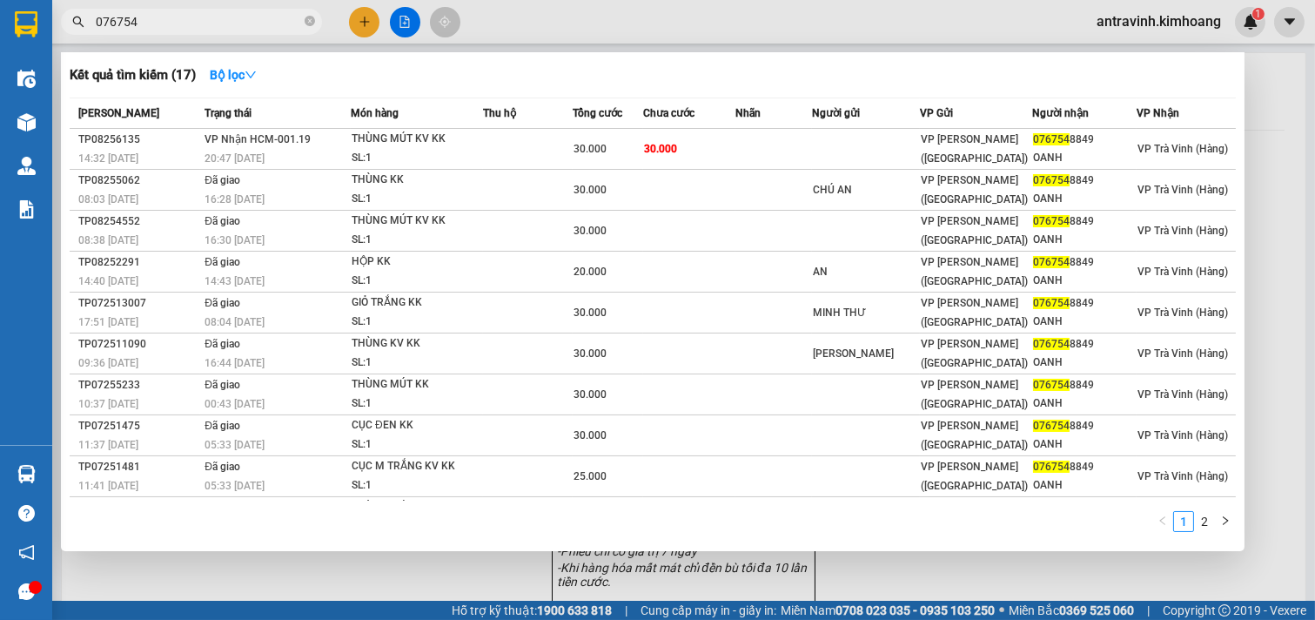
click at [210, 15] on input "076754" at bounding box center [198, 21] width 205 height 19
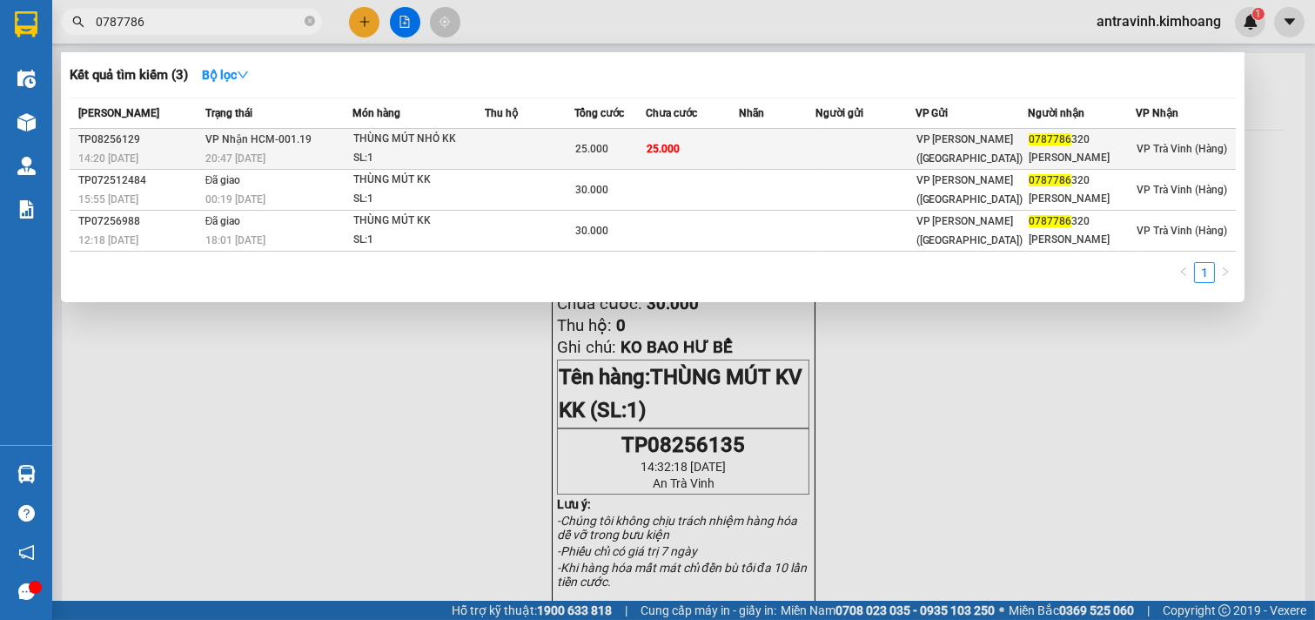
click at [757, 151] on td at bounding box center [777, 149] width 77 height 41
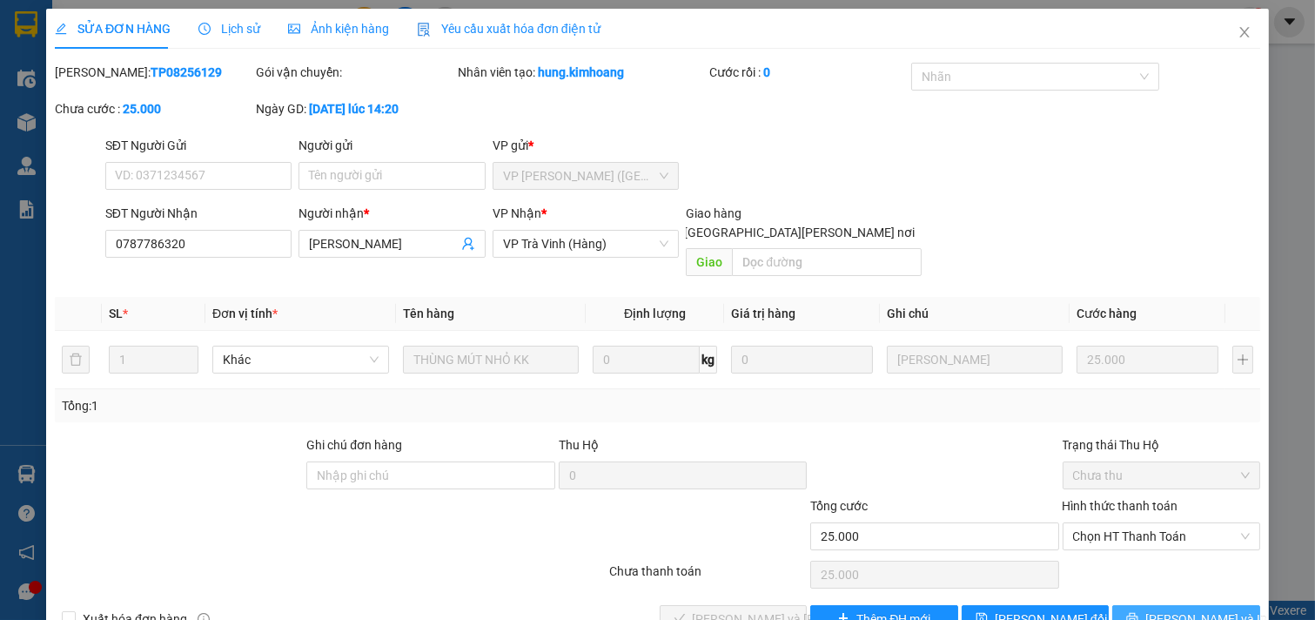
click at [1168, 609] on span "[PERSON_NAME] và In" at bounding box center [1206, 618] width 122 height 19
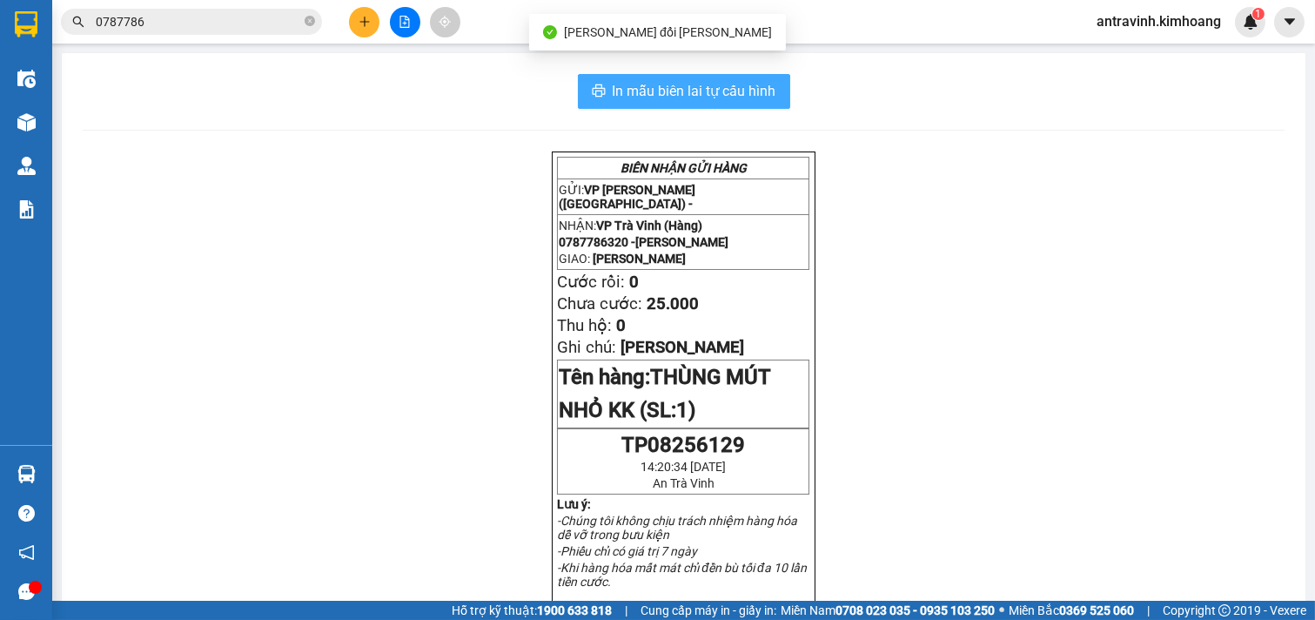
click at [751, 89] on span "In mẫu biên lai tự cấu hình" at bounding box center [695, 91] width 164 height 22
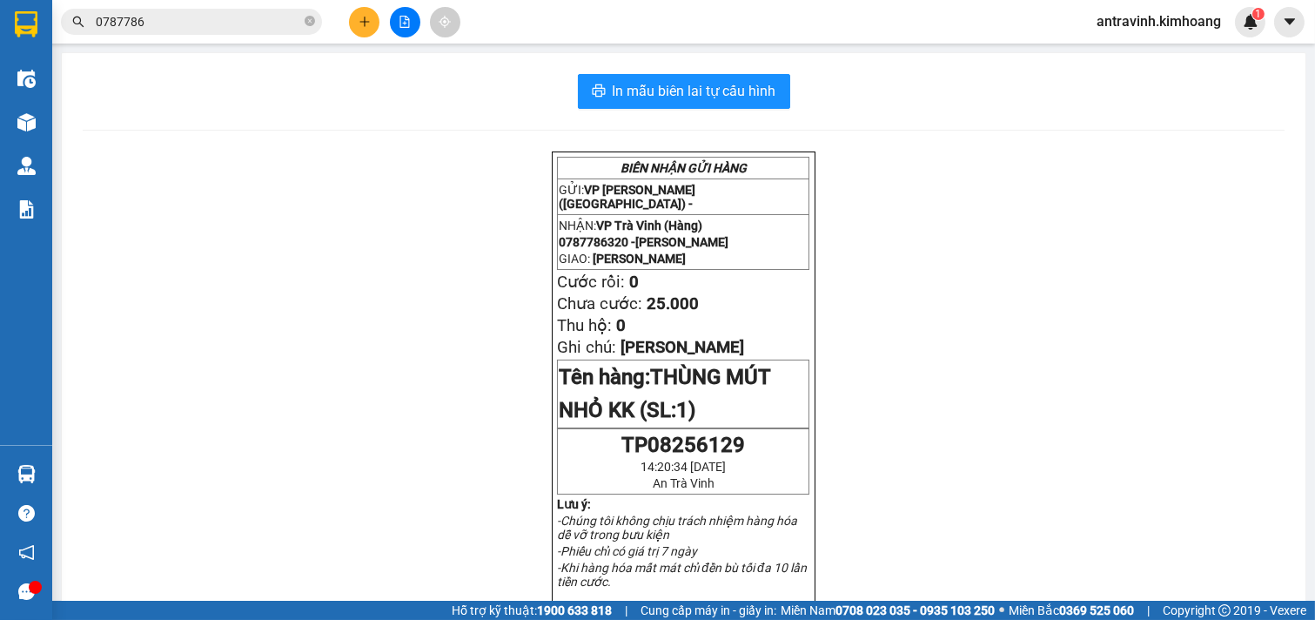
click at [188, 23] on input "0787786" at bounding box center [198, 21] width 205 height 19
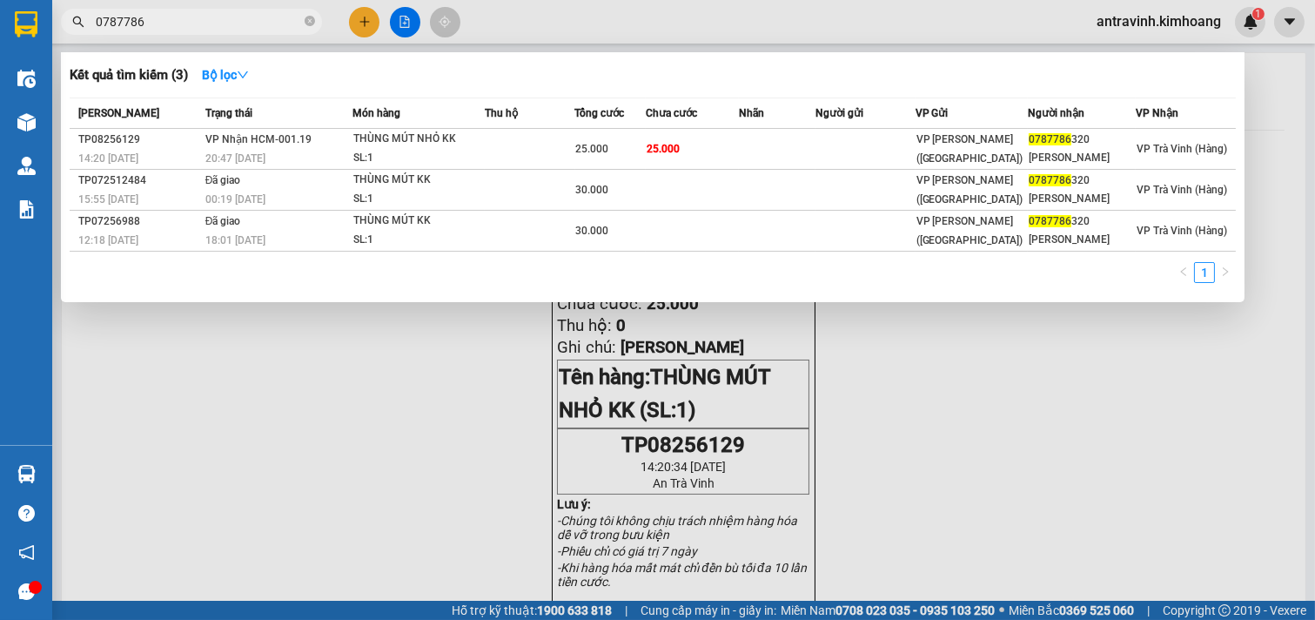
click at [188, 23] on input "0787786" at bounding box center [198, 21] width 205 height 19
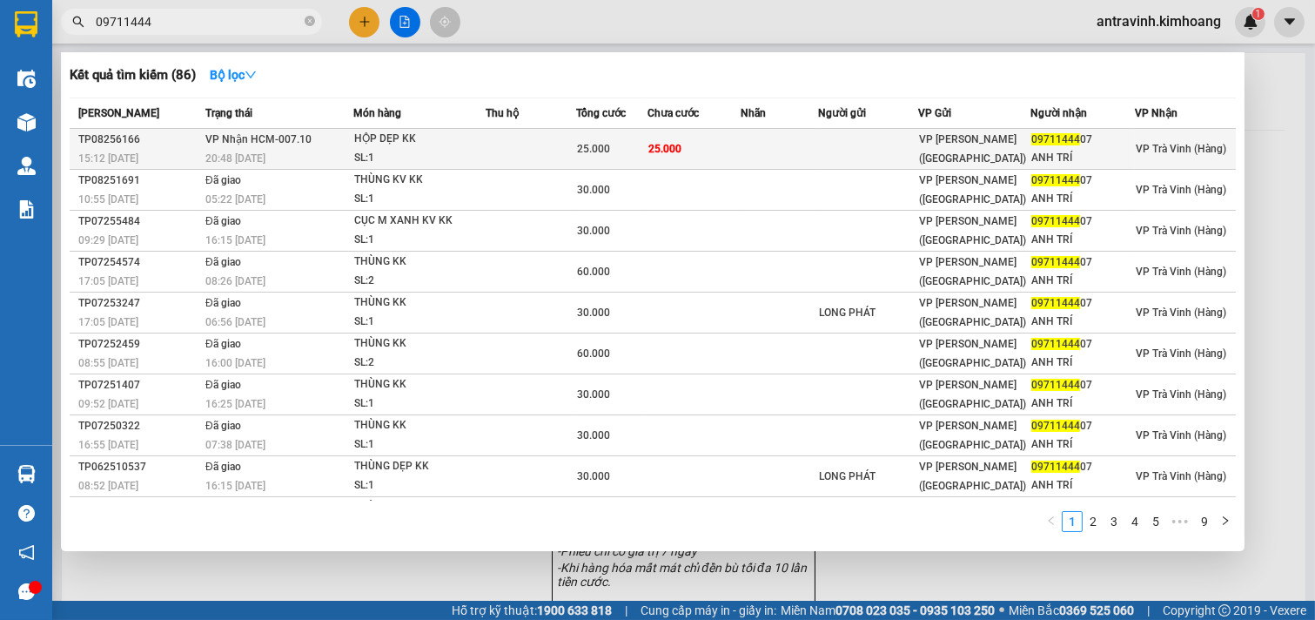
click at [541, 150] on td at bounding box center [531, 149] width 90 height 41
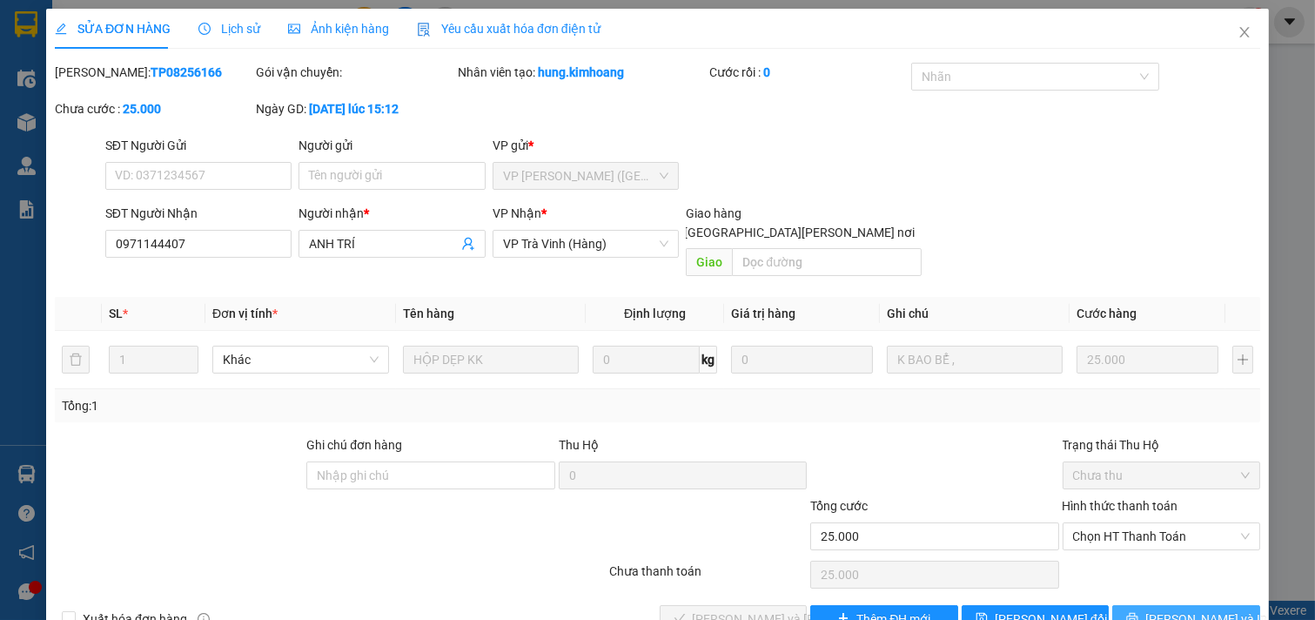
click at [1138, 613] on icon "printer" at bounding box center [1132, 618] width 11 height 11
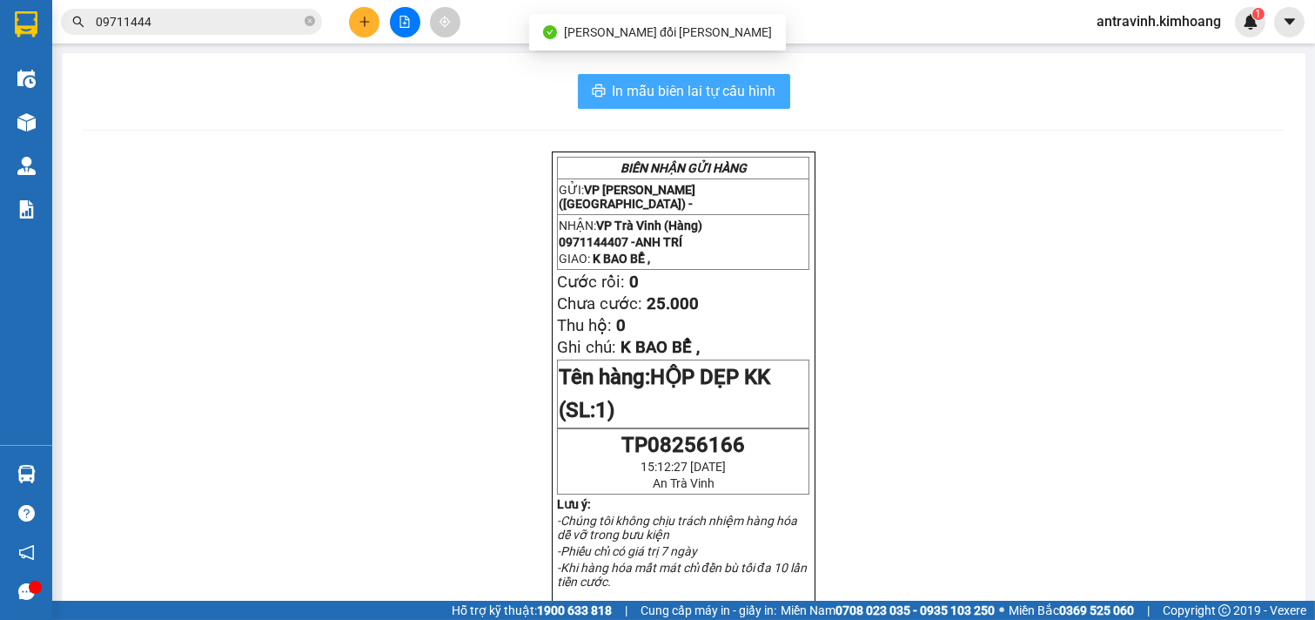
click at [735, 84] on span "In mẫu biên lai tự cấu hình" at bounding box center [695, 91] width 164 height 22
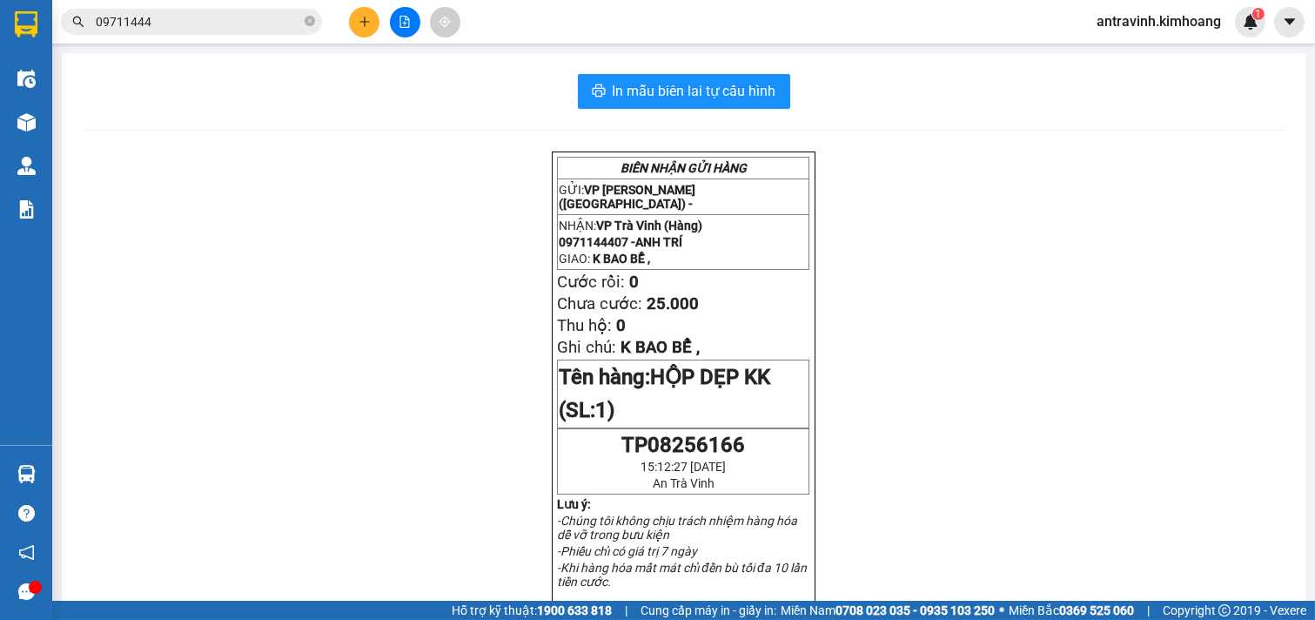
click at [175, 23] on input "09711444" at bounding box center [198, 21] width 205 height 19
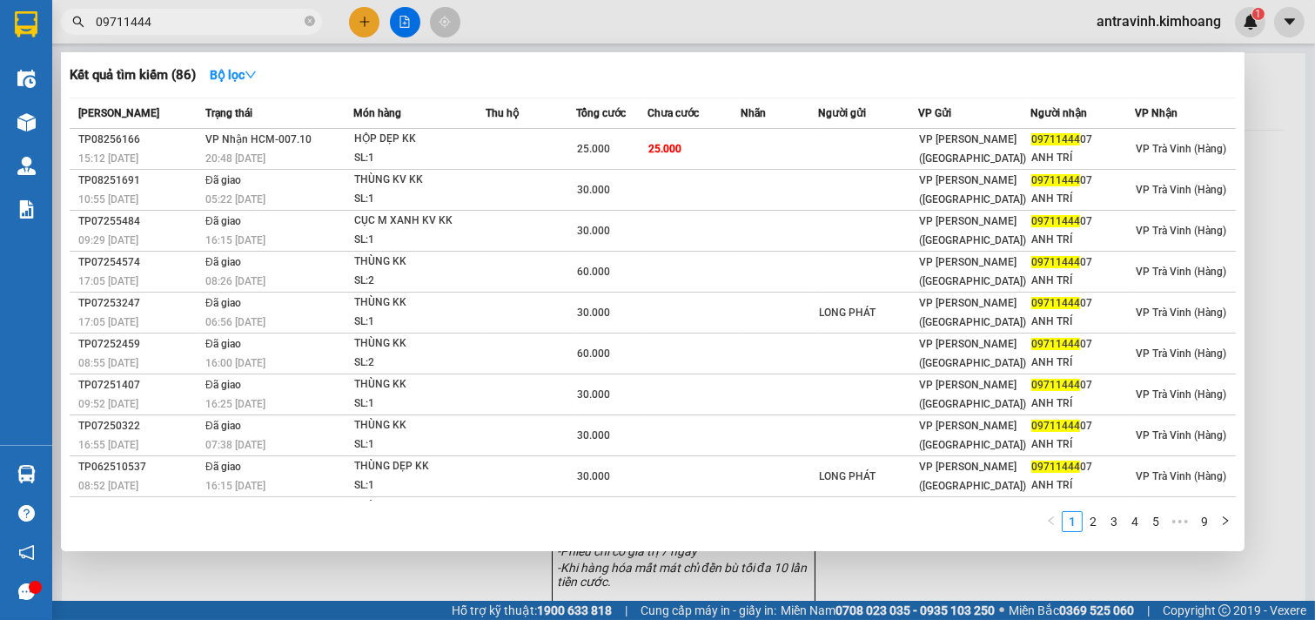
click at [175, 23] on input "09711444" at bounding box center [198, 21] width 205 height 19
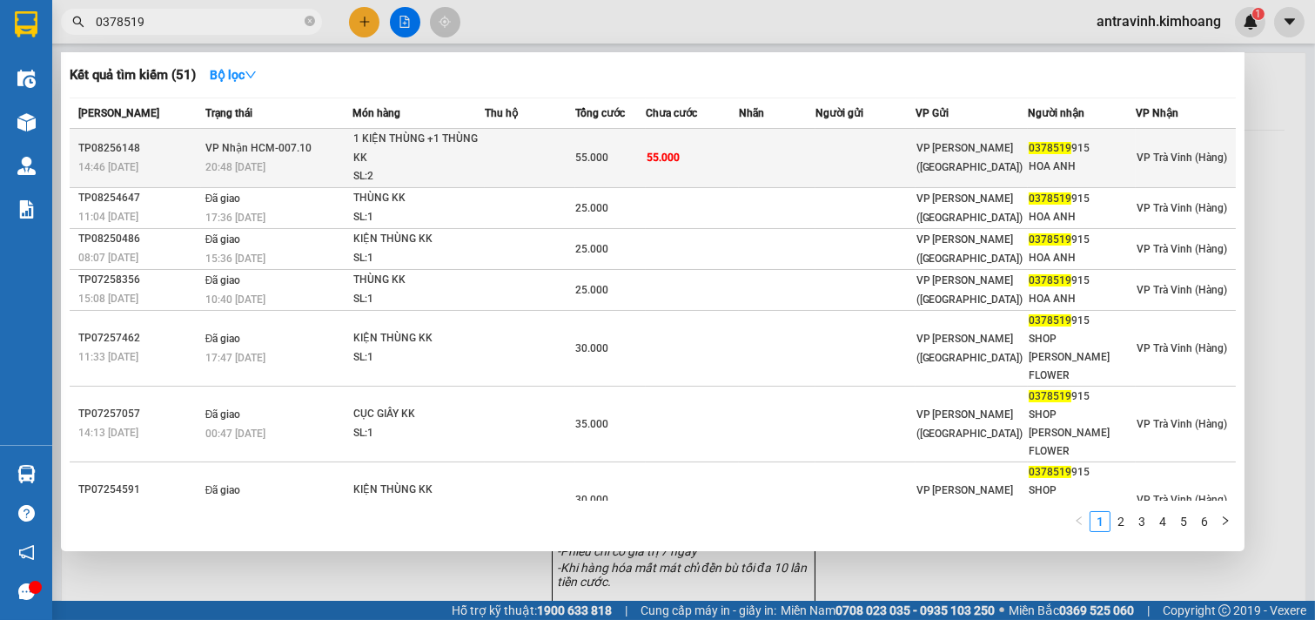
click at [752, 162] on td at bounding box center [777, 158] width 77 height 59
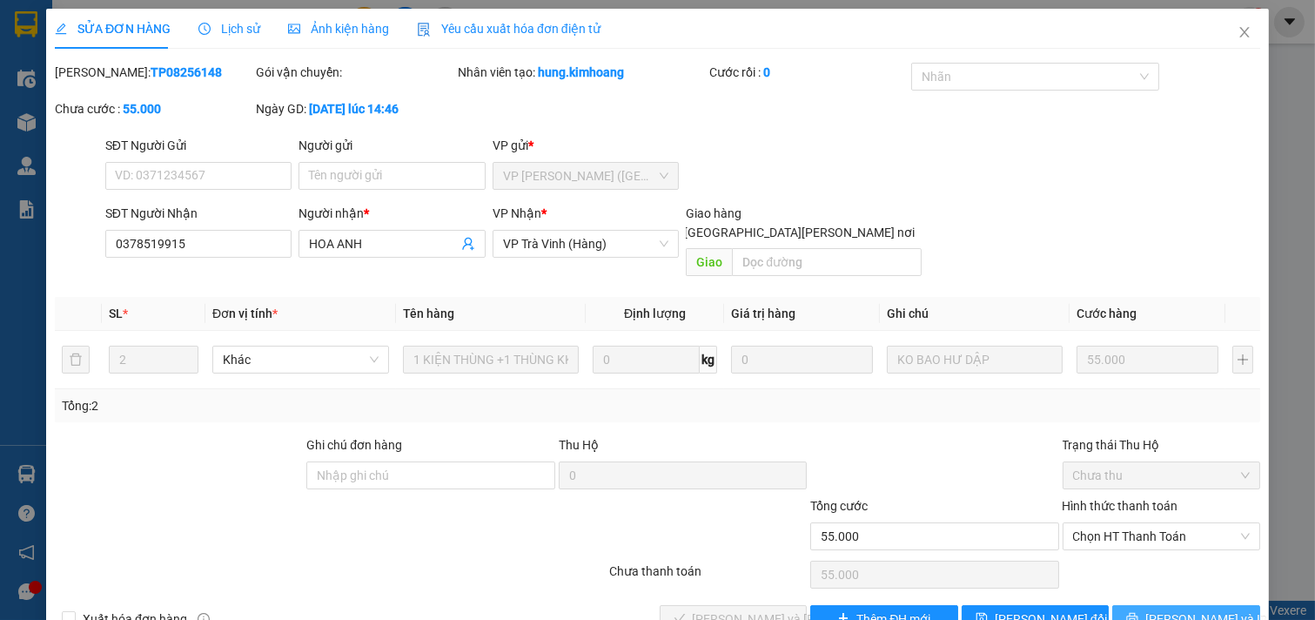
click at [1127, 605] on button "[PERSON_NAME] và In" at bounding box center [1186, 619] width 148 height 28
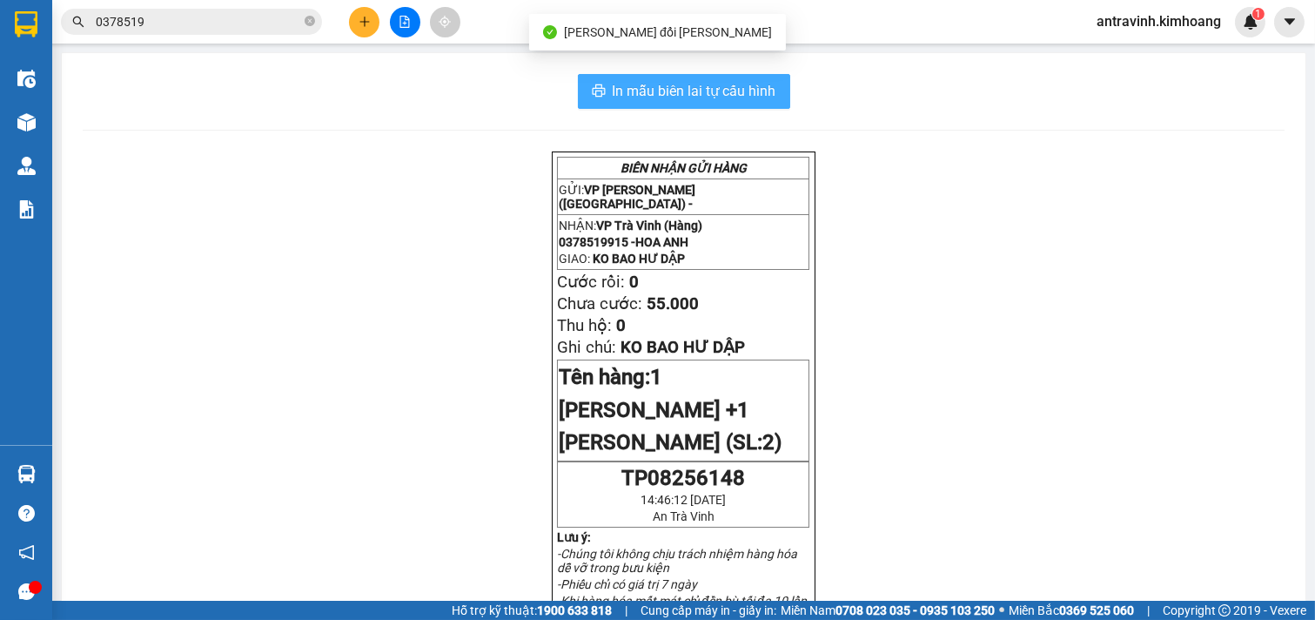
click at [753, 90] on span "In mẫu biên lai tự cấu hình" at bounding box center [695, 91] width 164 height 22
click at [694, 75] on button "In mẫu biên lai tự cấu hình" at bounding box center [684, 91] width 212 height 35
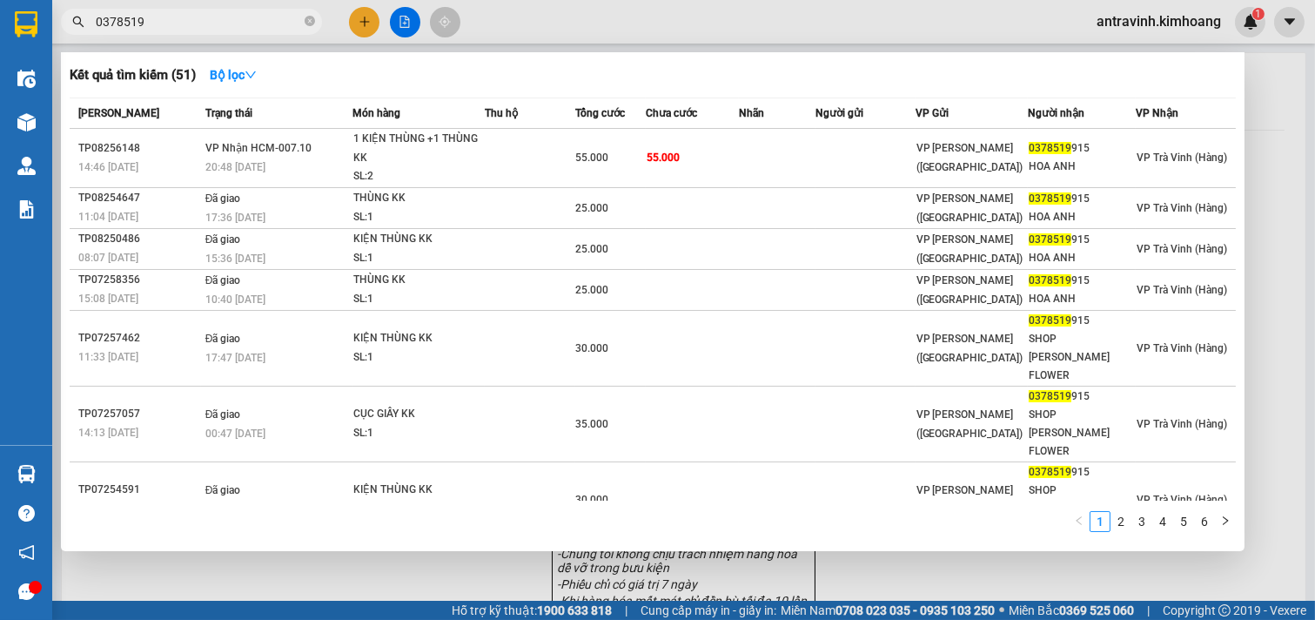
click at [218, 29] on input "0378519" at bounding box center [198, 21] width 205 height 19
click at [215, 28] on input "0378519" at bounding box center [198, 21] width 205 height 19
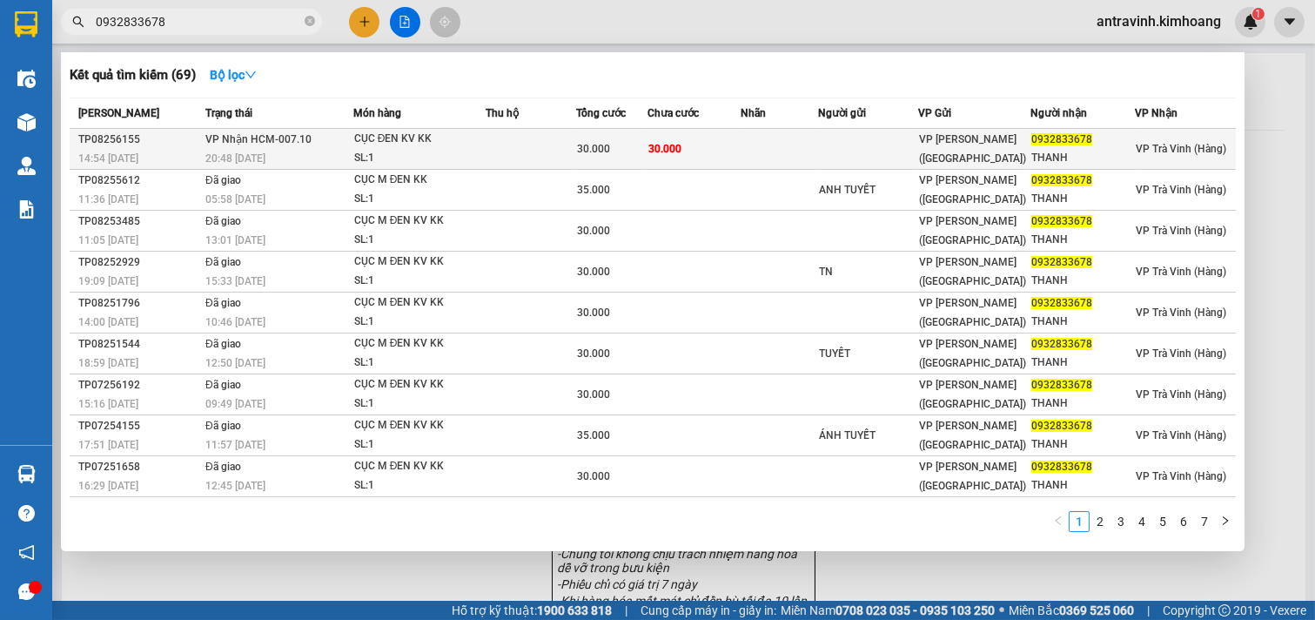
click at [620, 151] on div "30.000" at bounding box center [612, 148] width 70 height 19
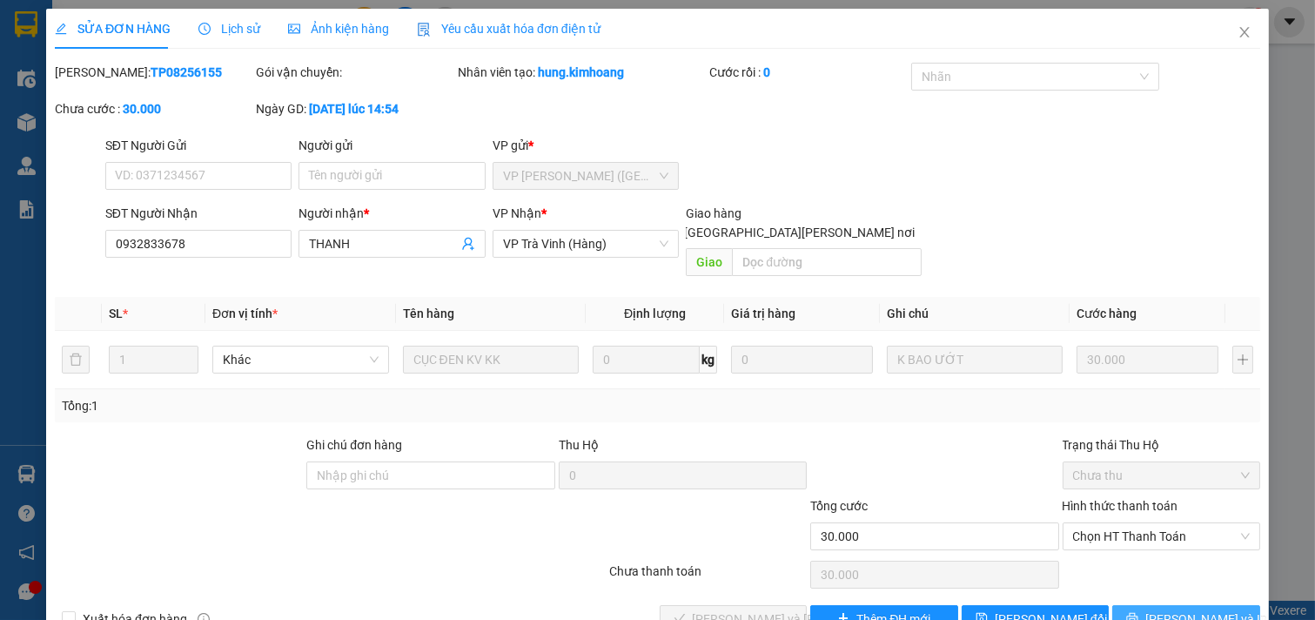
click at [1127, 605] on button "[PERSON_NAME] và In" at bounding box center [1186, 619] width 148 height 28
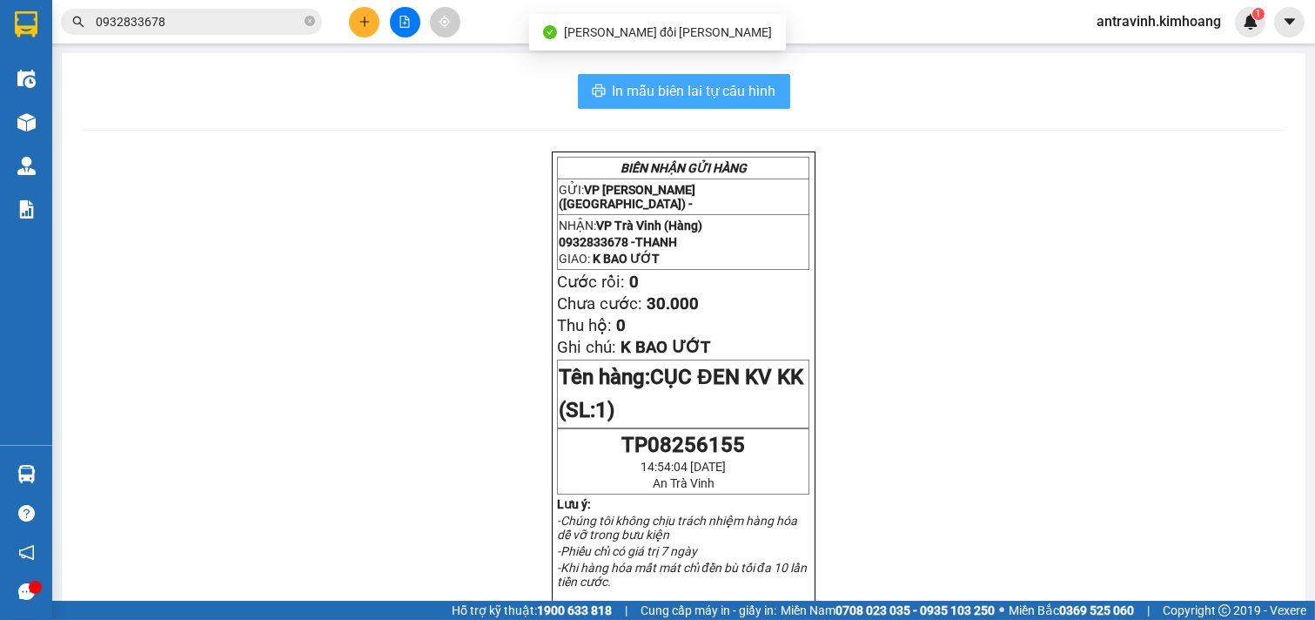
click at [745, 88] on span "In mẫu biên lai tự cấu hình" at bounding box center [695, 91] width 164 height 22
click at [733, 83] on span "In mẫu biên lai tự cấu hình" at bounding box center [695, 91] width 164 height 22
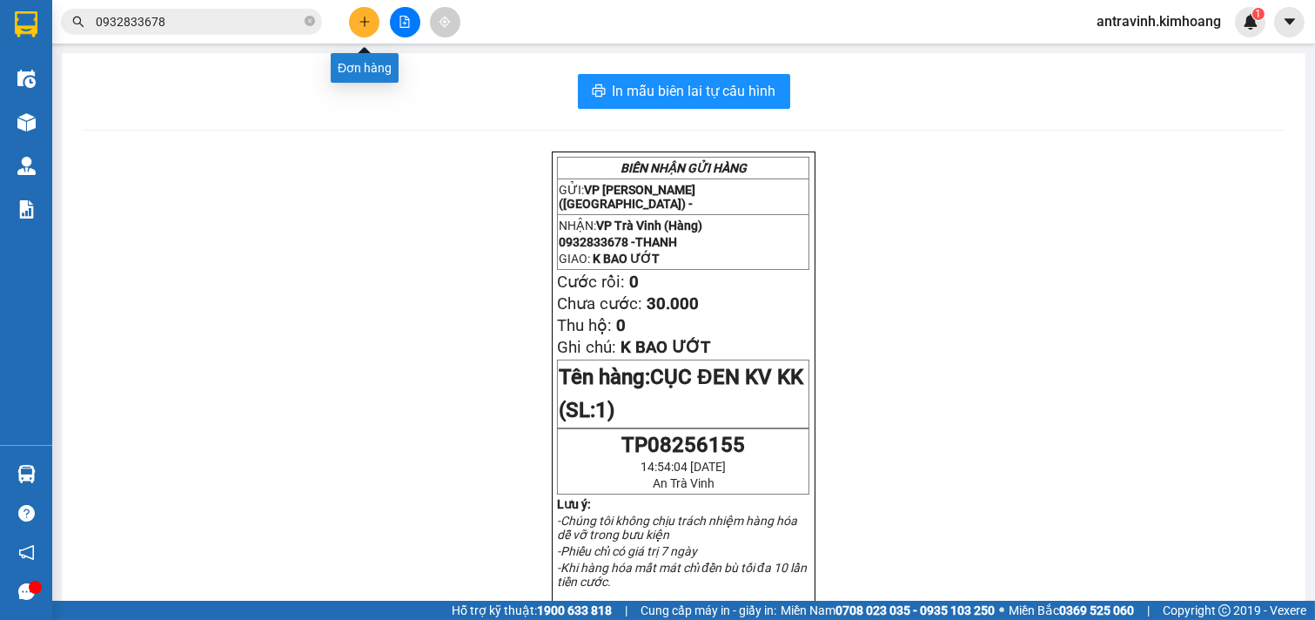
click at [358, 20] on icon "plus" at bounding box center [364, 22] width 12 height 12
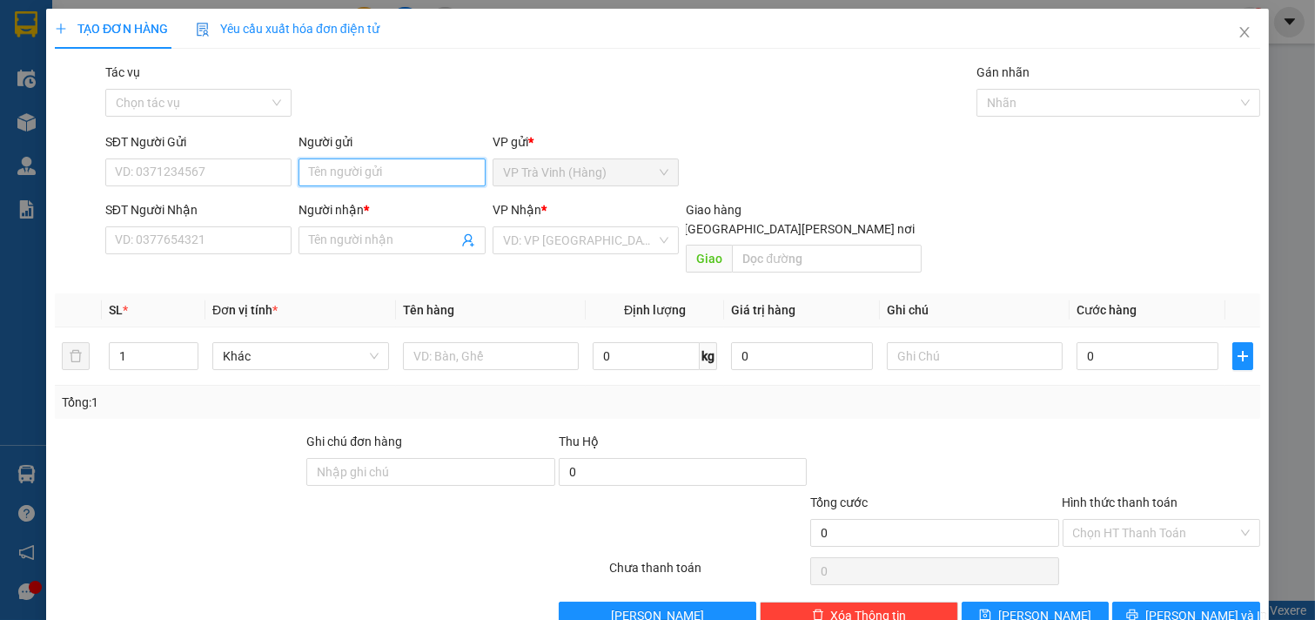
click at [377, 163] on input "Người gửi" at bounding box center [391, 172] width 187 height 28
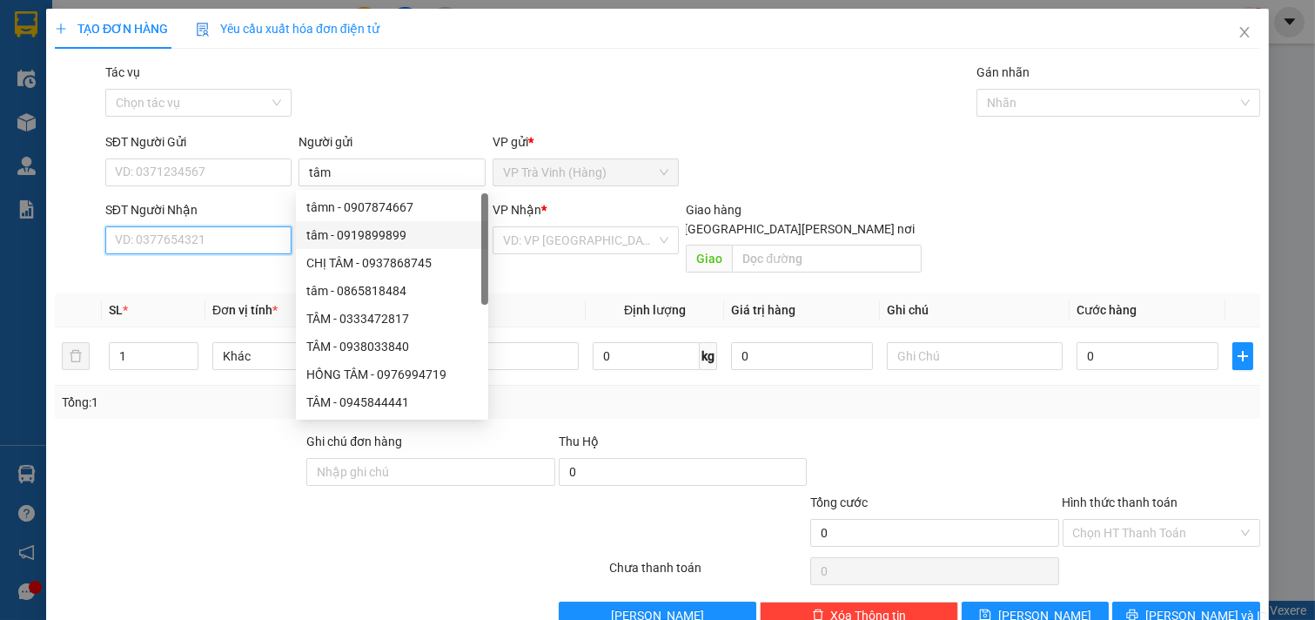
click at [231, 245] on input "SĐT Người Nhận" at bounding box center [198, 240] width 187 height 28
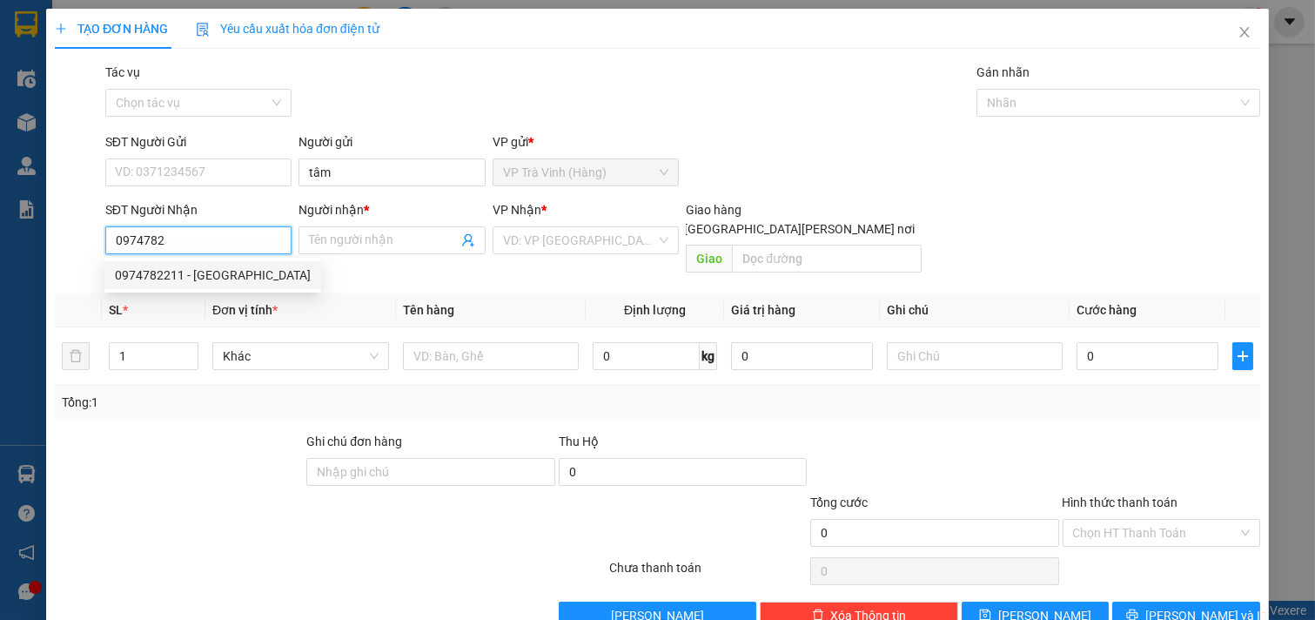
click at [235, 278] on div "0974782211 - đức" at bounding box center [213, 274] width 196 height 19
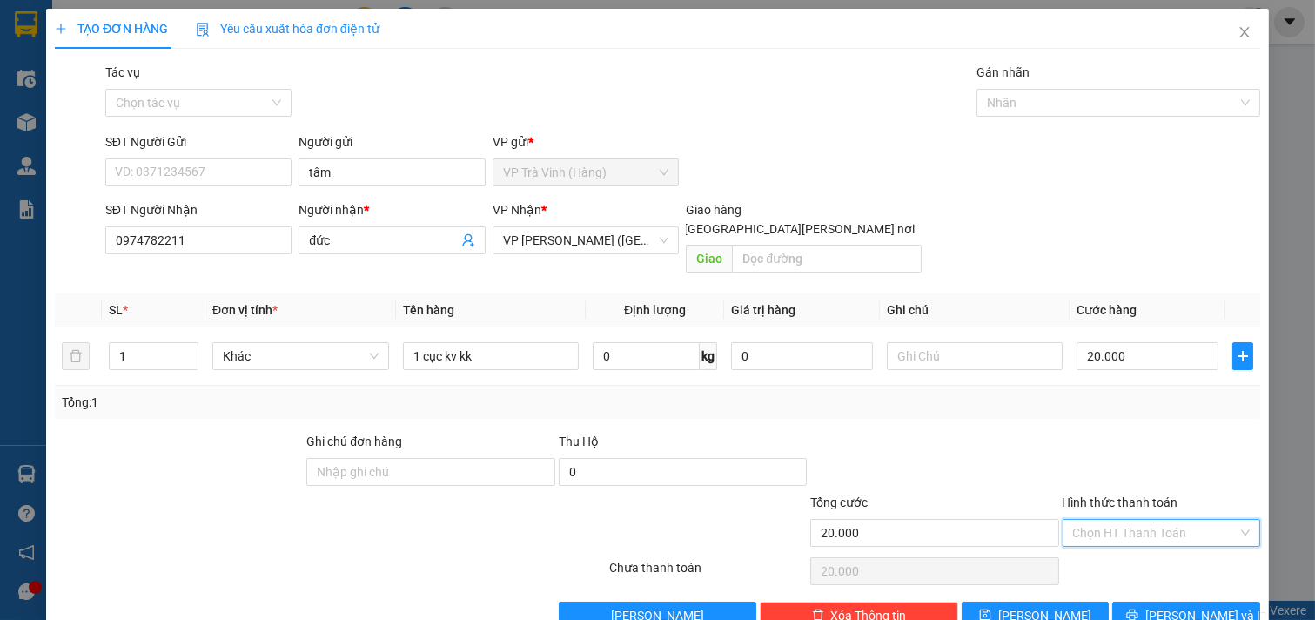
click at [1122, 519] on input "Hình thức thanh toán" at bounding box center [1155, 532] width 165 height 26
click at [1122, 539] on div "Tại văn phòng" at bounding box center [1149, 548] width 175 height 19
click at [1135, 601] on button "[PERSON_NAME] và In" at bounding box center [1186, 615] width 148 height 28
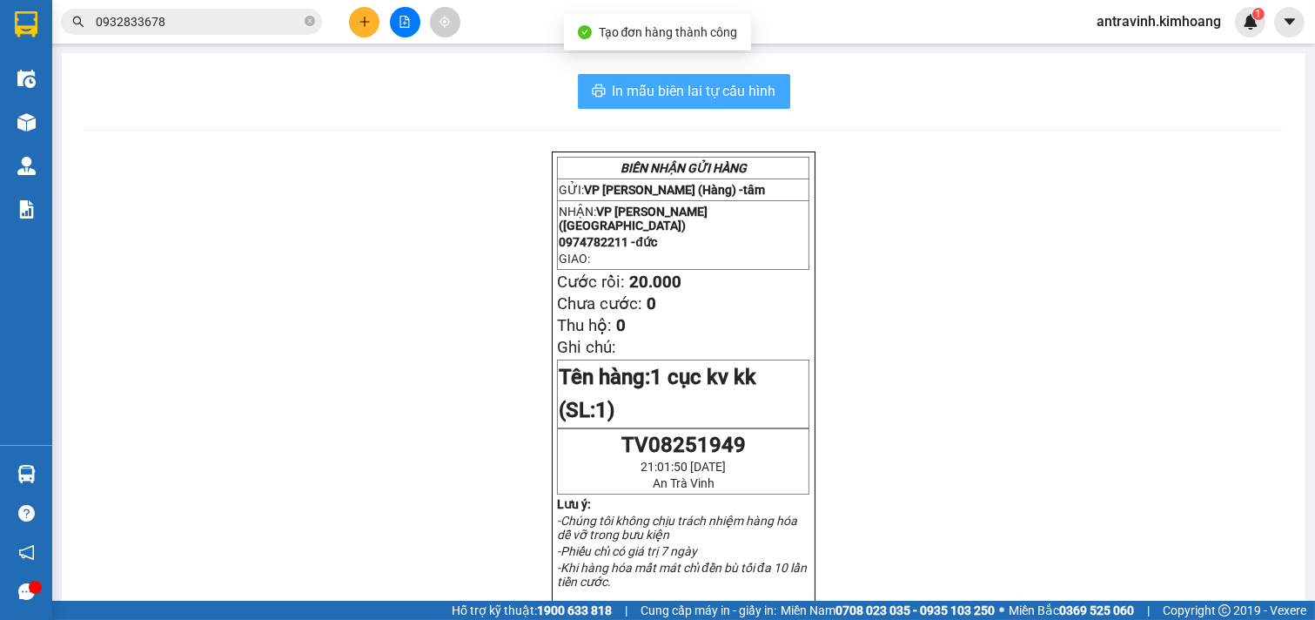
click at [745, 80] on span "In mẫu biên lai tự cấu hình" at bounding box center [695, 91] width 164 height 22
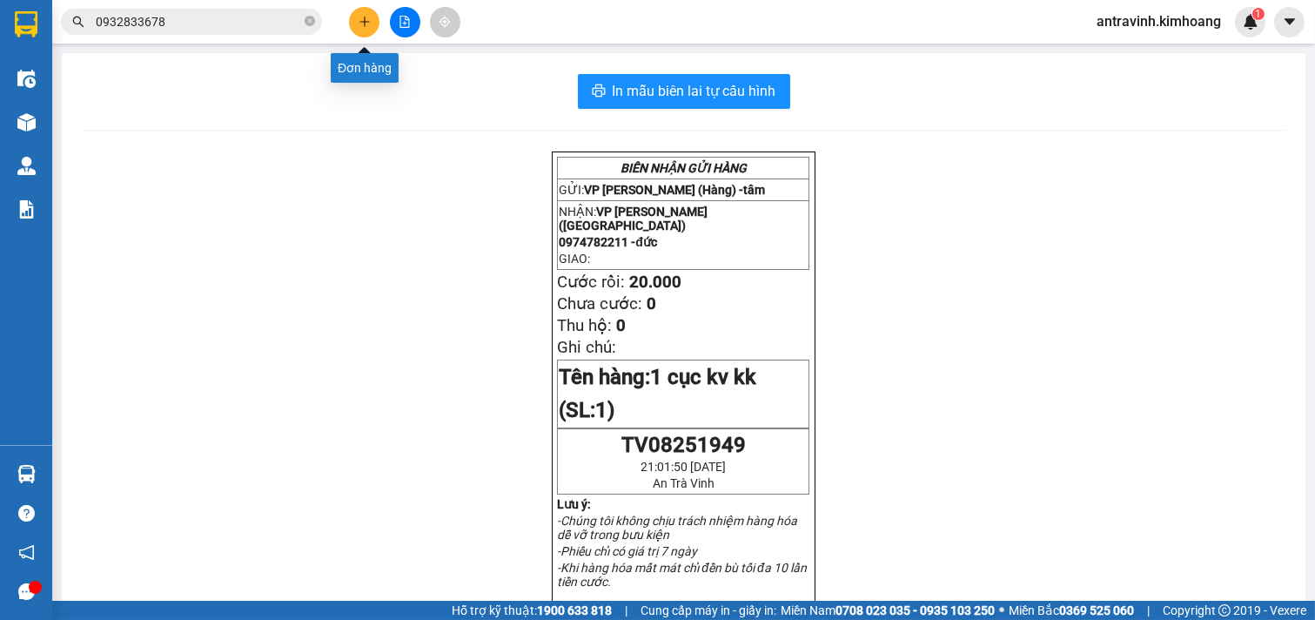
click at [371, 13] on button at bounding box center [364, 22] width 30 height 30
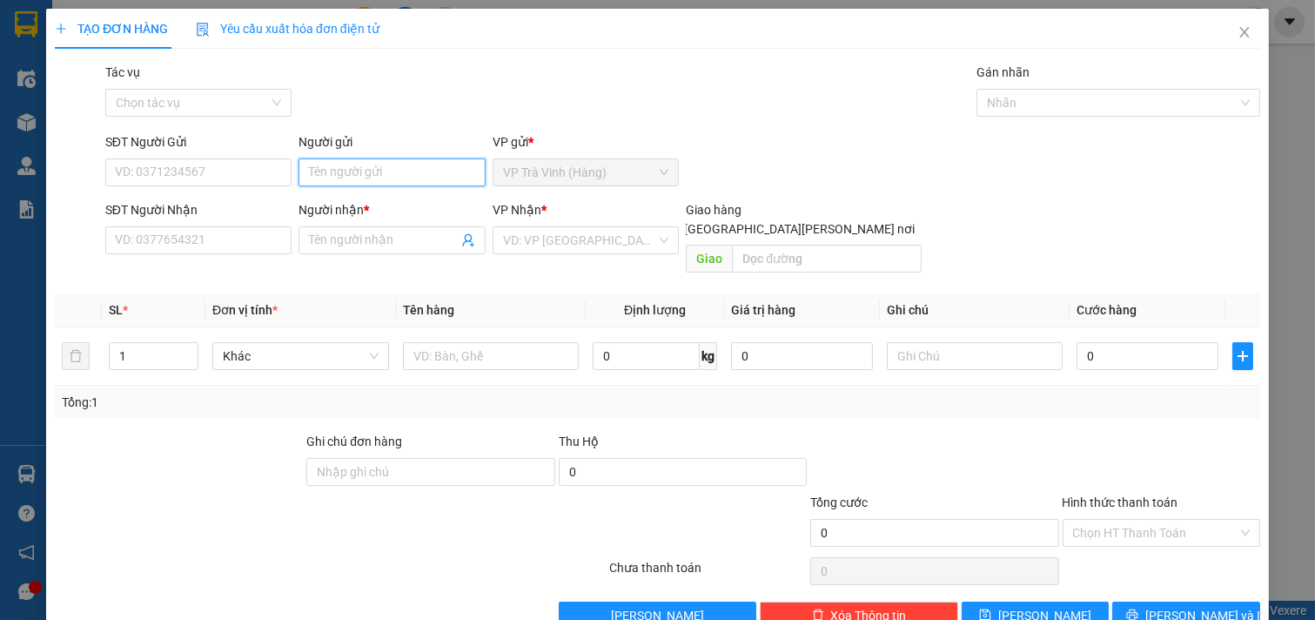
click at [357, 171] on input "Người gửi" at bounding box center [391, 172] width 187 height 28
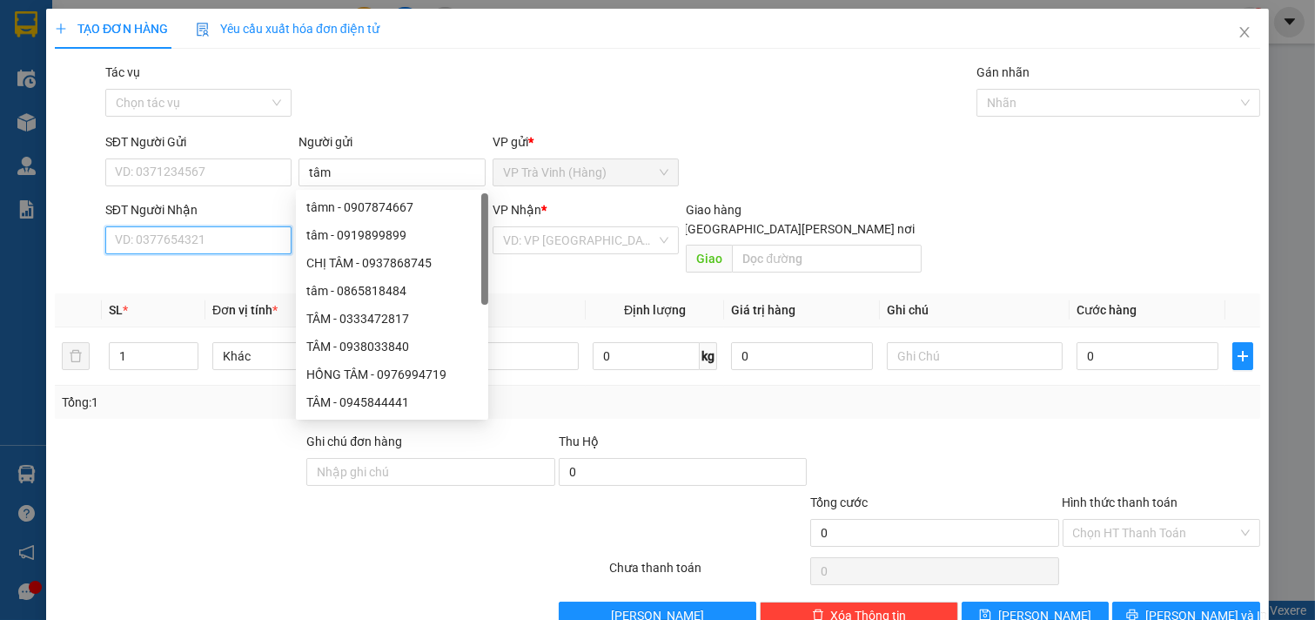
click at [266, 242] on input "SĐT Người Nhận" at bounding box center [198, 240] width 187 height 28
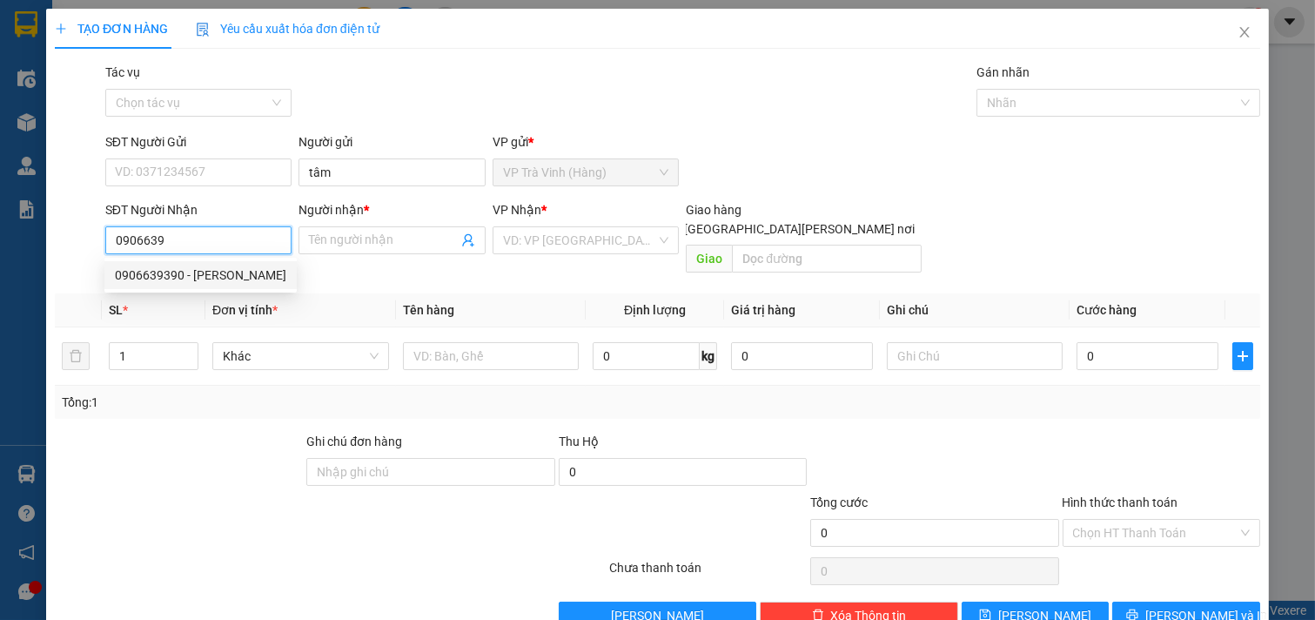
click at [241, 277] on div "0906639390 - TRUNG" at bounding box center [200, 274] width 171 height 19
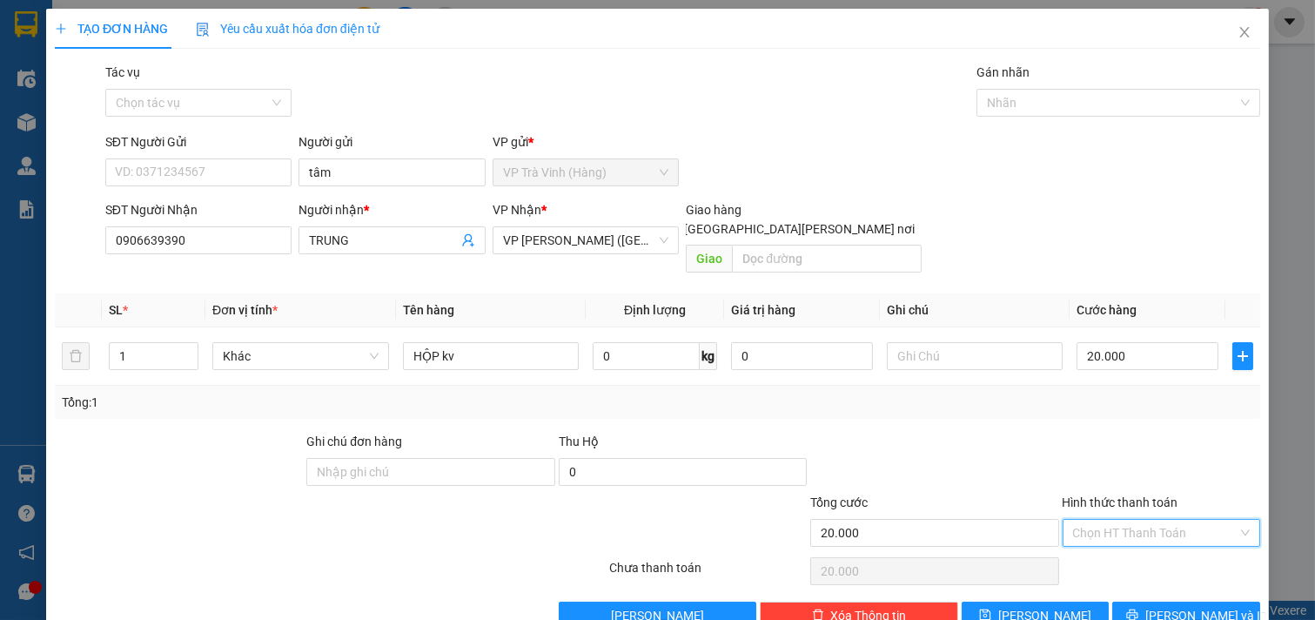
click at [1085, 519] on input "Hình thức thanh toán" at bounding box center [1155, 532] width 165 height 26
click at [1111, 539] on div "Tại văn phòng" at bounding box center [1149, 548] width 175 height 19
click at [1138, 608] on icon "printer" at bounding box center [1132, 614] width 12 height 12
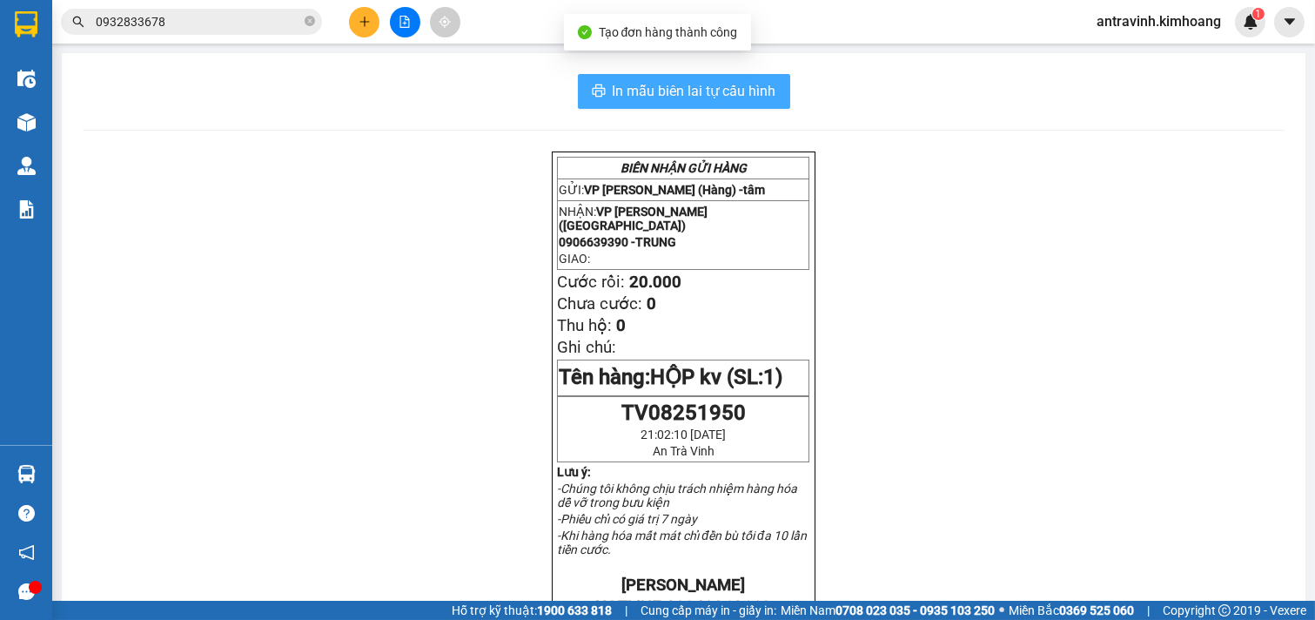
click at [722, 91] on span "In mẫu biên lai tự cấu hình" at bounding box center [695, 91] width 164 height 22
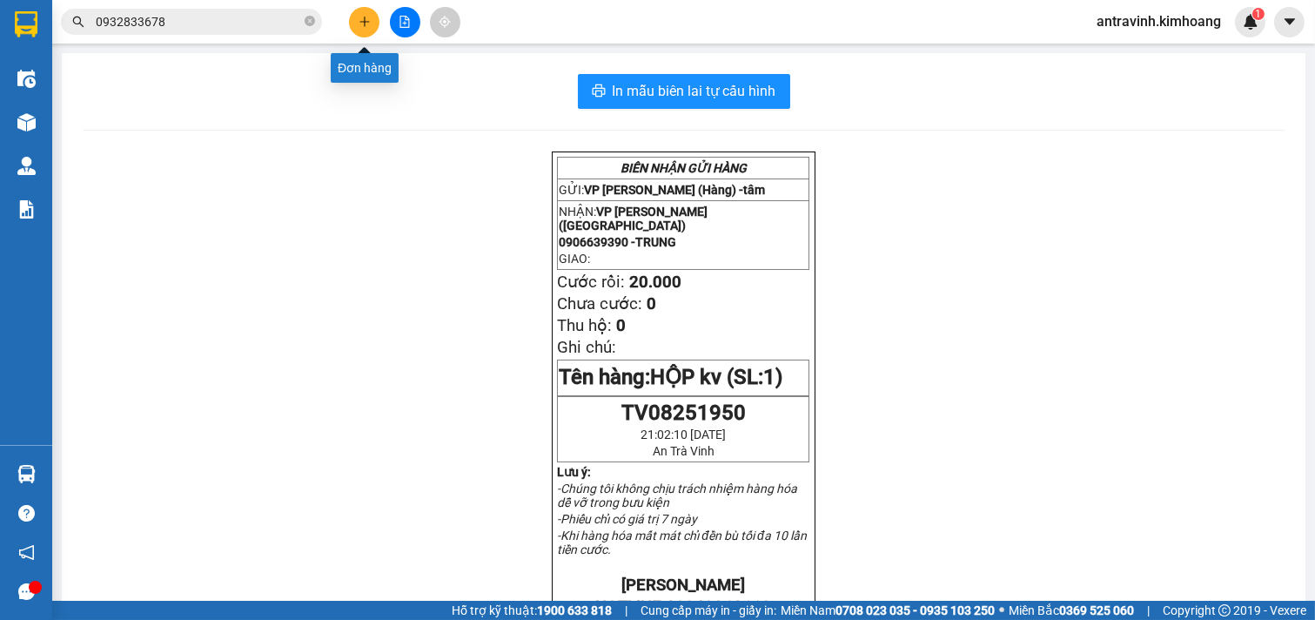
click at [357, 10] on button at bounding box center [364, 22] width 30 height 30
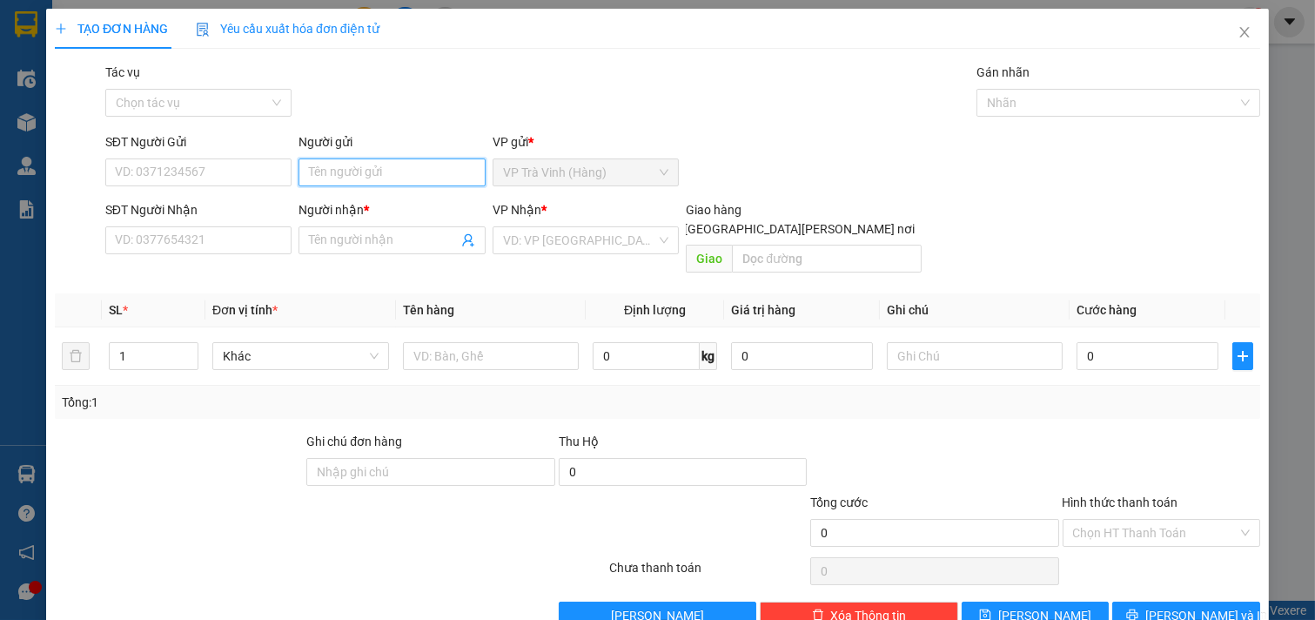
click at [362, 171] on input "Người gửi" at bounding box center [391, 172] width 187 height 28
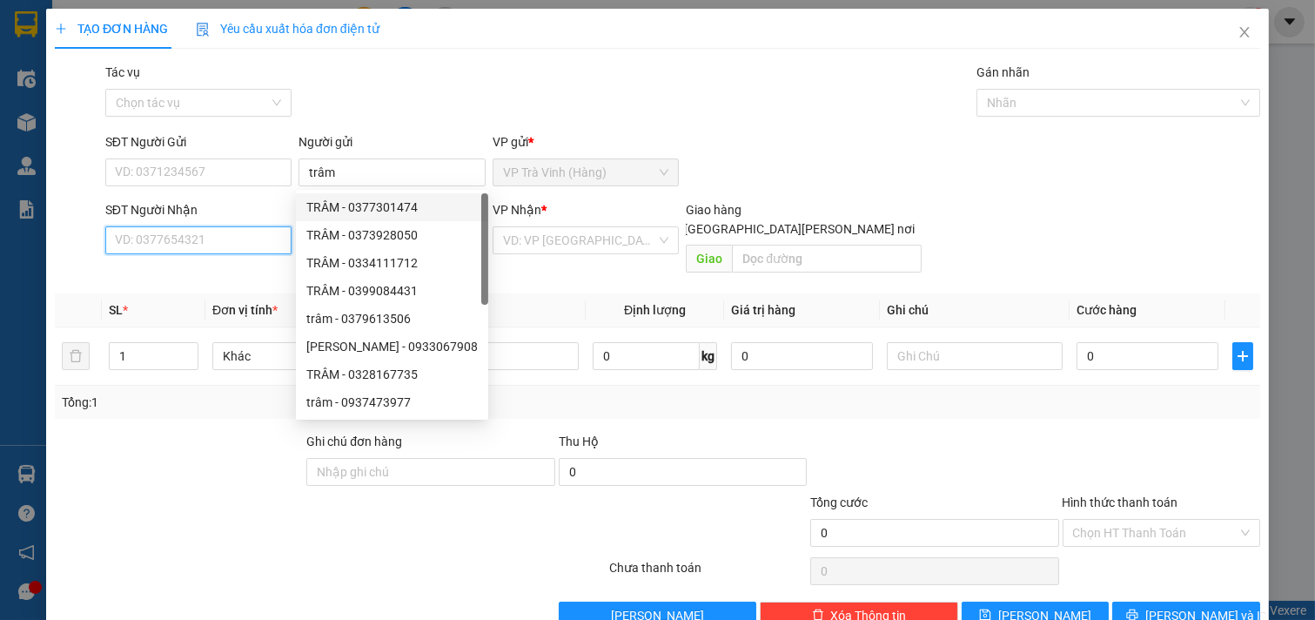
click at [254, 245] on input "SĐT Người Nhận" at bounding box center [198, 240] width 187 height 28
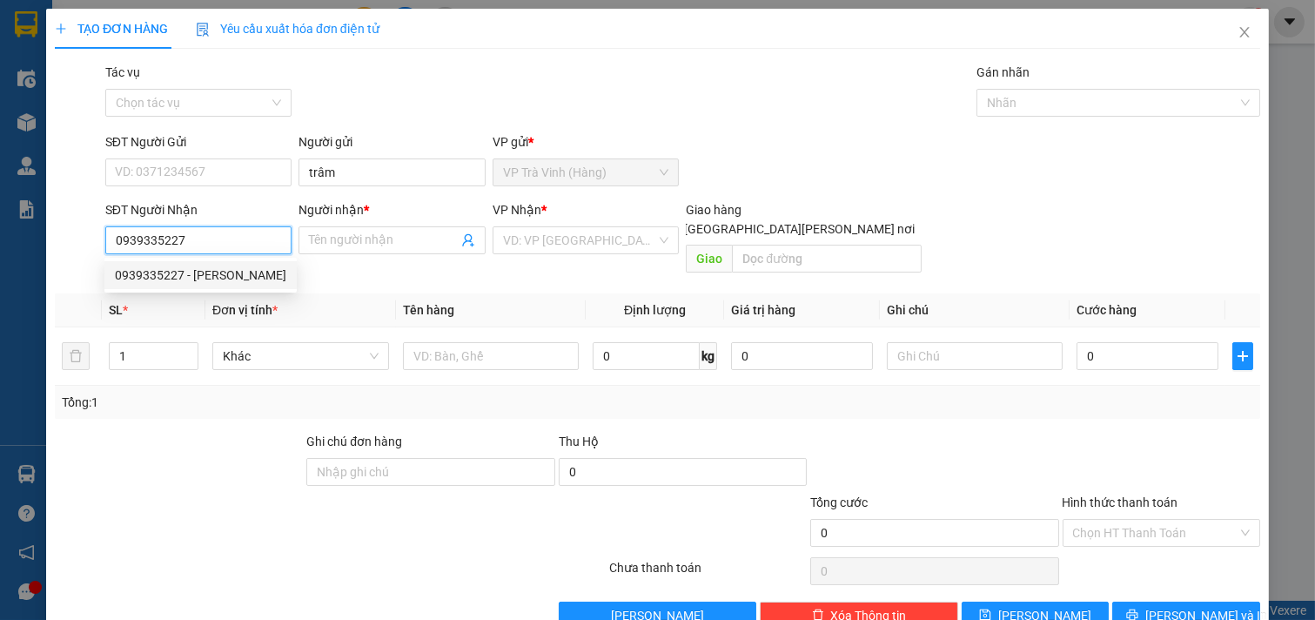
click at [247, 272] on div "0939335227 - HOÀI ANH" at bounding box center [200, 274] width 171 height 19
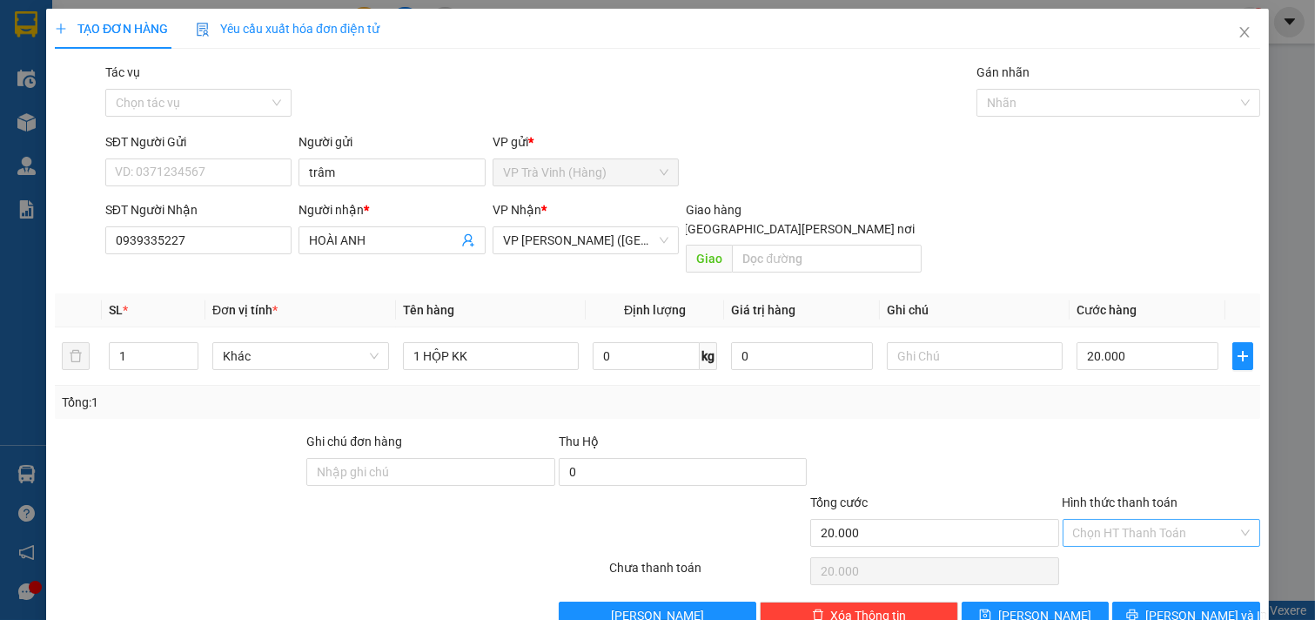
click at [1120, 519] on input "Hình thức thanh toán" at bounding box center [1155, 532] width 165 height 26
click at [1131, 539] on div "Tại văn phòng" at bounding box center [1149, 548] width 175 height 19
click at [1157, 601] on button "[PERSON_NAME] và In" at bounding box center [1186, 615] width 148 height 28
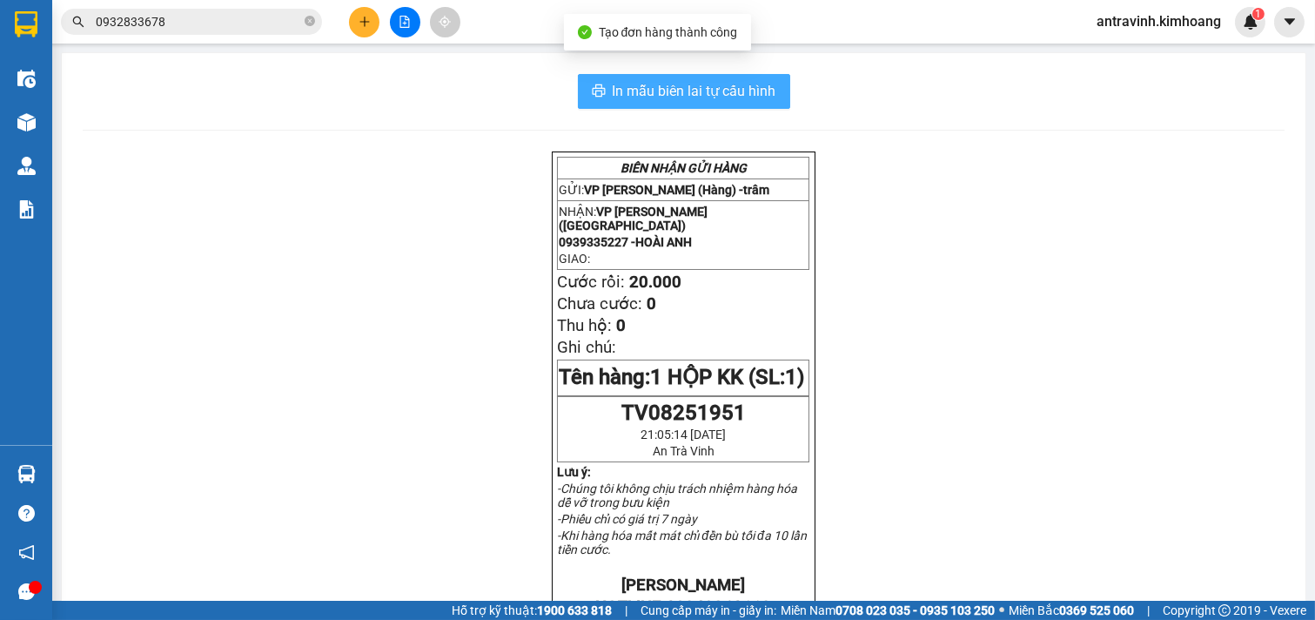
click at [746, 96] on span "In mẫu biên lai tự cấu hình" at bounding box center [695, 91] width 164 height 22
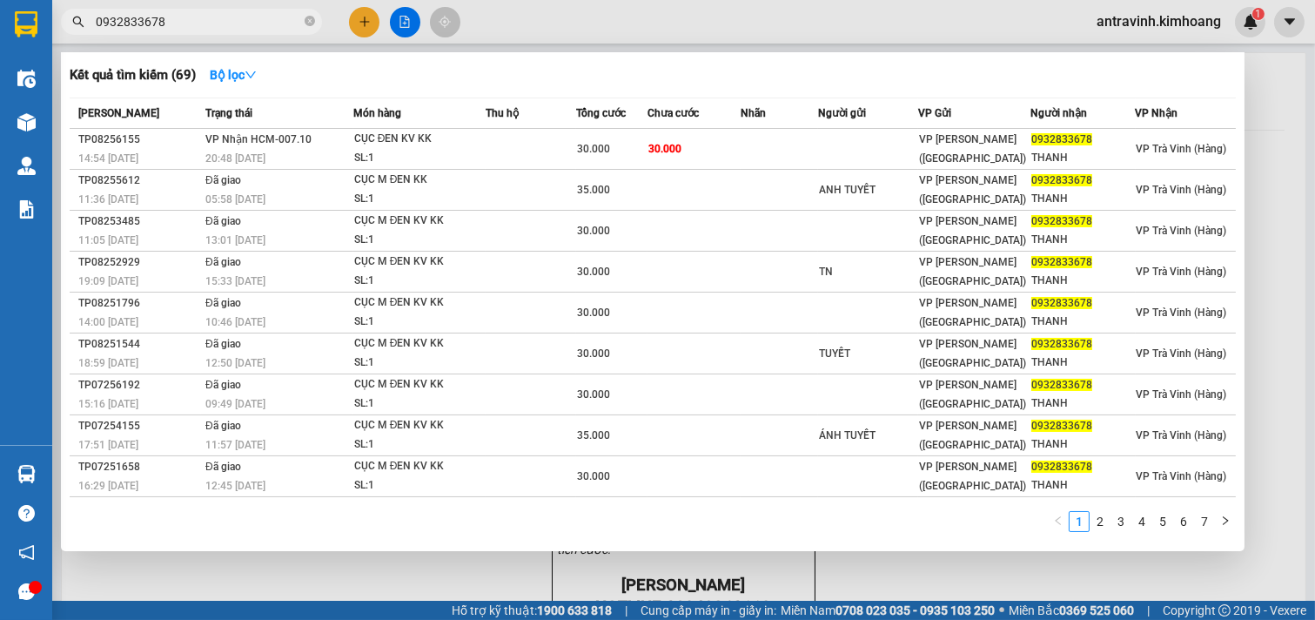
click at [198, 19] on input "0932833678" at bounding box center [198, 21] width 205 height 19
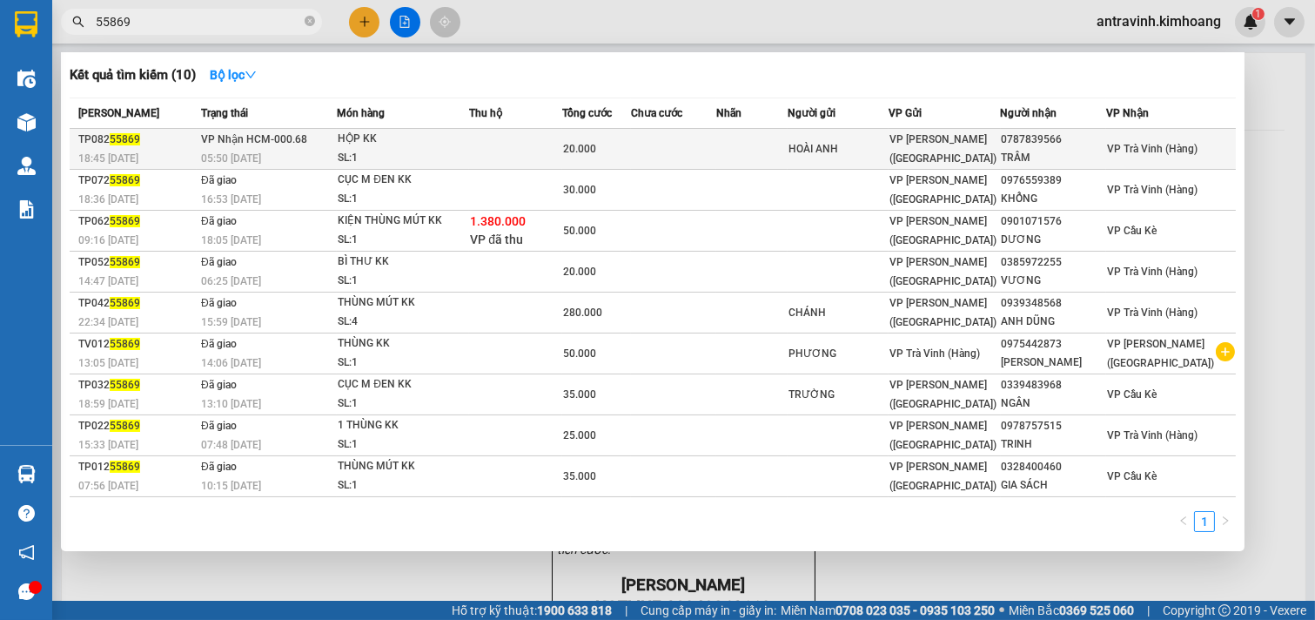
click at [667, 141] on td at bounding box center [673, 149] width 85 height 41
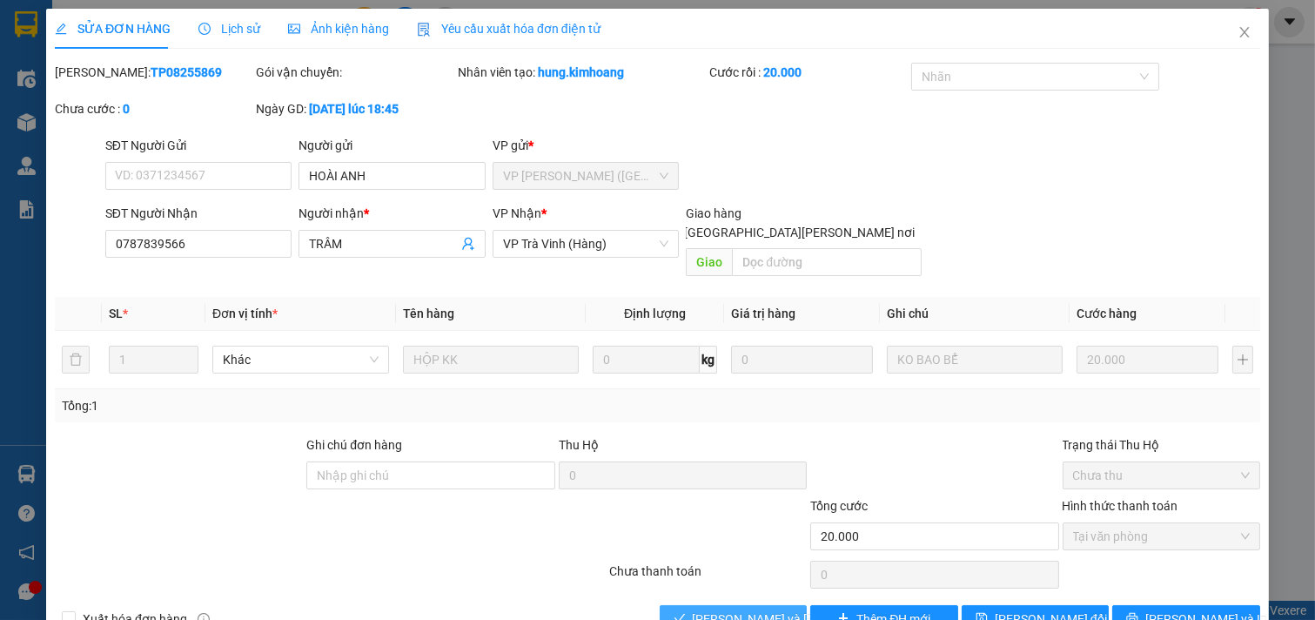
click at [762, 609] on span "[PERSON_NAME] và Giao hàng" at bounding box center [810, 618] width 235 height 19
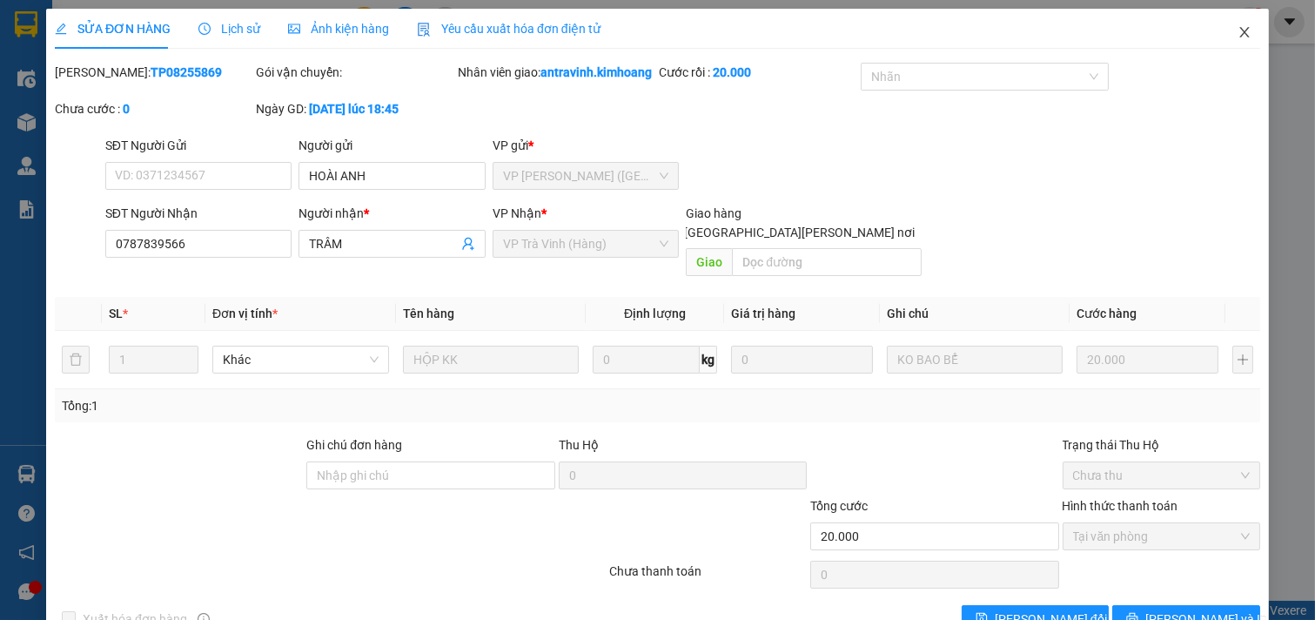
click at [1237, 25] on icon "close" at bounding box center [1244, 32] width 14 height 14
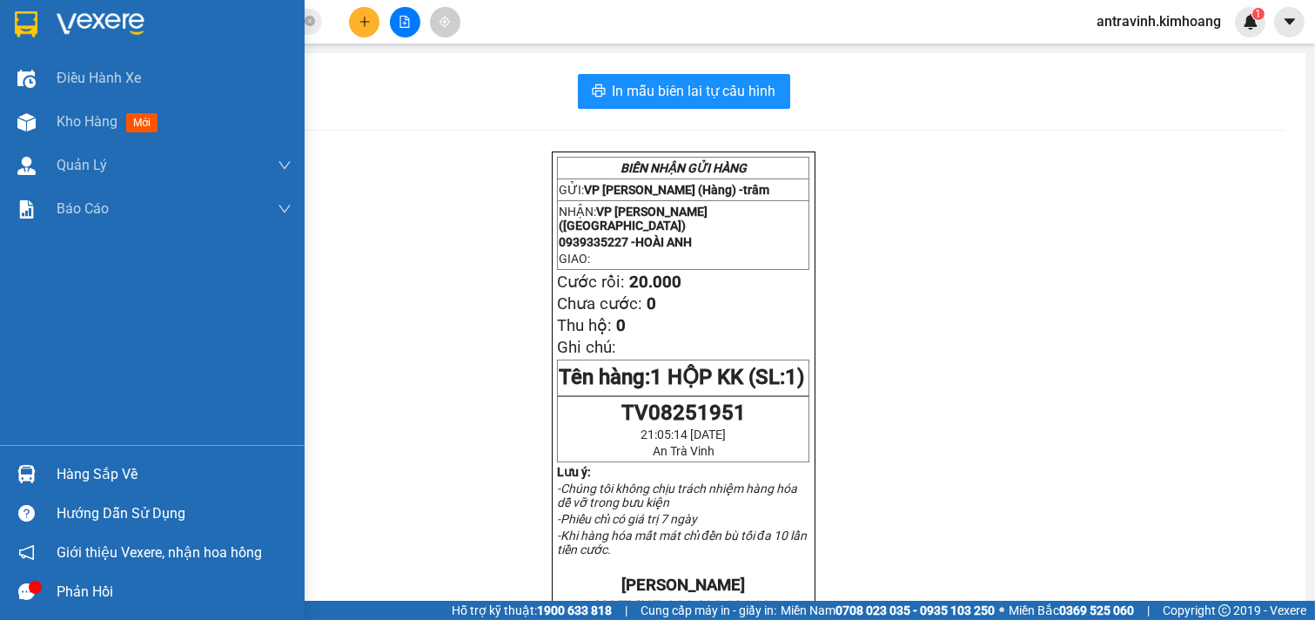
click at [44, 466] on div "Hàng sắp về" at bounding box center [152, 473] width 305 height 39
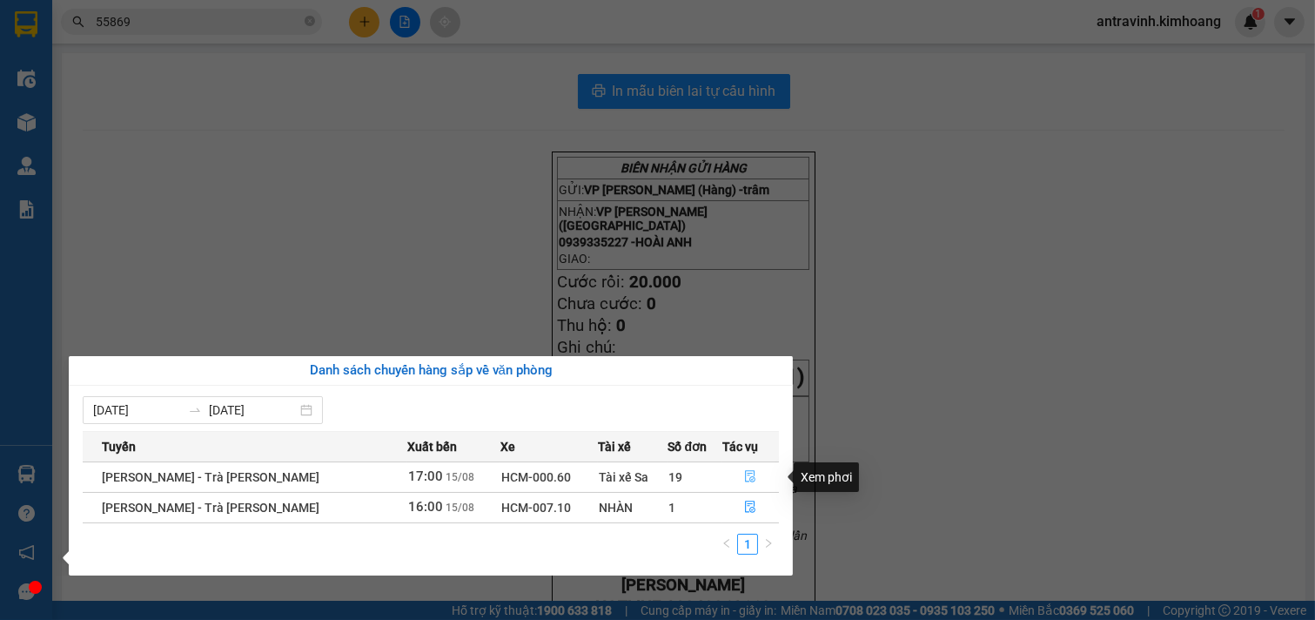
click at [744, 476] on icon "file-done" at bounding box center [750, 476] width 12 height 12
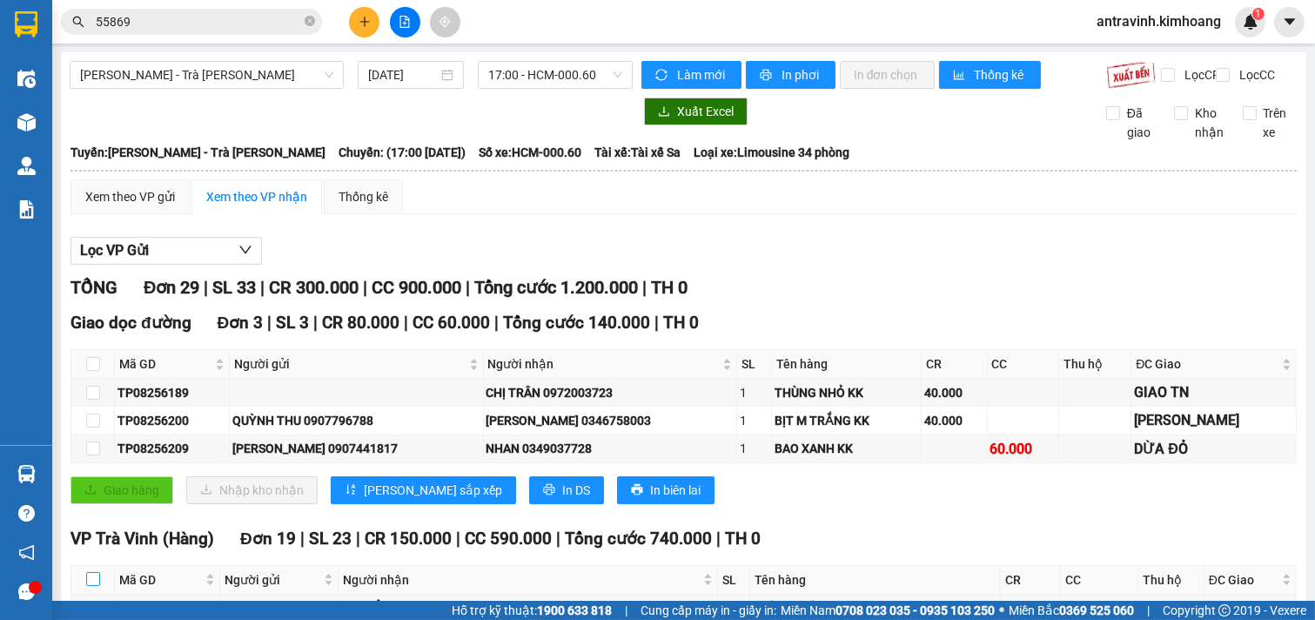
click at [97, 572] on input "checkbox" at bounding box center [93, 579] width 14 height 14
click at [798, 74] on span "In phơi" at bounding box center [801, 74] width 40 height 19
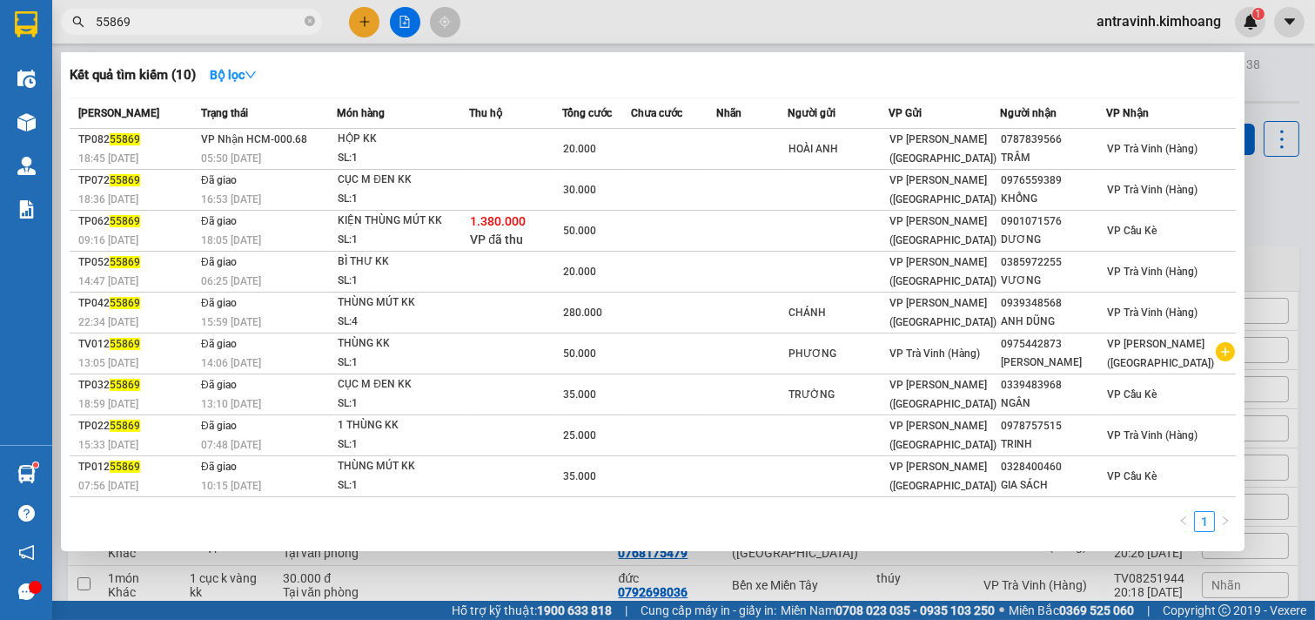
click at [176, 23] on input "55869" at bounding box center [198, 21] width 205 height 19
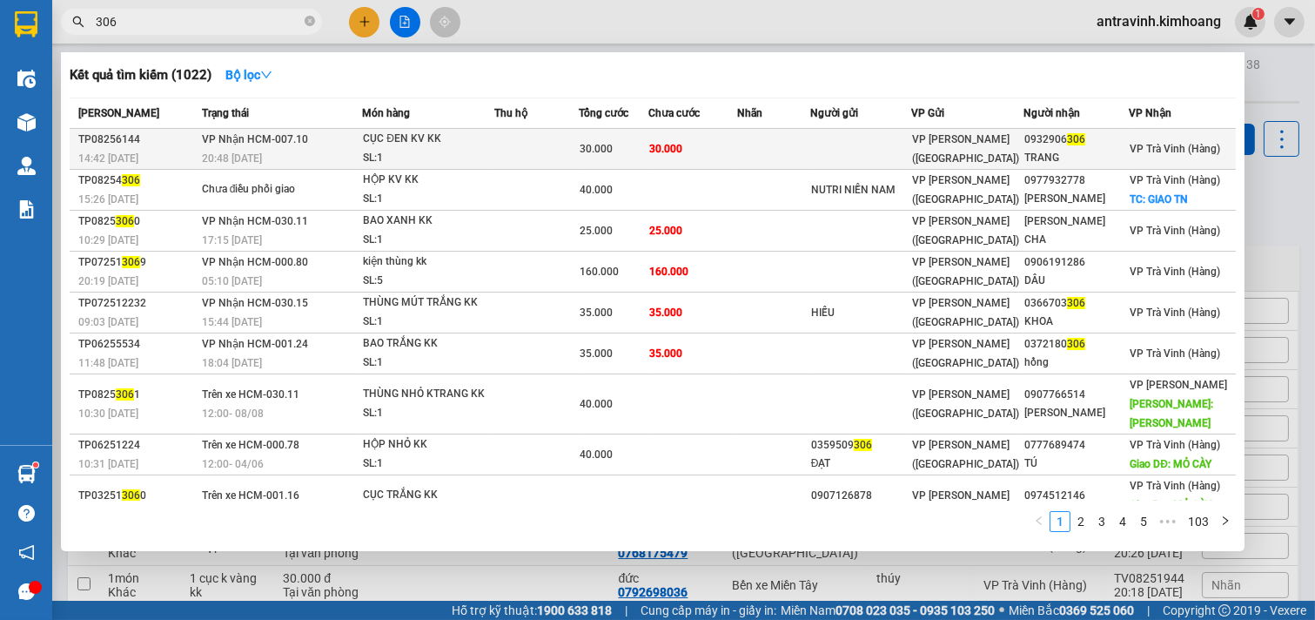
click at [769, 145] on td at bounding box center [773, 149] width 72 height 41
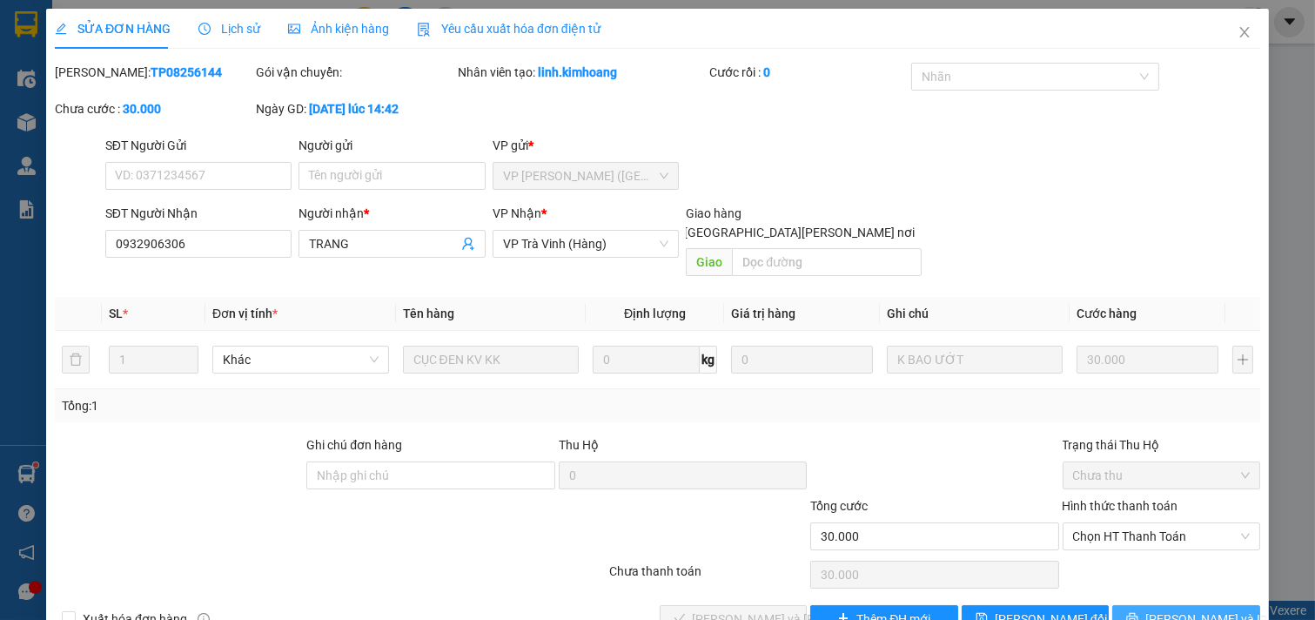
click at [1178, 609] on span "[PERSON_NAME] và In" at bounding box center [1206, 618] width 122 height 19
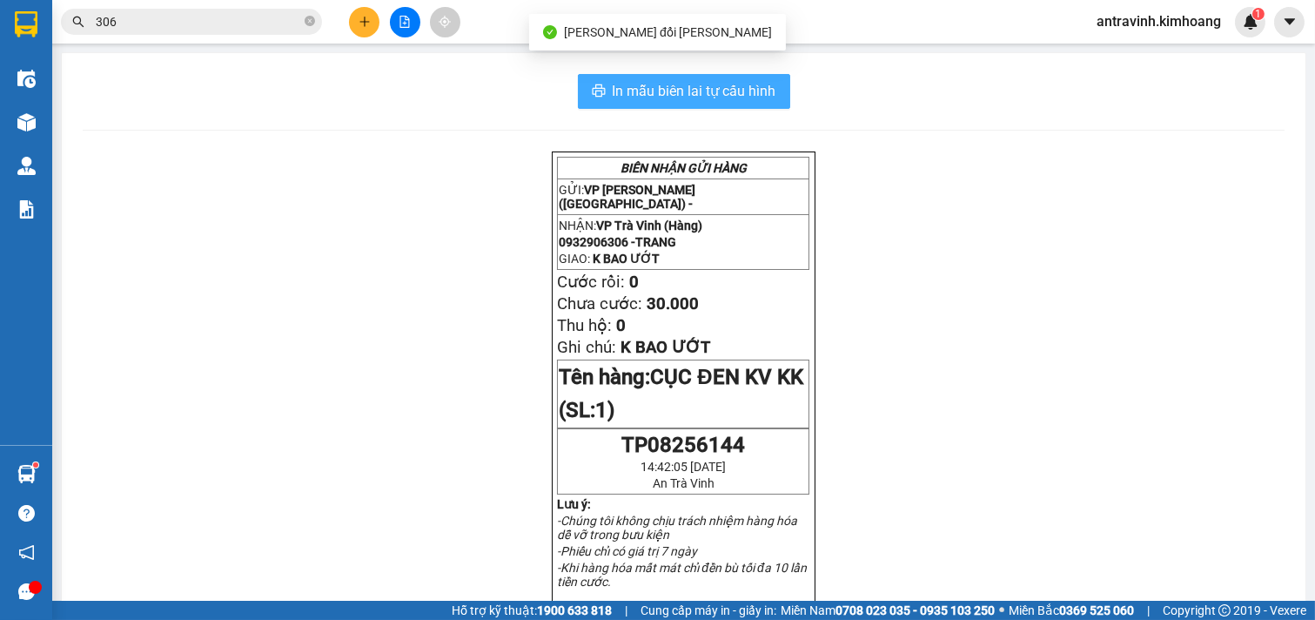
click at [753, 90] on span "In mẫu biên lai tự cấu hình" at bounding box center [695, 91] width 164 height 22
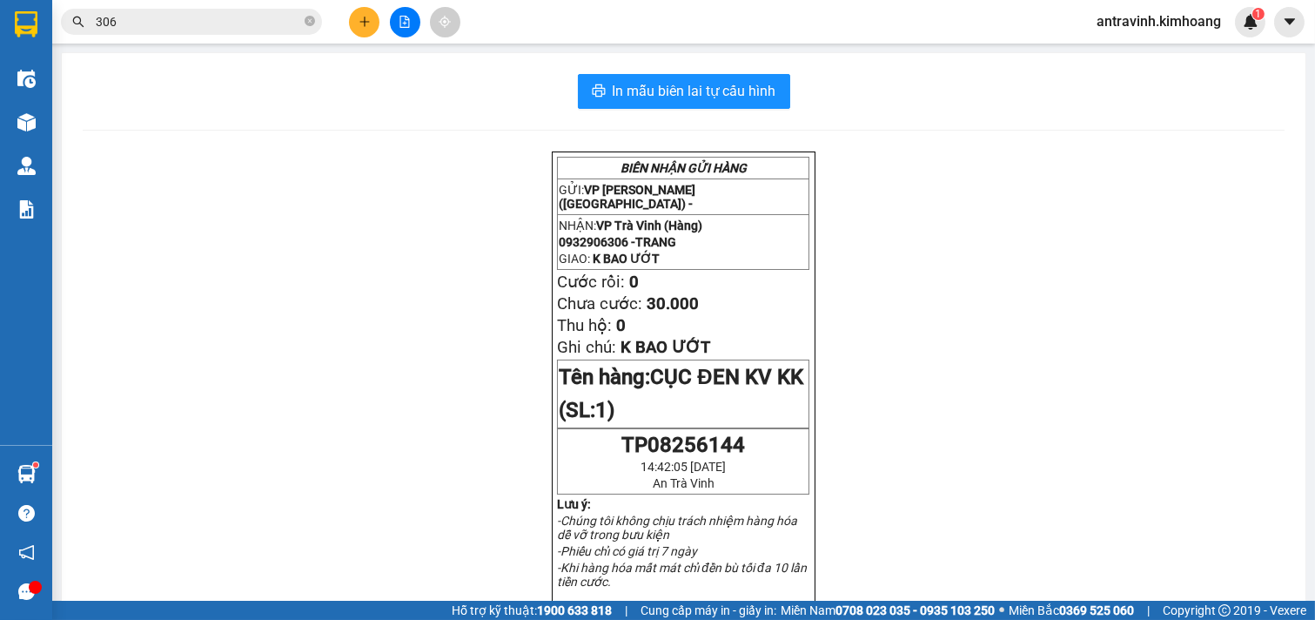
click at [154, 20] on input "306" at bounding box center [198, 21] width 205 height 19
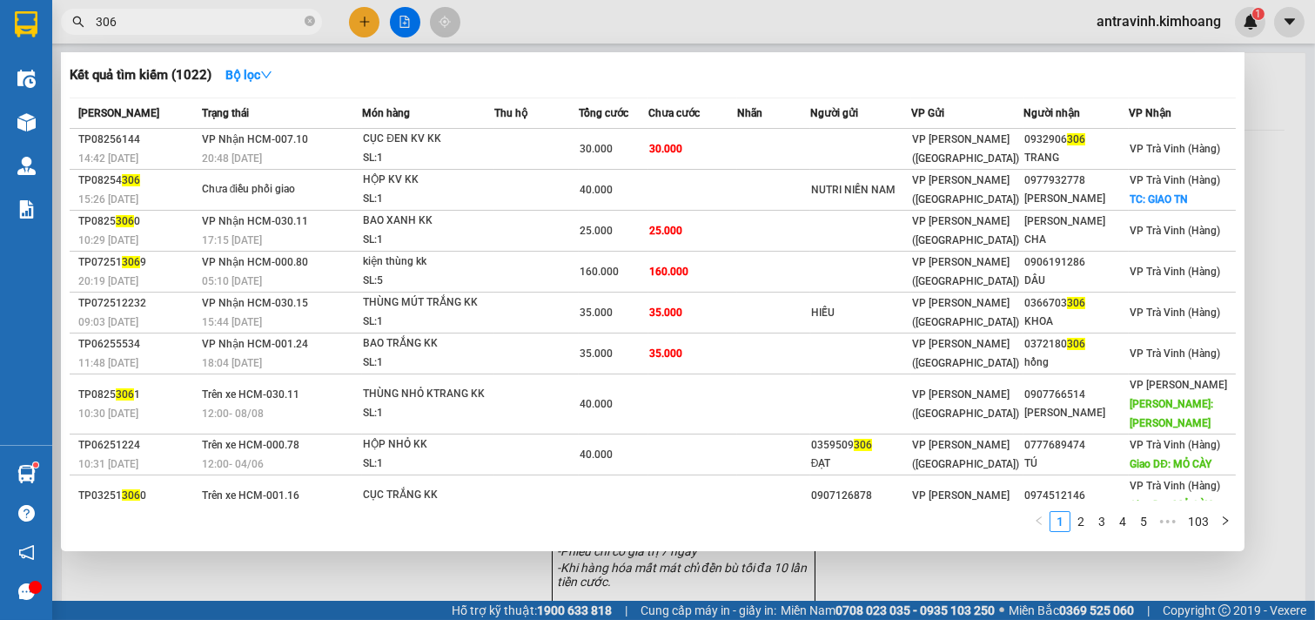
click at [154, 20] on input "306" at bounding box center [198, 21] width 205 height 19
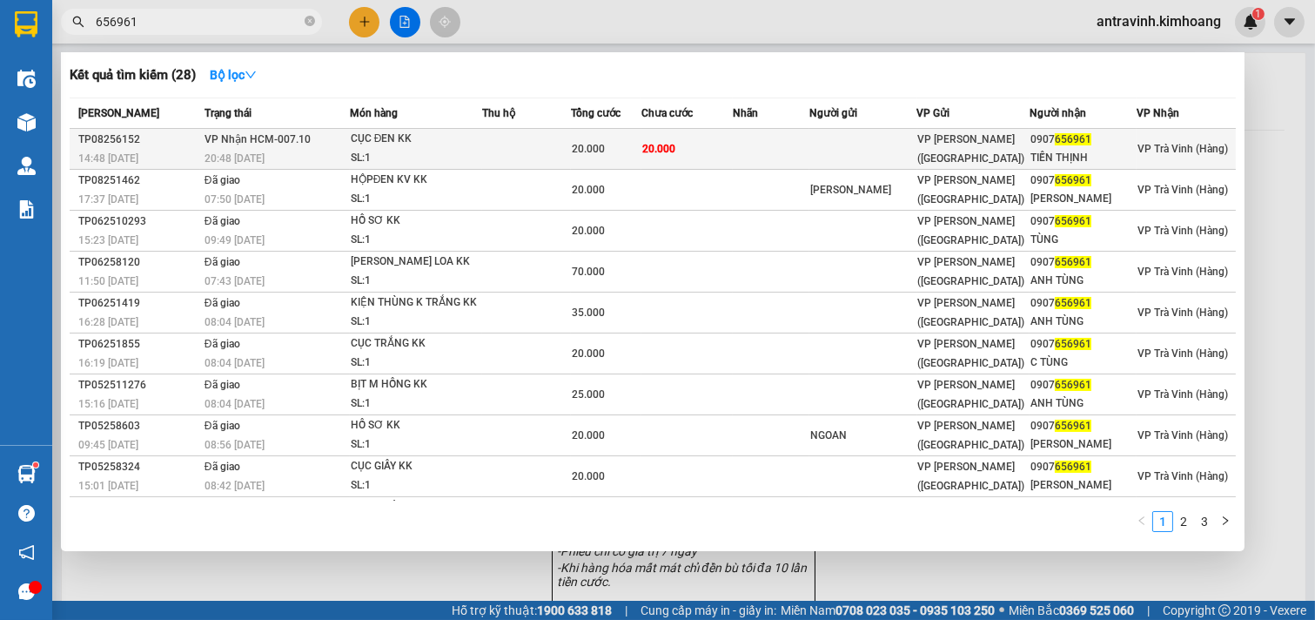
click at [714, 144] on td "20.000" at bounding box center [687, 149] width 92 height 41
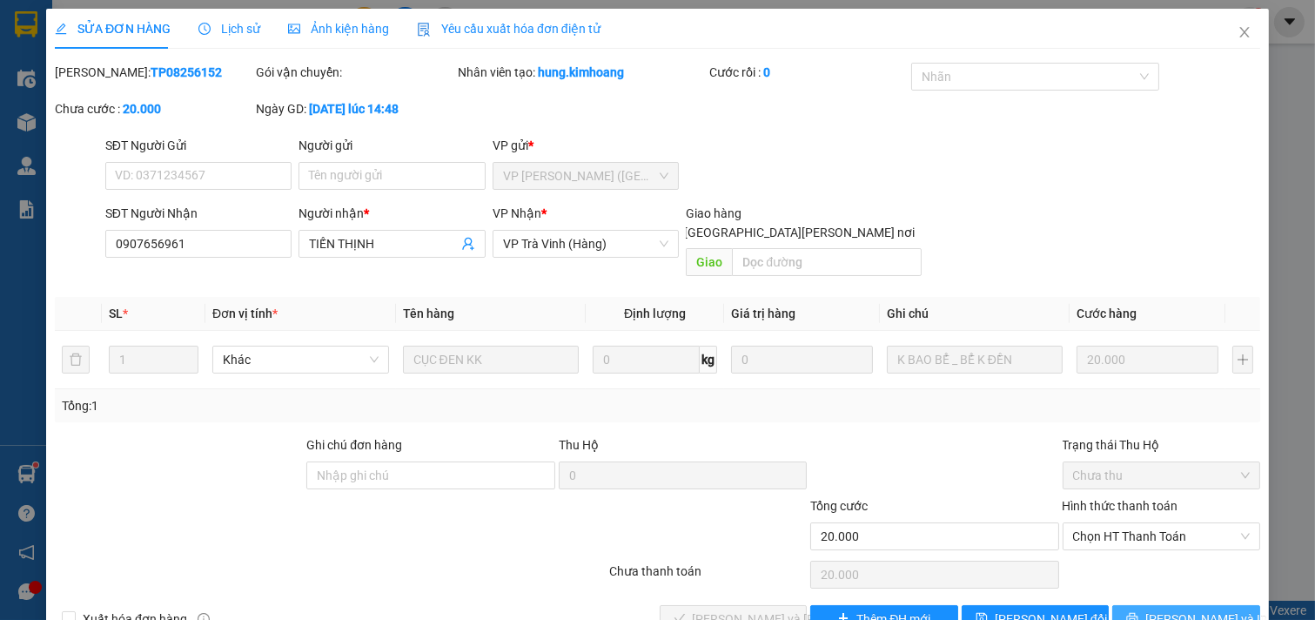
click at [1138, 612] on icon "printer" at bounding box center [1132, 618] width 12 height 12
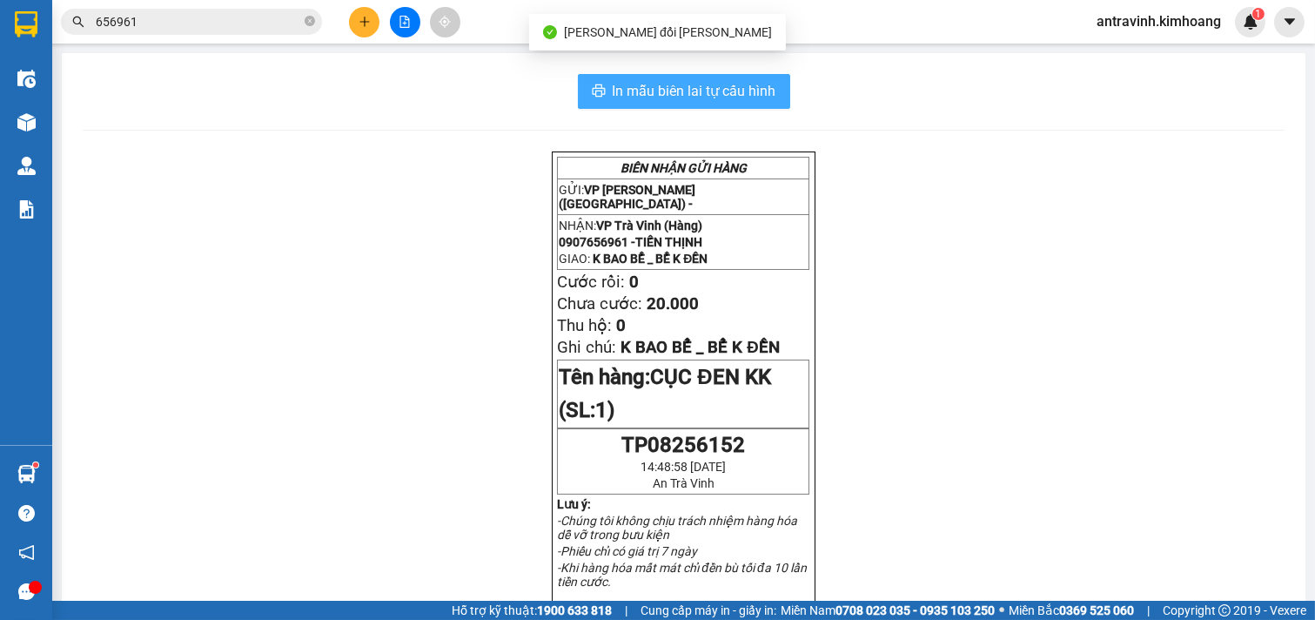
click at [727, 84] on span "In mẫu biên lai tự cấu hình" at bounding box center [695, 91] width 164 height 22
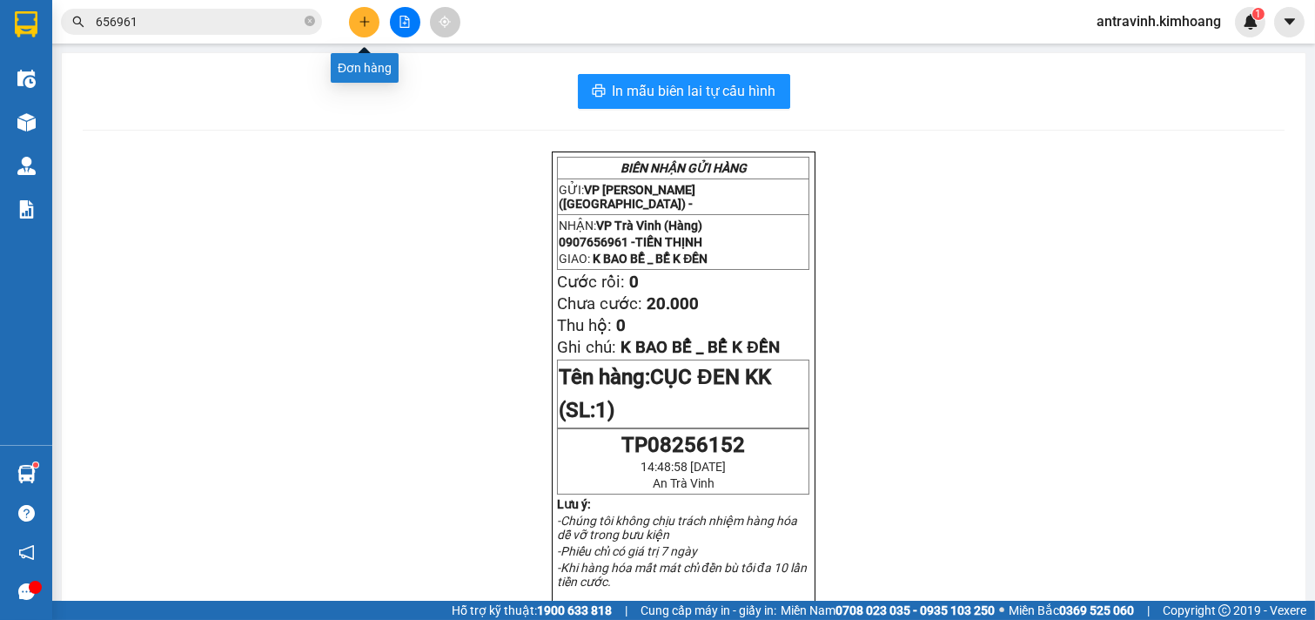
click at [361, 22] on icon "plus" at bounding box center [364, 21] width 10 height 1
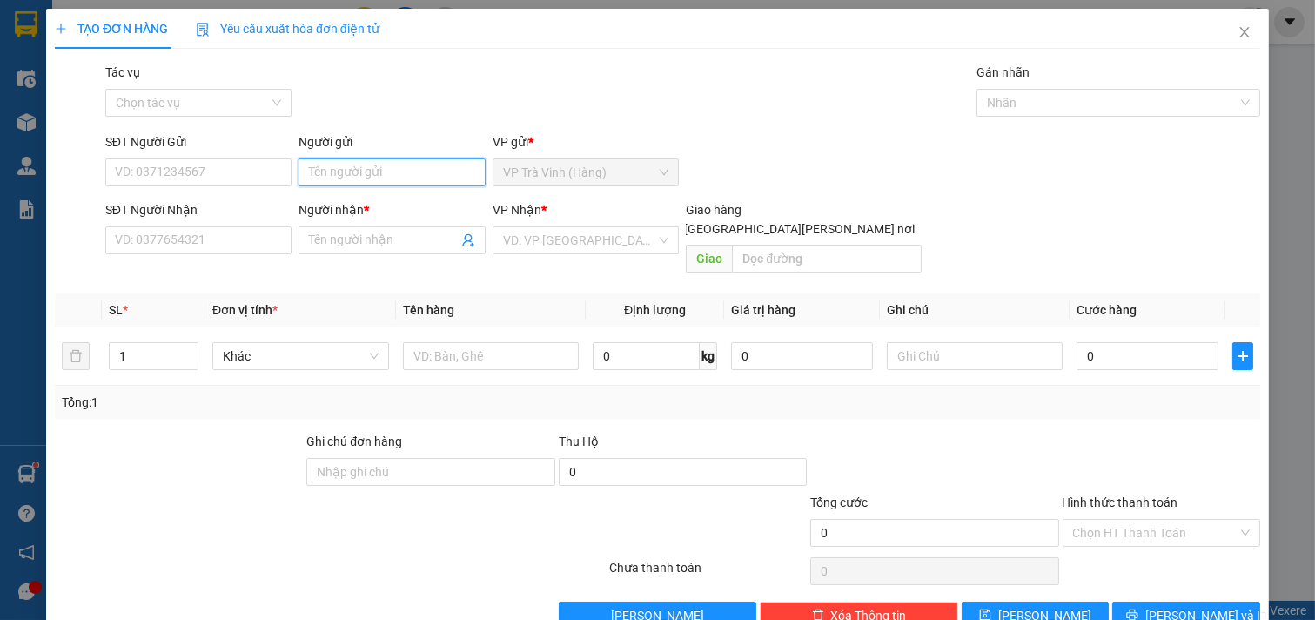
click at [381, 171] on input "Người gửi" at bounding box center [391, 172] width 187 height 28
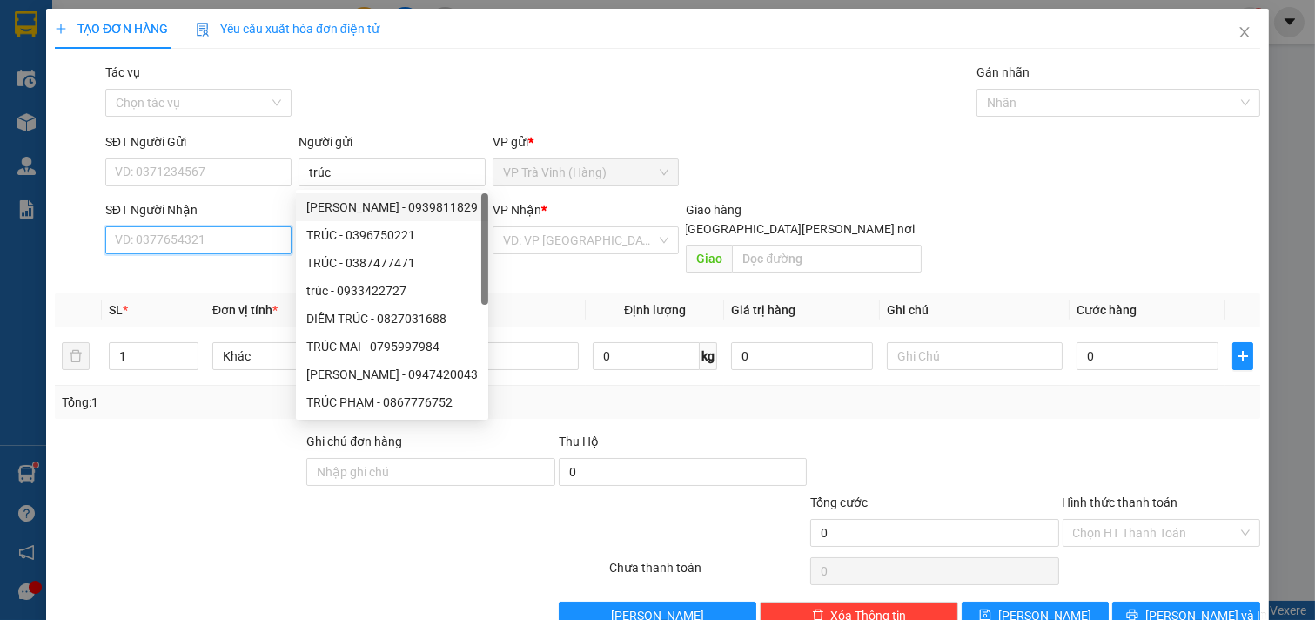
click at [184, 237] on input "SĐT Người Nhận" at bounding box center [198, 240] width 187 height 28
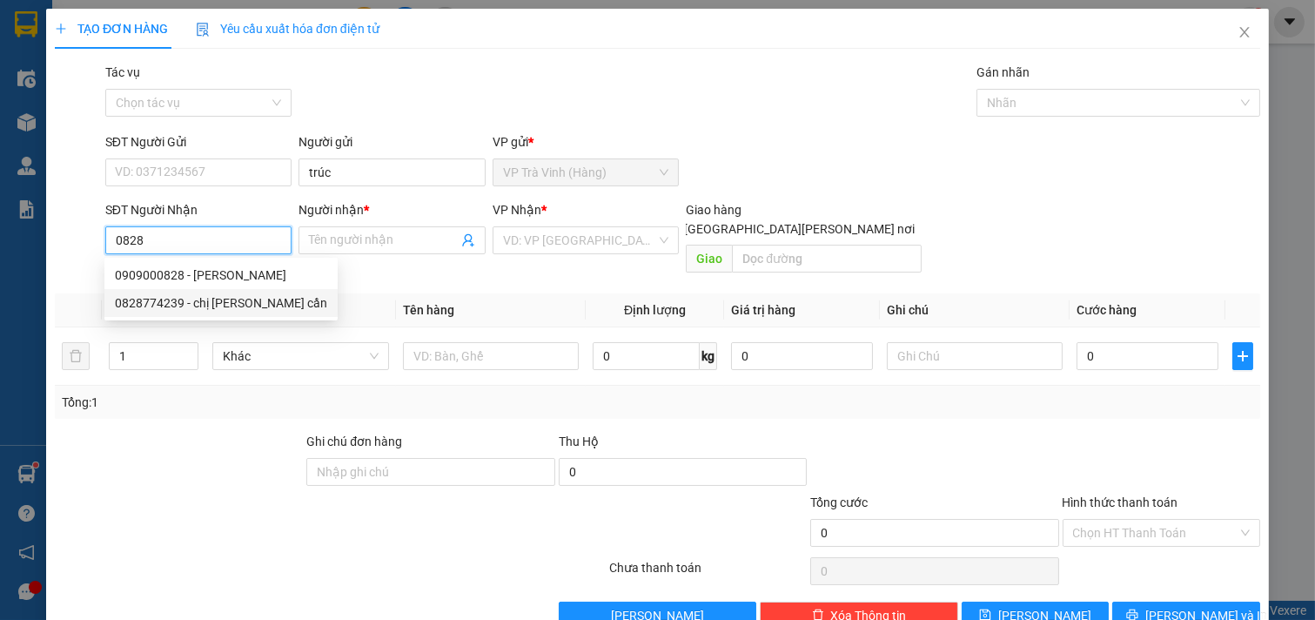
click at [223, 312] on div "0828774239 - chị nguyệt tiểu cần" at bounding box center [221, 302] width 212 height 19
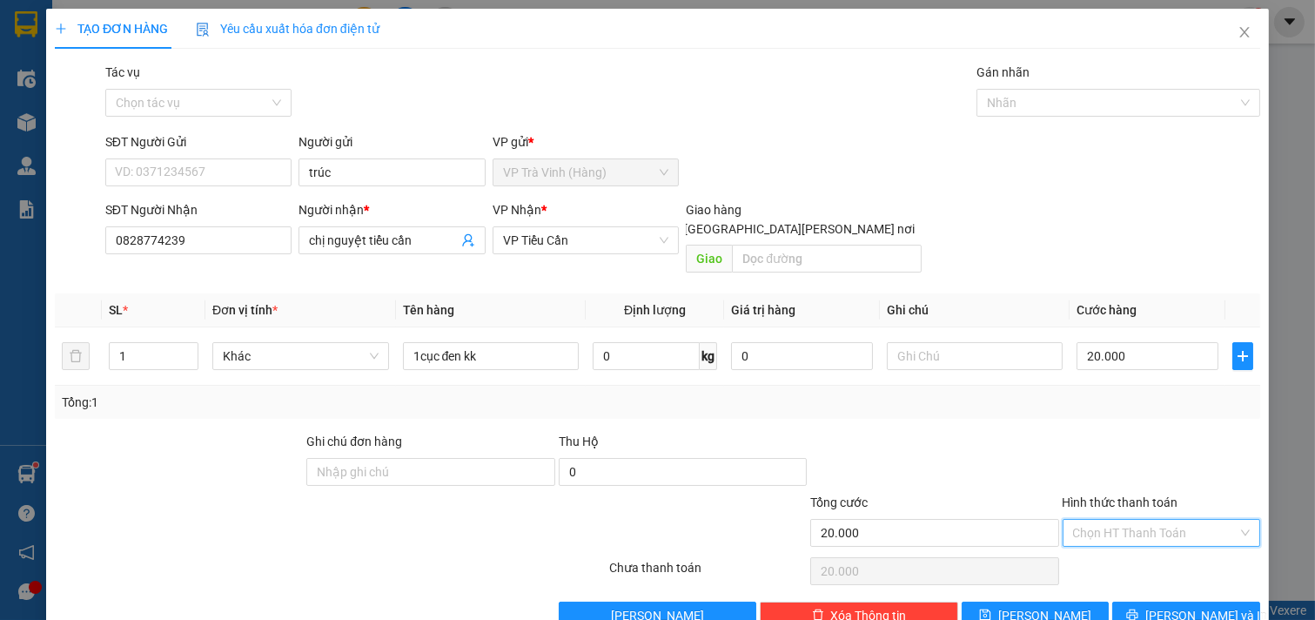
click at [1156, 519] on input "Hình thức thanh toán" at bounding box center [1155, 532] width 165 height 26
click at [1147, 539] on div "Tại văn phòng" at bounding box center [1149, 548] width 175 height 19
click at [1162, 606] on span "[PERSON_NAME] và In" at bounding box center [1206, 615] width 122 height 19
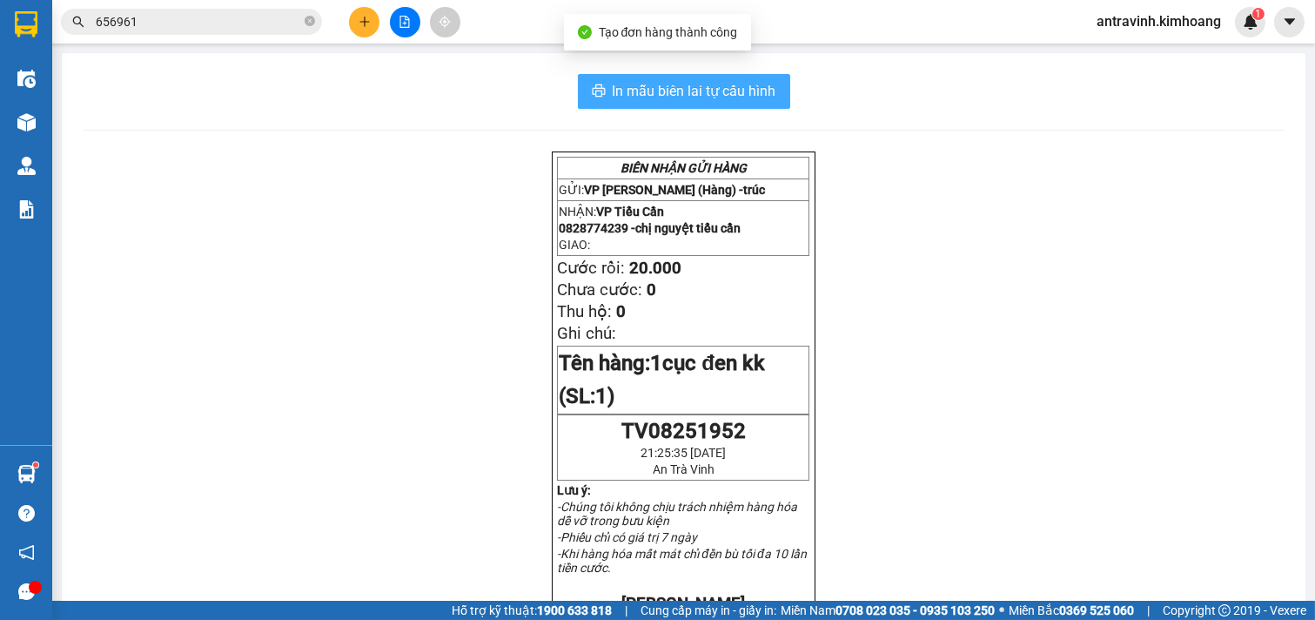
click at [758, 82] on span "In mẫu biên lai tự cấu hình" at bounding box center [695, 91] width 164 height 22
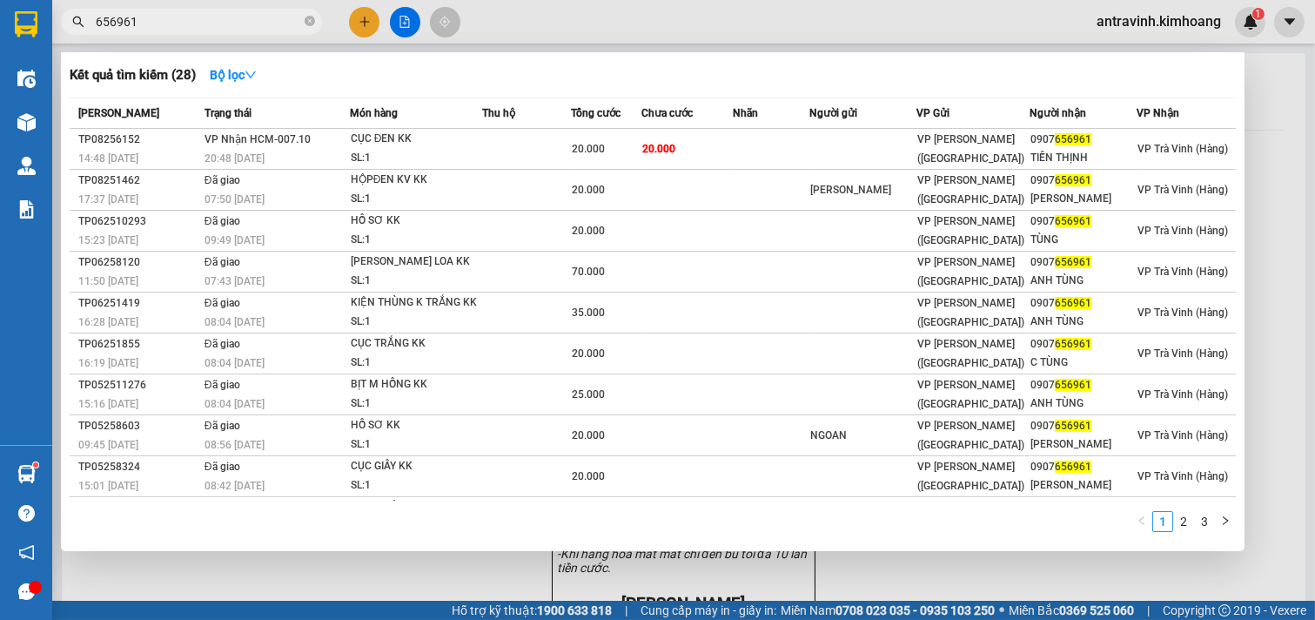
click at [167, 22] on input "656961" at bounding box center [198, 21] width 205 height 19
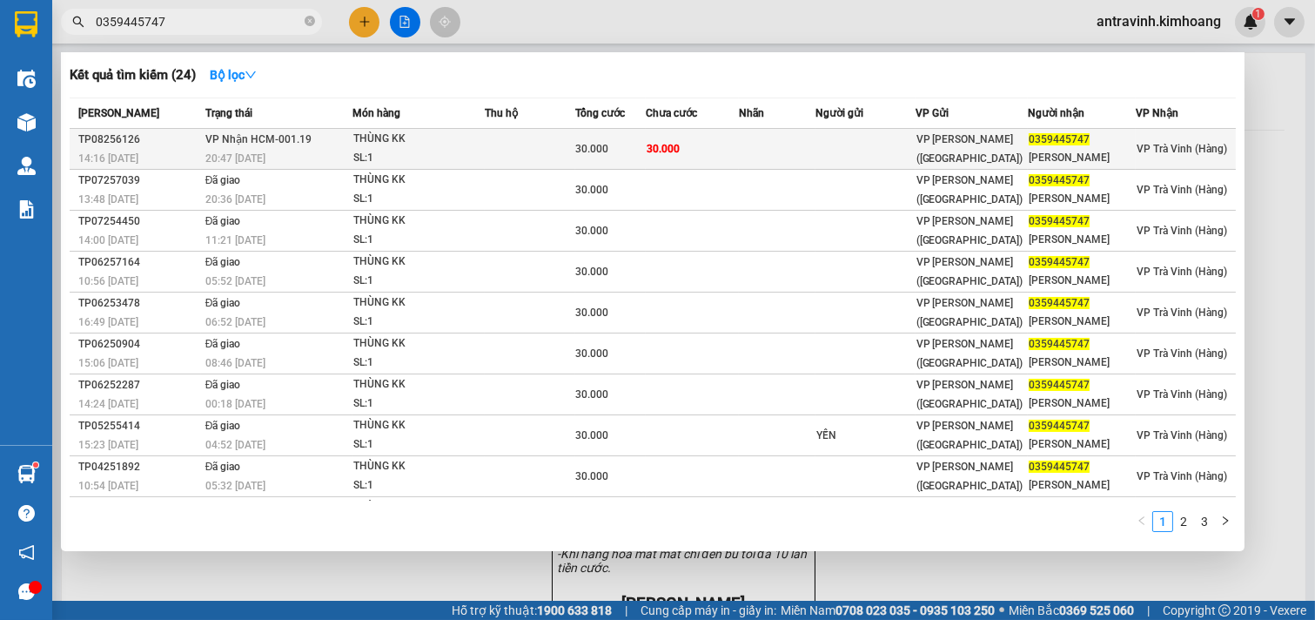
click at [494, 152] on td at bounding box center [530, 149] width 90 height 41
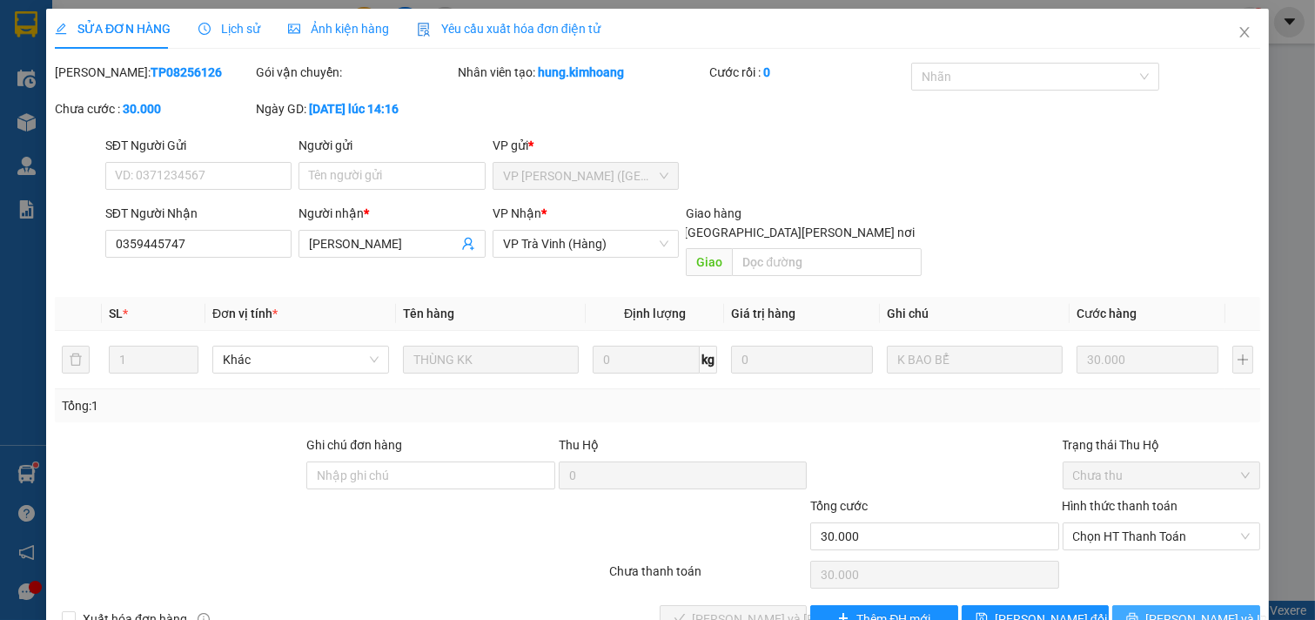
click at [1129, 605] on button "[PERSON_NAME] và In" at bounding box center [1186, 619] width 148 height 28
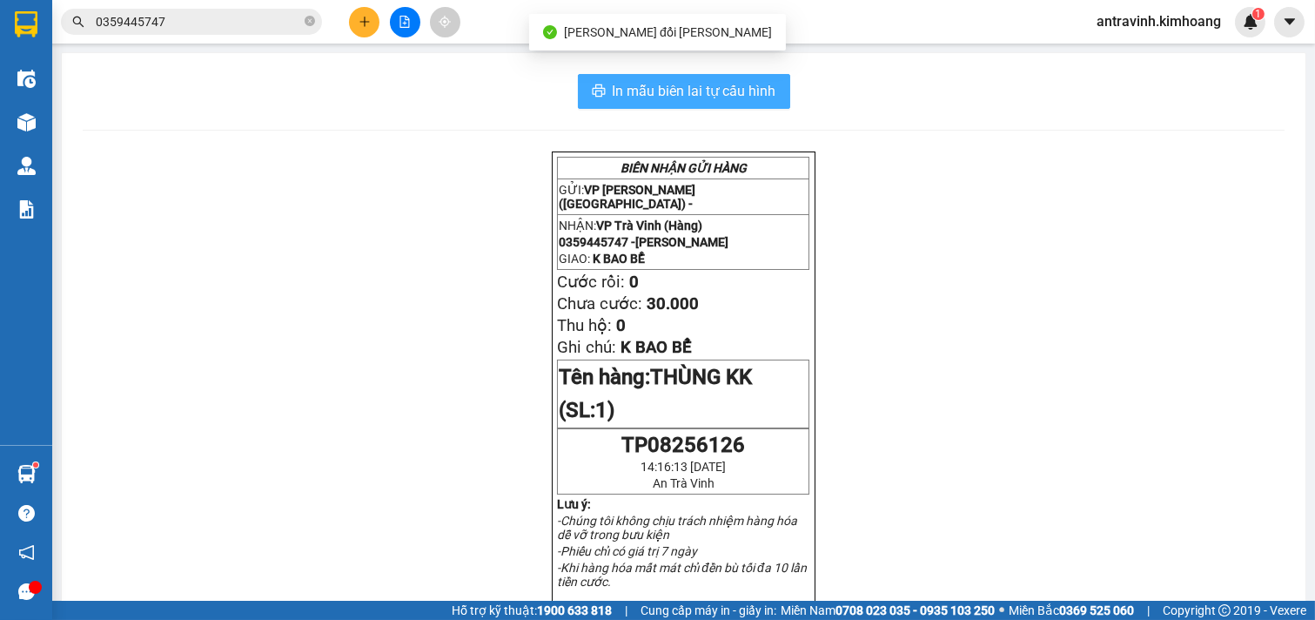
click at [746, 90] on span "In mẫu biên lai tự cấu hình" at bounding box center [695, 91] width 164 height 22
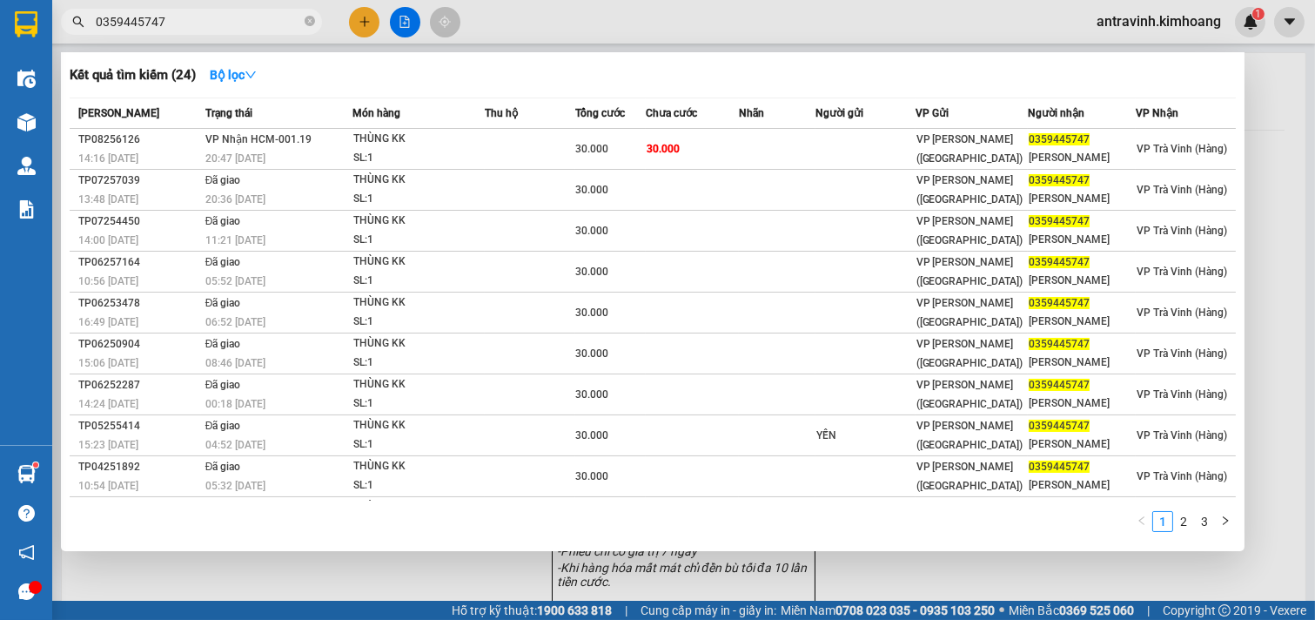
click at [219, 23] on input "0359445747" at bounding box center [198, 21] width 205 height 19
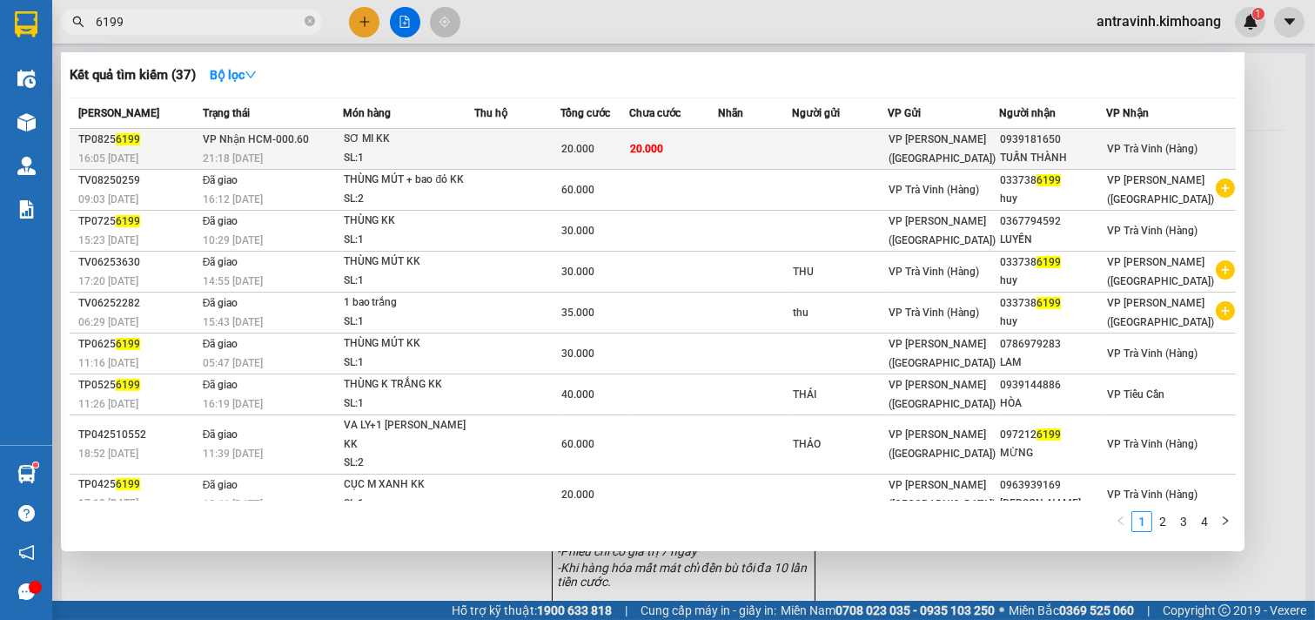
click at [718, 153] on td "20.000" at bounding box center [673, 149] width 89 height 41
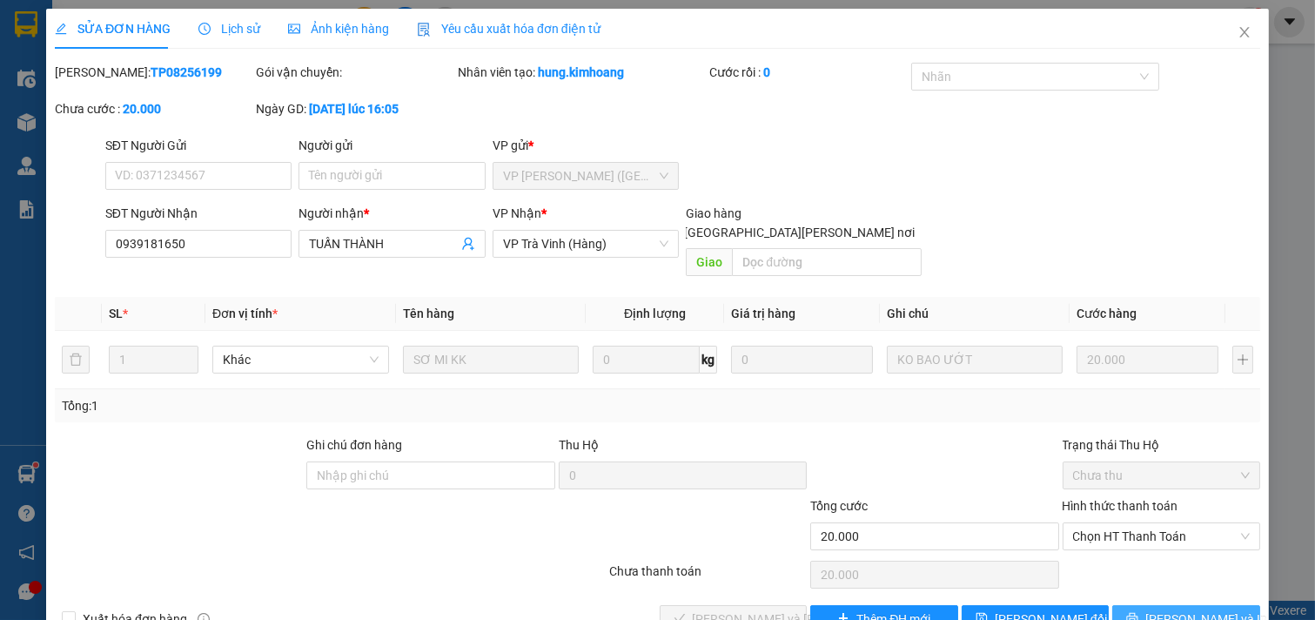
click at [1159, 605] on button "[PERSON_NAME] và In" at bounding box center [1186, 619] width 148 height 28
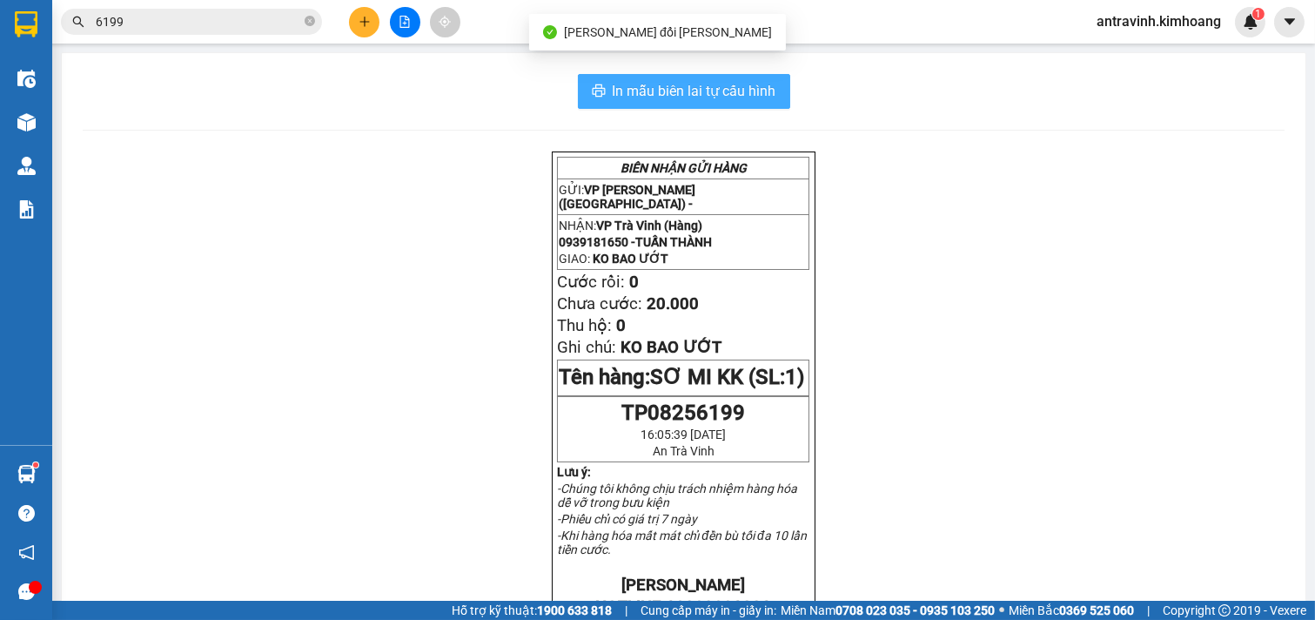
click at [746, 85] on span "In mẫu biên lai tự cấu hình" at bounding box center [695, 91] width 164 height 22
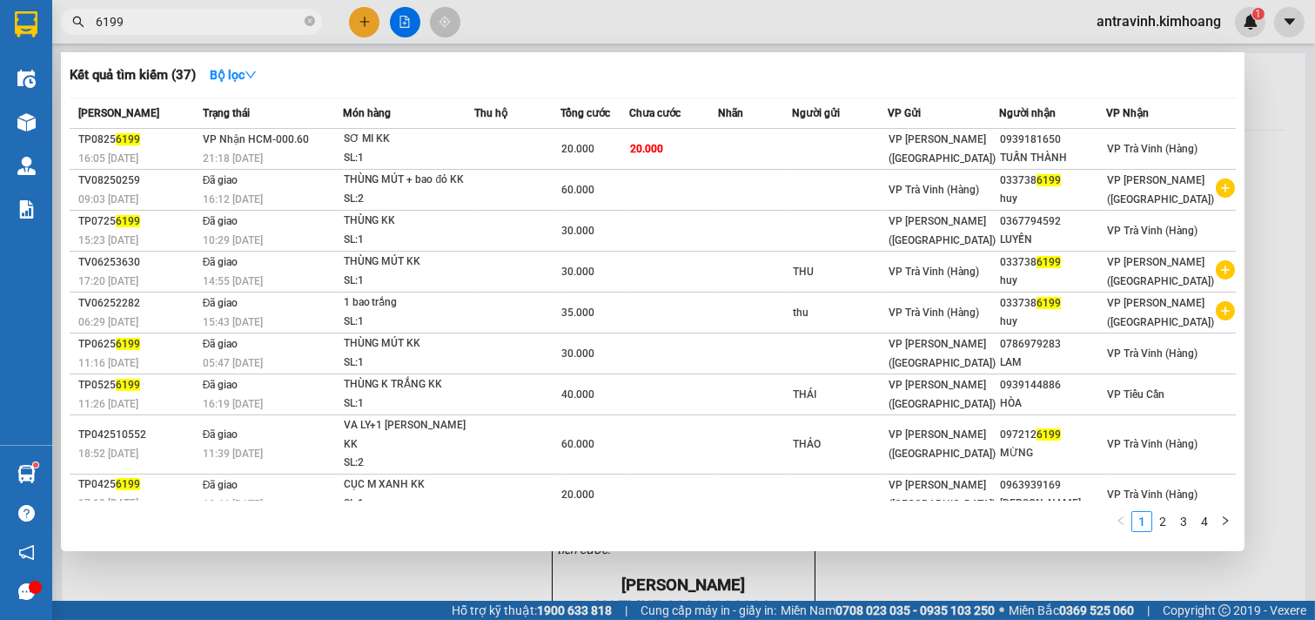
click at [198, 29] on input "6199" at bounding box center [198, 21] width 205 height 19
click at [192, 22] on input "6199" at bounding box center [198, 21] width 205 height 19
click at [190, 26] on input "6199" at bounding box center [198, 21] width 205 height 19
